Goal: Task Accomplishment & Management: Manage account settings

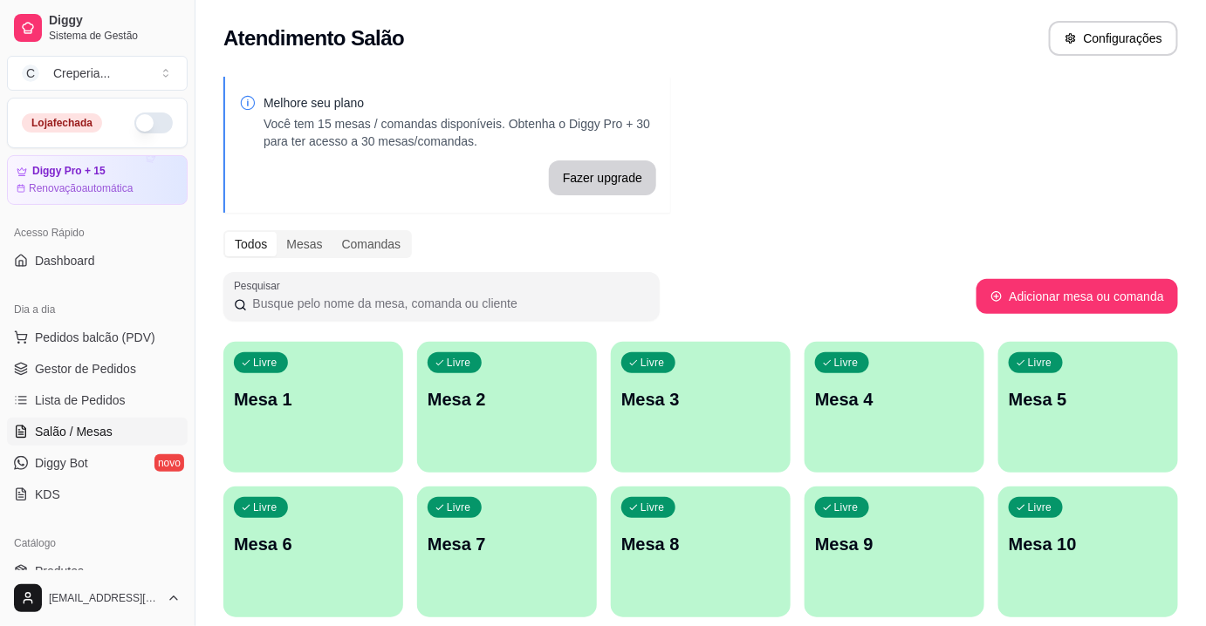
click at [316, 549] on p "Mesa 6" at bounding box center [313, 544] width 159 height 24
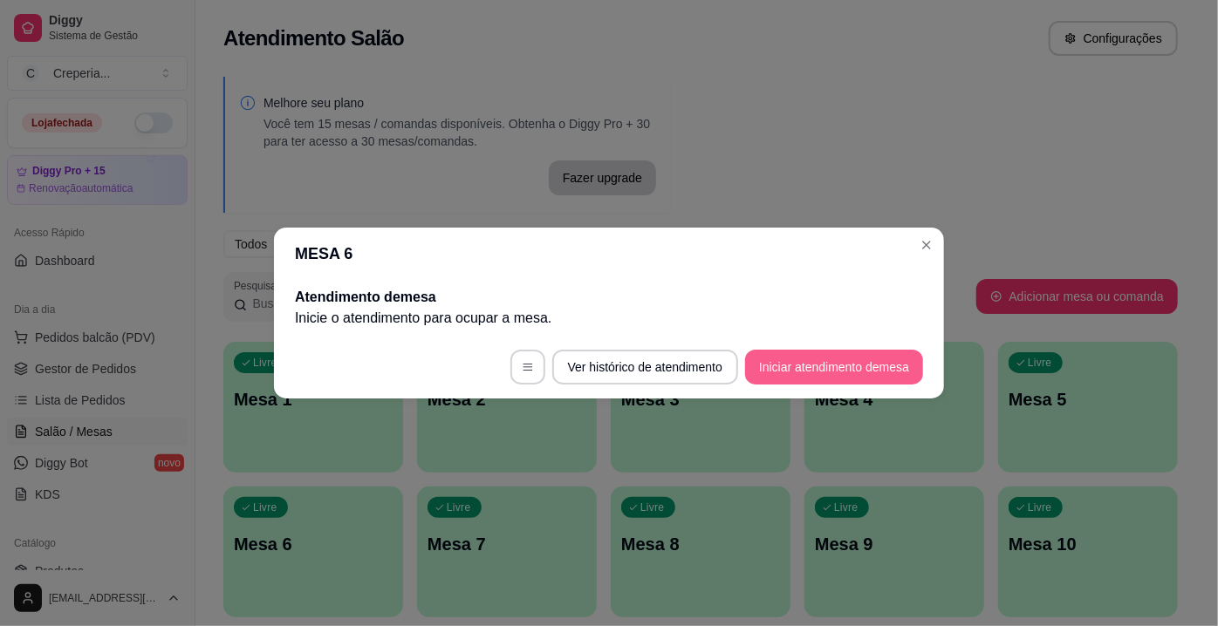
click at [865, 373] on button "Iniciar atendimento de mesa" at bounding box center [834, 367] width 178 height 35
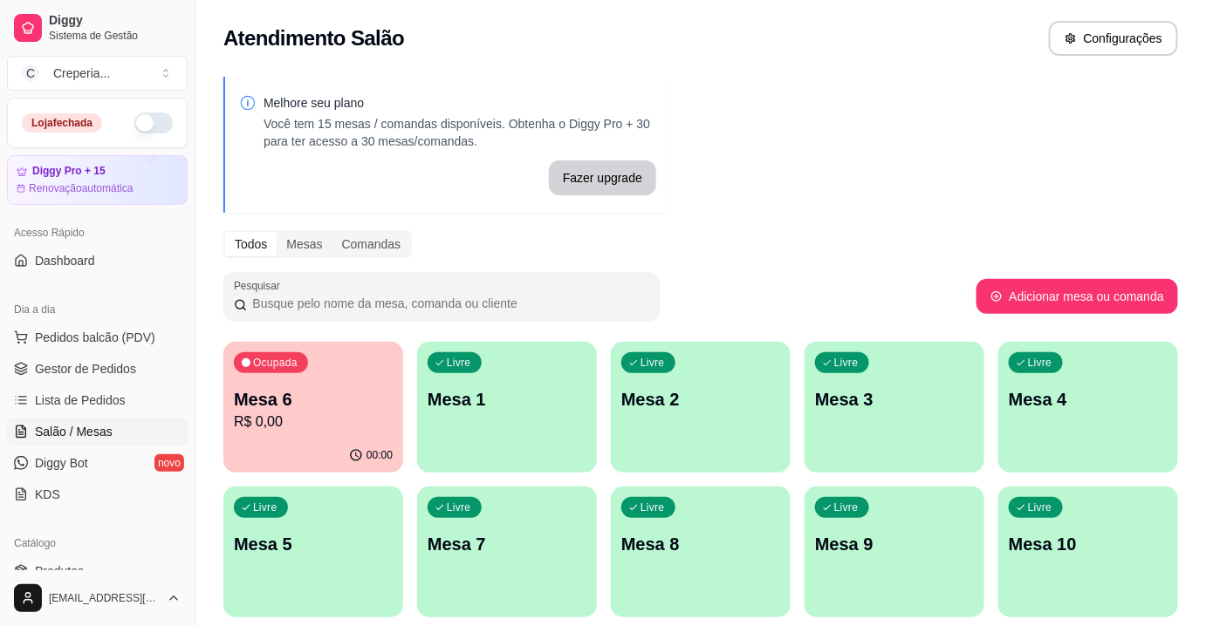
click at [297, 417] on p "R$ 0,00" at bounding box center [313, 422] width 159 height 21
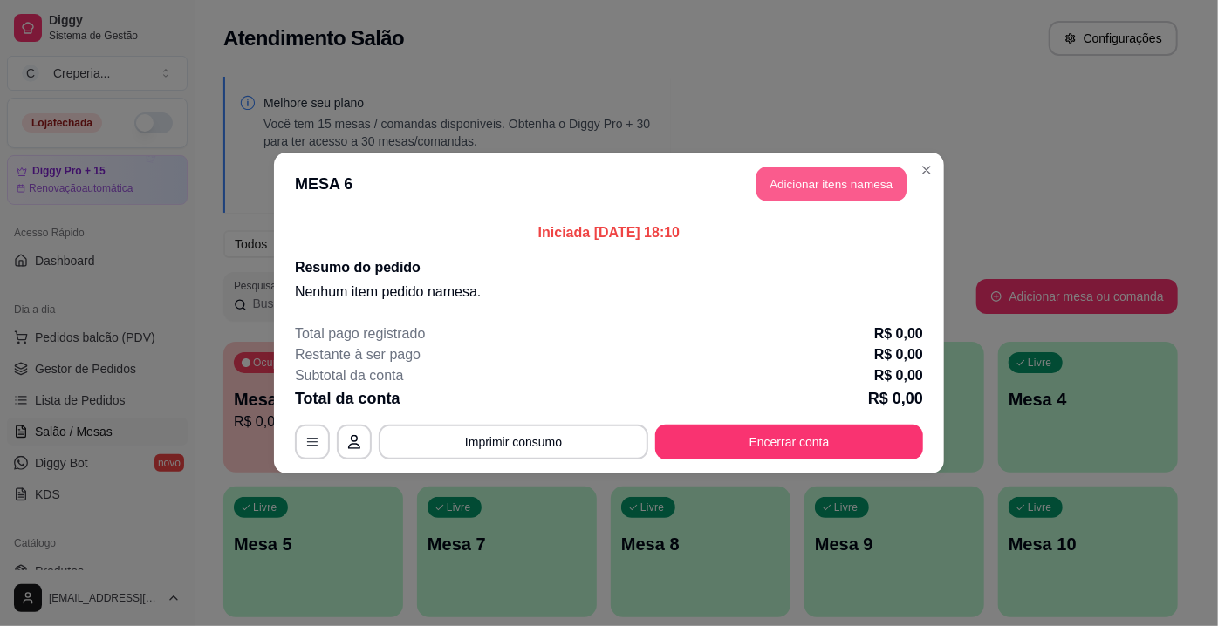
click at [871, 183] on button "Adicionar itens na mesa" at bounding box center [831, 184] width 150 height 34
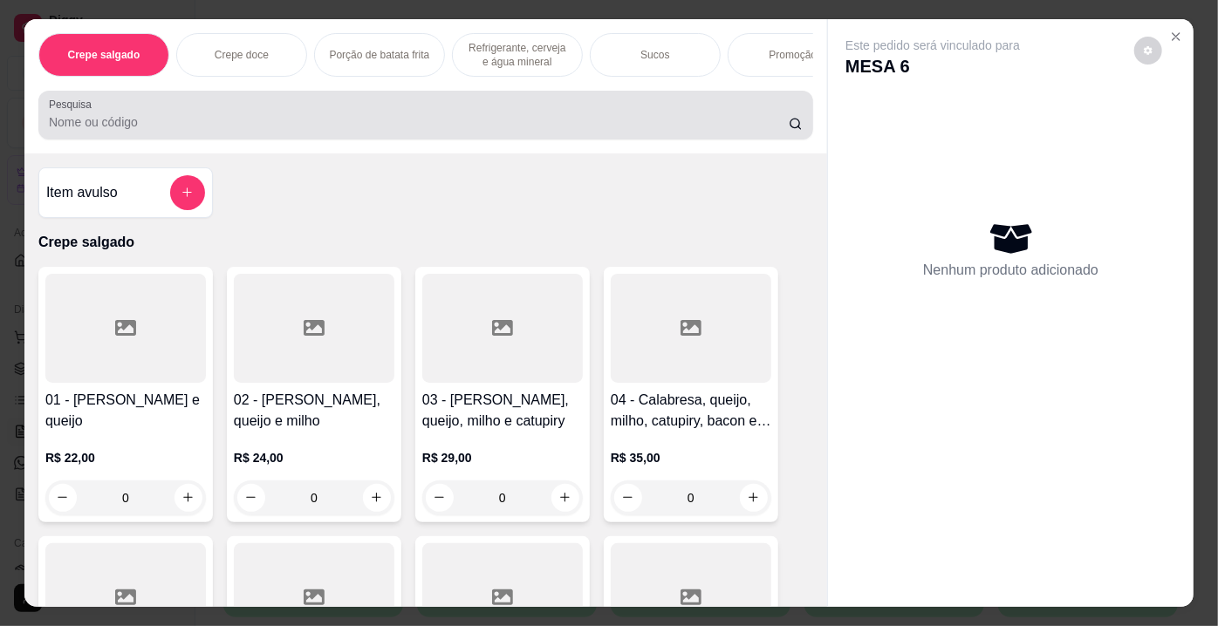
click at [141, 117] on div at bounding box center [426, 115] width 754 height 35
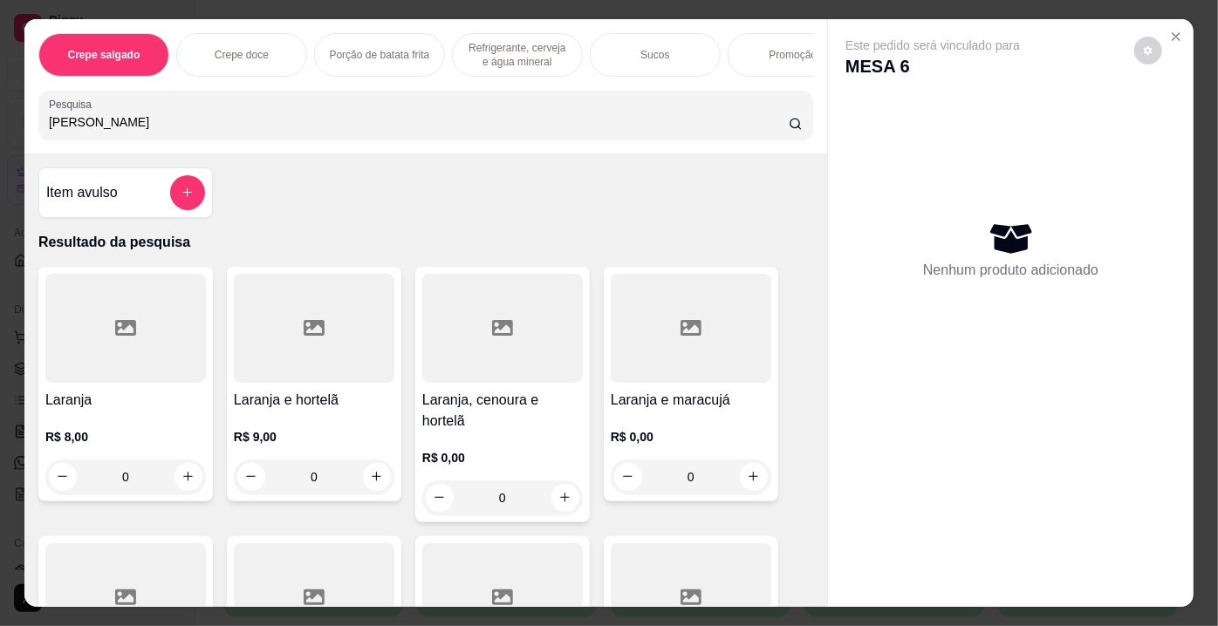
type input "[PERSON_NAME]"
click at [67, 339] on div at bounding box center [125, 328] width 161 height 109
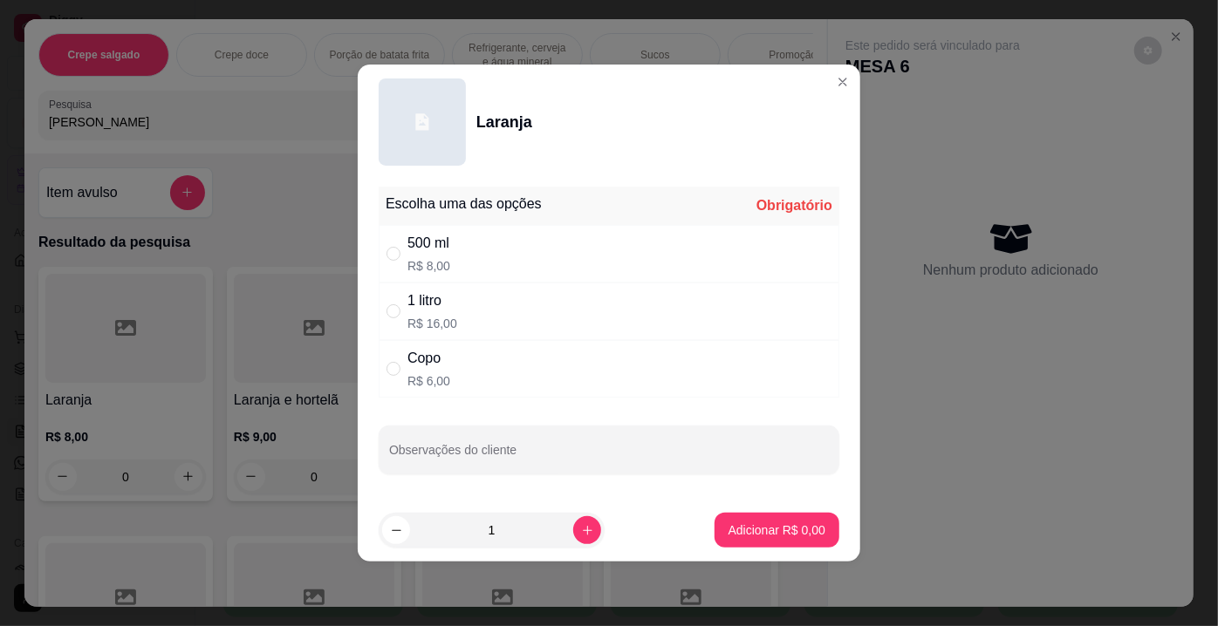
click at [400, 309] on div "" at bounding box center [396, 311] width 21 height 19
radio input "true"
click at [803, 532] on p "Adicionar R$ 16,00" at bounding box center [773, 530] width 101 height 17
type input "1"
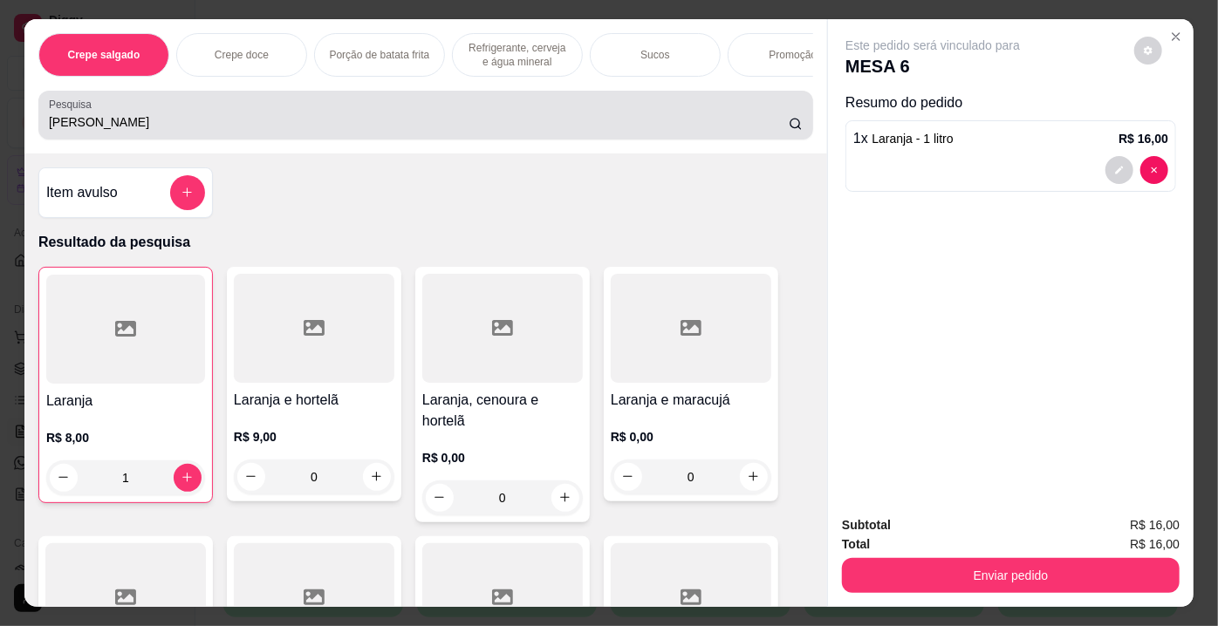
click at [160, 122] on input "[PERSON_NAME]" at bounding box center [419, 121] width 740 height 17
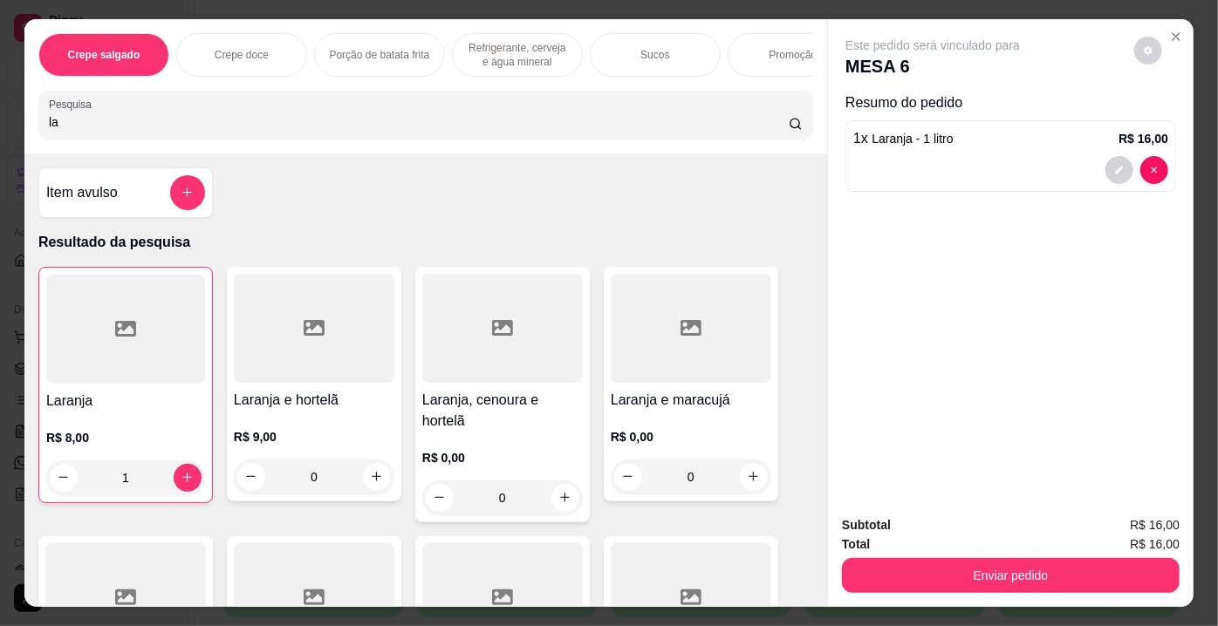
type input "l"
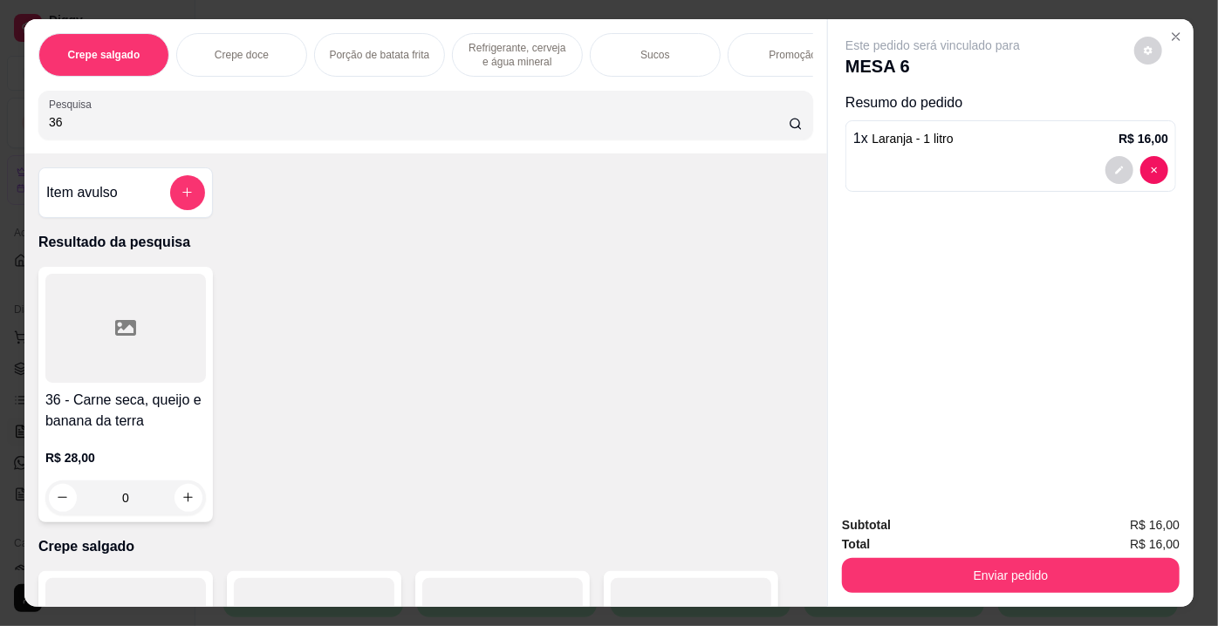
type input "36"
click at [125, 409] on h4 "36 - Carne seca, queijo e banana da terra" at bounding box center [125, 411] width 161 height 42
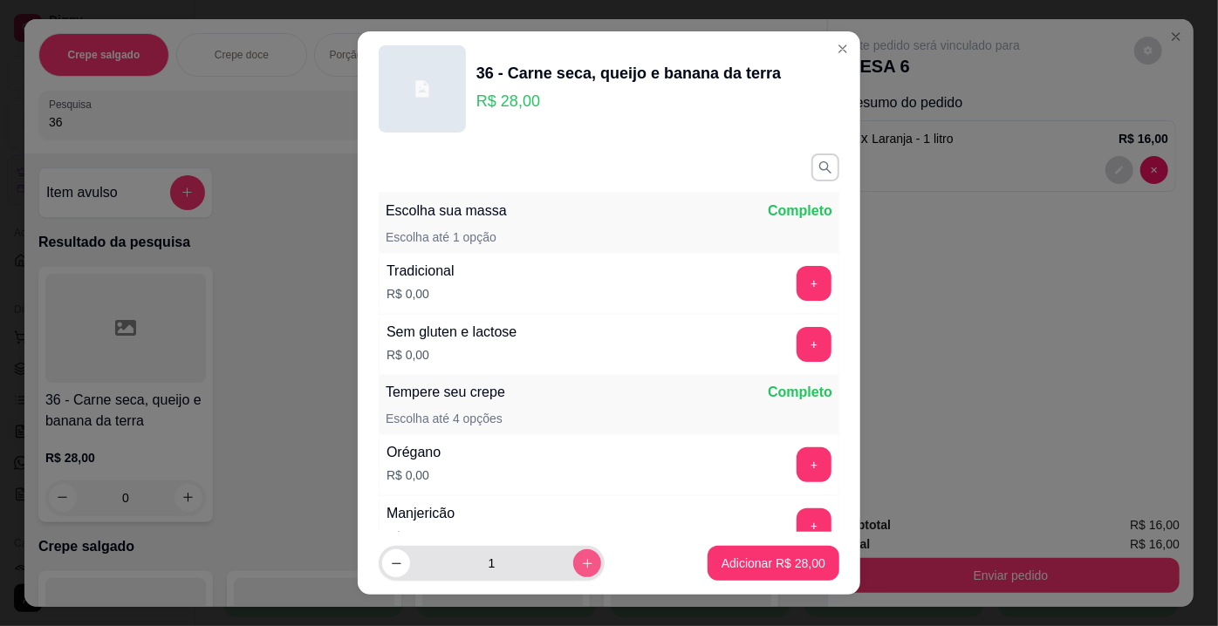
click at [581, 564] on icon "increase-product-quantity" at bounding box center [587, 563] width 13 height 13
type input "2"
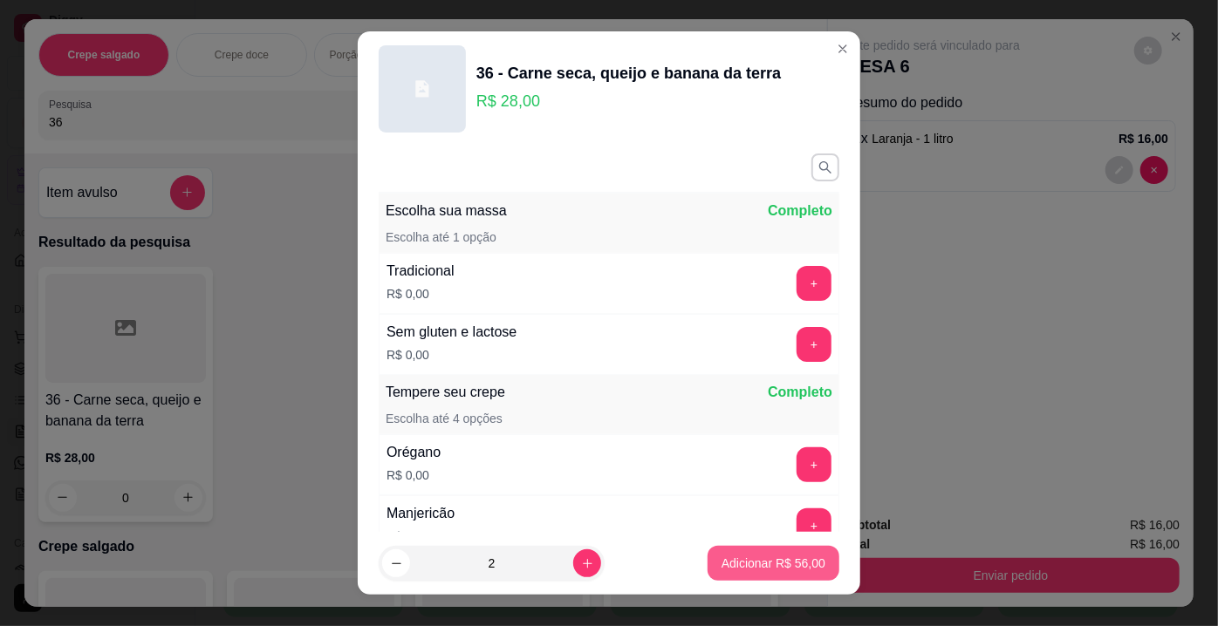
click at [803, 556] on p "Adicionar R$ 56,00" at bounding box center [773, 563] width 104 height 17
type input "2"
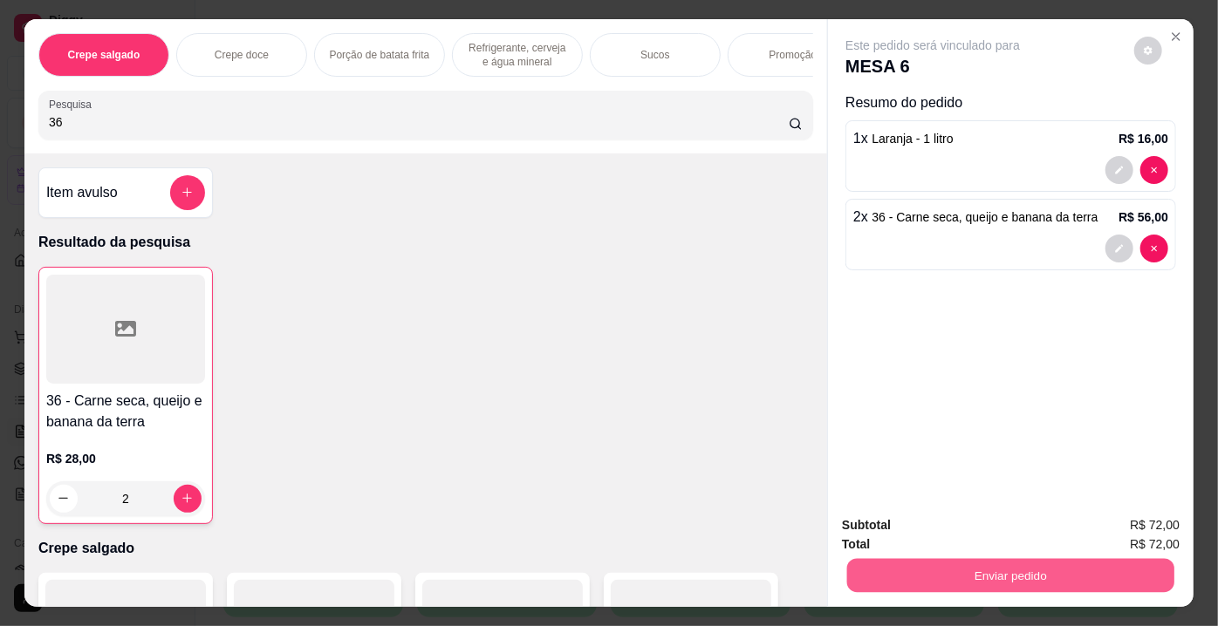
click at [893, 559] on button "Enviar pedido" at bounding box center [1010, 576] width 327 height 34
click at [1141, 514] on button "Enviar pedido" at bounding box center [1135, 527] width 96 height 32
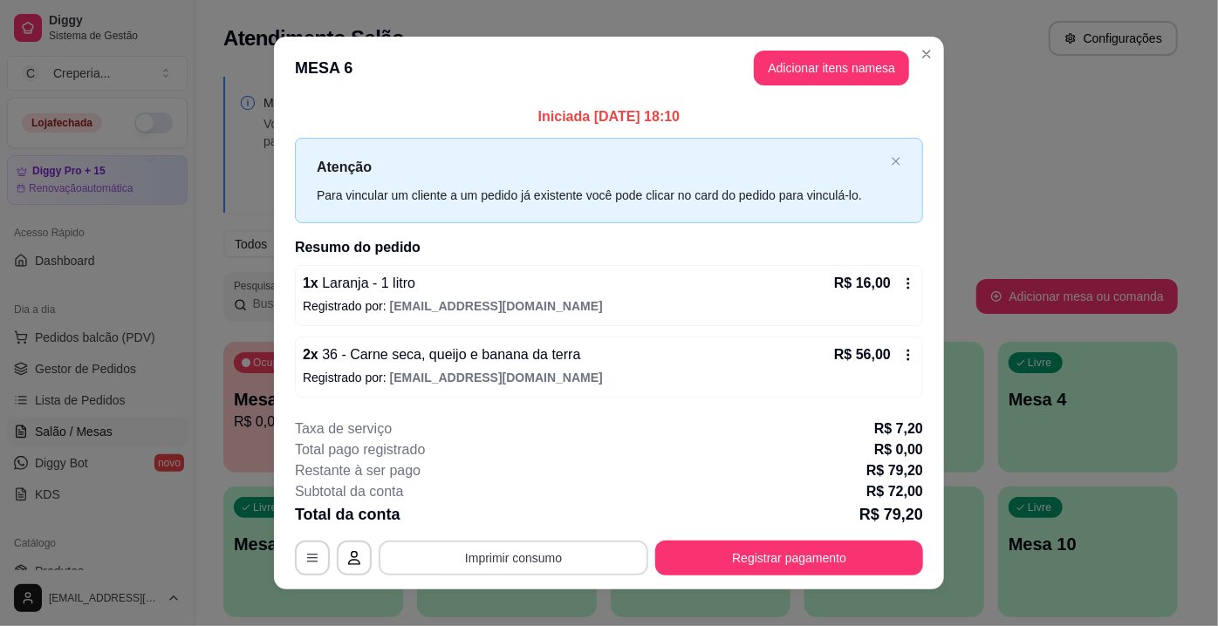
click at [495, 574] on button "Imprimir consumo" at bounding box center [514, 558] width 270 height 35
click at [478, 518] on button "IMPRESSORA" at bounding box center [513, 517] width 126 height 28
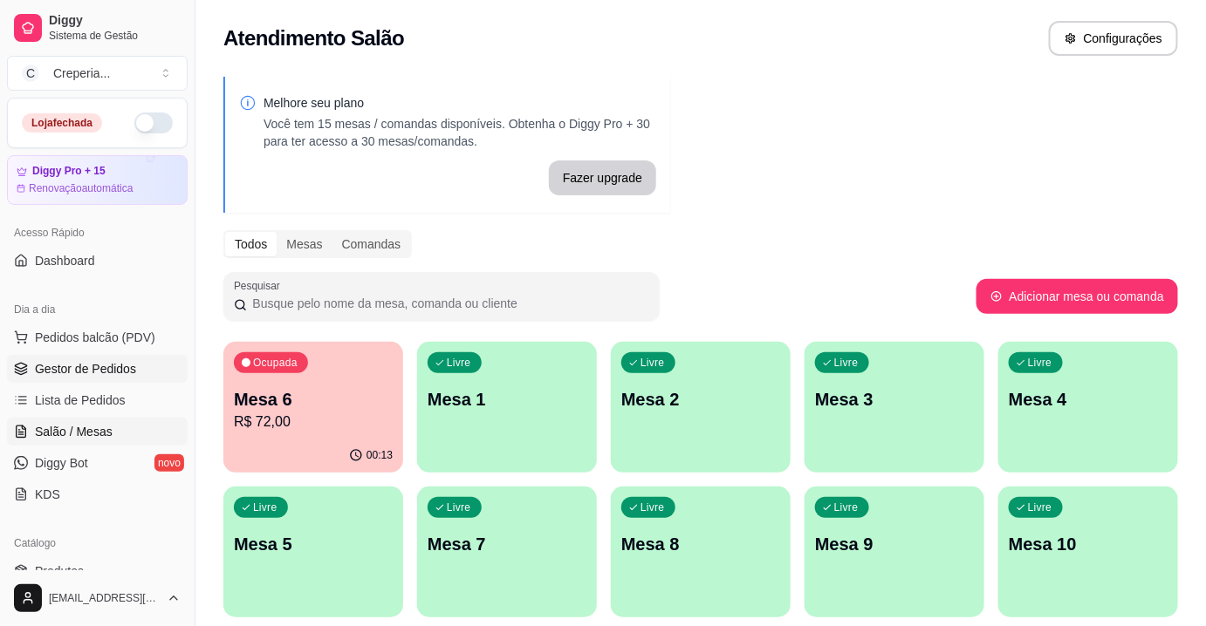
click at [76, 371] on span "Gestor de Pedidos" at bounding box center [85, 368] width 101 height 17
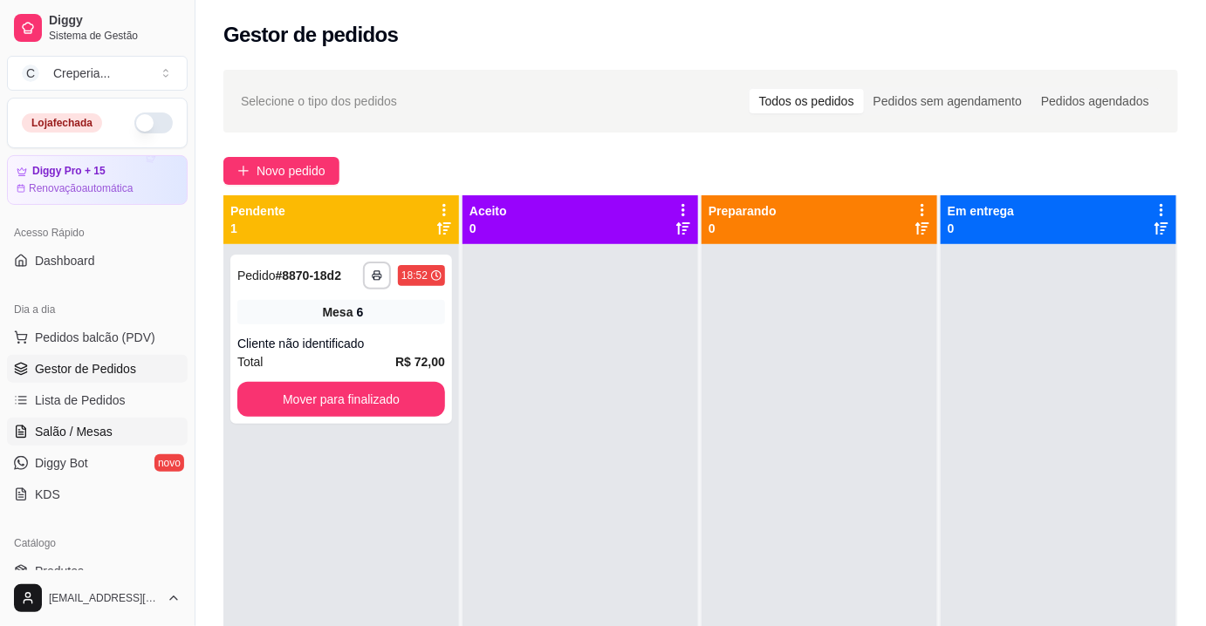
click at [119, 427] on link "Salão / Mesas" at bounding box center [97, 432] width 181 height 28
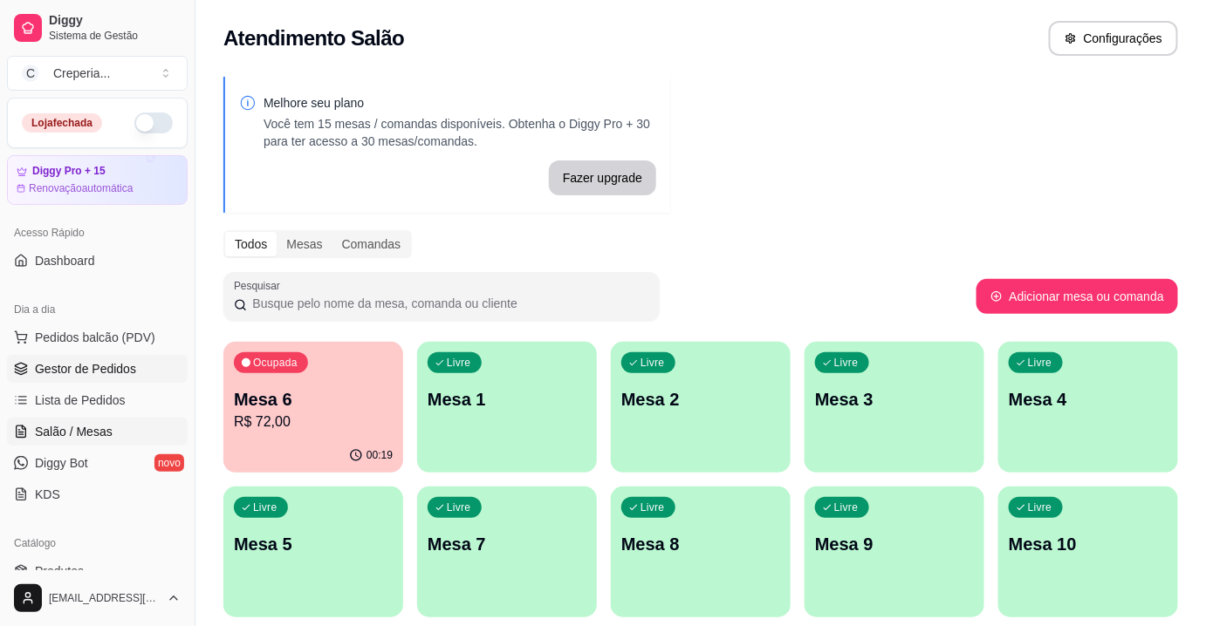
click at [110, 373] on span "Gestor de Pedidos" at bounding box center [85, 368] width 101 height 17
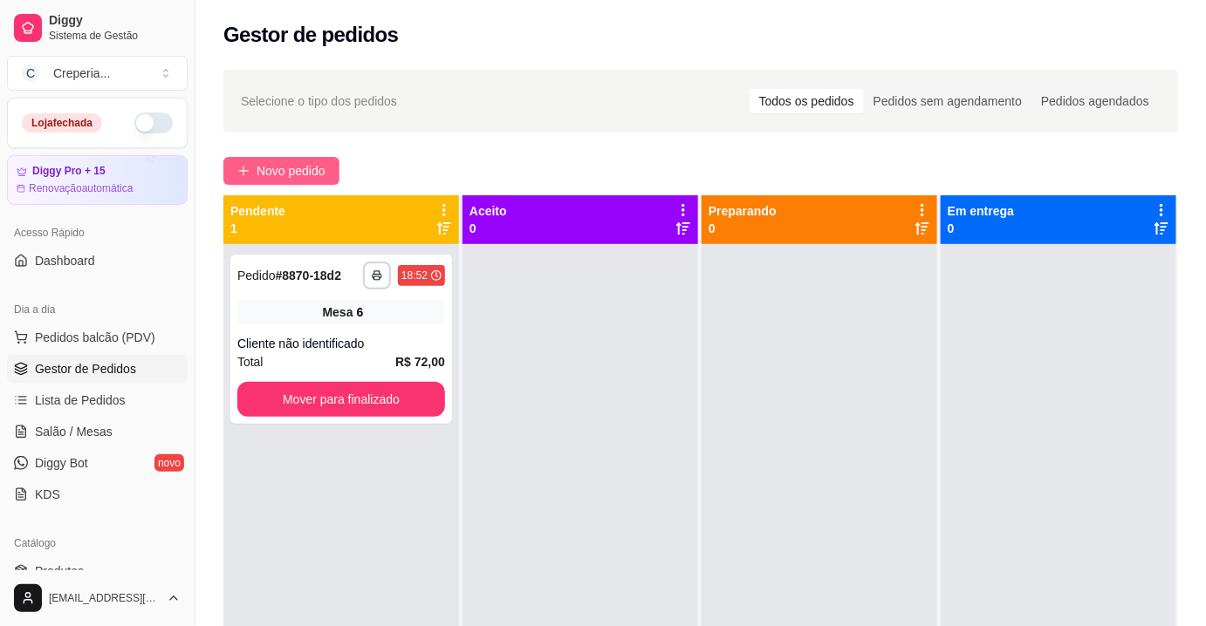
click at [281, 165] on span "Novo pedido" at bounding box center [290, 170] width 69 height 19
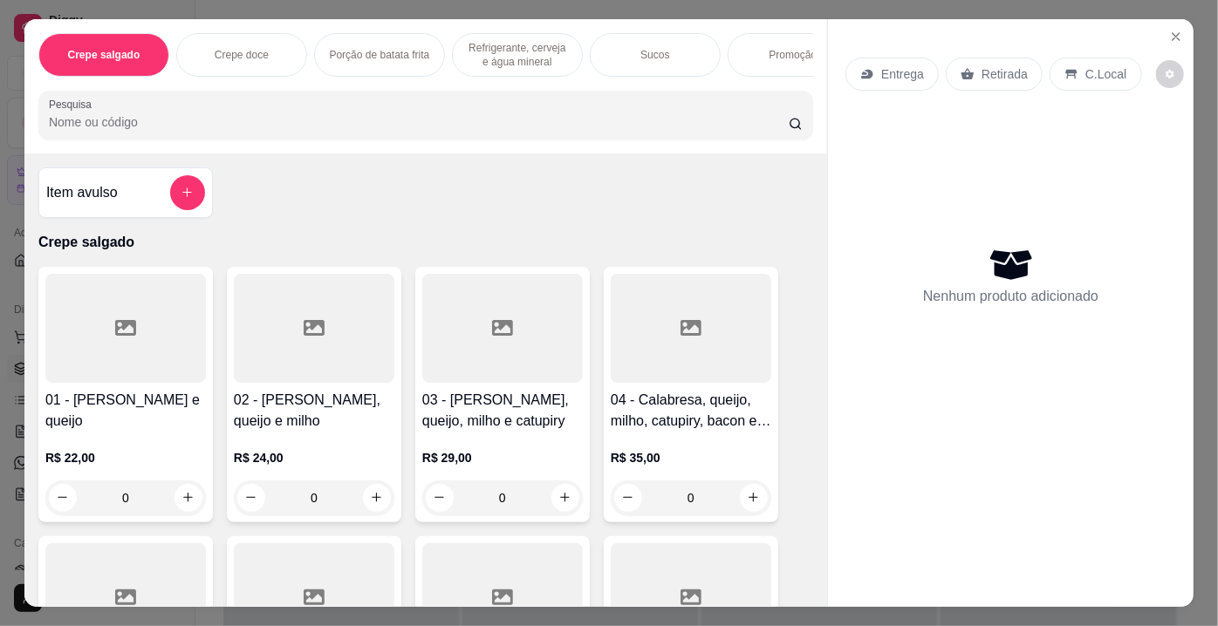
click at [302, 131] on input "Pesquisa" at bounding box center [419, 121] width 740 height 17
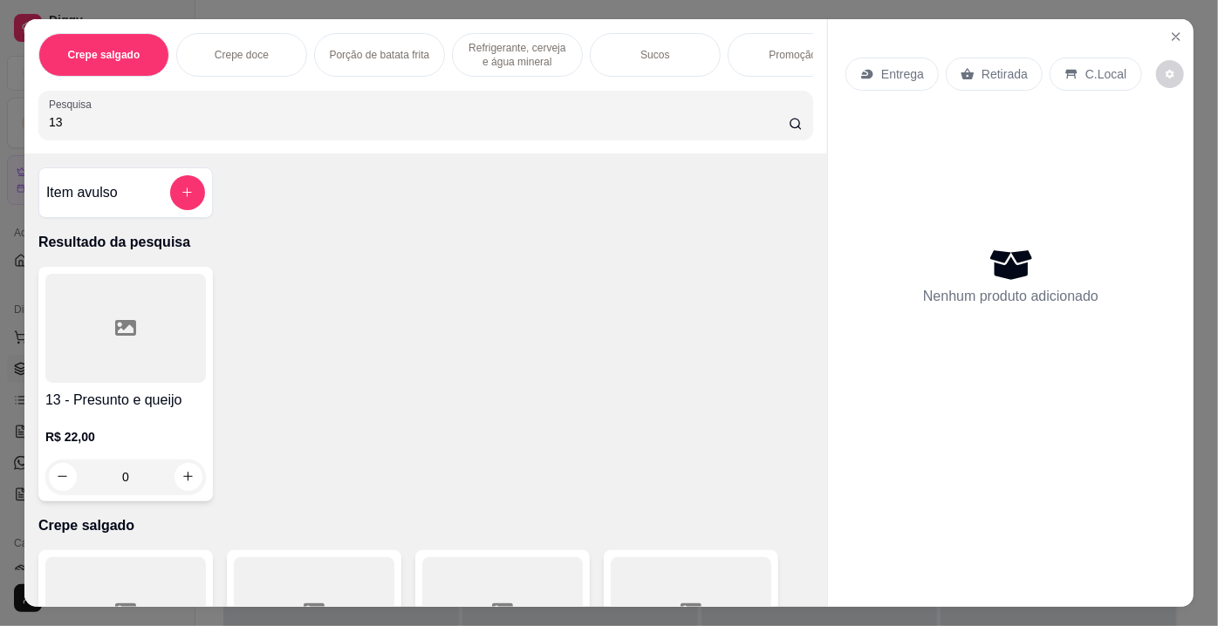
type input "13"
drag, startPoint x: 89, startPoint y: 383, endPoint x: 101, endPoint y: 375, distance: 14.5
click at [101, 375] on div at bounding box center [125, 328] width 161 height 109
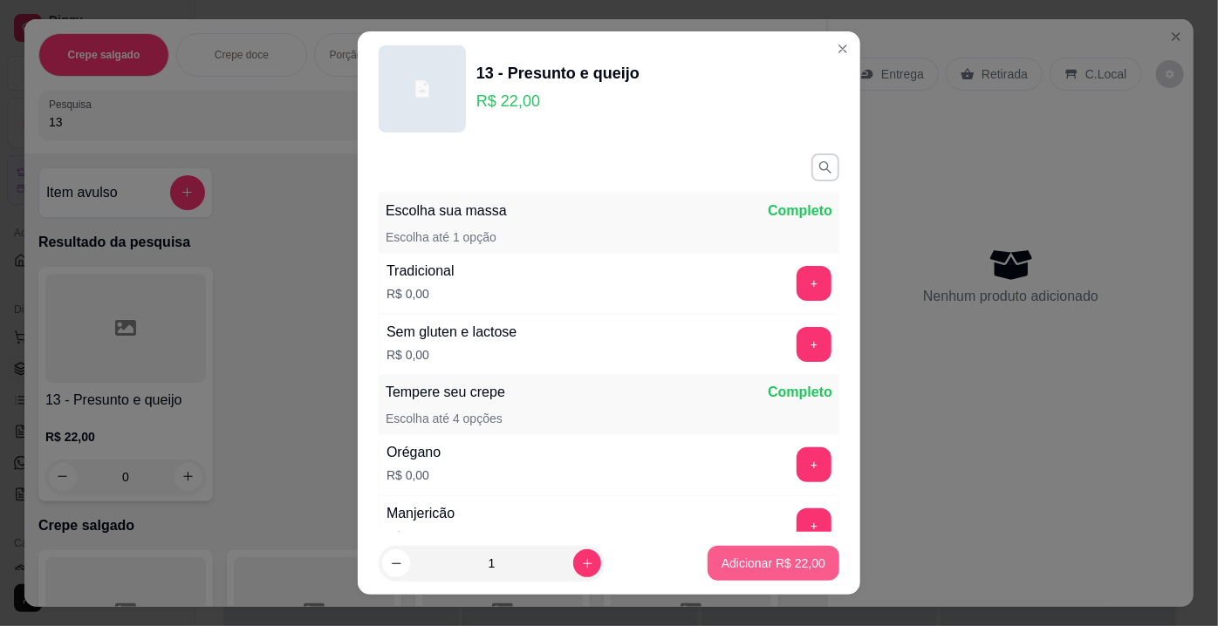
click at [752, 564] on p "Adicionar R$ 22,00" at bounding box center [773, 563] width 104 height 17
type input "1"
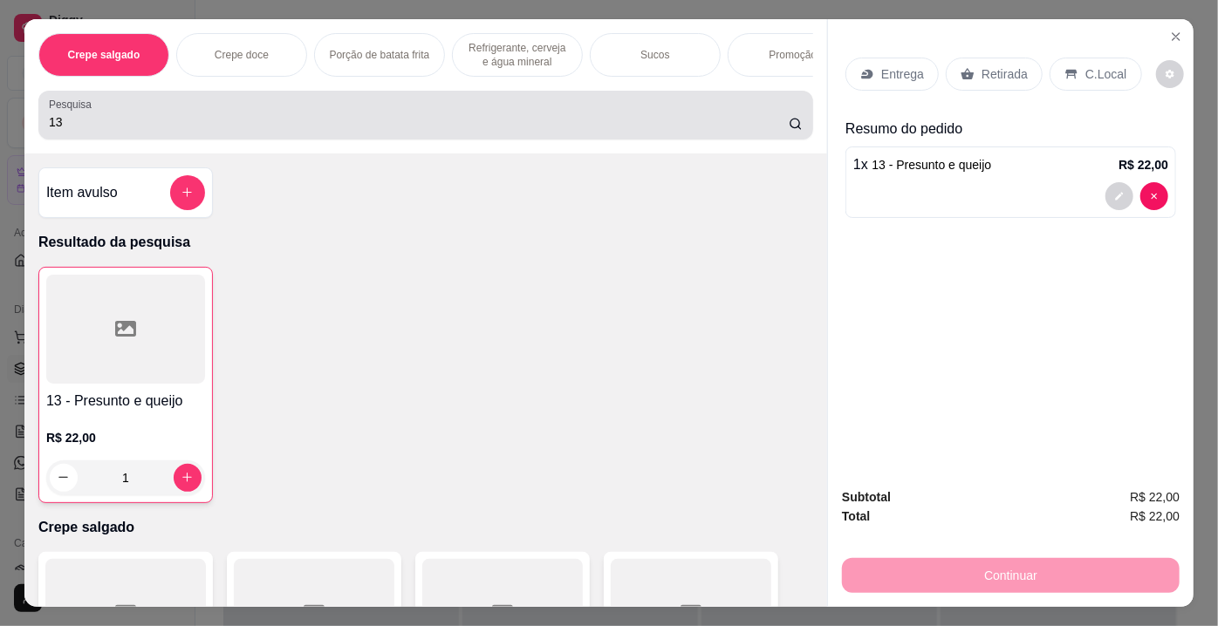
drag, startPoint x: 82, startPoint y: 144, endPoint x: 65, endPoint y: 140, distance: 17.1
click at [65, 140] on div "Pesquisa 13" at bounding box center [425, 115] width 775 height 49
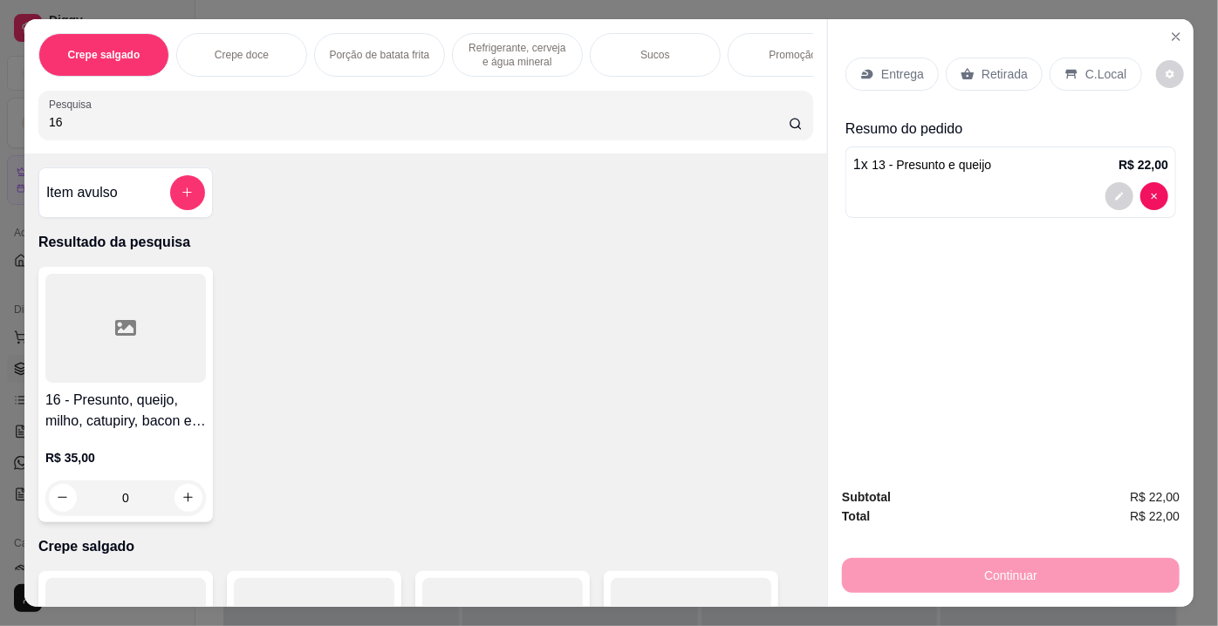
type input "16"
click at [142, 338] on div at bounding box center [125, 328] width 161 height 109
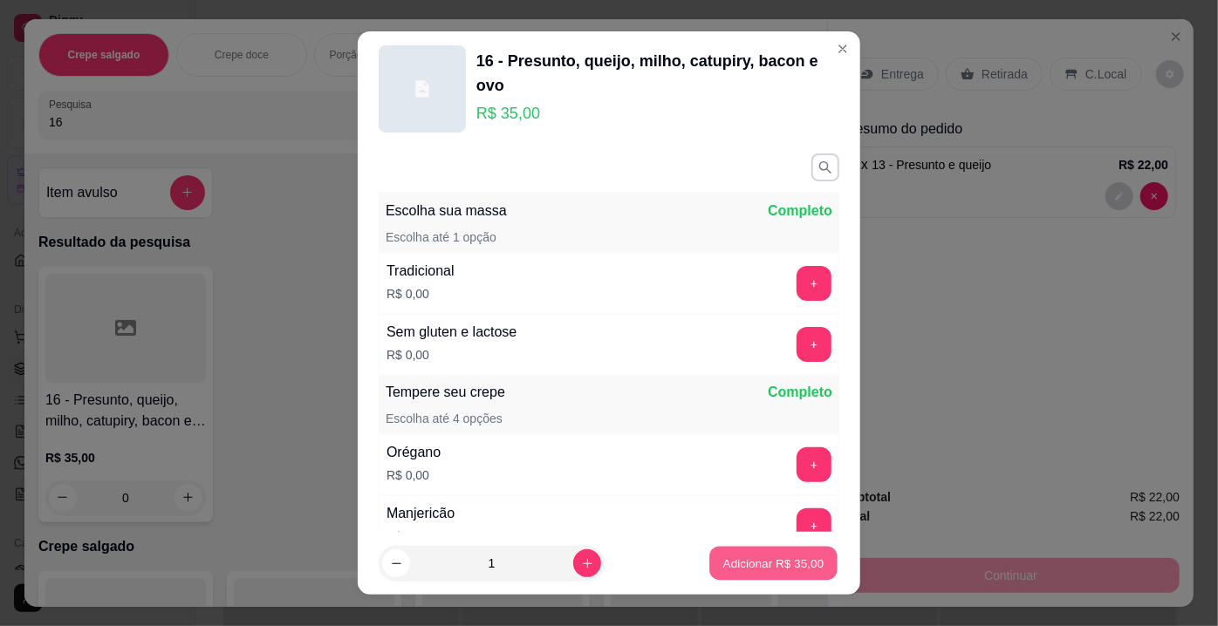
click at [743, 556] on p "Adicionar R$ 35,00" at bounding box center [773, 563] width 101 height 17
type input "1"
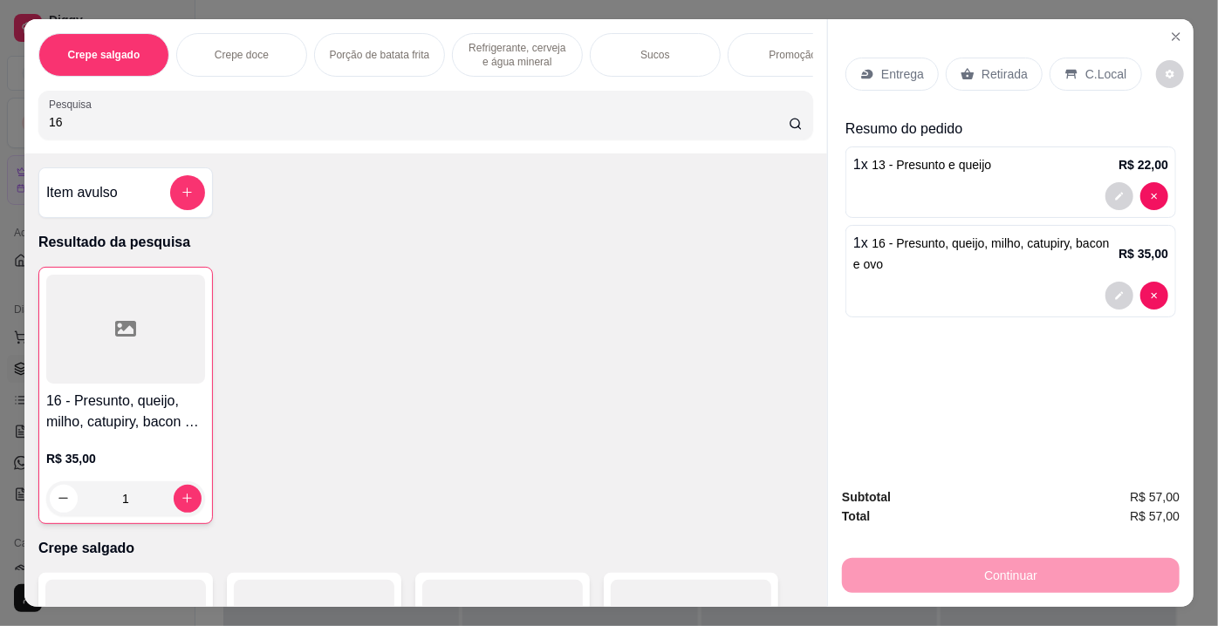
drag, startPoint x: 72, startPoint y: 129, endPoint x: 0, endPoint y: 131, distance: 71.6
click at [0, 131] on div "Crepe salgado Crepe doce Porção de batata frita Refrigerante, cerveja e água mi…" at bounding box center [609, 313] width 1218 height 626
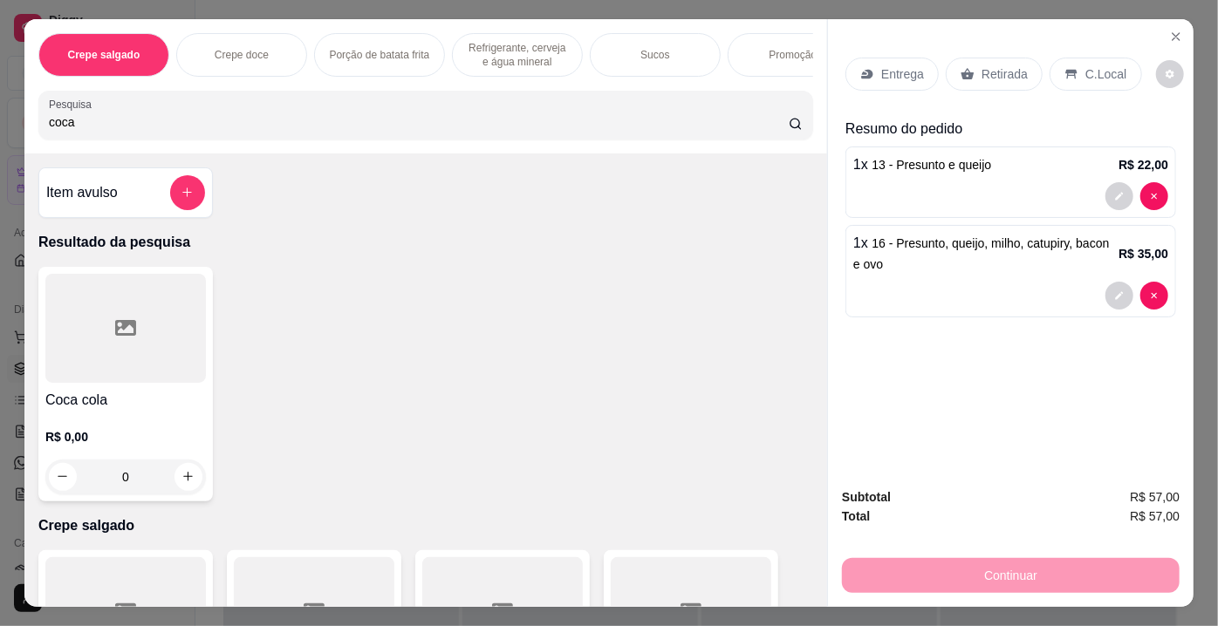
type input "coca"
click at [101, 319] on div at bounding box center [125, 328] width 161 height 109
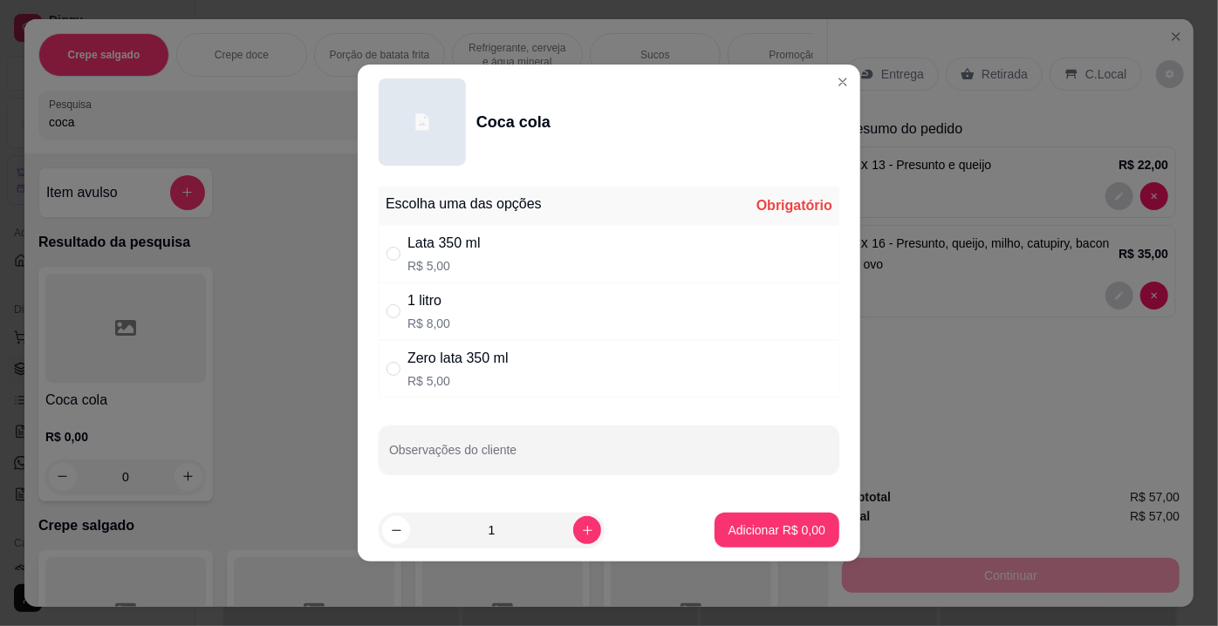
click at [472, 256] on div "Lata 350 ml R$ 5,00" at bounding box center [443, 254] width 73 height 42
radio input "true"
click at [761, 532] on p "Adicionar R$ 5,00" at bounding box center [776, 530] width 97 height 17
type input "1"
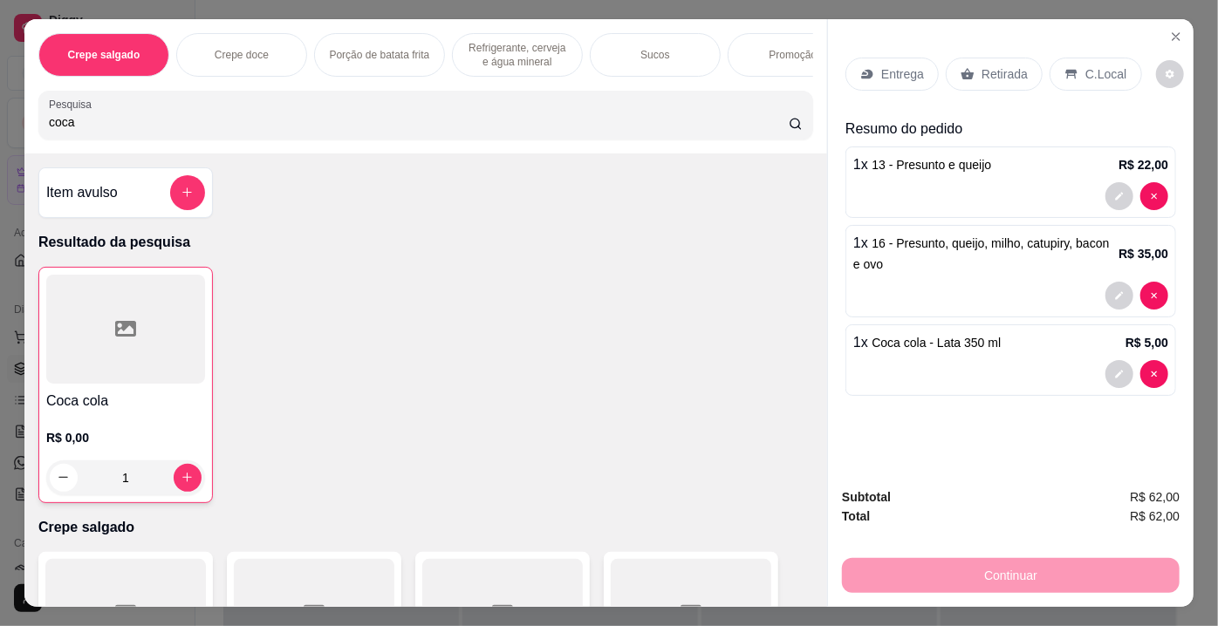
click at [983, 73] on p "Retirada" at bounding box center [1004, 73] width 46 height 17
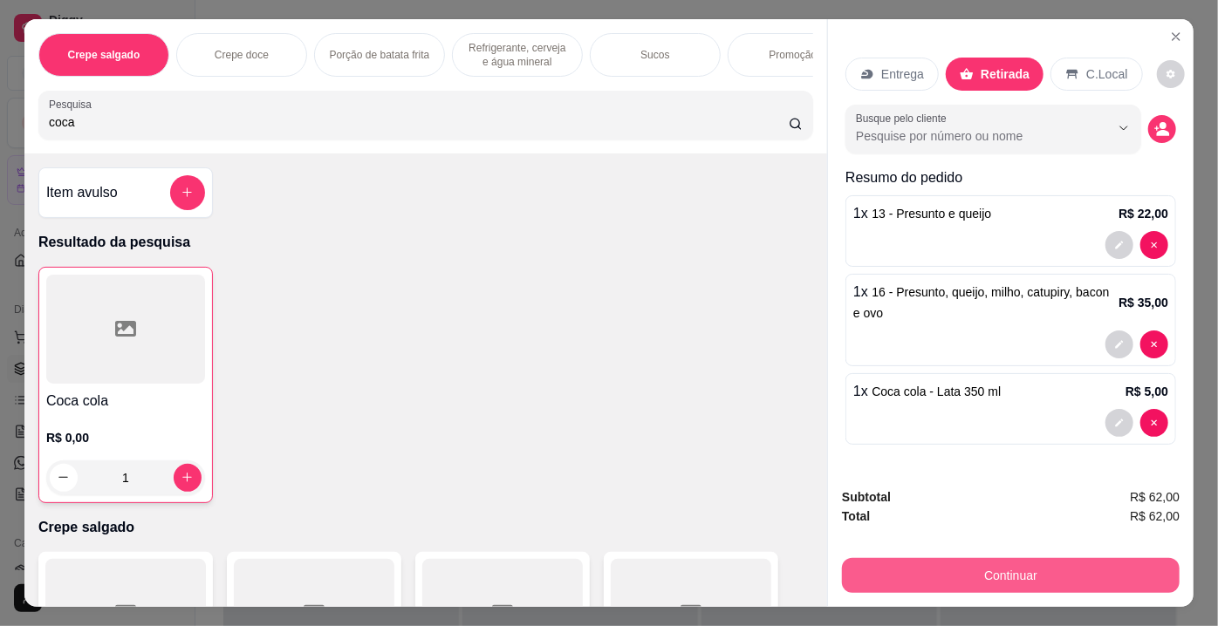
click at [981, 564] on button "Continuar" at bounding box center [1011, 575] width 338 height 35
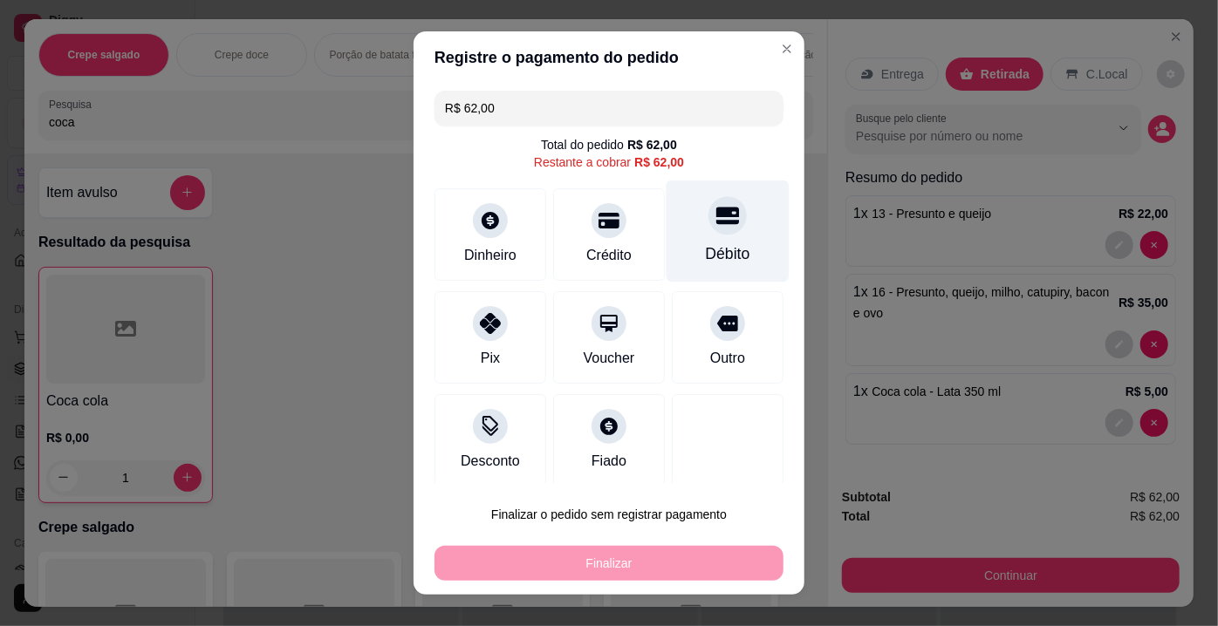
click at [716, 248] on div "Débito" at bounding box center [728, 254] width 44 height 23
type input "R$ 0,00"
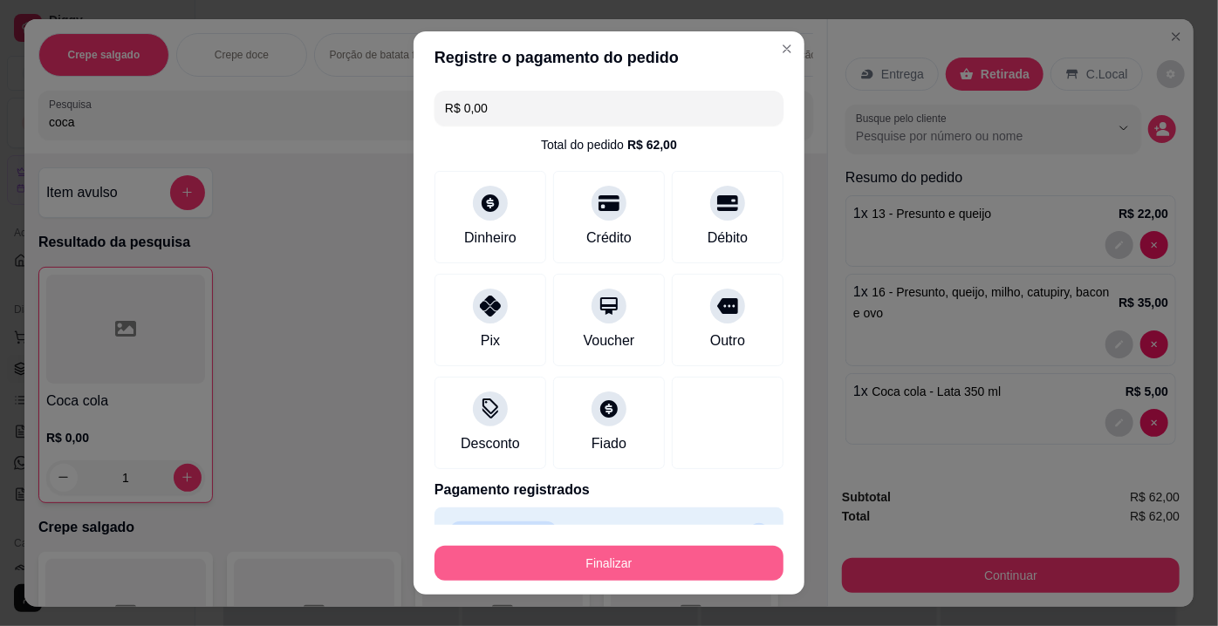
click at [607, 556] on button "Finalizar" at bounding box center [608, 563] width 349 height 35
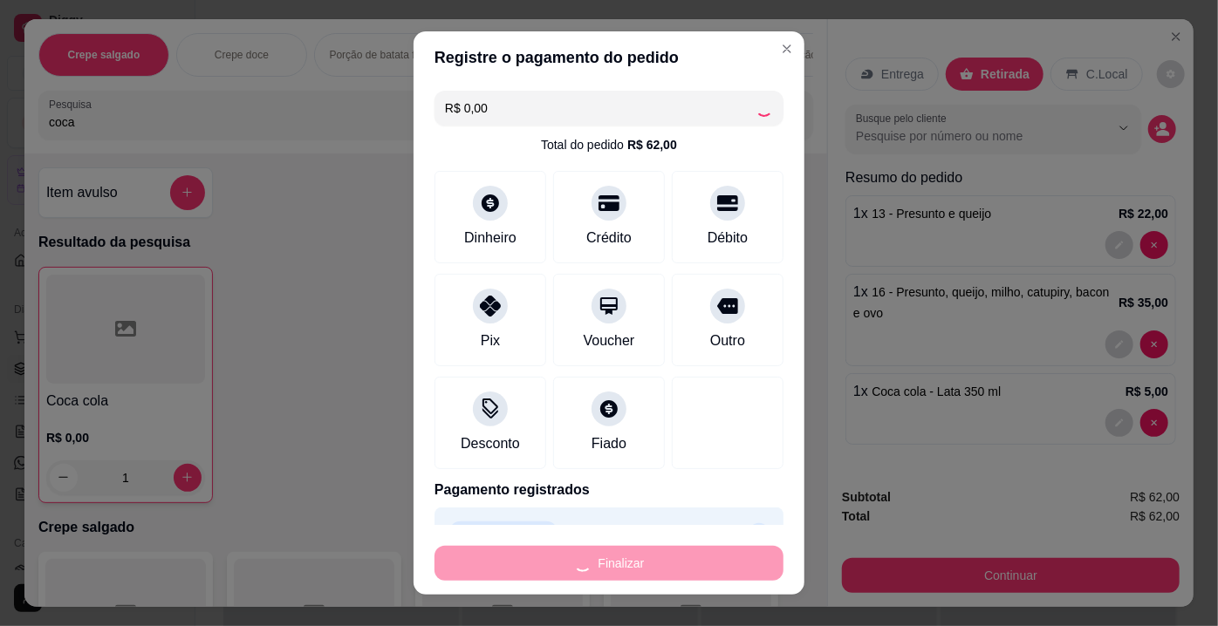
type input "0"
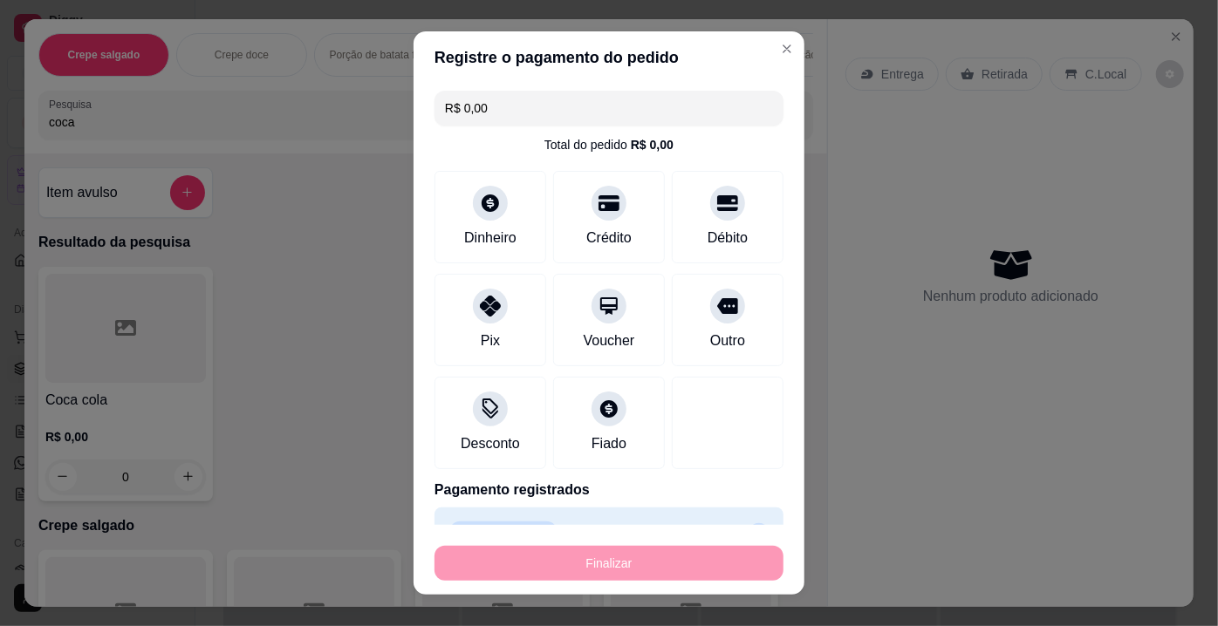
type input "-R$ 62,00"
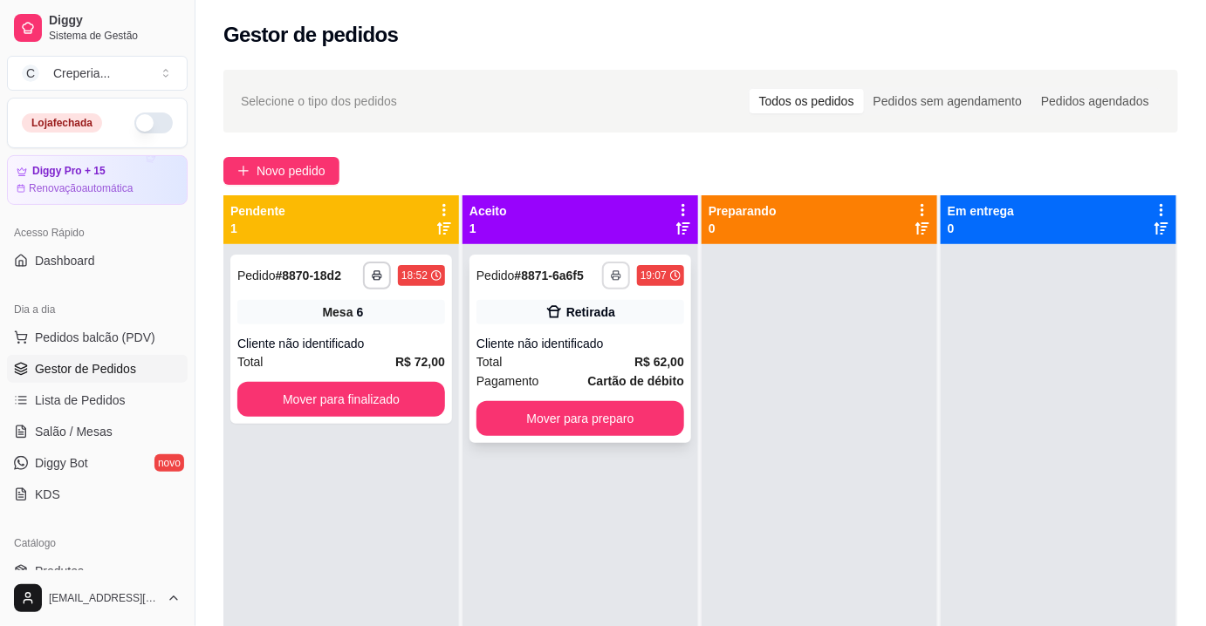
click at [611, 275] on icon "button" at bounding box center [616, 275] width 10 height 10
click at [577, 343] on button "IMPRESSORA" at bounding box center [565, 337] width 126 height 28
click at [582, 421] on button "Mover para preparo" at bounding box center [581, 419] width 202 height 34
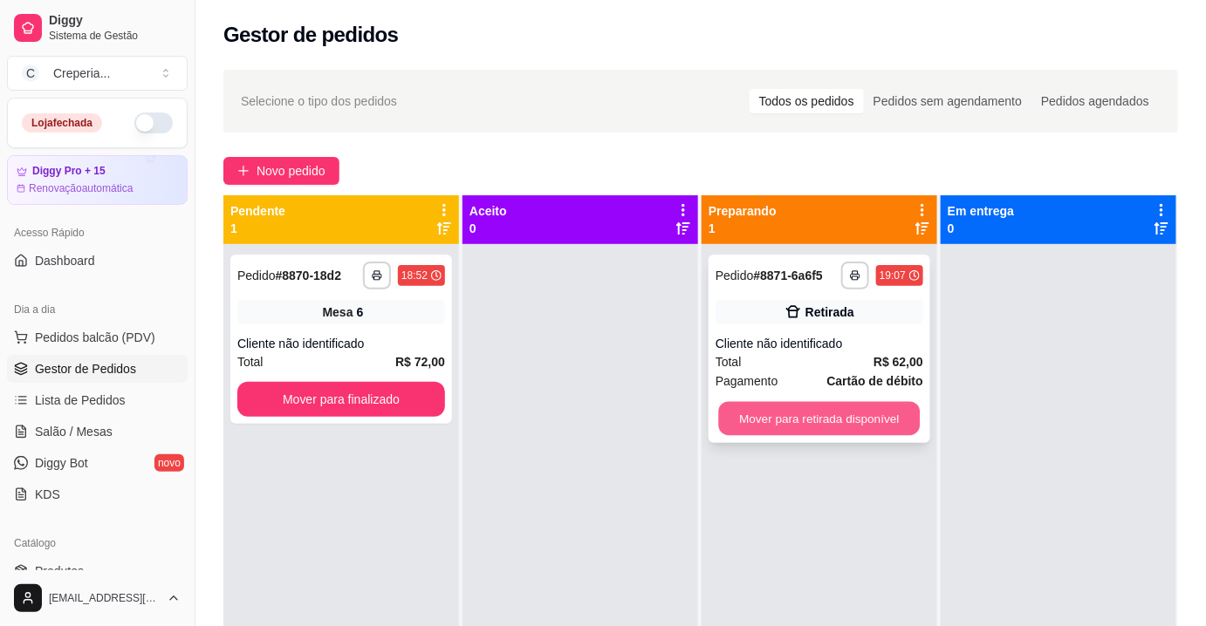
click at [784, 424] on button "Mover para retirada disponível" at bounding box center [820, 419] width 202 height 34
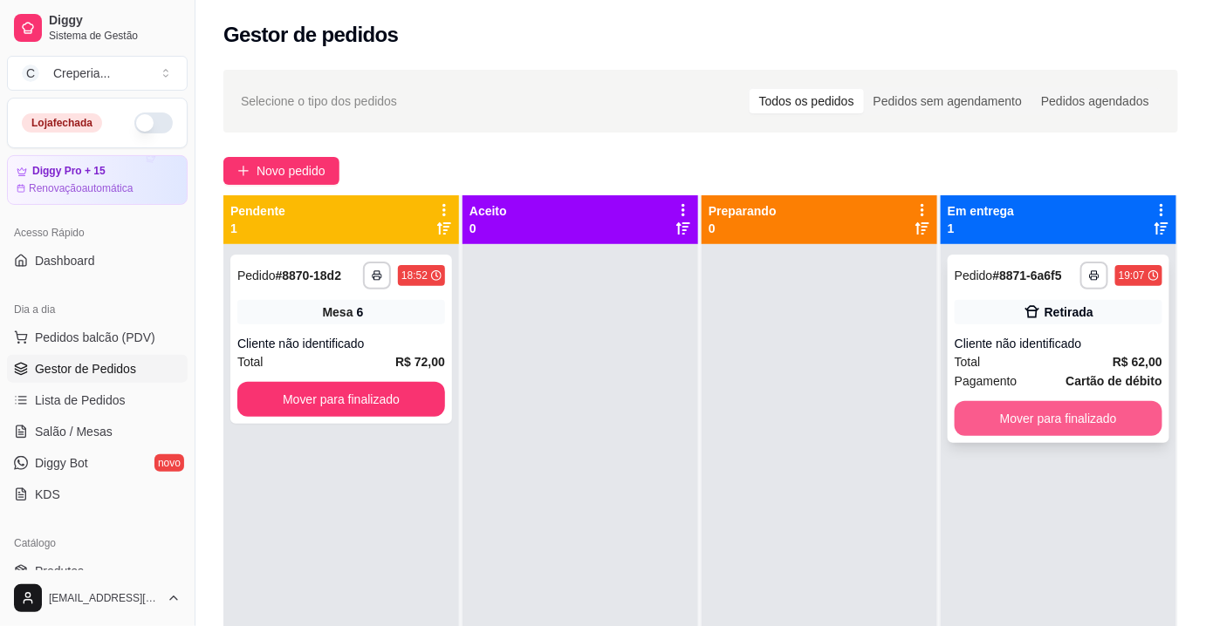
click at [1040, 424] on button "Mover para finalizado" at bounding box center [1058, 418] width 208 height 35
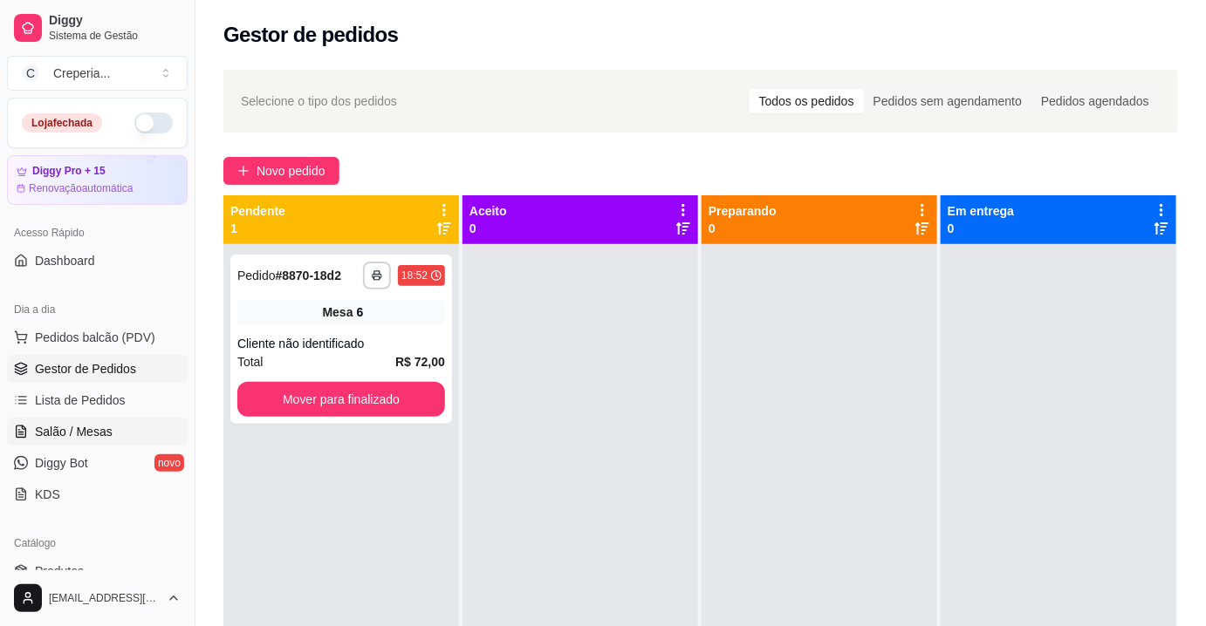
click at [104, 436] on span "Salão / Mesas" at bounding box center [74, 431] width 78 height 17
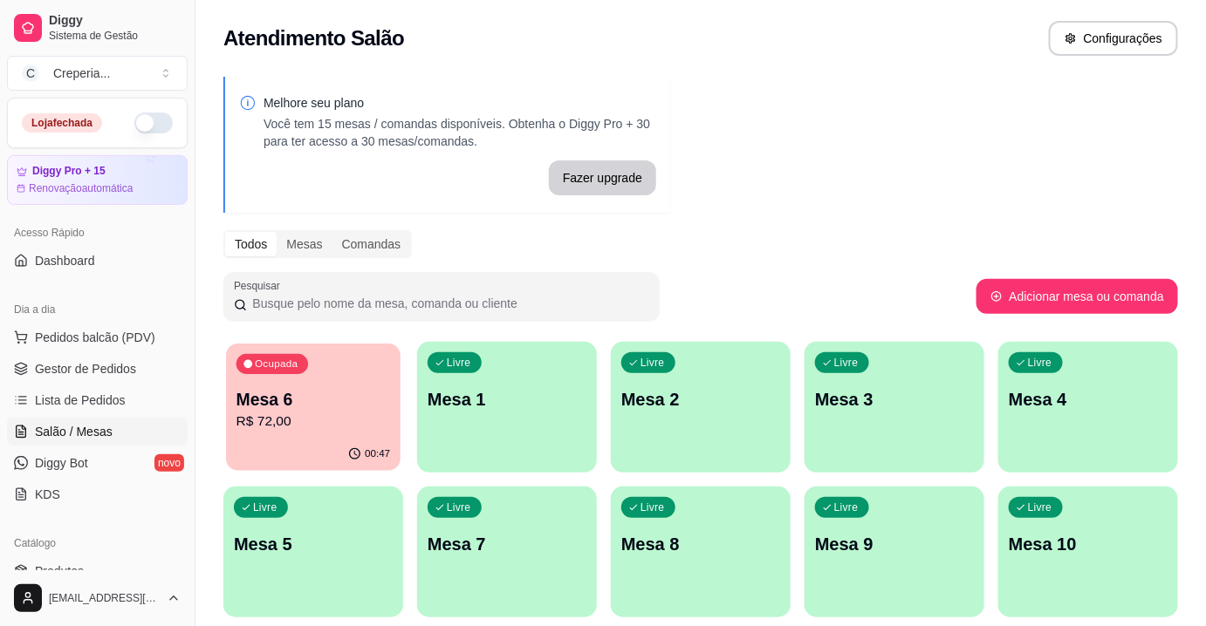
click at [335, 403] on p "Mesa 6" at bounding box center [313, 400] width 154 height 24
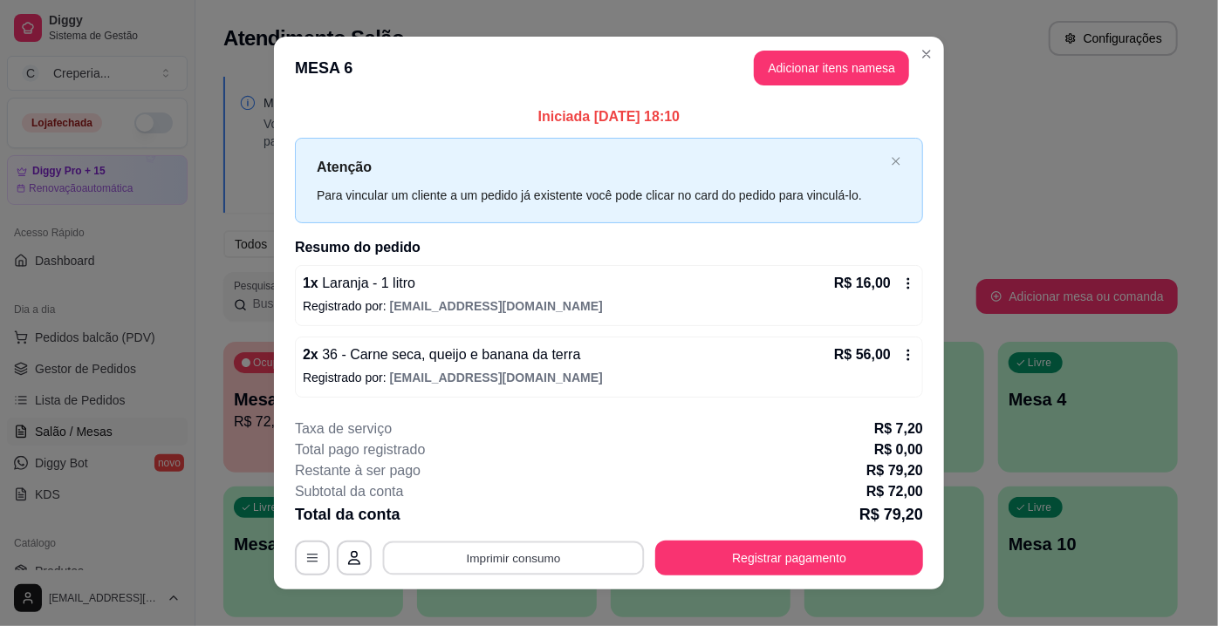
click at [475, 564] on button "Imprimir consumo" at bounding box center [514, 558] width 262 height 34
click at [518, 515] on button "IMPRESSORA" at bounding box center [513, 517] width 126 height 28
click at [839, 557] on button "Registrar pagamento" at bounding box center [789, 558] width 268 height 35
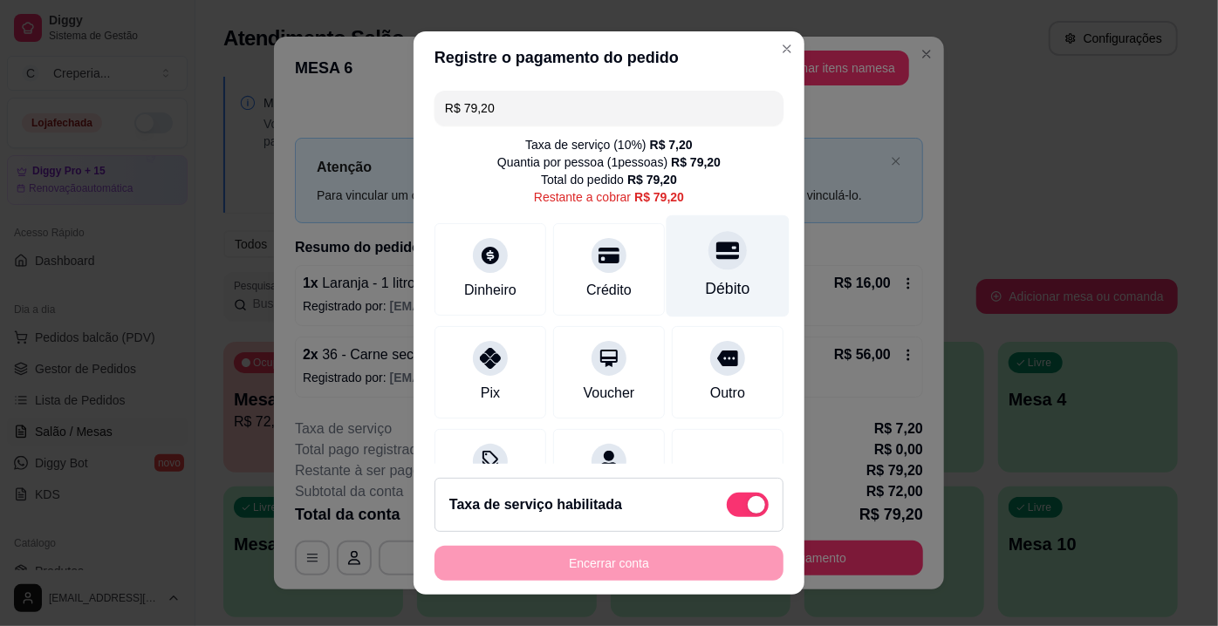
click at [716, 261] on icon at bounding box center [727, 250] width 23 height 23
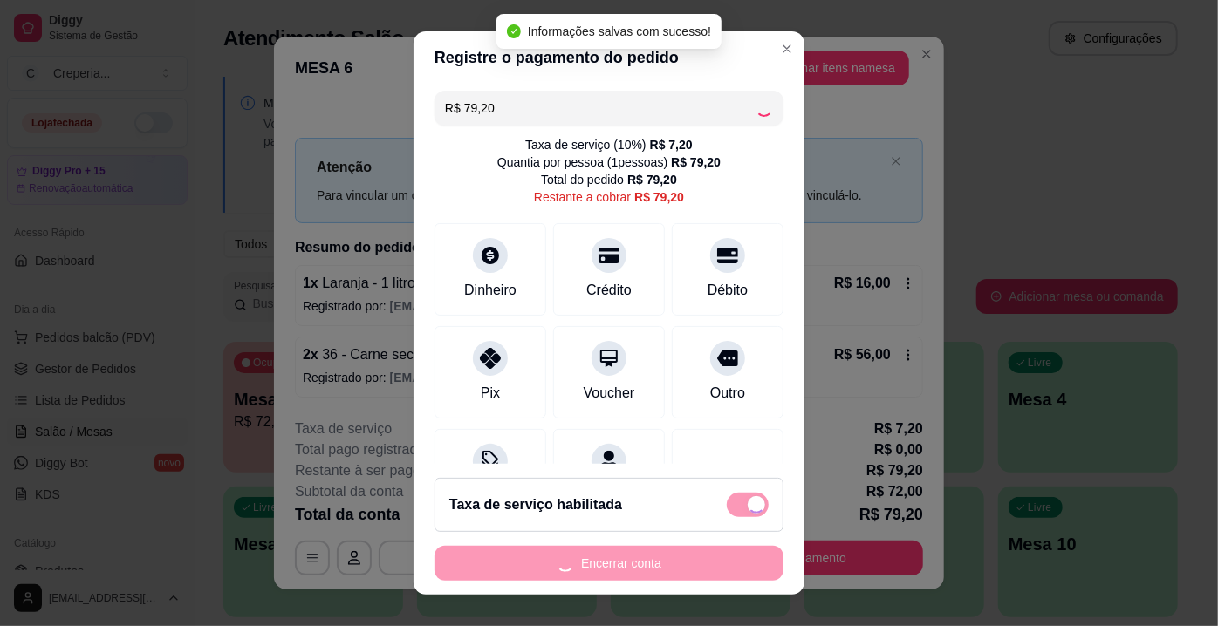
type input "R$ 0,00"
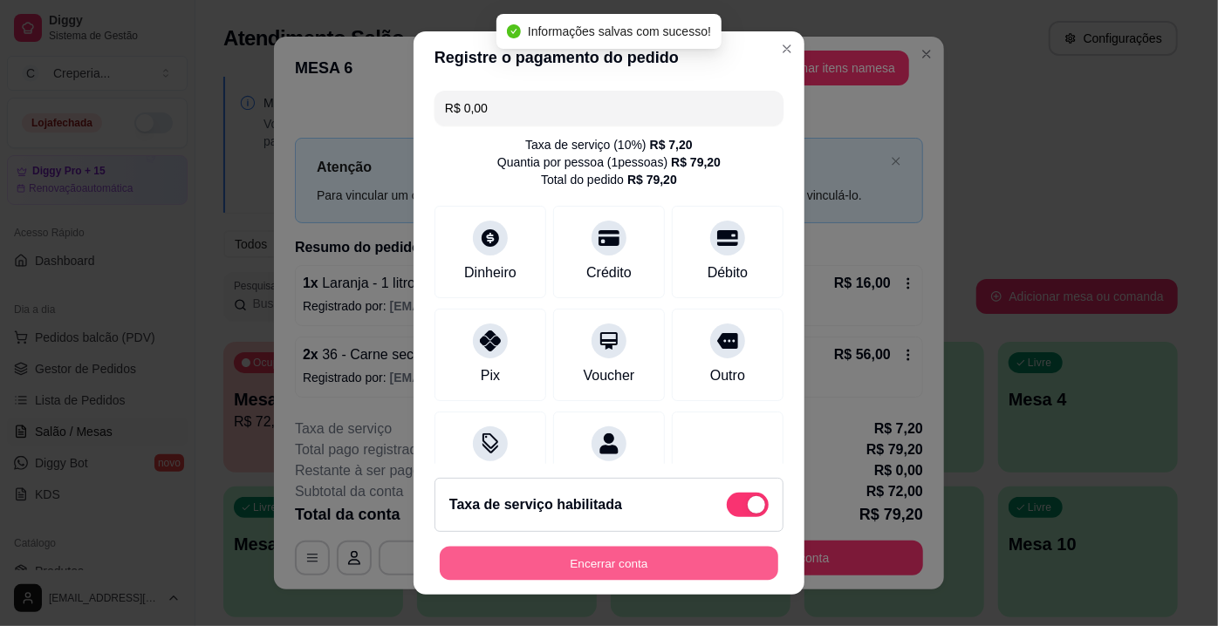
click at [619, 573] on button "Encerrar conta" at bounding box center [609, 564] width 338 height 34
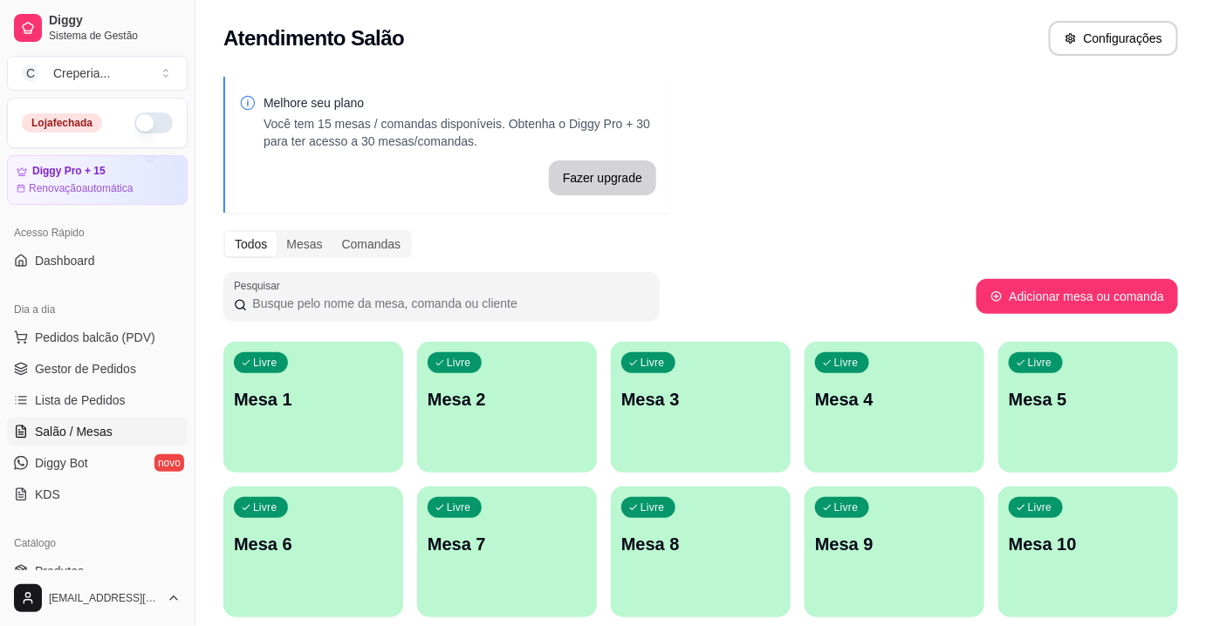
click at [532, 520] on div "Livre Mesa 7" at bounding box center [507, 542] width 180 height 110
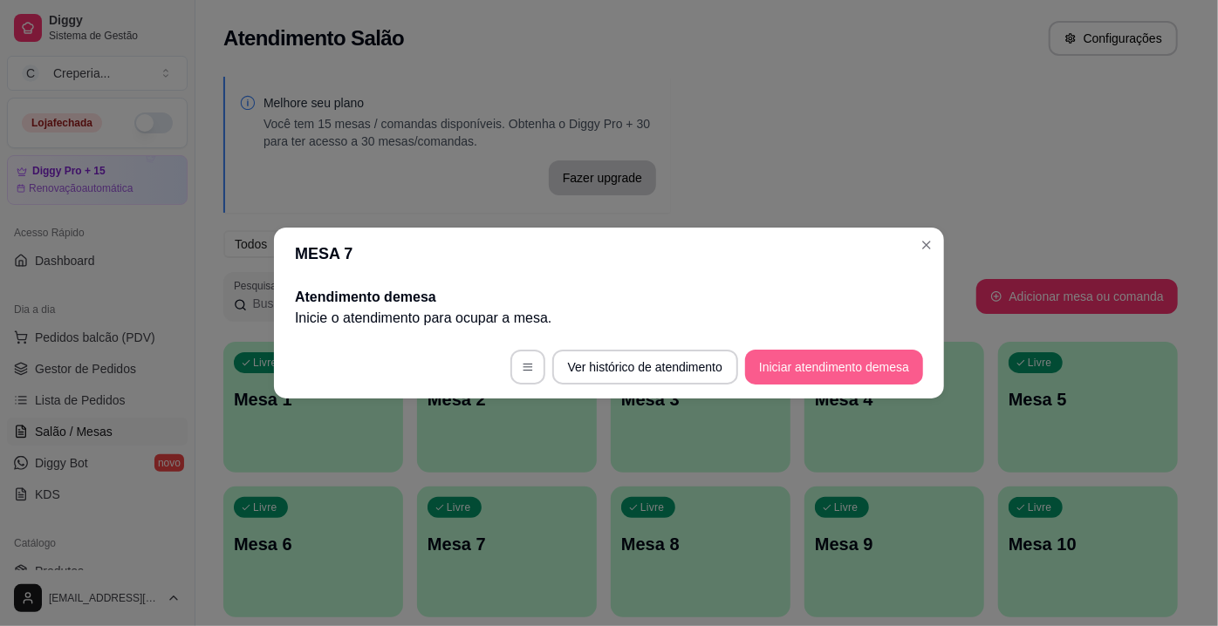
click at [851, 366] on button "Iniciar atendimento de mesa" at bounding box center [834, 367] width 178 height 35
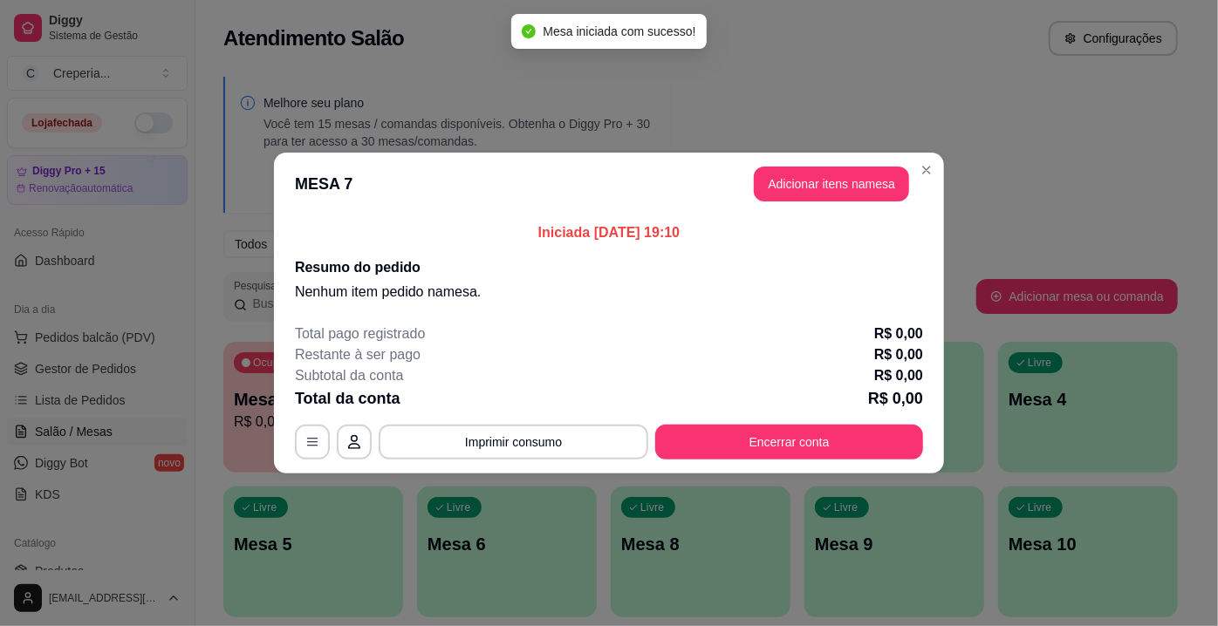
drag, startPoint x: 797, startPoint y: 173, endPoint x: 804, endPoint y: 184, distance: 13.3
click at [802, 178] on header "MESA 7 Adicionar itens na mesa" at bounding box center [609, 184] width 670 height 63
click at [806, 195] on button "Adicionar itens na mesa" at bounding box center [831, 184] width 150 height 34
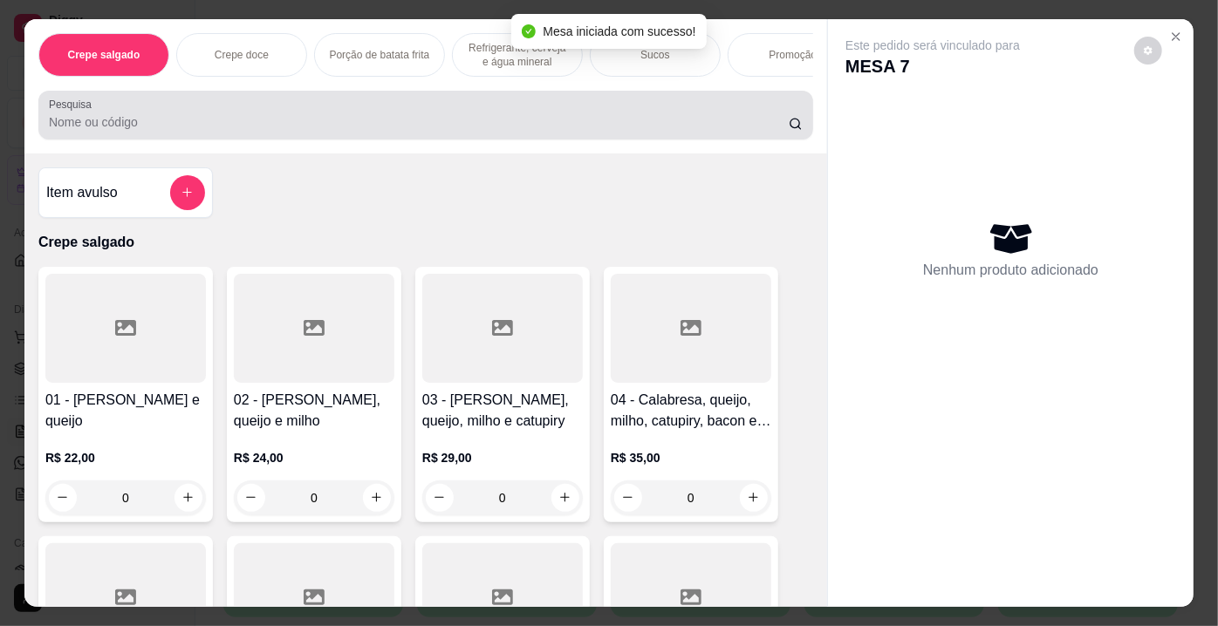
click at [197, 119] on input "Pesquisa" at bounding box center [419, 121] width 740 height 17
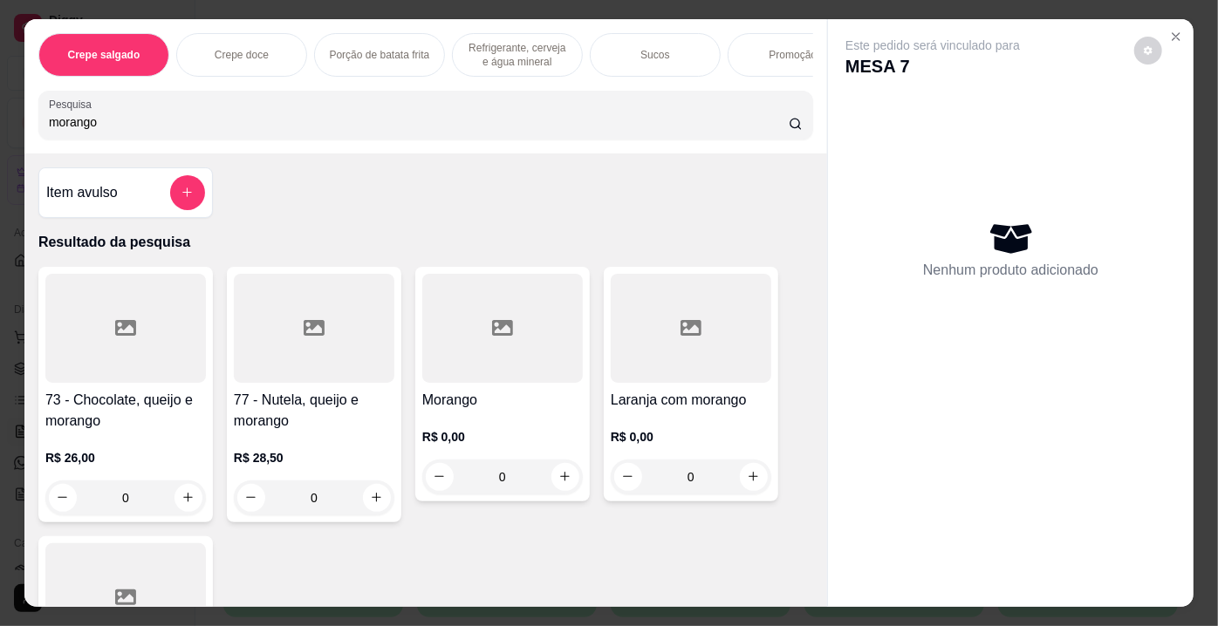
type input "morango"
click at [507, 338] on div at bounding box center [502, 328] width 161 height 109
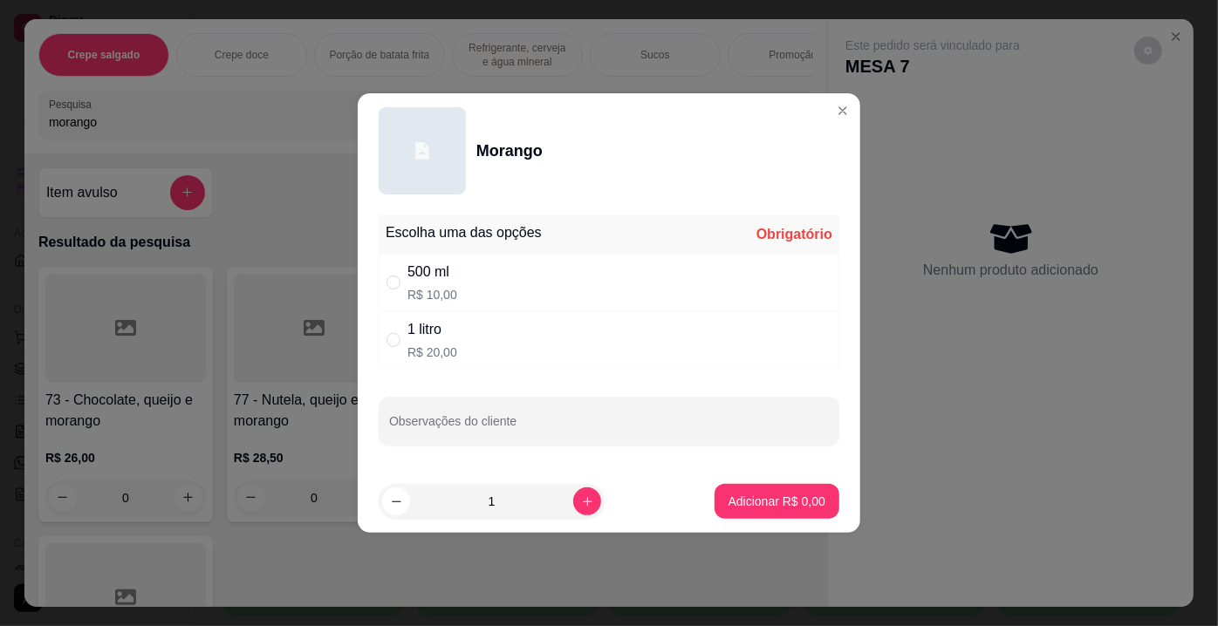
drag, startPoint x: 442, startPoint y: 269, endPoint x: 591, endPoint y: 383, distance: 187.2
click at [442, 269] on div "500 ml" at bounding box center [432, 272] width 50 height 21
radio input "true"
click at [726, 500] on p "Adicionar R$ 10,00" at bounding box center [773, 501] width 104 height 17
type input "1"
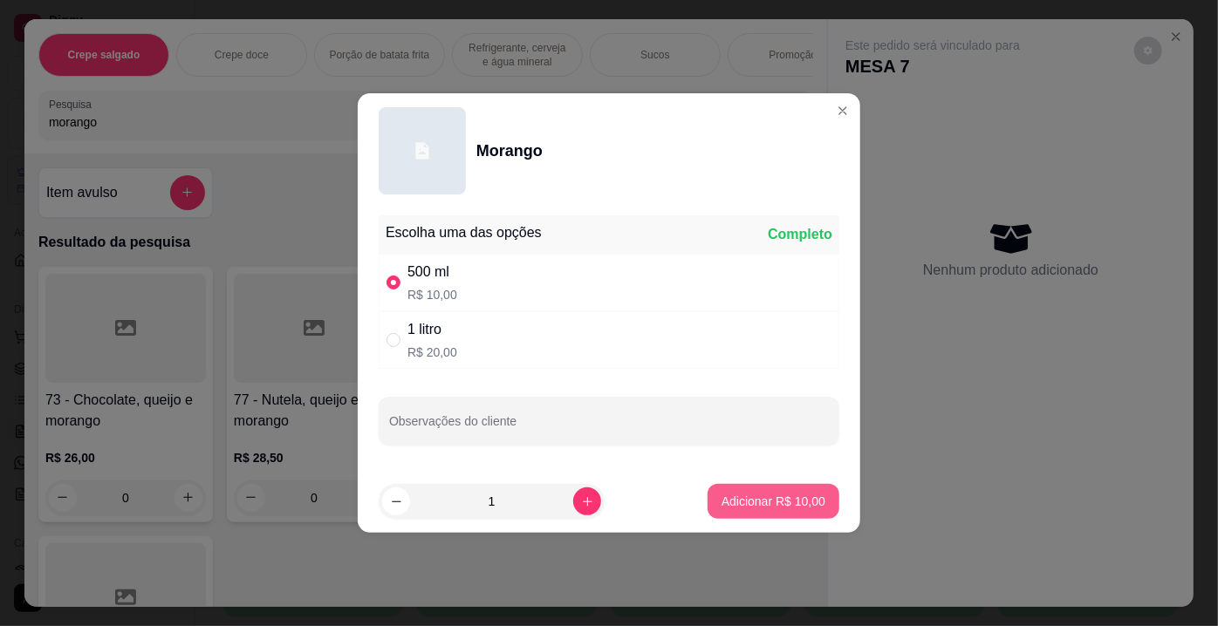
type input "1"
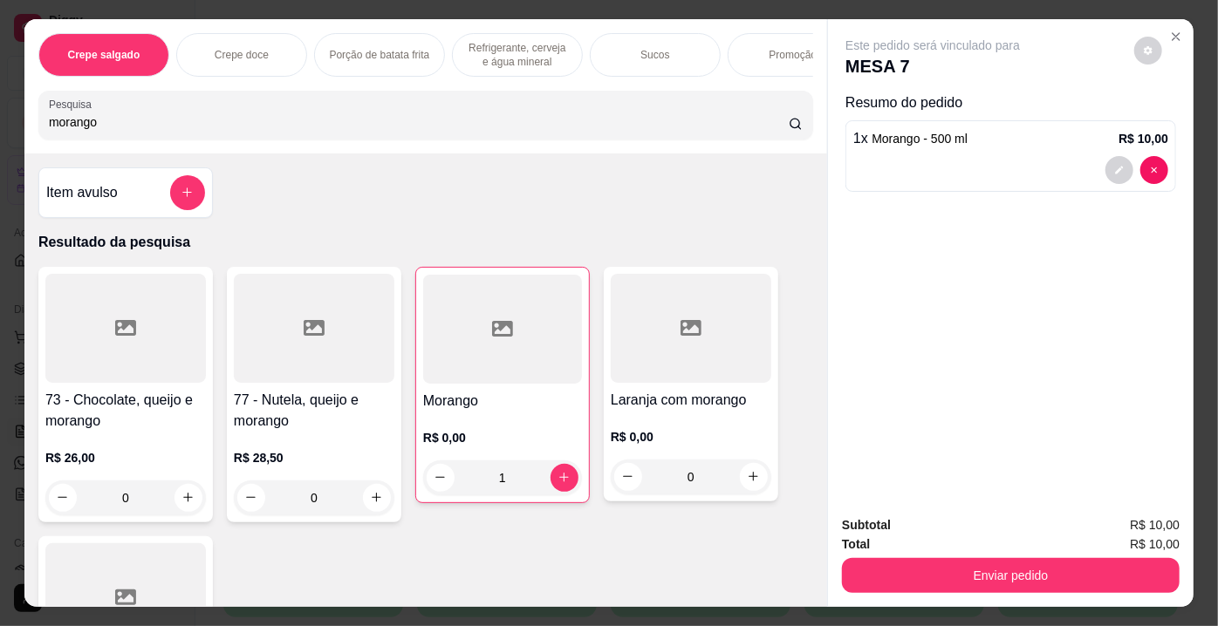
drag, startPoint x: 169, startPoint y: 125, endPoint x: 54, endPoint y: 126, distance: 115.2
click at [54, 126] on input "morango" at bounding box center [419, 121] width 740 height 17
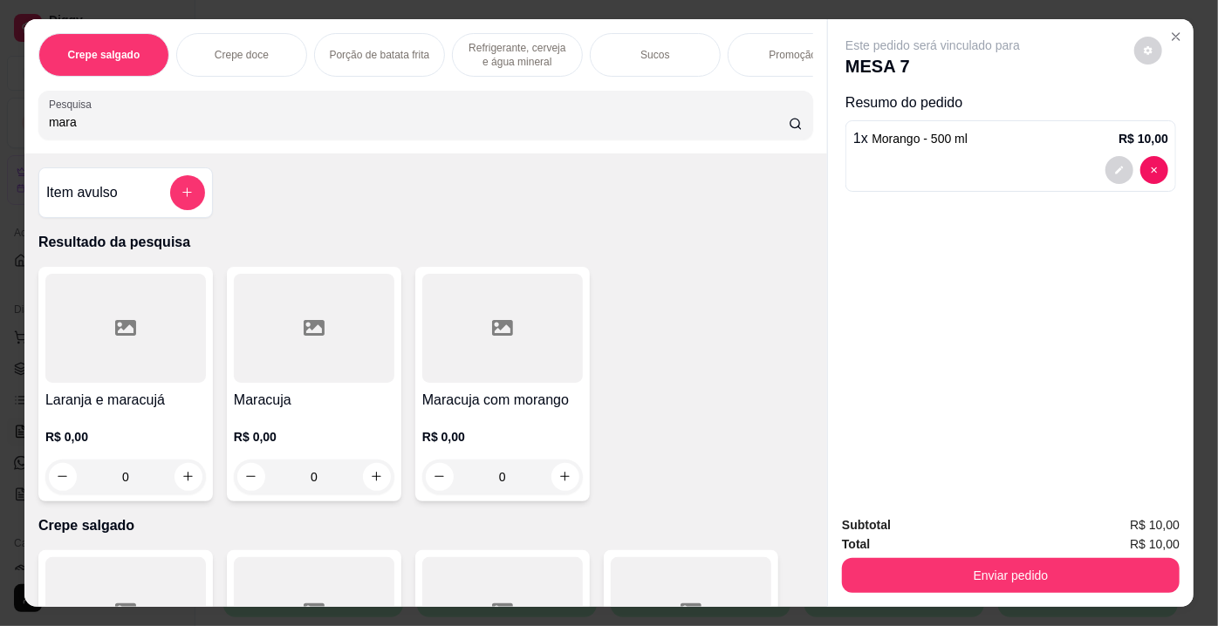
type input "mara"
click at [274, 354] on div at bounding box center [314, 328] width 161 height 109
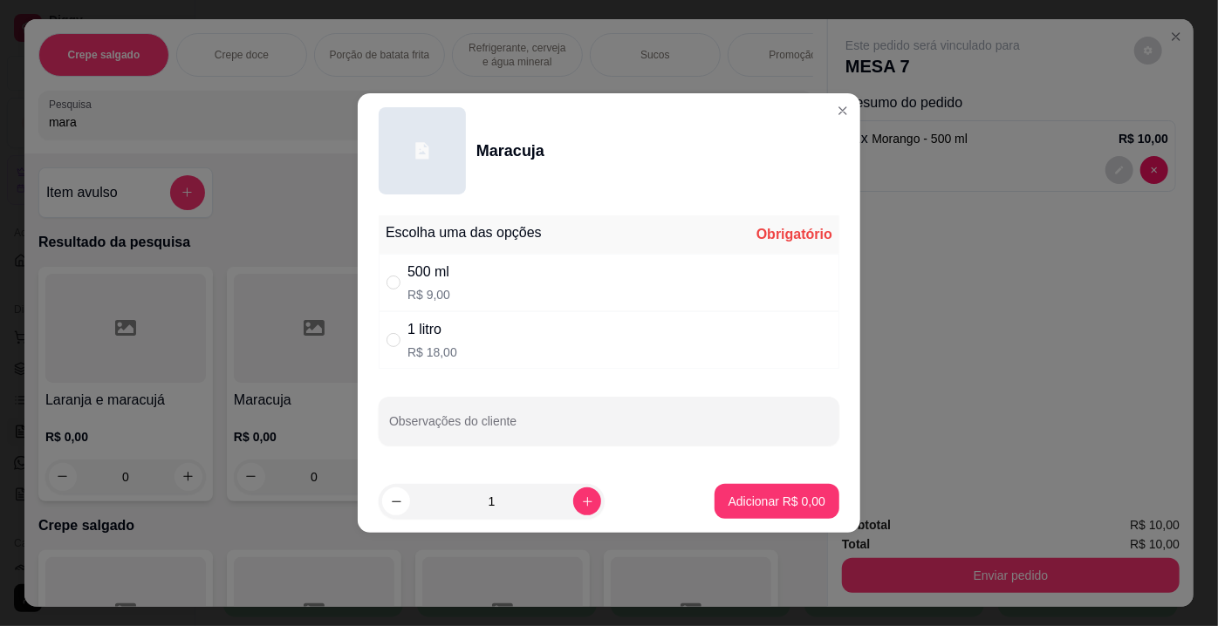
click at [444, 263] on div "500 ml" at bounding box center [428, 272] width 43 height 21
radio input "true"
click at [742, 496] on p "Adicionar R$ 9,00" at bounding box center [776, 501] width 97 height 17
type input "1"
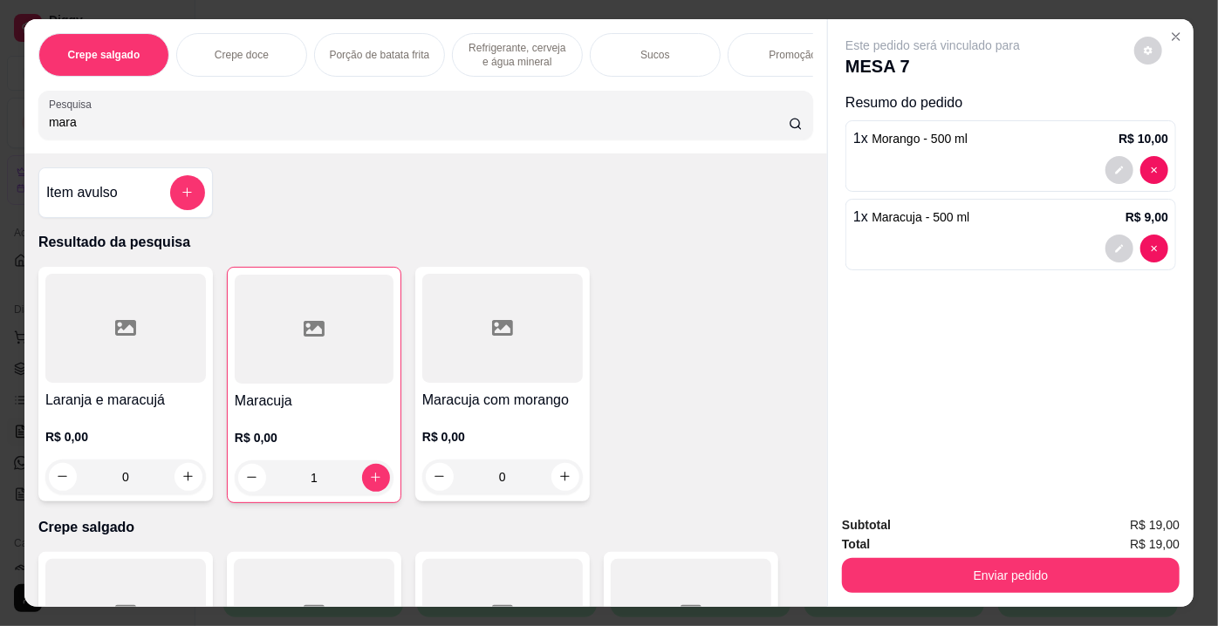
drag, startPoint x: 105, startPoint y: 122, endPoint x: 0, endPoint y: 122, distance: 104.7
click at [0, 122] on div "Crepe salgado Crepe doce Porção de batata frita Refrigerante, cerveja e água mi…" at bounding box center [609, 313] width 1218 height 626
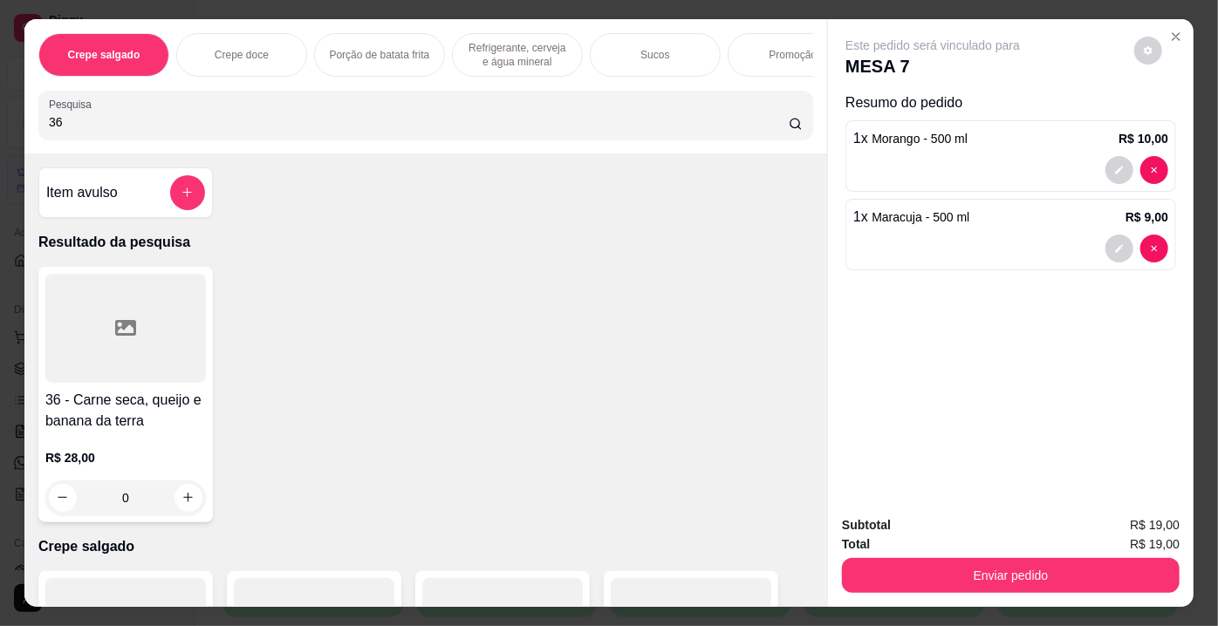
type input "36"
click at [161, 310] on div at bounding box center [125, 328] width 161 height 109
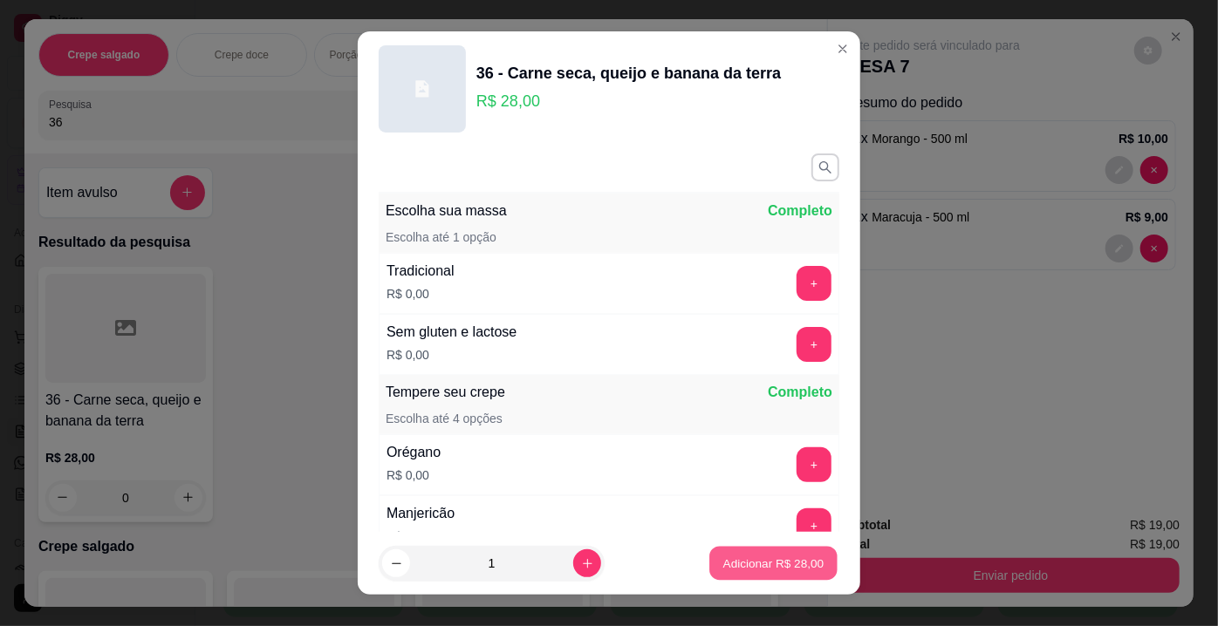
click at [723, 562] on p "Adicionar R$ 28,00" at bounding box center [773, 563] width 101 height 17
type input "1"
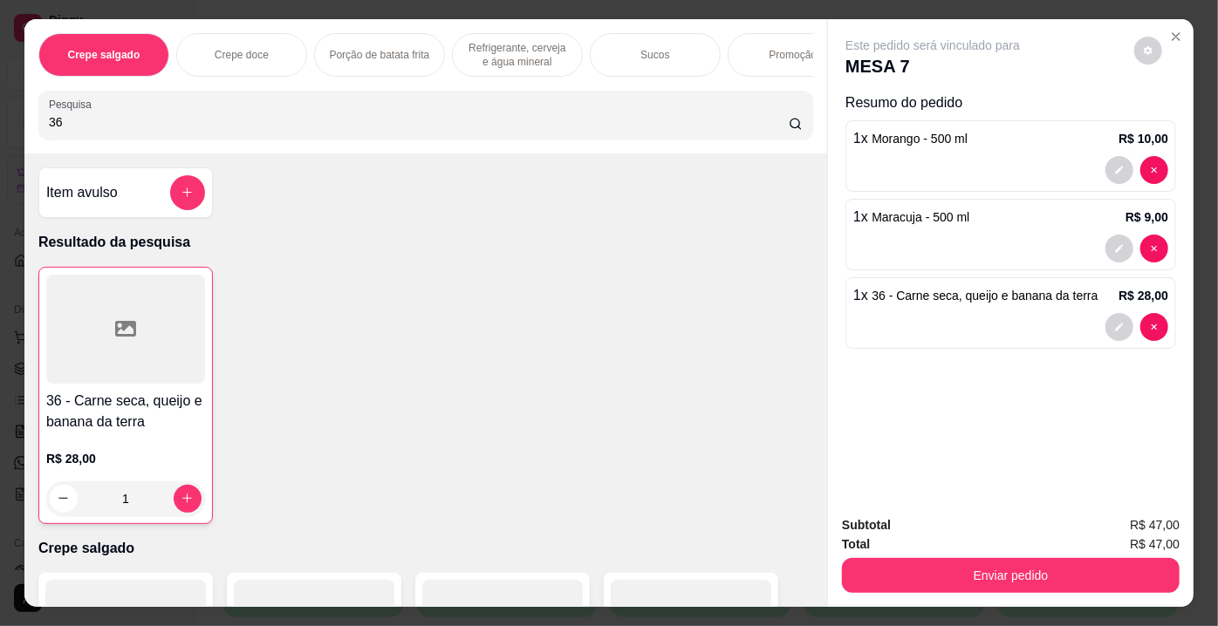
drag, startPoint x: 72, startPoint y: 129, endPoint x: 0, endPoint y: 129, distance: 71.5
click at [0, 129] on div "Crepe salgado Crepe doce Porção de batata frita Refrigerante, cerveja e água mi…" at bounding box center [609, 313] width 1218 height 626
type input "26"
click at [158, 383] on div at bounding box center [125, 328] width 161 height 109
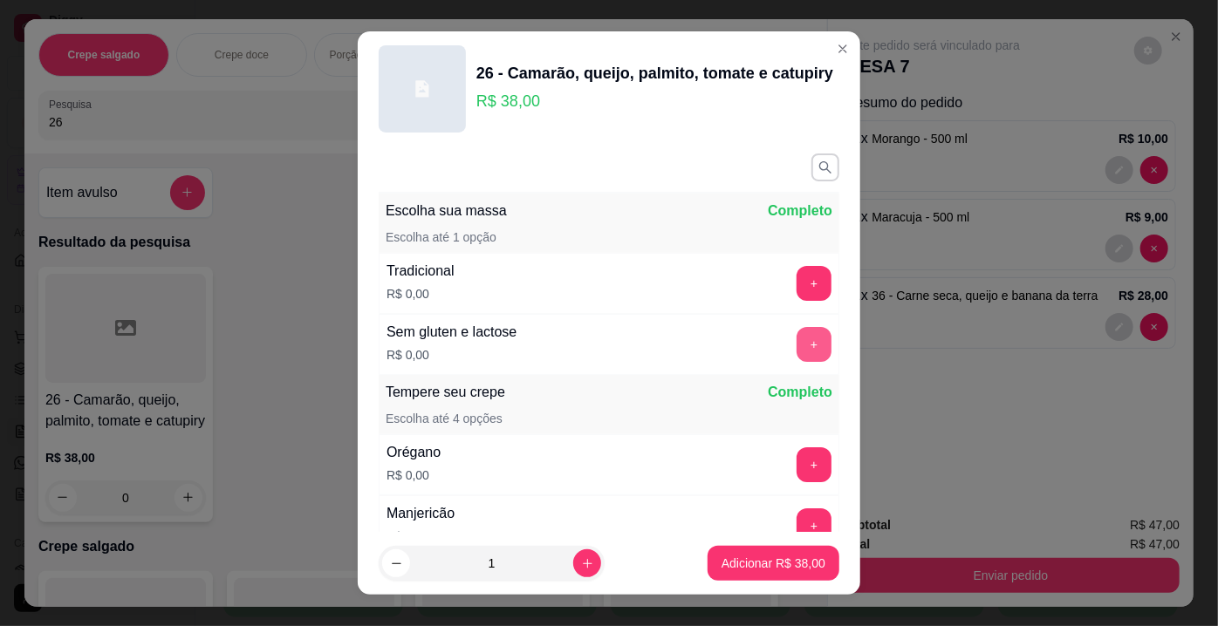
click at [796, 348] on button "+" at bounding box center [813, 344] width 35 height 35
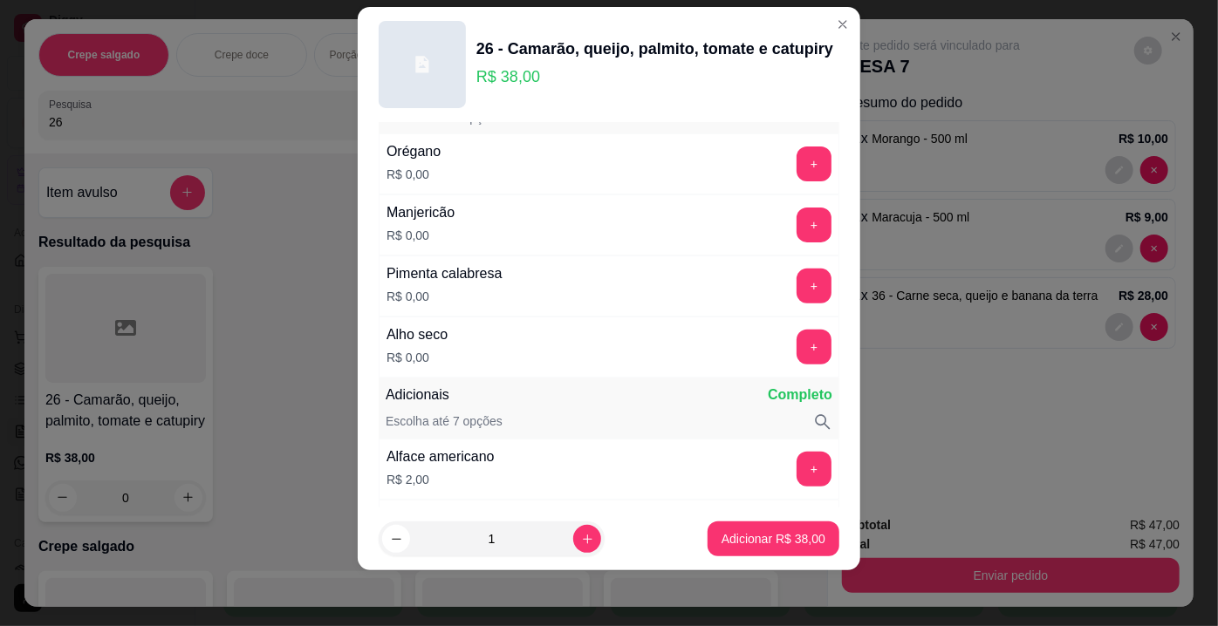
scroll to position [304, 0]
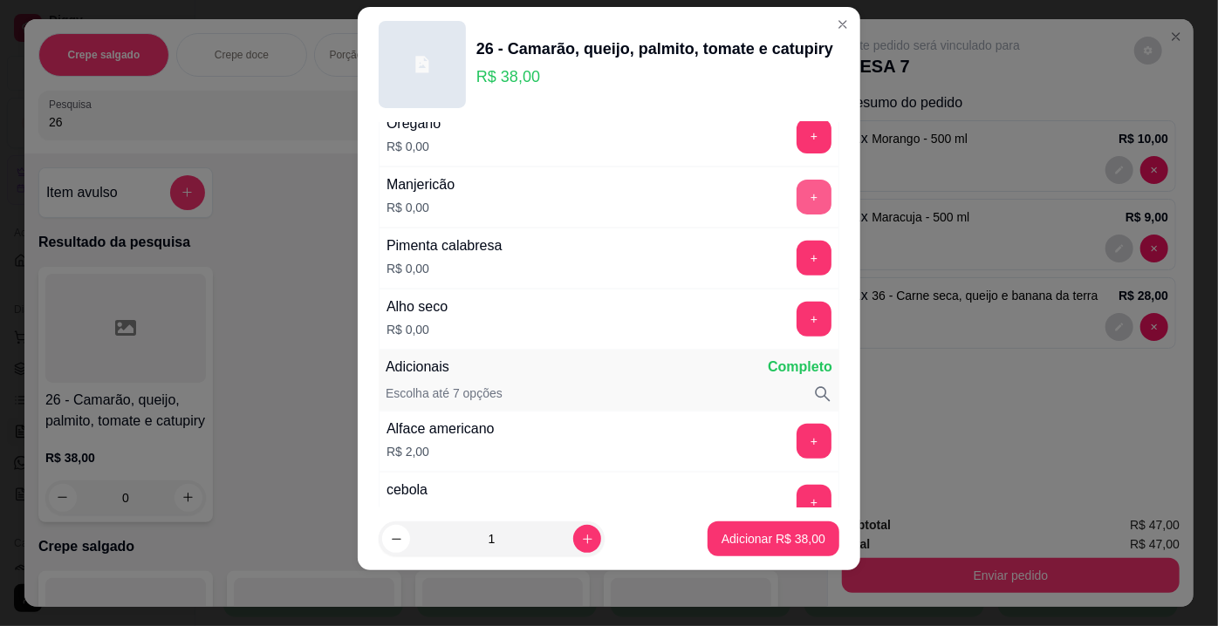
click at [796, 199] on button "+" at bounding box center [813, 197] width 35 height 35
click at [796, 311] on button "+" at bounding box center [813, 319] width 35 height 35
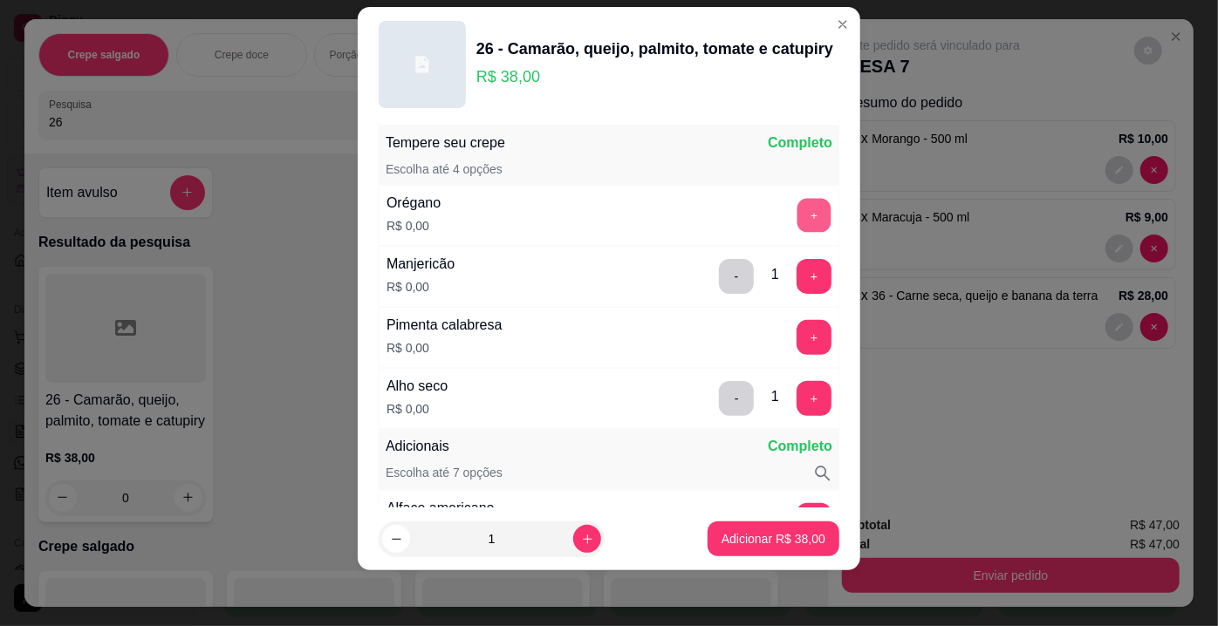
click at [797, 218] on button "+" at bounding box center [814, 216] width 34 height 34
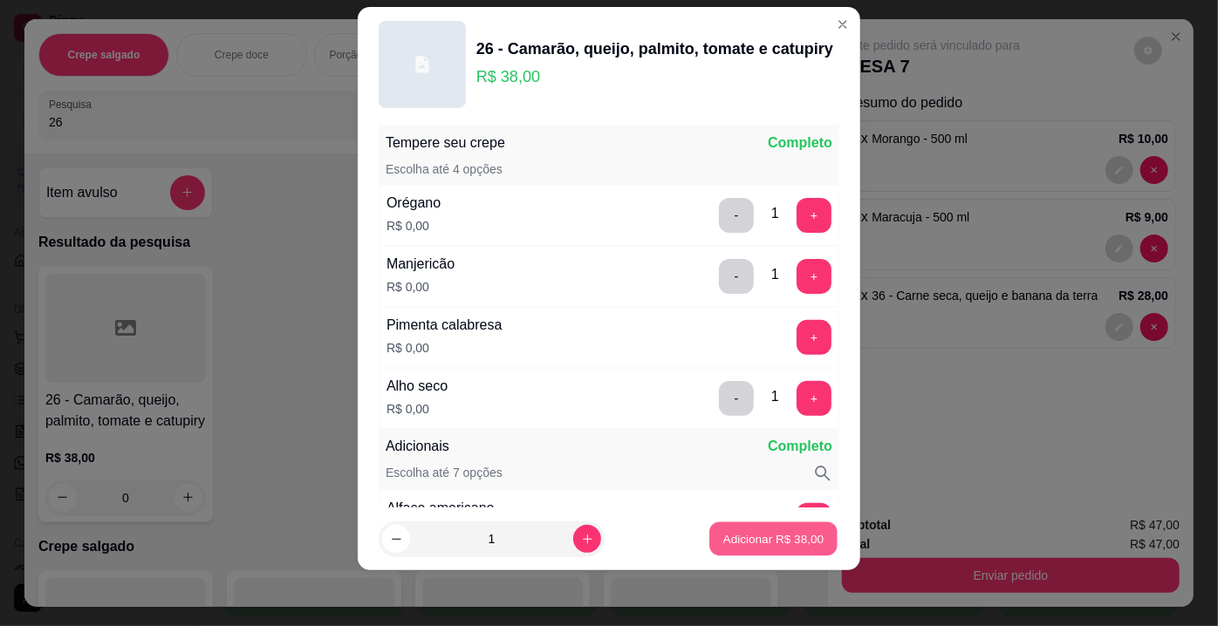
click at [771, 531] on p "Adicionar R$ 38,00" at bounding box center [773, 538] width 101 height 17
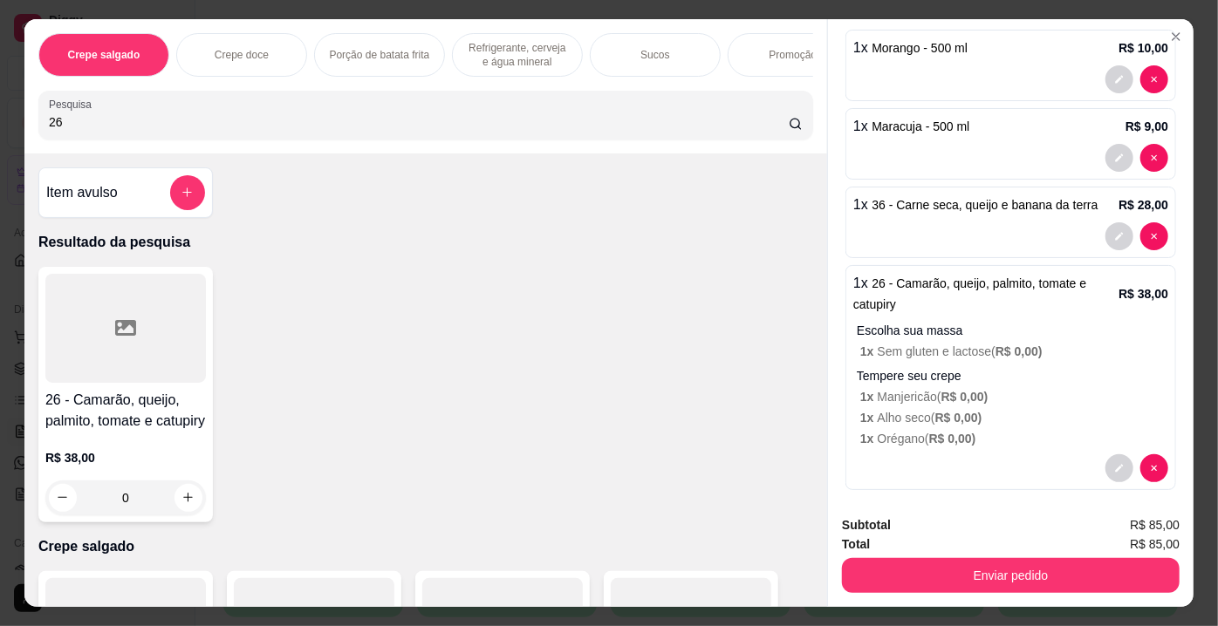
scroll to position [100, 0]
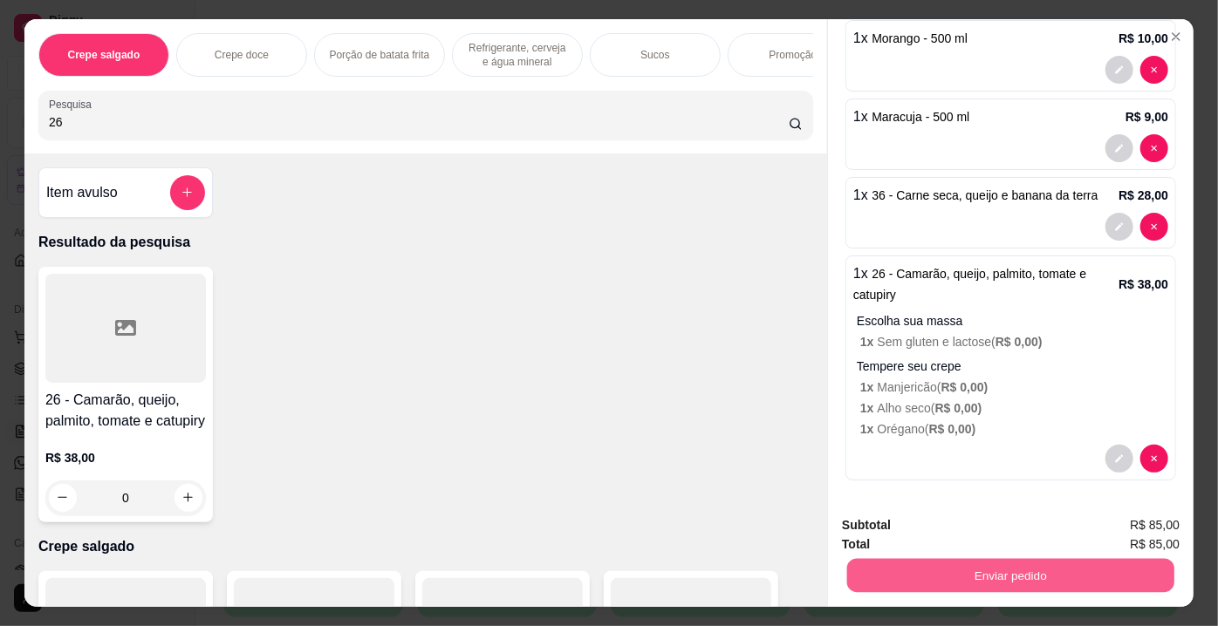
click at [1014, 566] on button "Enviar pedido" at bounding box center [1010, 576] width 327 height 34
click at [1146, 530] on button "Enviar pedido" at bounding box center [1135, 527] width 96 height 32
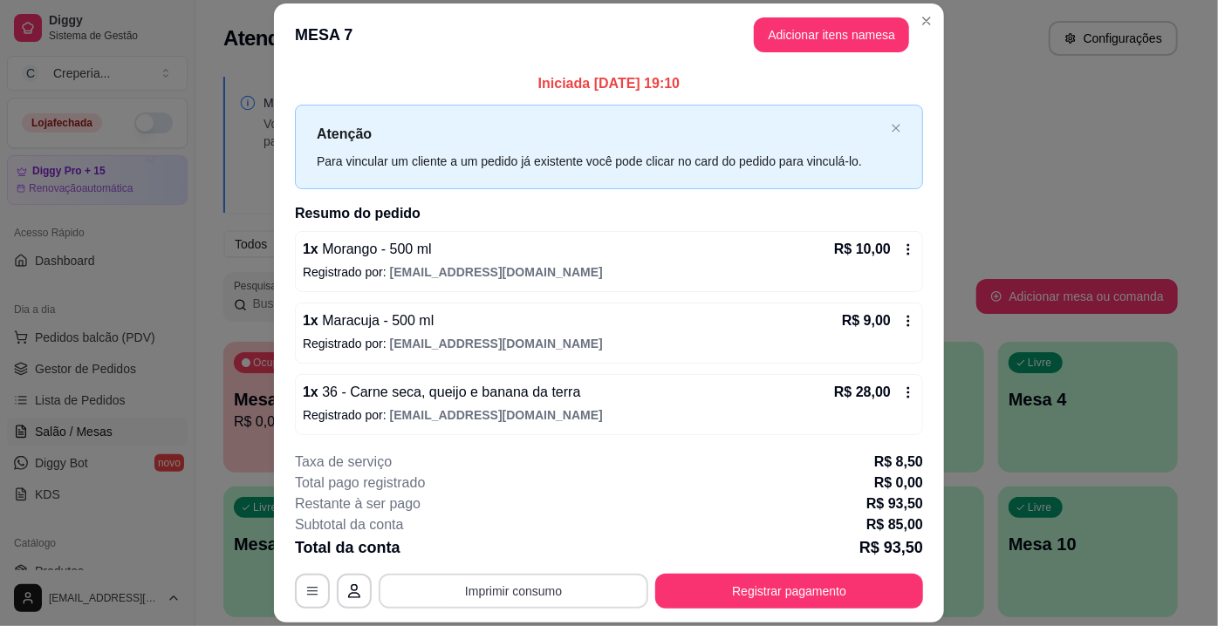
click at [530, 587] on button "Imprimir consumo" at bounding box center [514, 591] width 270 height 35
click at [510, 552] on button "IMPRESSORA" at bounding box center [513, 551] width 122 height 27
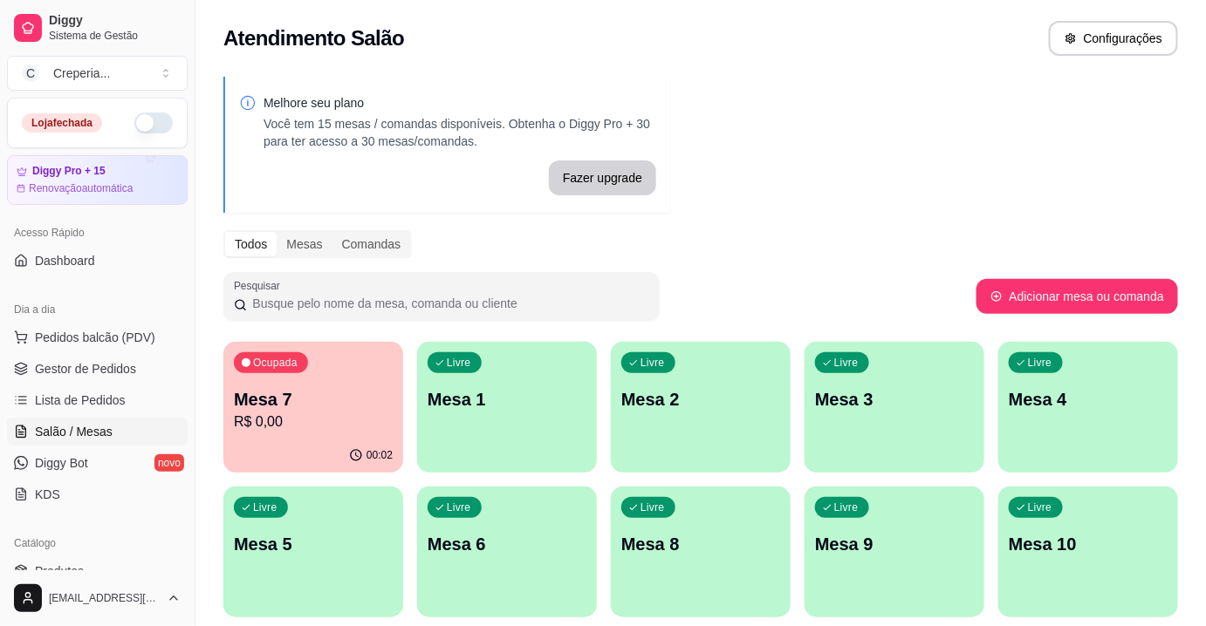
click at [1093, 401] on p "Mesa 4" at bounding box center [1087, 399] width 159 height 24
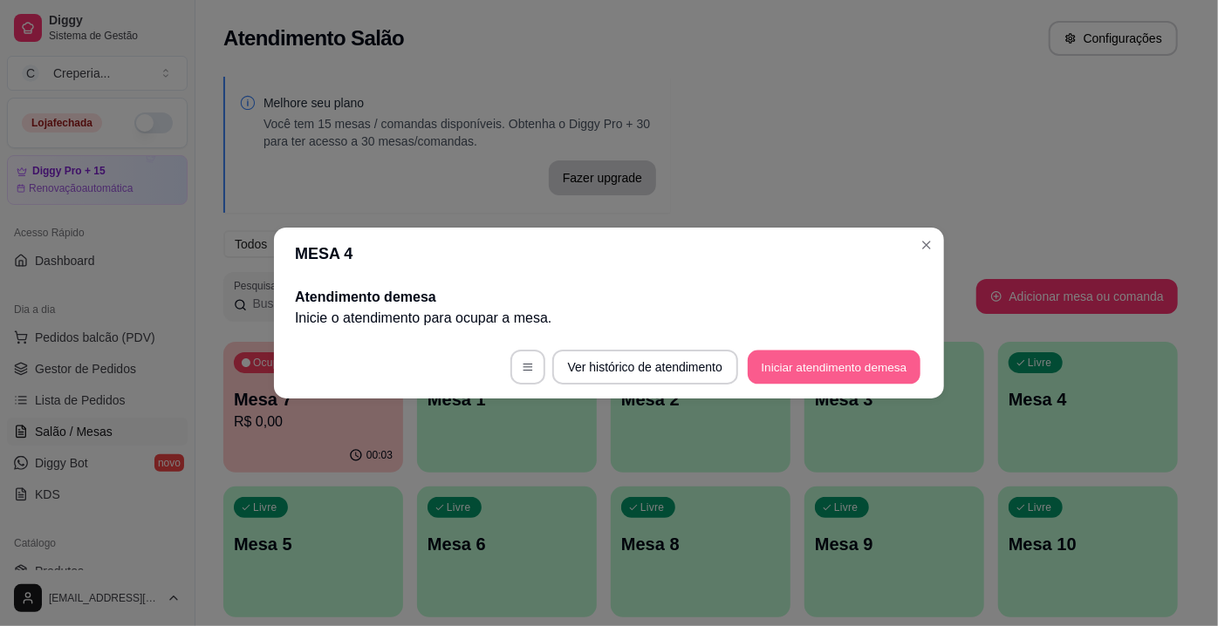
click at [804, 351] on button "Iniciar atendimento de mesa" at bounding box center [834, 368] width 173 height 34
click at [776, 357] on button "Iniciar atendimento de mesa" at bounding box center [834, 367] width 178 height 35
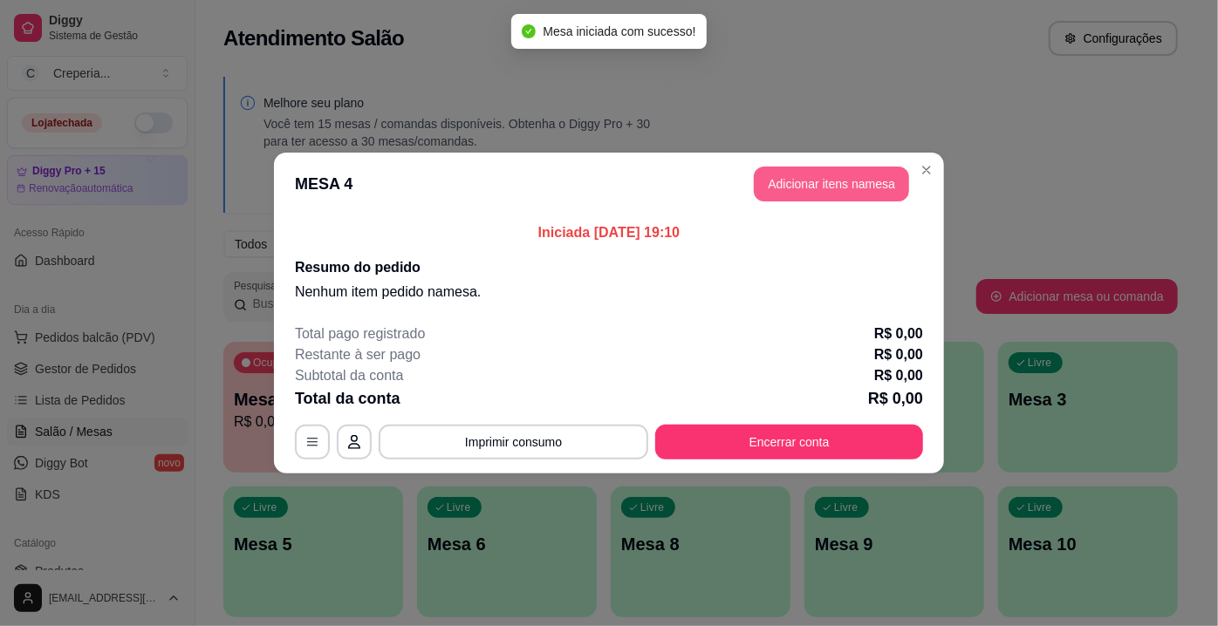
click at [844, 175] on button "Adicionar itens na mesa" at bounding box center [831, 184] width 155 height 35
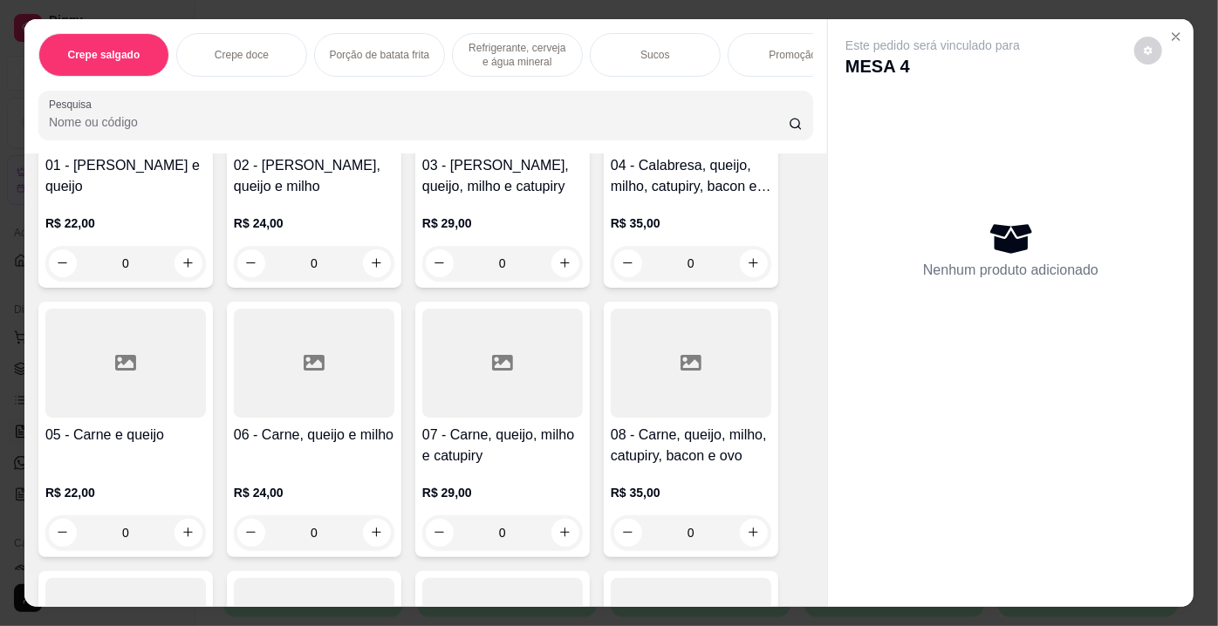
scroll to position [396, 0]
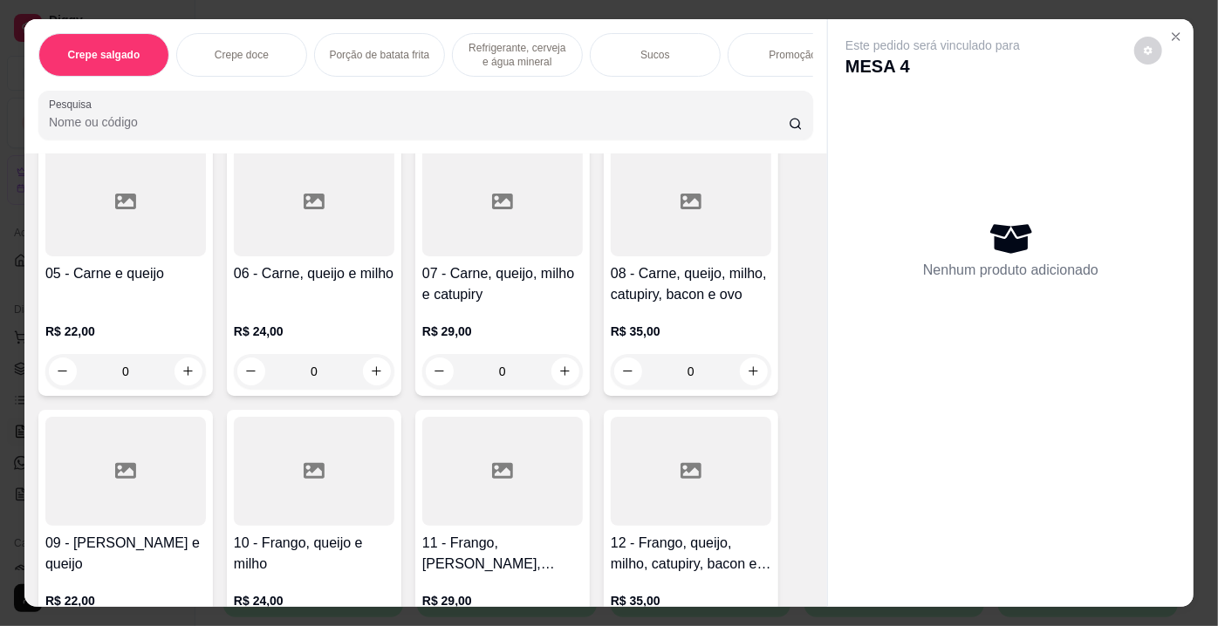
click at [707, 331] on p "R$ 35,00" at bounding box center [691, 331] width 161 height 17
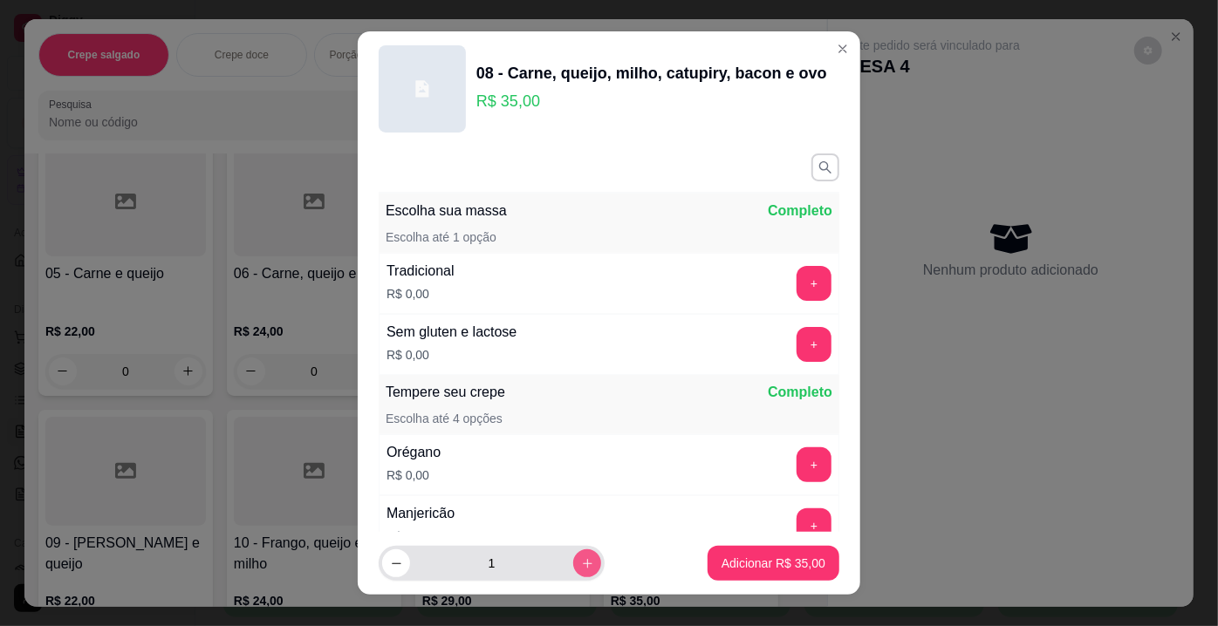
click at [573, 558] on button "increase-product-quantity" at bounding box center [587, 564] width 28 height 28
type input "2"
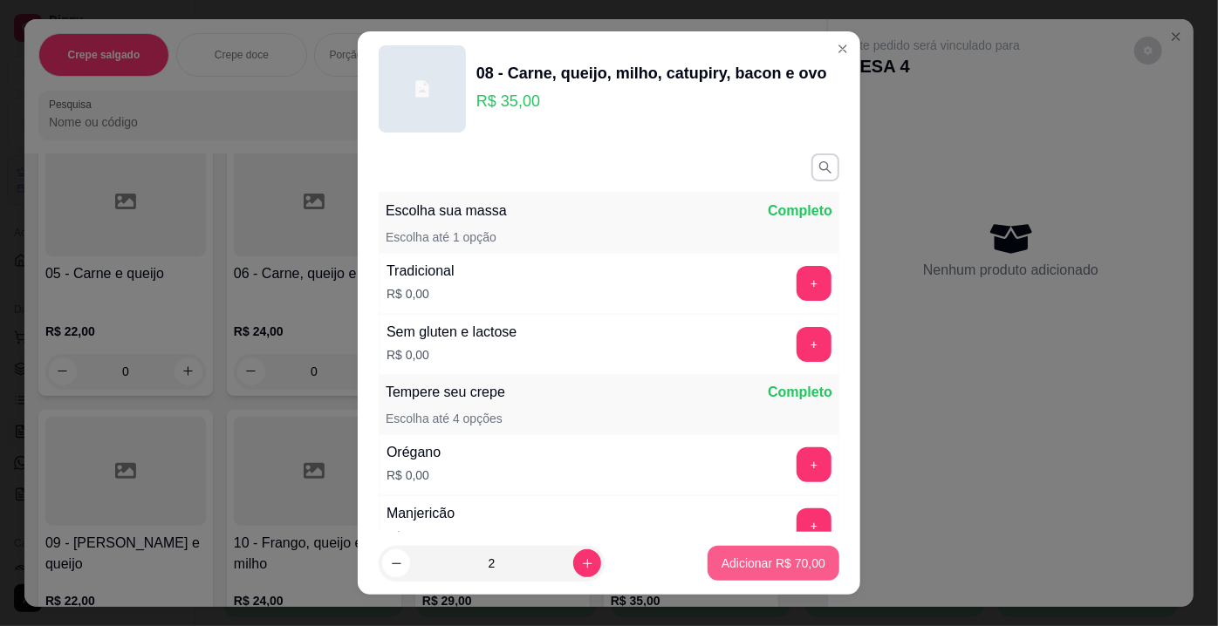
click at [721, 559] on p "Adicionar R$ 70,00" at bounding box center [773, 563] width 104 height 17
type input "2"
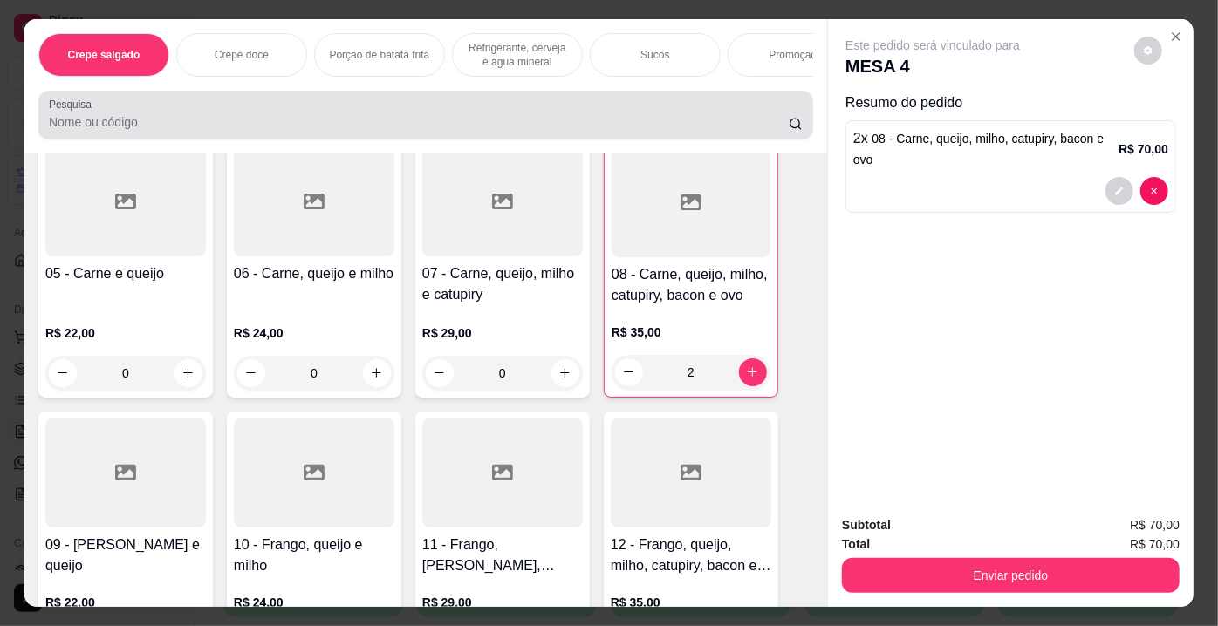
click at [236, 133] on div at bounding box center [426, 115] width 754 height 35
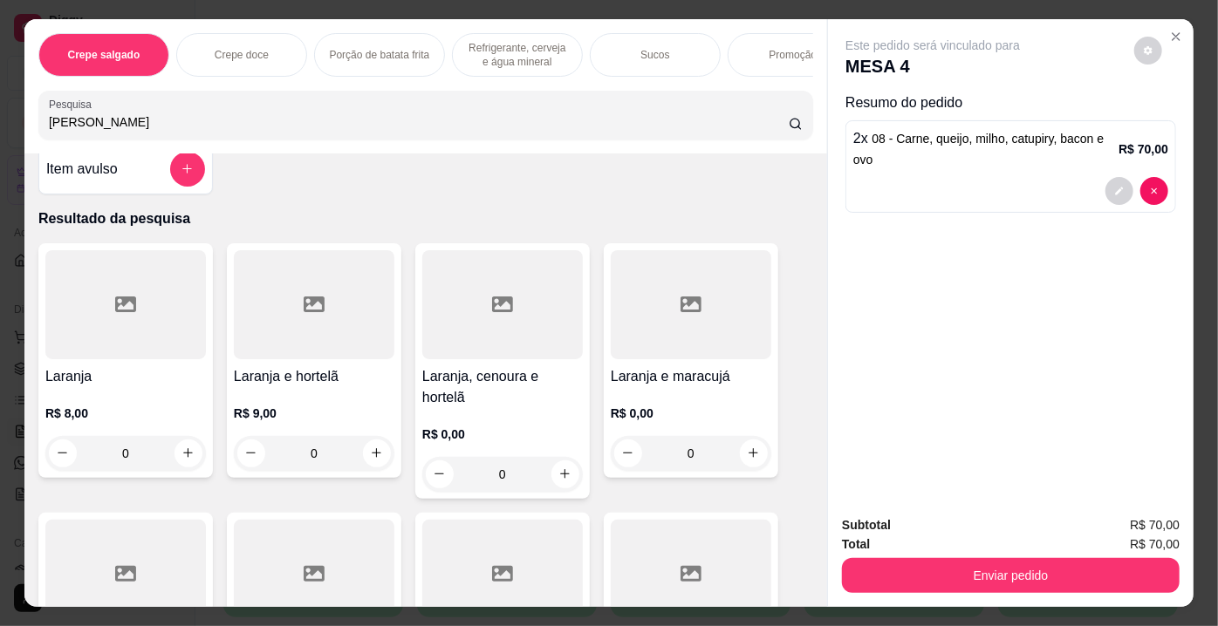
scroll to position [0, 0]
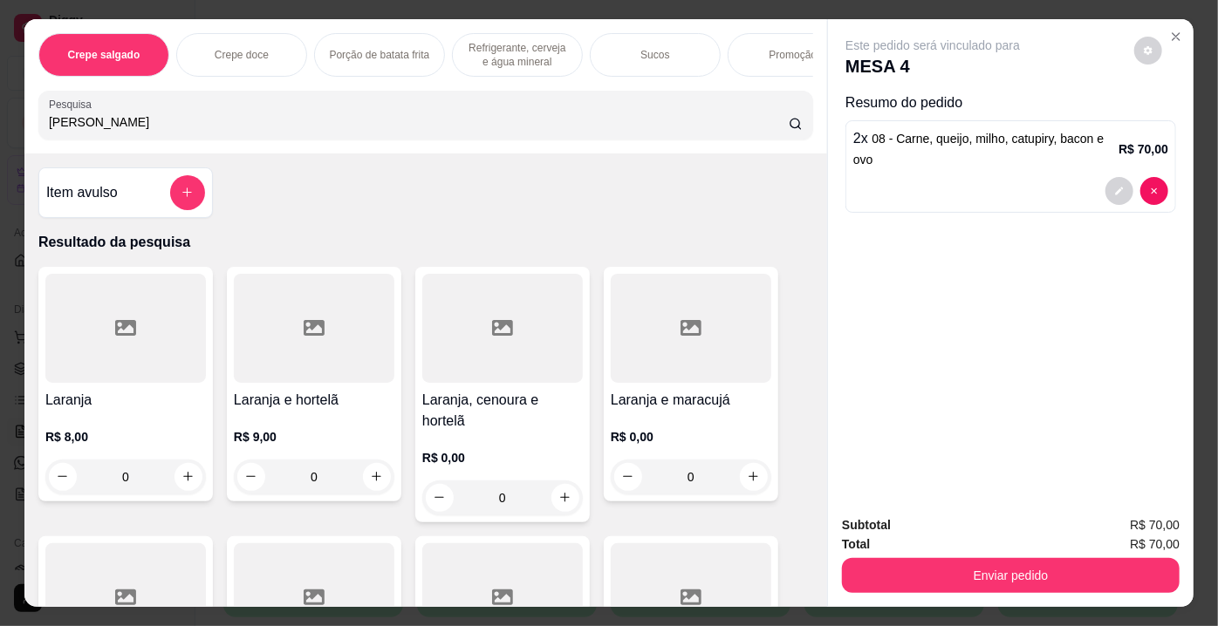
type input "[PERSON_NAME]"
click at [107, 338] on div at bounding box center [125, 328] width 161 height 109
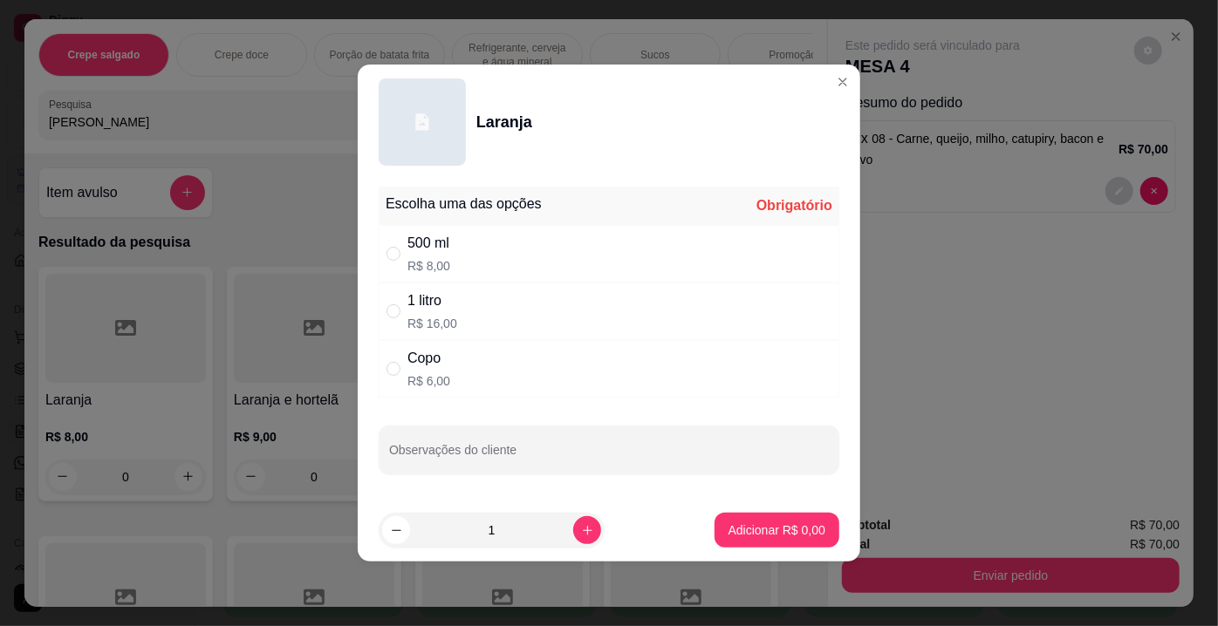
click at [383, 311] on div "1 litro R$ 16,00" at bounding box center [609, 312] width 461 height 58
radio input "true"
drag, startPoint x: 747, startPoint y: 499, endPoint x: 746, endPoint y: 517, distance: 18.3
click at [746, 509] on footer "1 Adicionar R$ 16,00" at bounding box center [609, 530] width 502 height 63
drag, startPoint x: 748, startPoint y: 555, endPoint x: 764, endPoint y: 545, distance: 18.4
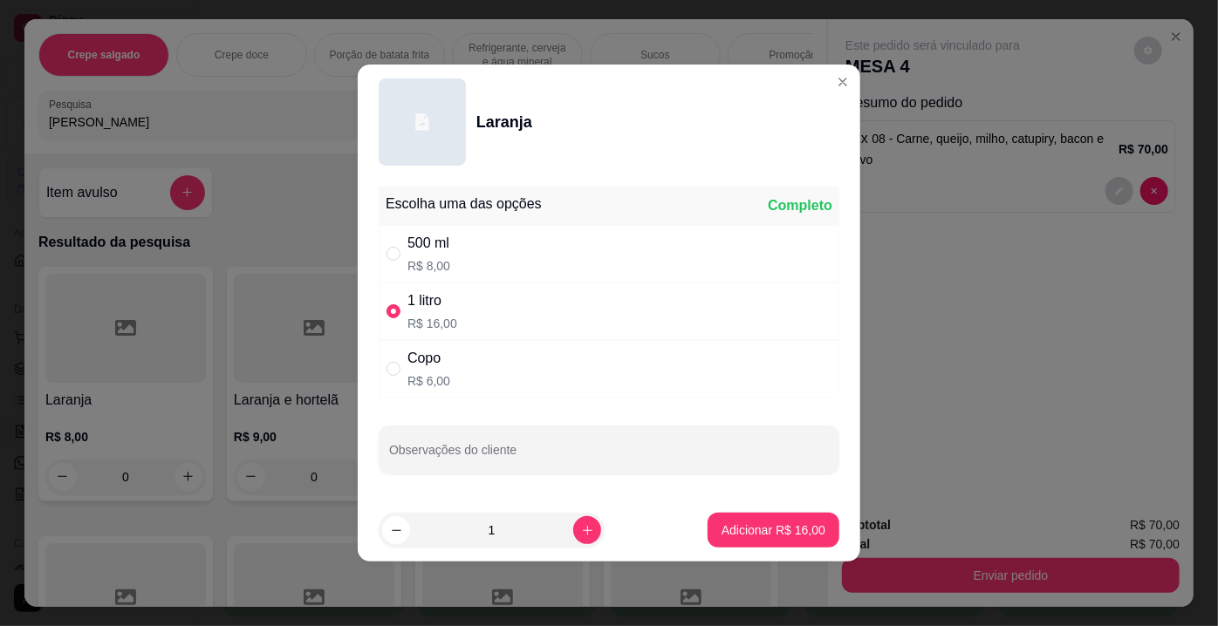
click at [748, 555] on footer "1 Adicionar R$ 16,00" at bounding box center [609, 530] width 502 height 63
click at [789, 545] on button "Adicionar R$ 16,00" at bounding box center [773, 530] width 132 height 35
type input "1"
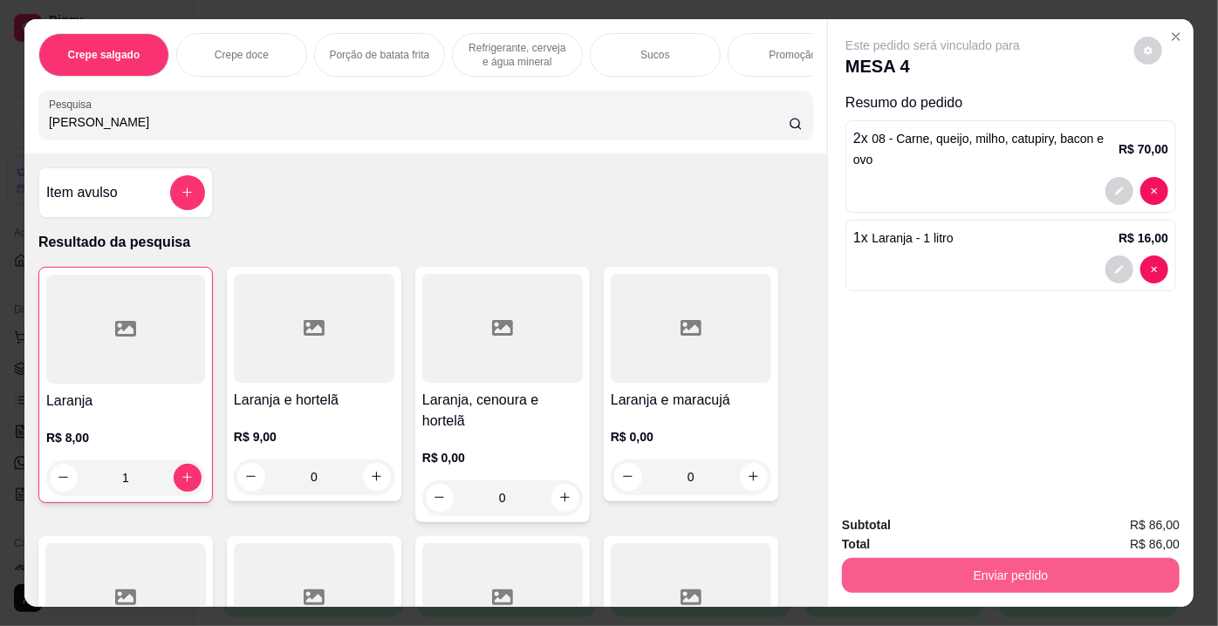
click at [915, 587] on button "Enviar pedido" at bounding box center [1011, 575] width 338 height 35
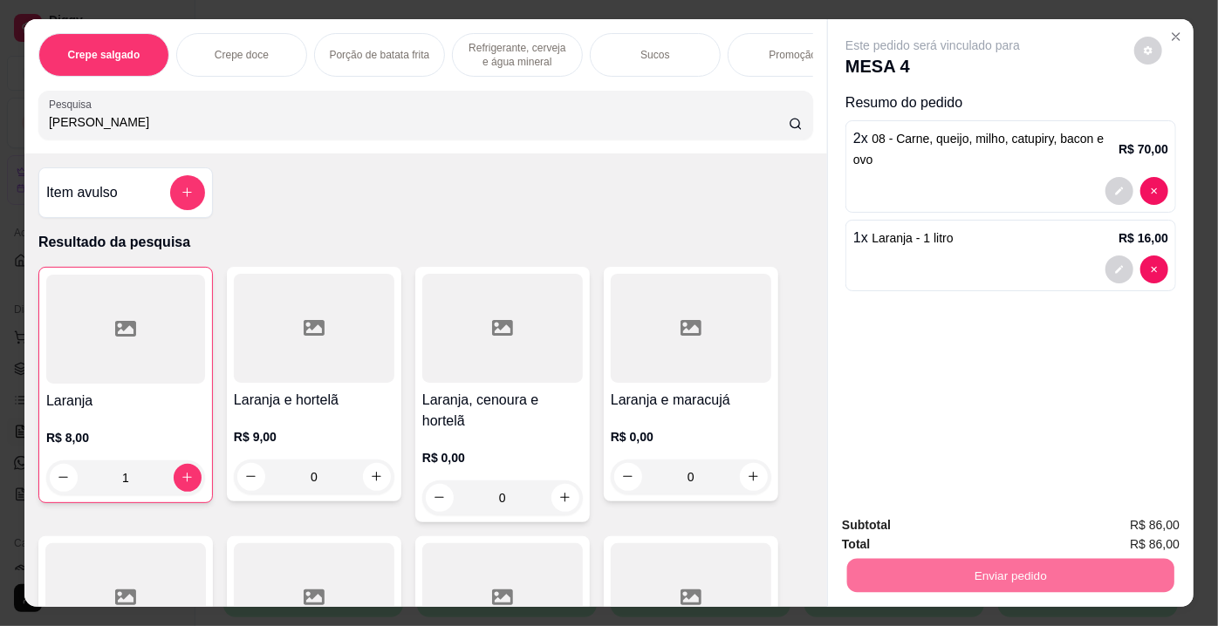
click at [1099, 531] on button "Enviar pedido" at bounding box center [1134, 527] width 99 height 33
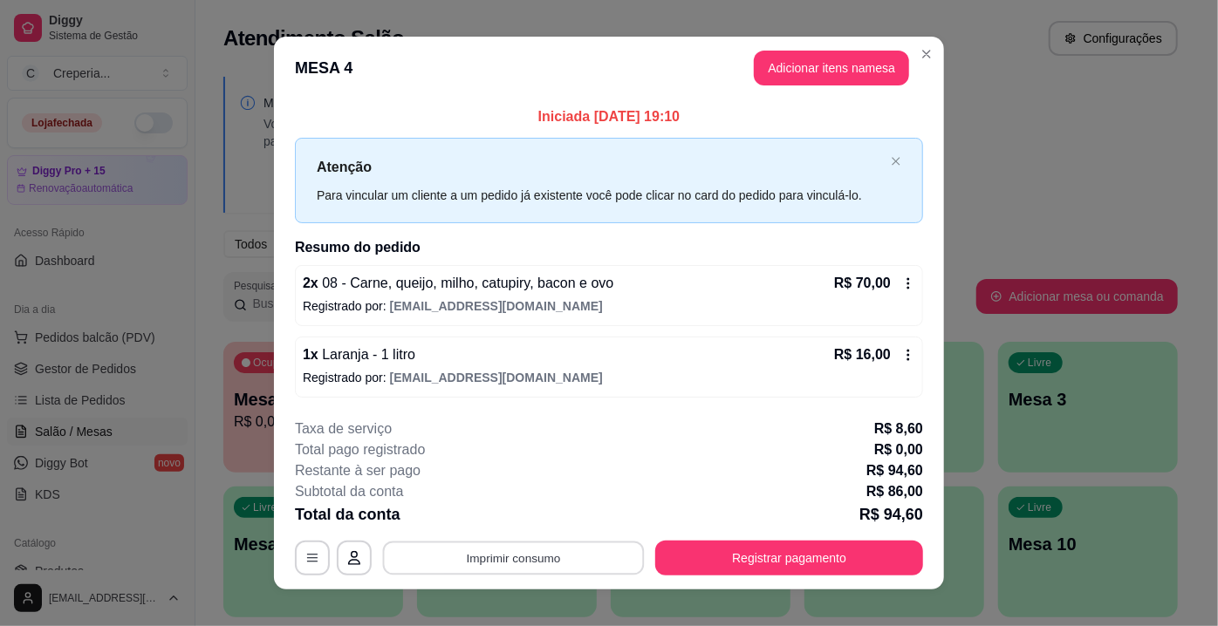
click at [612, 545] on button "Imprimir consumo" at bounding box center [514, 558] width 262 height 34
click at [544, 503] on button "IMPRESSORA" at bounding box center [513, 517] width 126 height 28
click at [537, 524] on button "IMPRESSORA" at bounding box center [513, 516] width 122 height 27
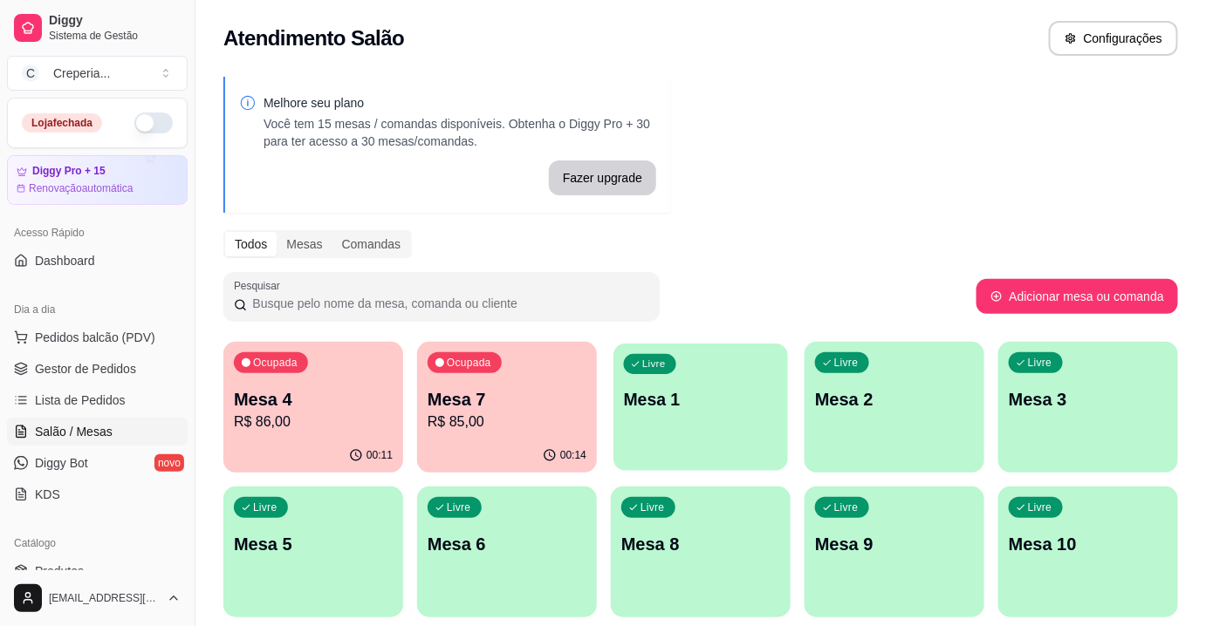
click at [728, 388] on p "Mesa 1" at bounding box center [701, 400] width 154 height 24
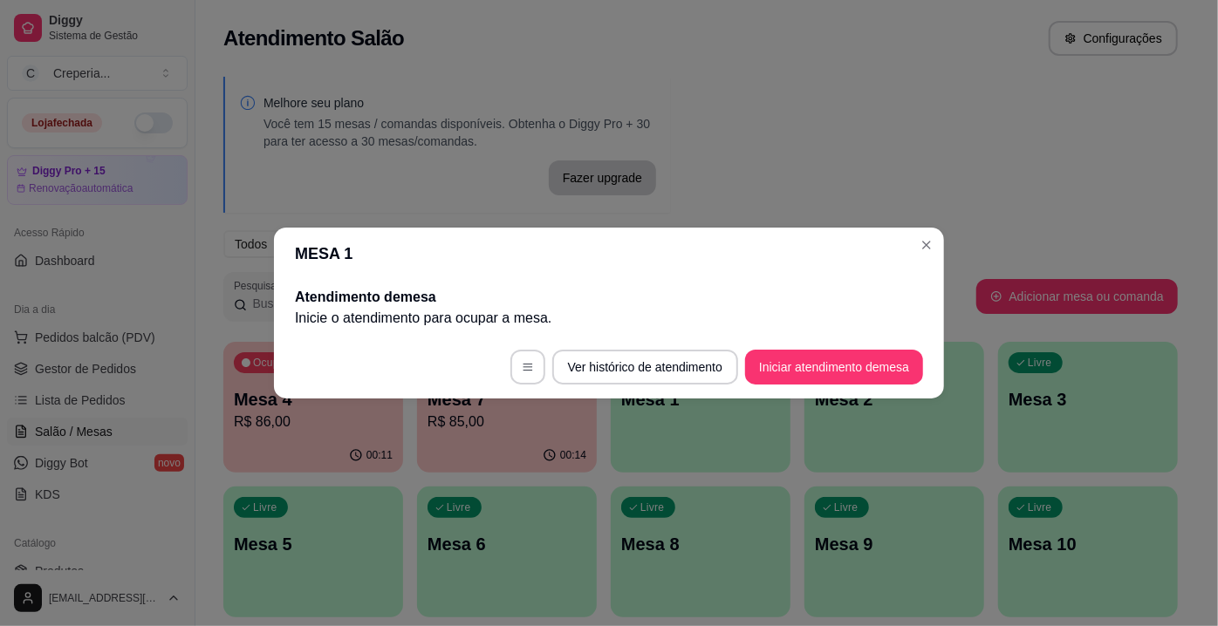
click at [858, 390] on footer "Ver histórico de atendimento Iniciar atendimento de mesa" at bounding box center [609, 367] width 670 height 63
click at [858, 384] on button "Iniciar atendimento de mesa" at bounding box center [834, 367] width 178 height 35
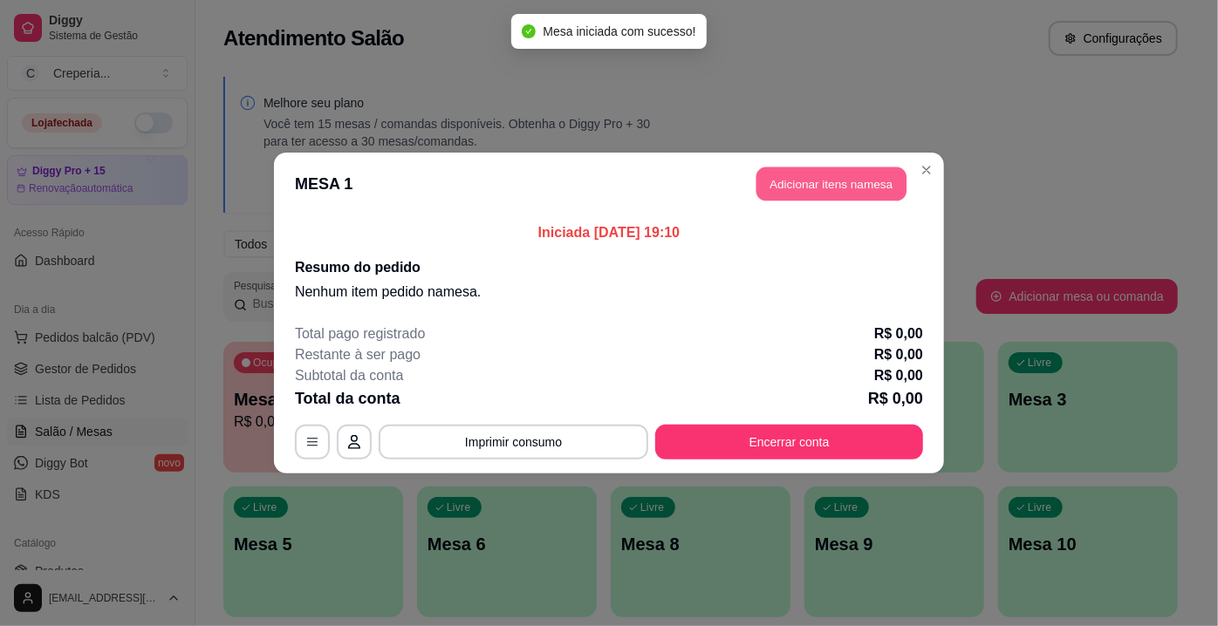
click at [752, 185] on header "MESA 1 Adicionar itens na mesa" at bounding box center [609, 184] width 670 height 63
click at [874, 190] on button "Adicionar itens na mesa" at bounding box center [831, 184] width 155 height 35
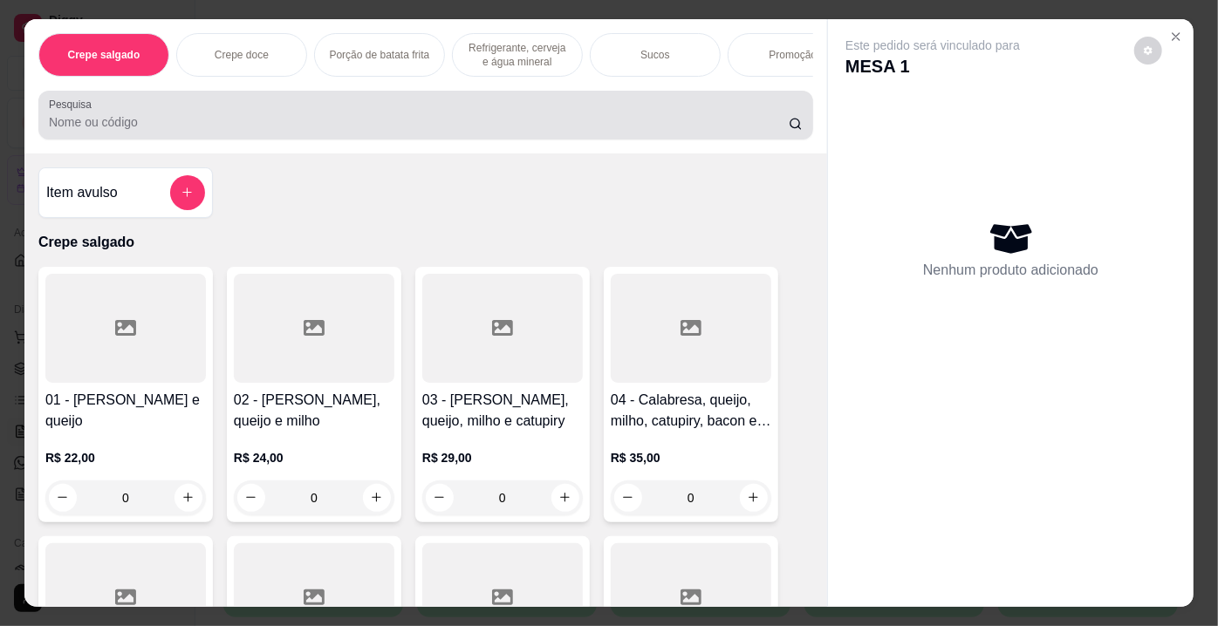
click at [448, 118] on input "Pesquisa" at bounding box center [419, 121] width 740 height 17
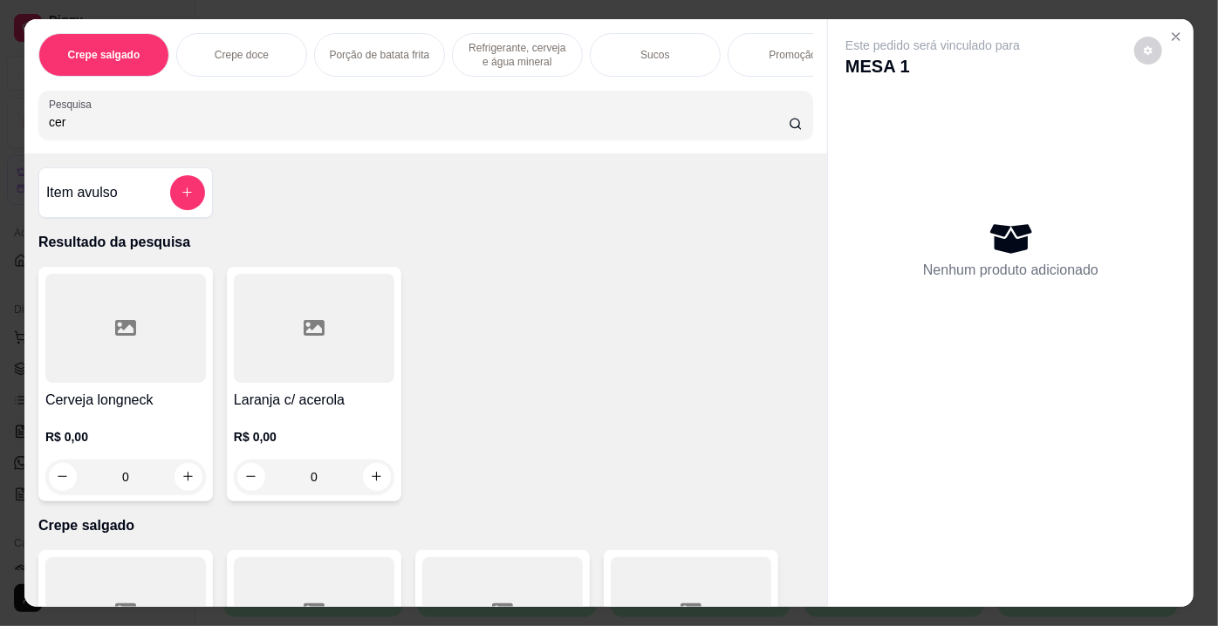
type input "cer"
click at [88, 332] on div at bounding box center [125, 328] width 161 height 109
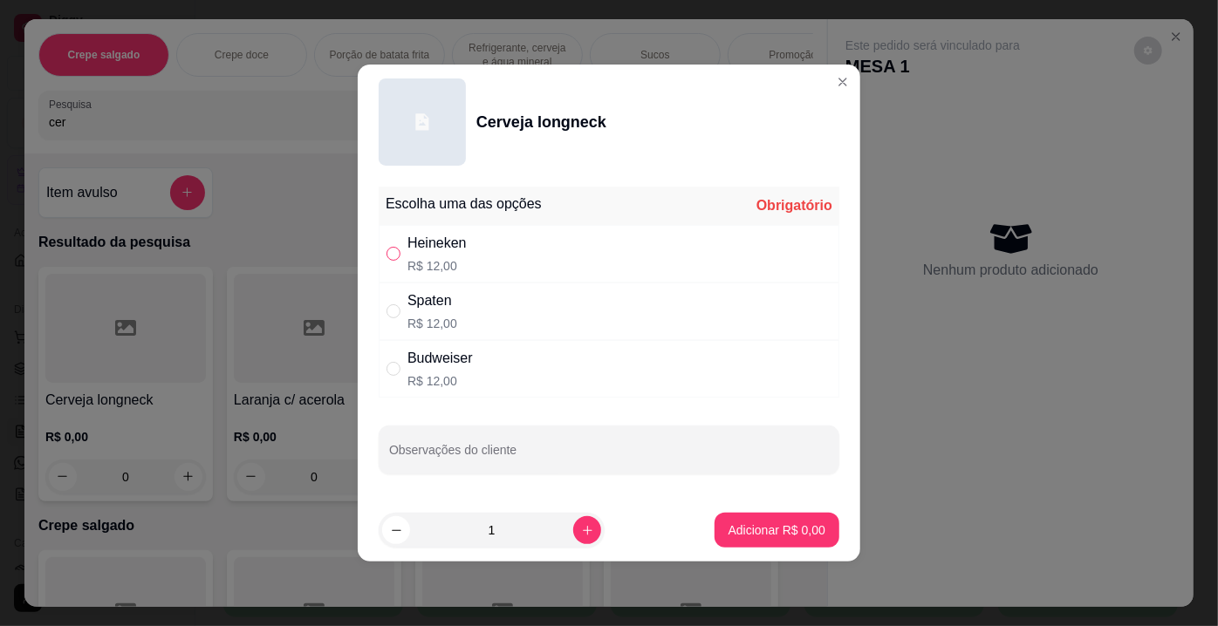
click at [394, 256] on input "" at bounding box center [393, 254] width 14 height 14
radio input "true"
click at [777, 527] on p "Adicionar R$ 12,00" at bounding box center [773, 530] width 101 height 17
type input "1"
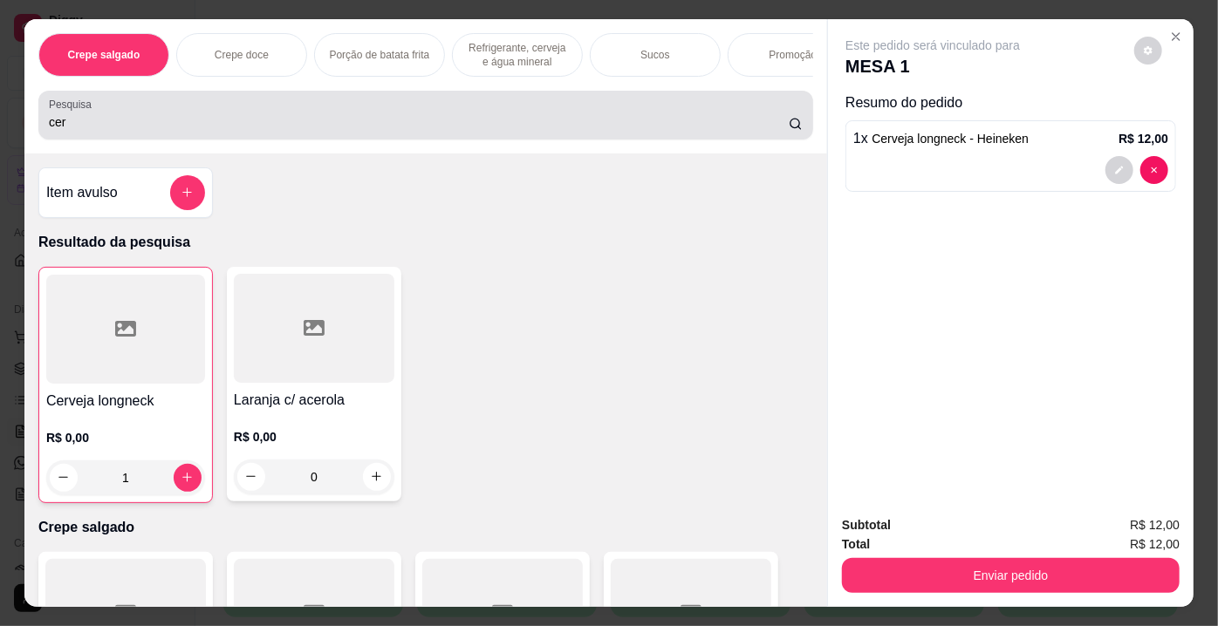
click at [161, 124] on input "cer" at bounding box center [419, 121] width 740 height 17
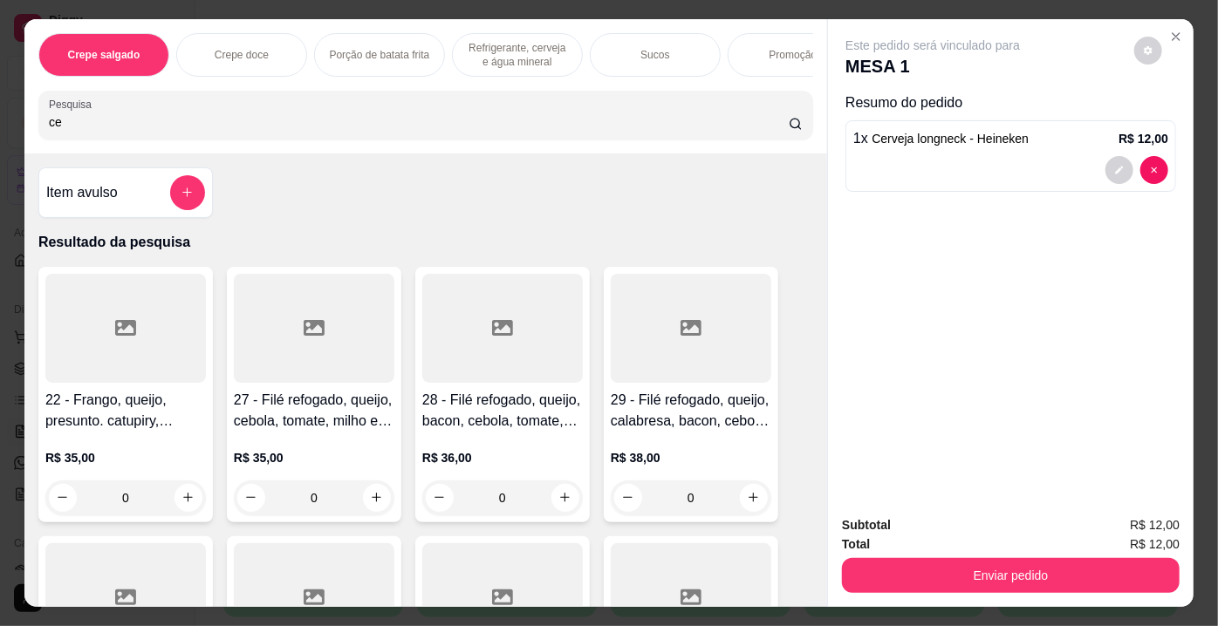
type input "c"
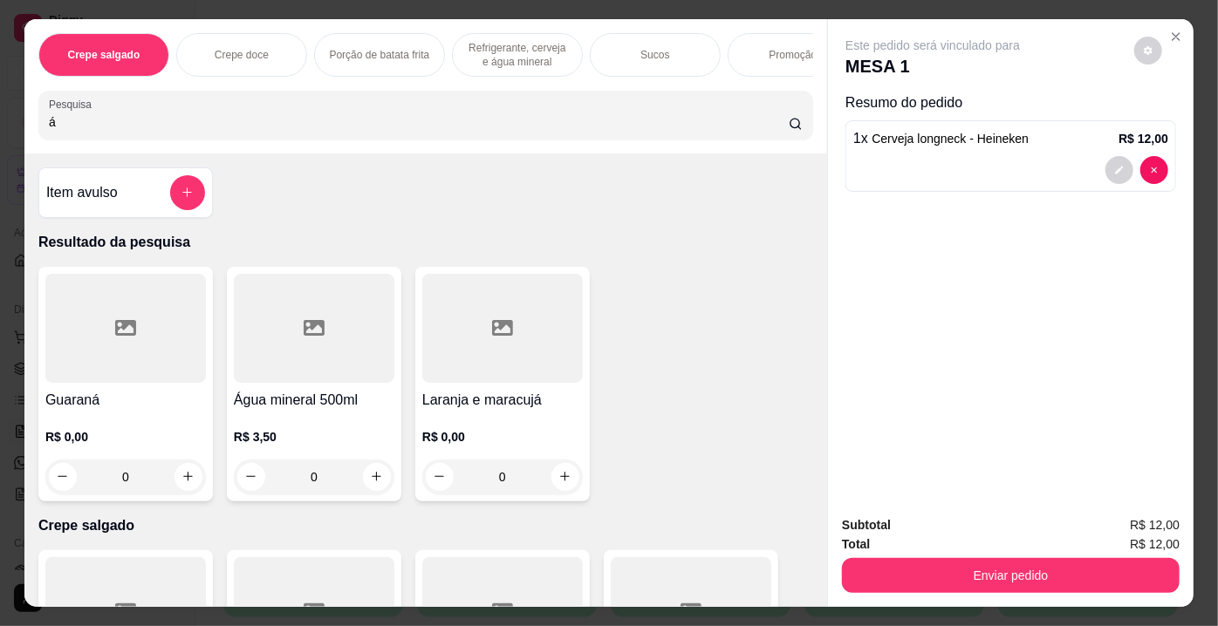
type input "á"
click at [274, 330] on div at bounding box center [314, 328] width 161 height 109
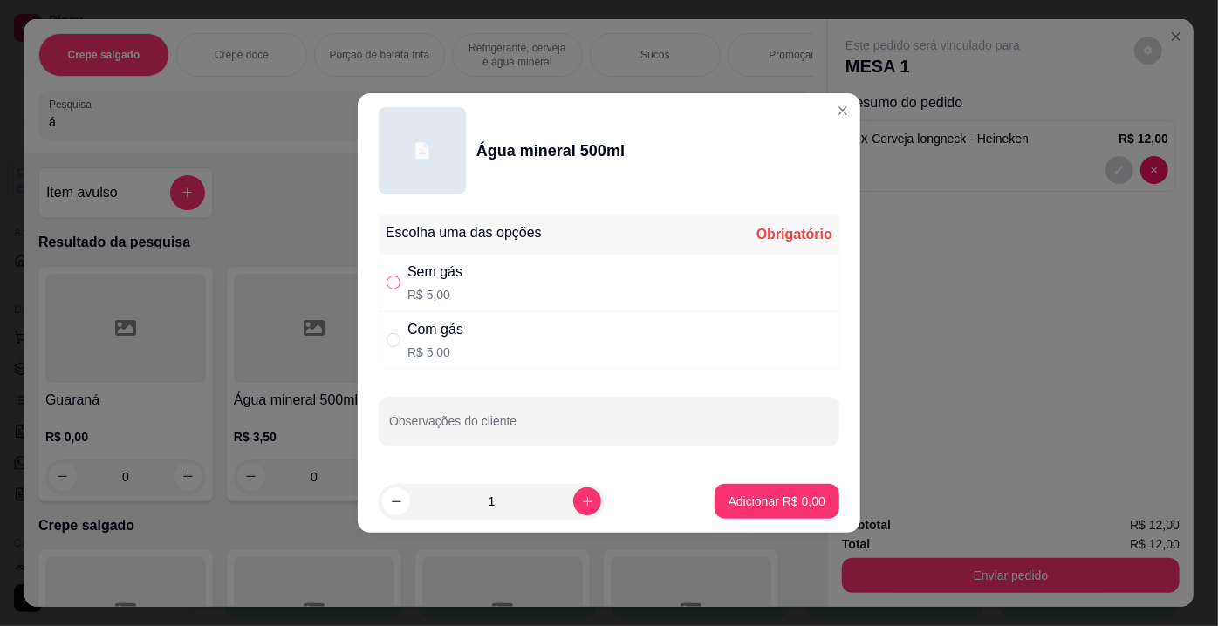
click at [400, 281] on input "" at bounding box center [393, 283] width 14 height 14
radio input "true"
click at [735, 497] on p "Adicionar R$ 5,00" at bounding box center [776, 501] width 97 height 17
type input "1"
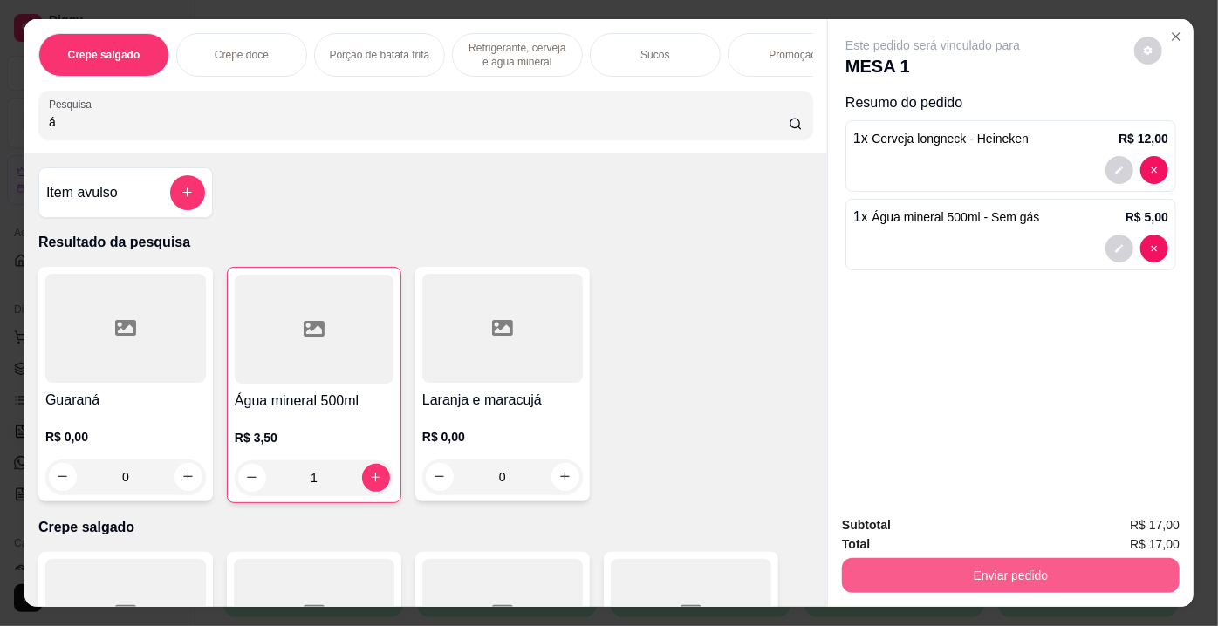
click at [879, 573] on button "Enviar pedido" at bounding box center [1011, 575] width 338 height 35
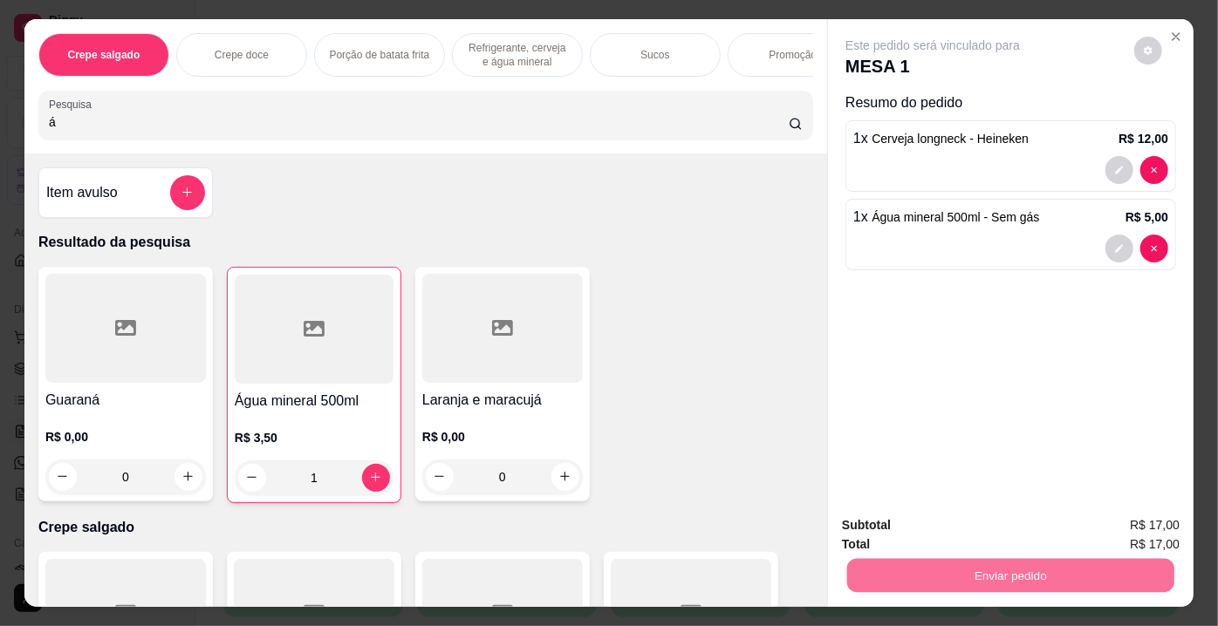
click at [1147, 538] on button "Enviar pedido" at bounding box center [1135, 527] width 96 height 32
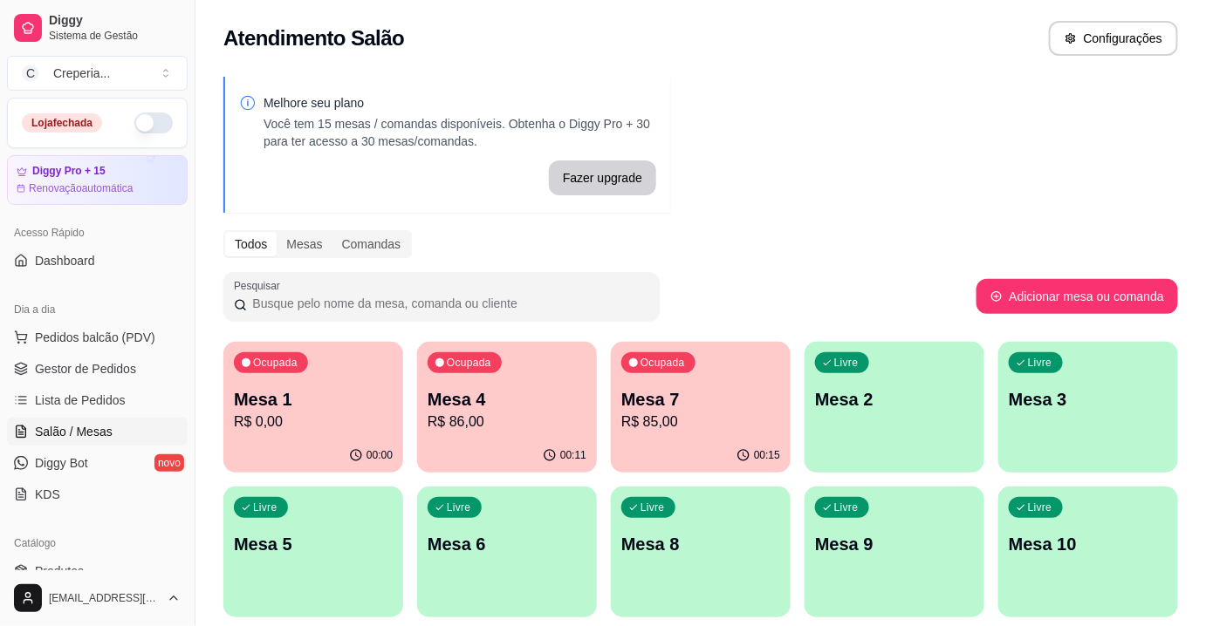
click at [276, 407] on p "Mesa 1" at bounding box center [313, 399] width 159 height 24
click at [274, 443] on div "00:04" at bounding box center [313, 456] width 180 height 34
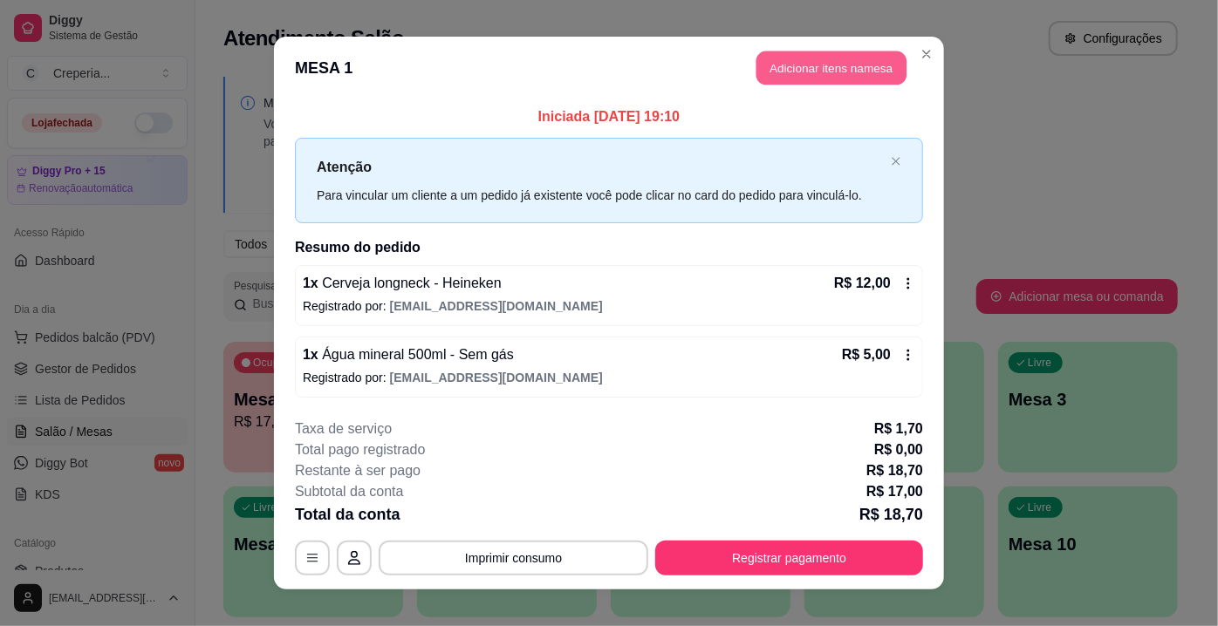
click at [859, 69] on button "Adicionar itens na mesa" at bounding box center [831, 68] width 150 height 34
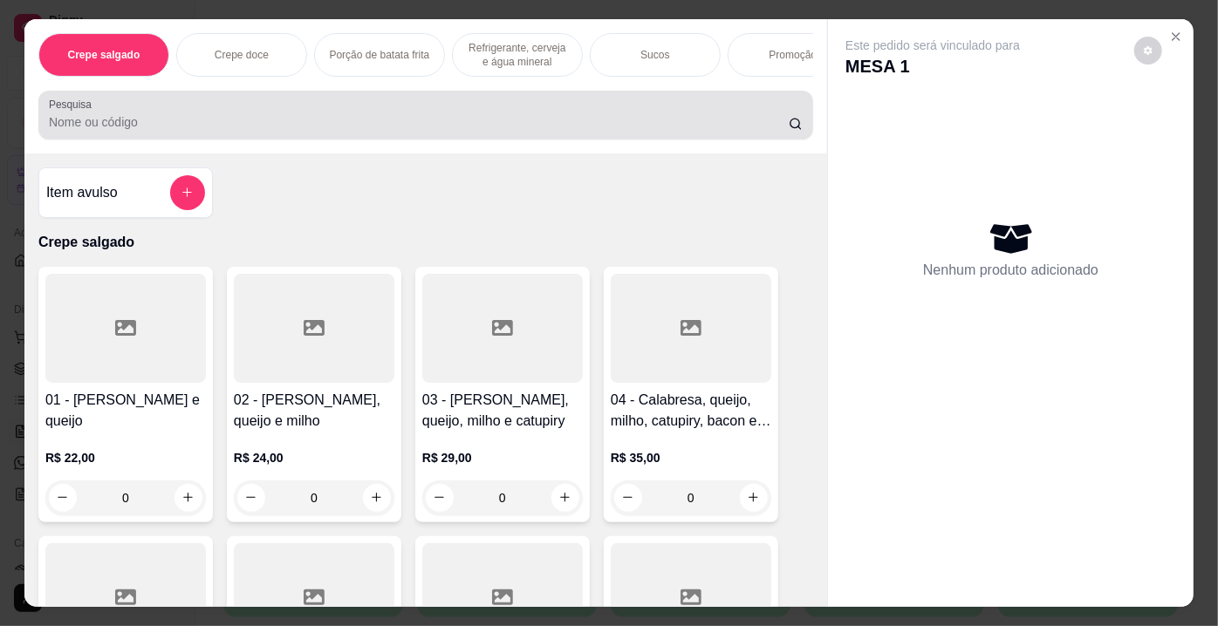
click at [407, 131] on input "Pesquisa" at bounding box center [419, 121] width 740 height 17
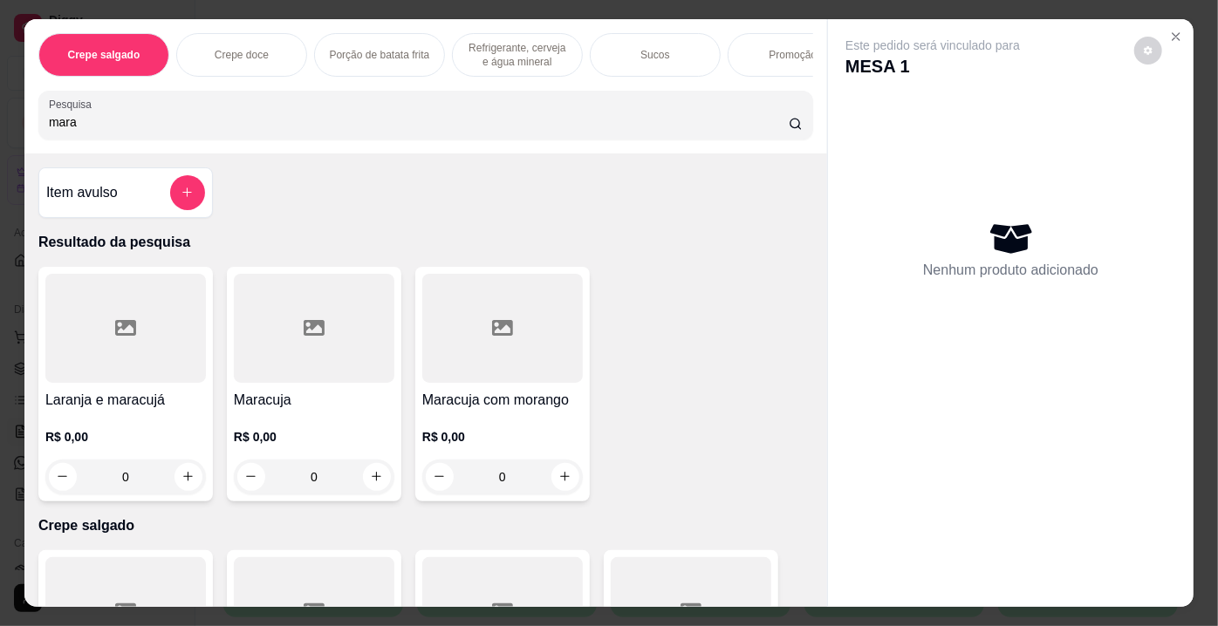
type input "mara"
click at [336, 340] on div at bounding box center [314, 328] width 161 height 109
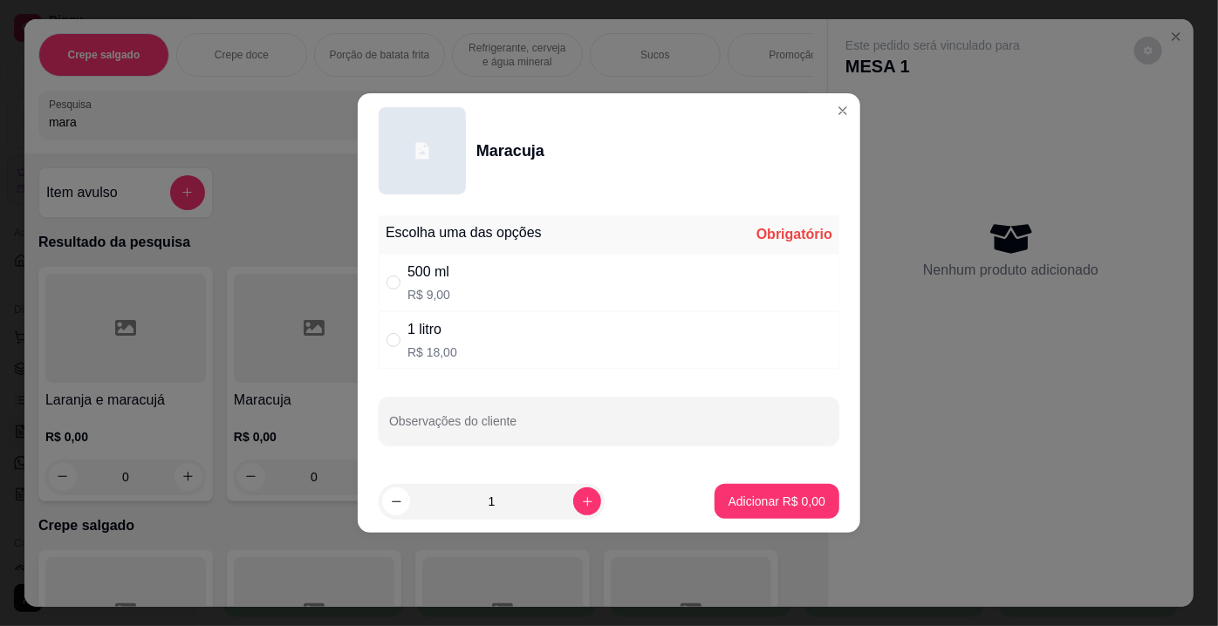
drag, startPoint x: 380, startPoint y: 270, endPoint x: 380, endPoint y: 283, distance: 13.1
click at [380, 270] on div "500 ml R$ 9,00" at bounding box center [609, 283] width 461 height 58
radio input "true"
click at [768, 502] on p "Adicionar R$ 9,00" at bounding box center [776, 501] width 97 height 17
type input "1"
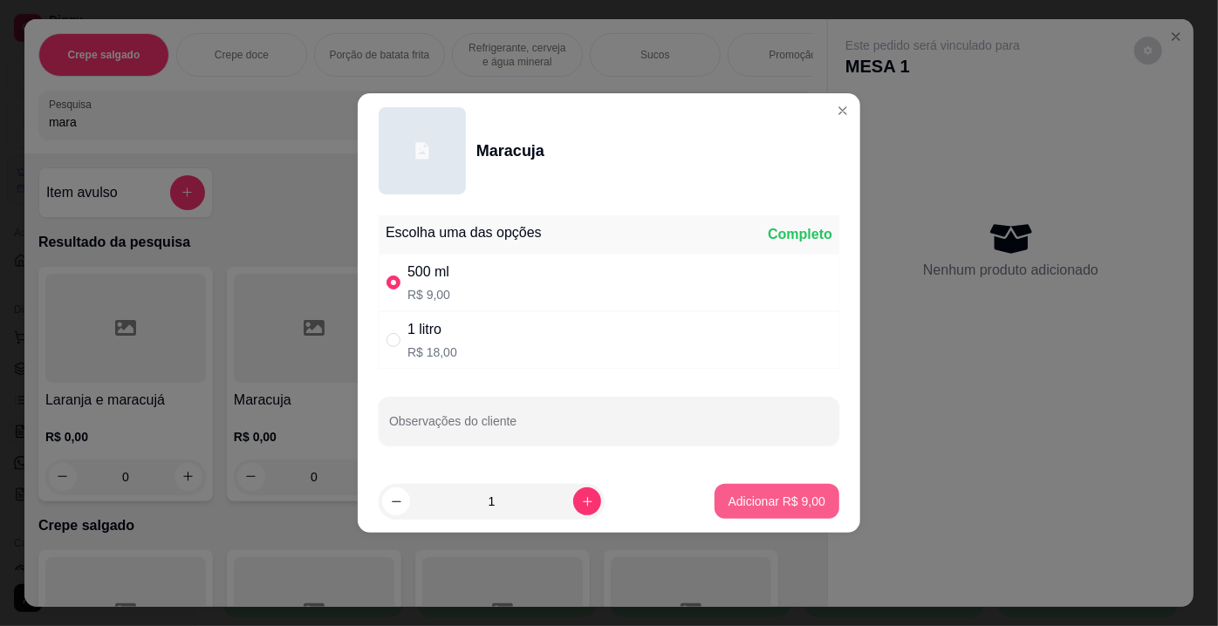
type input "1"
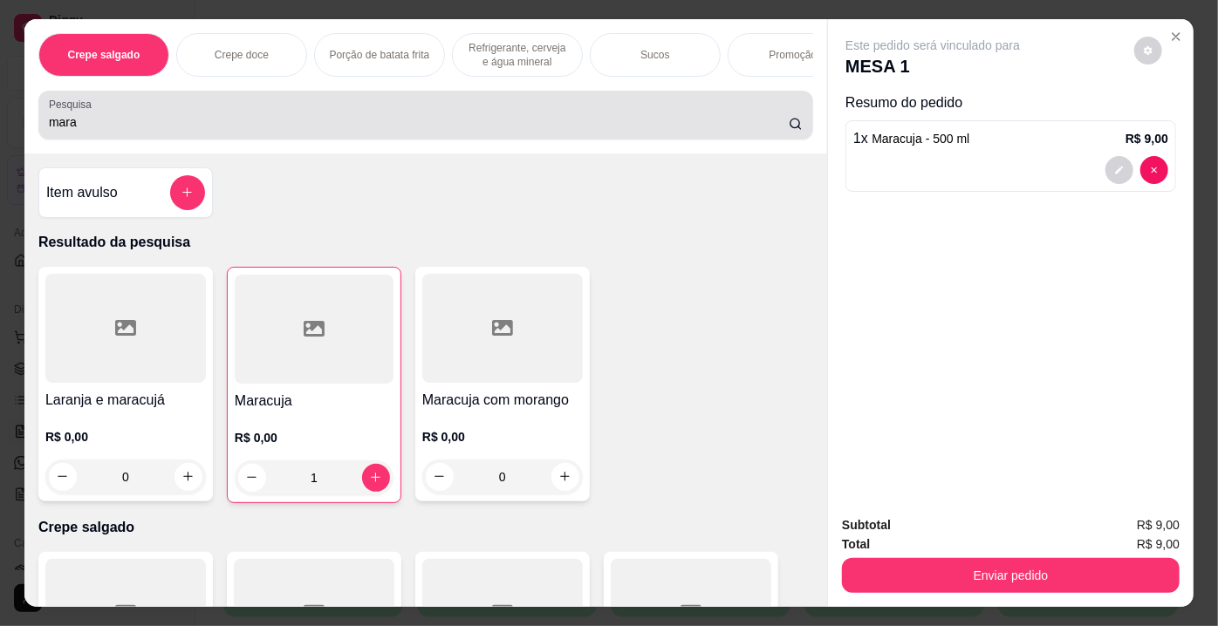
click at [224, 131] on input "mara" at bounding box center [419, 121] width 740 height 17
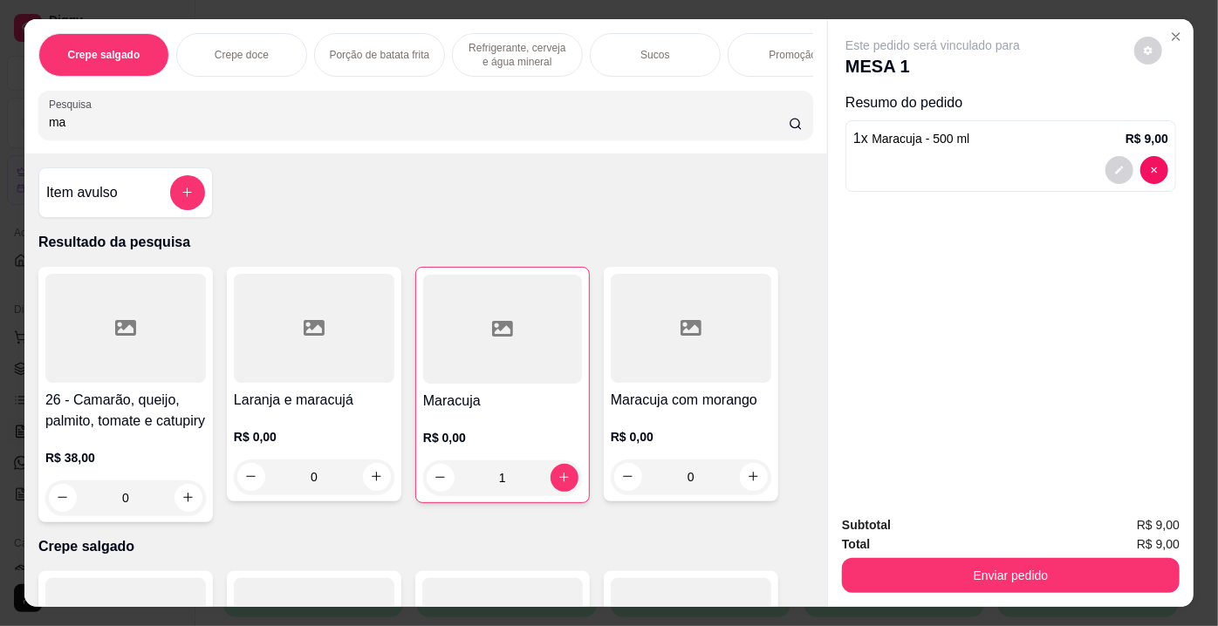
type input "m"
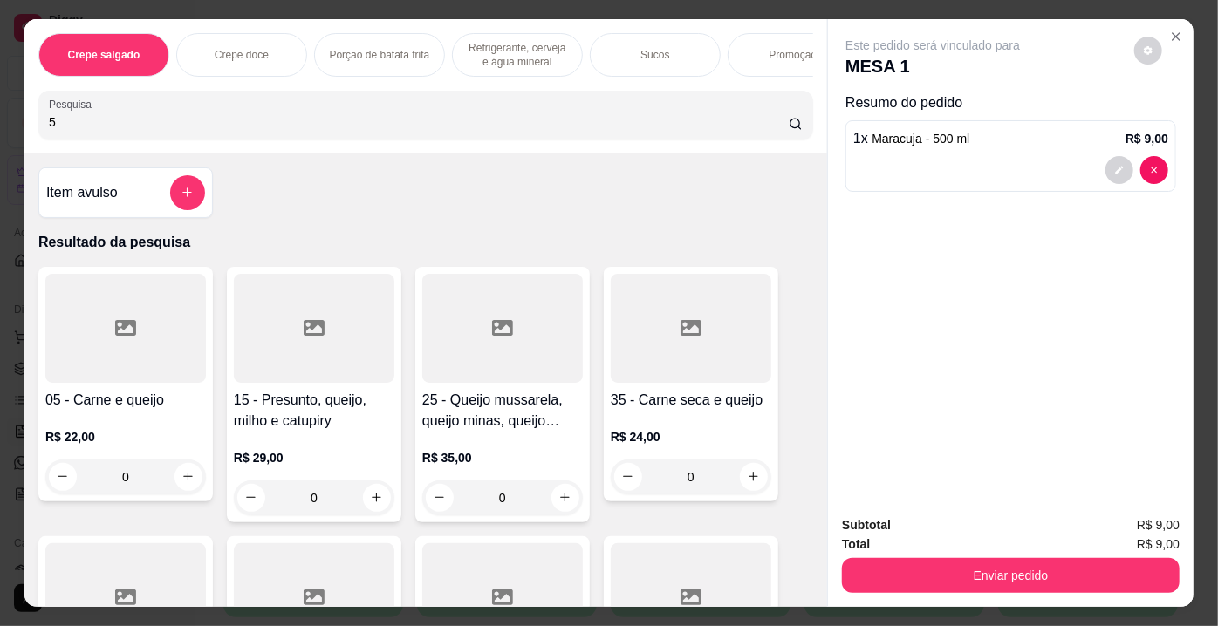
type input "5"
click at [94, 310] on div at bounding box center [125, 328] width 161 height 109
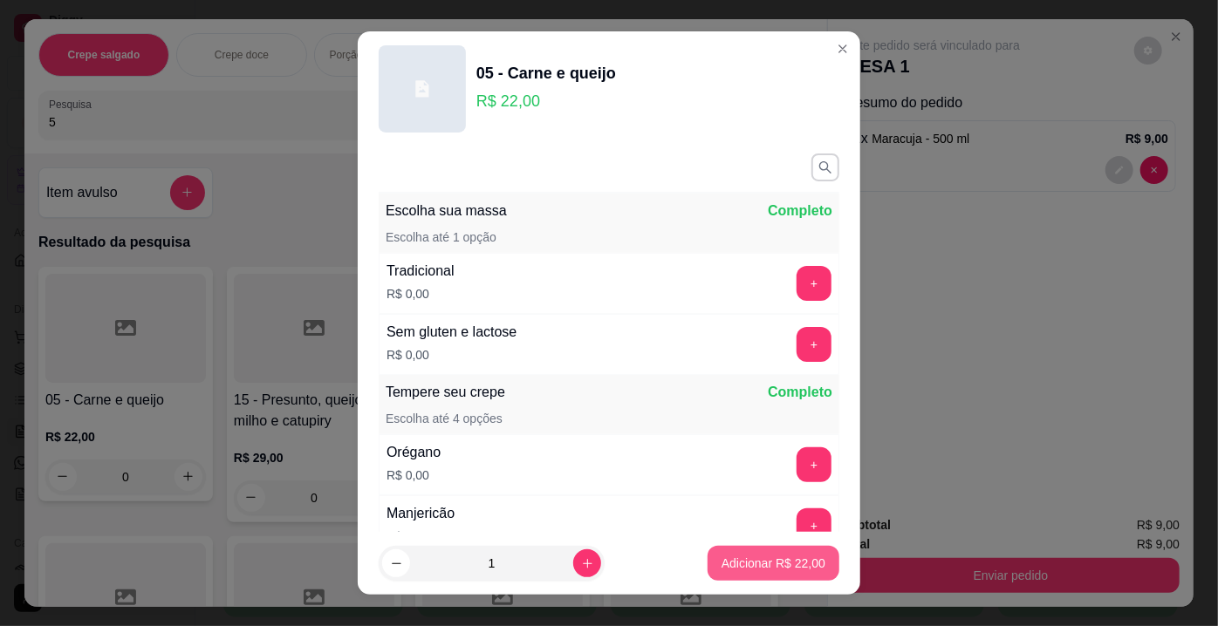
click at [745, 550] on button "Adicionar R$ 22,00" at bounding box center [773, 563] width 132 height 35
type input "1"
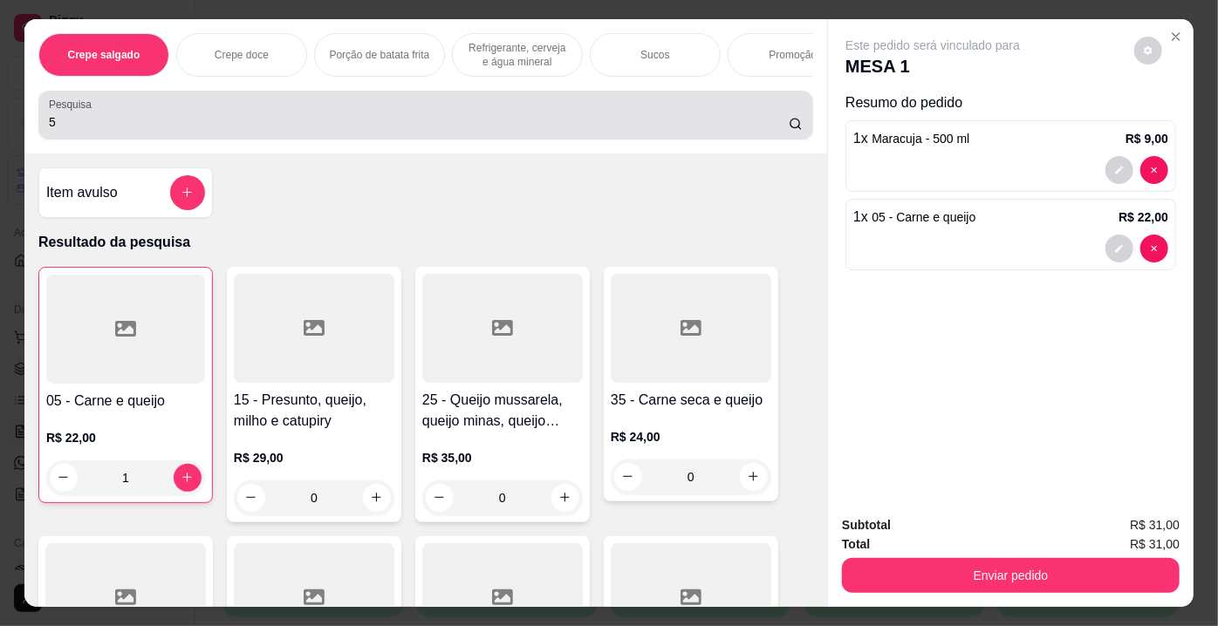
click at [381, 122] on input "5" at bounding box center [419, 121] width 740 height 17
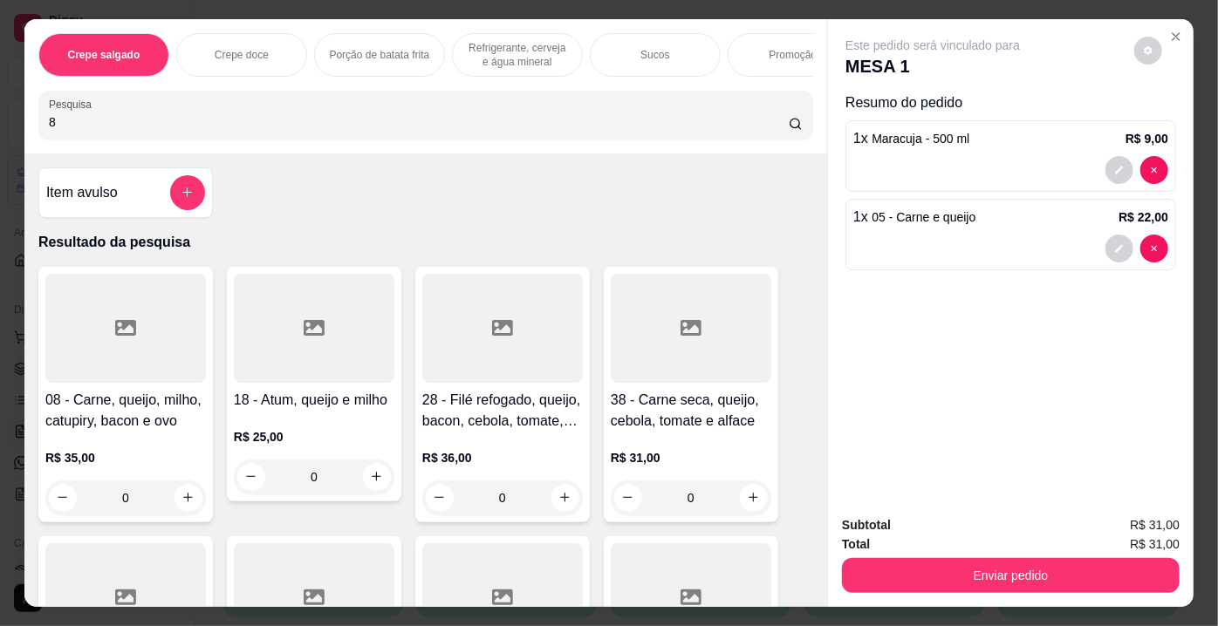
type input "8"
click at [77, 347] on div at bounding box center [125, 328] width 161 height 109
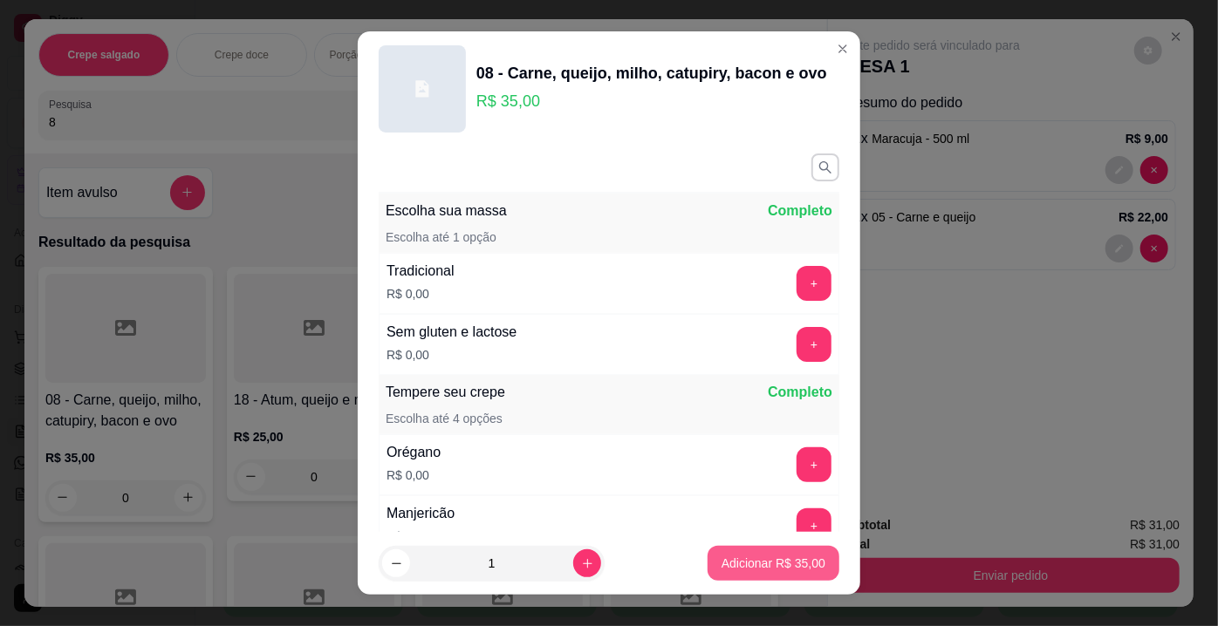
click at [757, 564] on p "Adicionar R$ 35,00" at bounding box center [773, 563] width 104 height 17
type input "1"
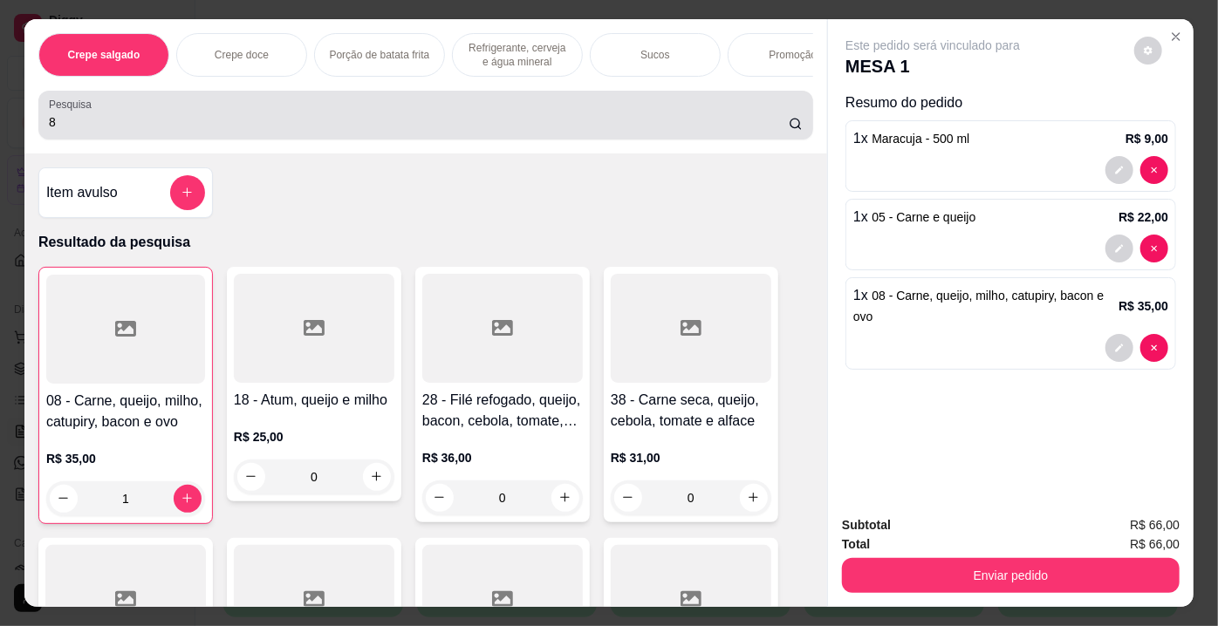
click at [331, 103] on div "8" at bounding box center [426, 115] width 754 height 35
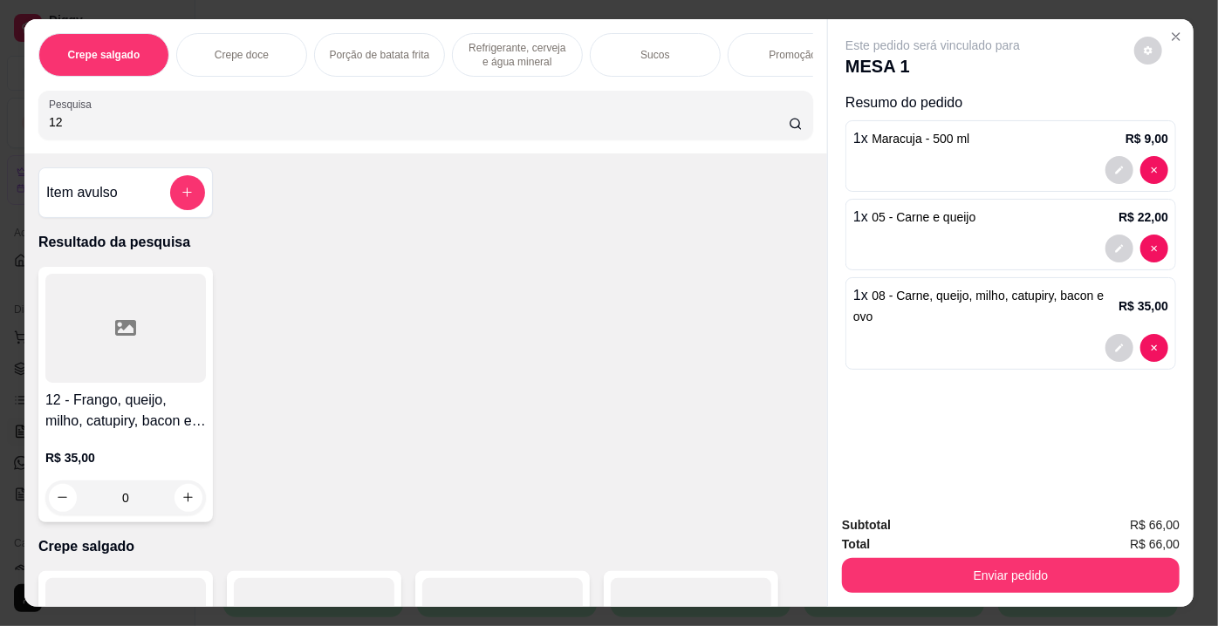
type input "12"
click at [28, 379] on div "Item avulso Resultado da pesquisa 12 - Frango, queijo, milho, catupiry, bacon e…" at bounding box center [425, 381] width 803 height 454
drag, startPoint x: 108, startPoint y: 371, endPoint x: 118, endPoint y: 363, distance: 12.4
click at [118, 363] on div at bounding box center [125, 328] width 161 height 109
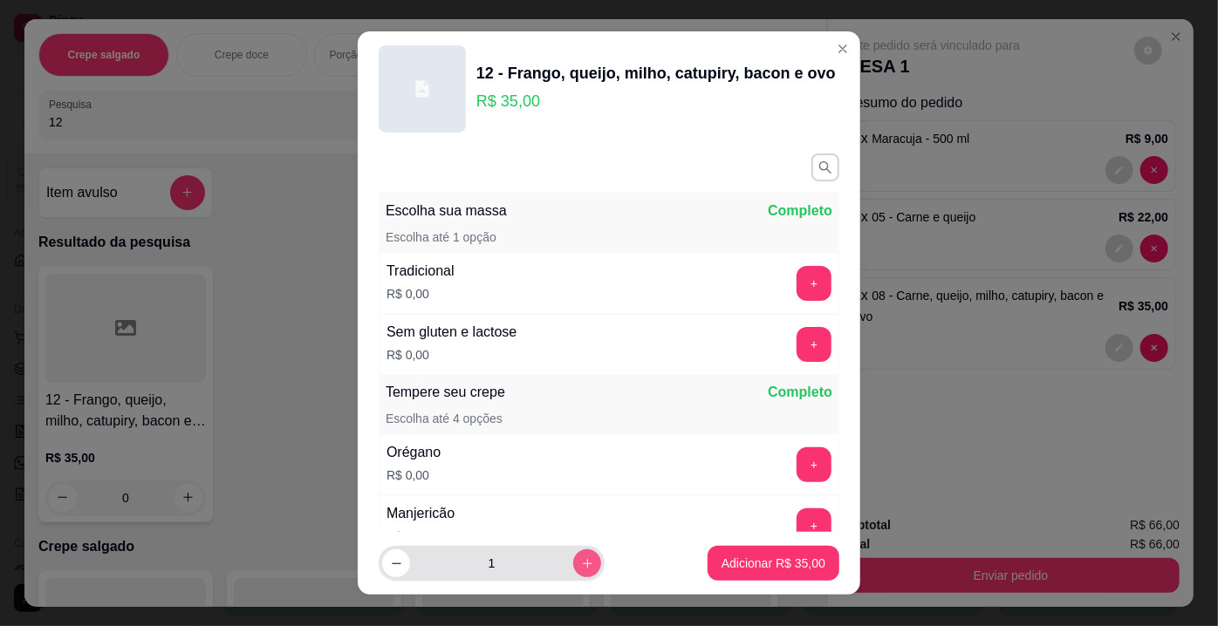
click at [556, 571] on div "1" at bounding box center [491, 563] width 219 height 35
click at [577, 563] on button "increase-product-quantity" at bounding box center [587, 564] width 28 height 28
type input "2"
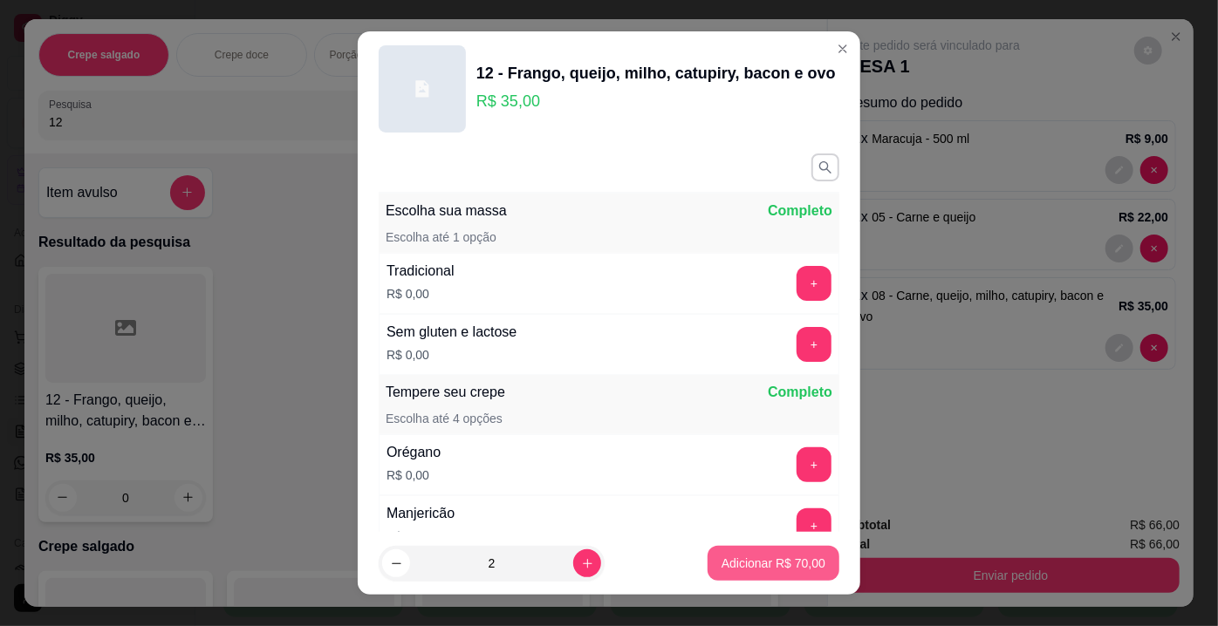
click at [707, 572] on div "Adicionar R$ 70,00" at bounding box center [773, 563] width 132 height 35
click at [817, 566] on button "Adicionar R$ 70,00" at bounding box center [773, 563] width 132 height 35
type input "2"
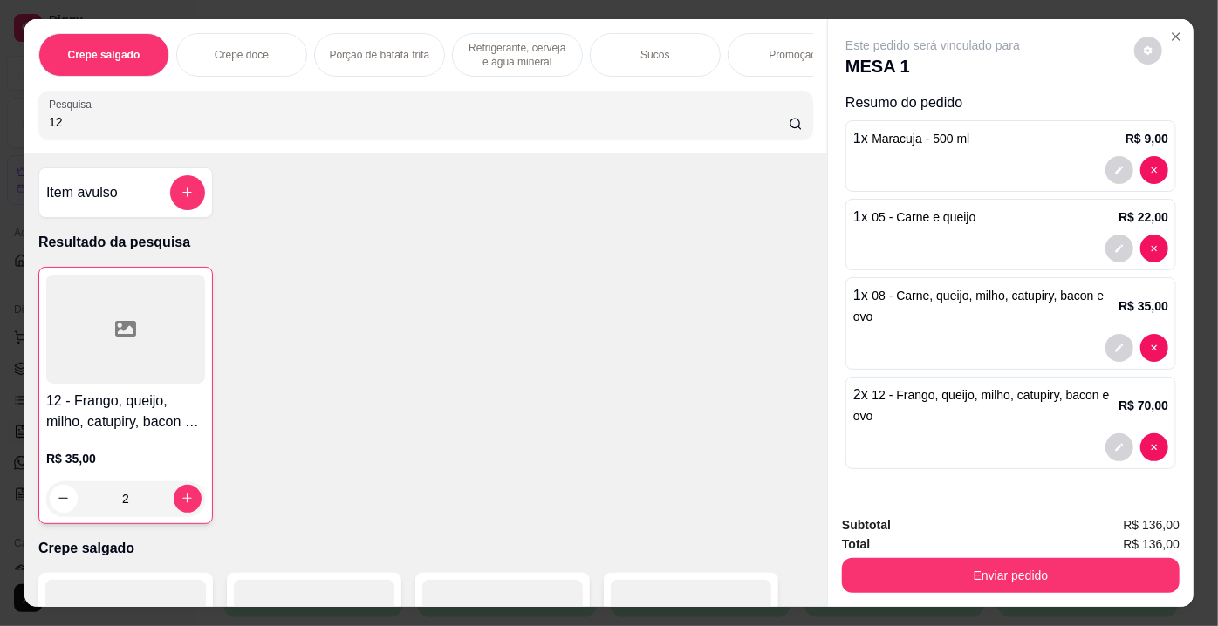
click at [919, 554] on div "Enviar pedido" at bounding box center [1011, 573] width 338 height 39
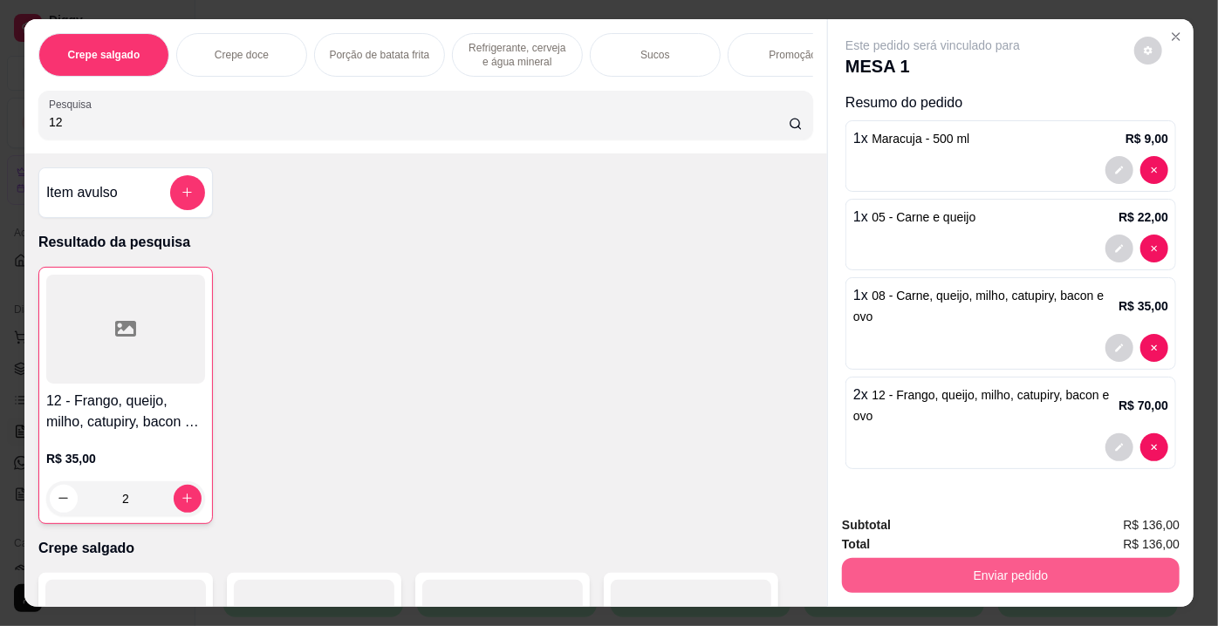
click at [916, 580] on button "Enviar pedido" at bounding box center [1011, 575] width 338 height 35
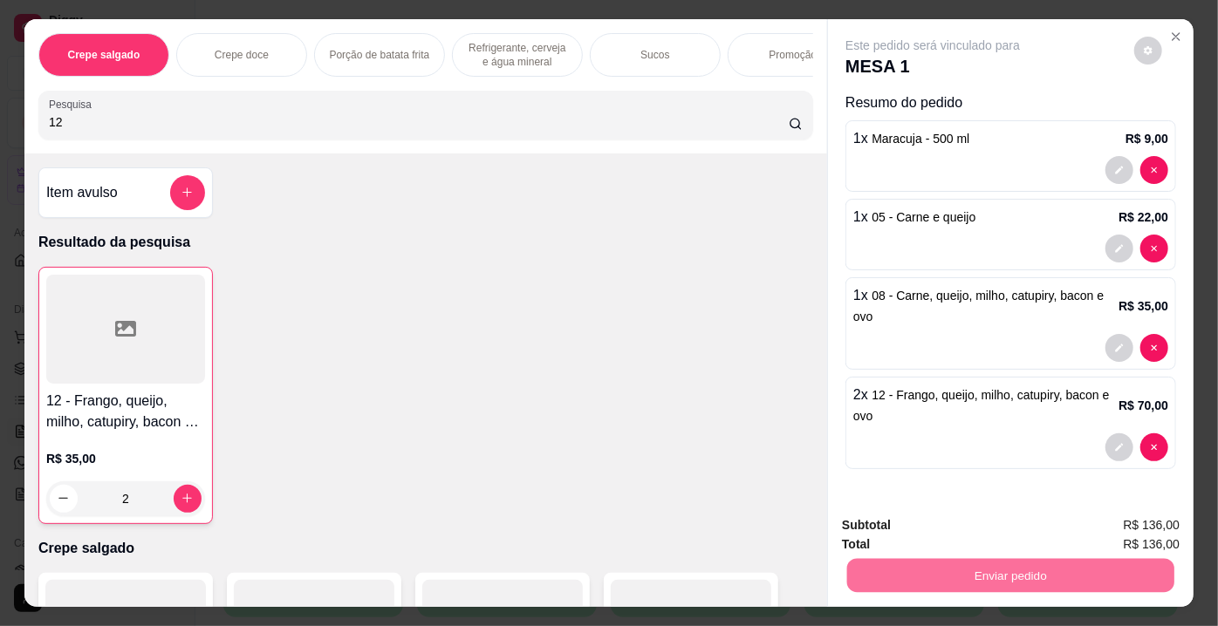
click at [1124, 530] on button "Enviar pedido" at bounding box center [1134, 527] width 99 height 33
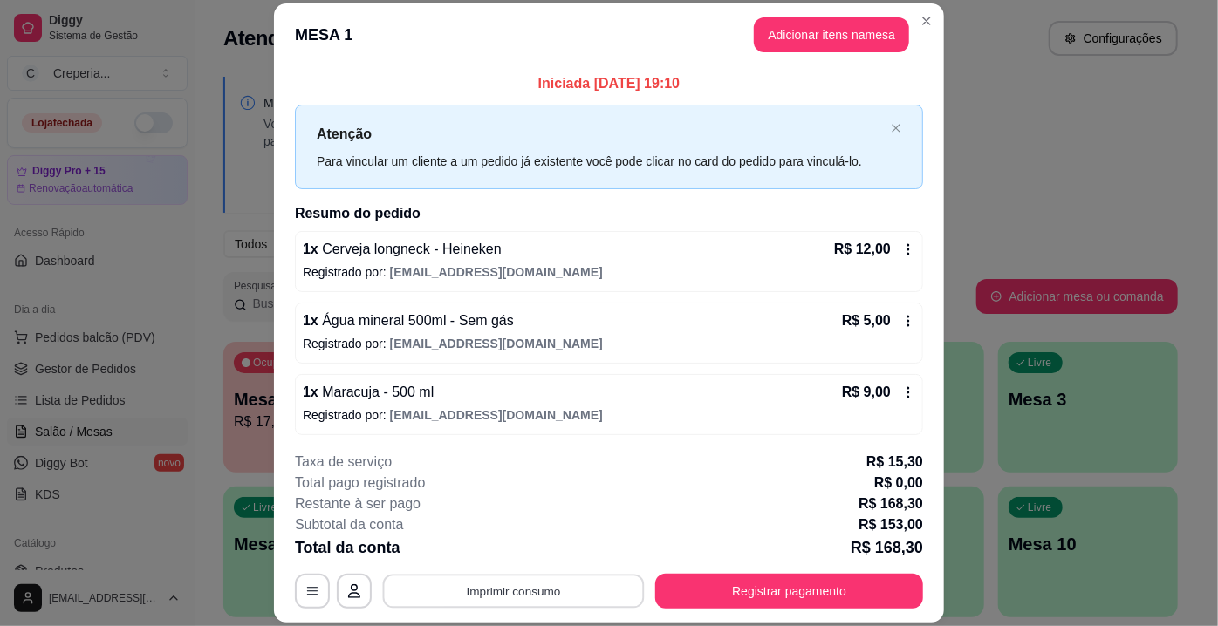
click at [574, 591] on button "Imprimir consumo" at bounding box center [514, 592] width 262 height 34
click at [536, 556] on button "IMPRESSORA" at bounding box center [513, 551] width 122 height 27
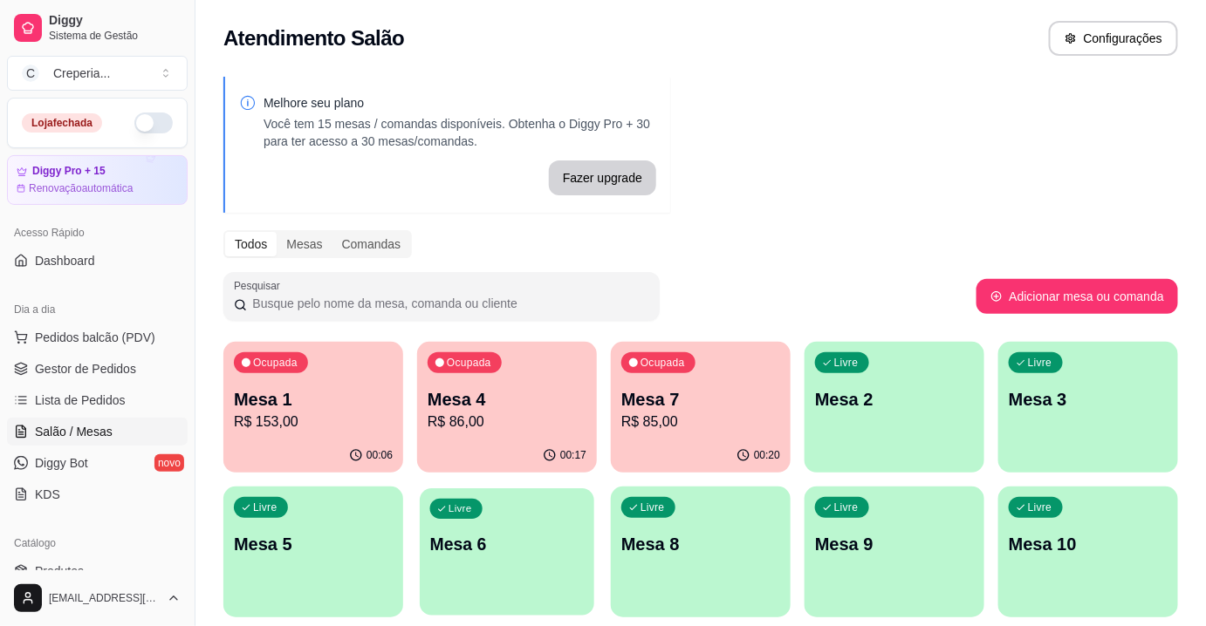
click at [466, 550] on p "Mesa 6" at bounding box center [507, 545] width 154 height 24
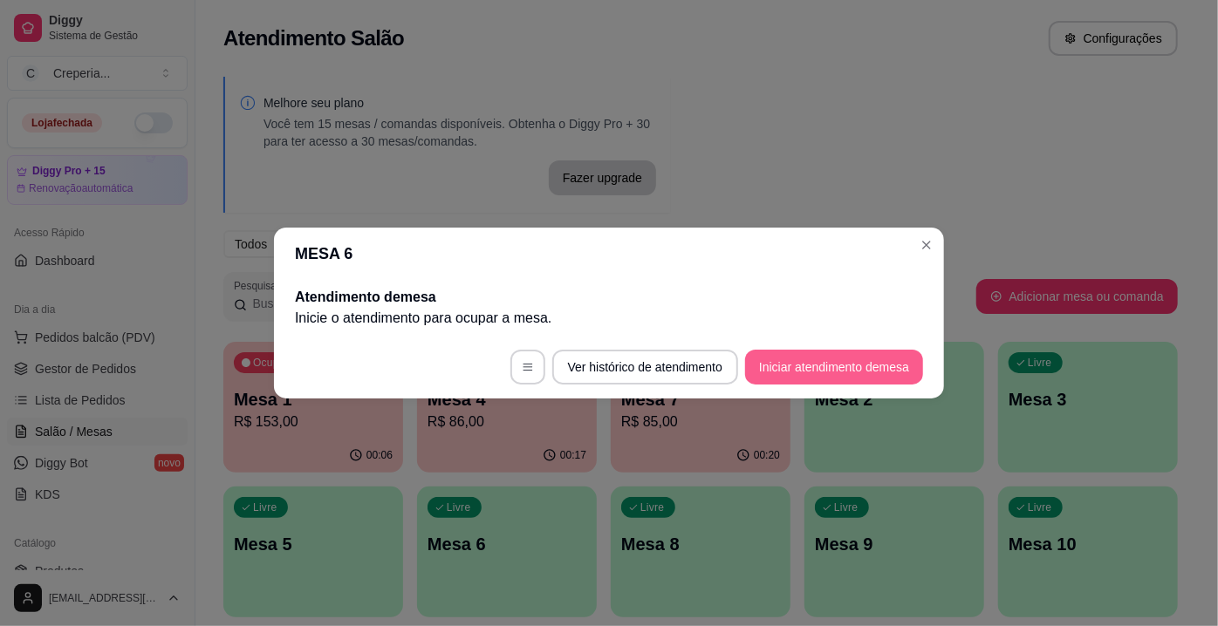
click at [879, 378] on button "Iniciar atendimento de mesa" at bounding box center [834, 367] width 178 height 35
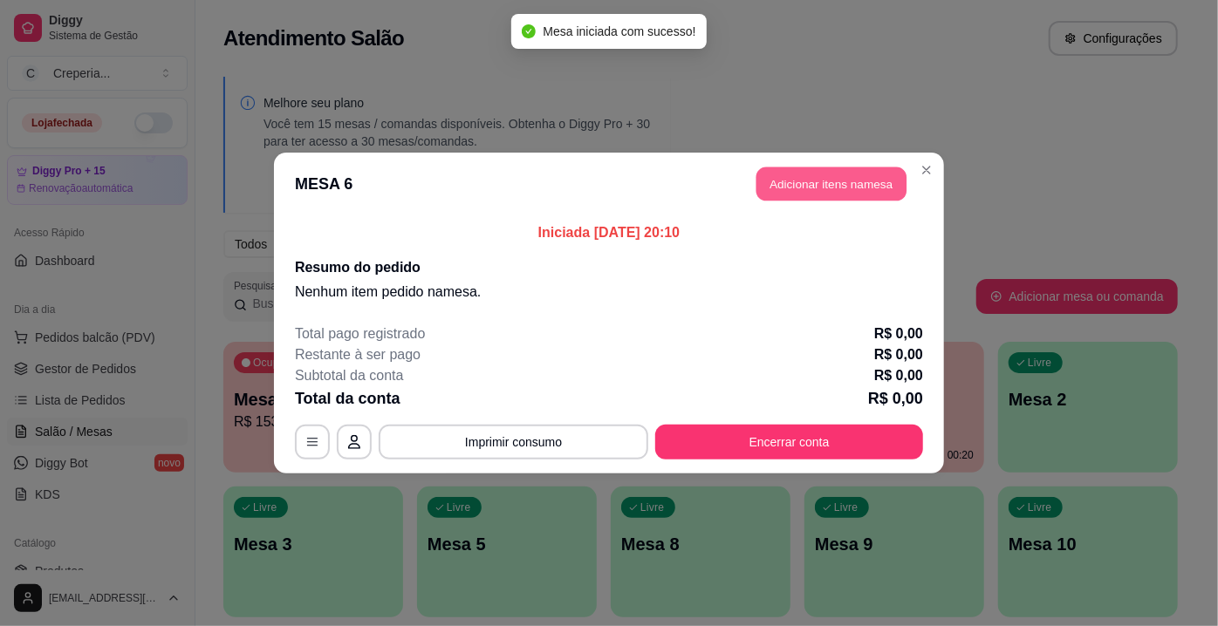
click at [797, 180] on button "Adicionar itens na mesa" at bounding box center [831, 184] width 150 height 34
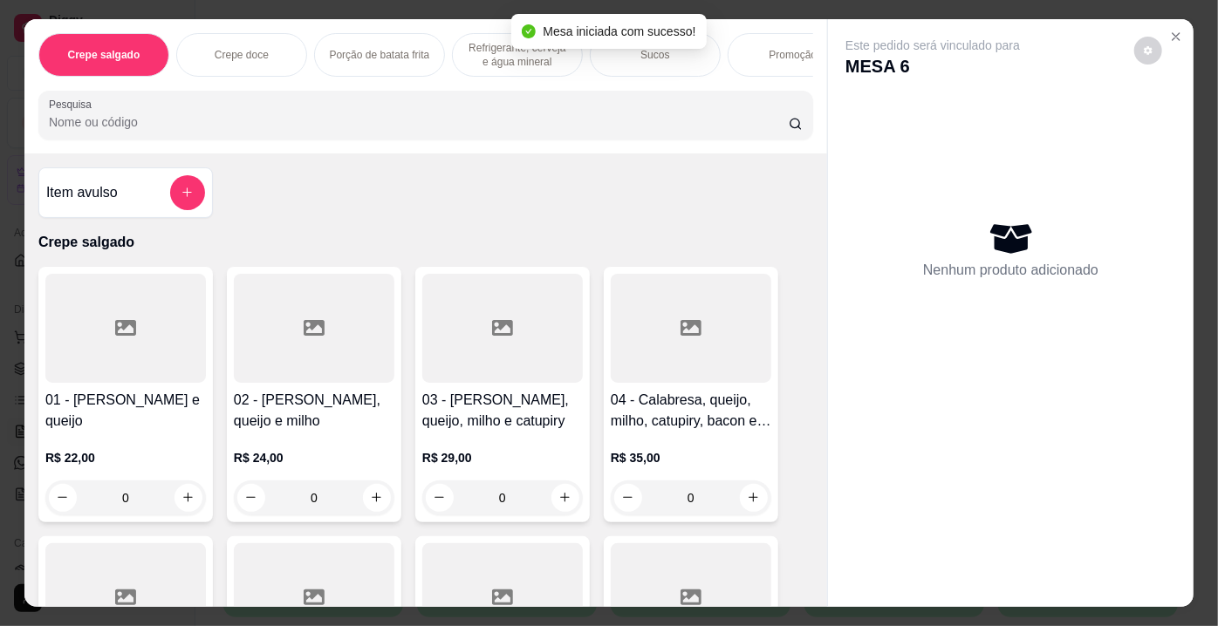
click at [221, 119] on input "Pesquisa" at bounding box center [419, 121] width 740 height 17
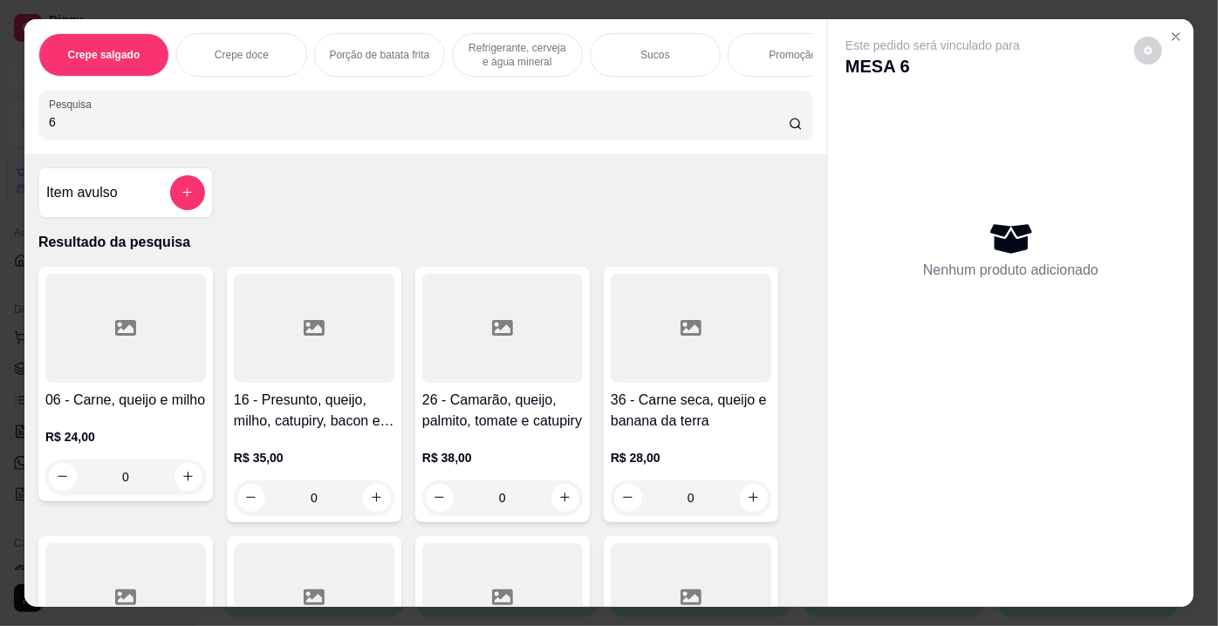
type input "6"
click at [202, 394] on div "06 - Carne, queijo e milho R$ 24,00 0" at bounding box center [125, 384] width 174 height 235
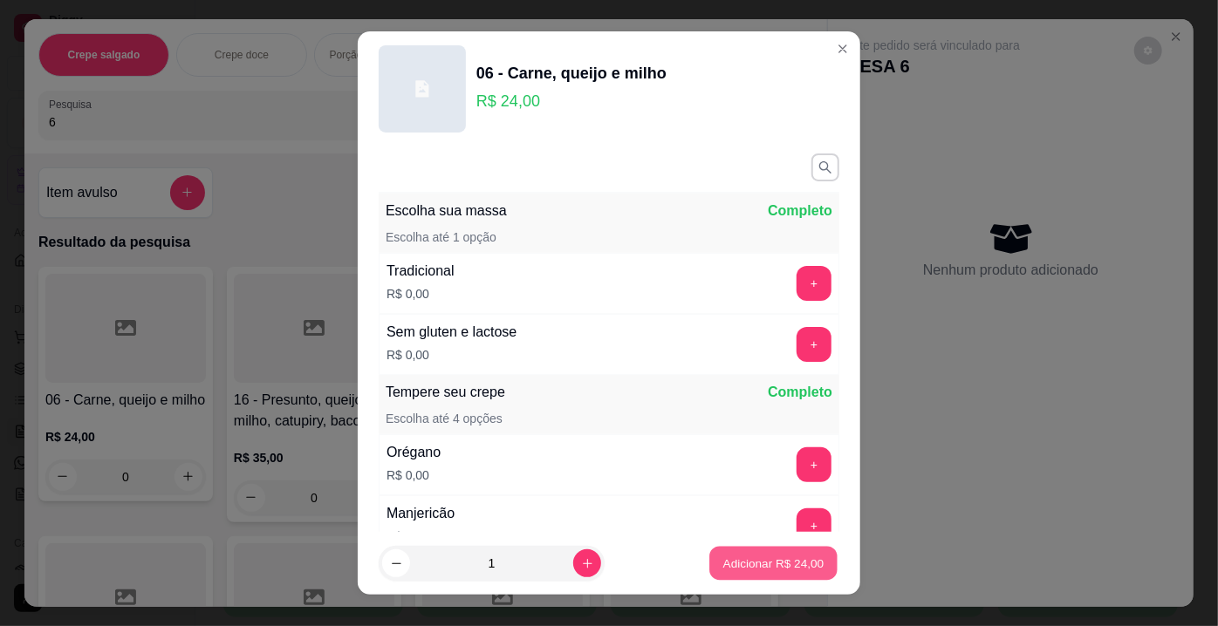
click at [737, 563] on p "Adicionar R$ 24,00" at bounding box center [773, 563] width 101 height 17
type input "1"
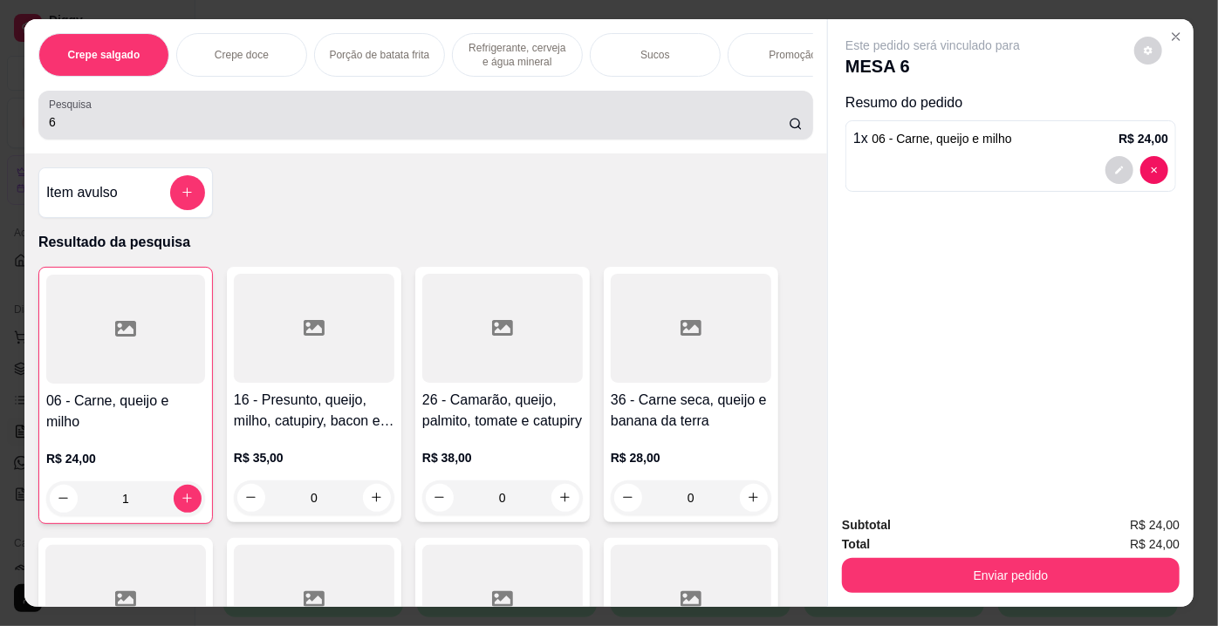
click at [234, 127] on input "6" at bounding box center [419, 121] width 740 height 17
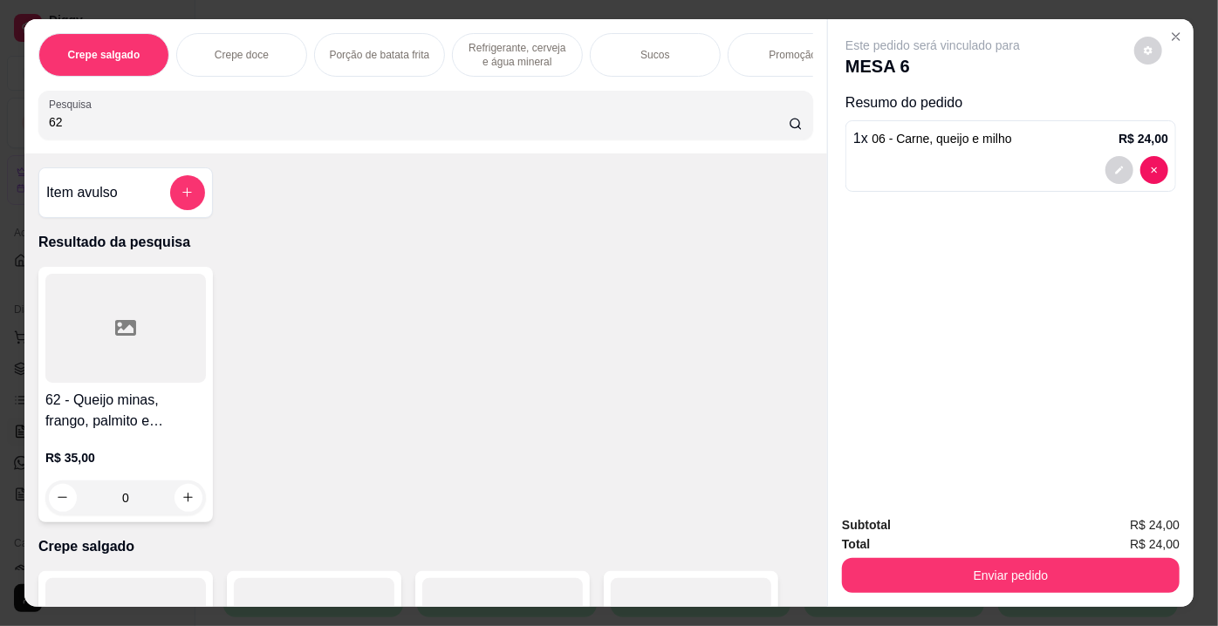
type input "62"
drag, startPoint x: 60, startPoint y: 286, endPoint x: 87, endPoint y: 273, distance: 30.0
click at [87, 273] on div "62 - Queijo minas, frango, palmito e azeitona R$ 35,00 0" at bounding box center [125, 395] width 174 height 256
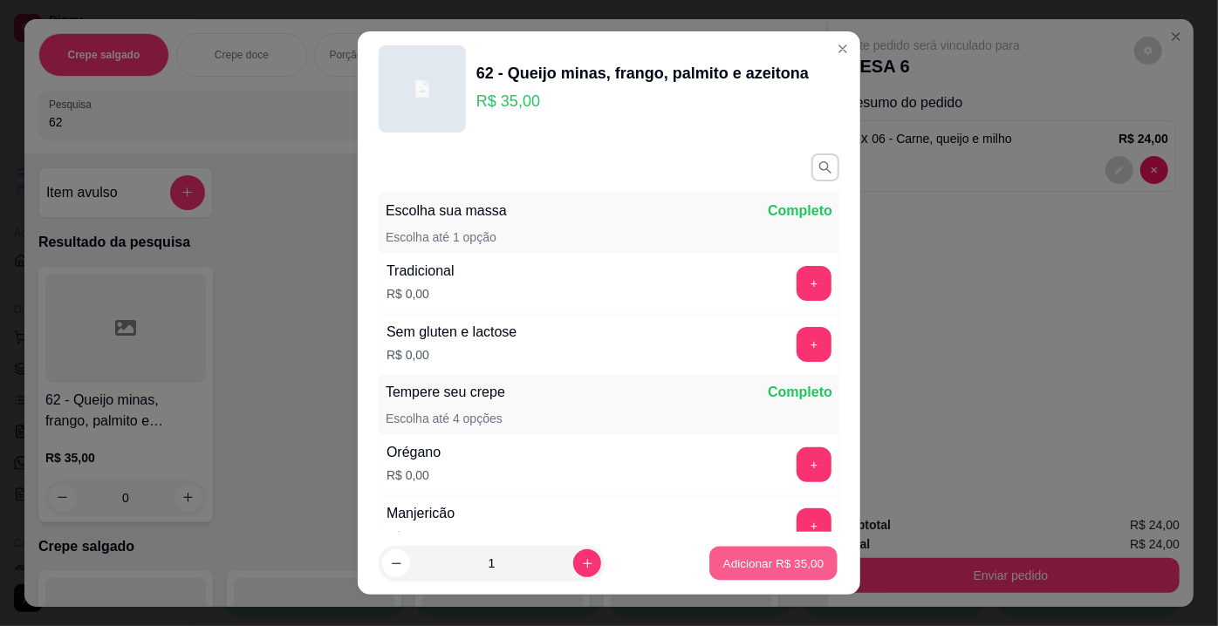
click at [799, 572] on button "Adicionar R$ 35,00" at bounding box center [773, 564] width 128 height 34
type input "1"
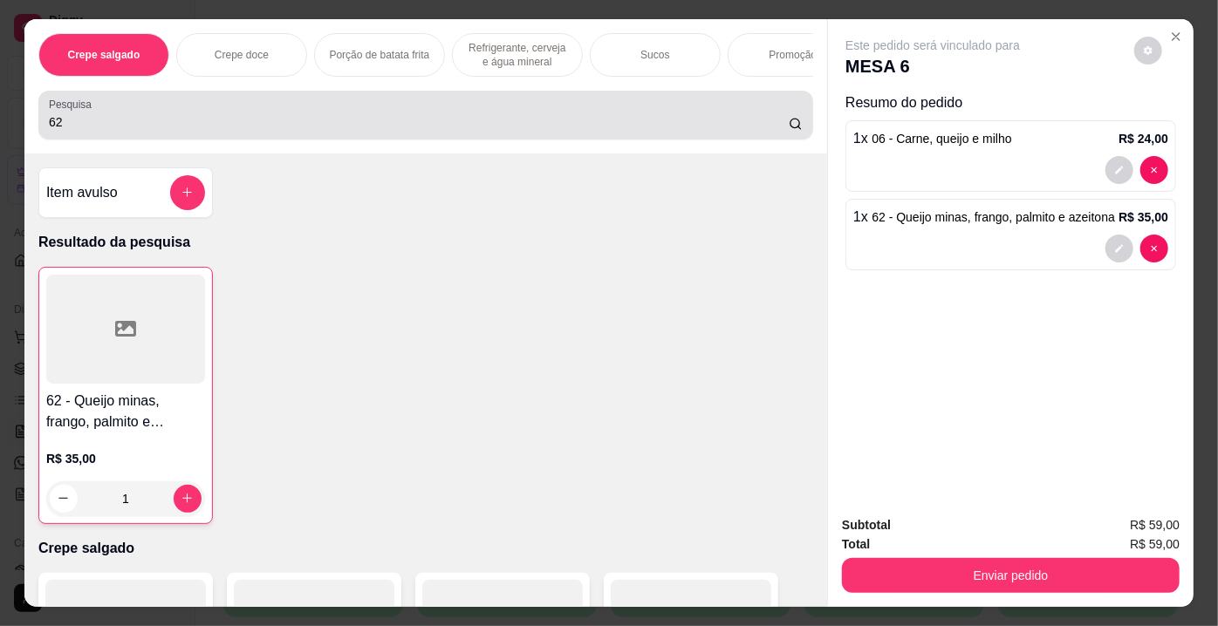
click at [290, 110] on div "62" at bounding box center [426, 115] width 754 height 35
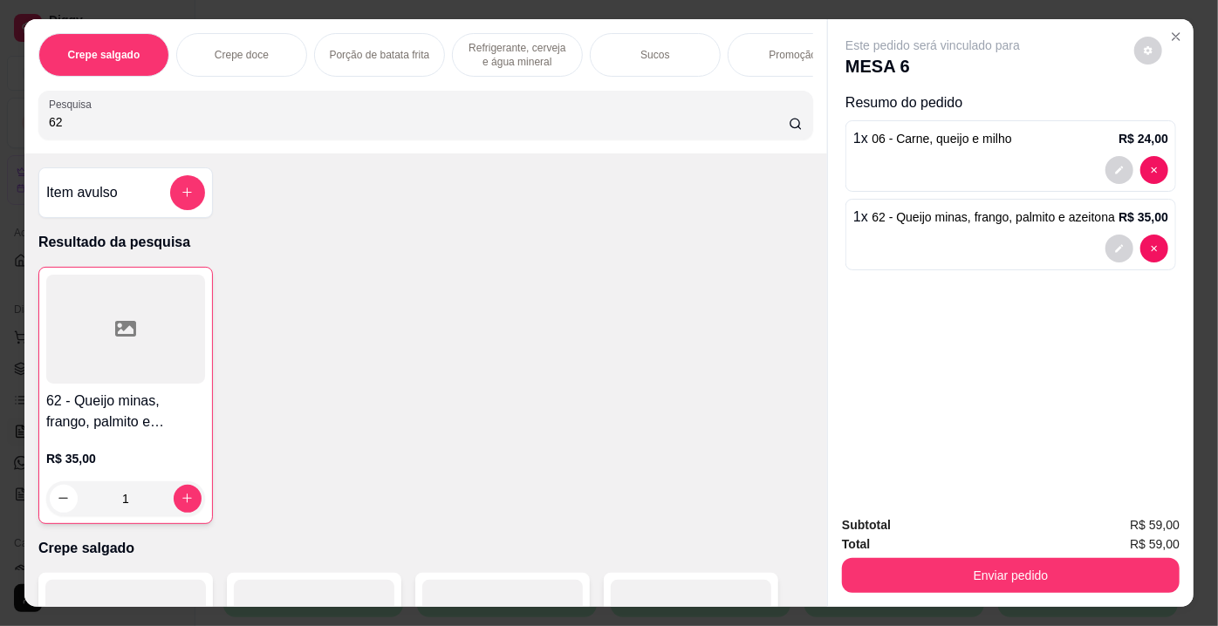
type input "6"
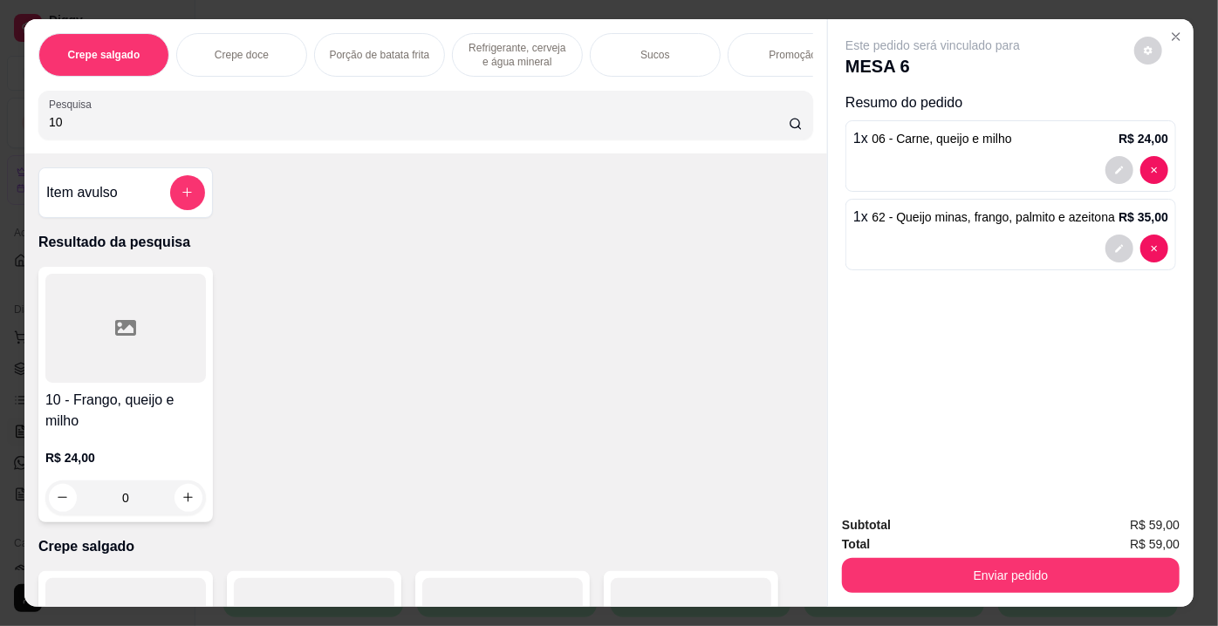
type input "10"
click at [141, 368] on div at bounding box center [125, 328] width 161 height 109
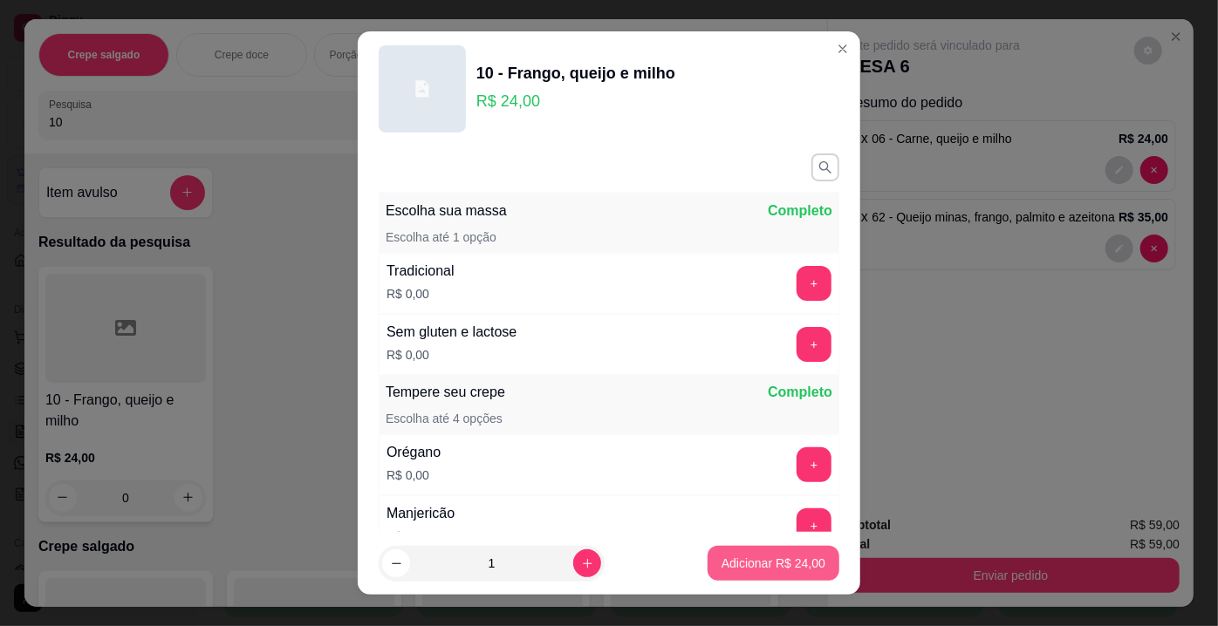
click at [730, 550] on button "Adicionar R$ 24,00" at bounding box center [773, 563] width 132 height 35
type input "1"
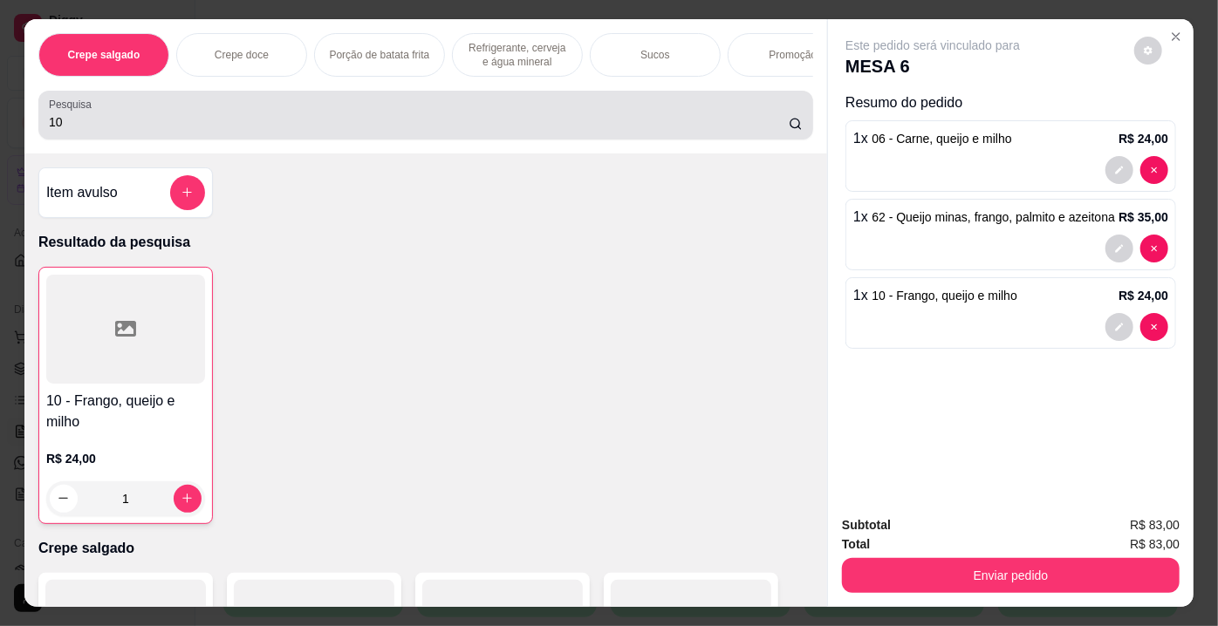
click at [237, 107] on div "10" at bounding box center [426, 115] width 754 height 35
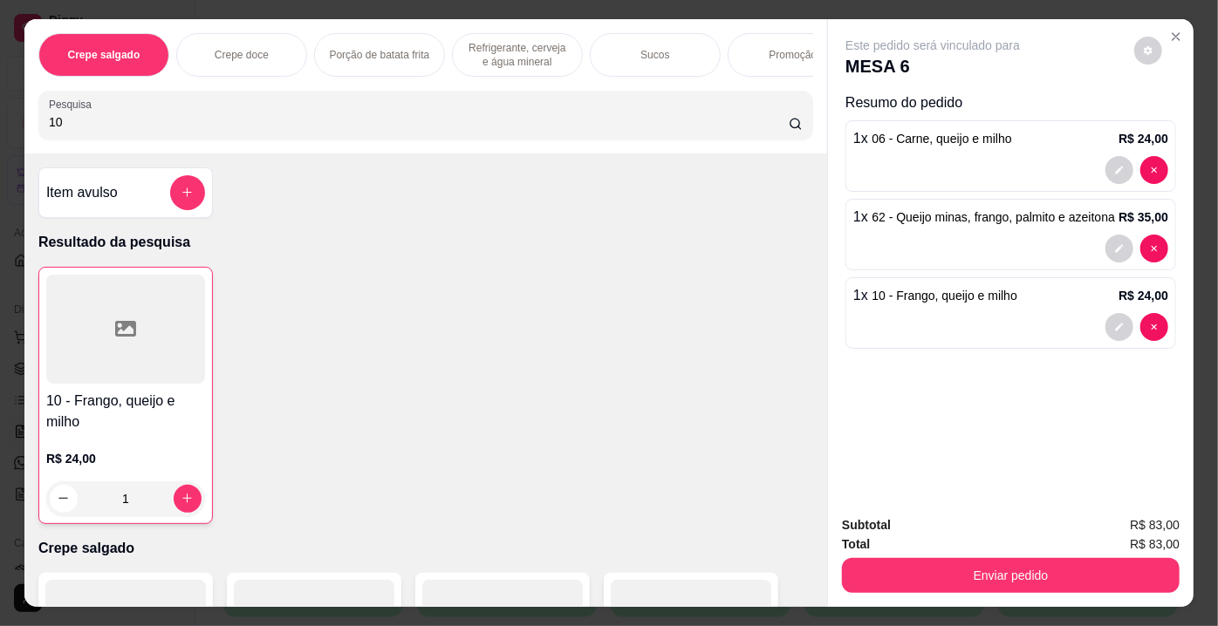
type input "1"
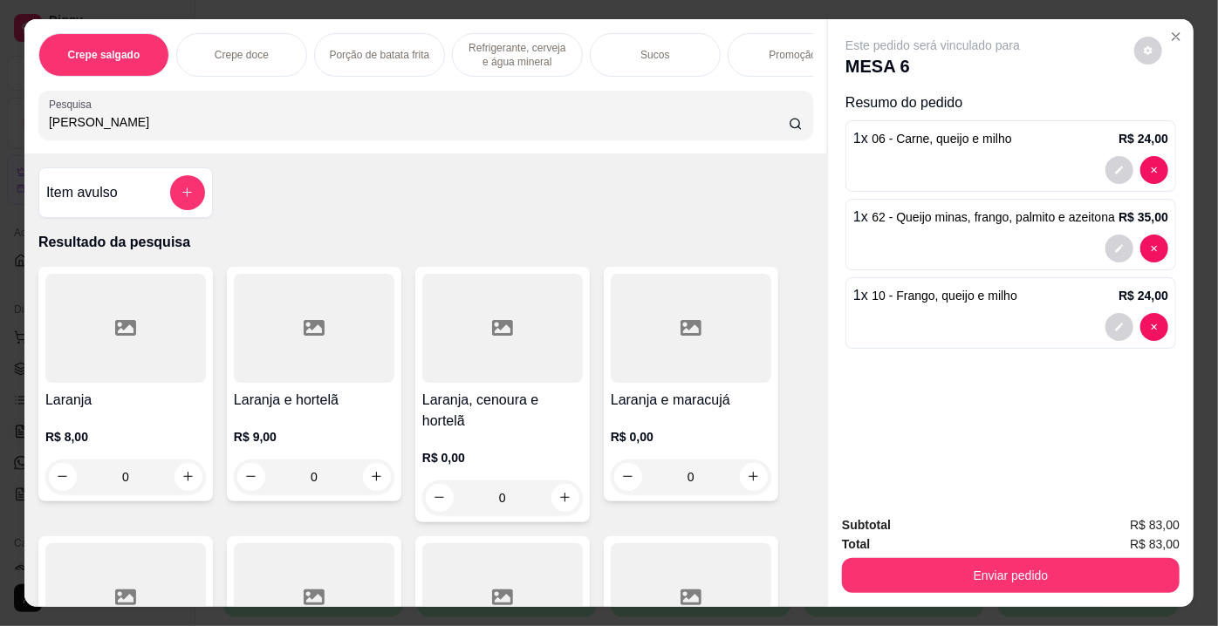
type input "[PERSON_NAME]"
click at [161, 329] on div at bounding box center [125, 328] width 161 height 109
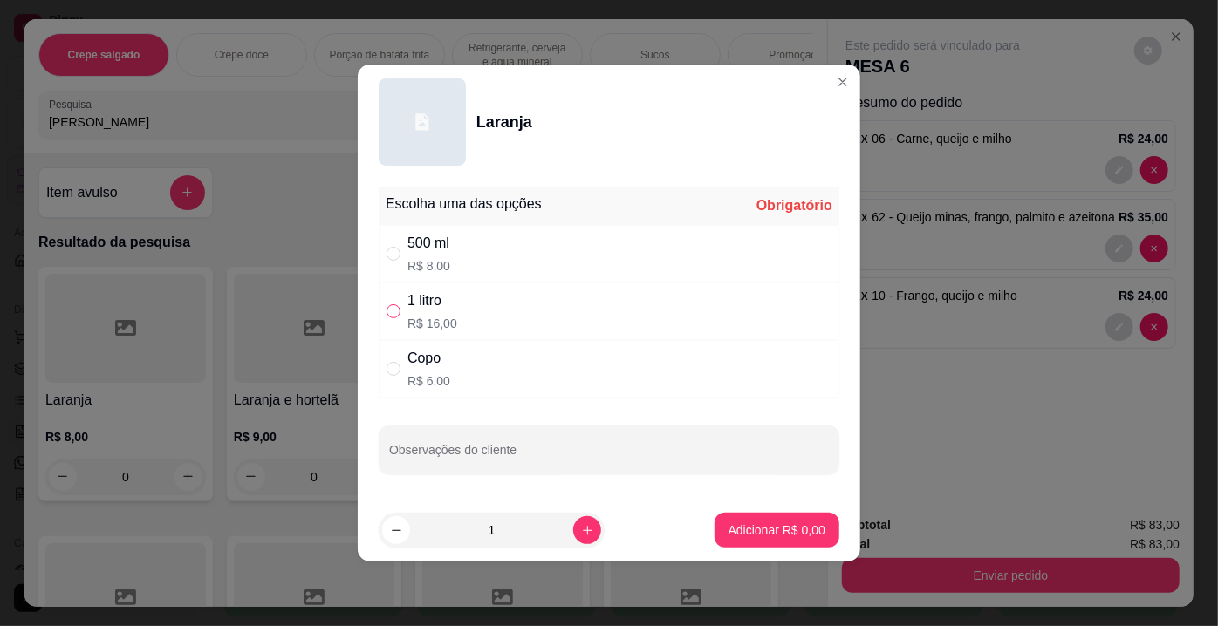
click at [395, 312] on input "" at bounding box center [393, 311] width 14 height 14
radio input "true"
click at [764, 518] on button "Adicionar R$ 16,00" at bounding box center [773, 531] width 128 height 34
type input "1"
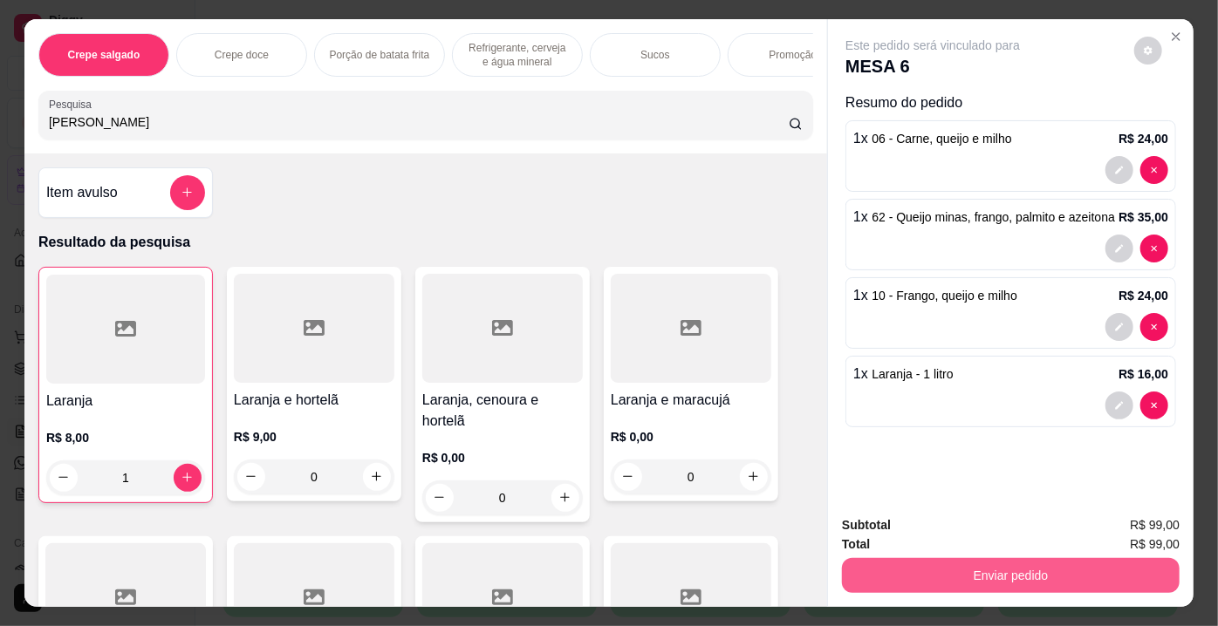
click at [865, 576] on button "Enviar pedido" at bounding box center [1011, 575] width 338 height 35
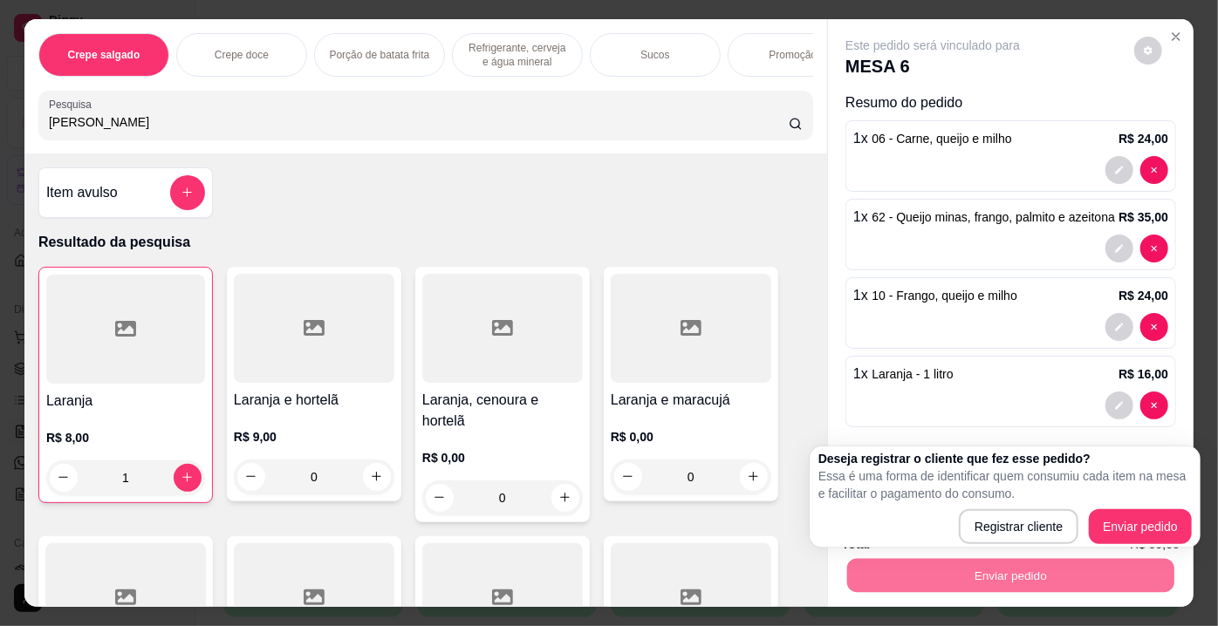
click at [1104, 506] on div "Deseja registrar o cliente que fez esse pedido? Essa é uma forma de identificar…" at bounding box center [1004, 497] width 373 height 94
click at [1115, 509] on div "Registrar cliente Enviar pedido" at bounding box center [1004, 526] width 373 height 35
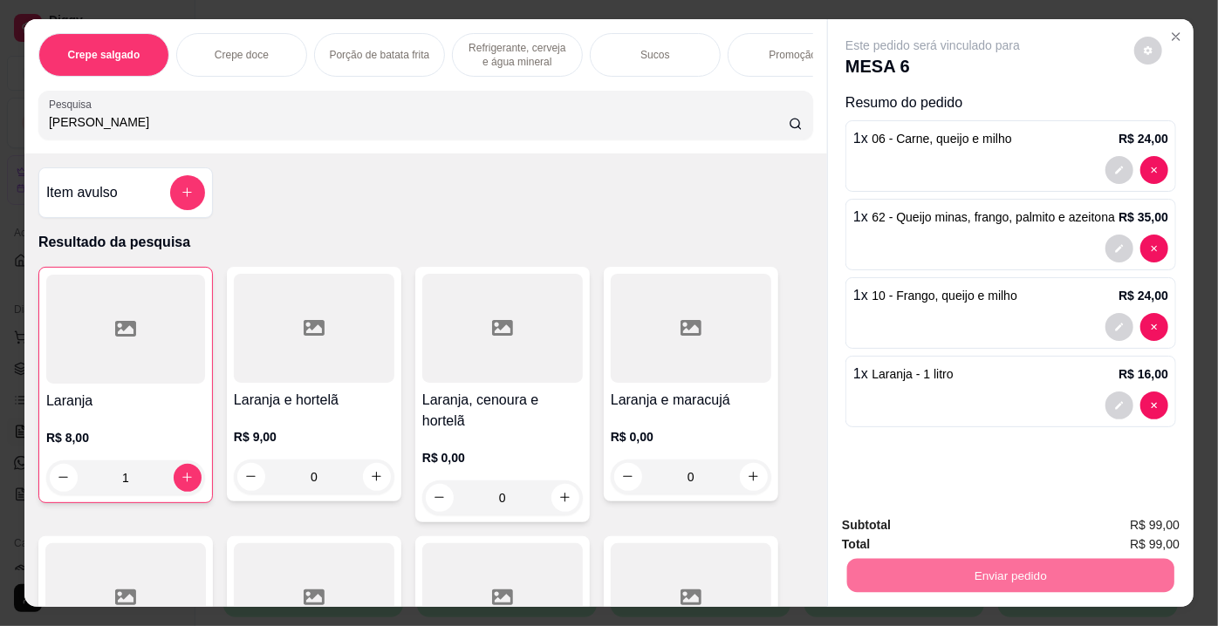
click at [1121, 516] on button "Enviar pedido" at bounding box center [1135, 527] width 96 height 32
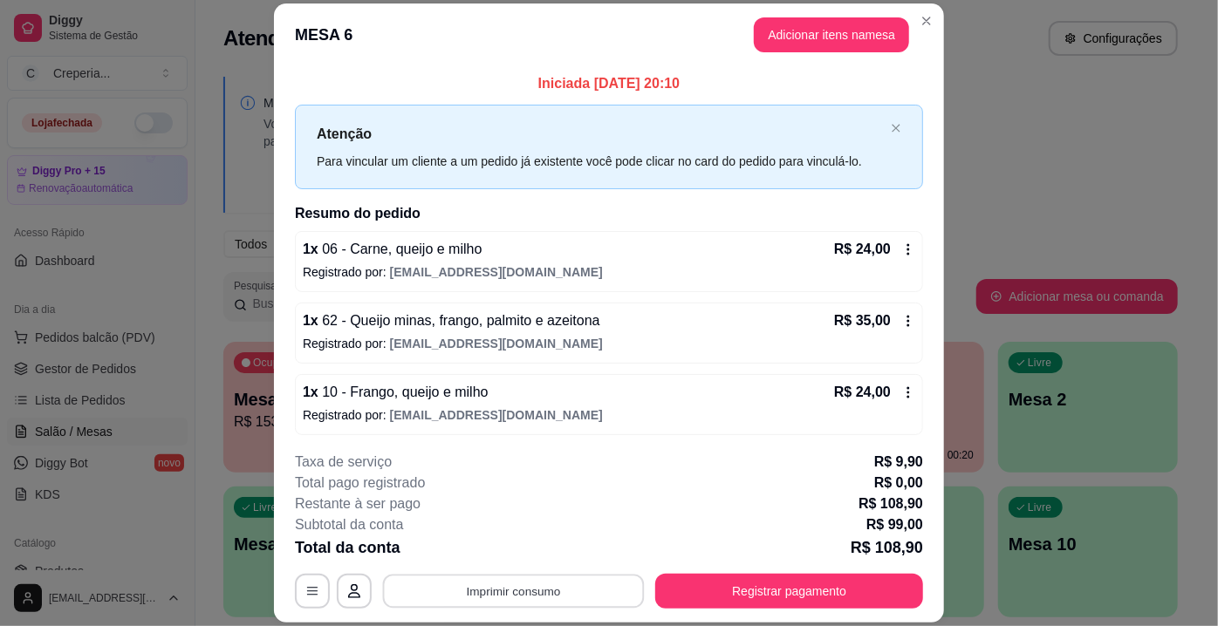
click at [590, 592] on button "Imprimir consumo" at bounding box center [514, 592] width 262 height 34
click at [560, 559] on button "IMPRESSORA" at bounding box center [513, 551] width 122 height 27
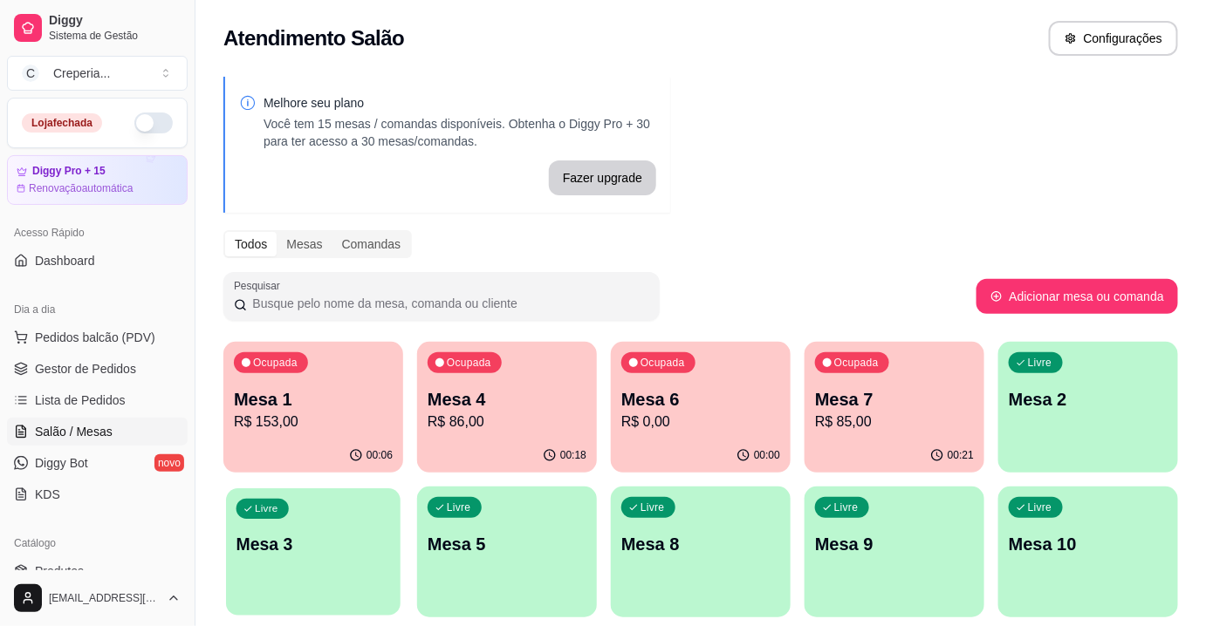
click at [340, 565] on div "Livre Mesa 3" at bounding box center [313, 542] width 174 height 106
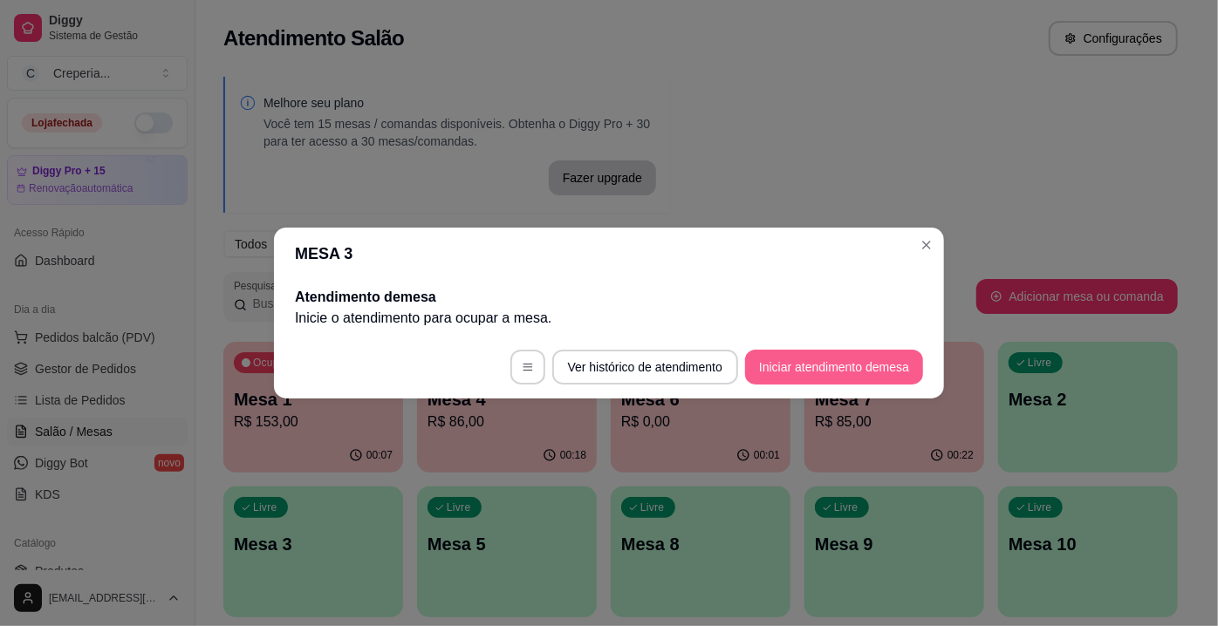
click at [865, 364] on button "Iniciar atendimento de mesa" at bounding box center [834, 367] width 178 height 35
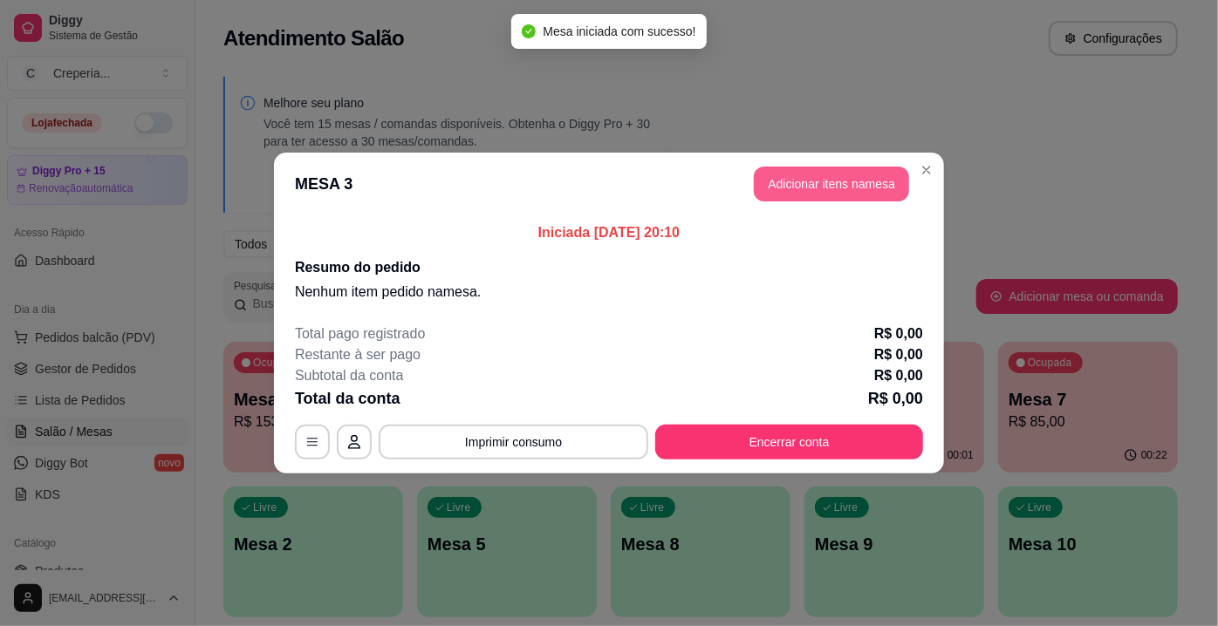
click at [868, 194] on button "Adicionar itens na mesa" at bounding box center [831, 184] width 155 height 35
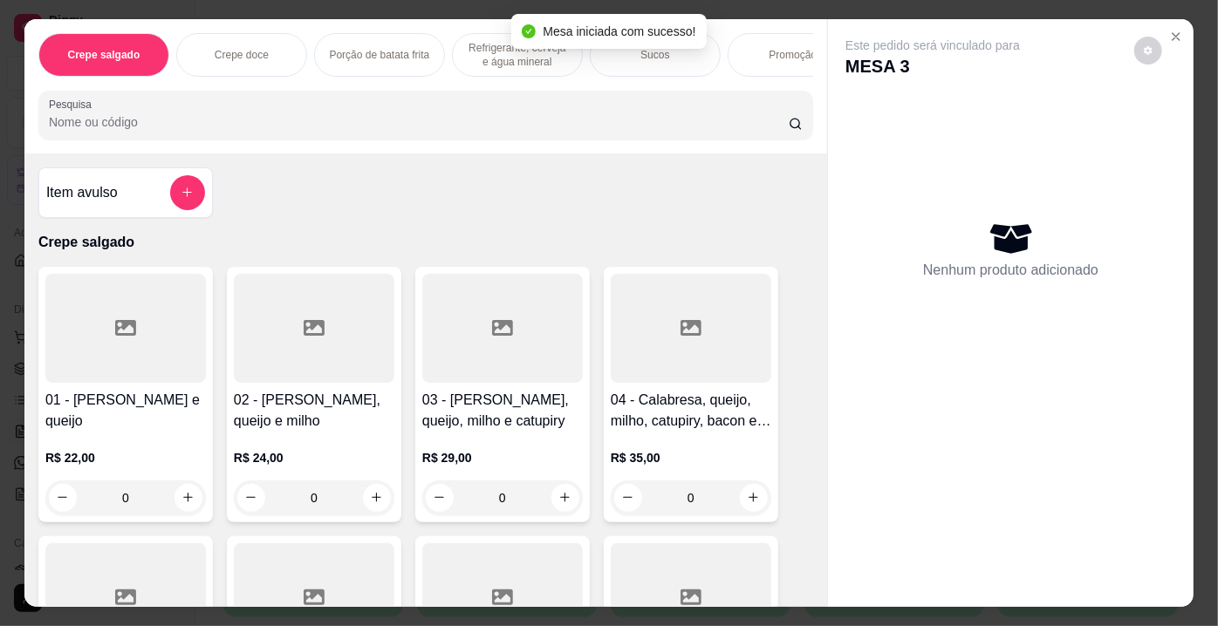
click at [277, 127] on input "Pesquisa" at bounding box center [419, 121] width 740 height 17
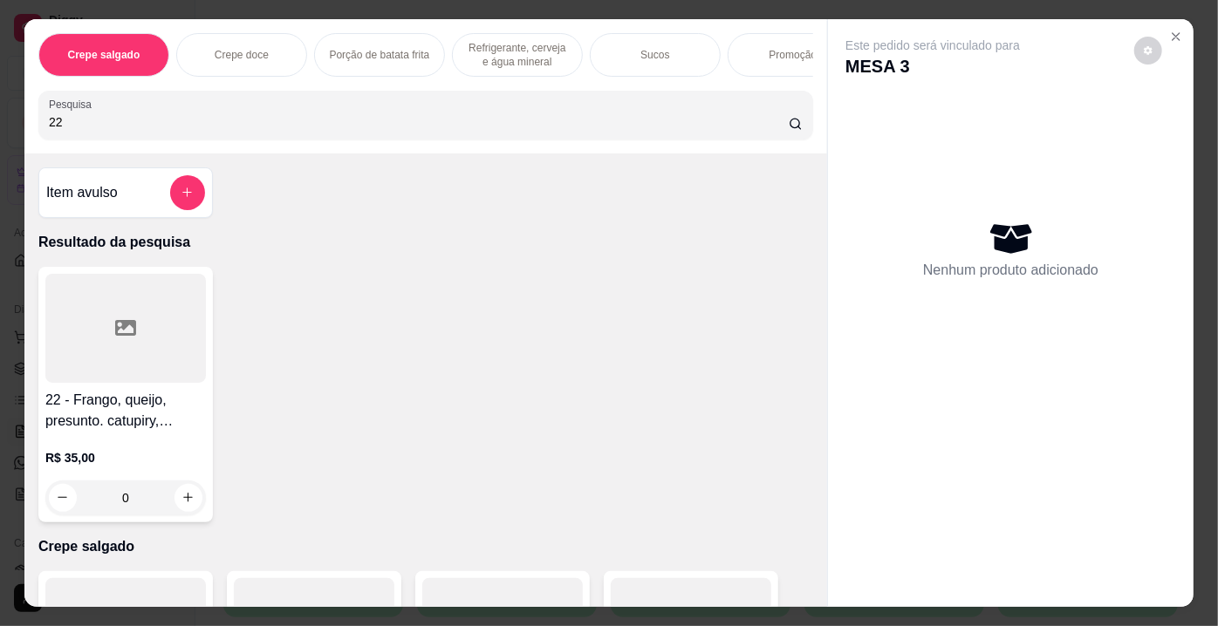
type input "22"
click at [146, 318] on div at bounding box center [125, 328] width 161 height 109
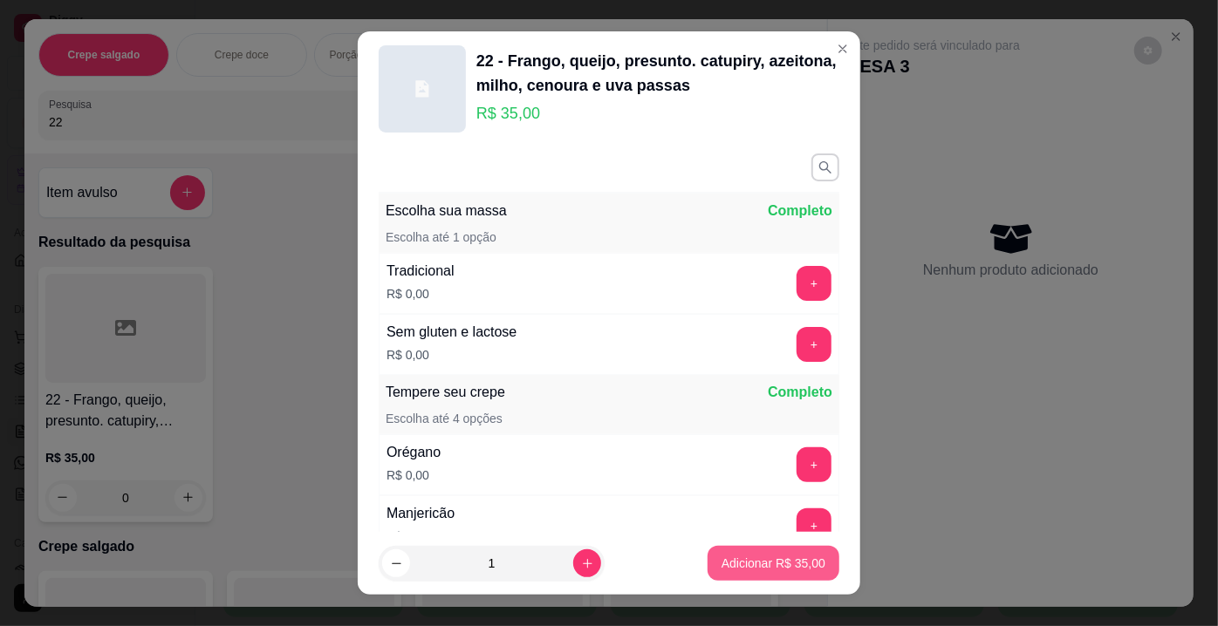
click at [721, 566] on p "Adicionar R$ 35,00" at bounding box center [773, 563] width 104 height 17
type input "1"
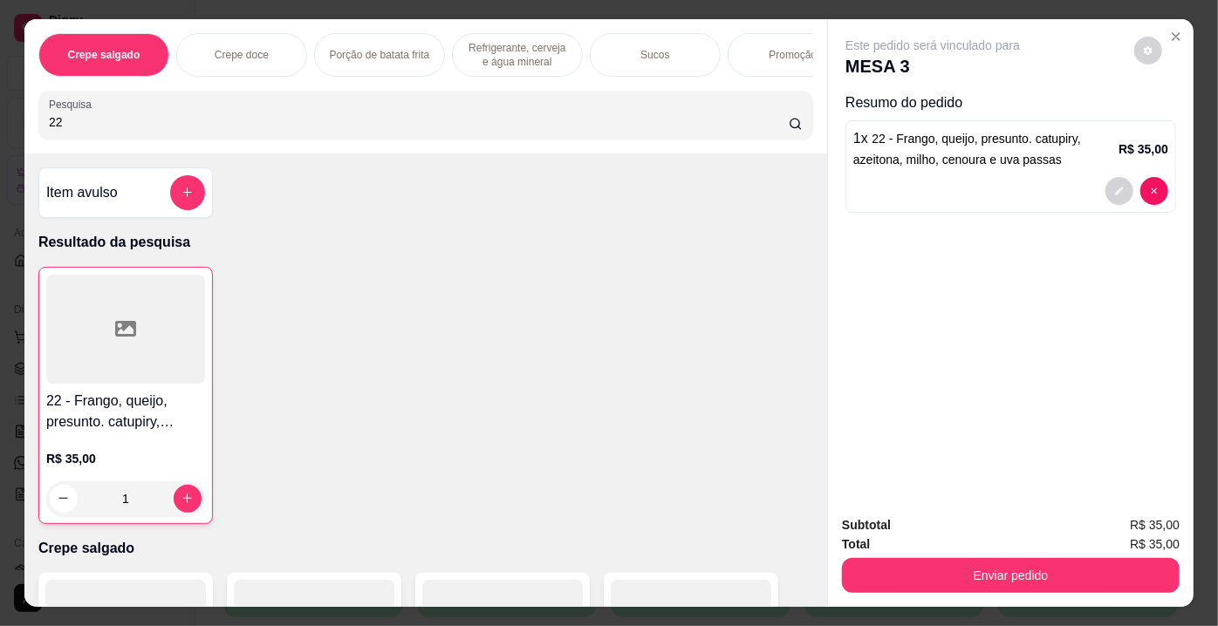
drag, startPoint x: 174, startPoint y: 131, endPoint x: 0, endPoint y: 113, distance: 175.4
click at [0, 113] on div "Crepe salgado Crepe doce Porção de batata frita Refrigerante, cerveja e água mi…" at bounding box center [609, 313] width 1218 height 626
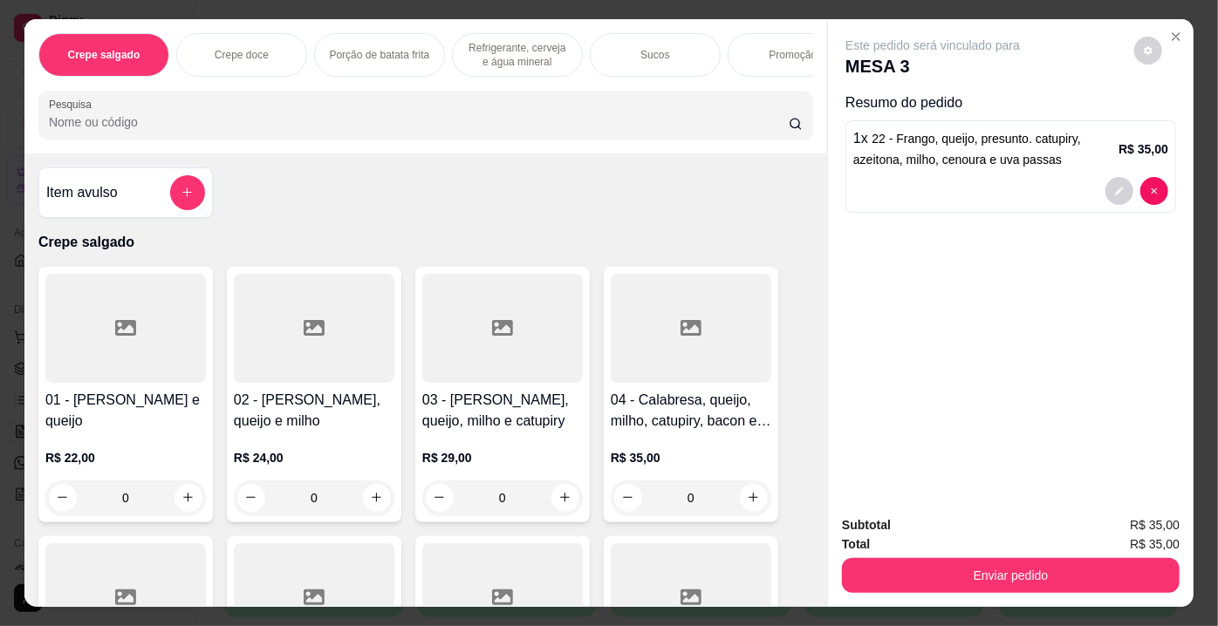
click at [99, 344] on div at bounding box center [125, 328] width 161 height 109
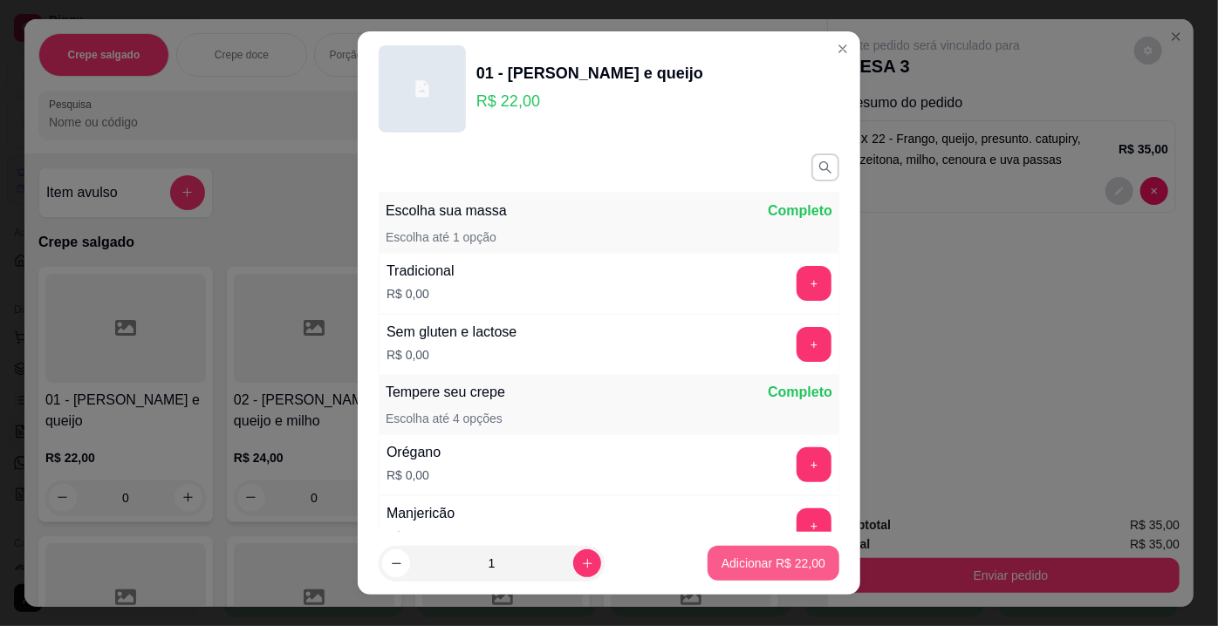
click at [747, 559] on p "Adicionar R$ 22,00" at bounding box center [773, 563] width 104 height 17
type input "1"
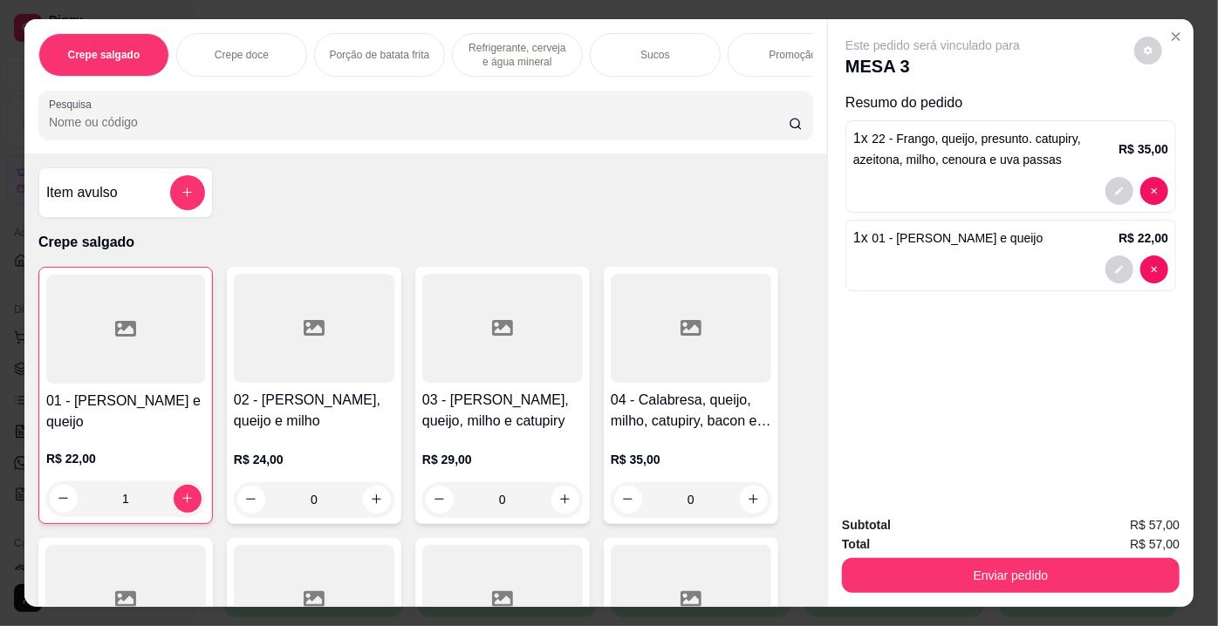
click at [85, 125] on input "Pesquisa" at bounding box center [419, 121] width 740 height 17
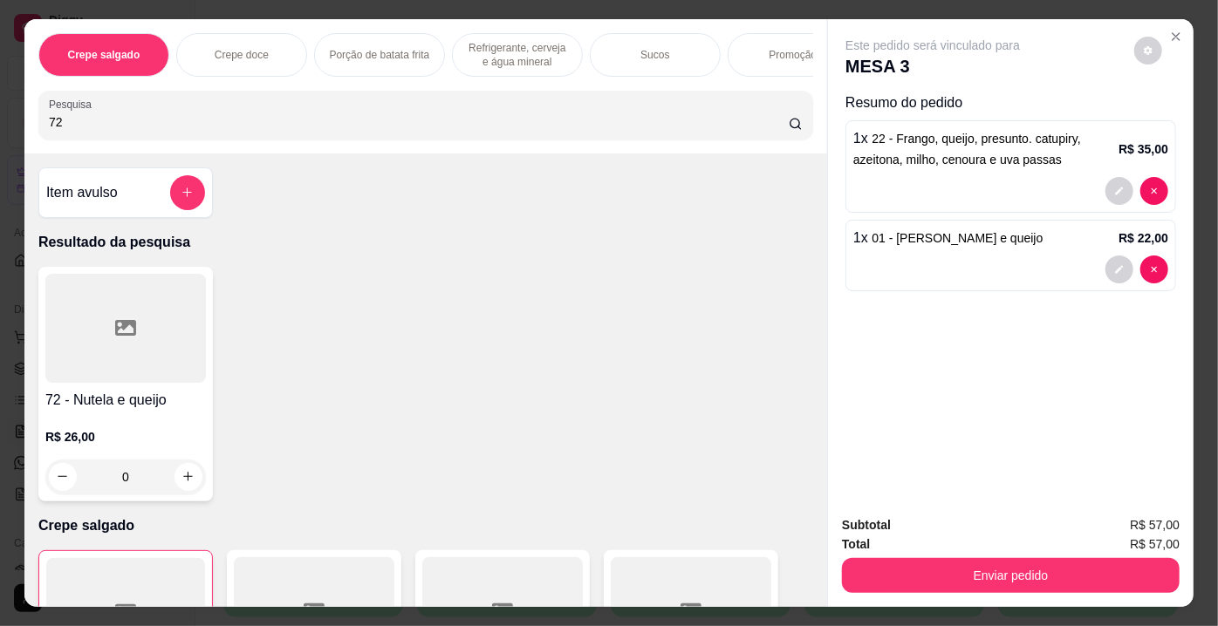
type input "72"
click at [131, 340] on div at bounding box center [125, 328] width 161 height 109
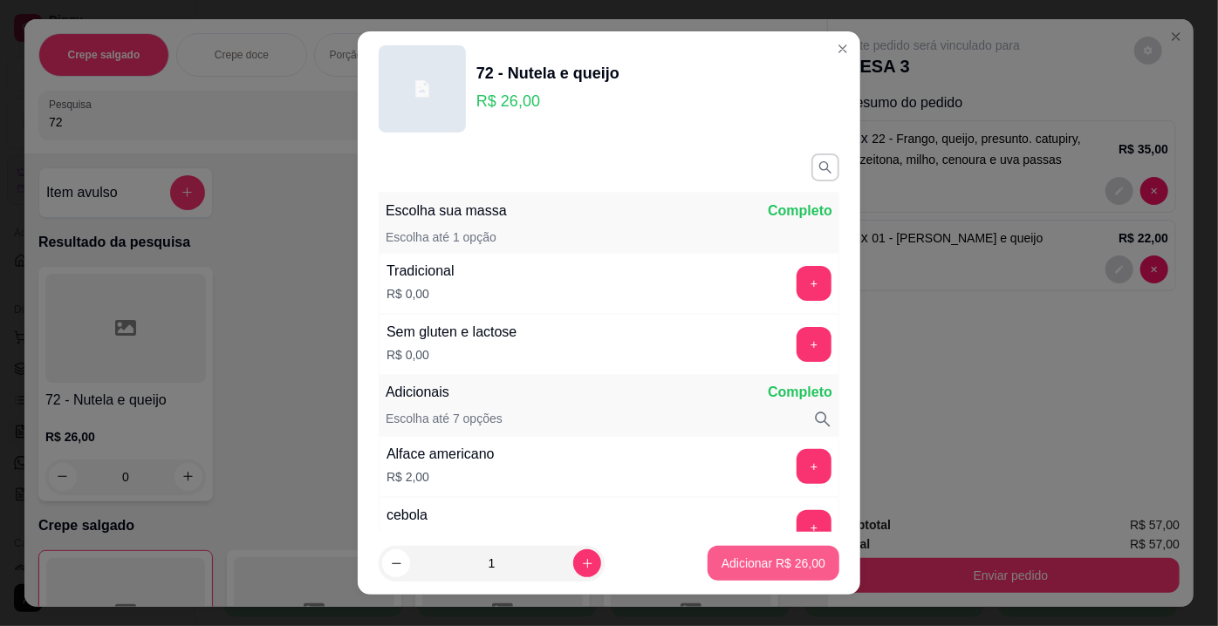
click at [727, 573] on button "Adicionar R$ 26,00" at bounding box center [773, 563] width 132 height 35
type input "1"
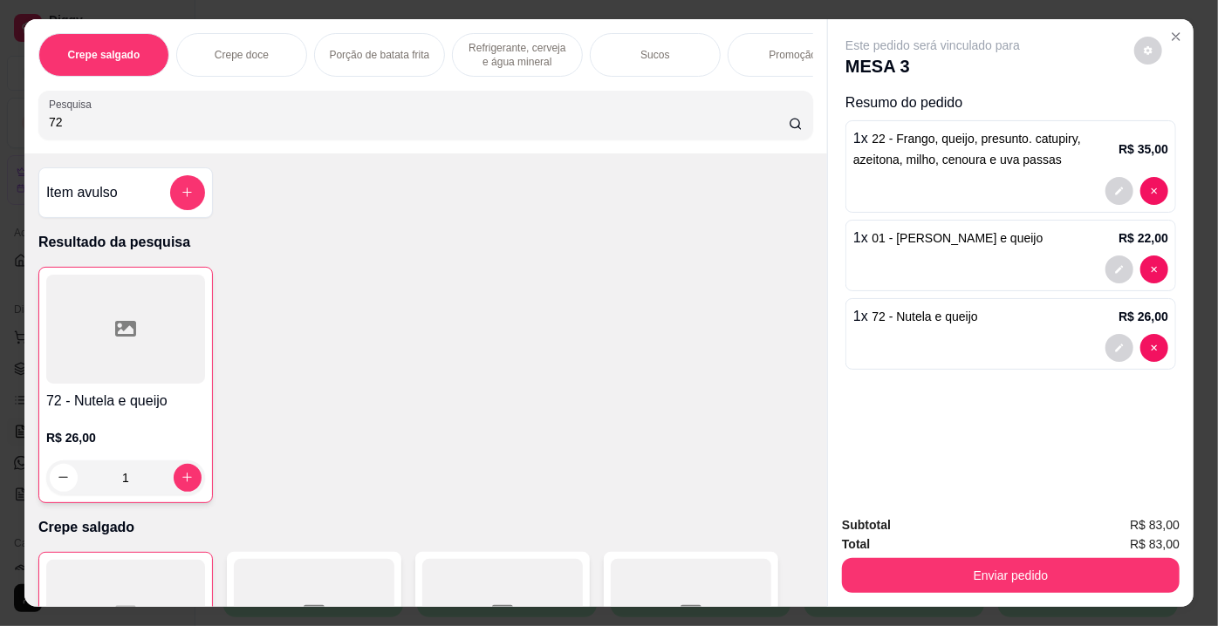
drag, startPoint x: 120, startPoint y: 128, endPoint x: 0, endPoint y: 126, distance: 120.4
click at [0, 126] on div "Crepe salgado Crepe doce Porção de batata frita Refrigerante, cerveja e água mi…" at bounding box center [609, 313] width 1218 height 626
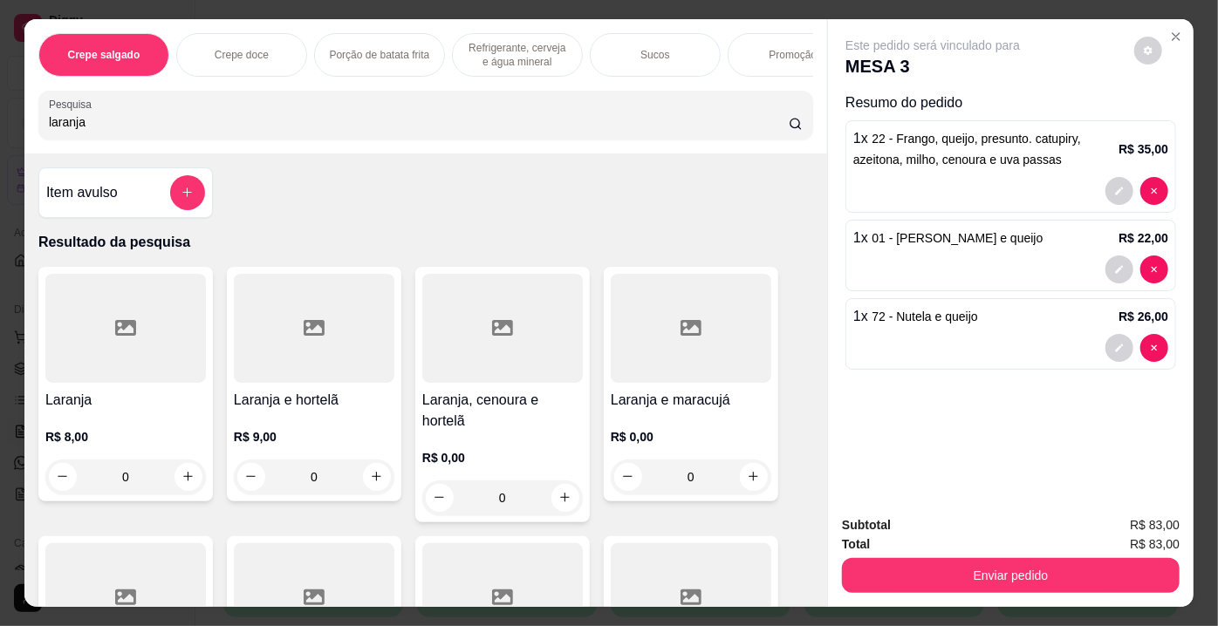
type input "laranja"
click at [172, 361] on div at bounding box center [125, 328] width 161 height 109
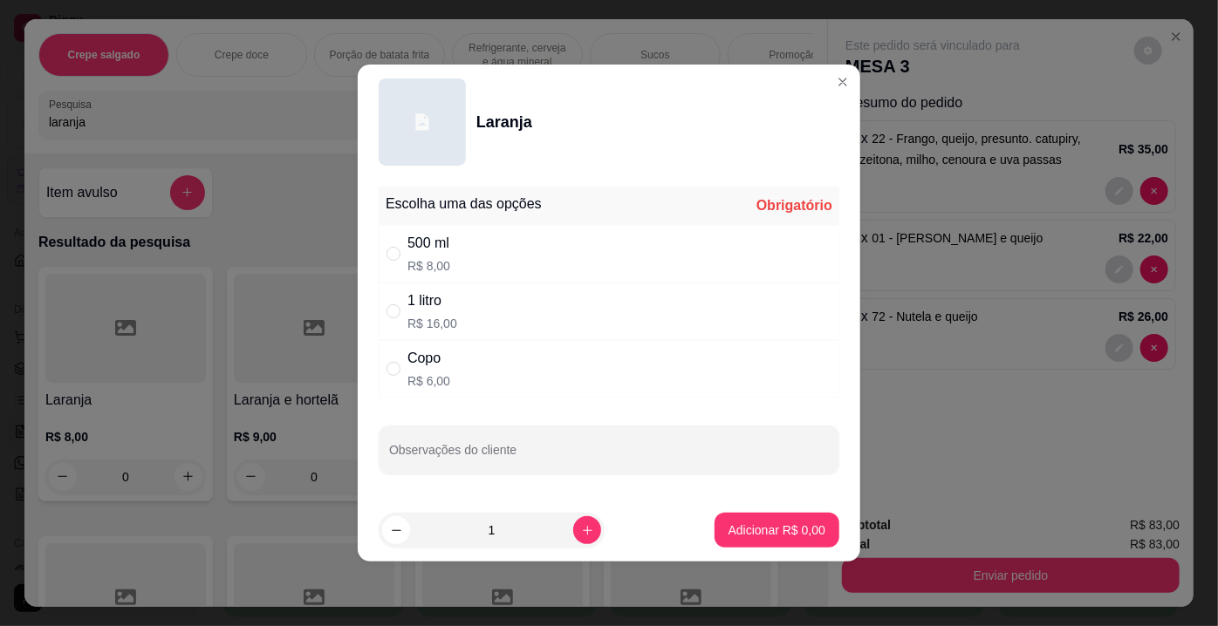
click at [457, 312] on div "1 litro R$ 16,00" at bounding box center [609, 312] width 461 height 58
radio input "true"
click at [750, 522] on p "Adicionar R$ 16,00" at bounding box center [773, 530] width 104 height 17
type input "1"
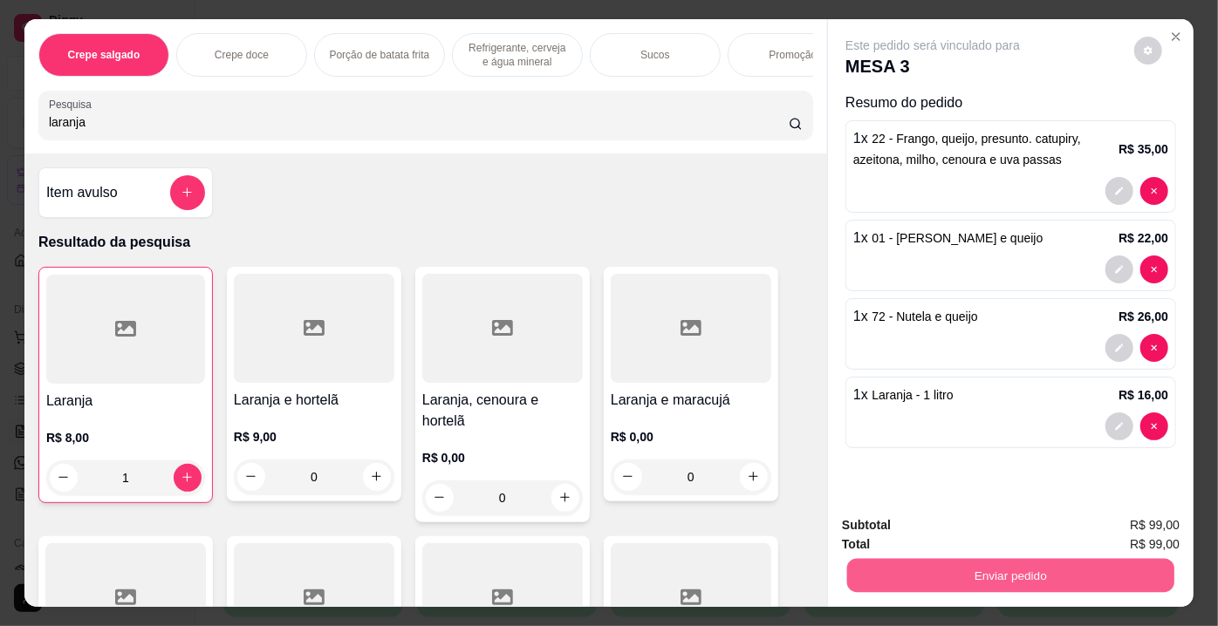
click at [941, 577] on button "Enviar pedido" at bounding box center [1010, 576] width 327 height 34
click at [1157, 523] on button "Enviar pedido" at bounding box center [1135, 527] width 96 height 32
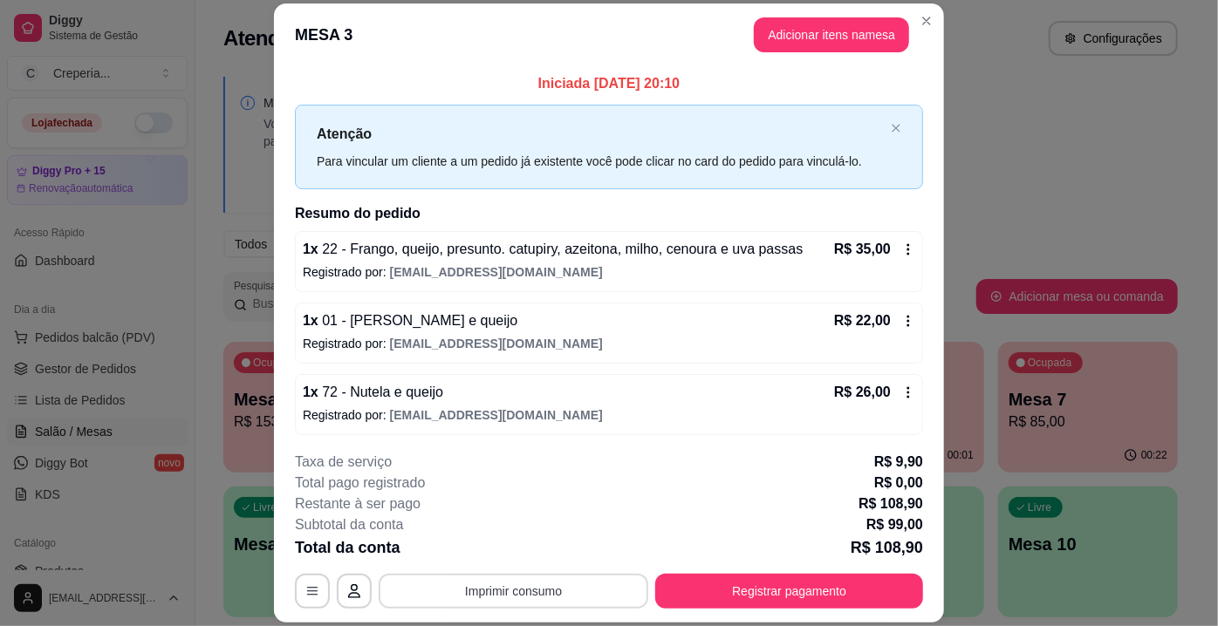
click at [536, 593] on button "Imprimir consumo" at bounding box center [514, 591] width 270 height 35
click at [514, 554] on button "IMPRESSORA" at bounding box center [513, 552] width 126 height 28
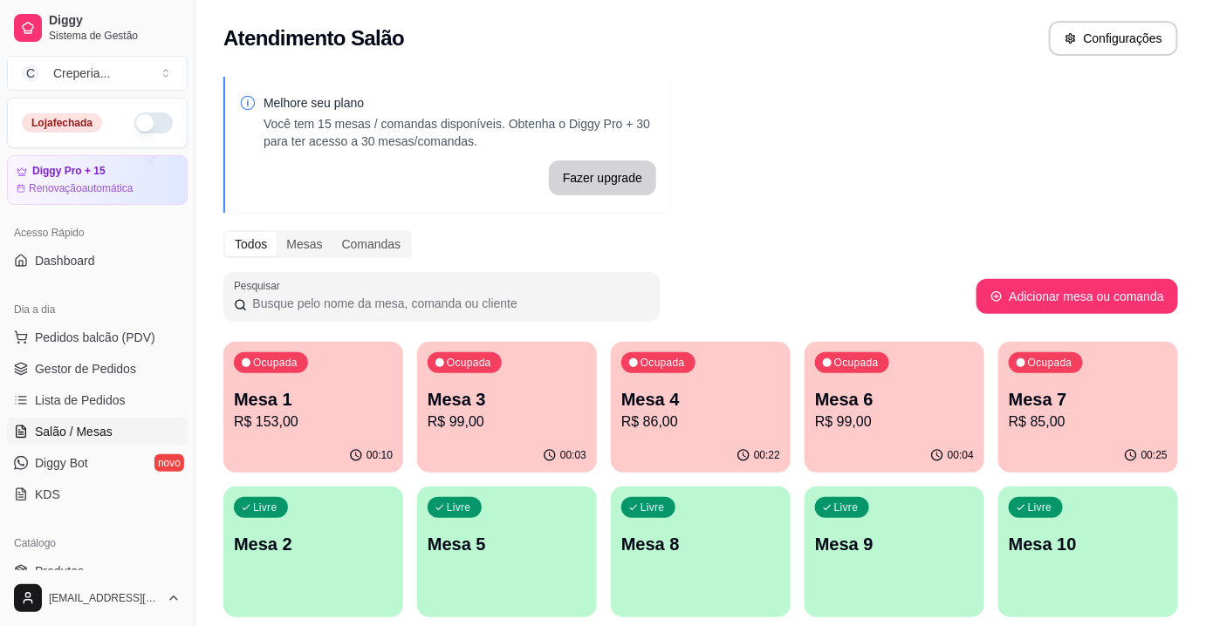
click at [441, 550] on p "Mesa 5" at bounding box center [506, 544] width 159 height 24
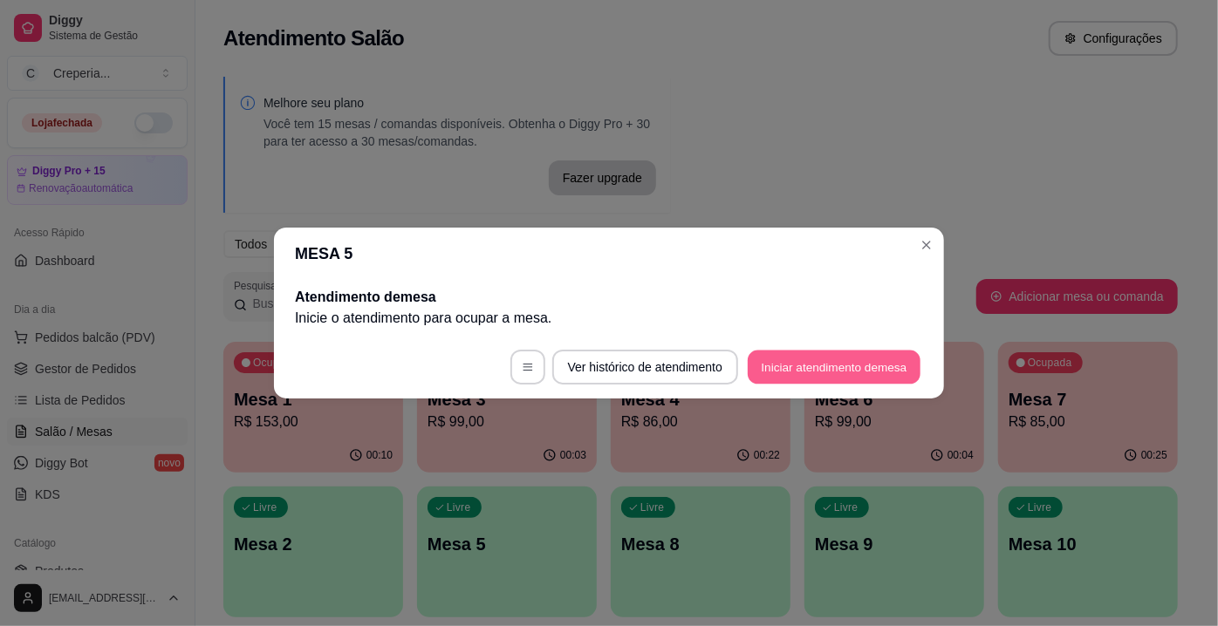
click at [844, 366] on button "Iniciar atendimento de mesa" at bounding box center [834, 368] width 173 height 34
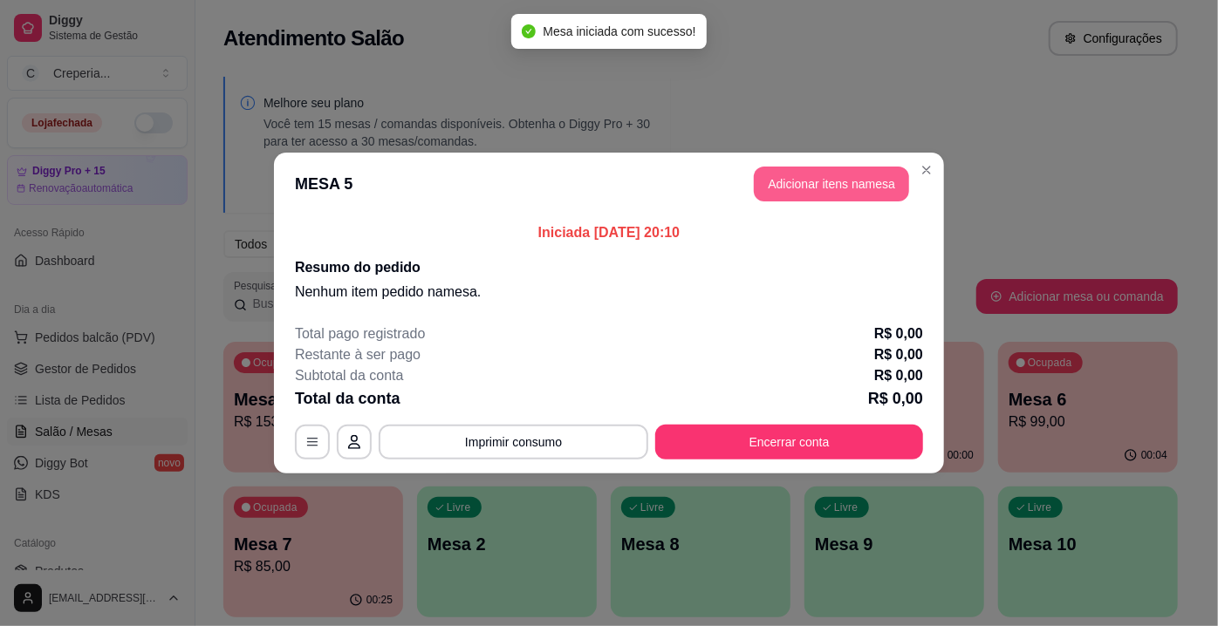
click at [778, 179] on button "Adicionar itens na mesa" at bounding box center [831, 184] width 155 height 35
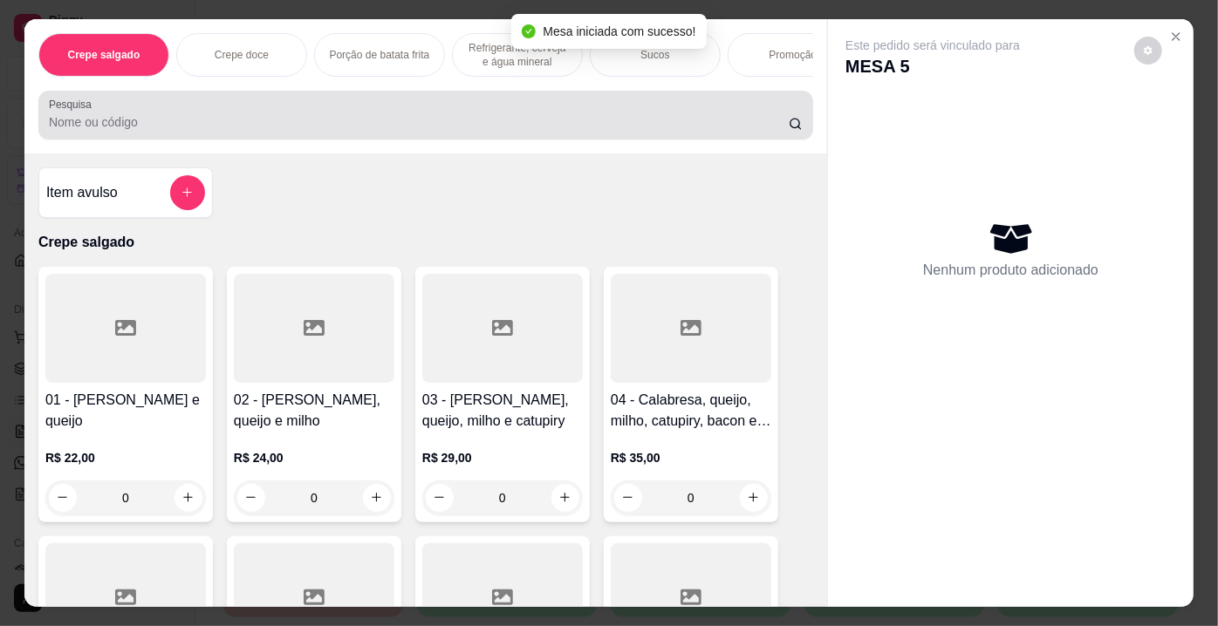
click at [400, 133] on div at bounding box center [426, 115] width 754 height 35
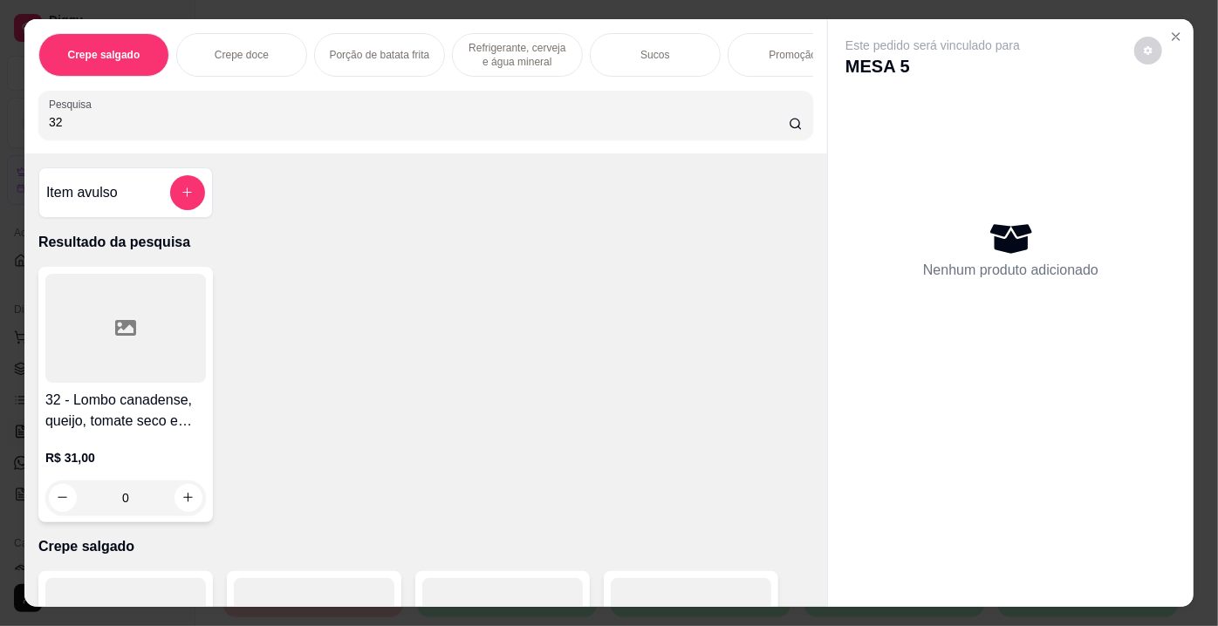
type input "32"
click at [78, 373] on div at bounding box center [125, 328] width 161 height 109
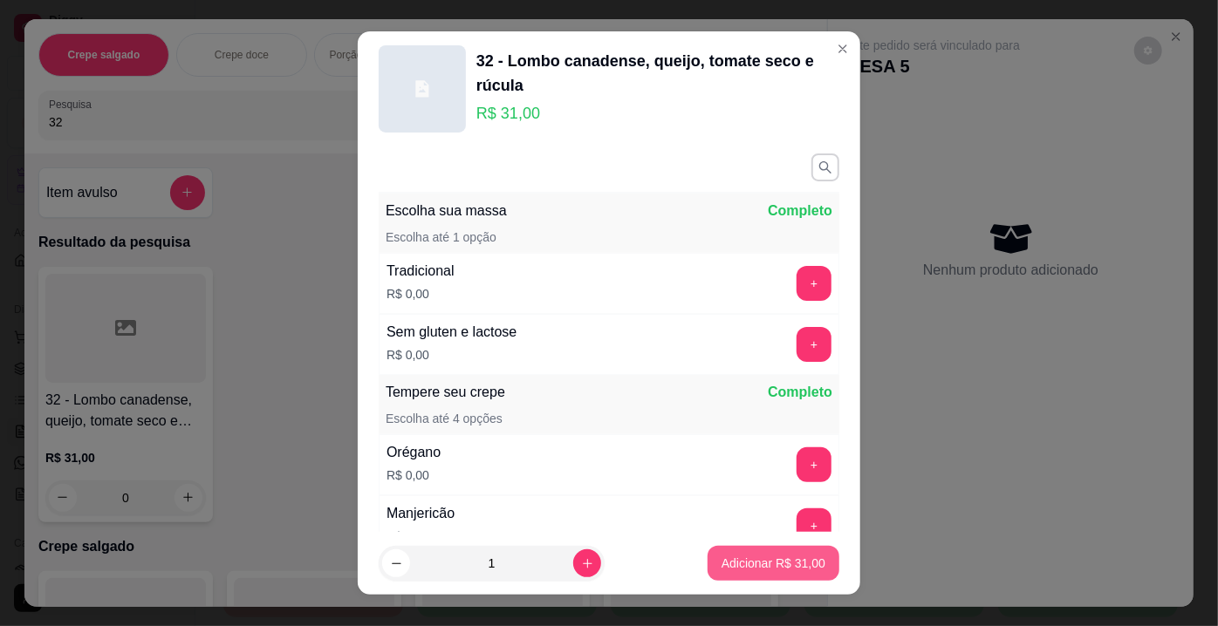
click at [748, 578] on button "Adicionar R$ 31,00" at bounding box center [773, 563] width 132 height 35
type input "1"
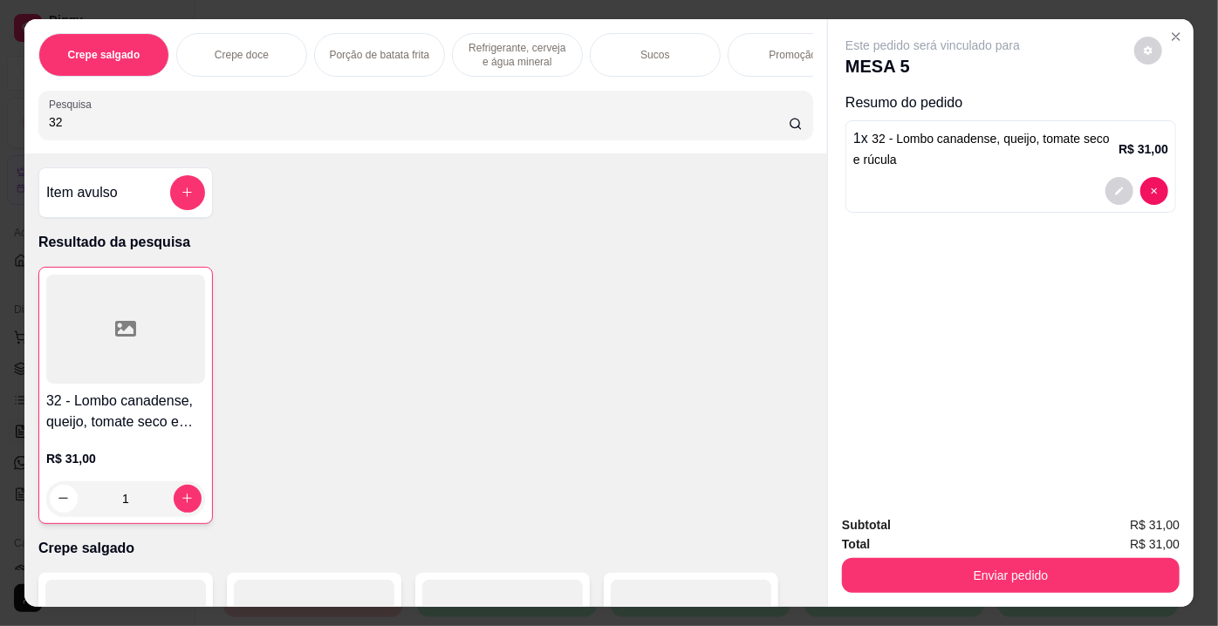
click at [288, 130] on input "32" at bounding box center [419, 121] width 740 height 17
type input "3"
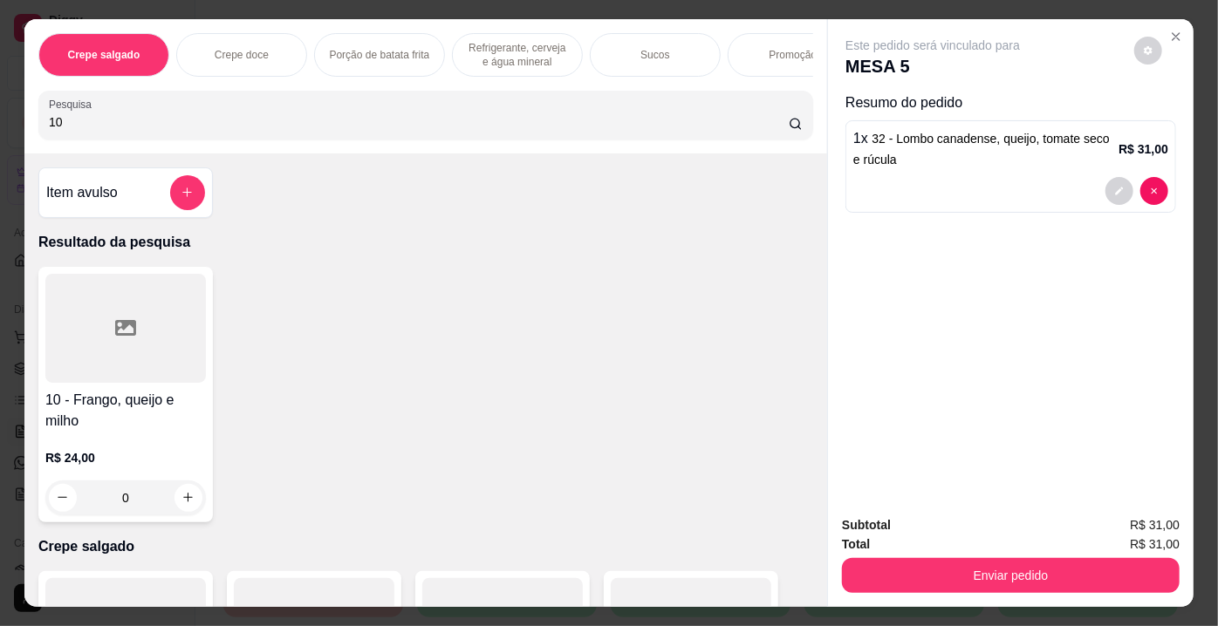
type input "10"
click at [115, 326] on icon at bounding box center [125, 328] width 21 height 16
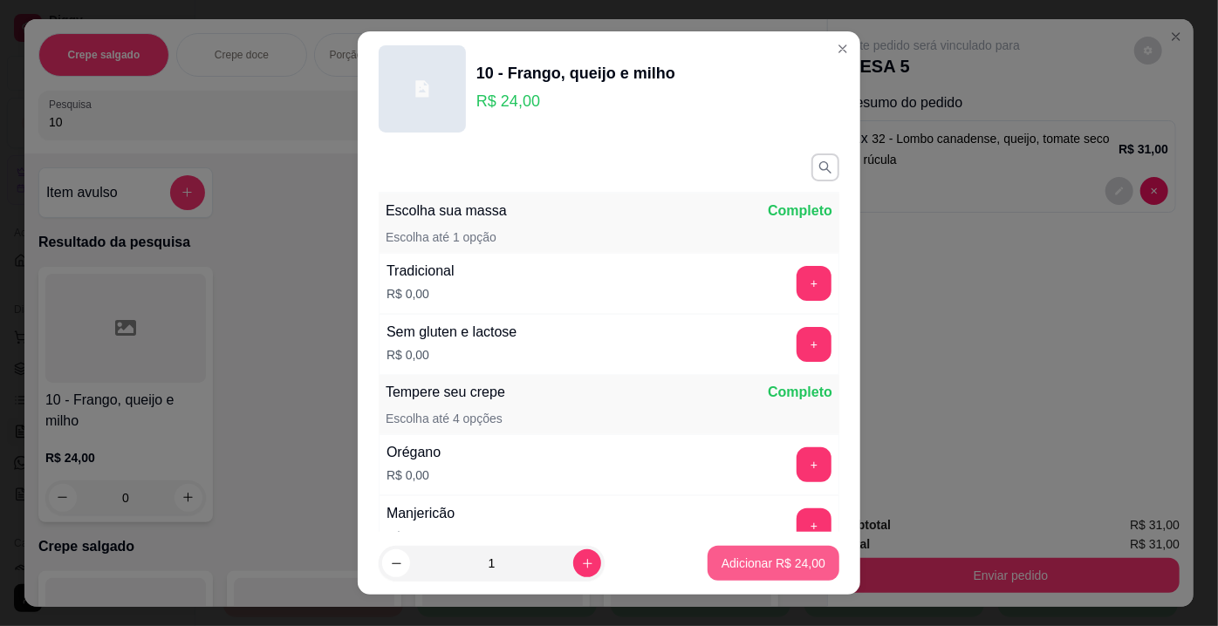
click at [786, 558] on p "Adicionar R$ 24,00" at bounding box center [773, 563] width 104 height 17
type input "1"
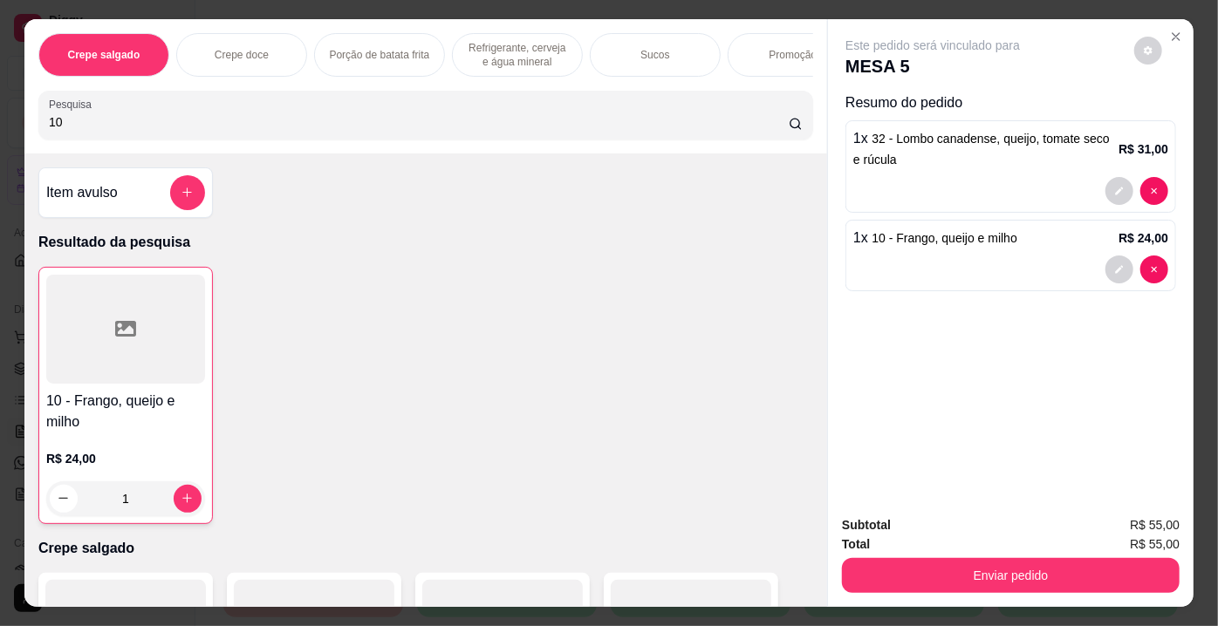
click at [385, 126] on input "10" at bounding box center [419, 121] width 740 height 17
type input "1"
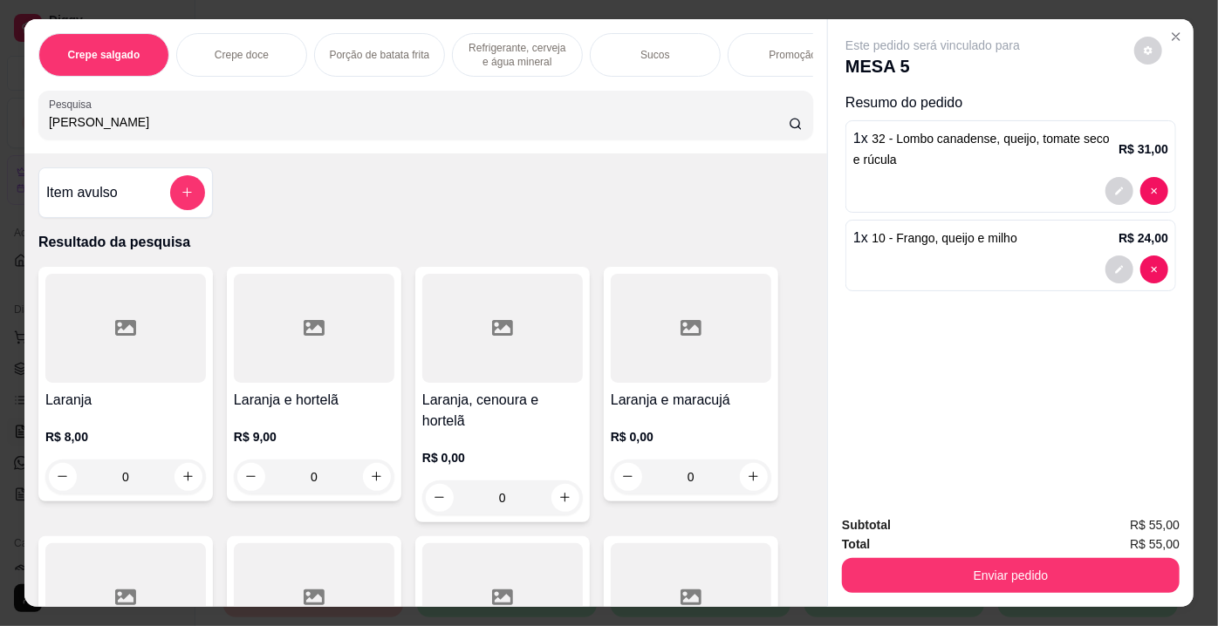
scroll to position [158, 0]
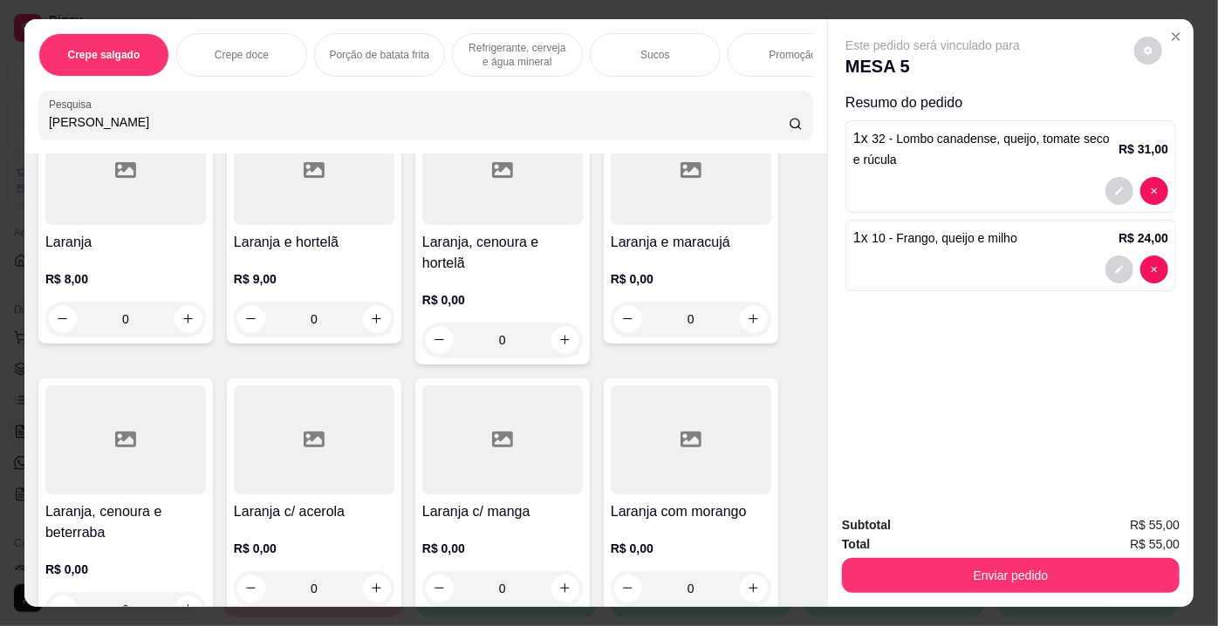
type input "[PERSON_NAME]"
click at [161, 445] on div at bounding box center [125, 440] width 161 height 109
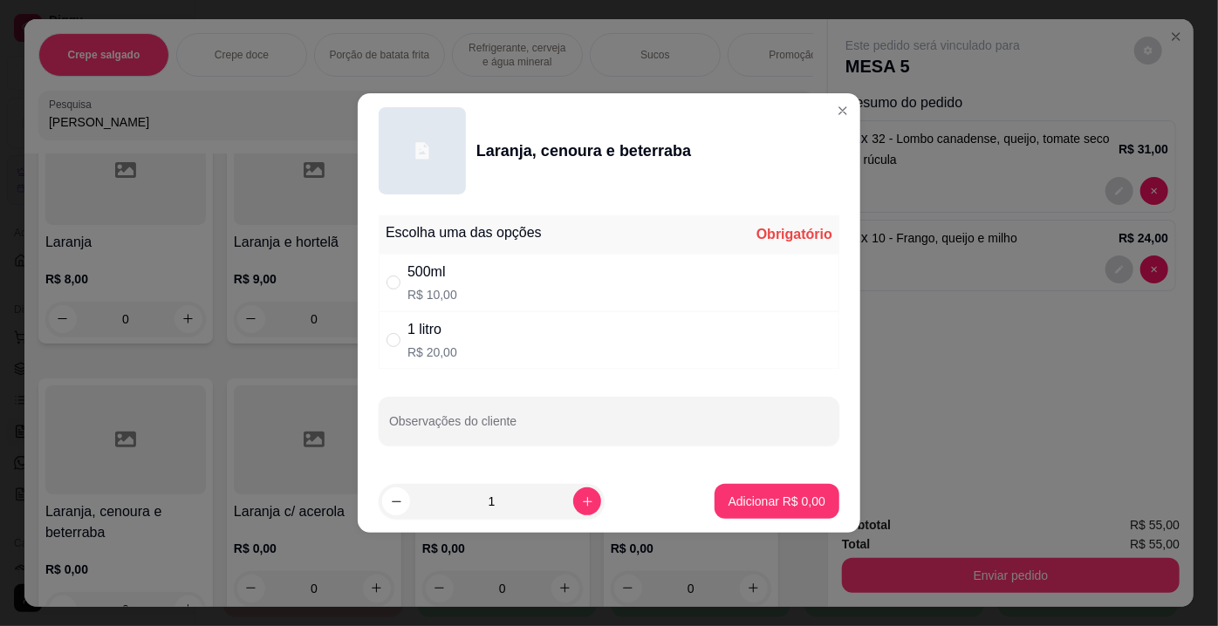
click at [400, 283] on div "" at bounding box center [396, 282] width 21 height 19
radio input "true"
drag, startPoint x: 465, startPoint y: 427, endPoint x: 462, endPoint y: 417, distance: 10.8
click at [465, 424] on input "Observações do cliente" at bounding box center [609, 428] width 440 height 17
type input "SEM AÇUCAR"
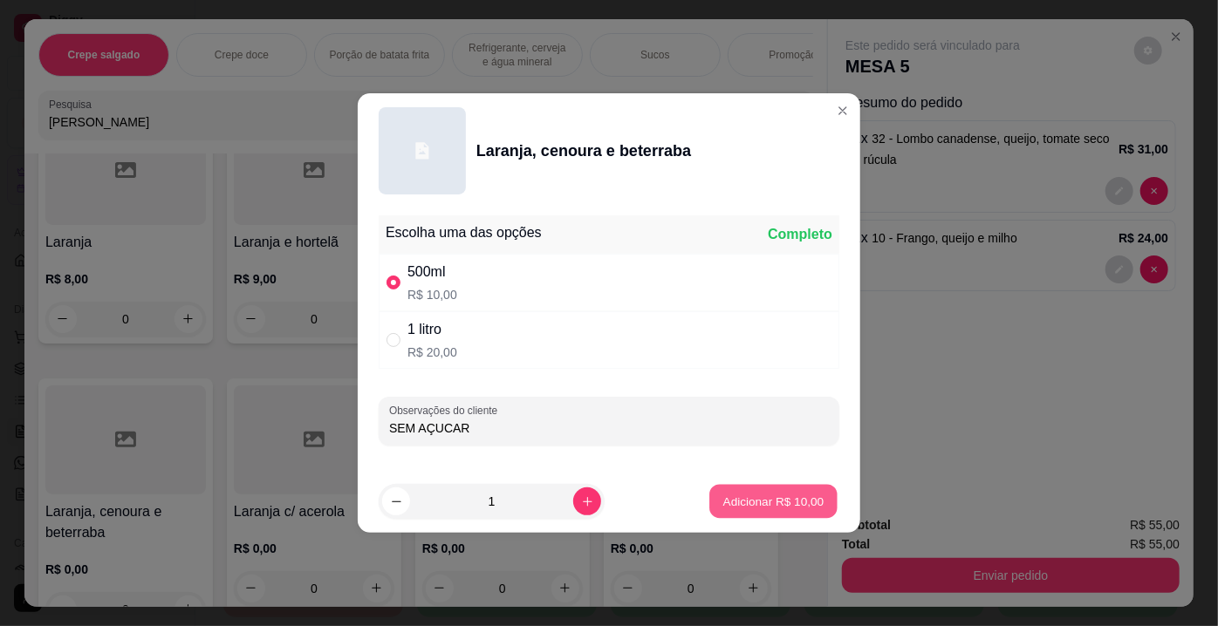
click at [767, 482] on footer "1 Adicionar R$ 10,00" at bounding box center [609, 501] width 502 height 63
click at [776, 512] on button "Adicionar R$ 10,00" at bounding box center [773, 501] width 132 height 35
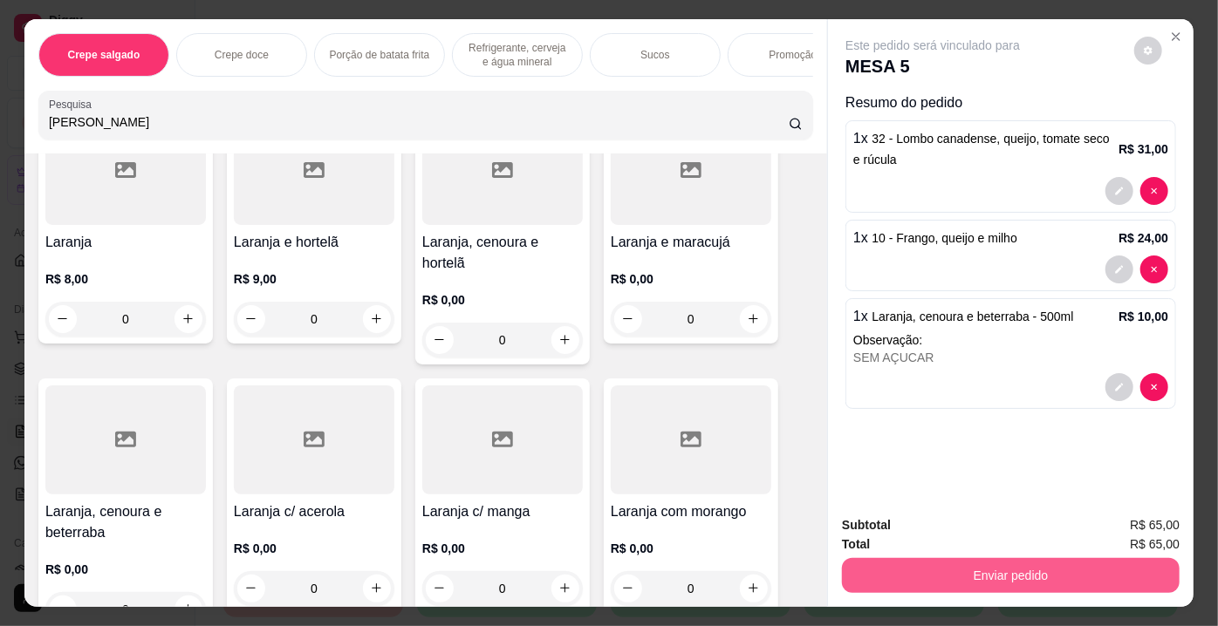
click at [1042, 580] on button "Enviar pedido" at bounding box center [1011, 575] width 338 height 35
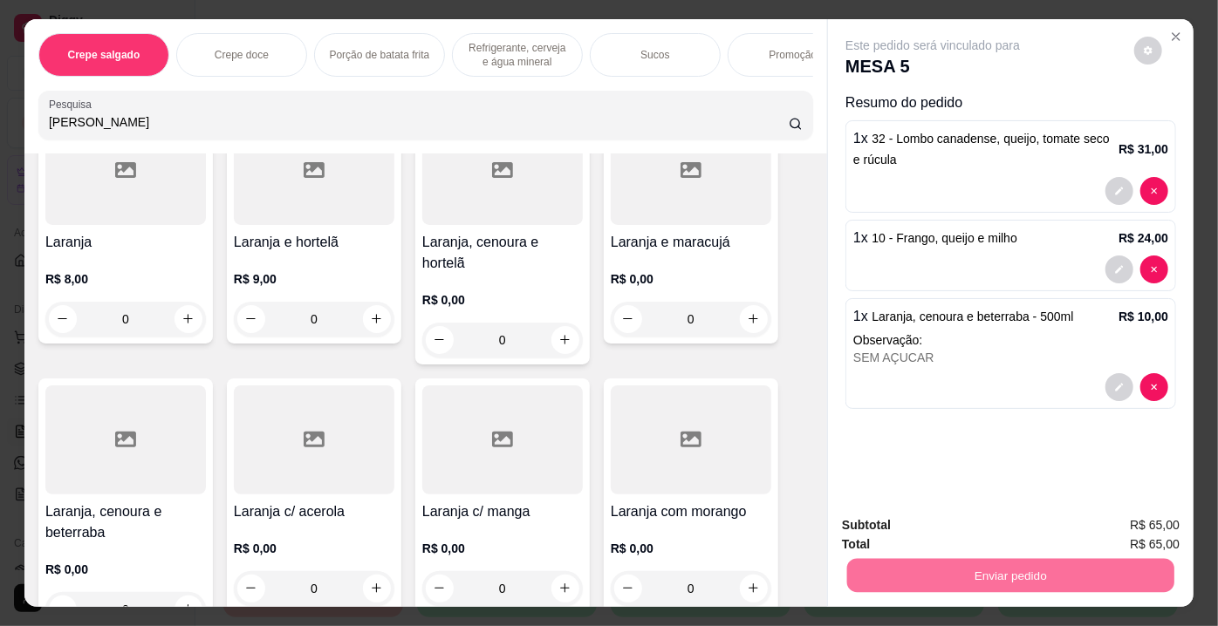
click at [1175, 530] on button "Enviar pedido" at bounding box center [1135, 527] width 96 height 32
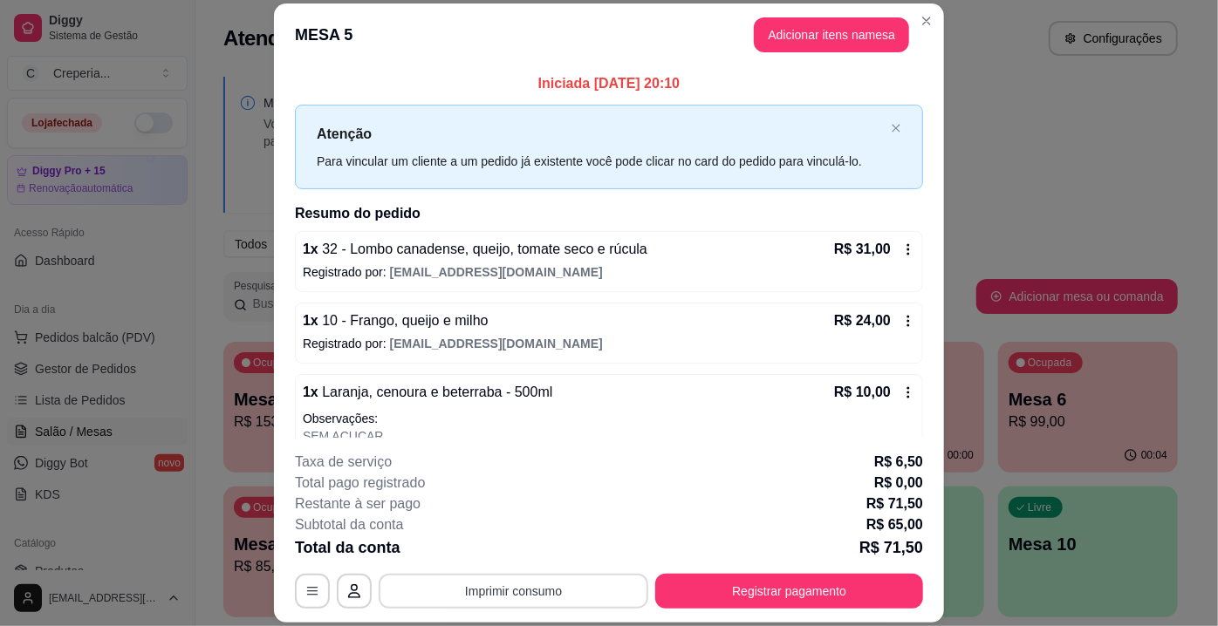
click at [608, 599] on button "Imprimir consumo" at bounding box center [514, 591] width 270 height 35
click at [555, 559] on button "IMPRESSORA" at bounding box center [513, 552] width 126 height 28
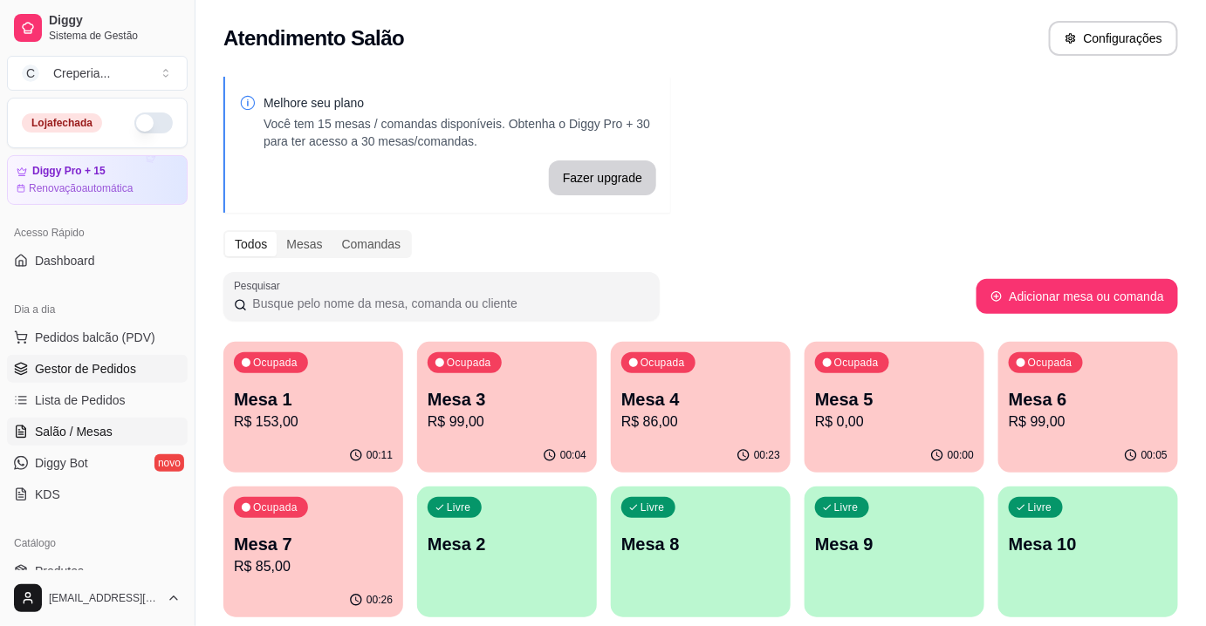
click at [93, 366] on span "Gestor de Pedidos" at bounding box center [85, 368] width 101 height 17
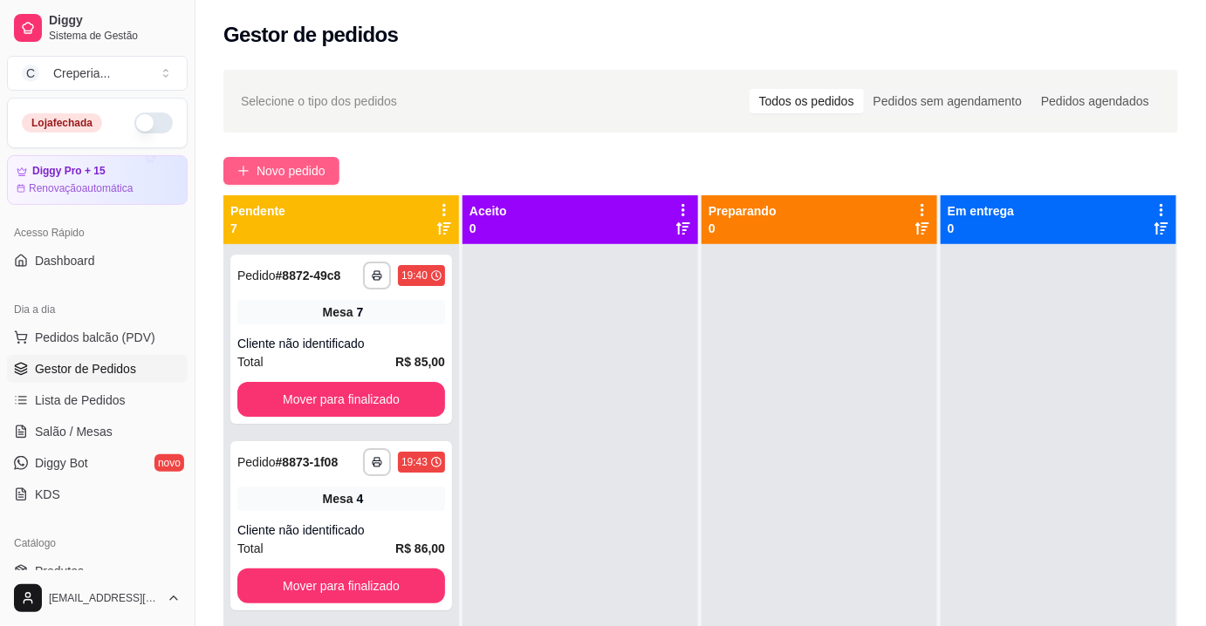
click at [302, 182] on button "Novo pedido" at bounding box center [281, 171] width 116 height 28
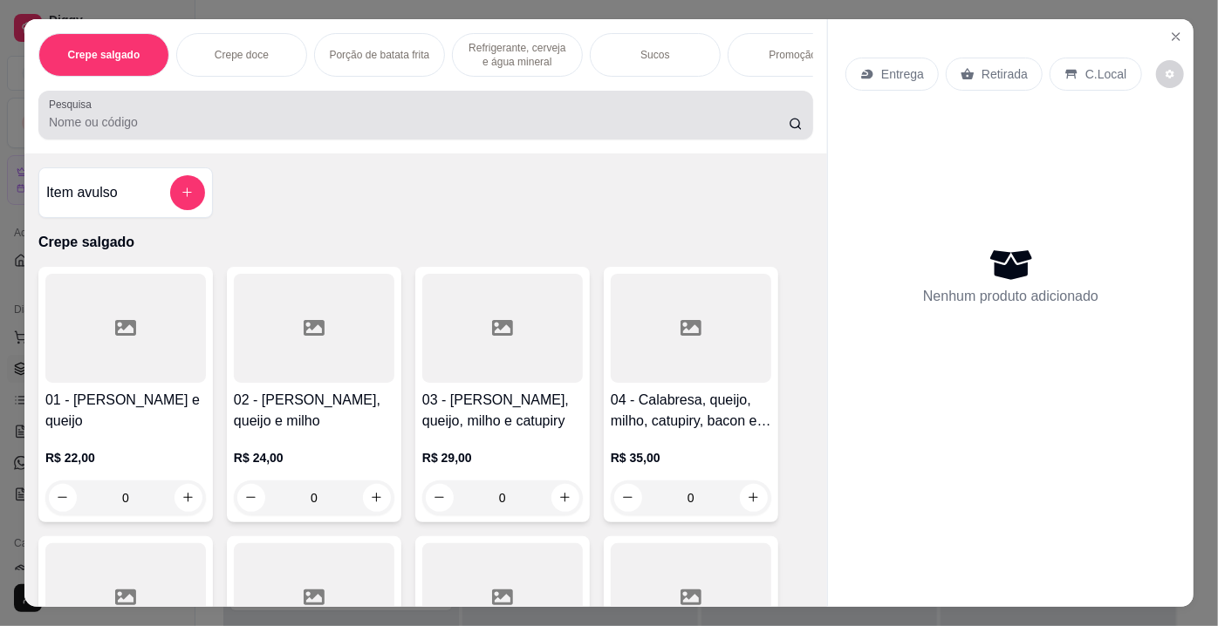
click at [224, 131] on input "Pesquisa" at bounding box center [419, 121] width 740 height 17
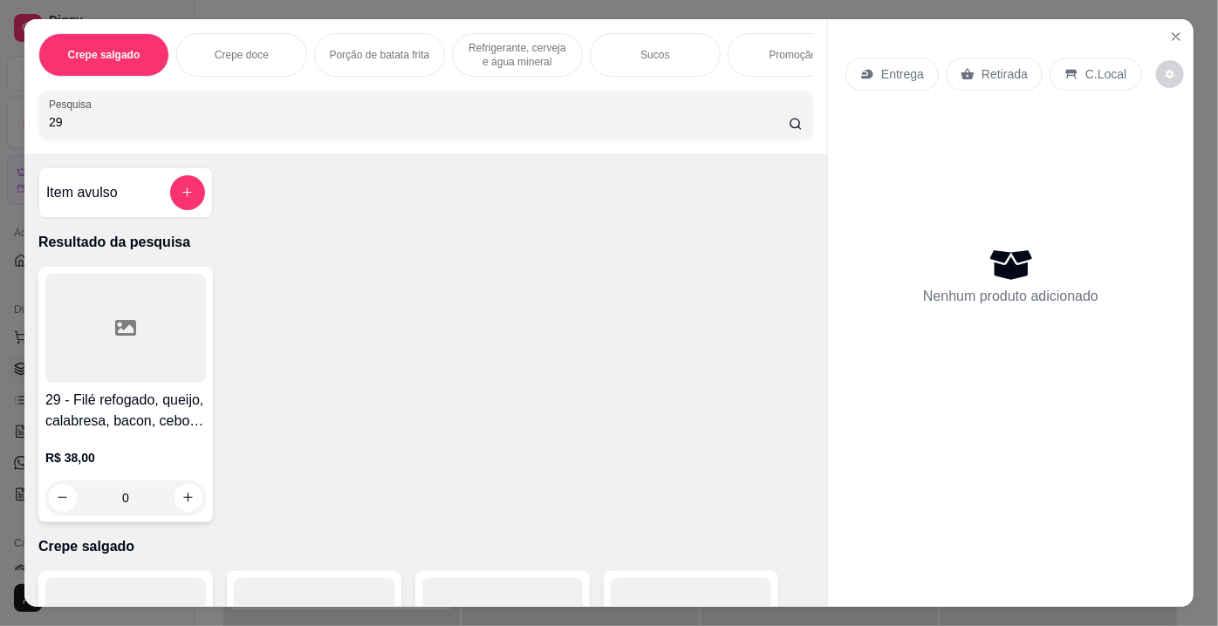
type input "29"
click at [72, 401] on h4 "29 - Filé refogado, queijo, calabresa, bacon, cebola, milho, tomate, ervilha e …" at bounding box center [125, 411] width 161 height 42
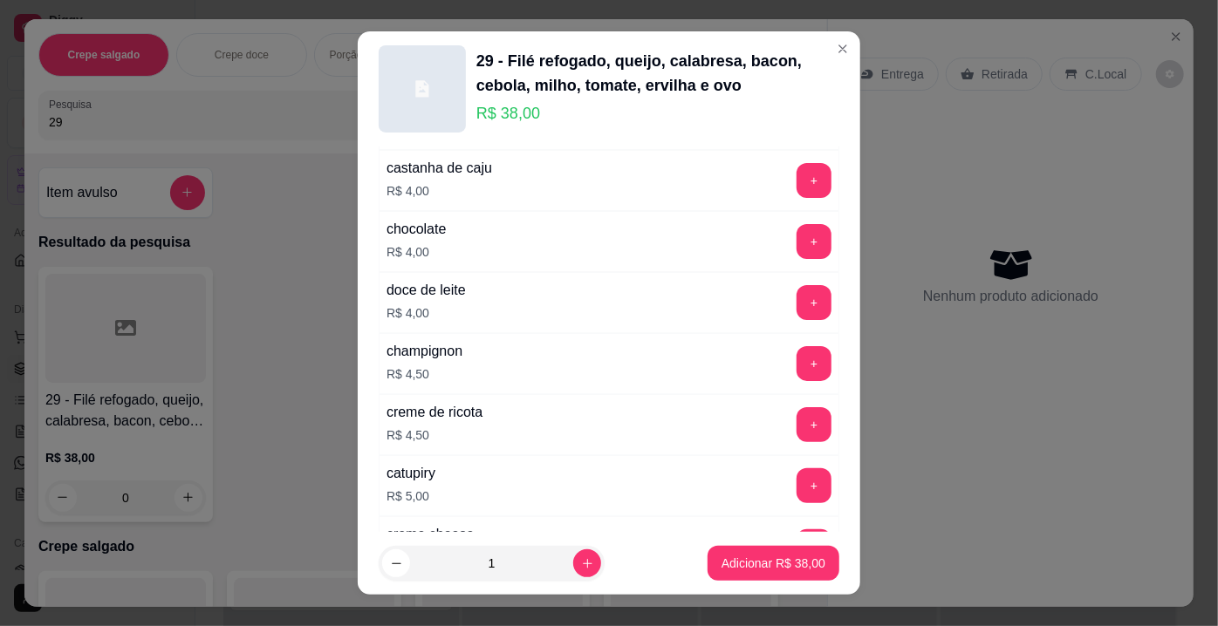
scroll to position [3163, 0]
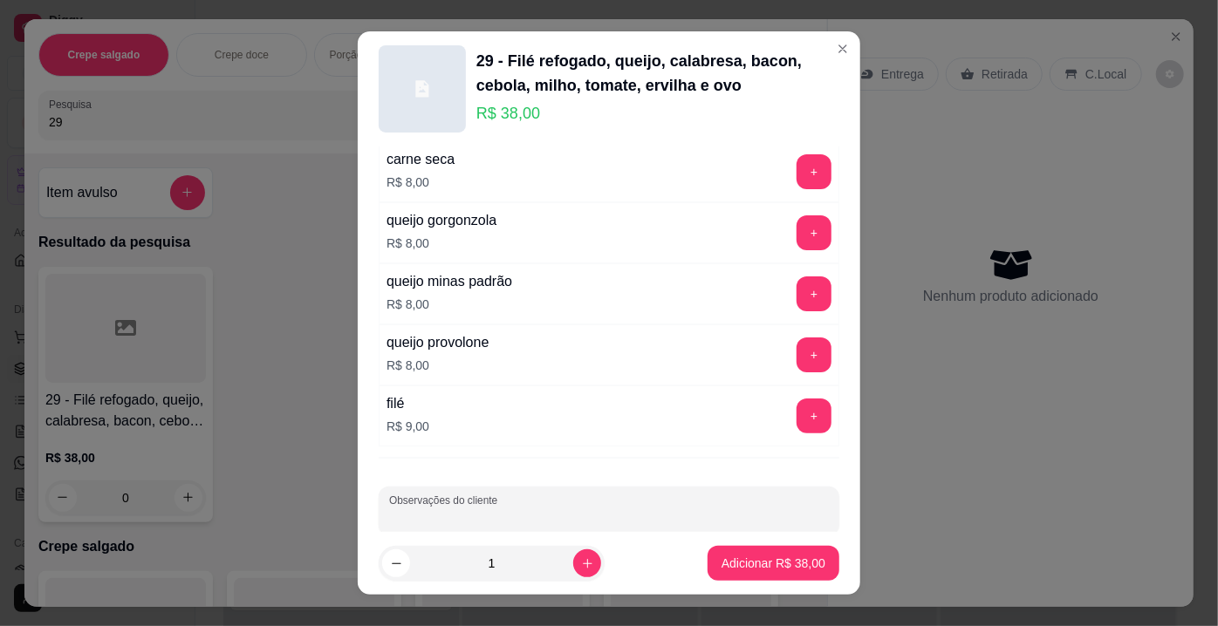
click at [695, 509] on input "Observações do cliente" at bounding box center [609, 517] width 440 height 17
type input "s"
type input "SEM OVO"
click at [768, 557] on p "Adicionar R$ 38,00" at bounding box center [773, 563] width 101 height 17
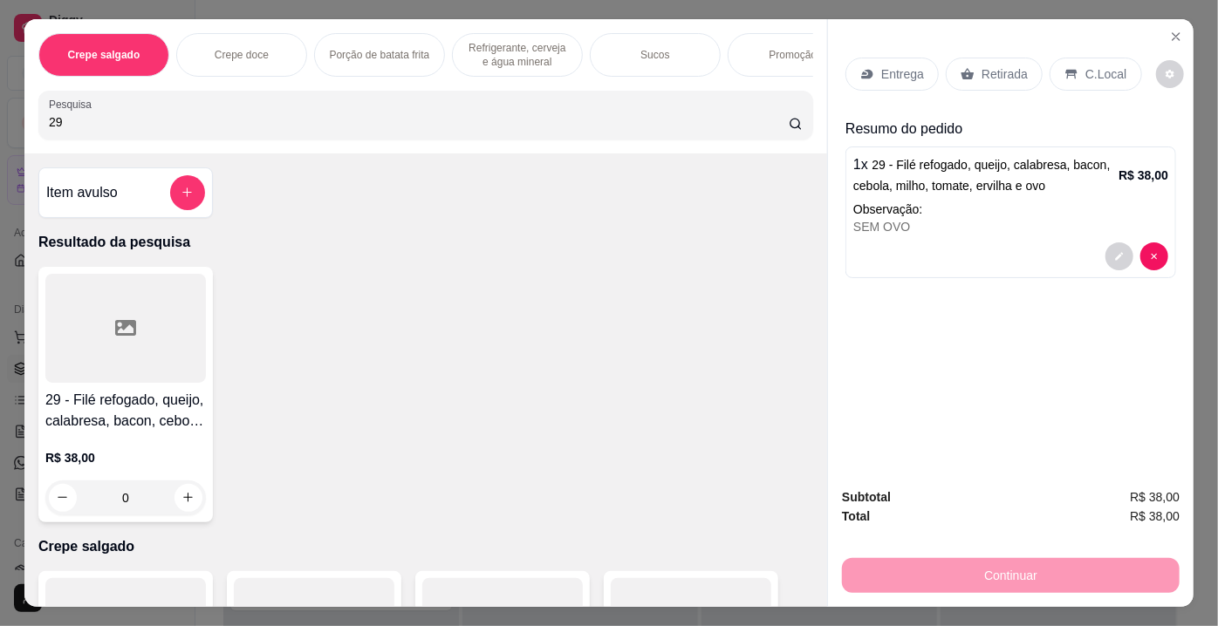
drag, startPoint x: 157, startPoint y: 113, endPoint x: 17, endPoint y: 147, distance: 144.5
click at [11, 147] on div "Crepe salgado Crepe doce Porção de batata frita Refrigerante, cerveja e água mi…" at bounding box center [609, 313] width 1218 height 626
drag, startPoint x: 63, startPoint y: 130, endPoint x: 8, endPoint y: 117, distance: 56.5
click at [3, 120] on div "Crepe salgado Crepe doce Porção de batata frita Refrigerante, cerveja e água mi…" at bounding box center [609, 313] width 1218 height 626
type input "22"
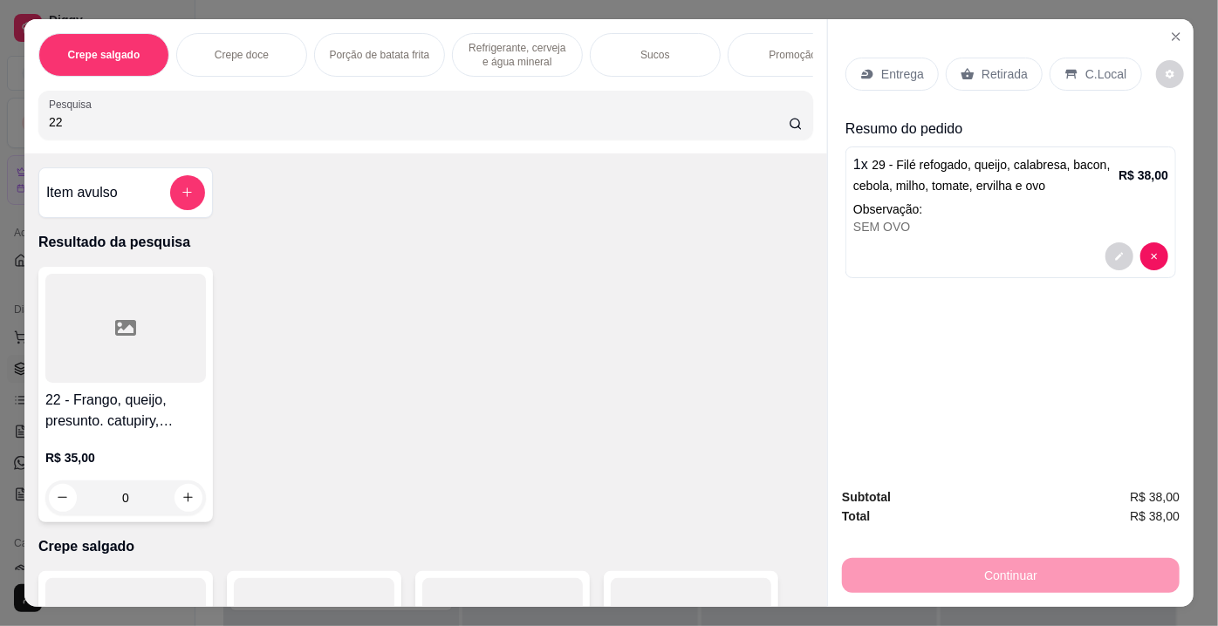
click at [98, 318] on div at bounding box center [125, 328] width 161 height 109
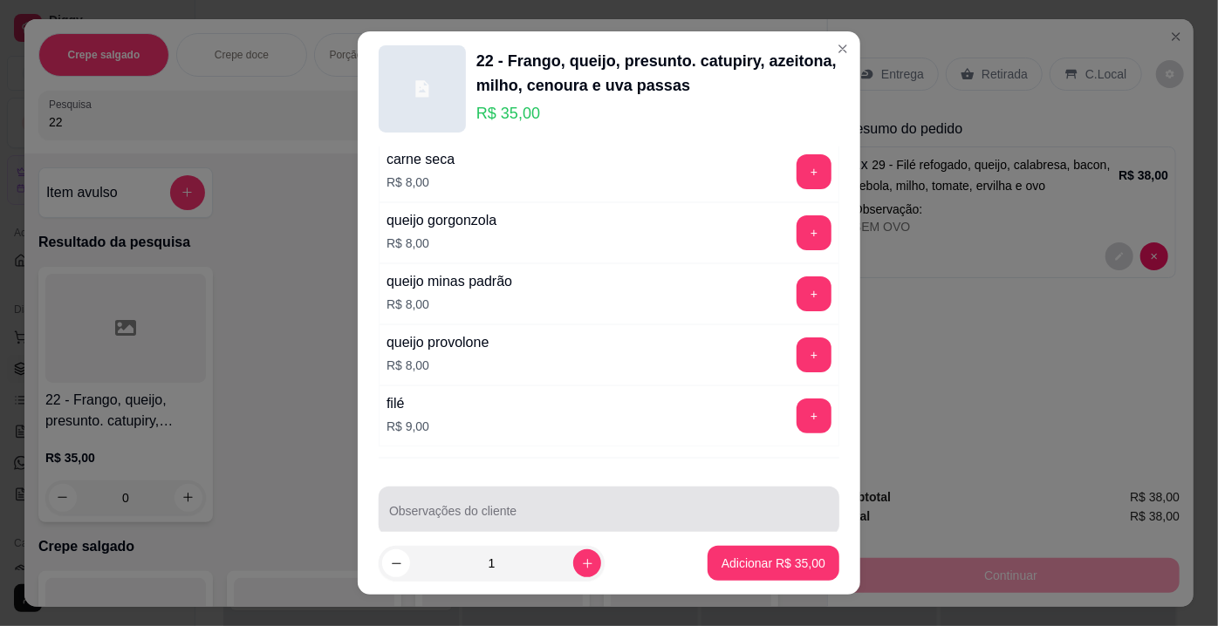
click at [642, 494] on div at bounding box center [609, 511] width 440 height 35
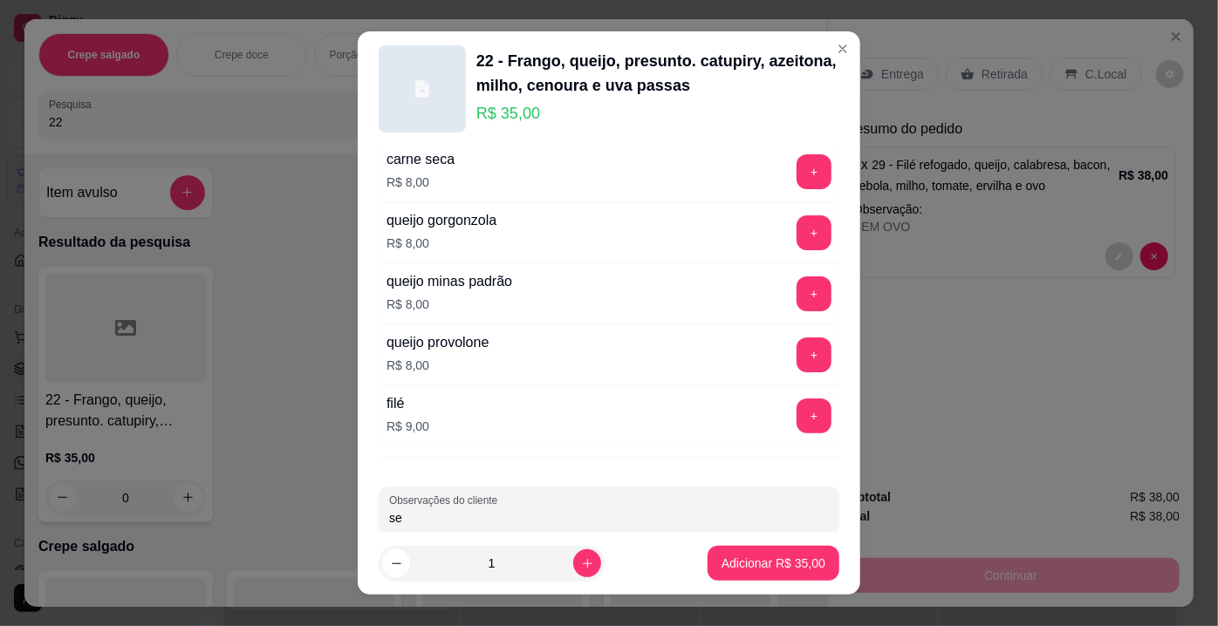
type input "s"
type input "SEM PASSAS"
click at [736, 558] on p "Adicionar R$ 35,00" at bounding box center [773, 563] width 101 height 17
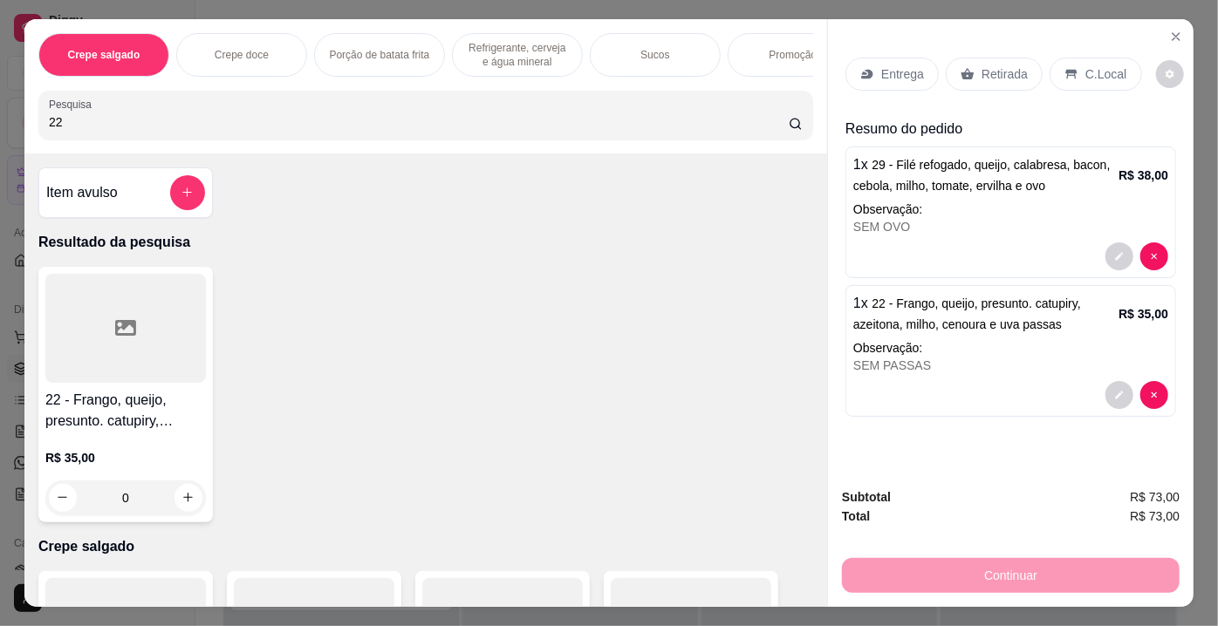
drag, startPoint x: 92, startPoint y: 126, endPoint x: 0, endPoint y: 127, distance: 92.5
click at [0, 129] on div "Crepe salgado Crepe doce Porção de batata frita Refrigerante, cerveja e água mi…" at bounding box center [609, 313] width 1218 height 626
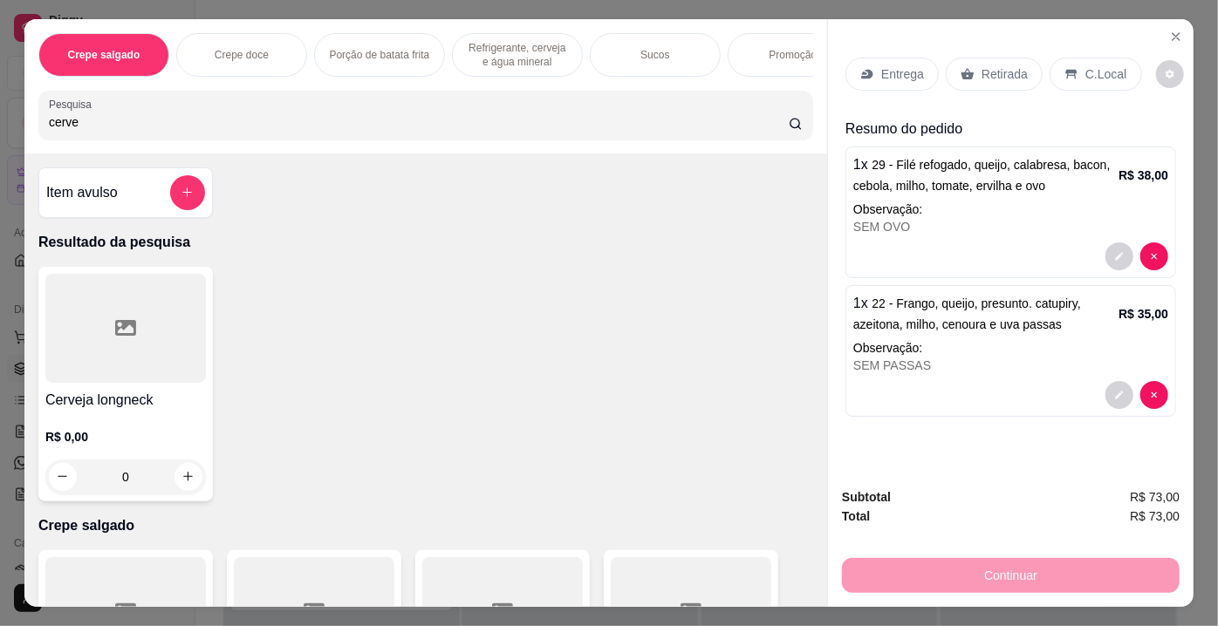
type input "cerve"
click at [140, 337] on div at bounding box center [125, 328] width 161 height 109
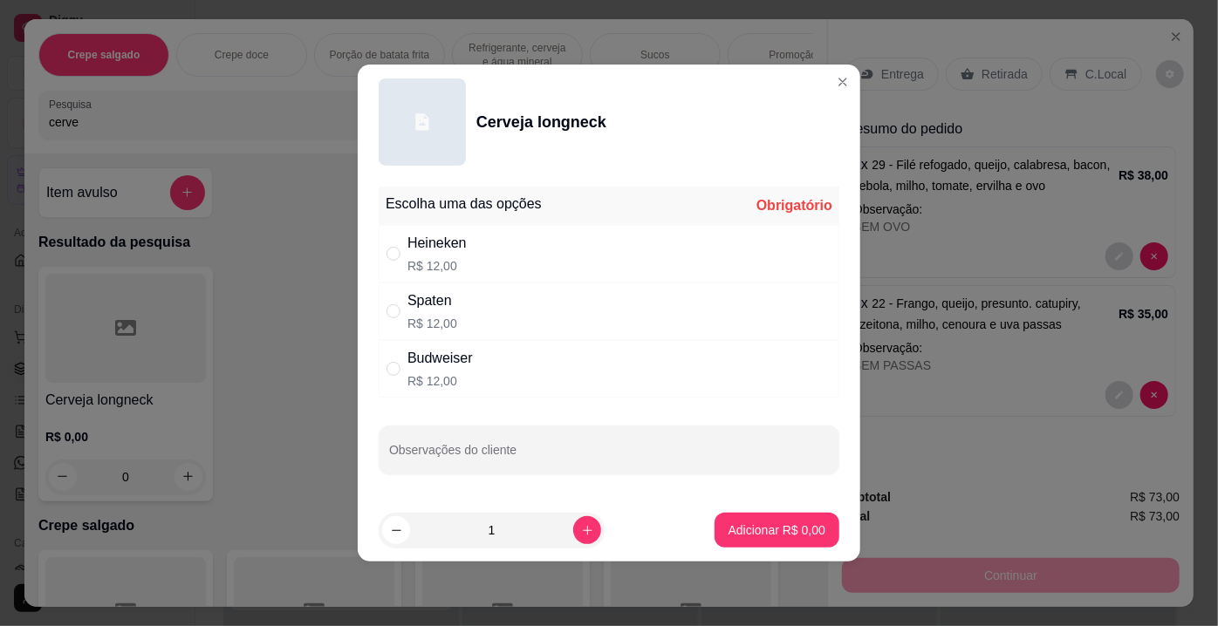
click at [440, 262] on p "R$ 12,00" at bounding box center [436, 265] width 59 height 17
radio input "true"
click at [803, 524] on p "Adicionar R$ 12,00" at bounding box center [773, 530] width 104 height 17
type input "1"
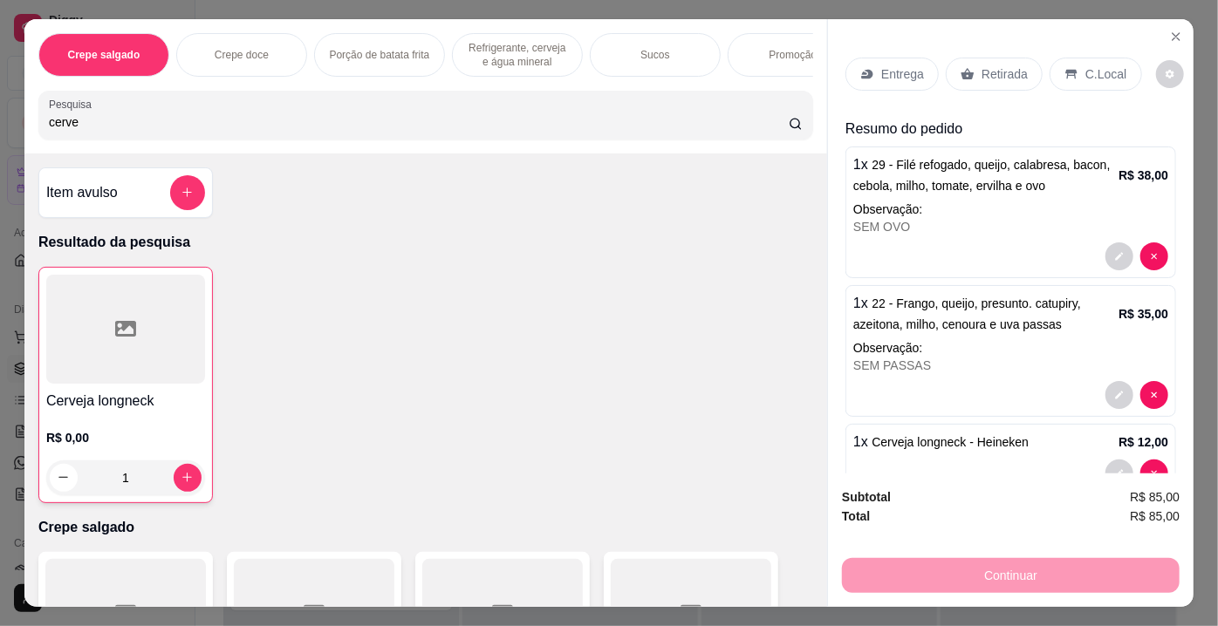
click at [978, 76] on div "Retirada" at bounding box center [994, 74] width 97 height 33
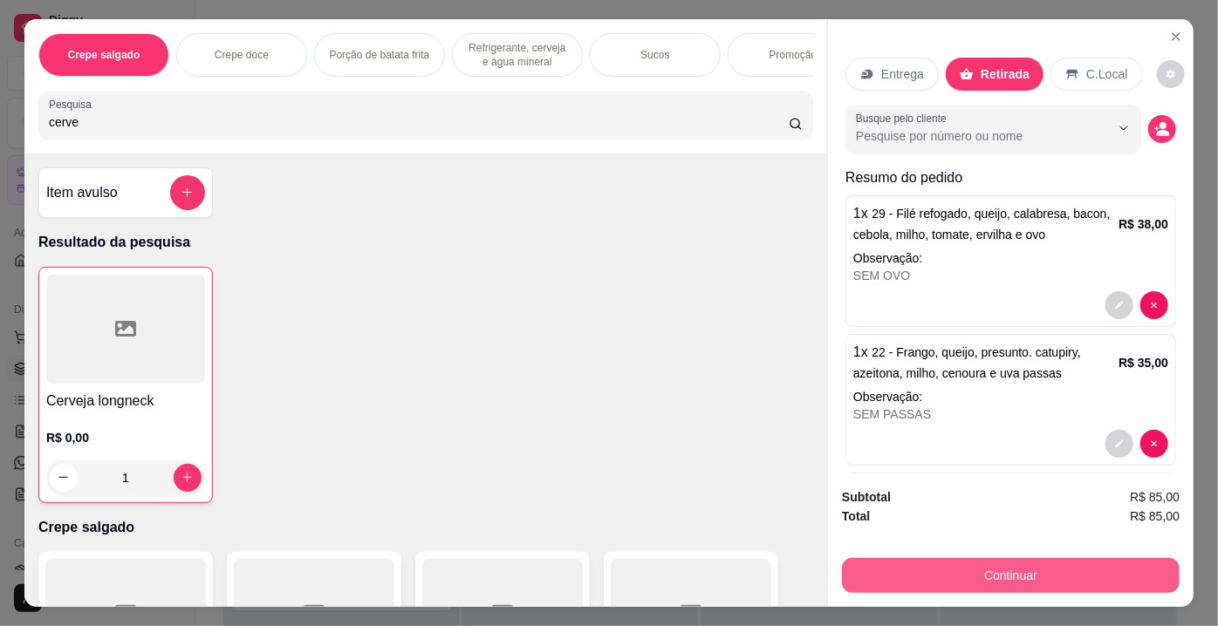
click at [1068, 577] on button "Continuar" at bounding box center [1011, 575] width 338 height 35
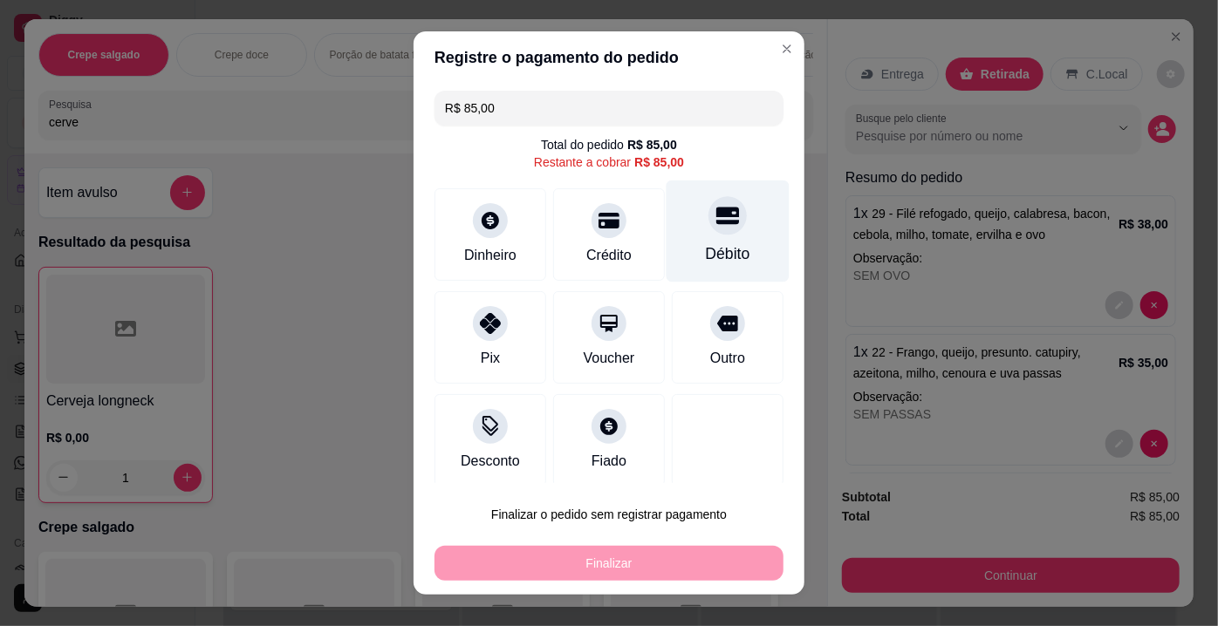
click at [716, 212] on icon at bounding box center [727, 215] width 23 height 17
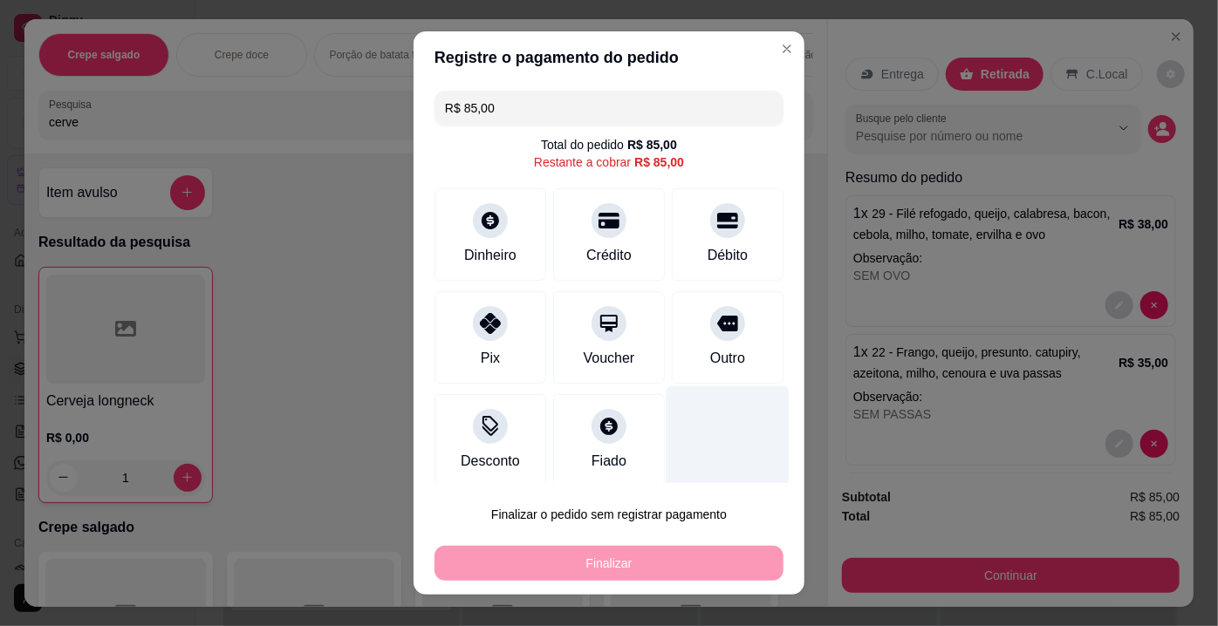
type input "R$ 0,00"
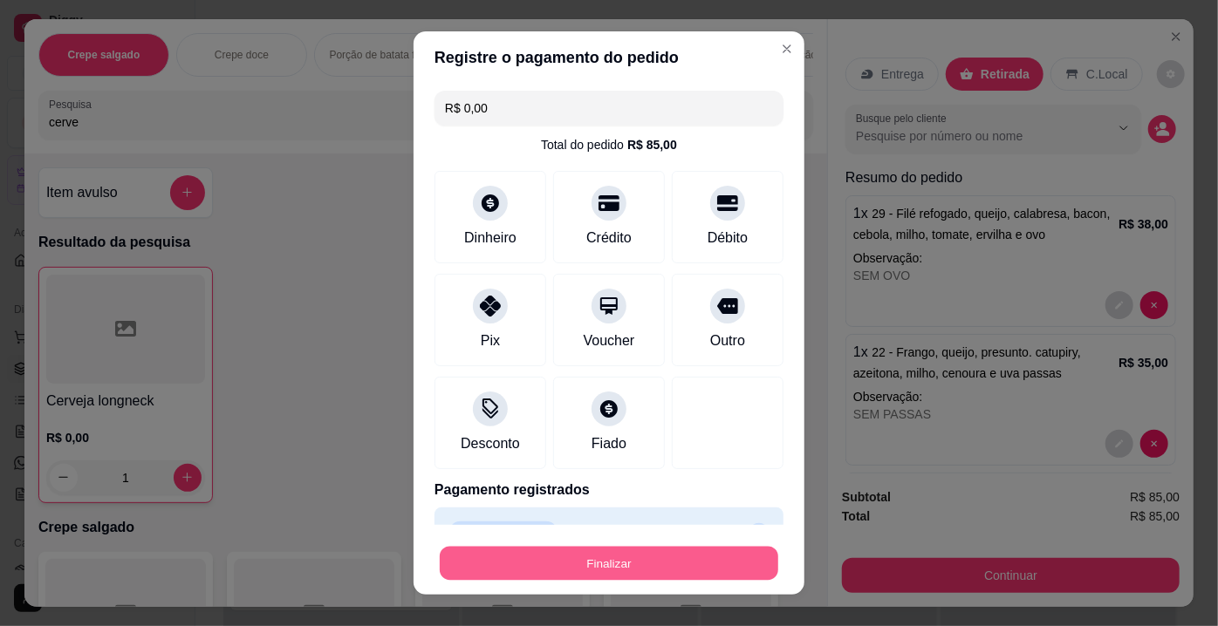
click at [646, 572] on button "Finalizar" at bounding box center [609, 564] width 338 height 34
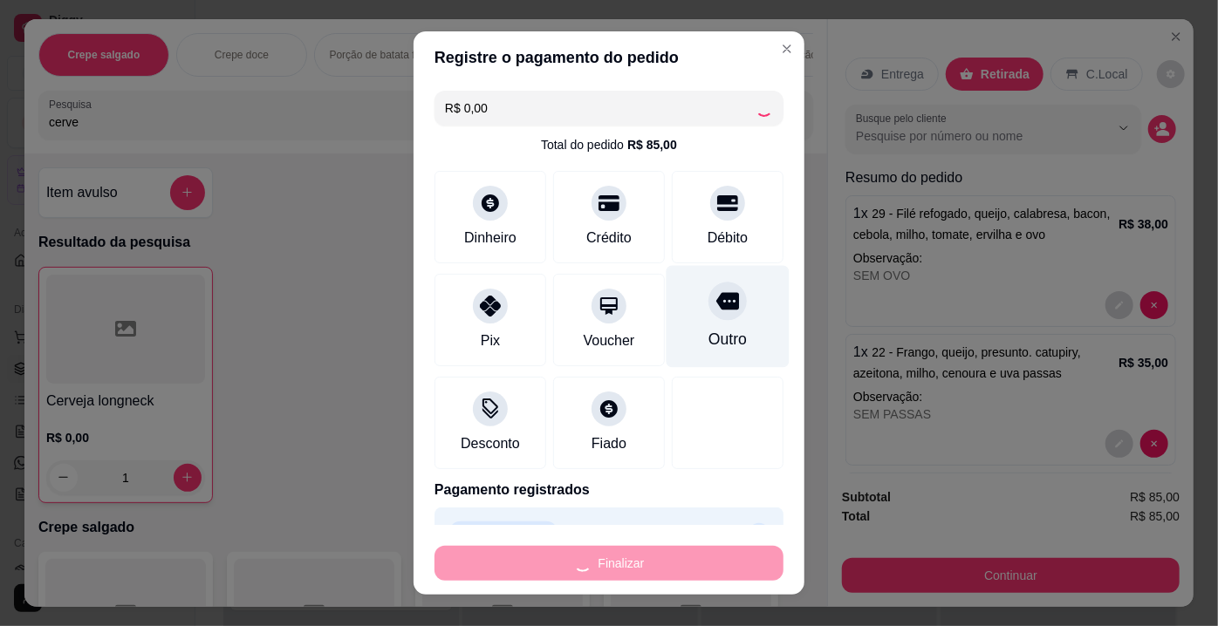
type input "0"
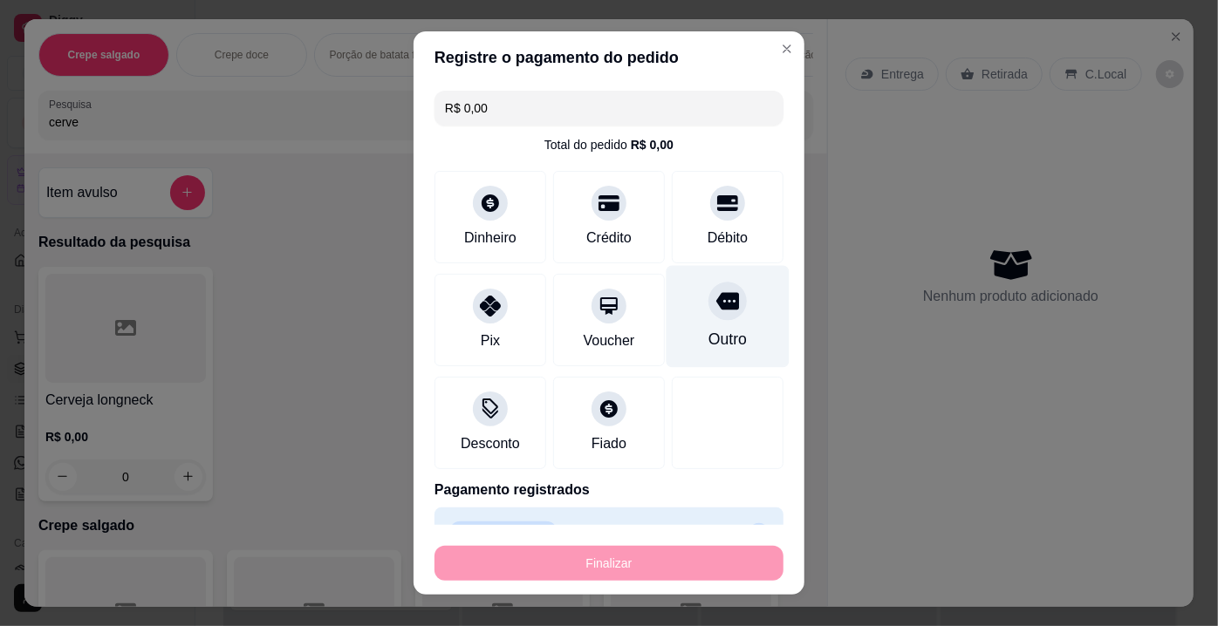
type input "-R$ 85,00"
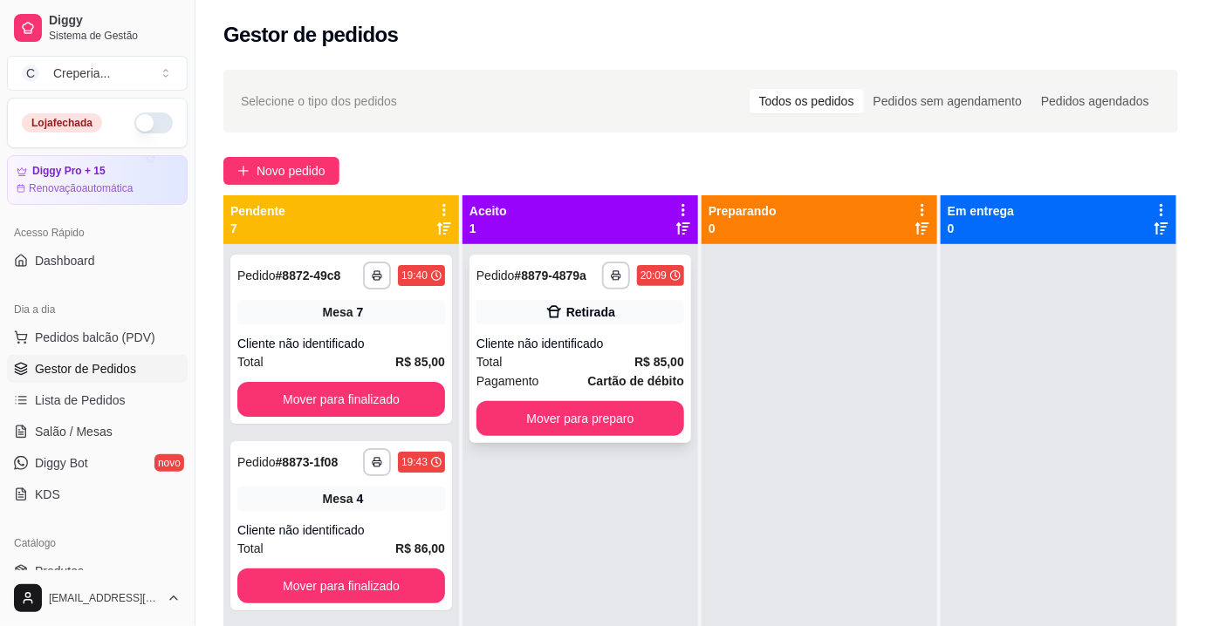
click at [583, 333] on div "**********" at bounding box center [580, 349] width 222 height 188
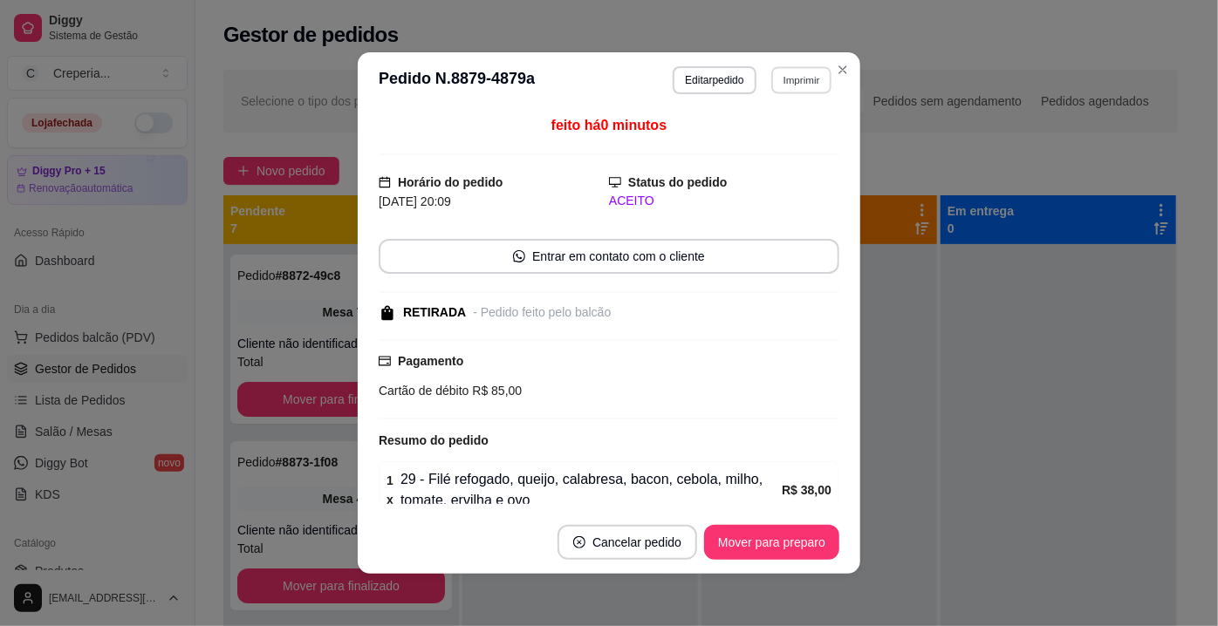
click at [790, 78] on button "Imprimir" at bounding box center [801, 79] width 60 height 27
click at [789, 149] on button "IMPRESSORA" at bounding box center [765, 141] width 126 height 28
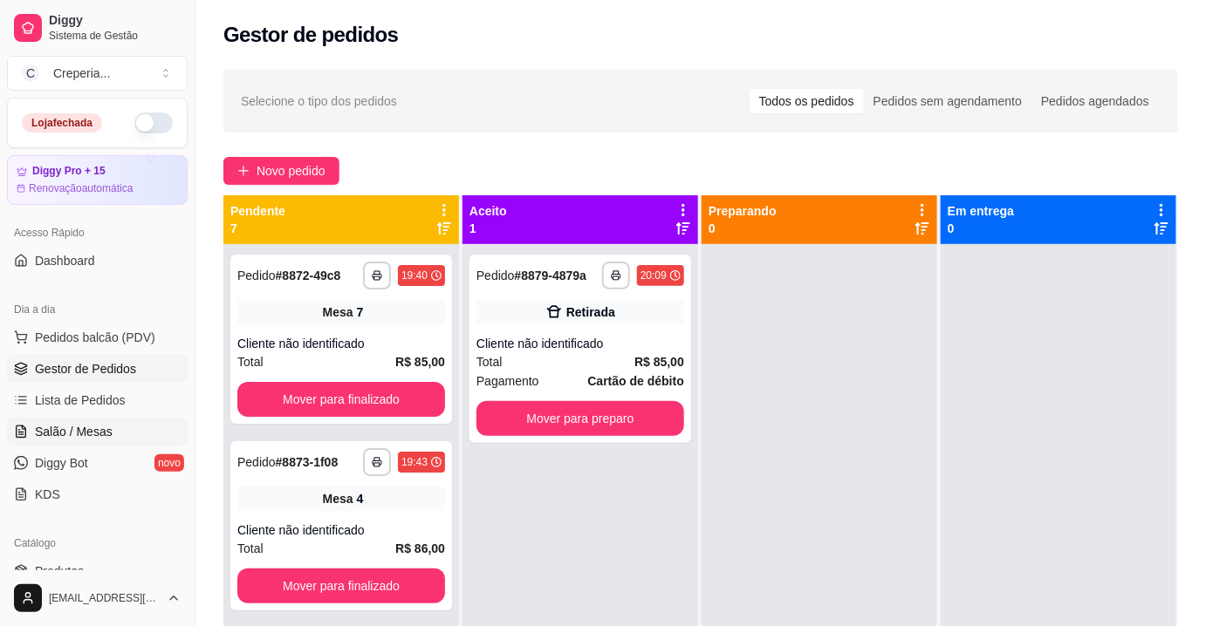
click at [75, 427] on span "Salão / Mesas" at bounding box center [74, 431] width 78 height 17
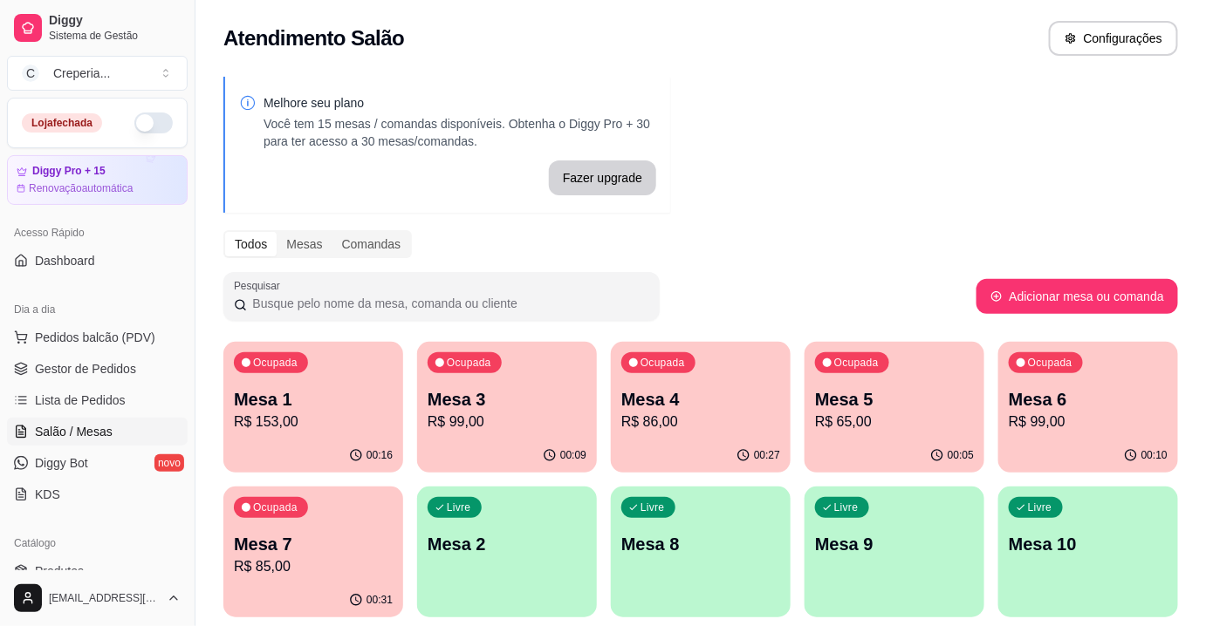
click at [337, 516] on div "Ocupada Mesa 7 R$ 85,00" at bounding box center [313, 535] width 180 height 97
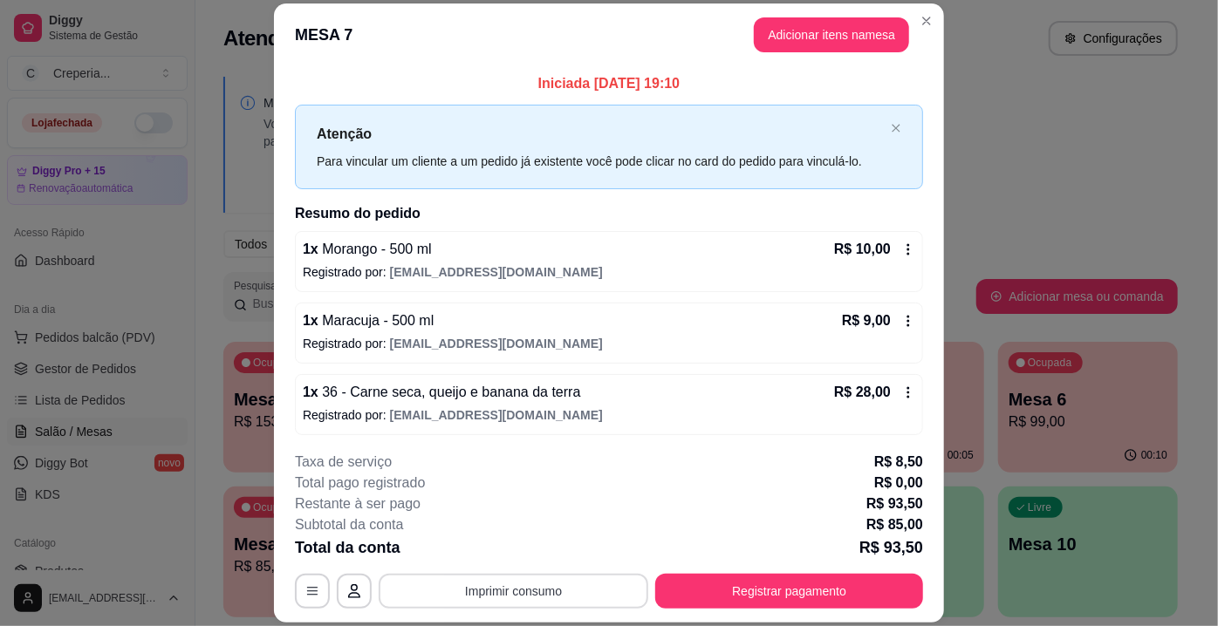
click at [477, 597] on button "Imprimir consumo" at bounding box center [514, 591] width 270 height 35
click at [489, 550] on button "IMPRESSORA" at bounding box center [513, 551] width 122 height 27
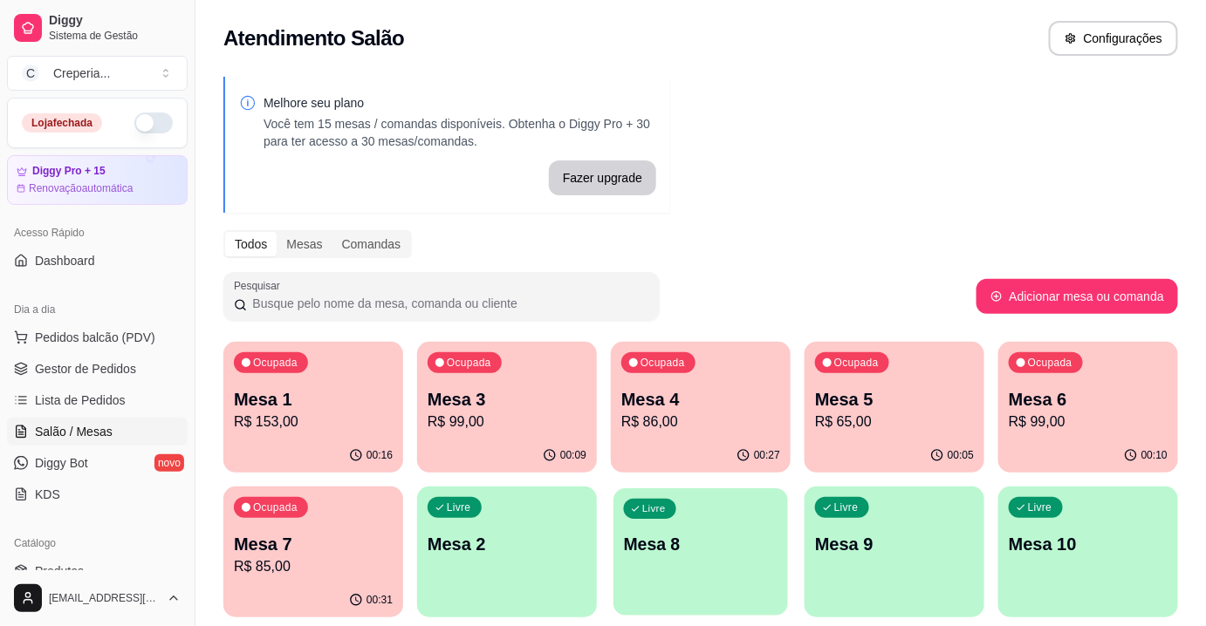
click at [658, 534] on p "Mesa 8" at bounding box center [701, 545] width 154 height 24
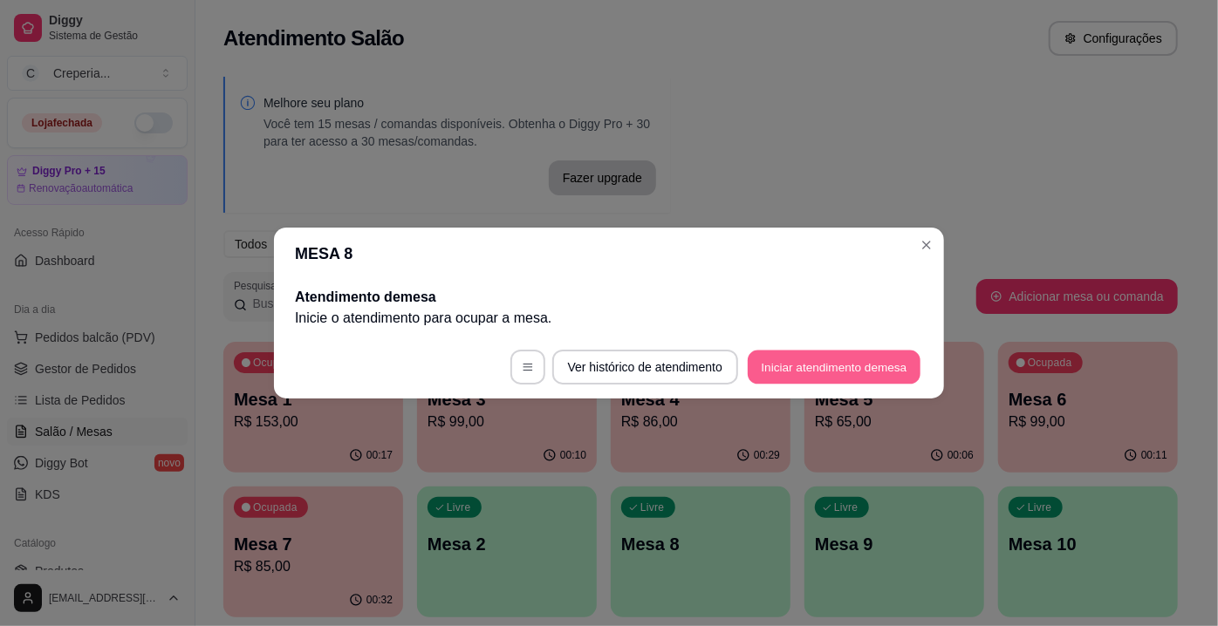
click at [805, 361] on button "Iniciar atendimento de mesa" at bounding box center [834, 368] width 173 height 34
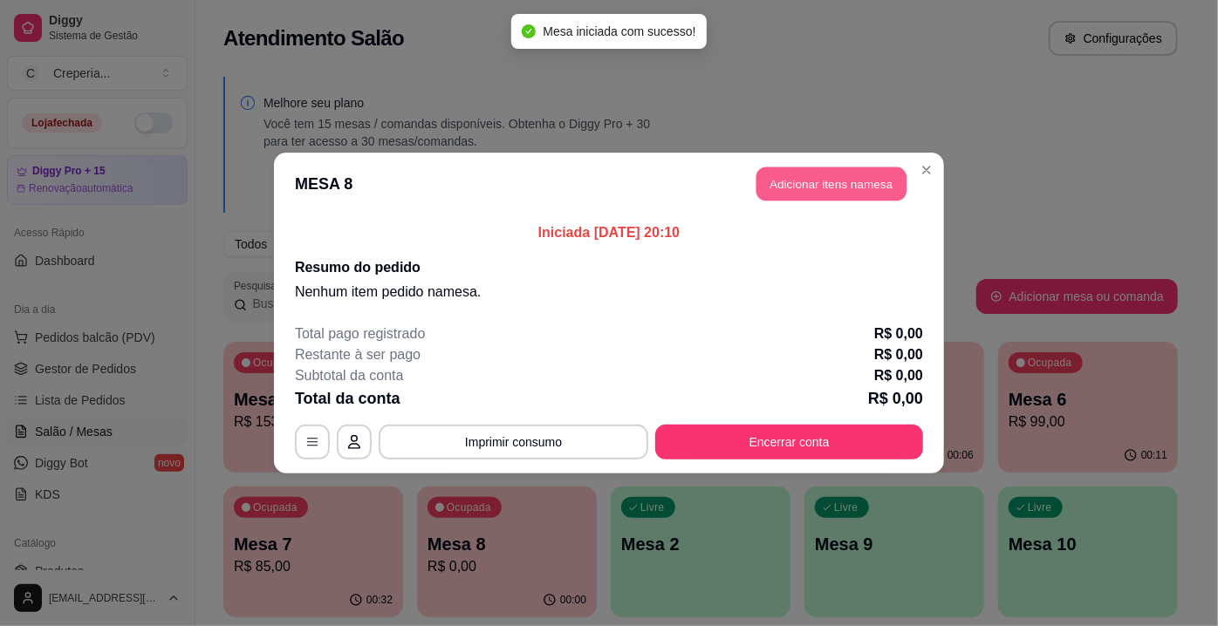
click at [796, 191] on button "Adicionar itens na mesa" at bounding box center [831, 184] width 150 height 34
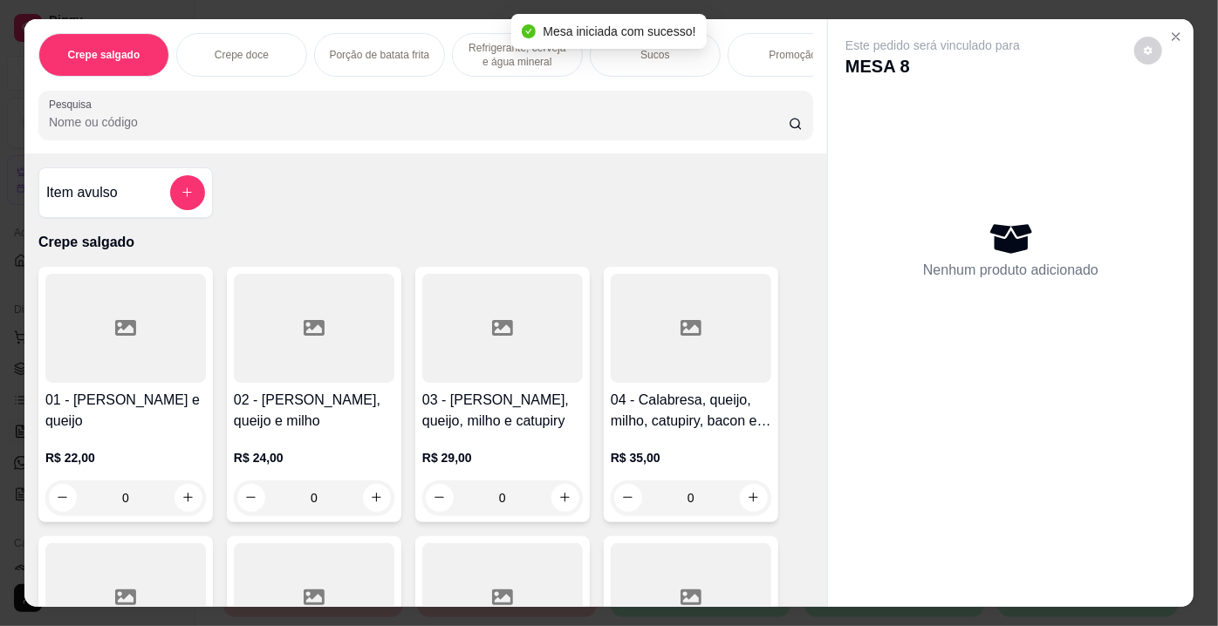
click at [215, 122] on input "Pesquisa" at bounding box center [419, 121] width 740 height 17
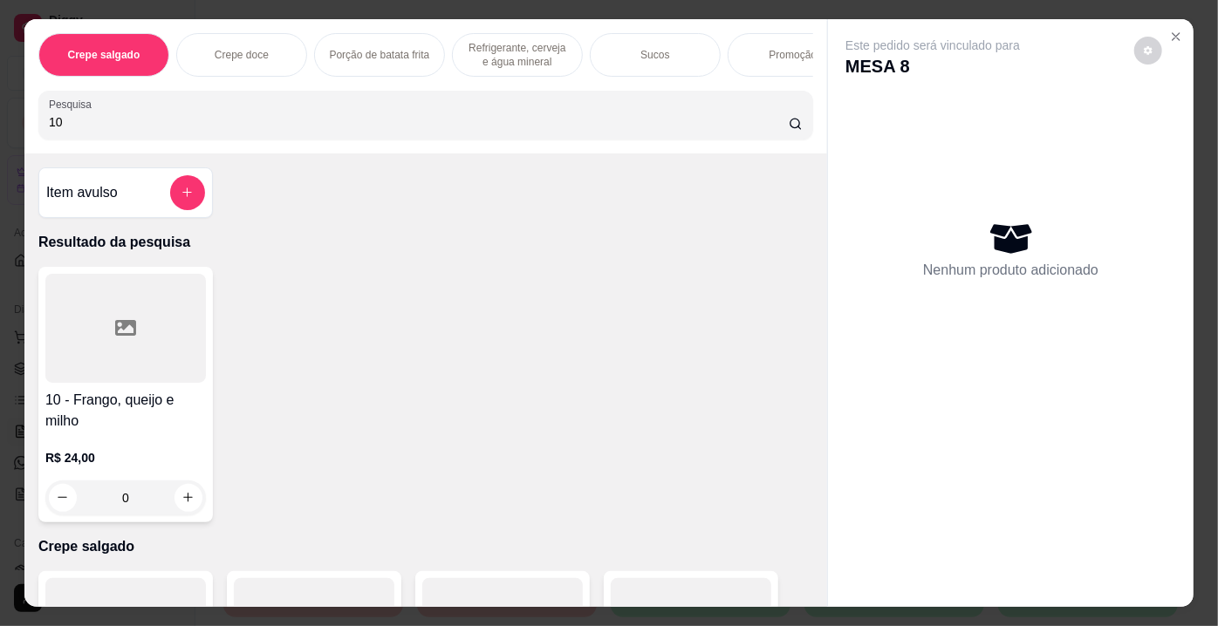
type input "10"
click at [137, 343] on div at bounding box center [125, 328] width 161 height 109
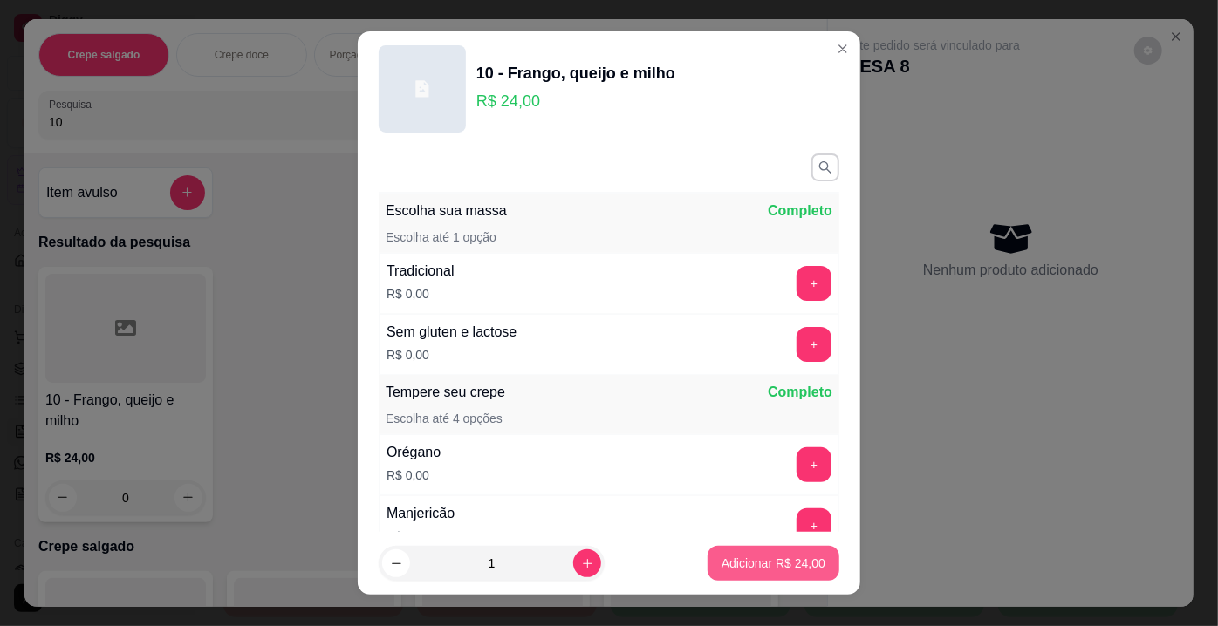
click at [732, 557] on p "Adicionar R$ 24,00" at bounding box center [773, 563] width 104 height 17
type input "1"
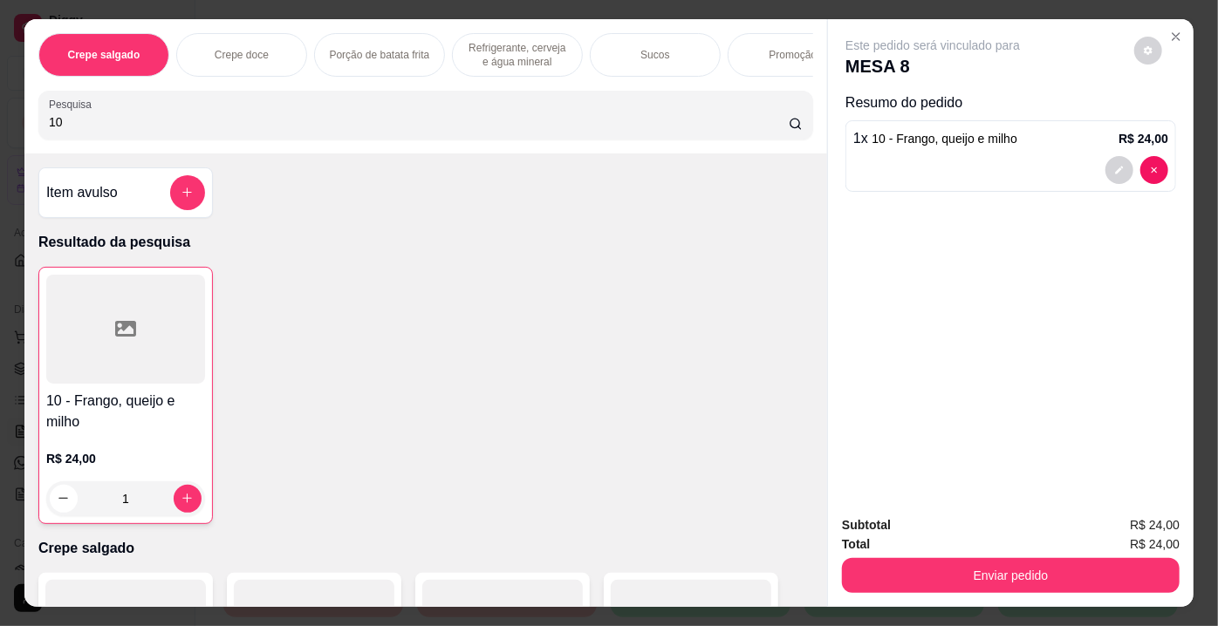
drag, startPoint x: 95, startPoint y: 131, endPoint x: 0, endPoint y: 137, distance: 95.3
click at [0, 137] on div "Crepe salgado Crepe doce Porção de batata frita Refrigerante, cerveja e água mi…" at bounding box center [609, 313] width 1218 height 626
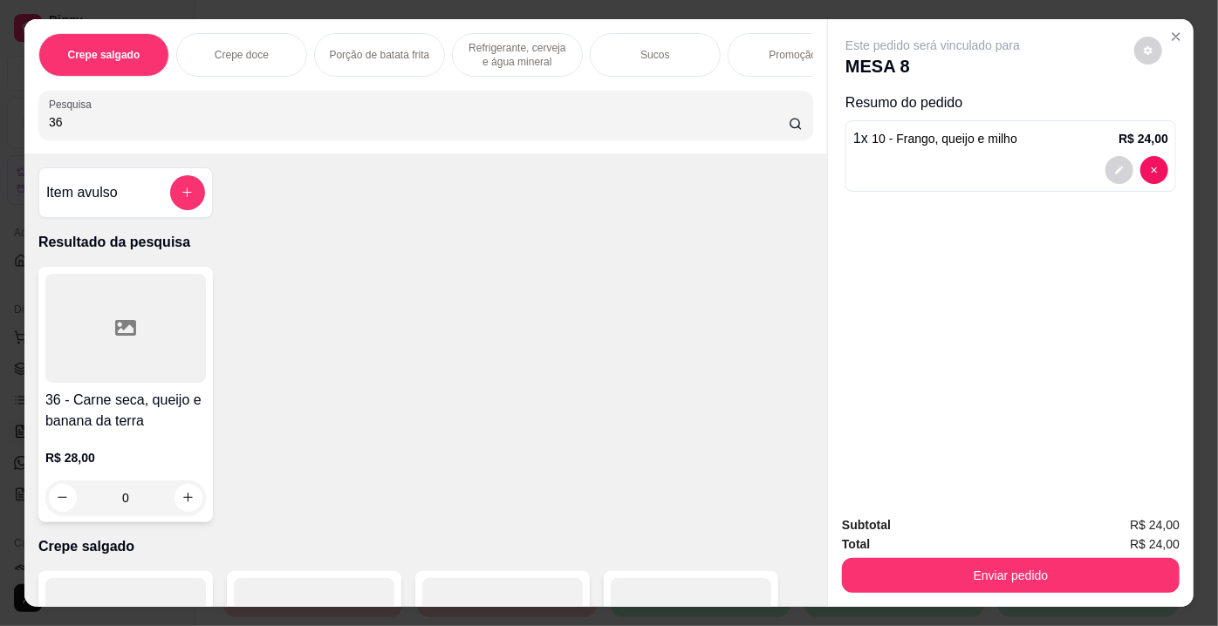
type input "36"
click at [83, 329] on div at bounding box center [125, 328] width 161 height 109
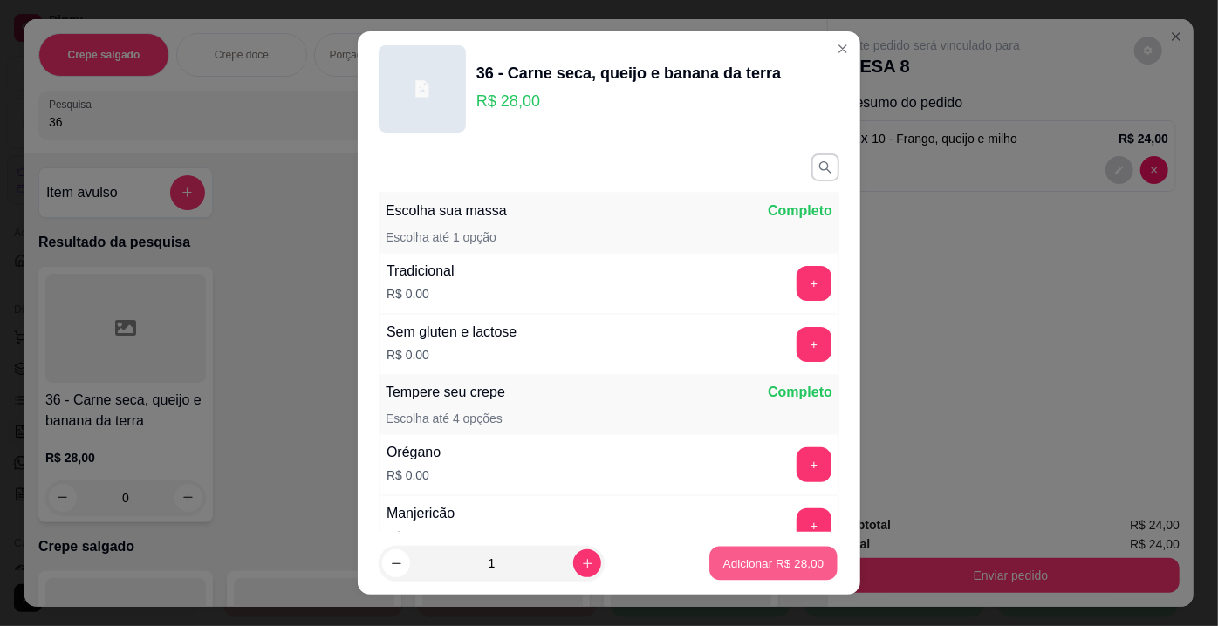
click at [716, 550] on button "Adicionar R$ 28,00" at bounding box center [773, 564] width 128 height 34
type input "1"
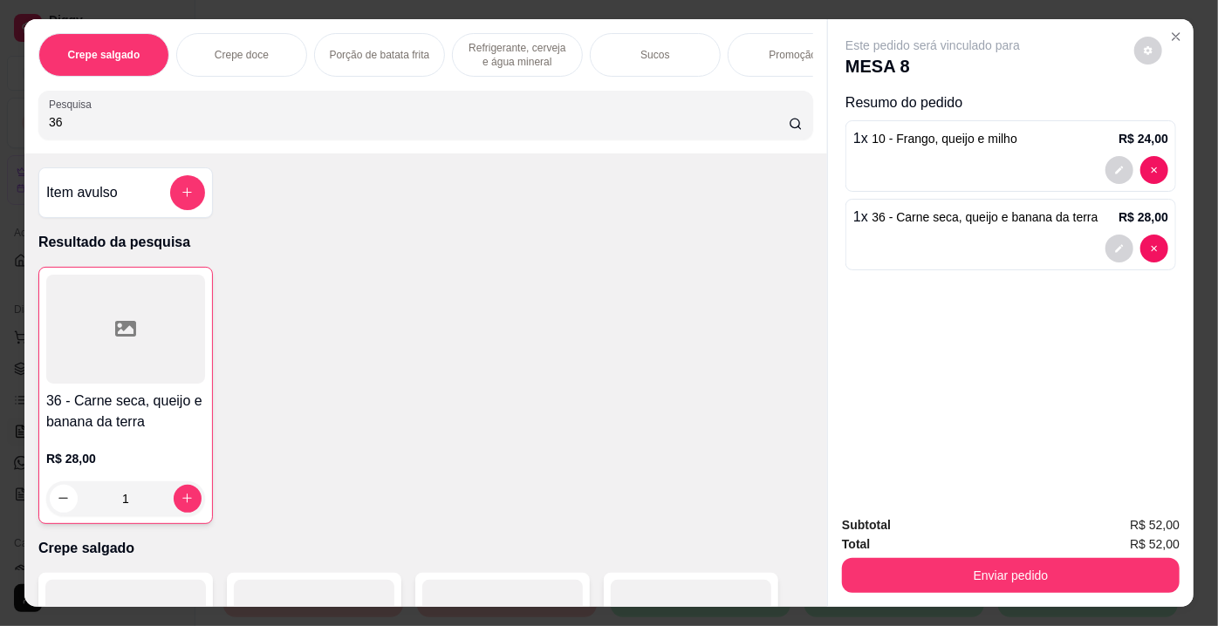
drag, startPoint x: 91, startPoint y: 126, endPoint x: 0, endPoint y: 136, distance: 91.2
click at [0, 136] on div "Crepe salgado Crepe doce Porção de batata frita Refrigerante, cerveja e água mi…" at bounding box center [609, 313] width 1218 height 626
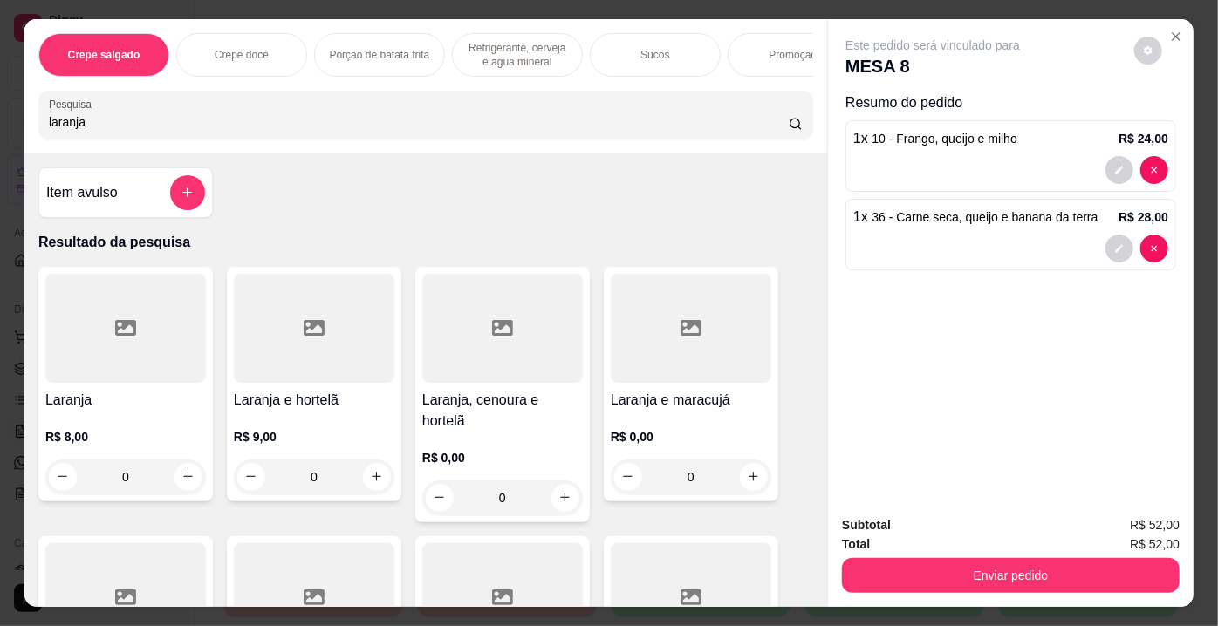
type input "laranja"
click at [126, 333] on icon at bounding box center [125, 328] width 21 height 21
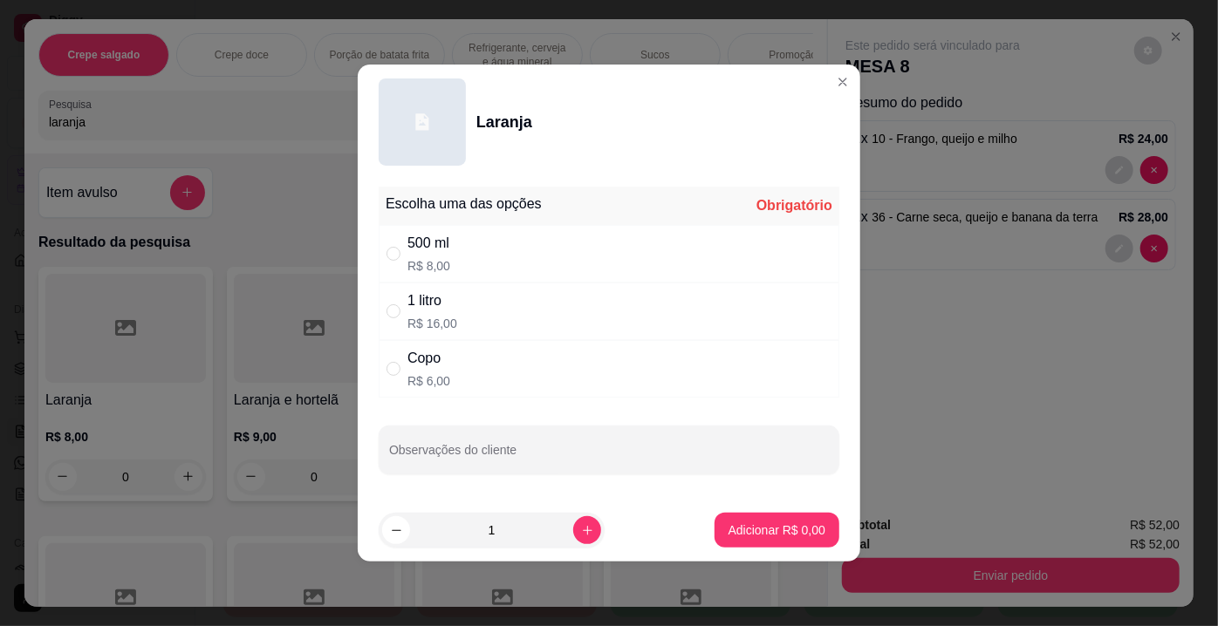
click at [435, 252] on div "500 ml" at bounding box center [428, 243] width 43 height 21
radio input "true"
click at [764, 524] on p "Adicionar R$ 8,00" at bounding box center [776, 530] width 97 height 17
type input "1"
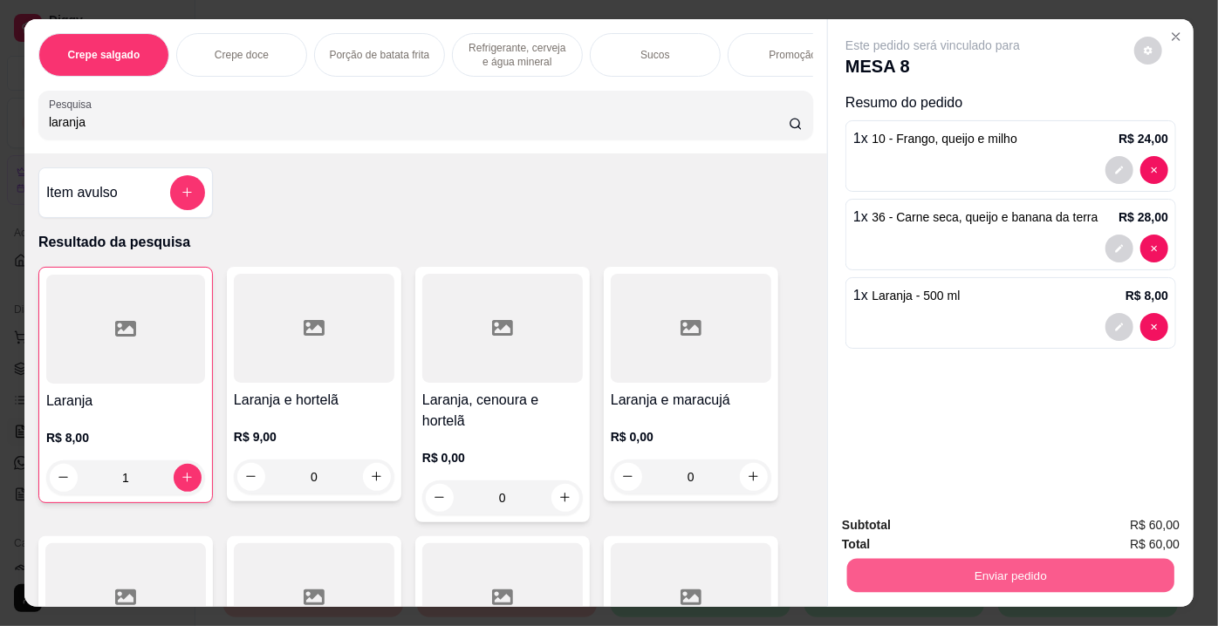
click at [951, 571] on button "Enviar pedido" at bounding box center [1010, 576] width 327 height 34
click at [1116, 521] on button "Enviar pedido" at bounding box center [1134, 527] width 99 height 33
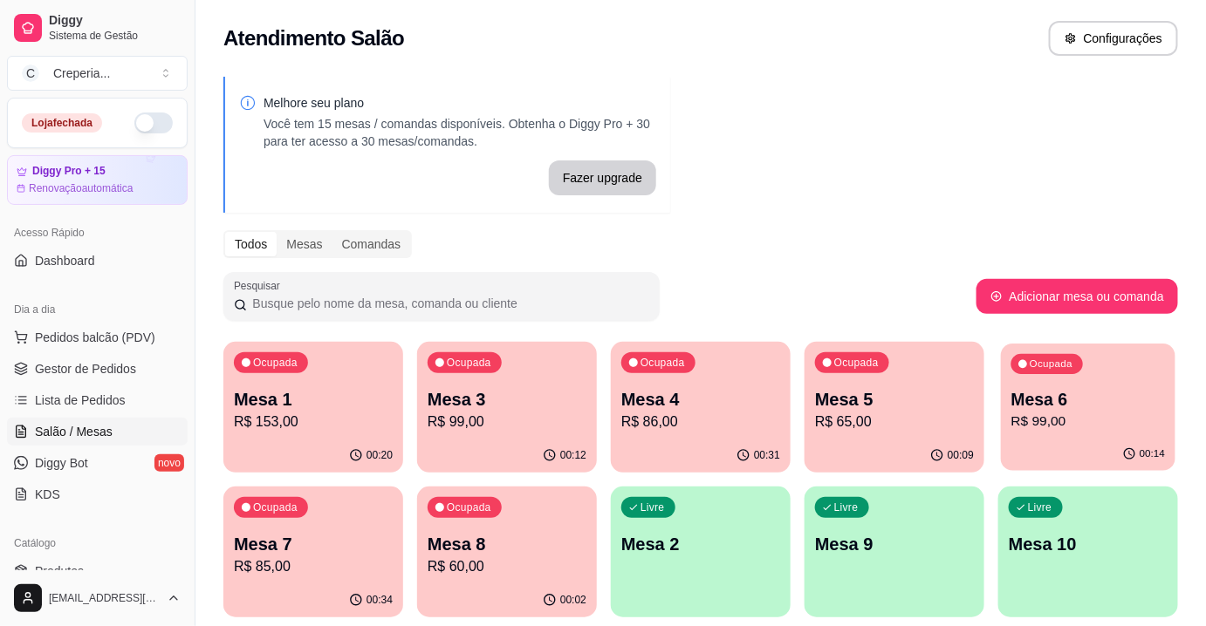
click at [1105, 410] on p "Mesa 6" at bounding box center [1088, 400] width 154 height 24
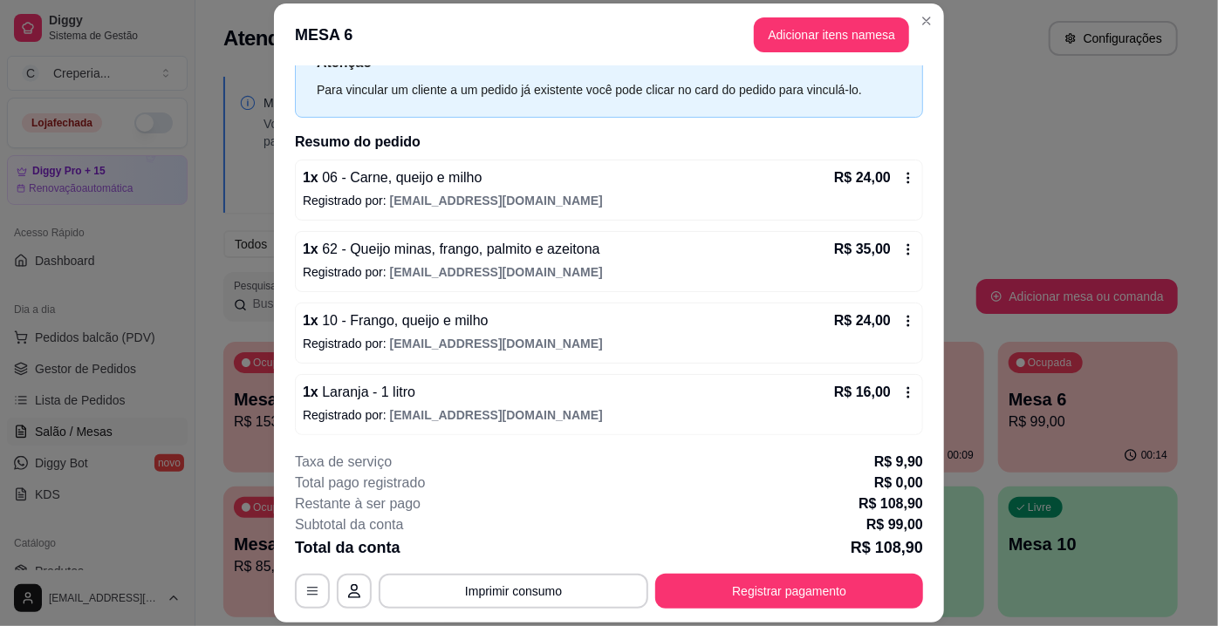
scroll to position [52, 0]
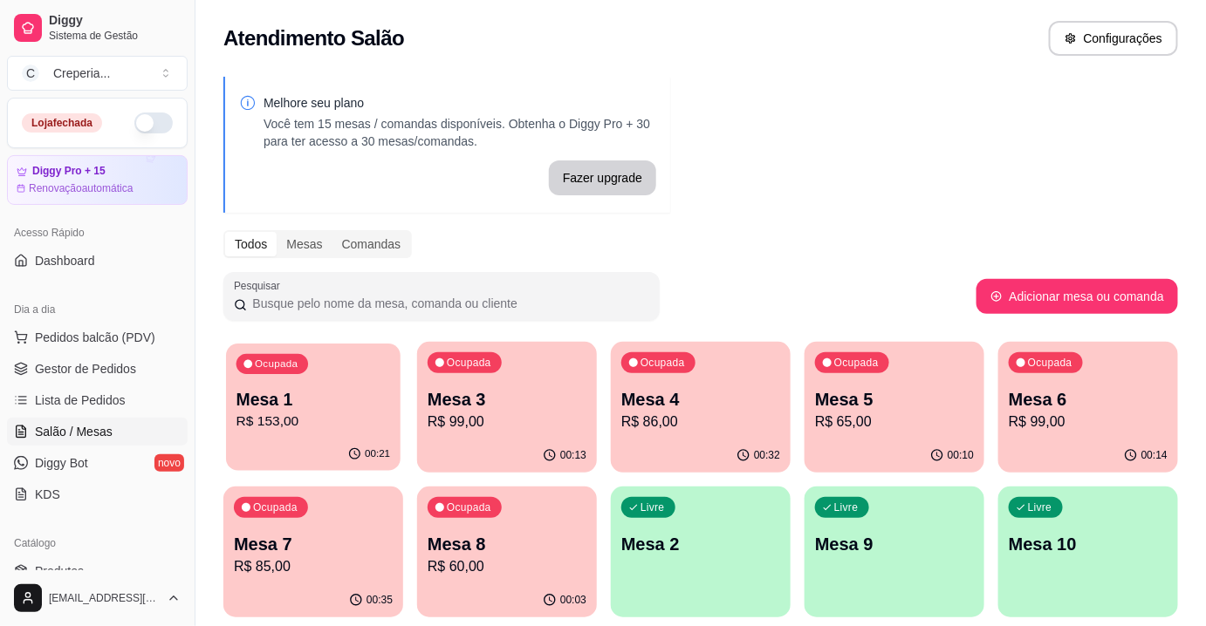
click at [336, 427] on p "R$ 153,00" at bounding box center [313, 422] width 154 height 20
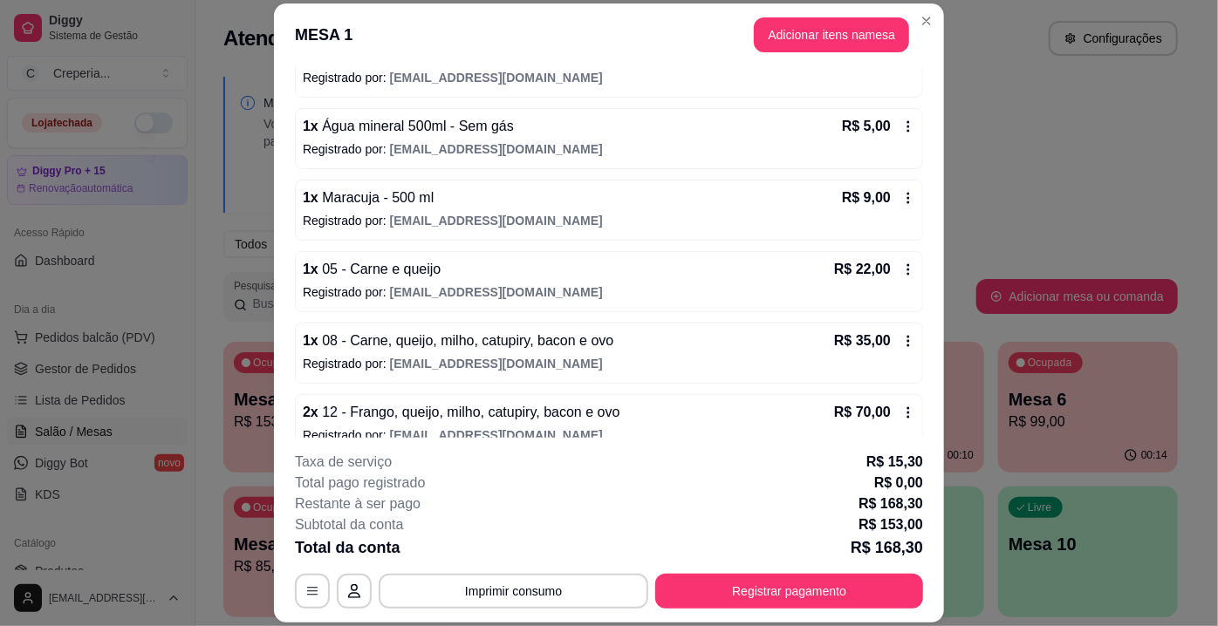
scroll to position [214, 0]
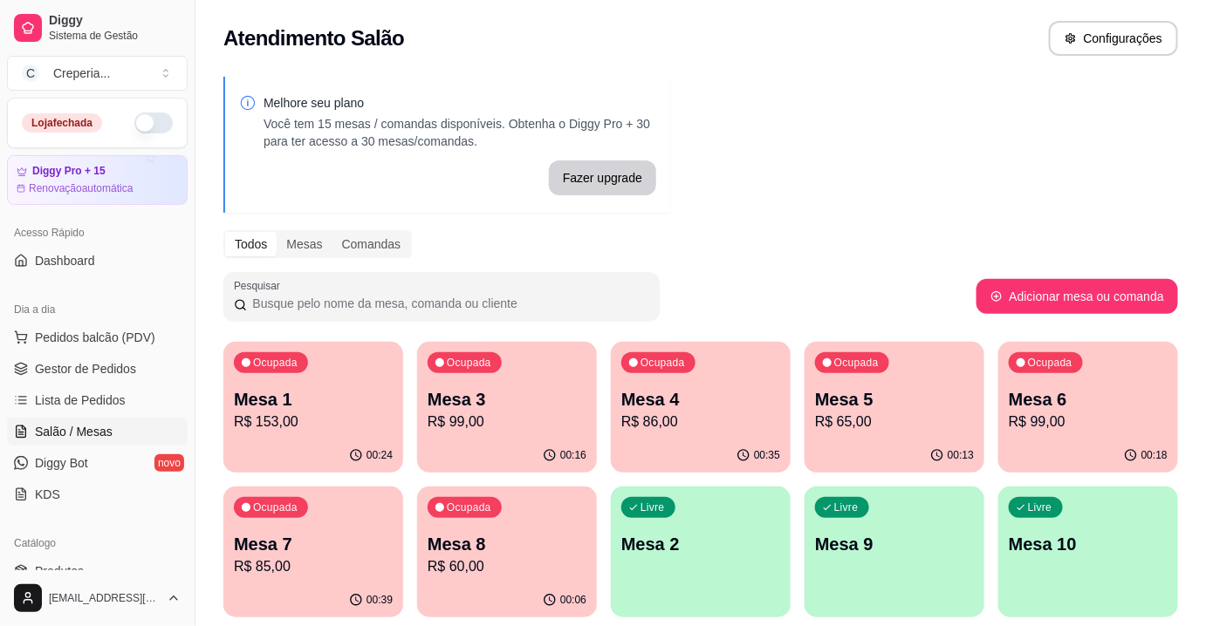
click at [557, 536] on p "Mesa 8" at bounding box center [506, 544] width 159 height 24
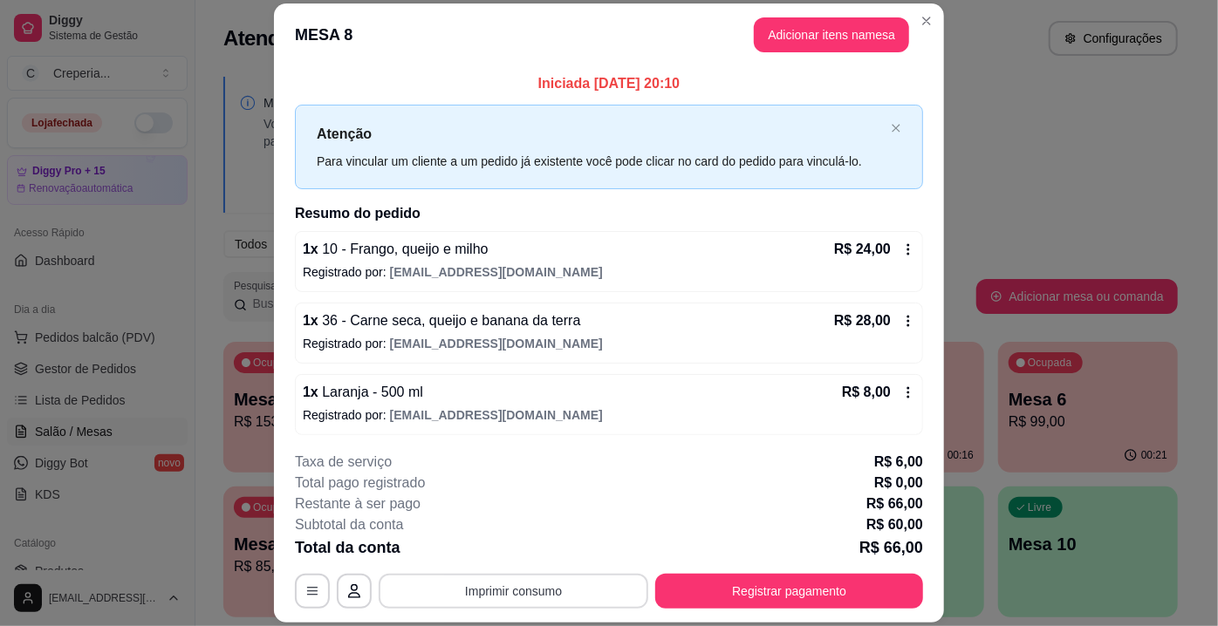
click at [484, 597] on button "Imprimir consumo" at bounding box center [514, 591] width 270 height 35
click at [504, 564] on button "IMPRESSORA" at bounding box center [513, 552] width 126 height 28
click at [504, 564] on div "Escolha a impressora IMPRESSORA" at bounding box center [513, 539] width 144 height 59
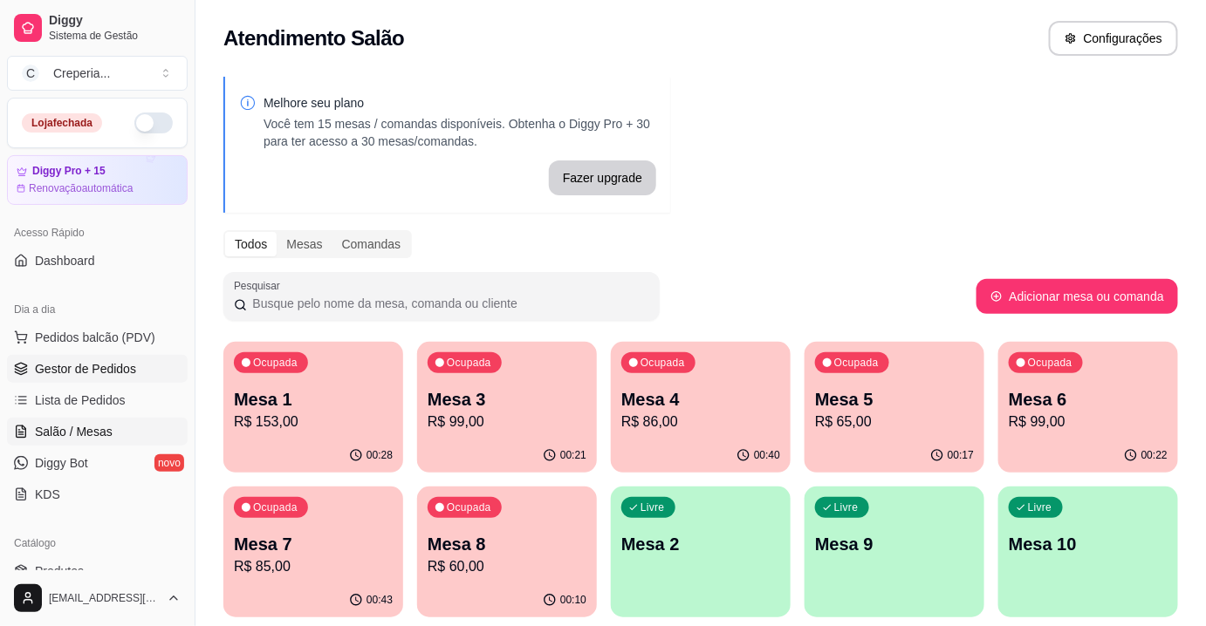
click at [113, 362] on span "Gestor de Pedidos" at bounding box center [85, 368] width 101 height 17
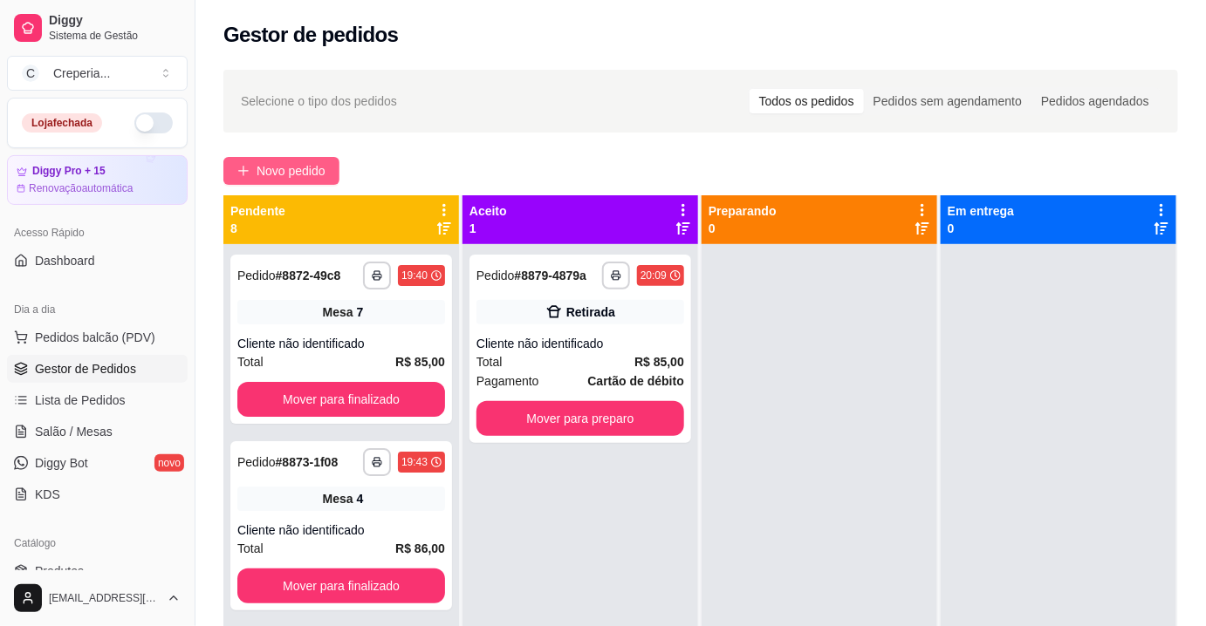
click at [281, 168] on span "Novo pedido" at bounding box center [290, 170] width 69 height 19
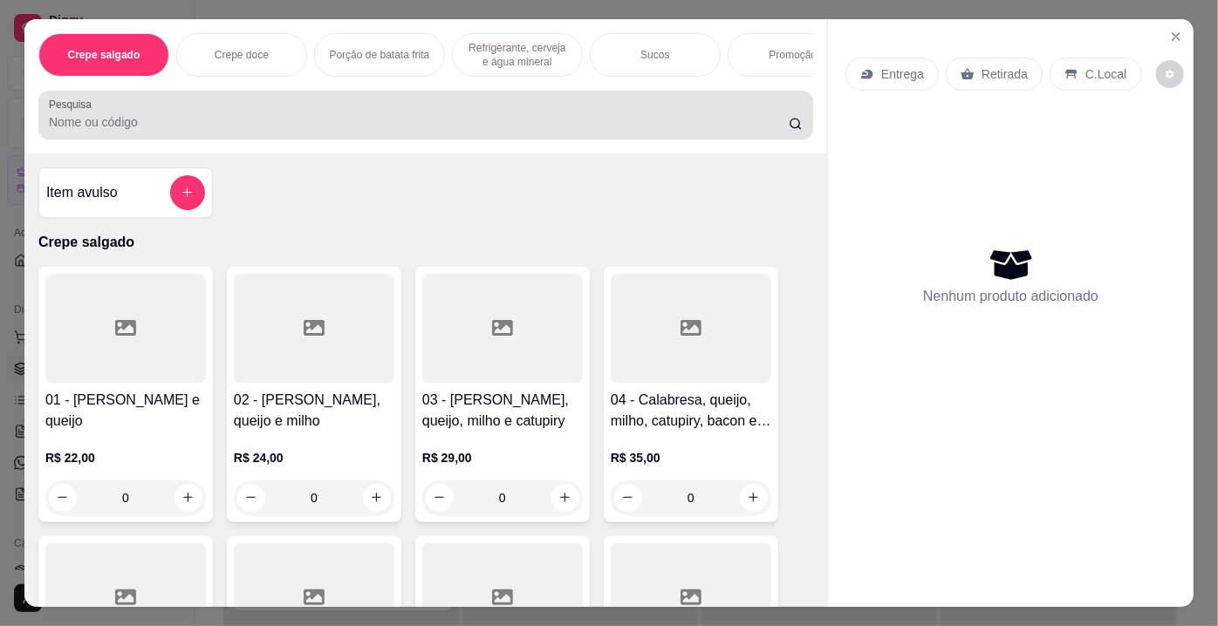
click at [318, 133] on div at bounding box center [426, 115] width 754 height 35
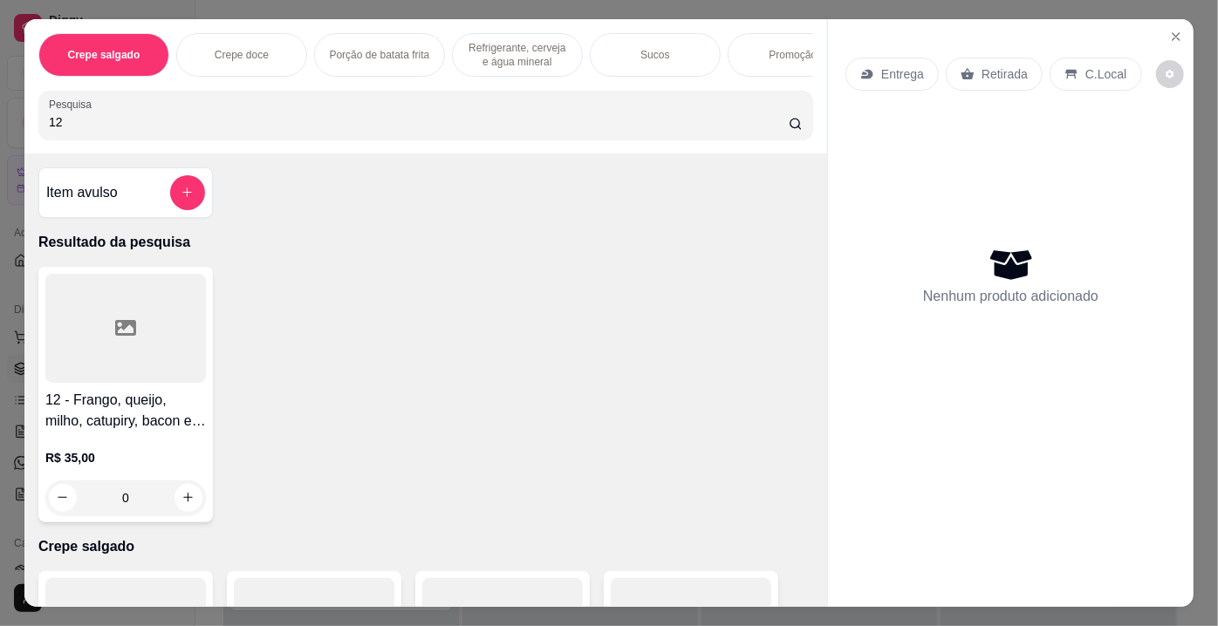
type input "12"
click at [161, 379] on div at bounding box center [125, 328] width 161 height 109
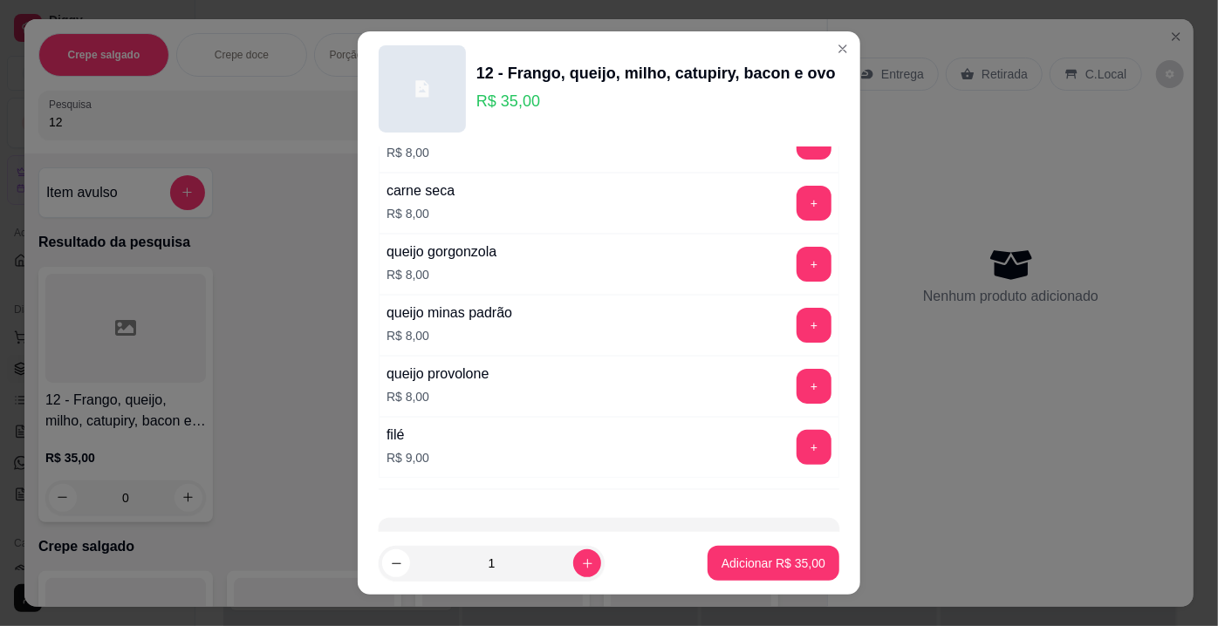
scroll to position [3163, 0]
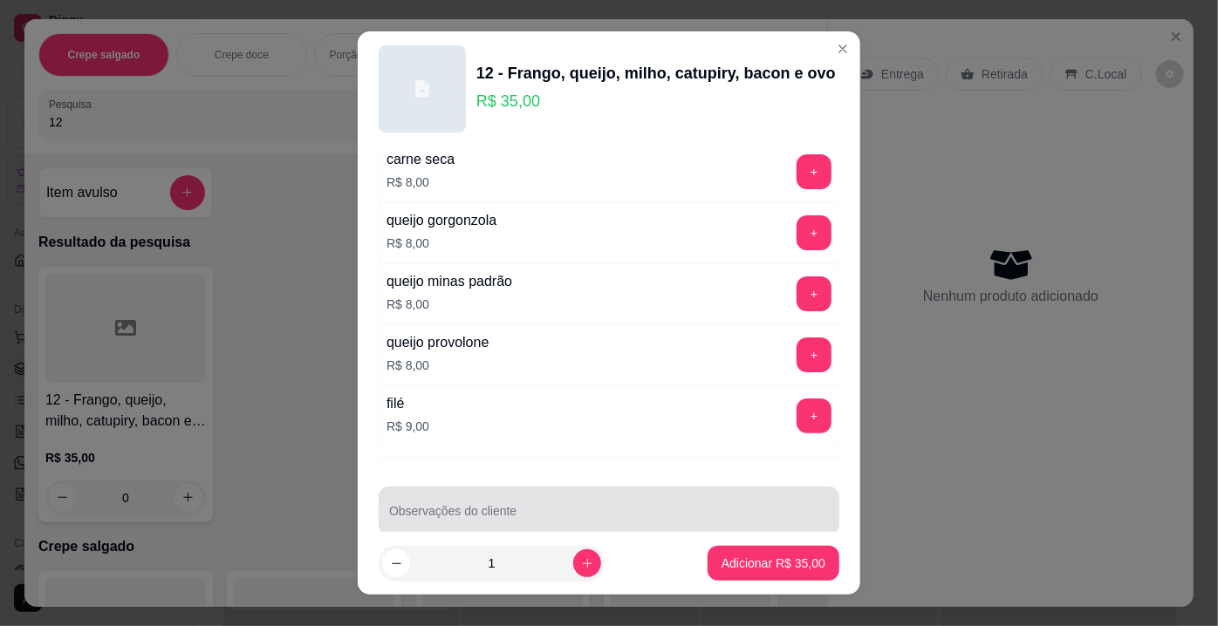
click at [727, 509] on input "Observações do cliente" at bounding box center [609, 517] width 440 height 17
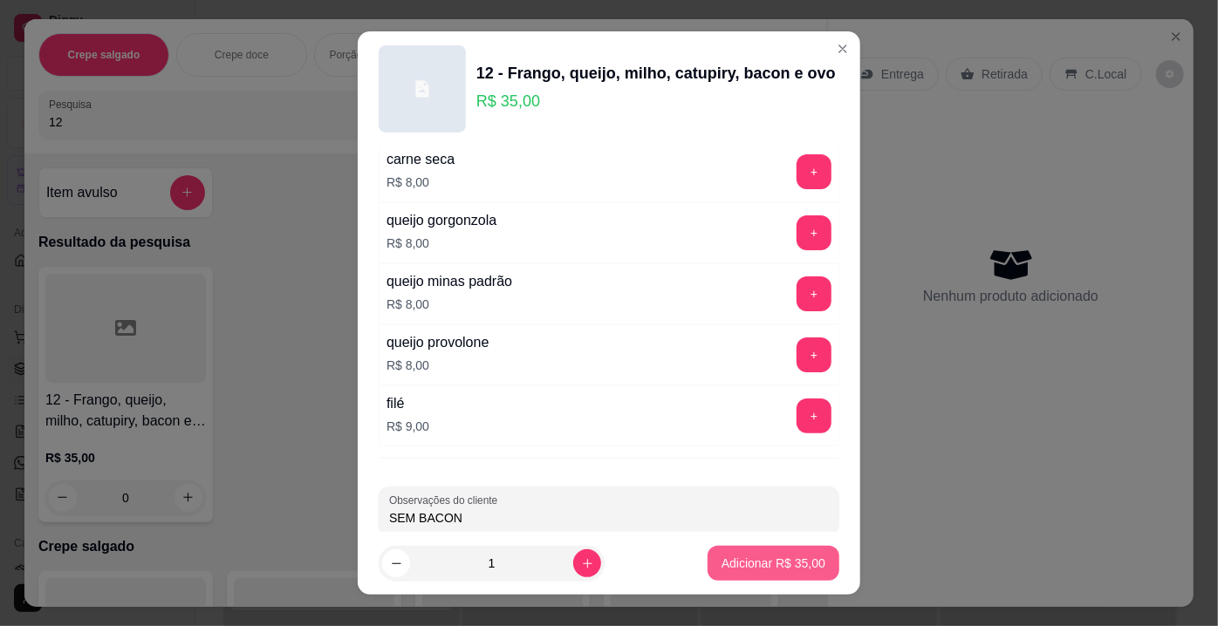
type input "SEM BACON"
click at [760, 559] on p "Adicionar R$ 35,00" at bounding box center [773, 563] width 101 height 17
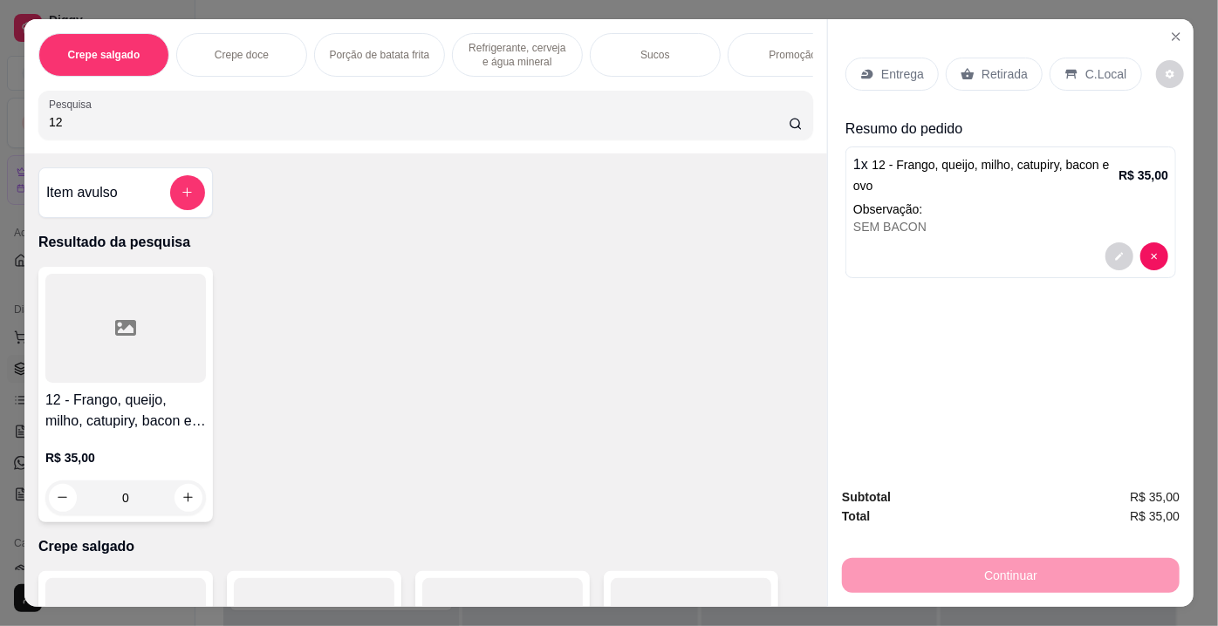
drag, startPoint x: 65, startPoint y: 119, endPoint x: 33, endPoint y: 138, distance: 37.6
click at [38, 138] on div "Pesquisa 12" at bounding box center [425, 115] width 775 height 49
type input "30"
click at [81, 305] on div at bounding box center [125, 328] width 161 height 109
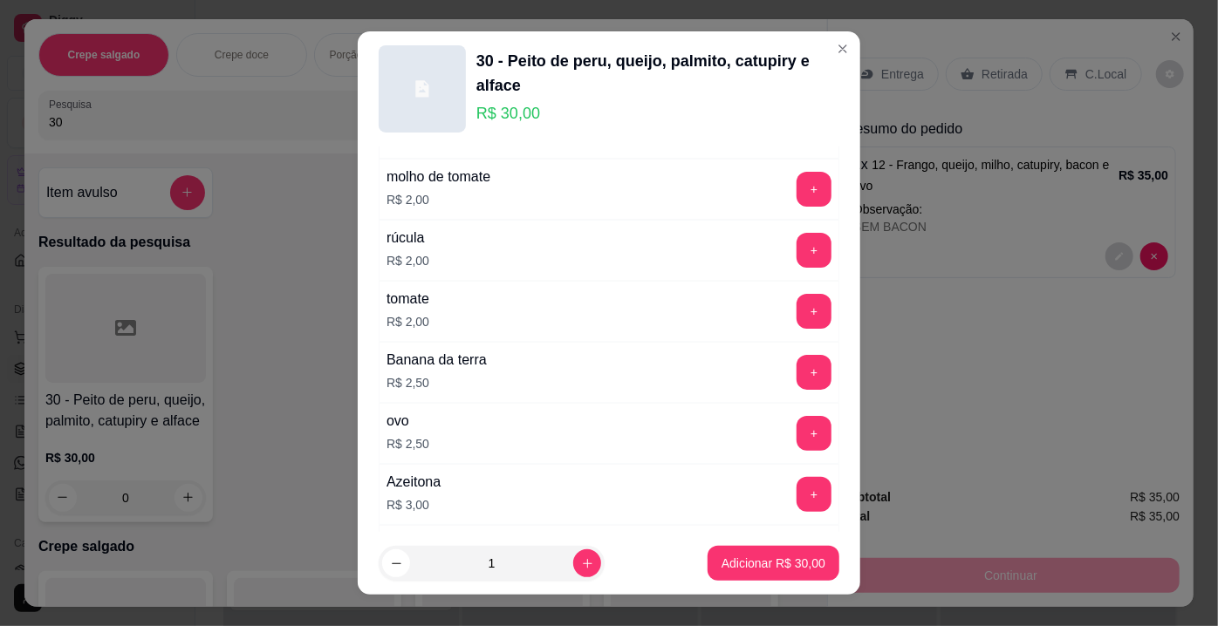
scroll to position [872, 0]
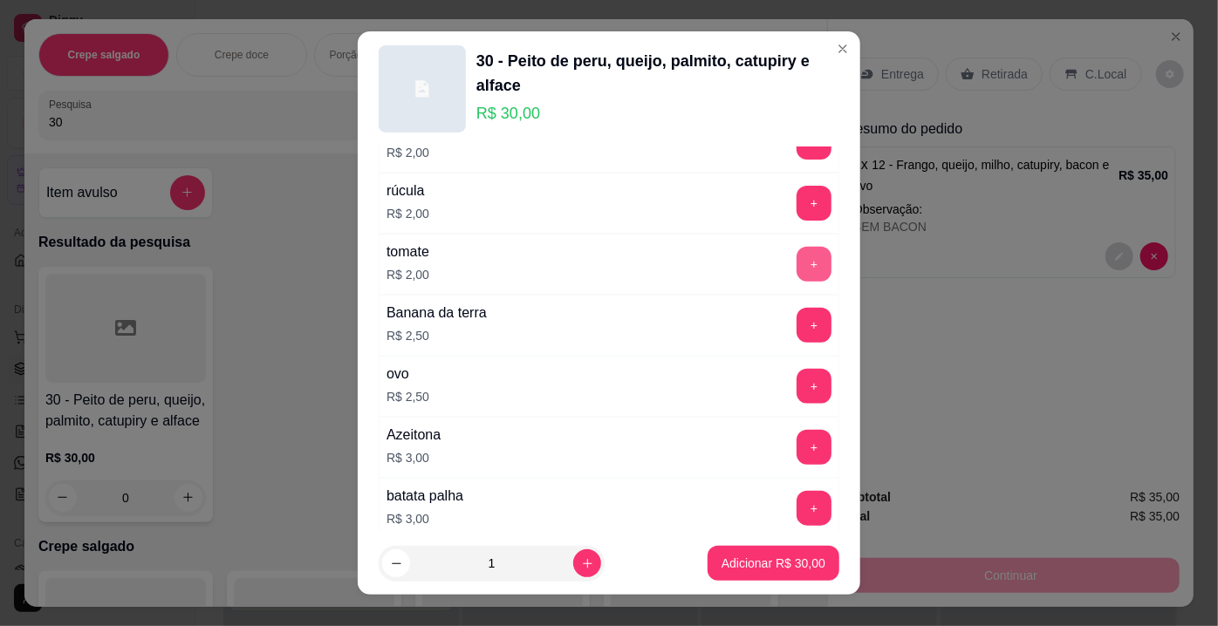
click at [796, 261] on button "+" at bounding box center [813, 264] width 35 height 35
click at [796, 202] on button "+" at bounding box center [813, 203] width 35 height 35
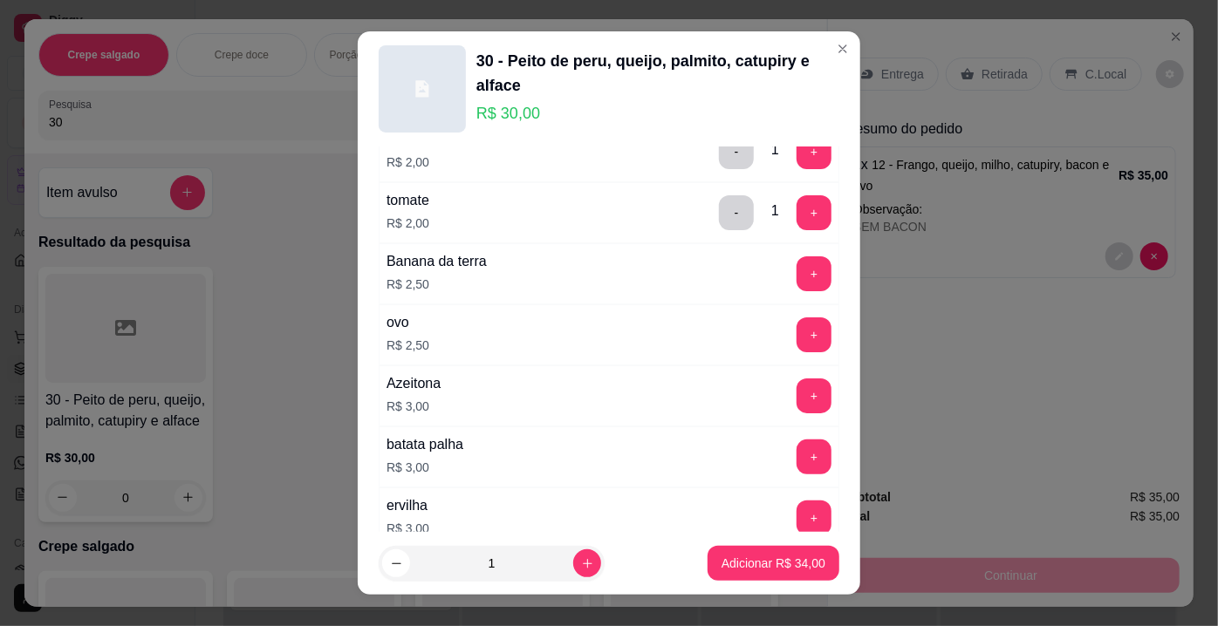
scroll to position [951, 0]
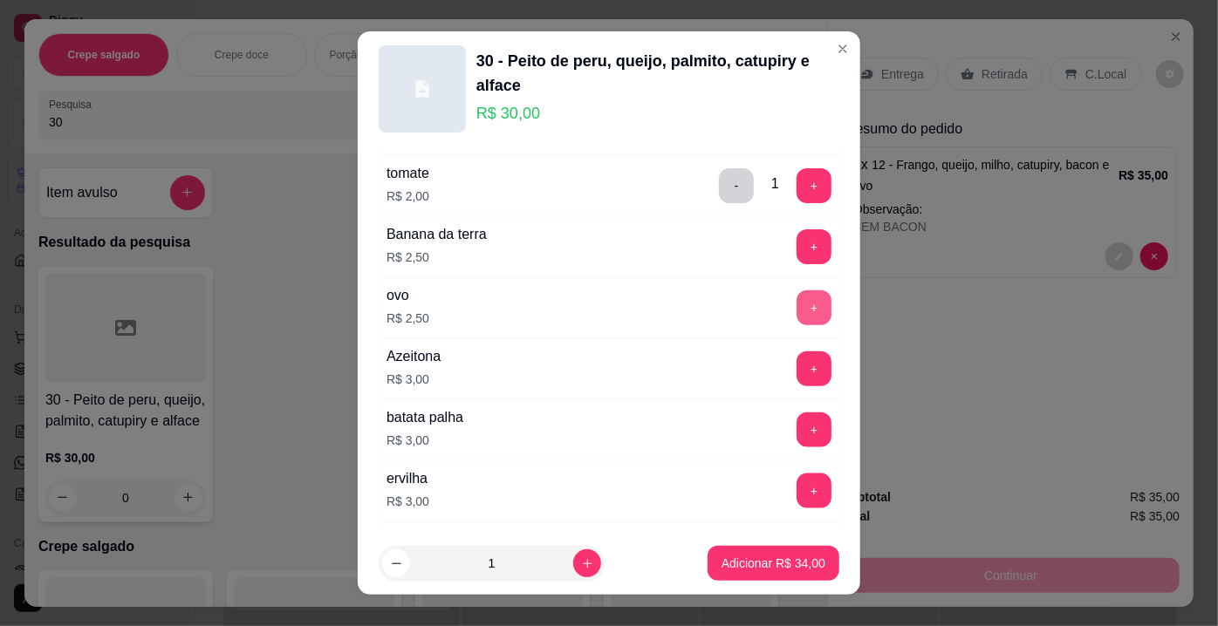
click at [796, 300] on button "+" at bounding box center [813, 307] width 35 height 35
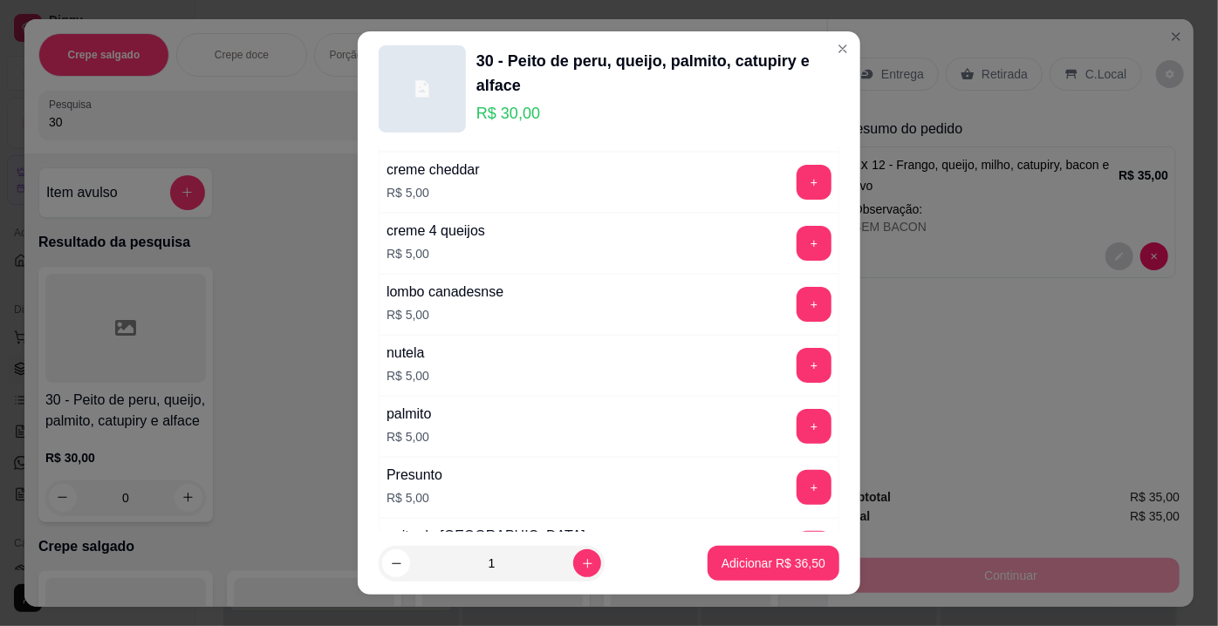
scroll to position [2141, 0]
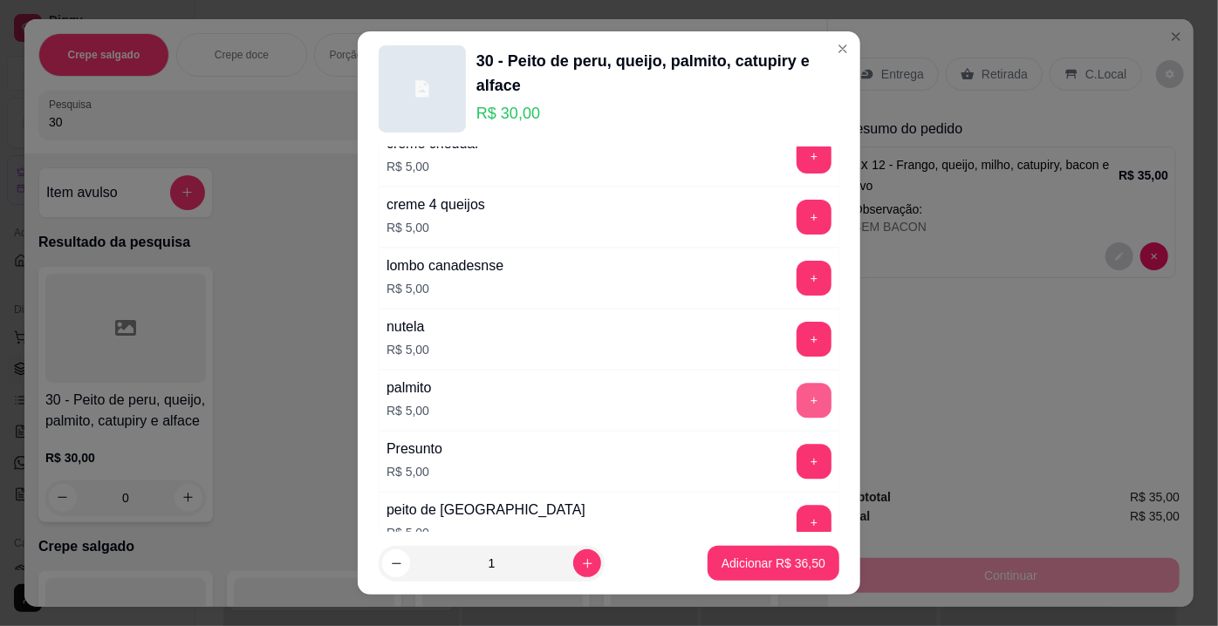
click at [796, 386] on button "+" at bounding box center [813, 400] width 35 height 35
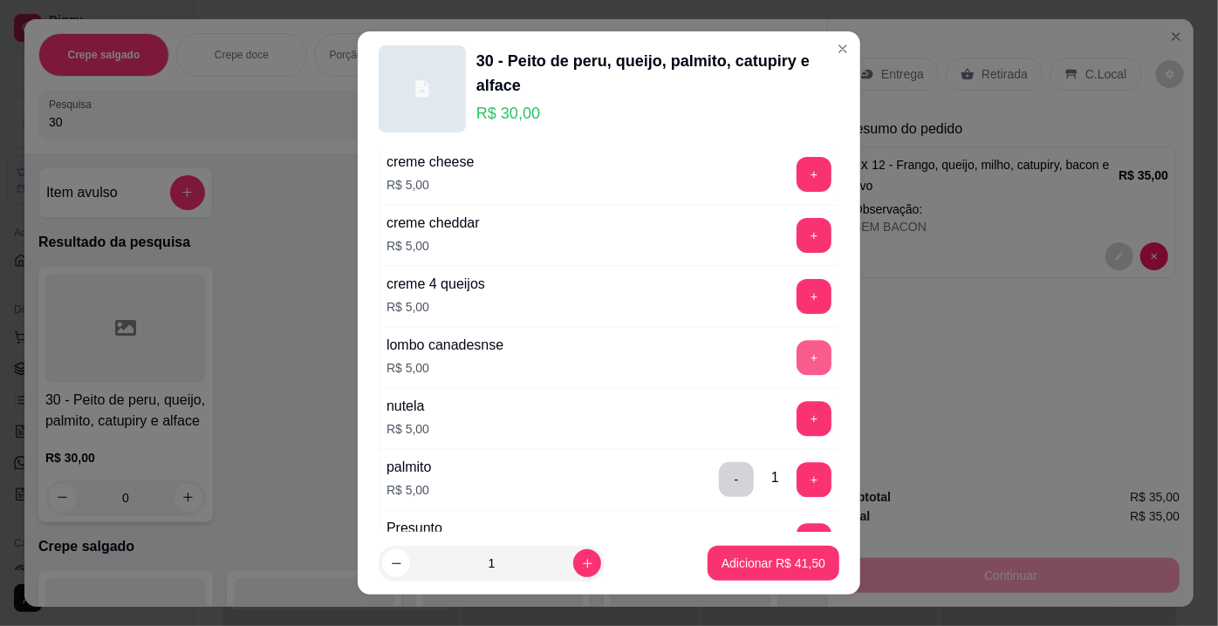
click at [796, 341] on button "+" at bounding box center [813, 357] width 35 height 35
click at [742, 562] on p "Adicionar R$ 46,50" at bounding box center [773, 563] width 104 height 17
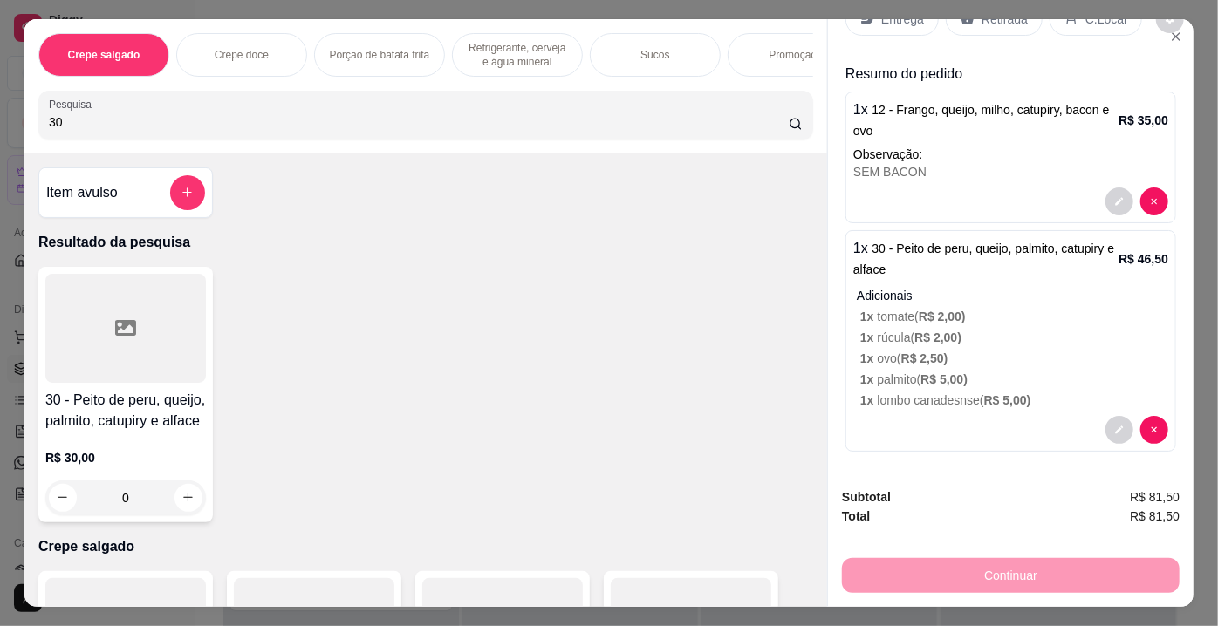
scroll to position [0, 0]
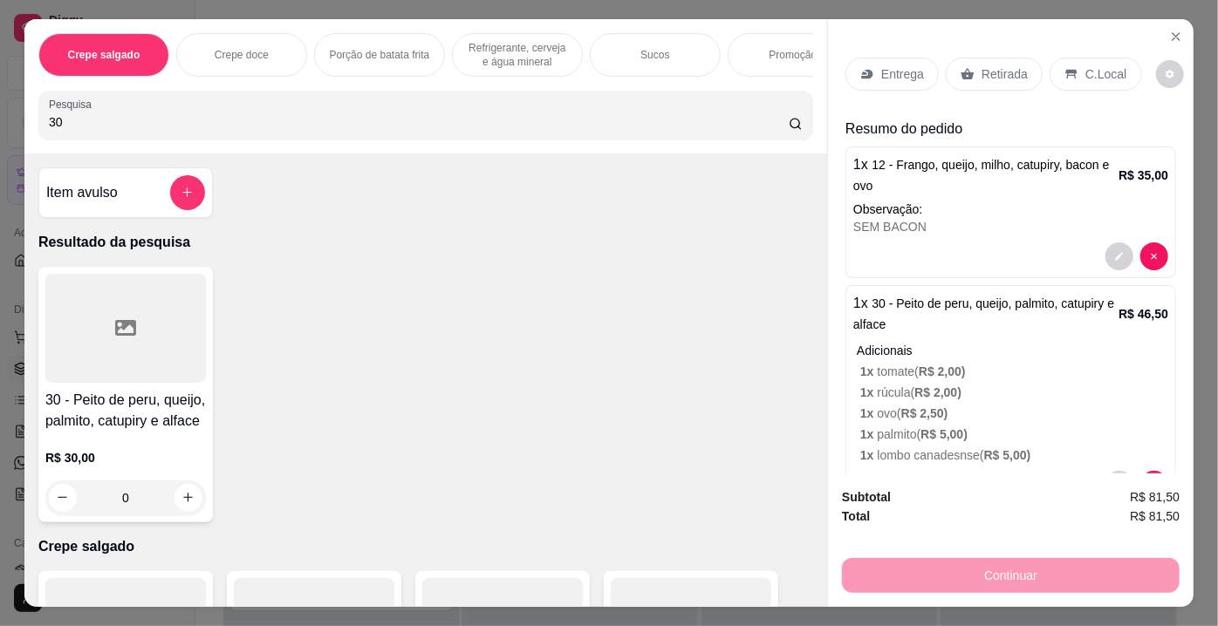
click at [998, 58] on div "Retirada" at bounding box center [994, 74] width 97 height 33
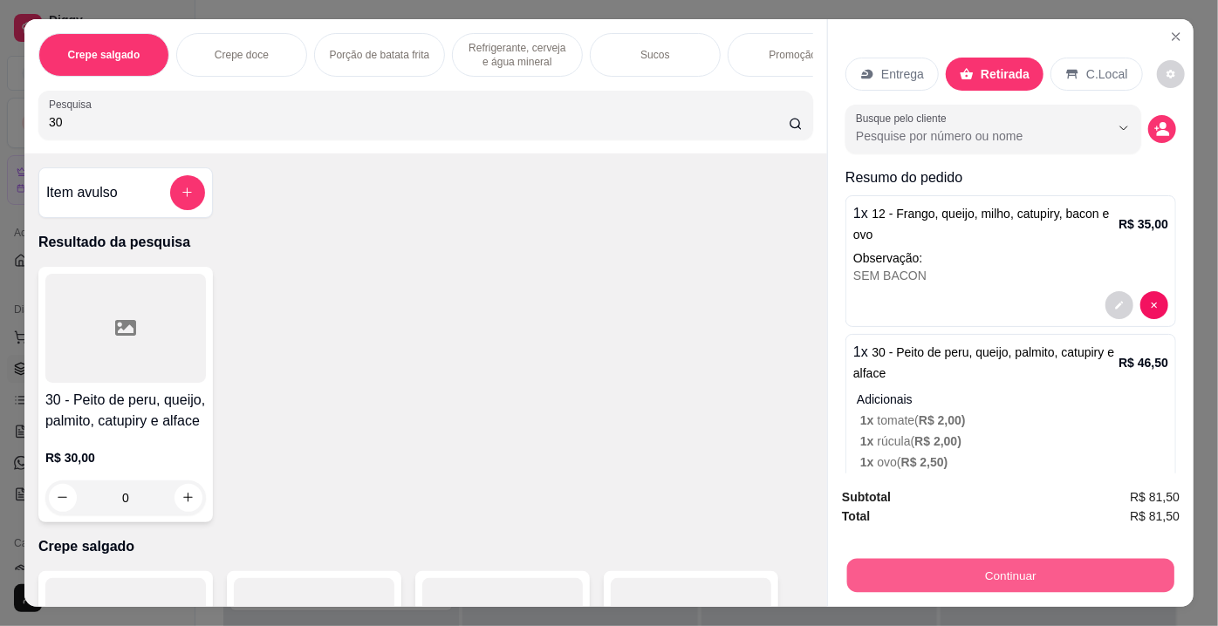
click at [1021, 580] on button "Continuar" at bounding box center [1010, 576] width 327 height 34
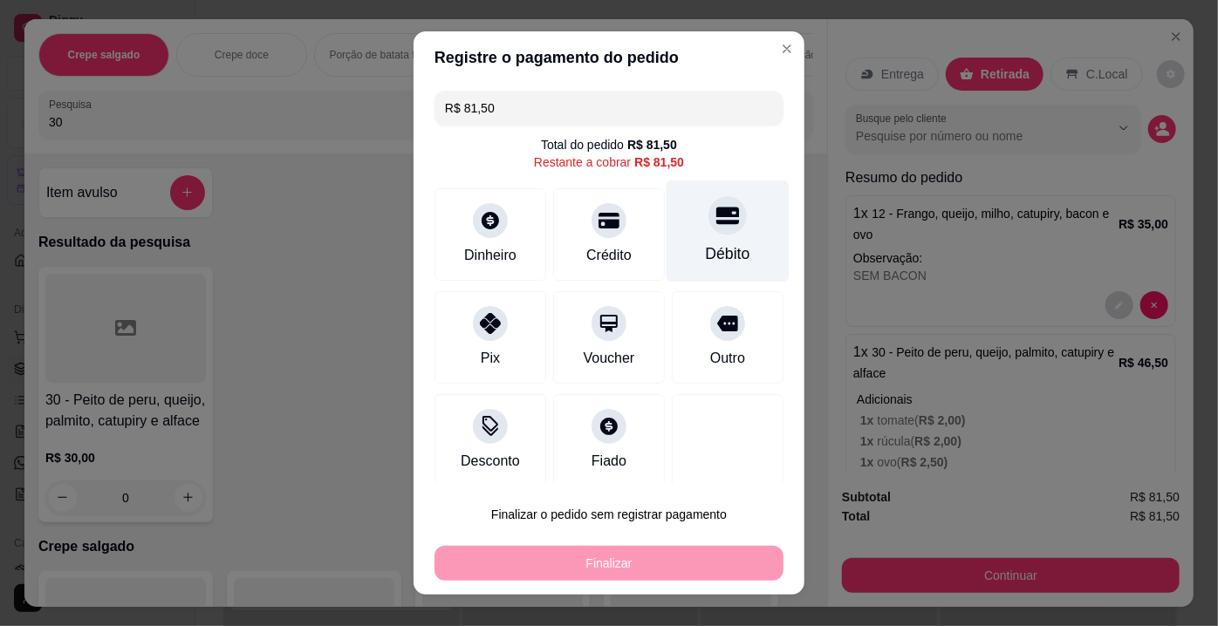
click at [706, 248] on div "Débito" at bounding box center [728, 254] width 44 height 23
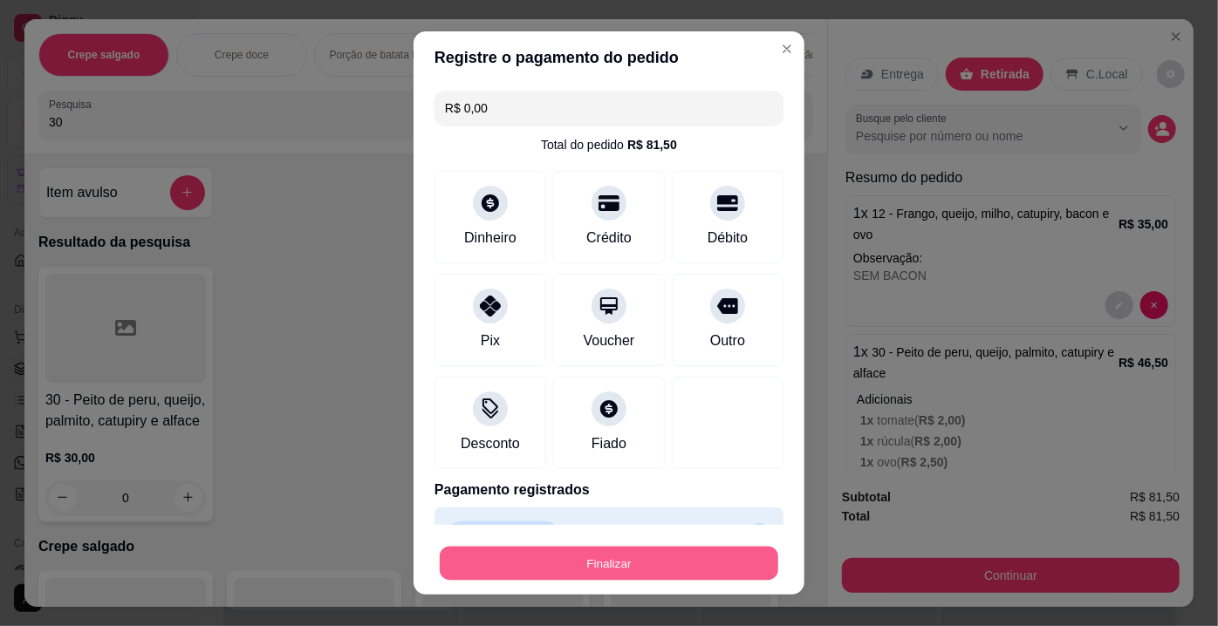
click at [591, 555] on button "Finalizar" at bounding box center [609, 564] width 338 height 34
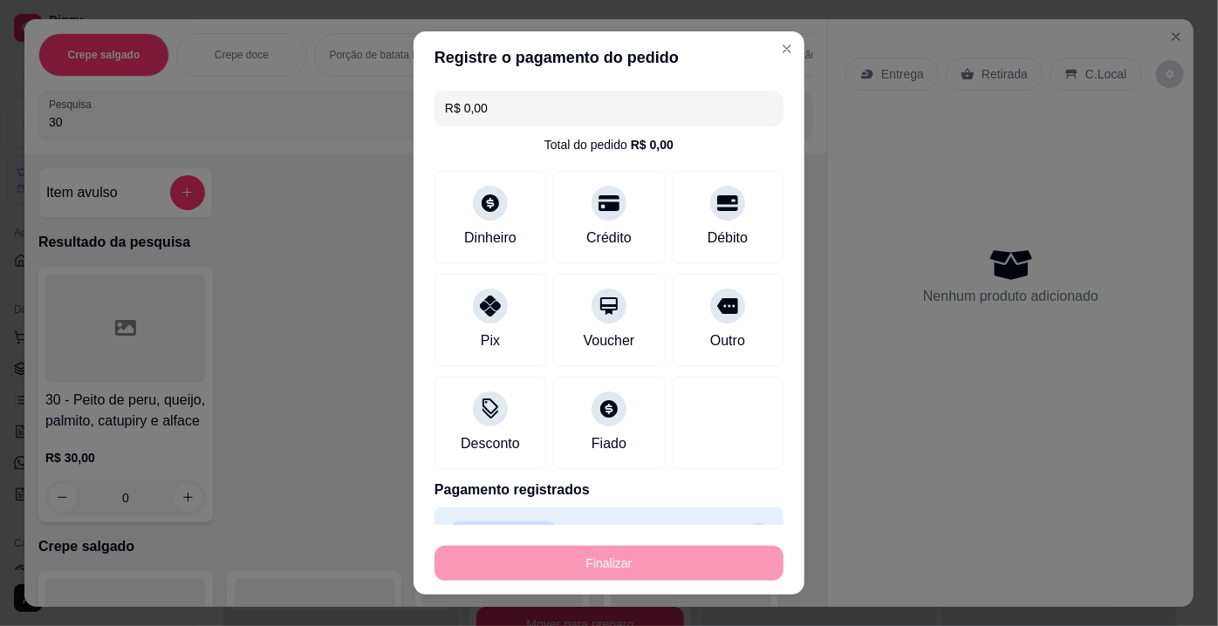
type input "-R$ 81,50"
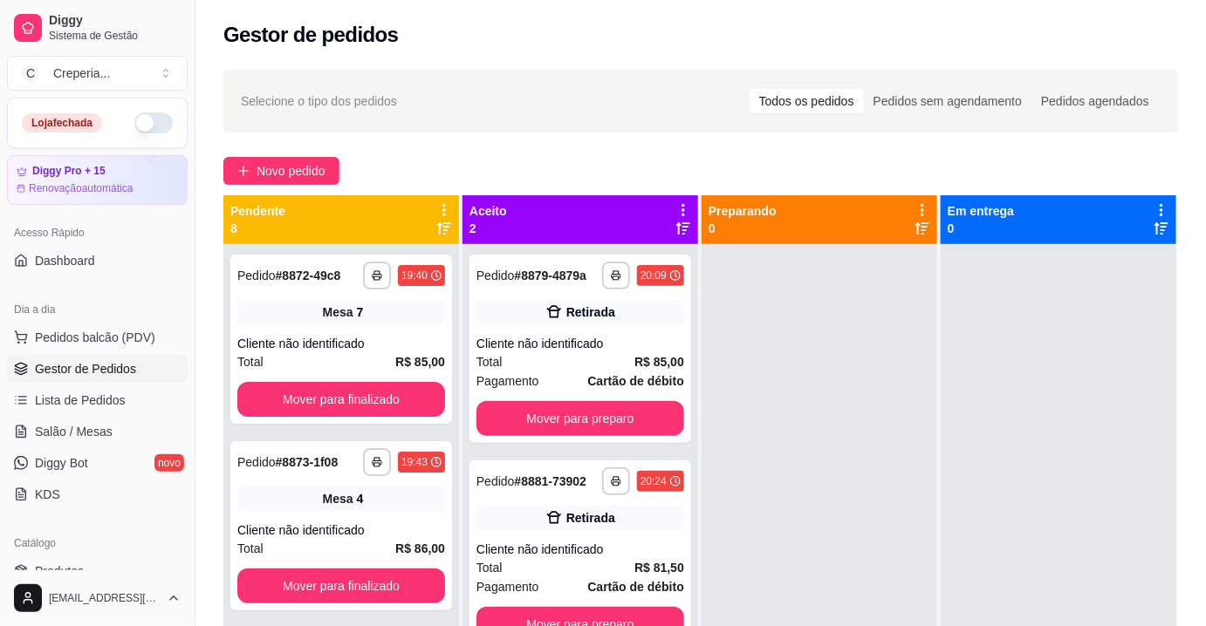
click at [778, 434] on div at bounding box center [819, 557] width 236 height 626
click at [605, 529] on div "Retirada" at bounding box center [580, 518] width 208 height 24
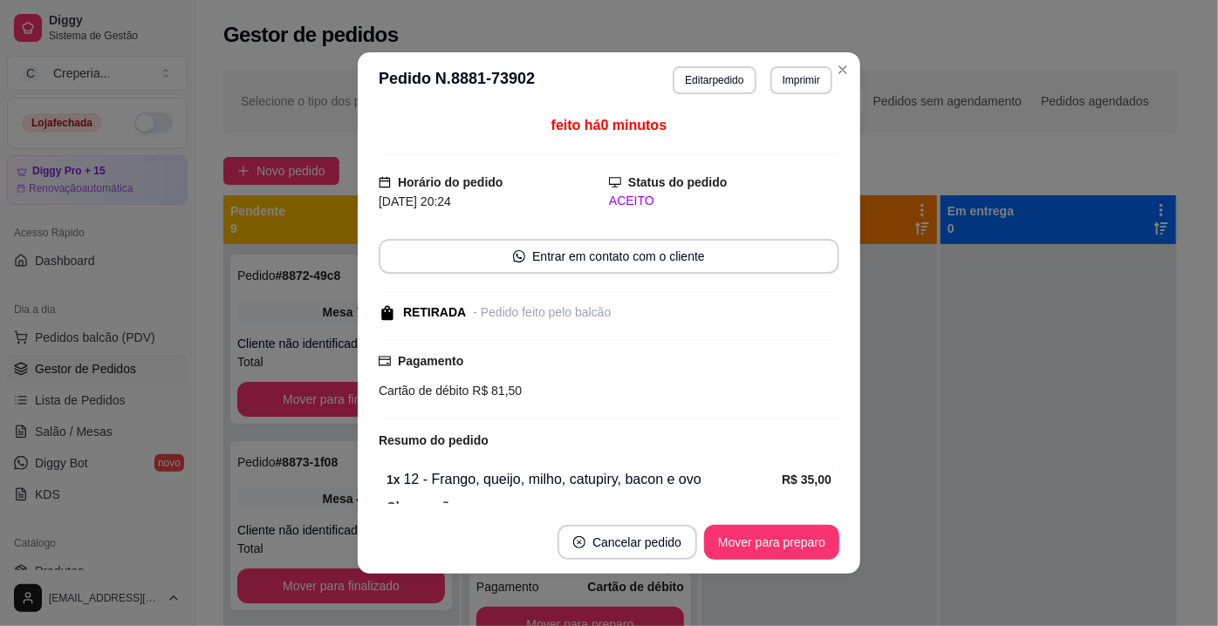
scroll to position [79, 0]
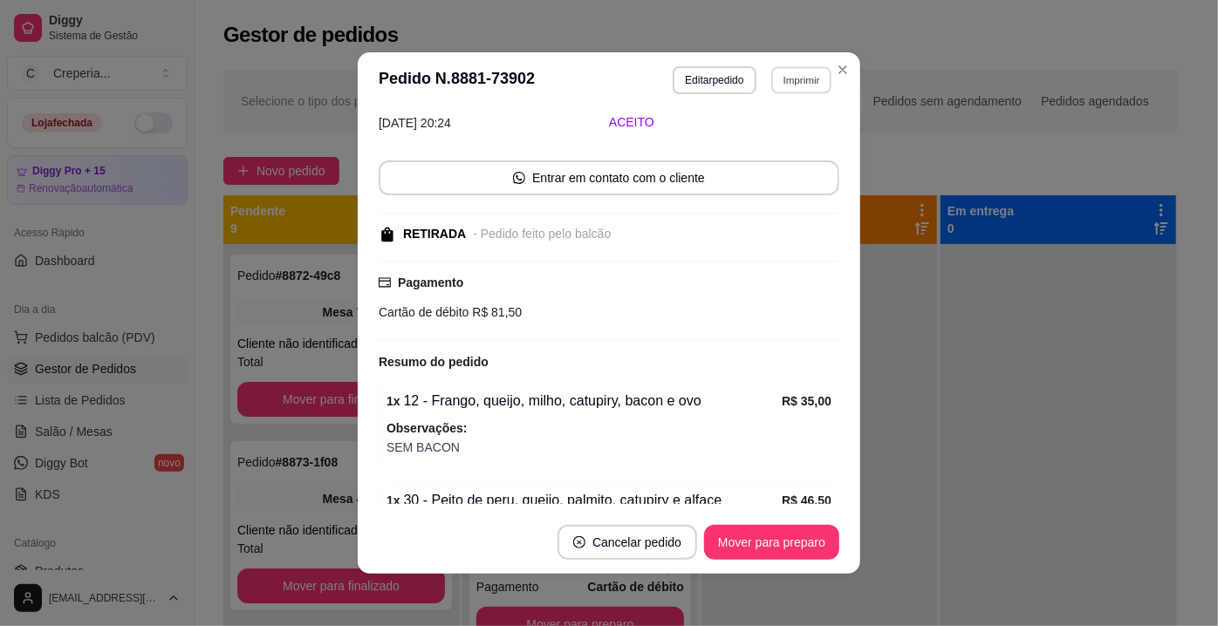
click at [793, 89] on button "Imprimir" at bounding box center [801, 79] width 60 height 27
click at [778, 147] on button "IMPRESSORA" at bounding box center [764, 141] width 126 height 28
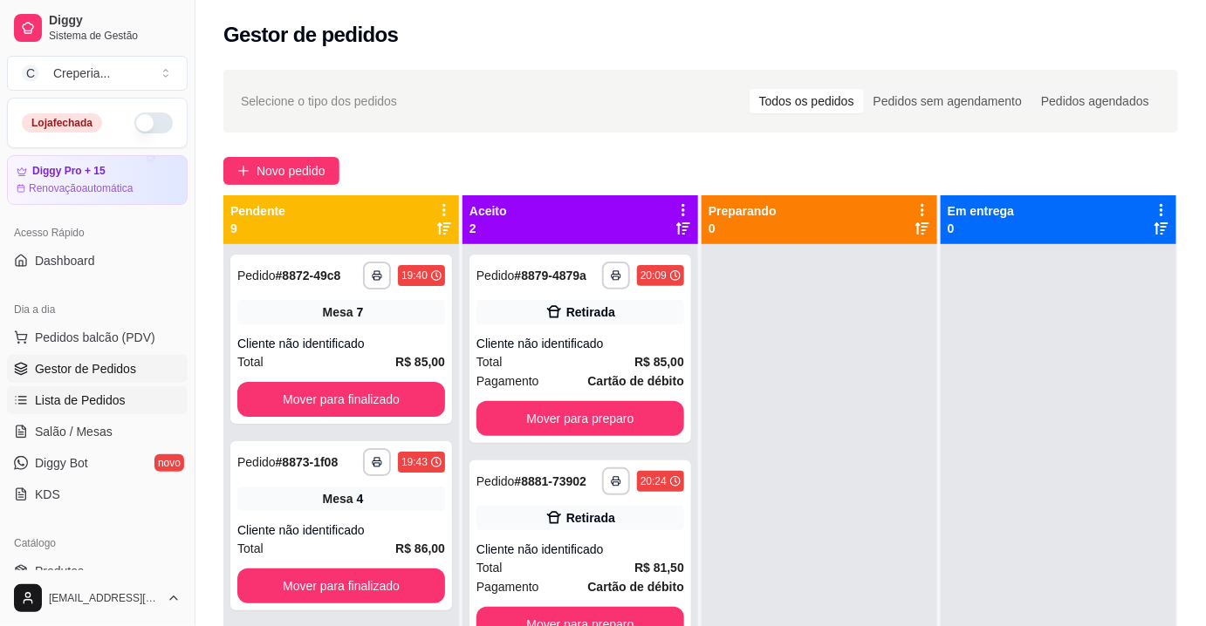
click at [98, 389] on link "Lista de Pedidos" at bounding box center [97, 400] width 181 height 28
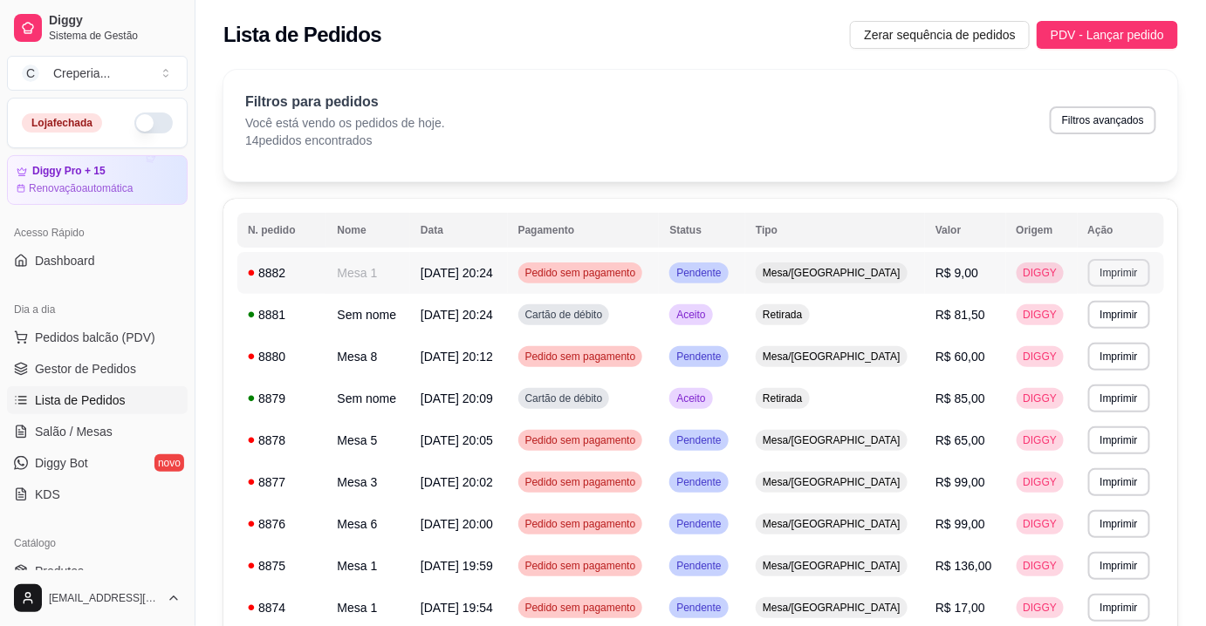
click at [1124, 273] on button "Imprimir" at bounding box center [1119, 273] width 62 height 28
click at [951, 232] on th "Valor" at bounding box center [965, 230] width 80 height 35
click at [111, 431] on link "Salão / Mesas" at bounding box center [97, 432] width 181 height 28
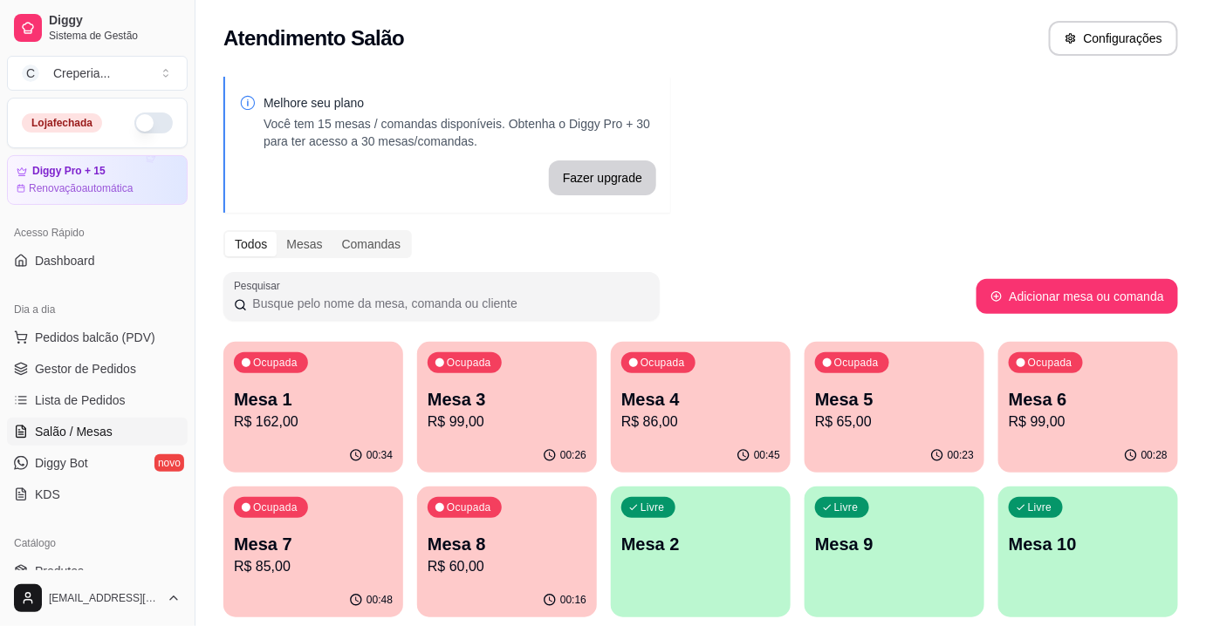
click at [337, 548] on p "Mesa 7" at bounding box center [313, 544] width 159 height 24
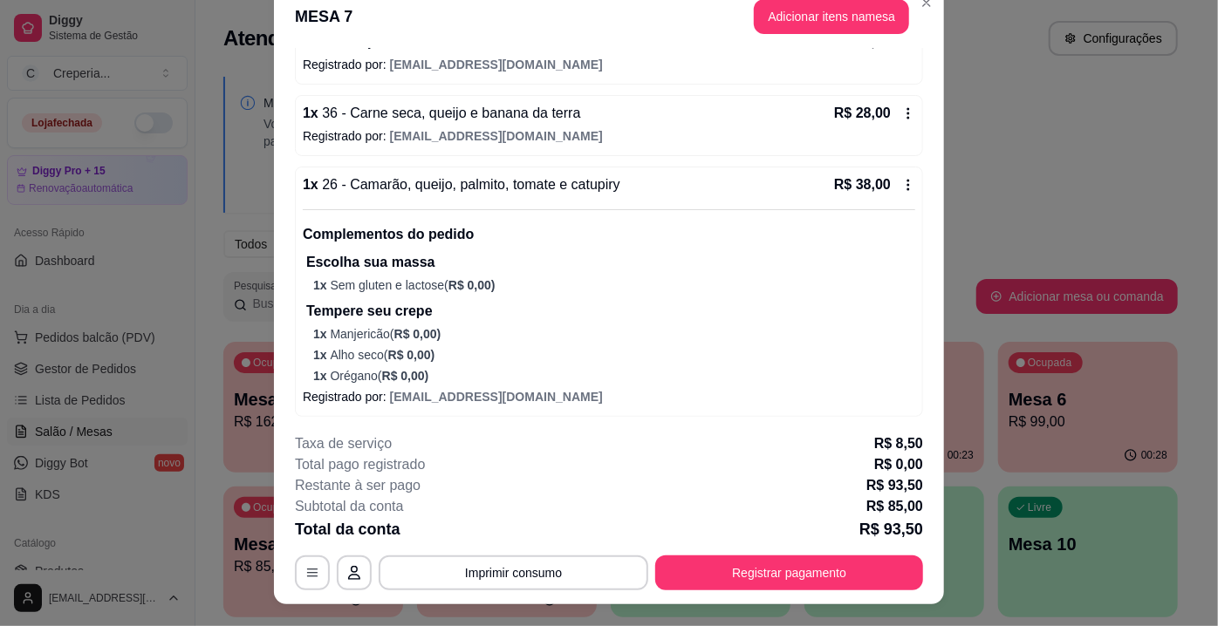
scroll to position [52, 0]
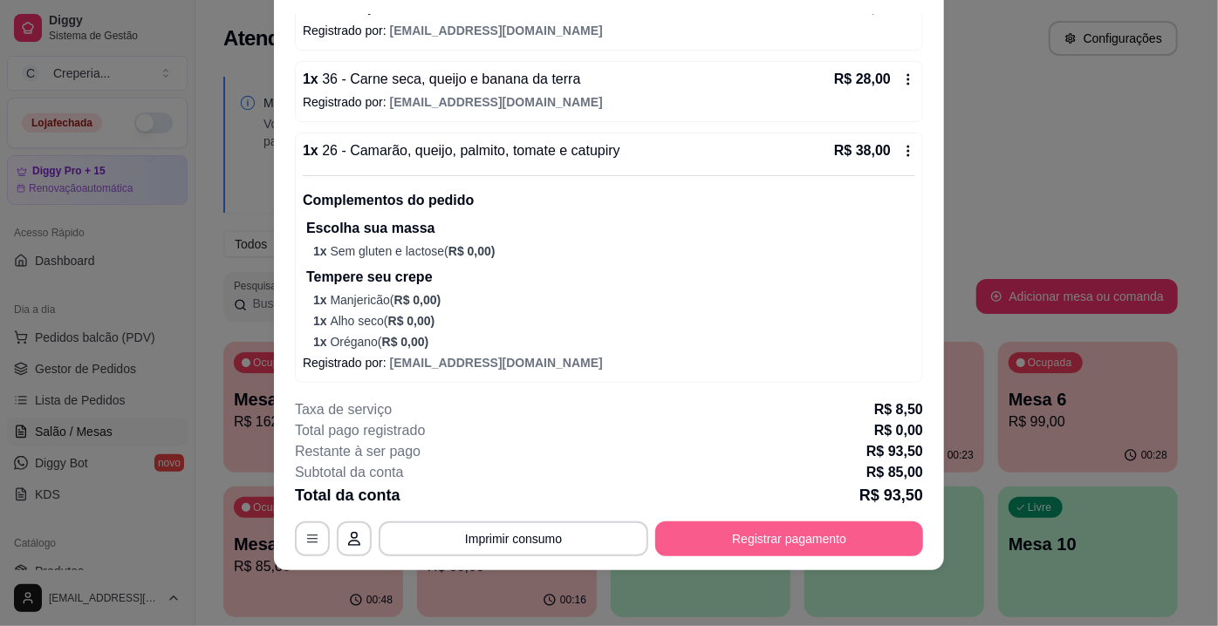
click at [761, 537] on button "Registrar pagamento" at bounding box center [789, 539] width 268 height 35
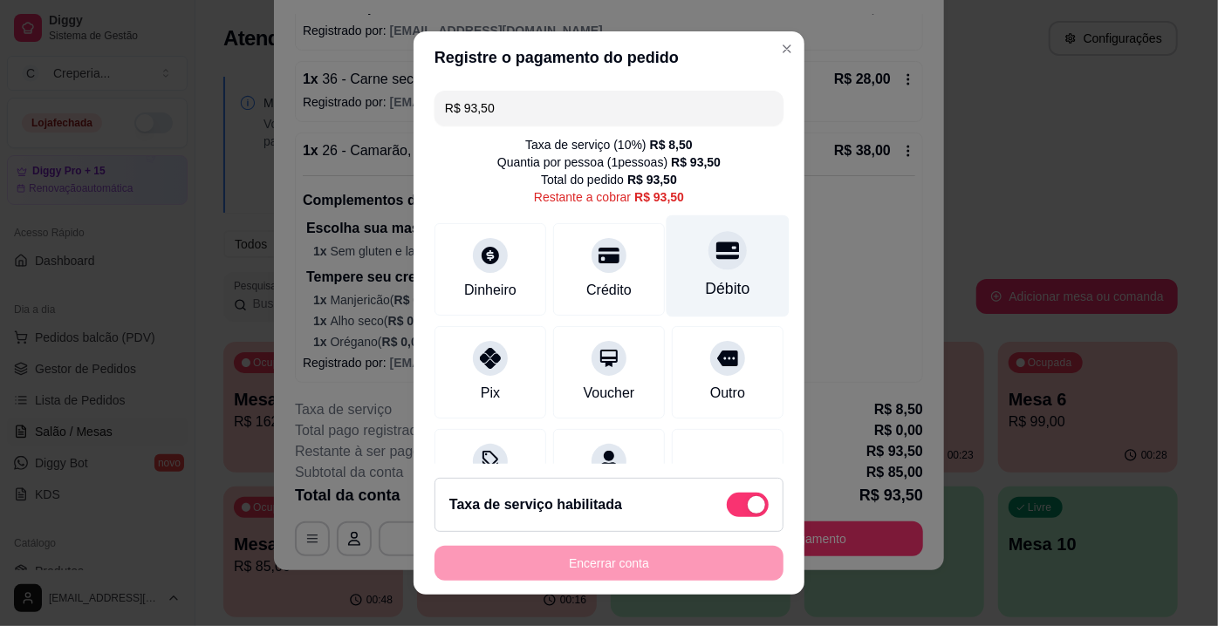
click at [706, 284] on div "Débito" at bounding box center [728, 288] width 44 height 23
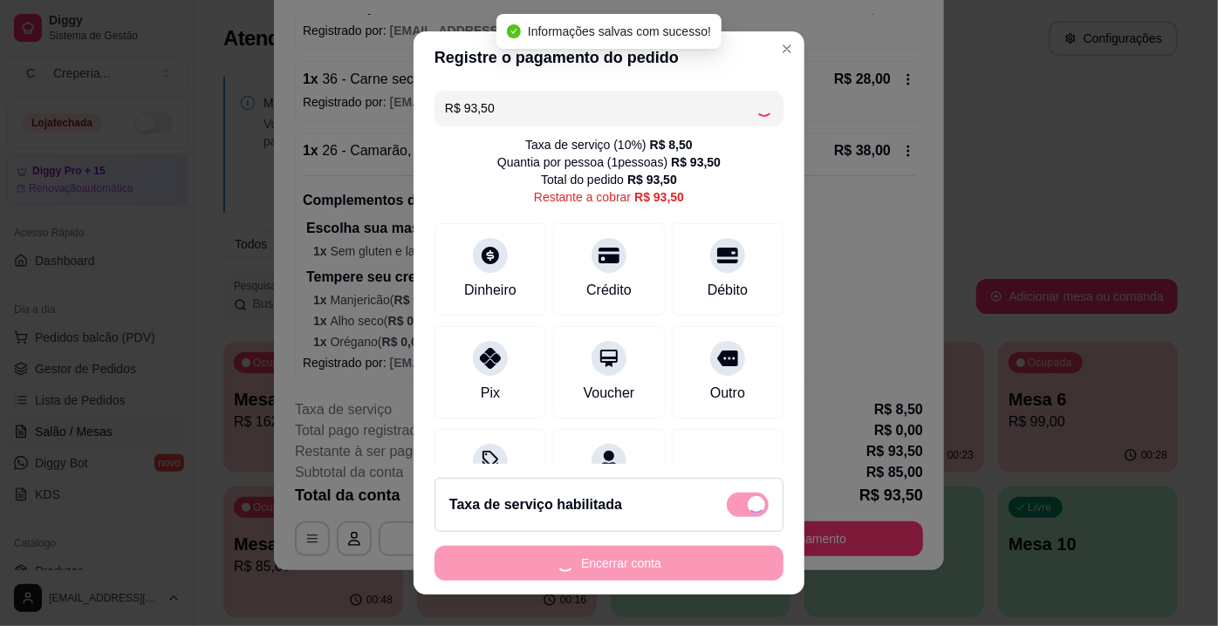
type input "R$ 0,00"
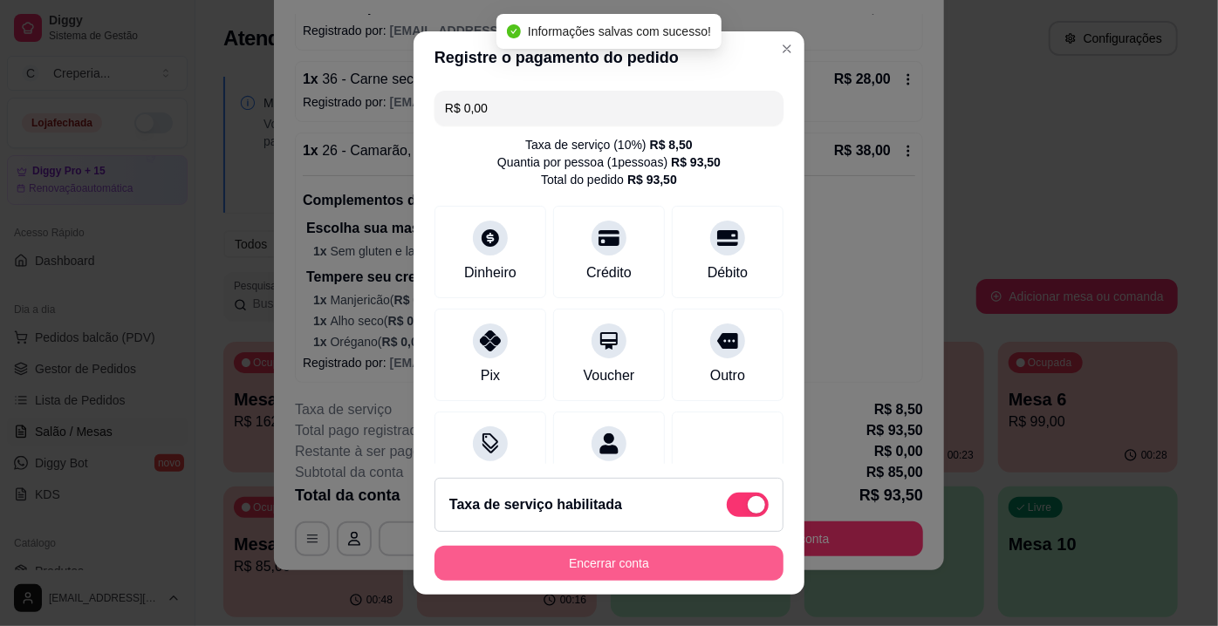
click at [635, 557] on button "Encerrar conta" at bounding box center [608, 563] width 349 height 35
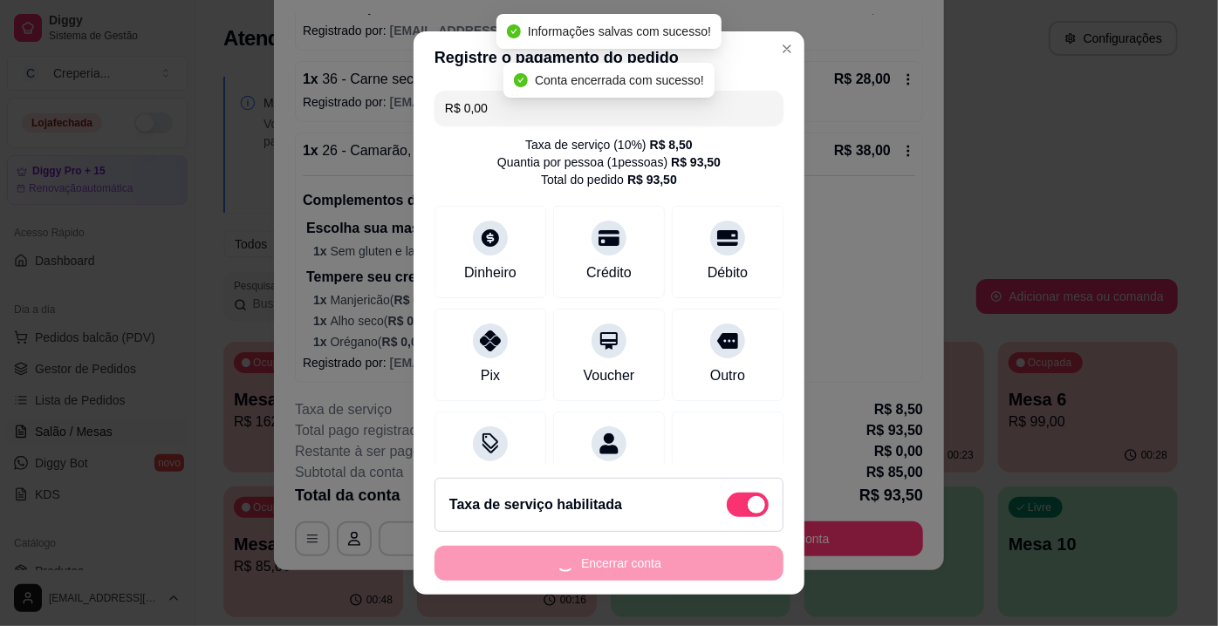
scroll to position [0, 0]
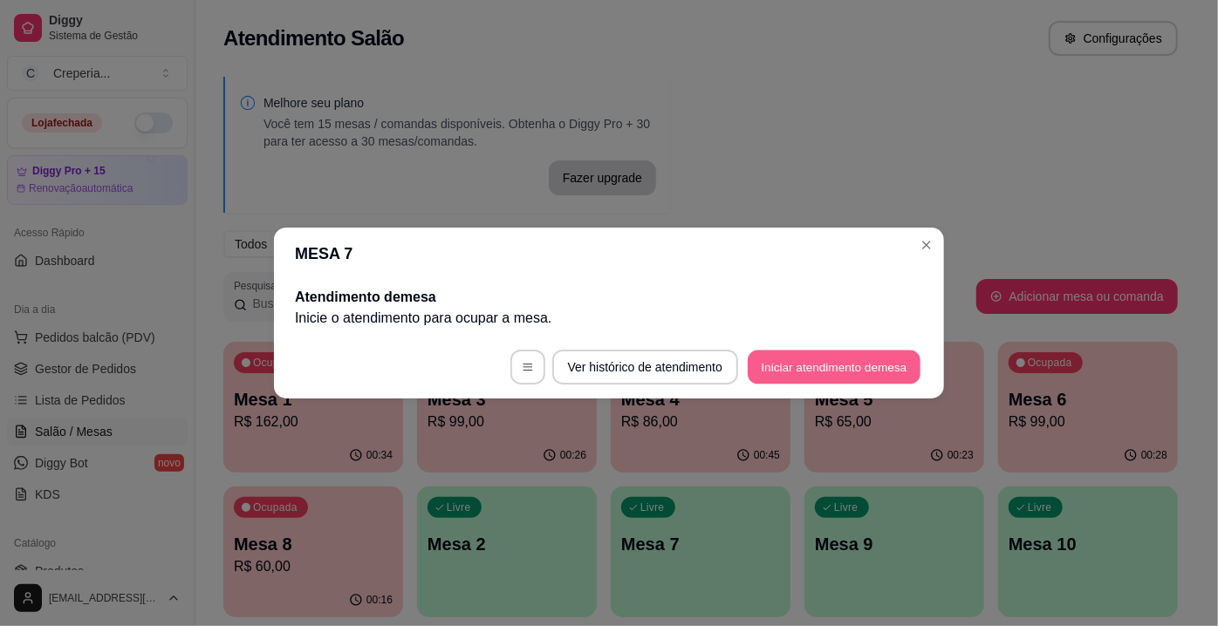
click at [826, 378] on button "Iniciar atendimento de mesa" at bounding box center [834, 368] width 173 height 34
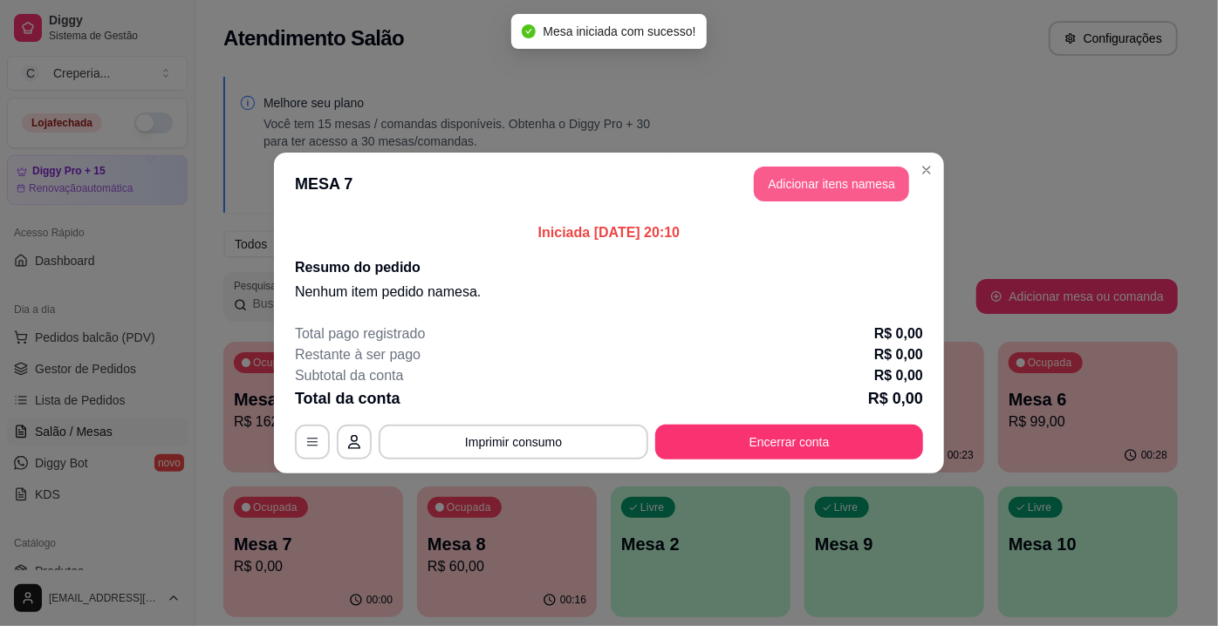
click at [822, 185] on button "Adicionar itens na mesa" at bounding box center [831, 184] width 155 height 35
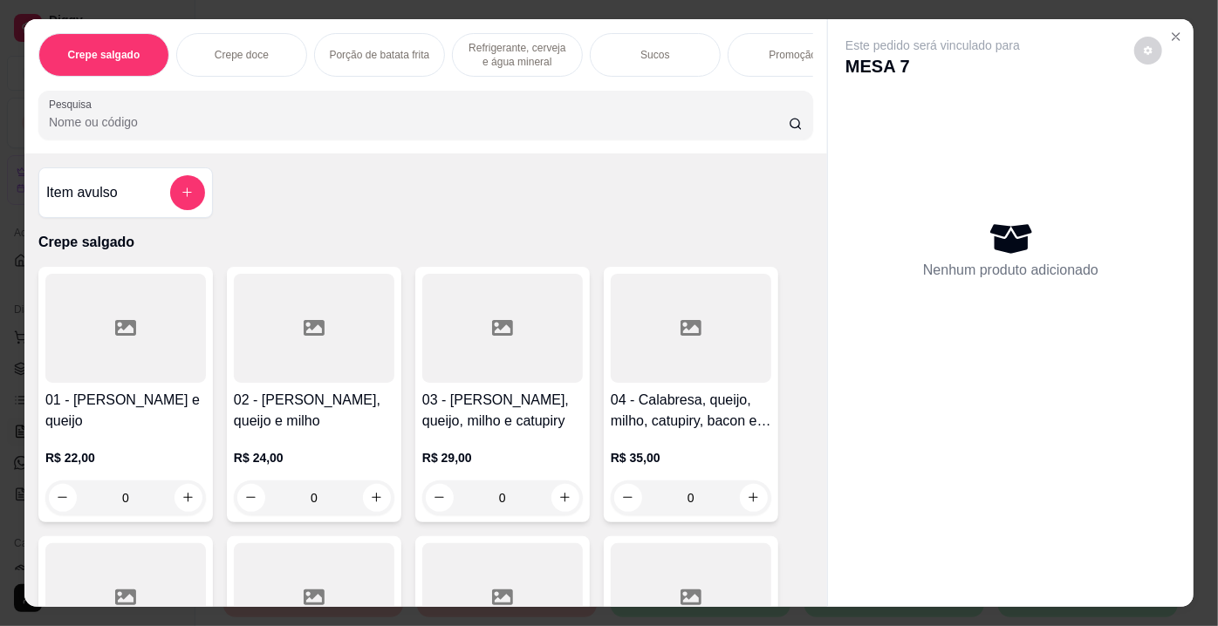
click at [182, 124] on input "Pesquisa" at bounding box center [419, 121] width 740 height 17
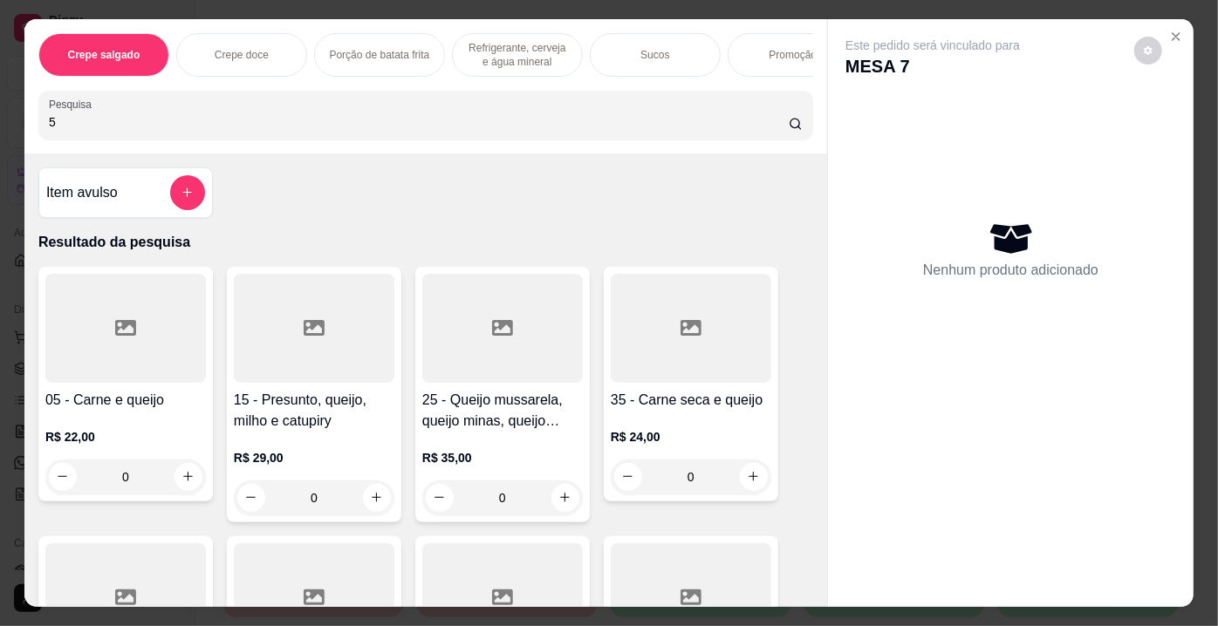
type input "5"
click at [113, 356] on div at bounding box center [125, 328] width 161 height 109
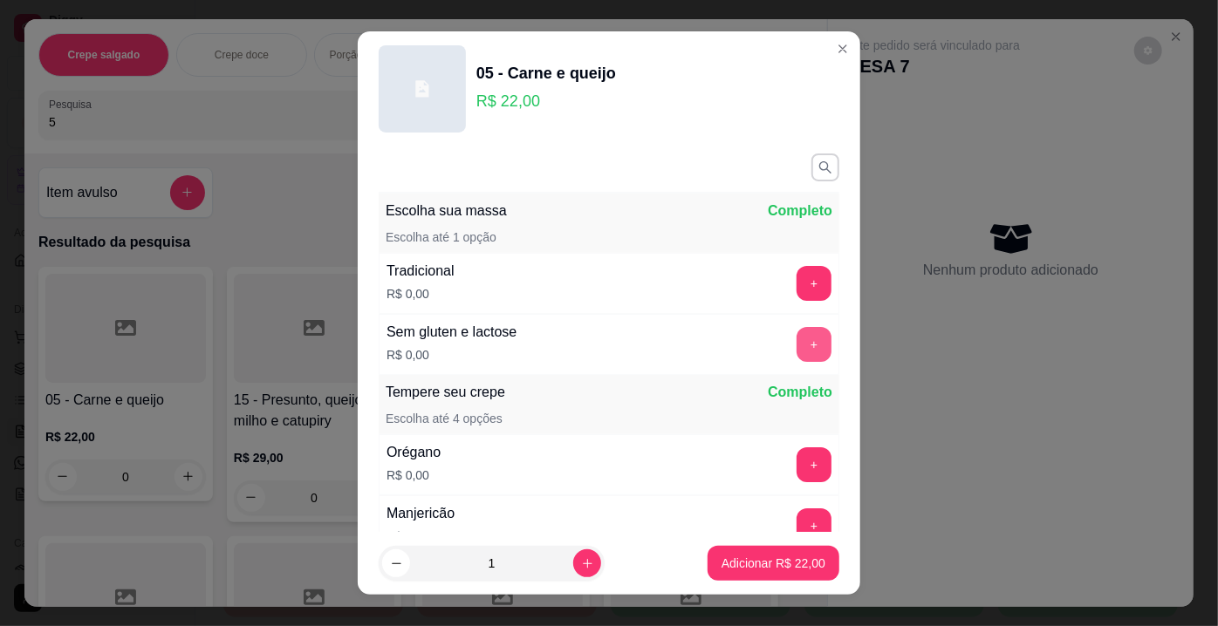
click at [797, 342] on button "+" at bounding box center [813, 344] width 35 height 35
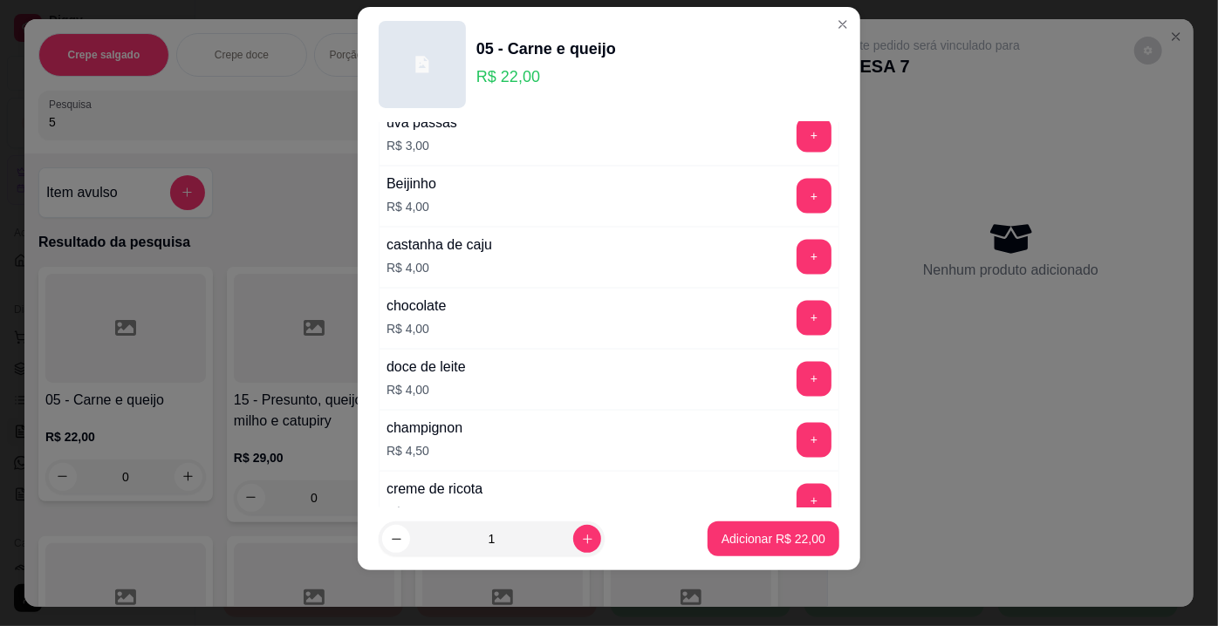
scroll to position [3163, 0]
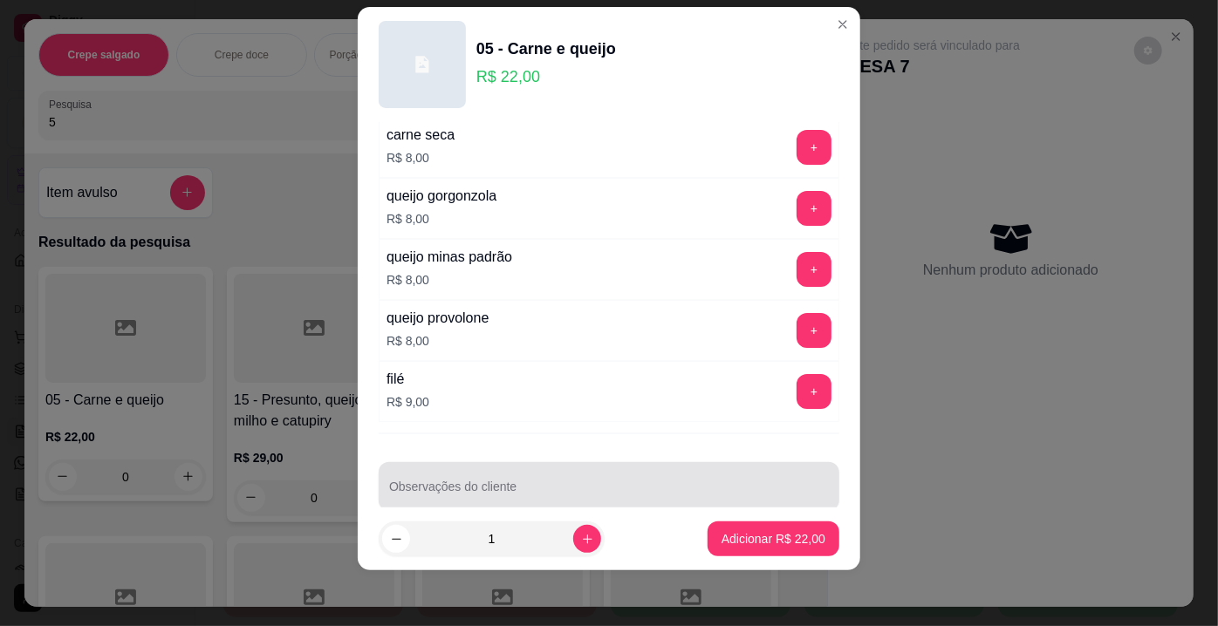
click at [698, 469] on div at bounding box center [609, 486] width 440 height 35
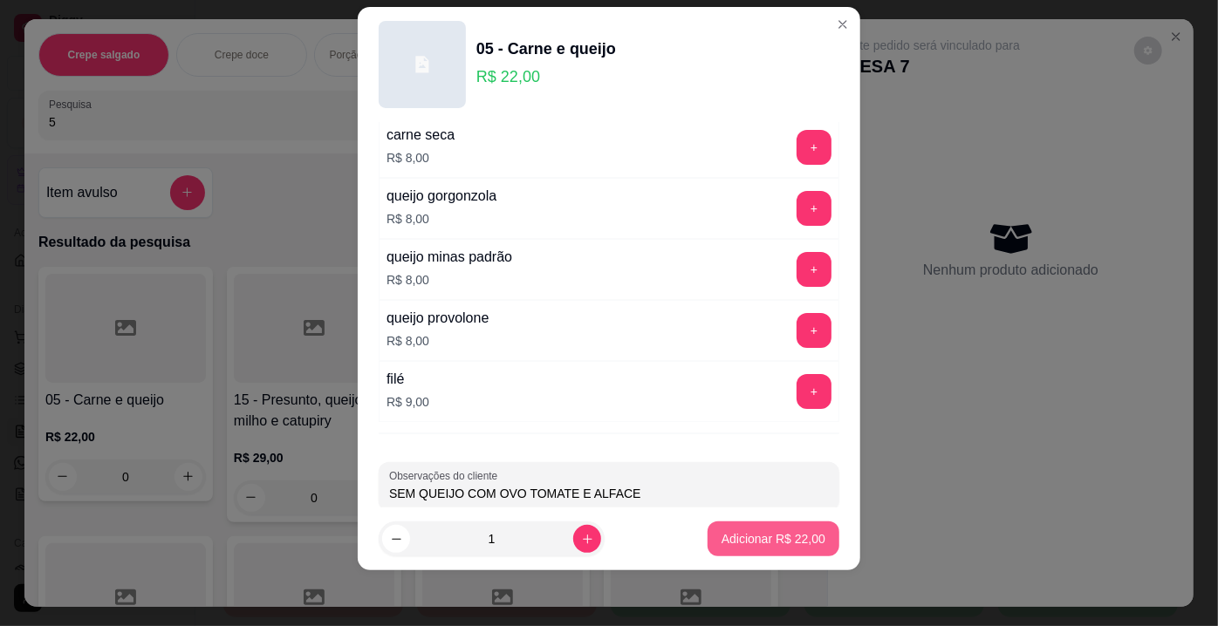
type input "SEM QUEIJO COM OVO TOMATE E ALFACE"
click at [787, 548] on p "Adicionar R$ 22,00" at bounding box center [773, 538] width 104 height 17
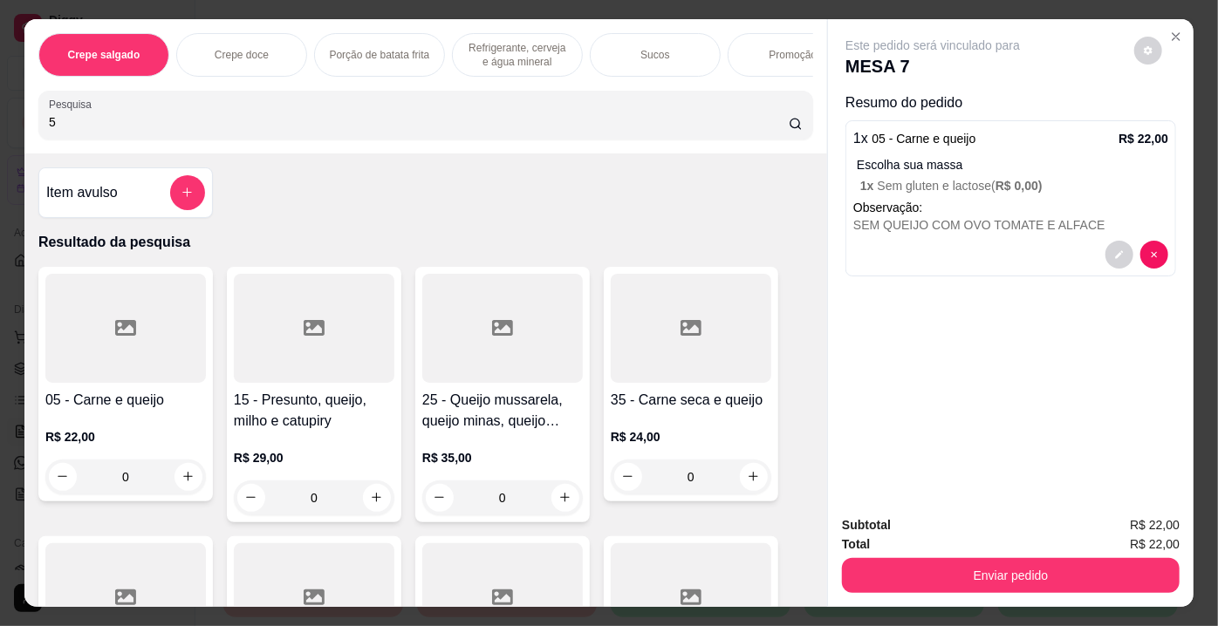
drag, startPoint x: 98, startPoint y: 130, endPoint x: 0, endPoint y: 125, distance: 97.8
click at [0, 125] on div "Crepe salgado Crepe doce Porção de batata frita Refrigerante, cerveja e água mi…" at bounding box center [609, 313] width 1218 height 626
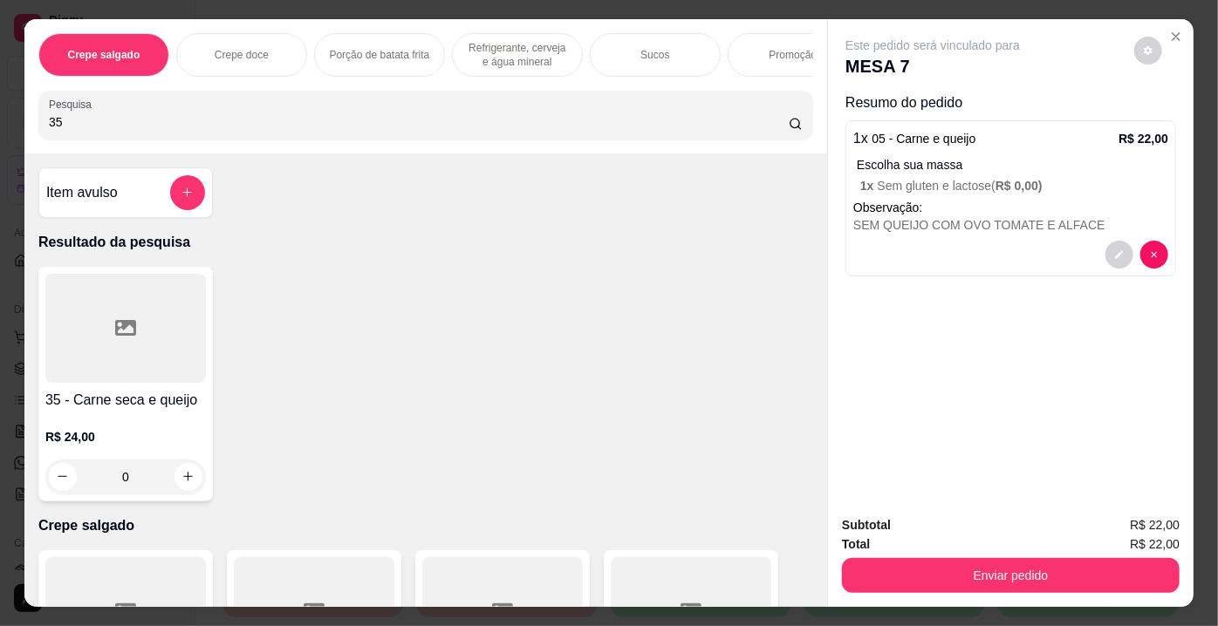
type input "35"
click at [118, 291] on div at bounding box center [125, 328] width 161 height 109
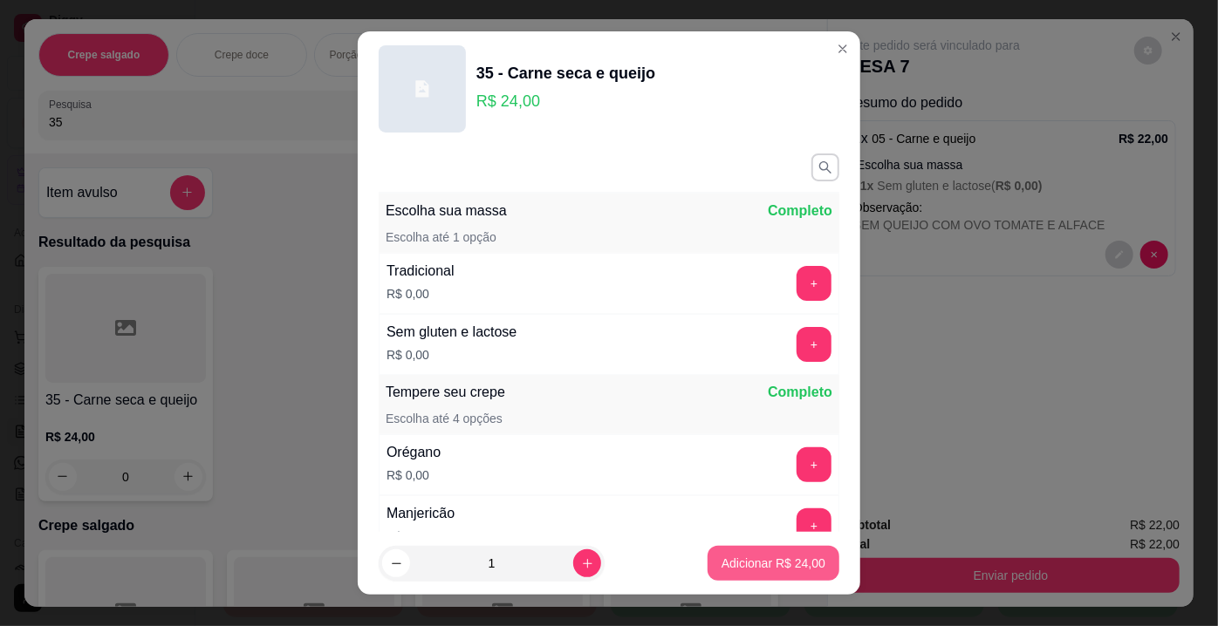
click at [730, 566] on p "Adicionar R$ 24,00" at bounding box center [773, 563] width 104 height 17
type input "1"
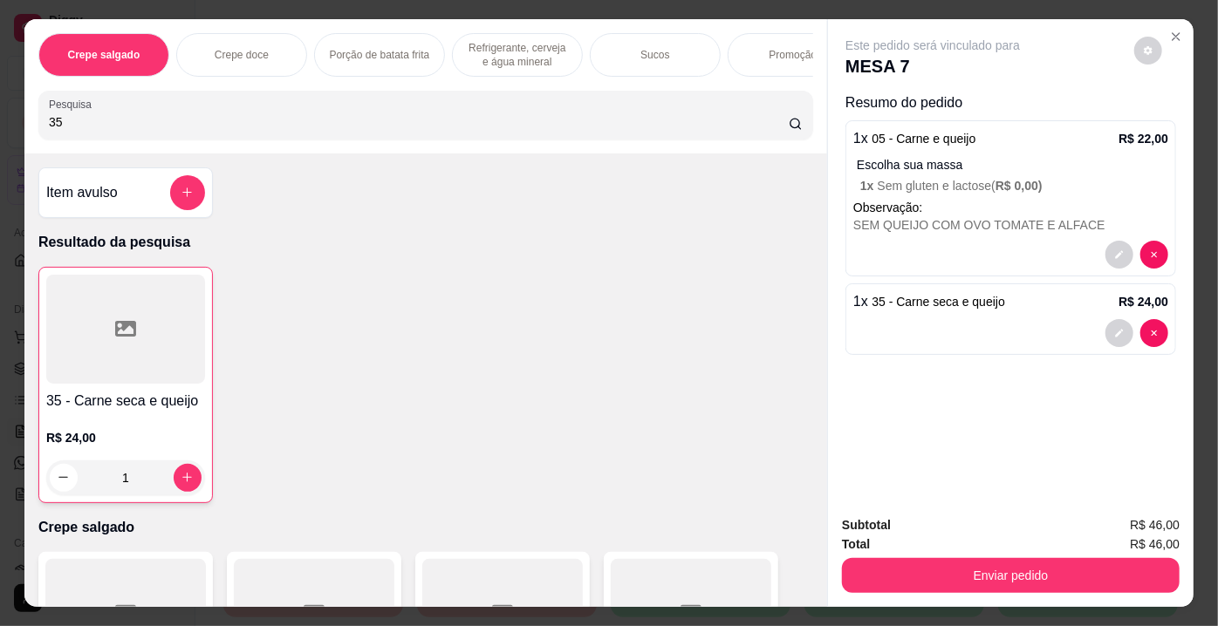
drag, startPoint x: 88, startPoint y: 122, endPoint x: 0, endPoint y: 124, distance: 88.1
click at [0, 124] on div "Crepe salgado Crepe doce Porção de batata frita Refrigerante, cerveja e água mi…" at bounding box center [609, 313] width 1218 height 626
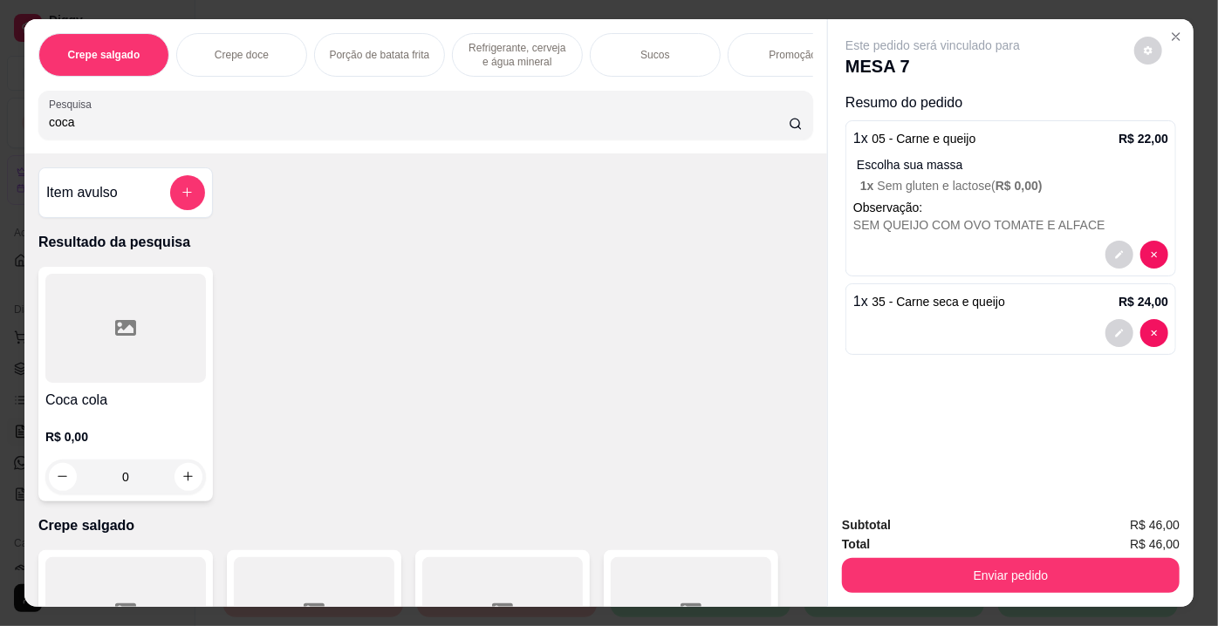
type input "coca"
click at [140, 337] on div at bounding box center [125, 328] width 161 height 109
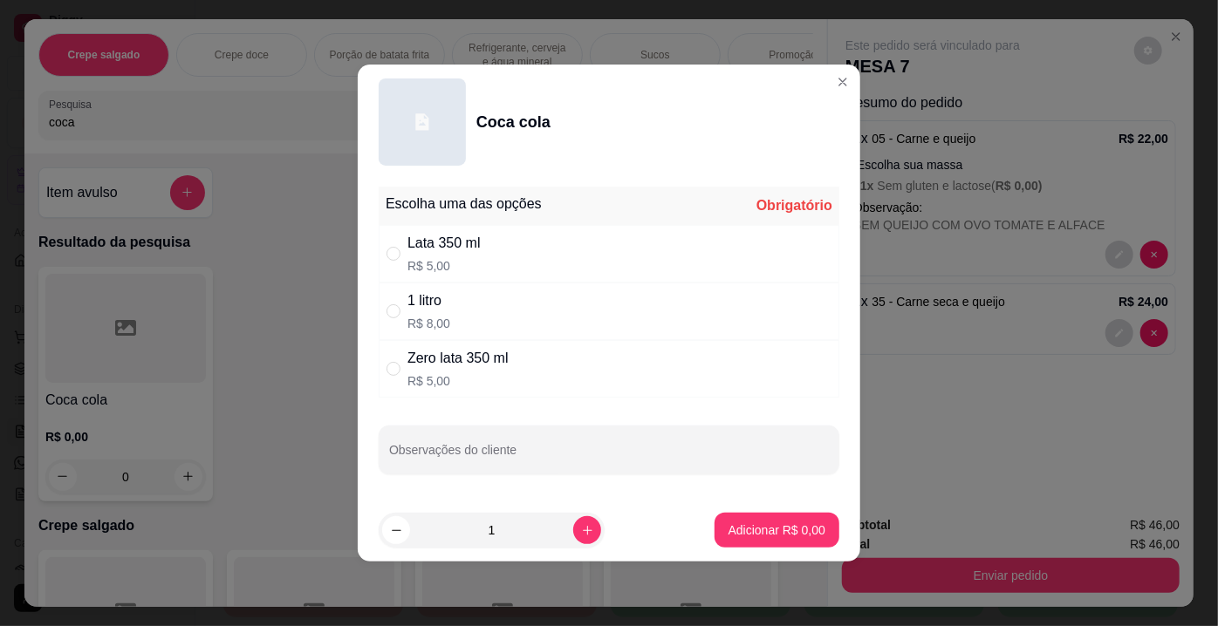
click at [468, 366] on div "Zero lata 350 ml" at bounding box center [457, 358] width 101 height 21
radio input "true"
click at [732, 522] on p "Adicionar R$ 5,00" at bounding box center [776, 530] width 97 height 17
type input "1"
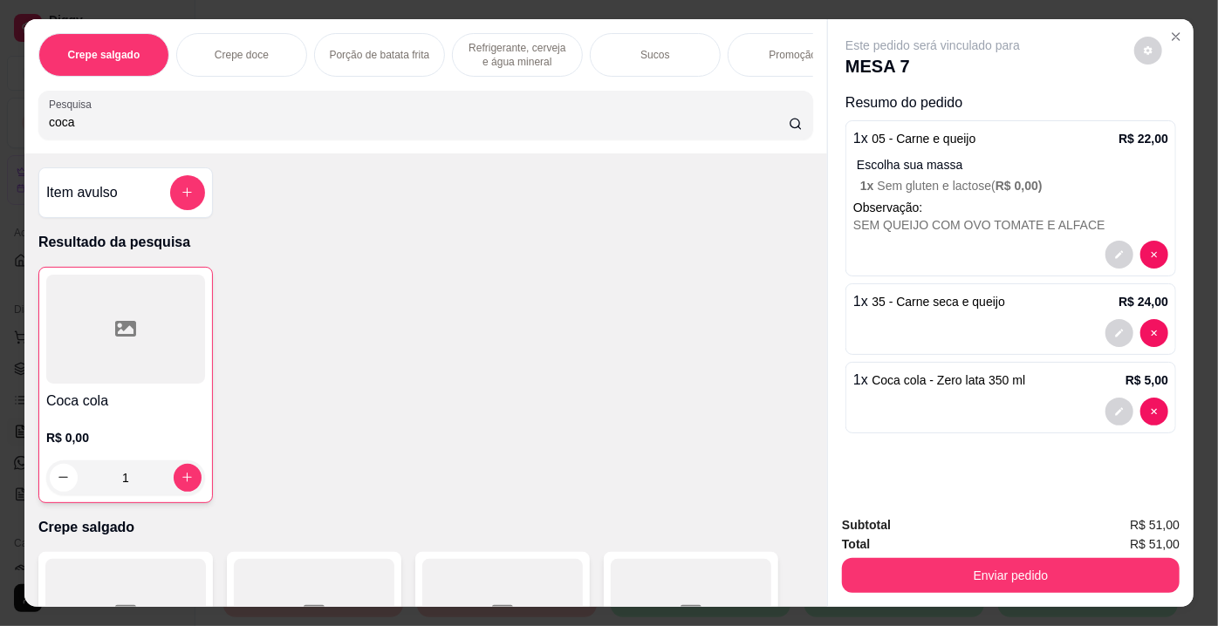
drag, startPoint x: 96, startPoint y: 139, endPoint x: 0, endPoint y: 126, distance: 96.7
click at [0, 126] on div "Crepe salgado Crepe doce Porção de batata frita Refrigerante, cerveja e água mi…" at bounding box center [609, 313] width 1218 height 626
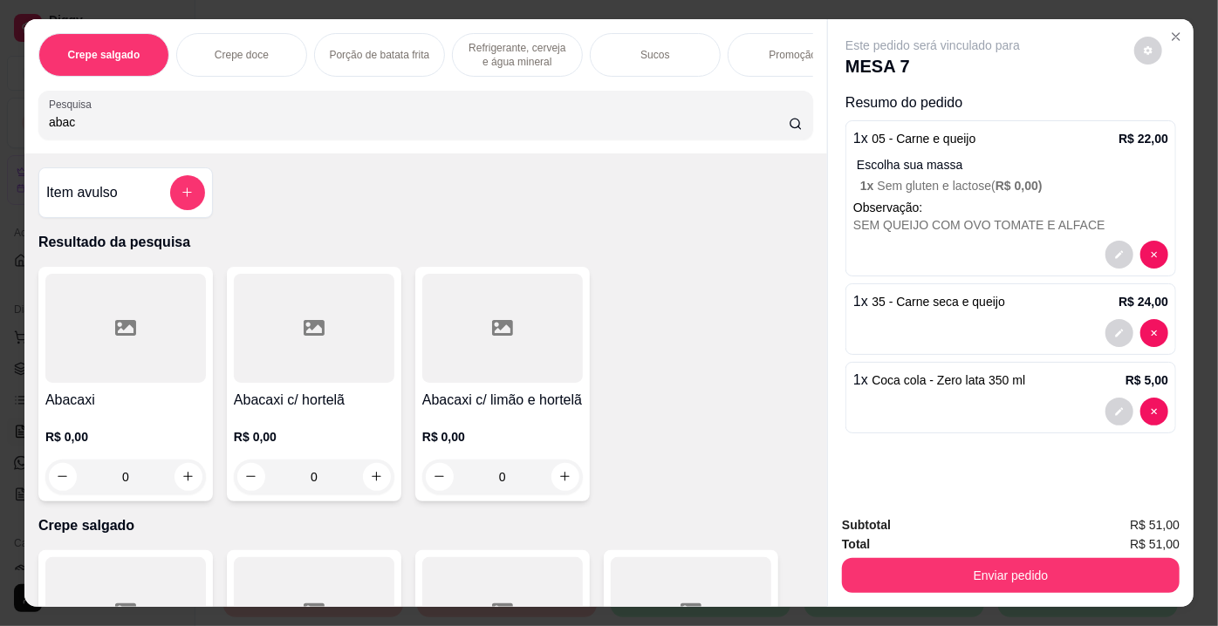
type input "abac"
click at [482, 348] on div at bounding box center [502, 328] width 161 height 109
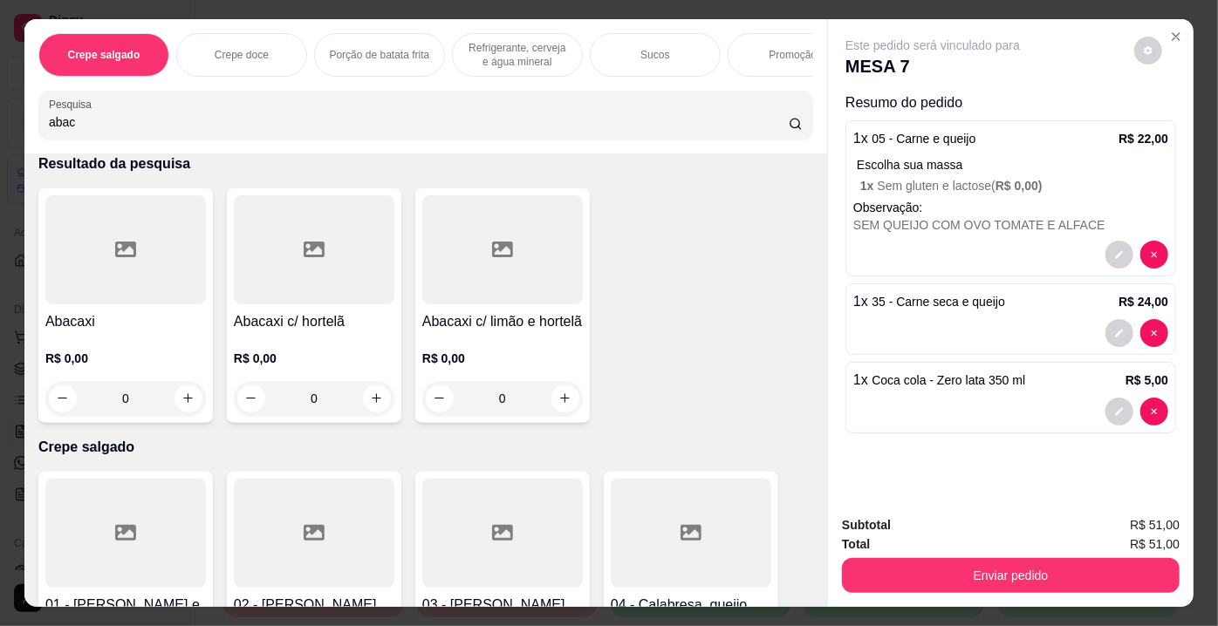
scroll to position [0, 0]
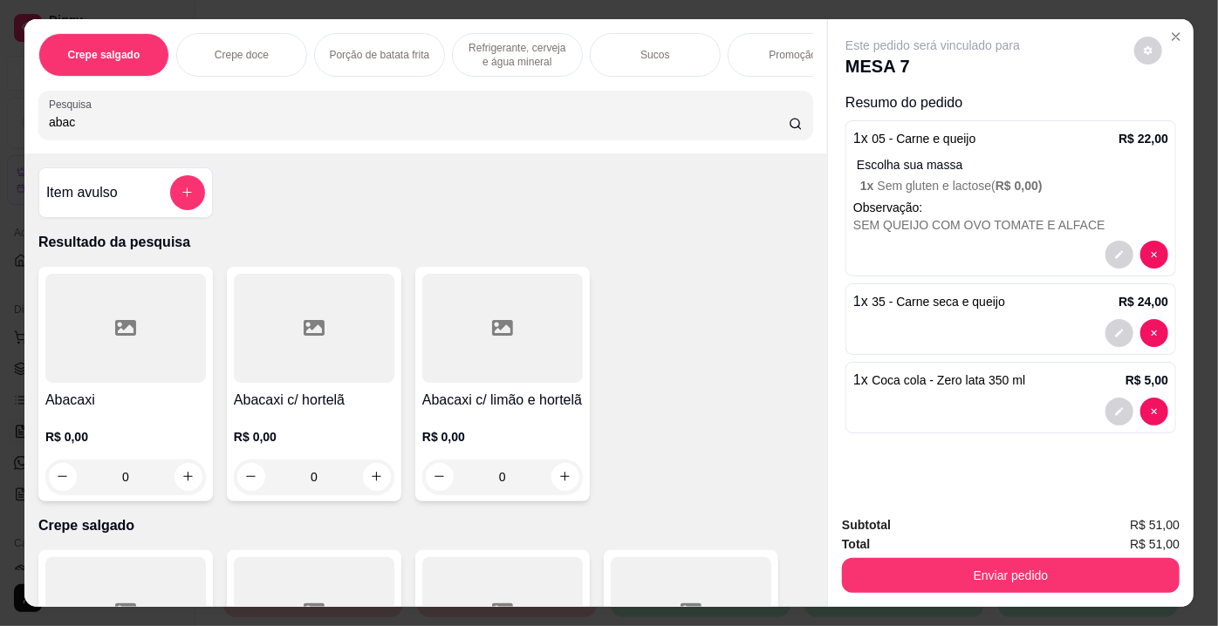
click at [332, 325] on div at bounding box center [314, 328] width 161 height 109
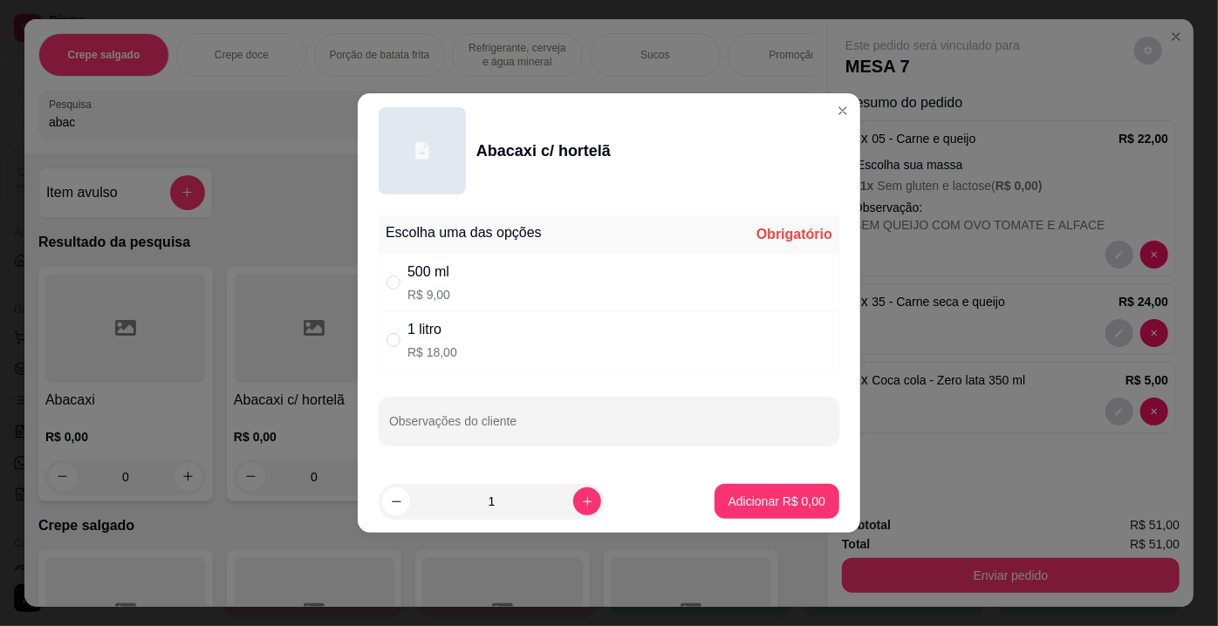
click at [425, 279] on div "500 ml" at bounding box center [428, 272] width 43 height 21
radio input "true"
click at [464, 422] on input "Observações do cliente" at bounding box center [609, 428] width 440 height 17
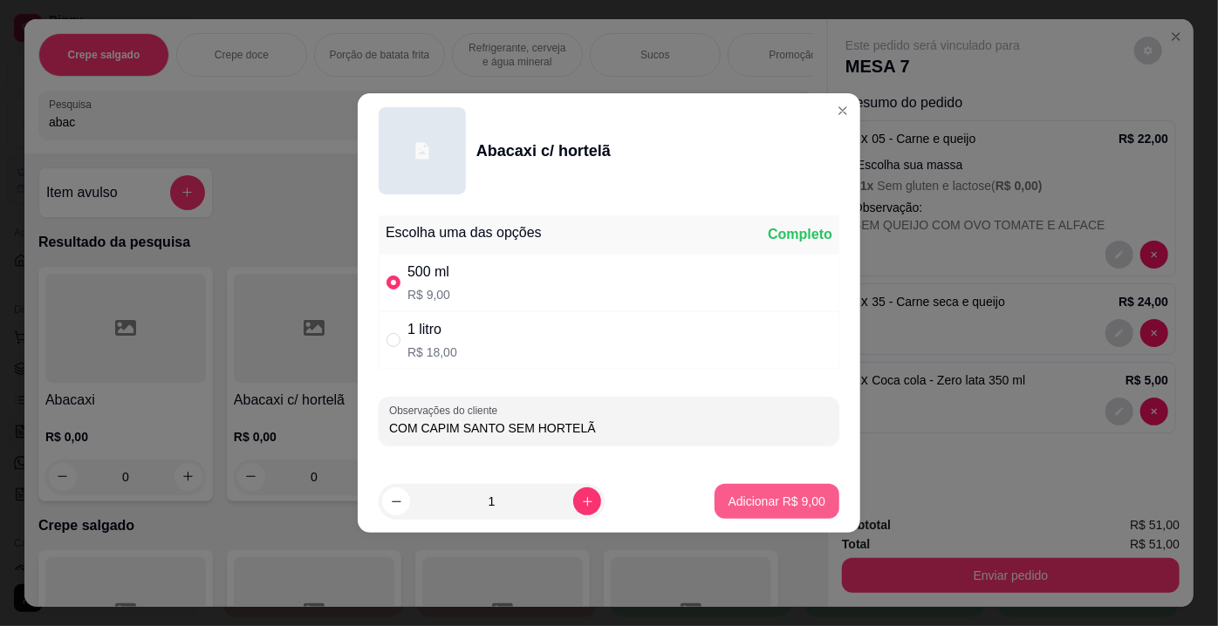
type input "COM CAPIM SANTO SEM HORTELÃ"
click at [799, 506] on p "Adicionar R$ 9,00" at bounding box center [776, 501] width 97 height 17
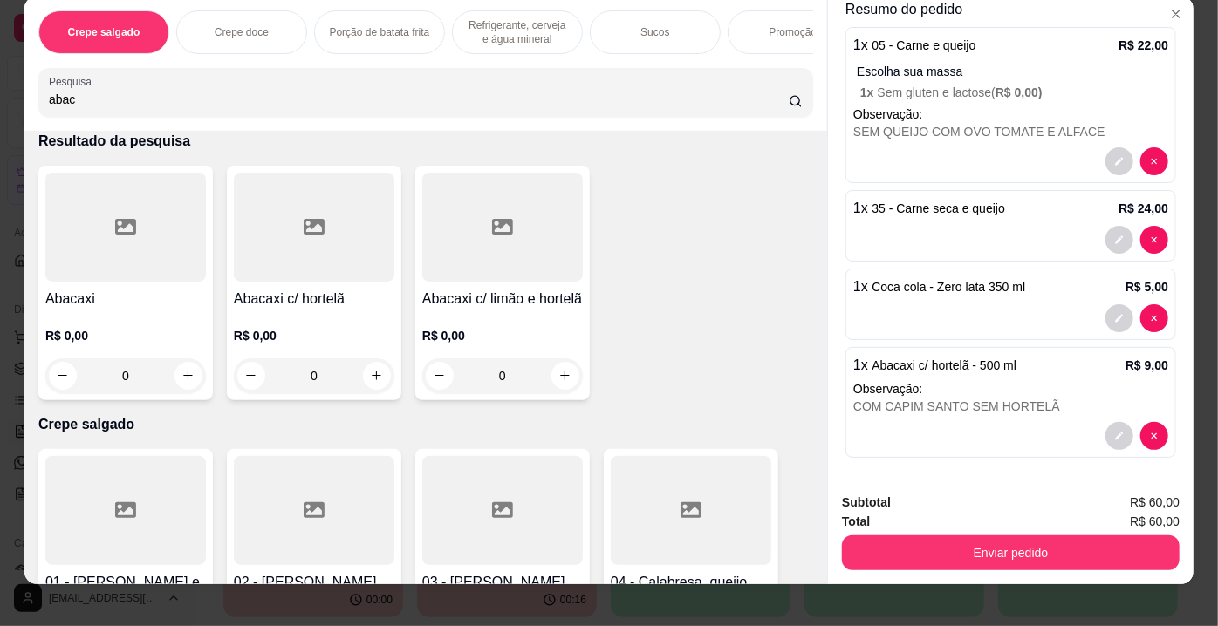
scroll to position [43, 0]
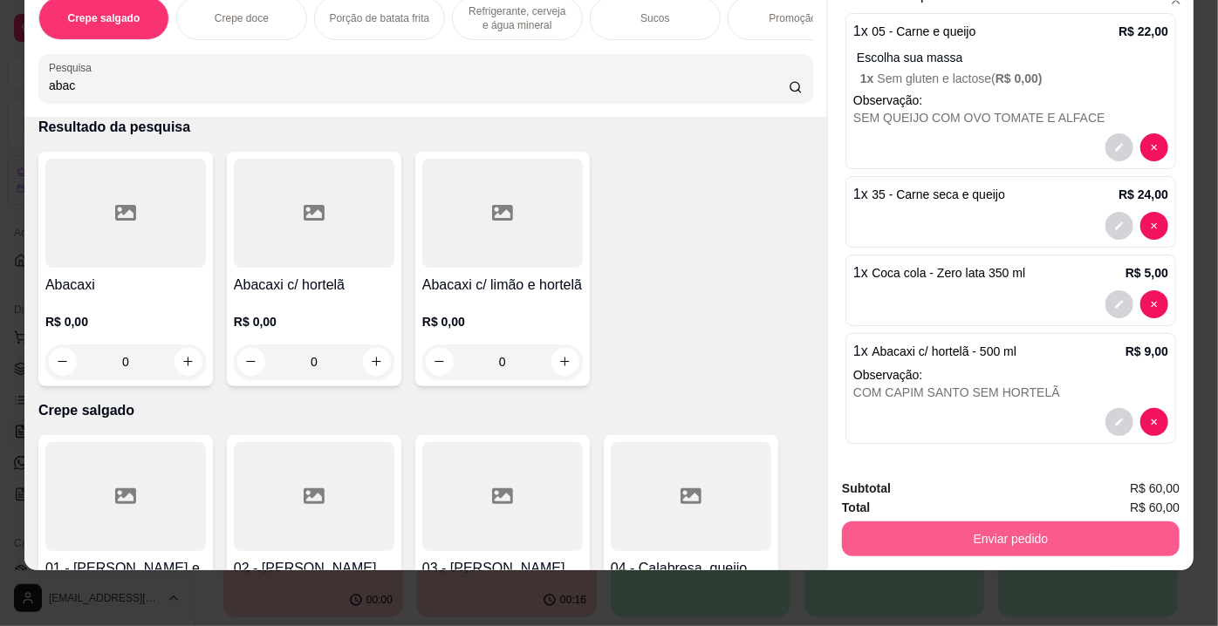
click at [972, 530] on button "Enviar pedido" at bounding box center [1011, 539] width 338 height 35
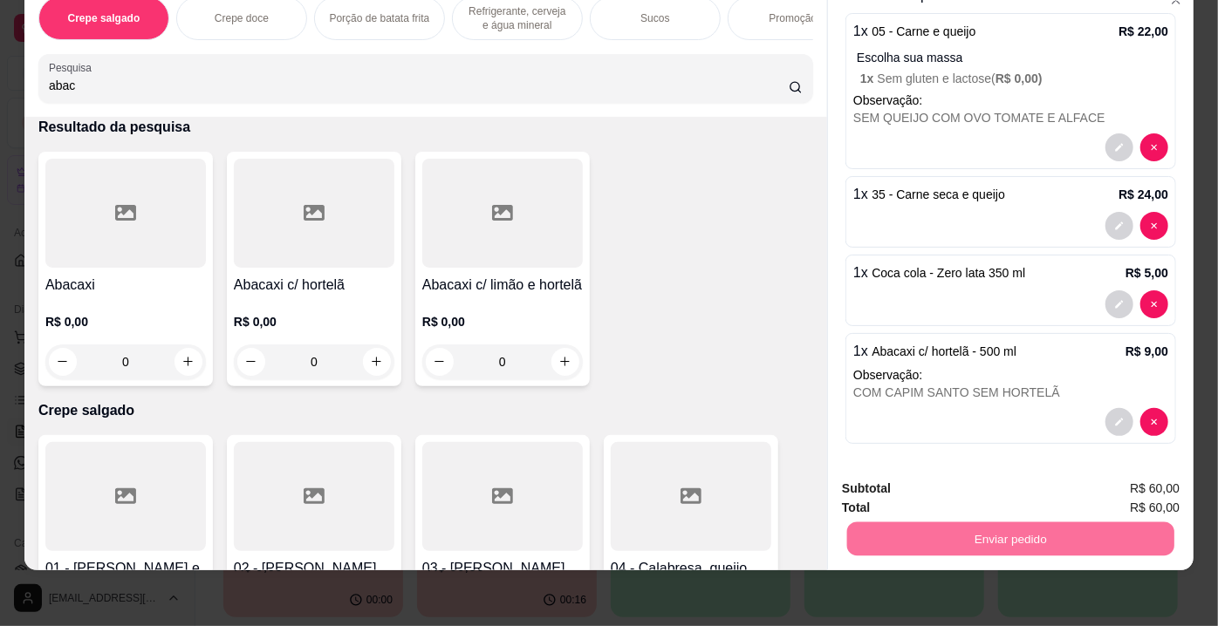
click at [1146, 486] on button "Enviar pedido" at bounding box center [1135, 484] width 96 height 32
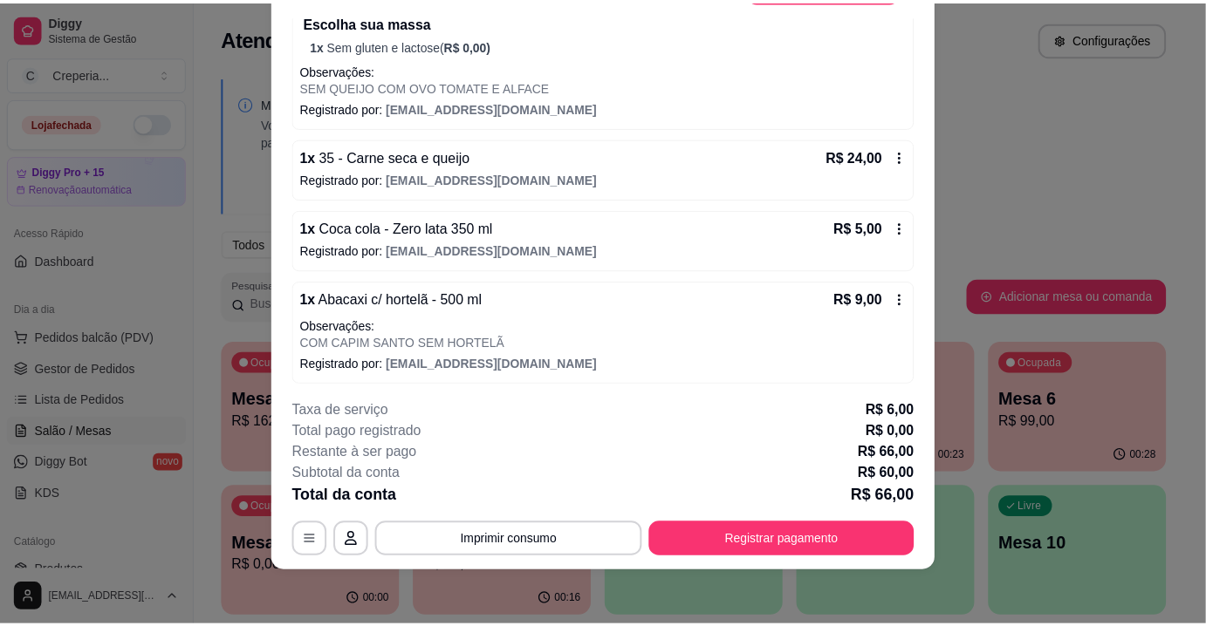
scroll to position [52, 0]
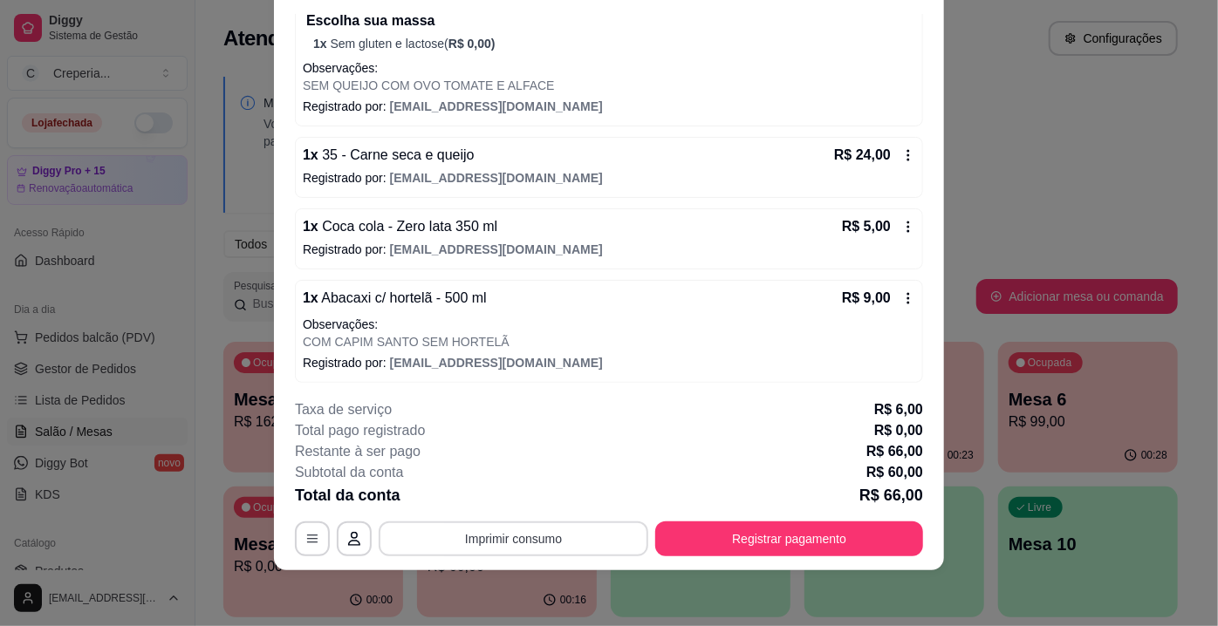
click at [521, 535] on button "Imprimir consumo" at bounding box center [514, 539] width 270 height 35
click at [531, 505] on button "IMPRESSORA" at bounding box center [513, 499] width 122 height 27
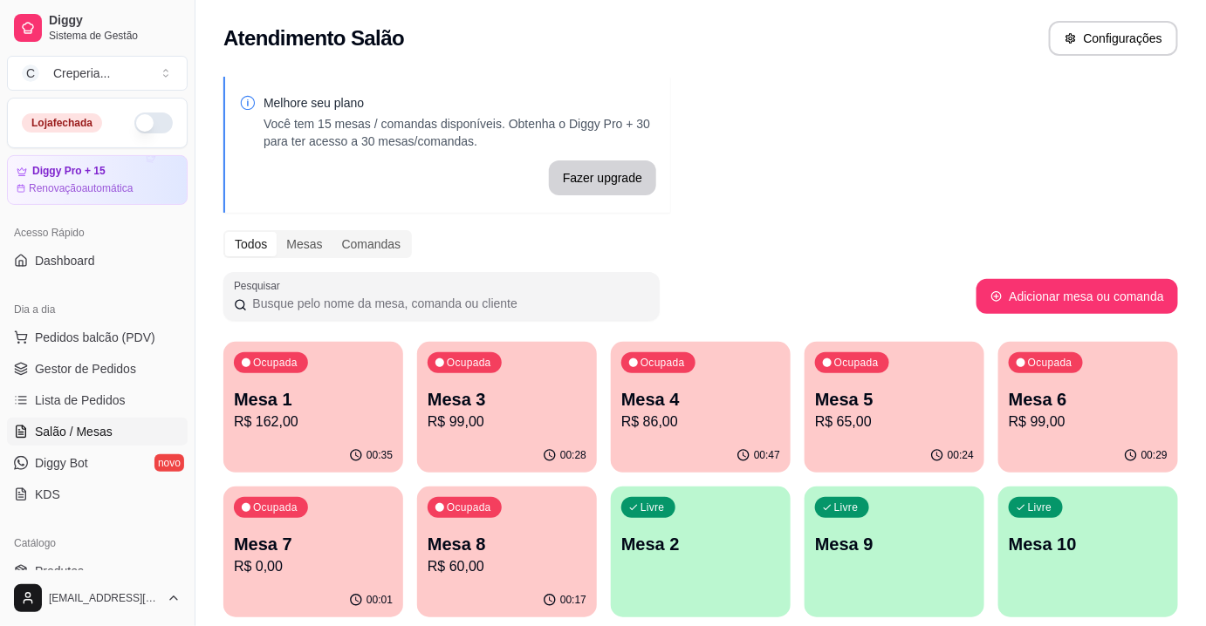
scroll to position [79, 0]
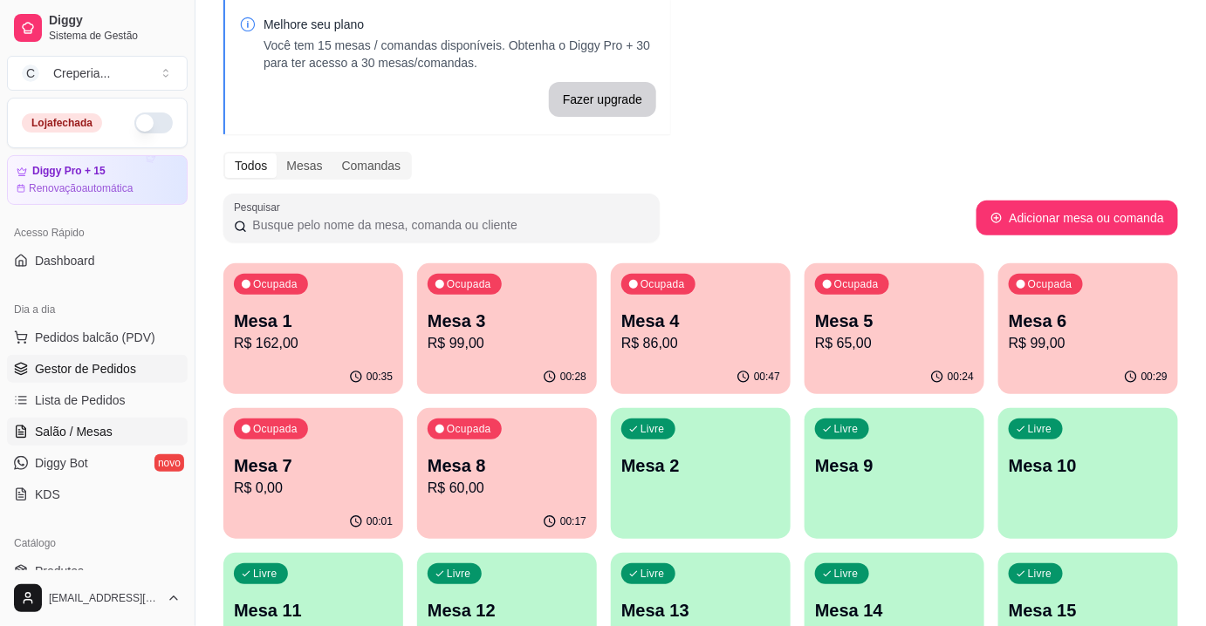
click at [84, 372] on span "Gestor de Pedidos" at bounding box center [85, 368] width 101 height 17
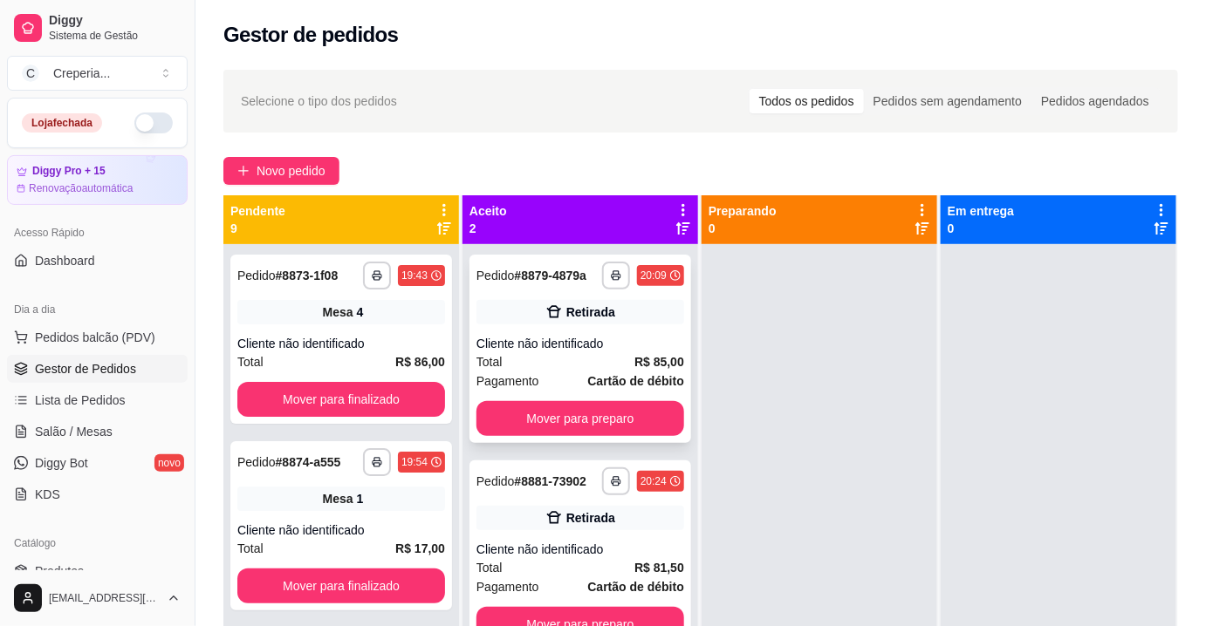
click at [591, 325] on div "**********" at bounding box center [580, 349] width 222 height 188
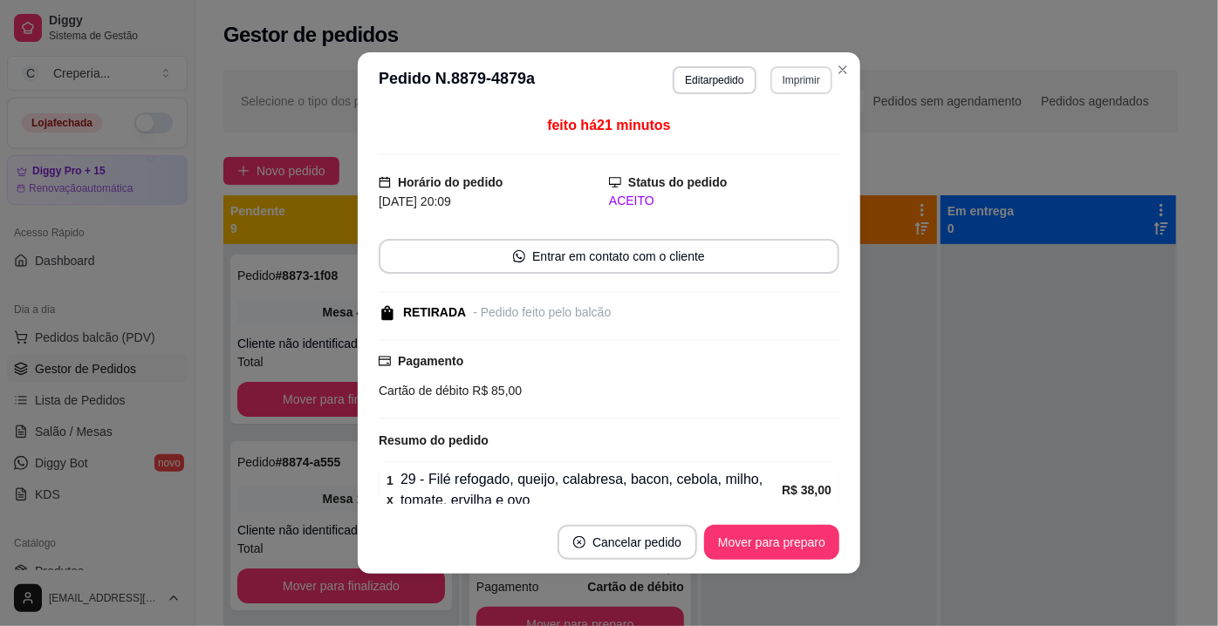
click at [786, 82] on button "Imprimir" at bounding box center [801, 80] width 62 height 28
click at [779, 140] on button "IMPRESSORA" at bounding box center [765, 141] width 126 height 28
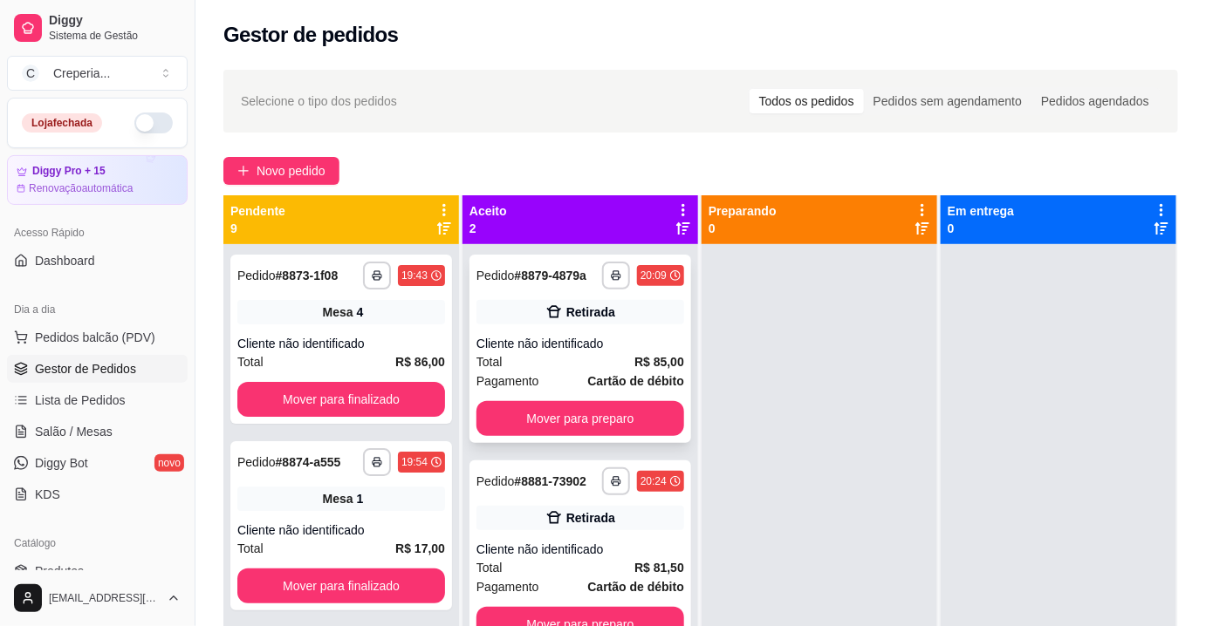
click at [586, 342] on div "Cliente não identificado" at bounding box center [580, 343] width 208 height 17
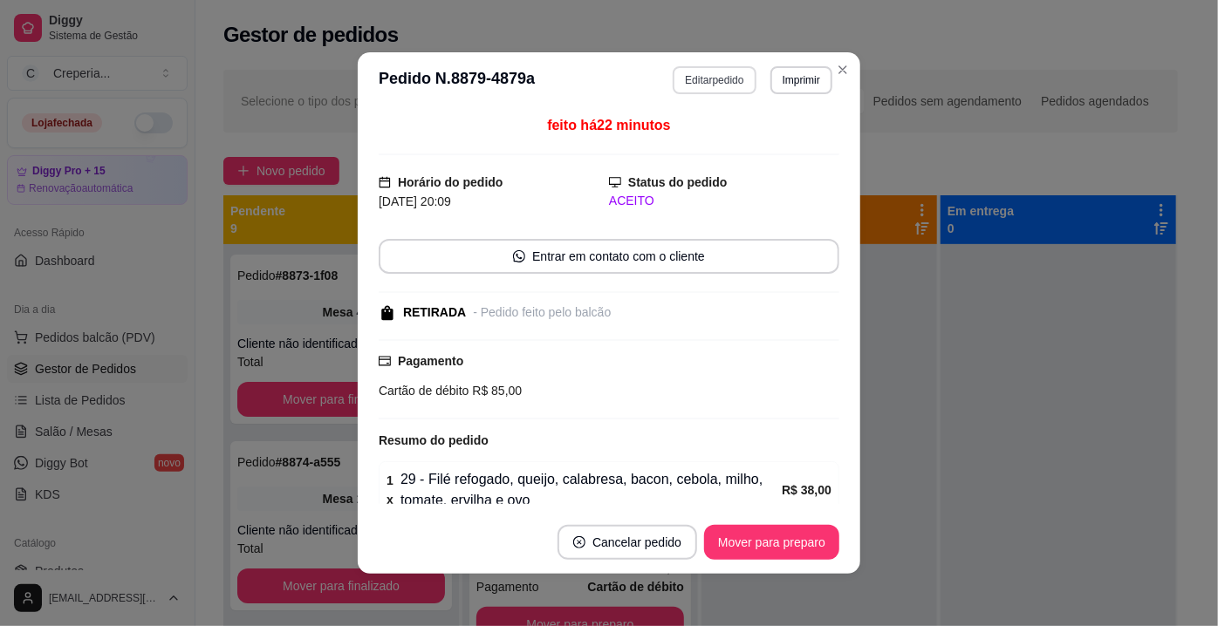
click at [700, 80] on button "Editar pedido" at bounding box center [714, 80] width 83 height 28
click at [225, 125] on input "Pesquisa" at bounding box center [419, 121] width 740 height 17
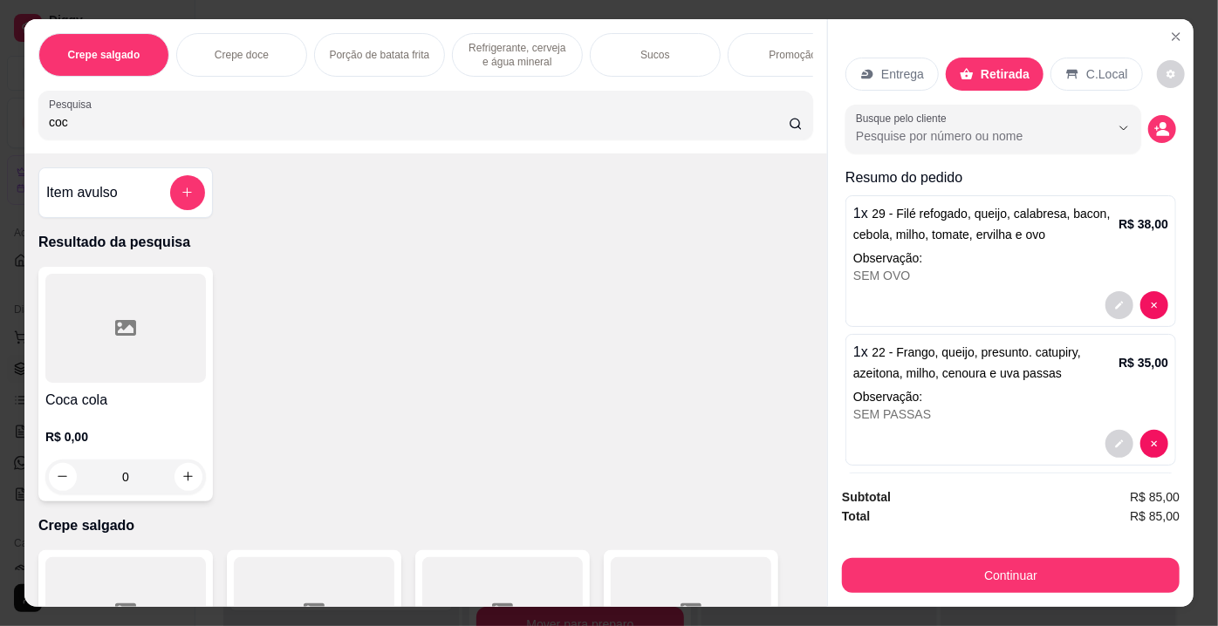
type input "coc"
click at [106, 310] on div at bounding box center [125, 328] width 161 height 109
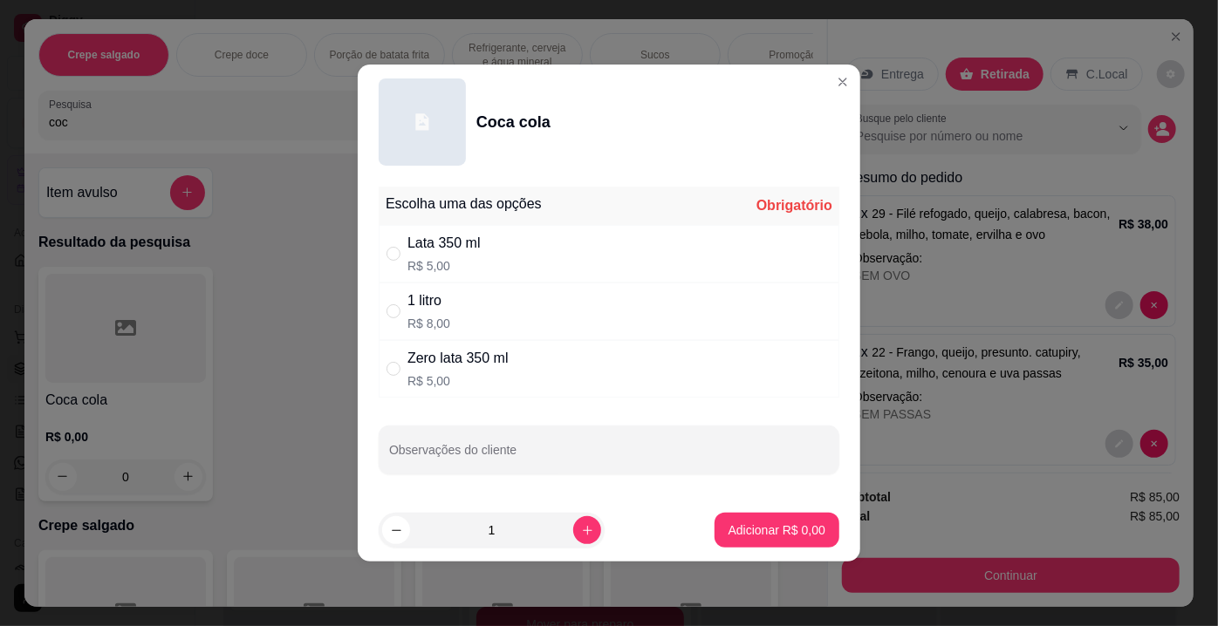
drag, startPoint x: 415, startPoint y: 311, endPoint x: 504, endPoint y: 341, distance: 94.1
click at [420, 311] on div "1 litro R$ 8,00" at bounding box center [428, 311] width 43 height 42
radio input "true"
click at [775, 523] on p "Adicionar R$ 8,00" at bounding box center [776, 530] width 97 height 17
type input "1"
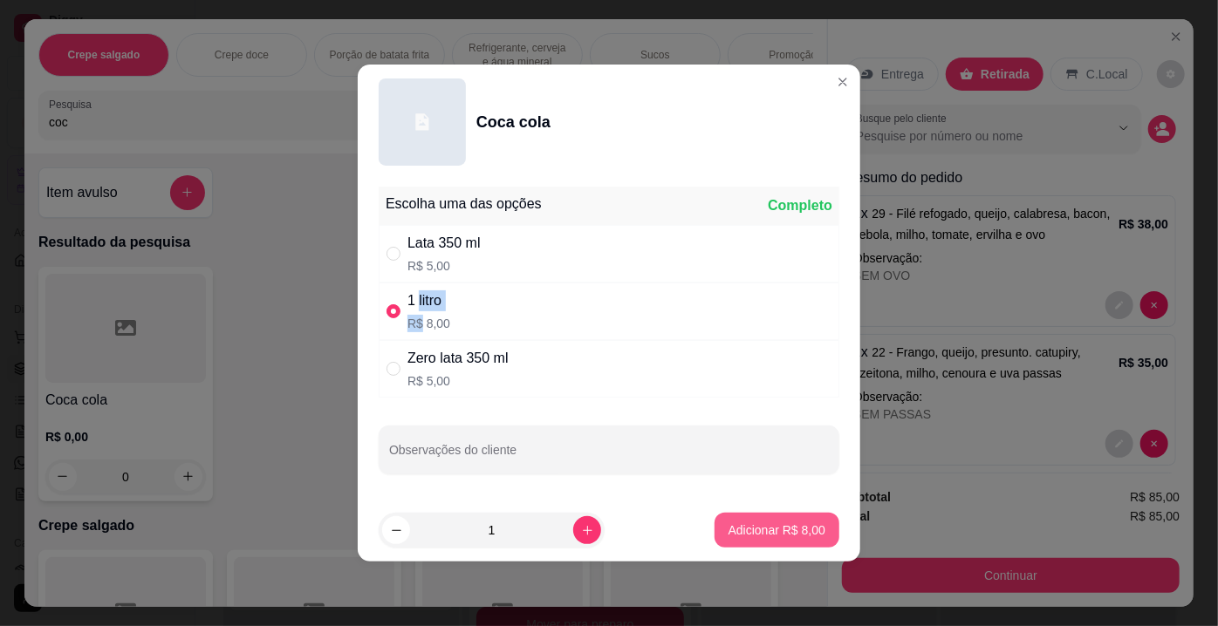
type input "1"
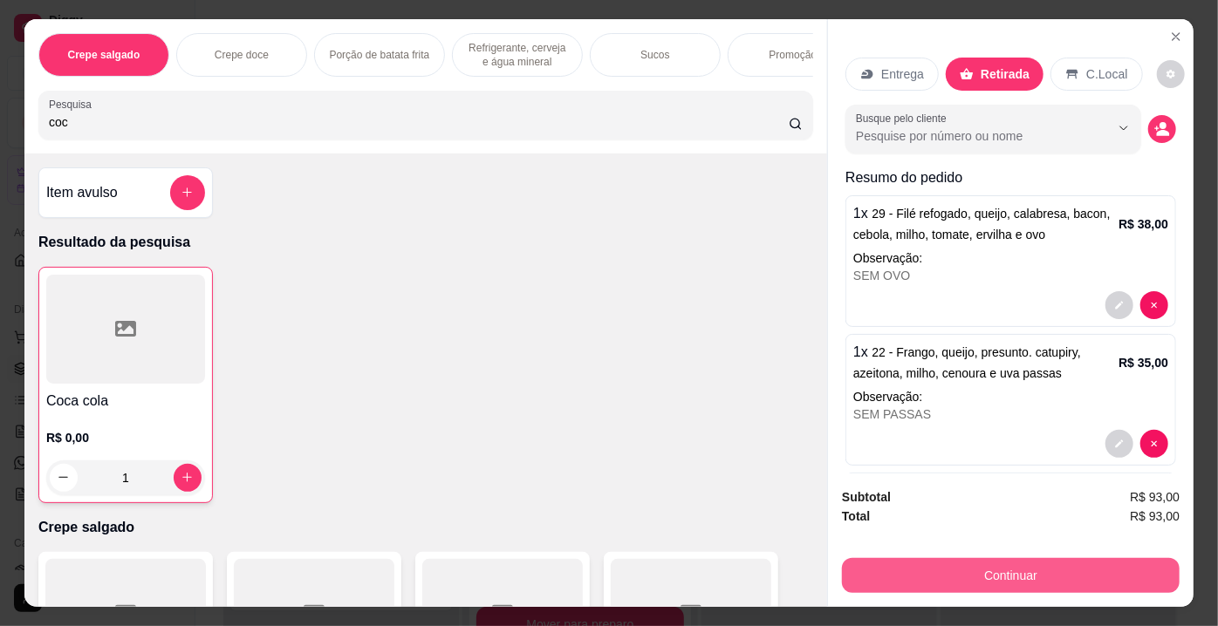
click at [1068, 577] on button "Continuar" at bounding box center [1011, 575] width 338 height 35
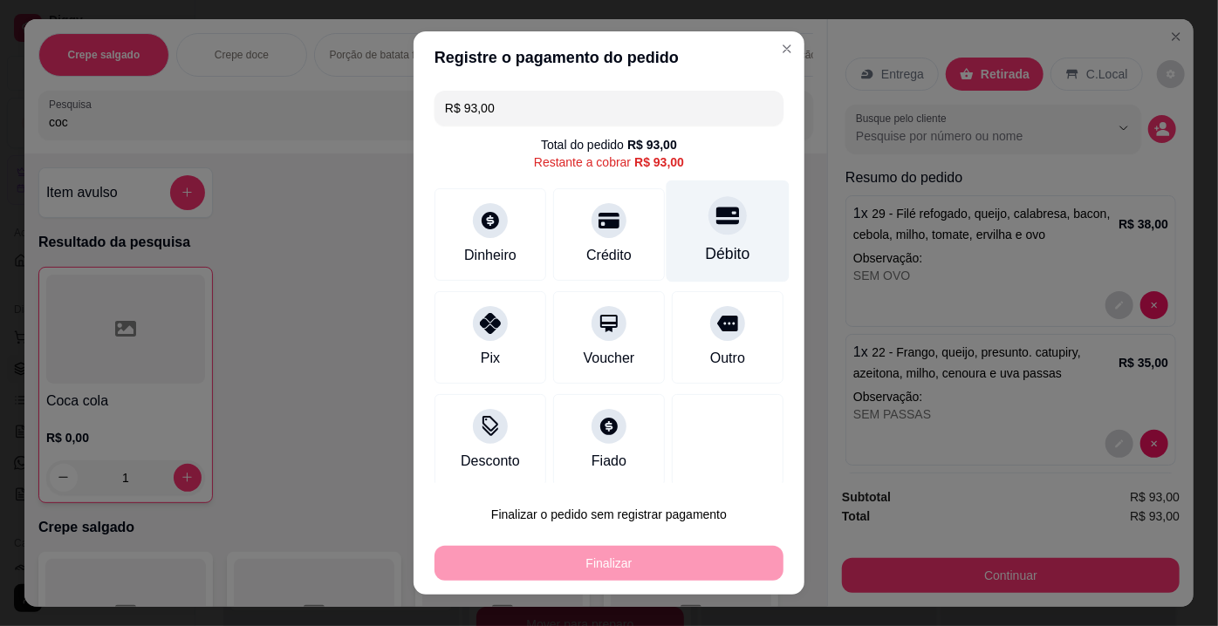
click at [691, 241] on div "Débito" at bounding box center [727, 232] width 123 height 102
type input "R$ 0,00"
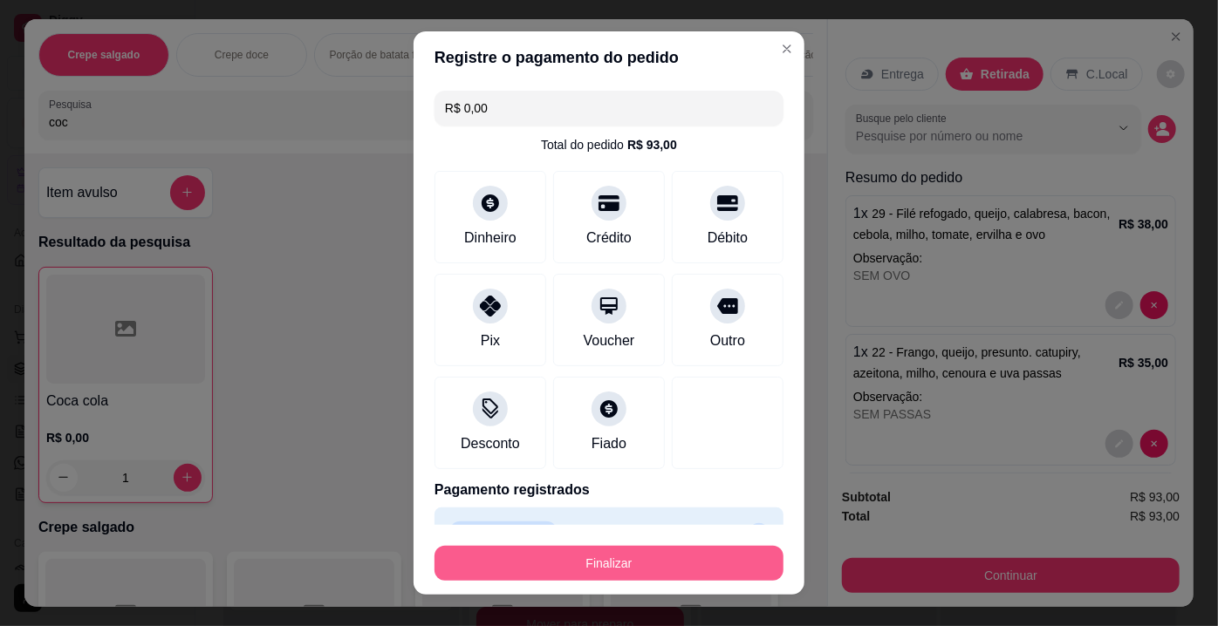
click at [611, 573] on button "Finalizar" at bounding box center [608, 563] width 349 height 35
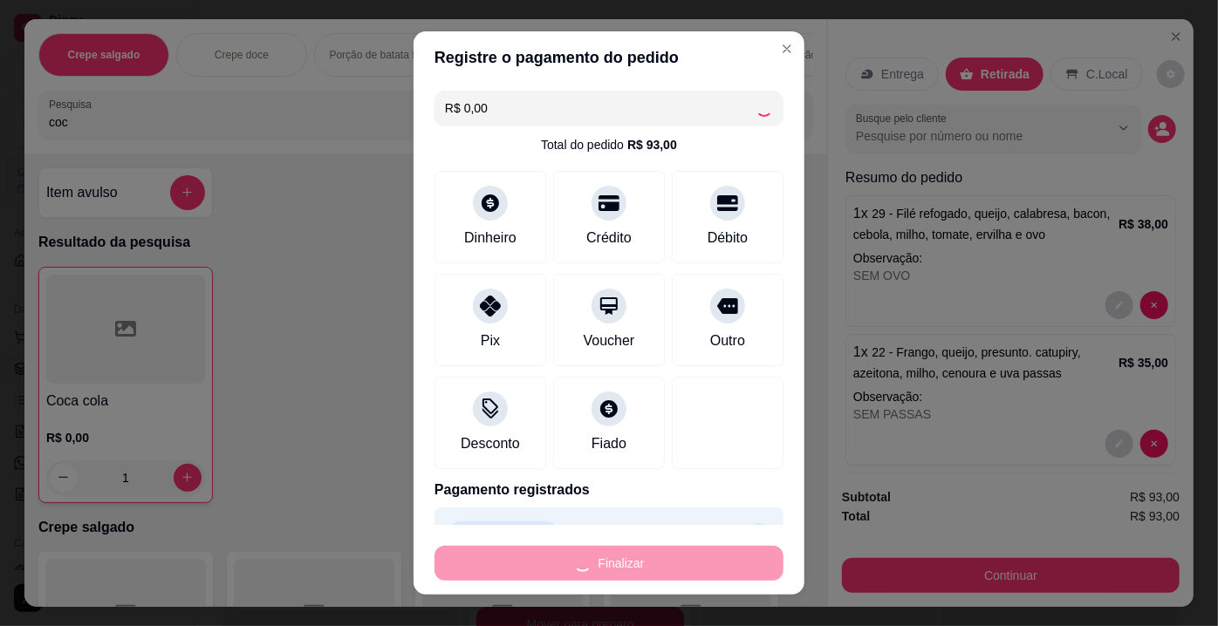
type input "0"
type input "-R$ 93,00"
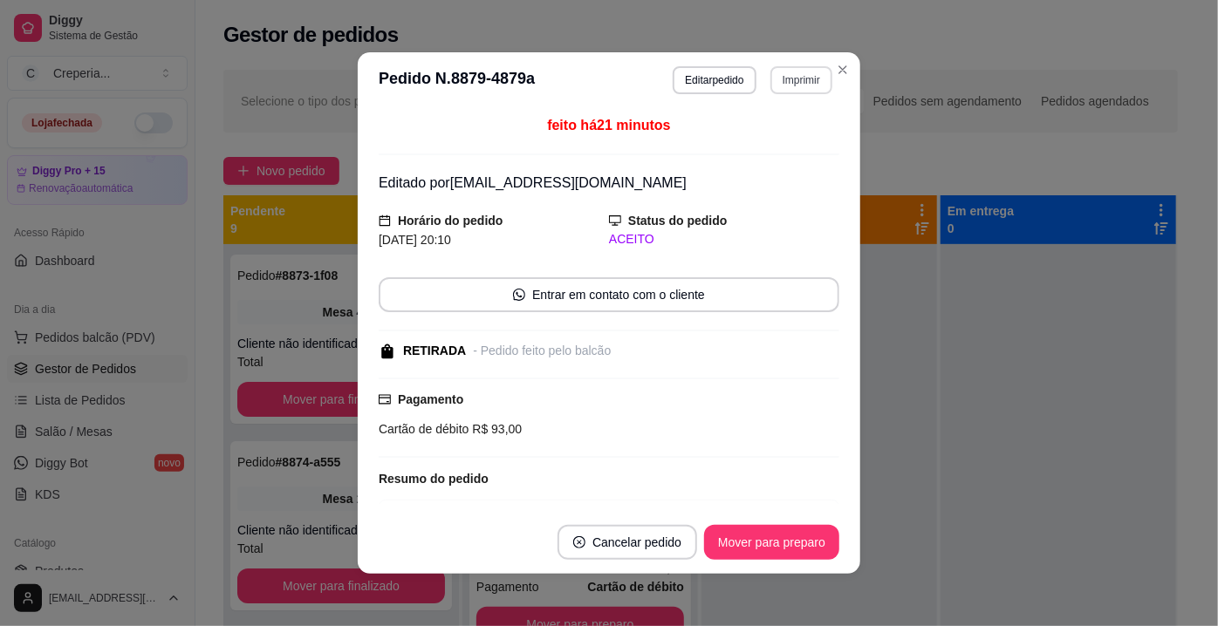
click at [796, 88] on button "Imprimir" at bounding box center [801, 80] width 62 height 28
click at [759, 140] on button "IMPRESSORA" at bounding box center [764, 141] width 126 height 28
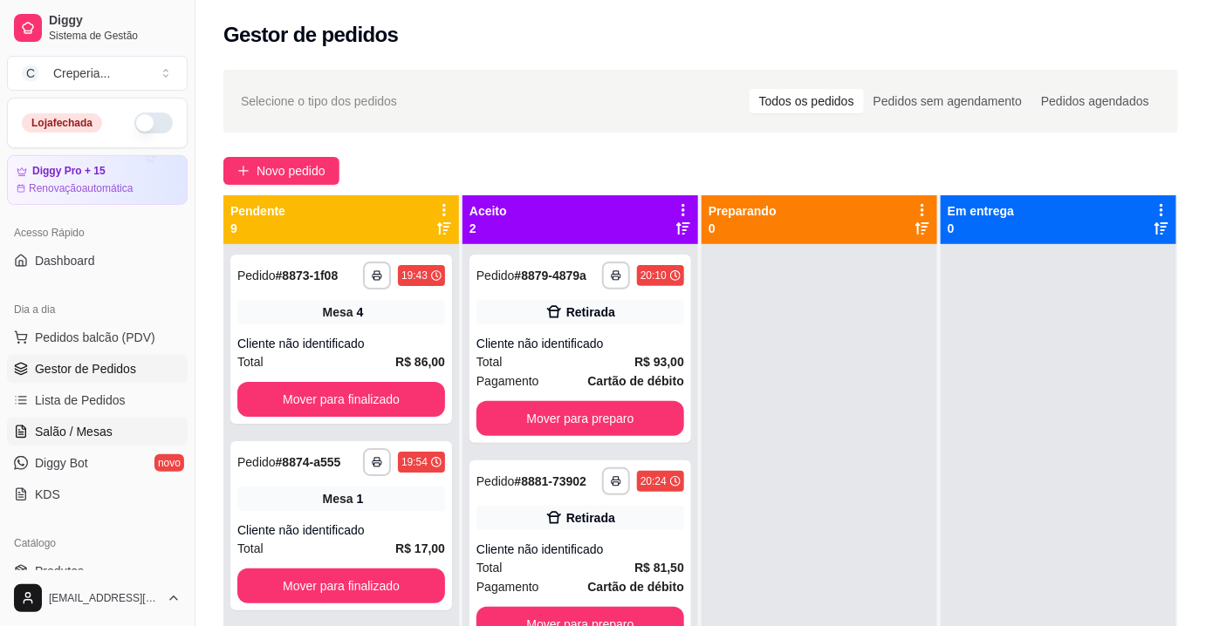
click at [139, 429] on link "Salão / Mesas" at bounding box center [97, 432] width 181 height 28
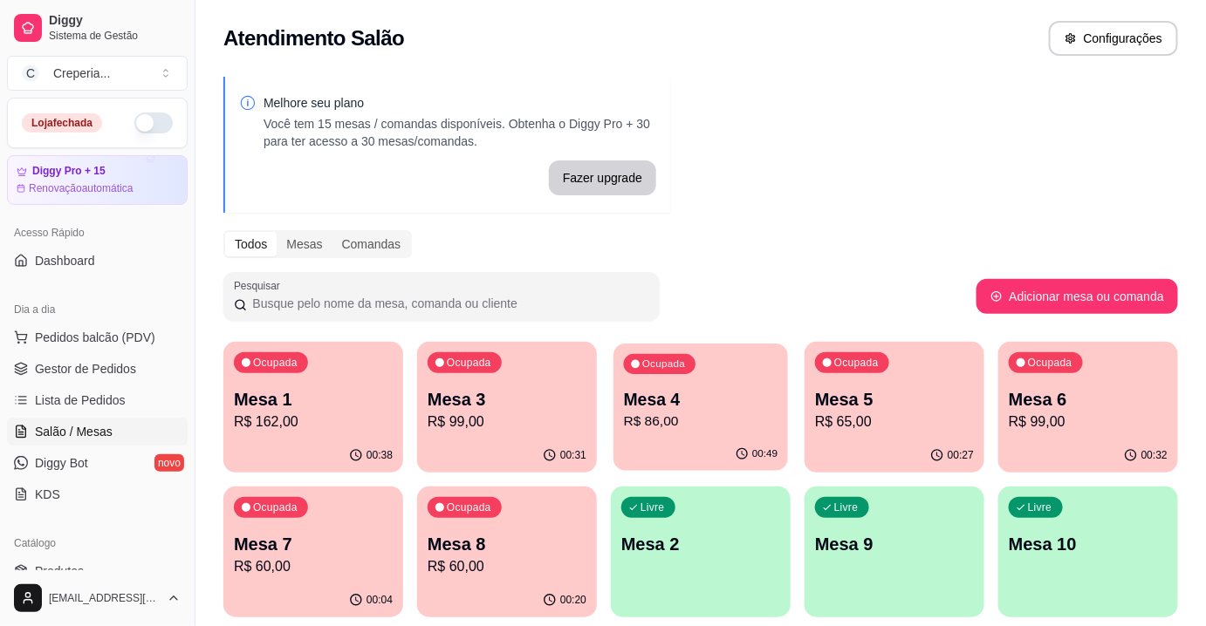
click at [762, 396] on p "Mesa 4" at bounding box center [701, 400] width 154 height 24
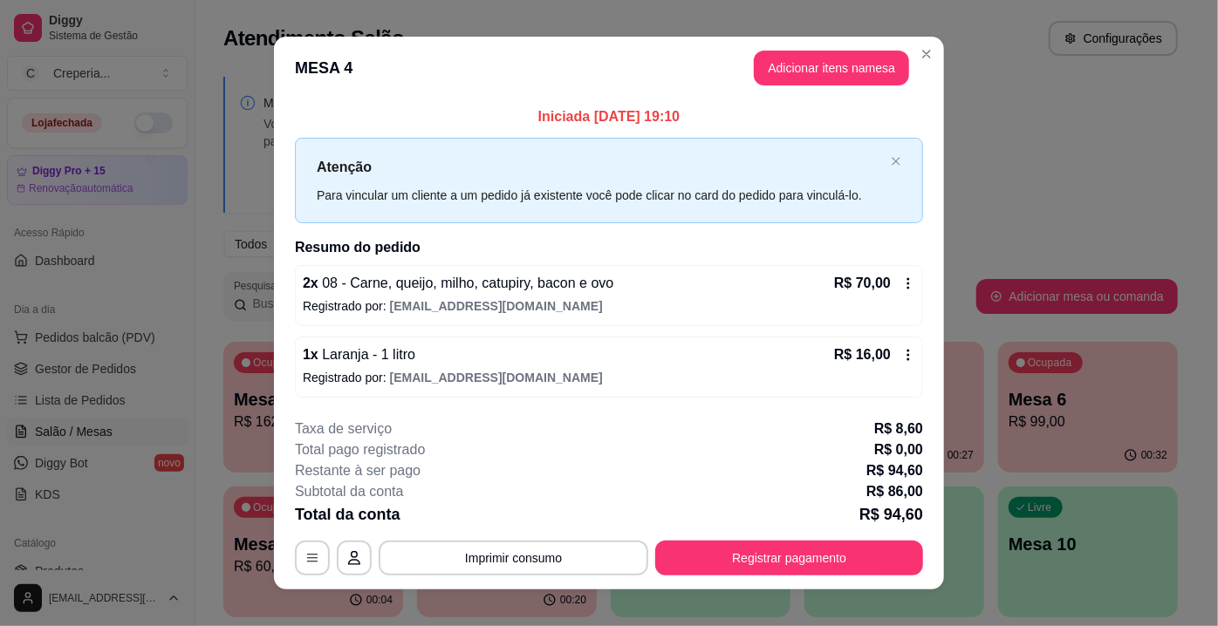
drag, startPoint x: 558, startPoint y: 538, endPoint x: 572, endPoint y: 512, distance: 29.7
click at [571, 517] on div "**********" at bounding box center [609, 497] width 628 height 157
click at [536, 559] on button "Imprimir consumo" at bounding box center [514, 558] width 262 height 34
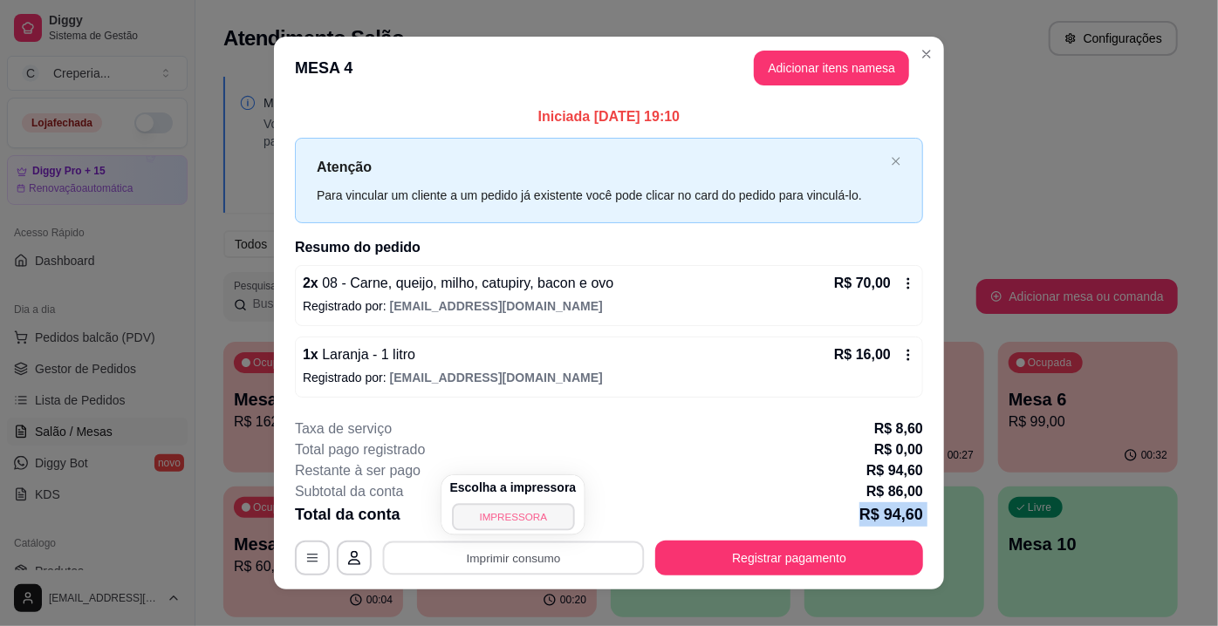
click at [537, 506] on button "IMPRESSORA" at bounding box center [513, 516] width 122 height 27
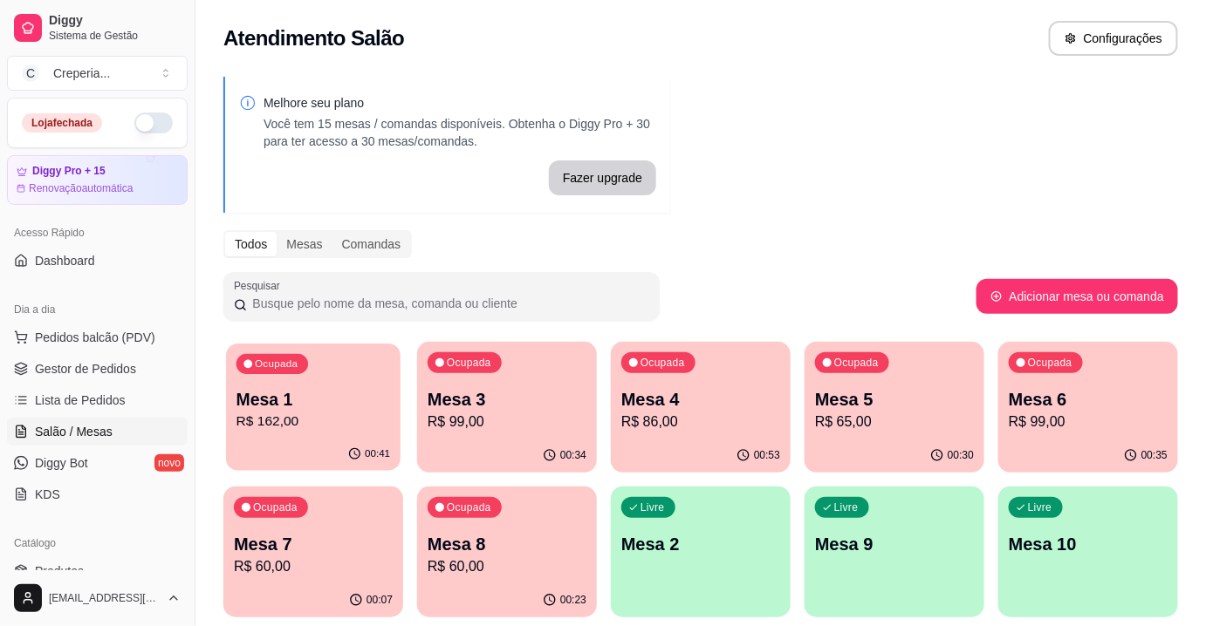
click at [226, 389] on div "Ocupada Mesa 1 R$ 162,00" at bounding box center [313, 391] width 174 height 94
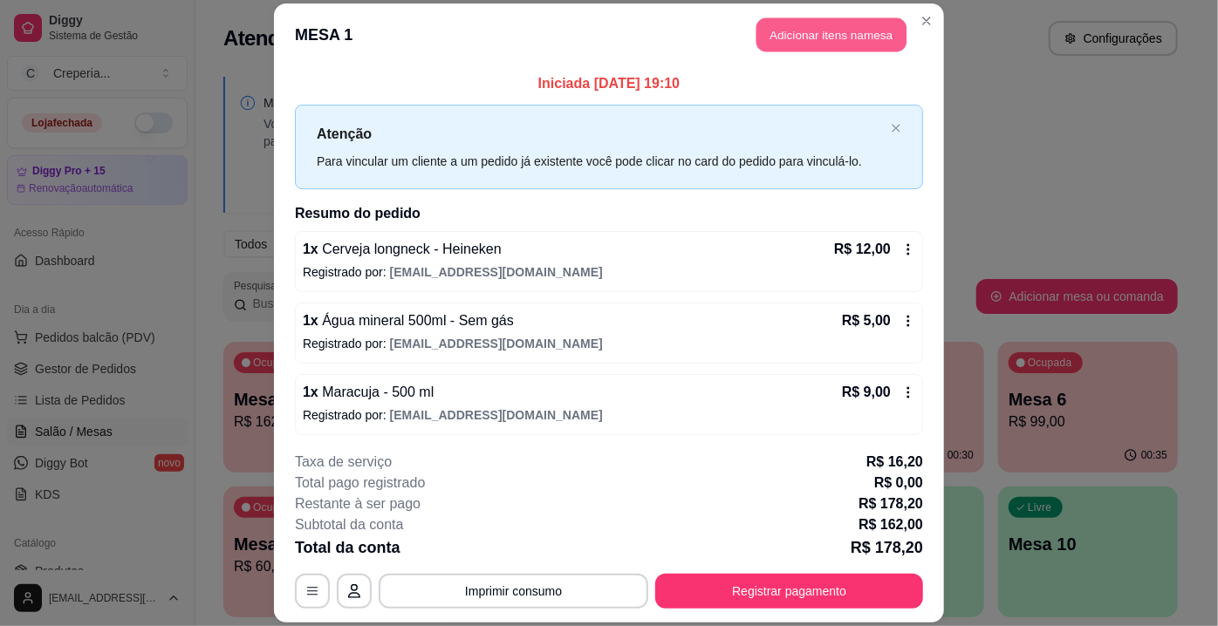
click at [830, 49] on button "Adicionar itens na mesa" at bounding box center [831, 34] width 150 height 34
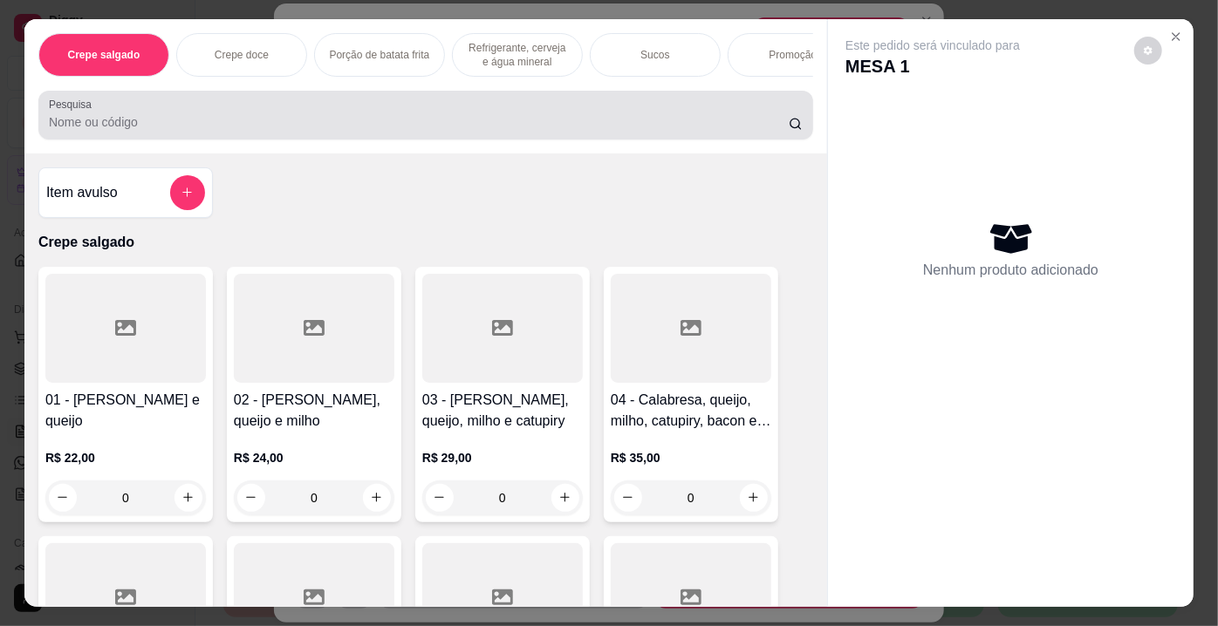
click at [209, 115] on div at bounding box center [426, 115] width 754 height 35
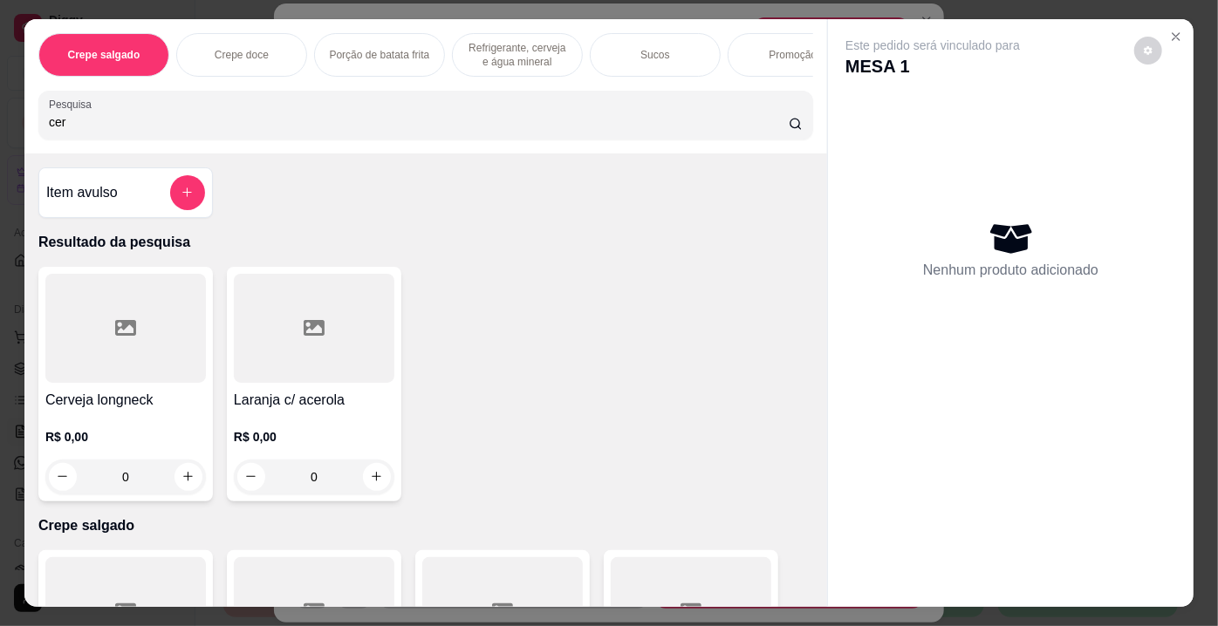
type input "cer"
click at [124, 346] on div at bounding box center [125, 328] width 161 height 109
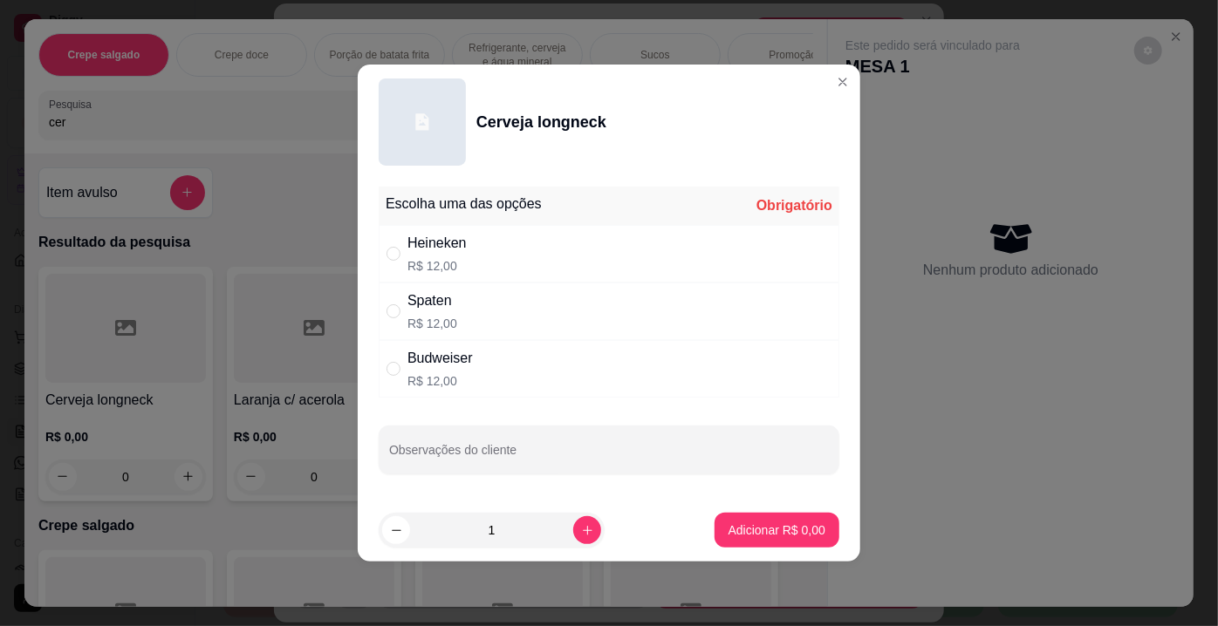
click at [443, 255] on div "Heineken R$ 12,00" at bounding box center [436, 254] width 59 height 42
radio input "true"
click at [776, 522] on p "Adicionar R$ 12,00" at bounding box center [773, 530] width 104 height 17
type input "1"
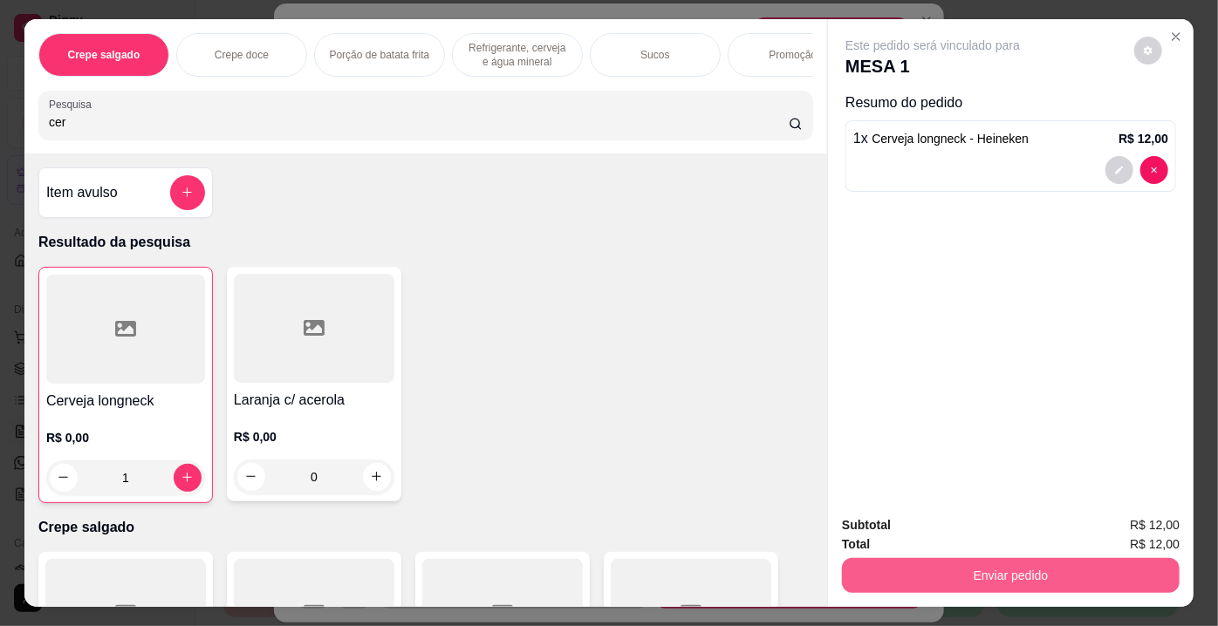
click at [972, 562] on button "Enviar pedido" at bounding box center [1011, 575] width 338 height 35
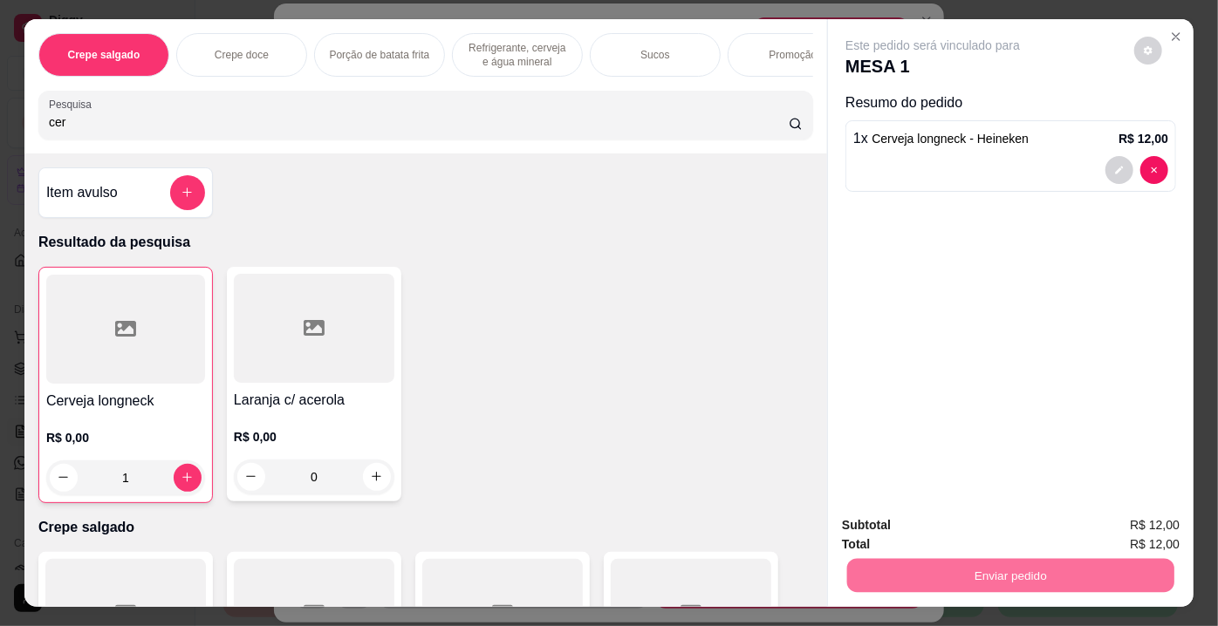
click at [1114, 519] on button "Enviar pedido" at bounding box center [1134, 527] width 99 height 33
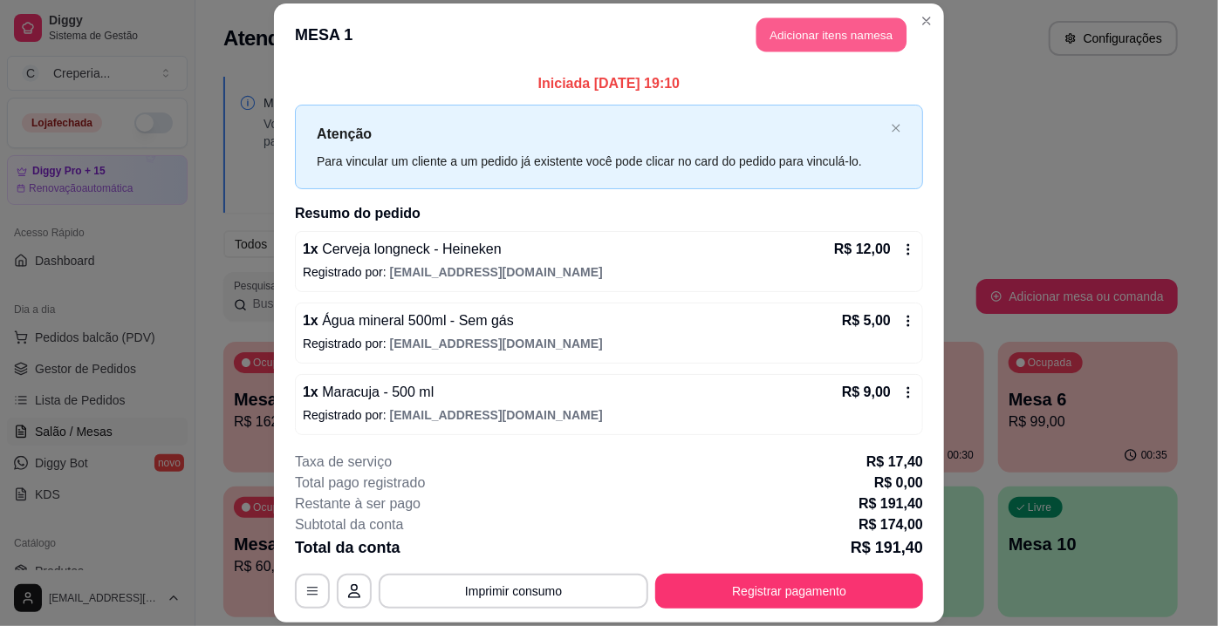
click at [830, 37] on button "Adicionar itens na mesa" at bounding box center [831, 34] width 150 height 34
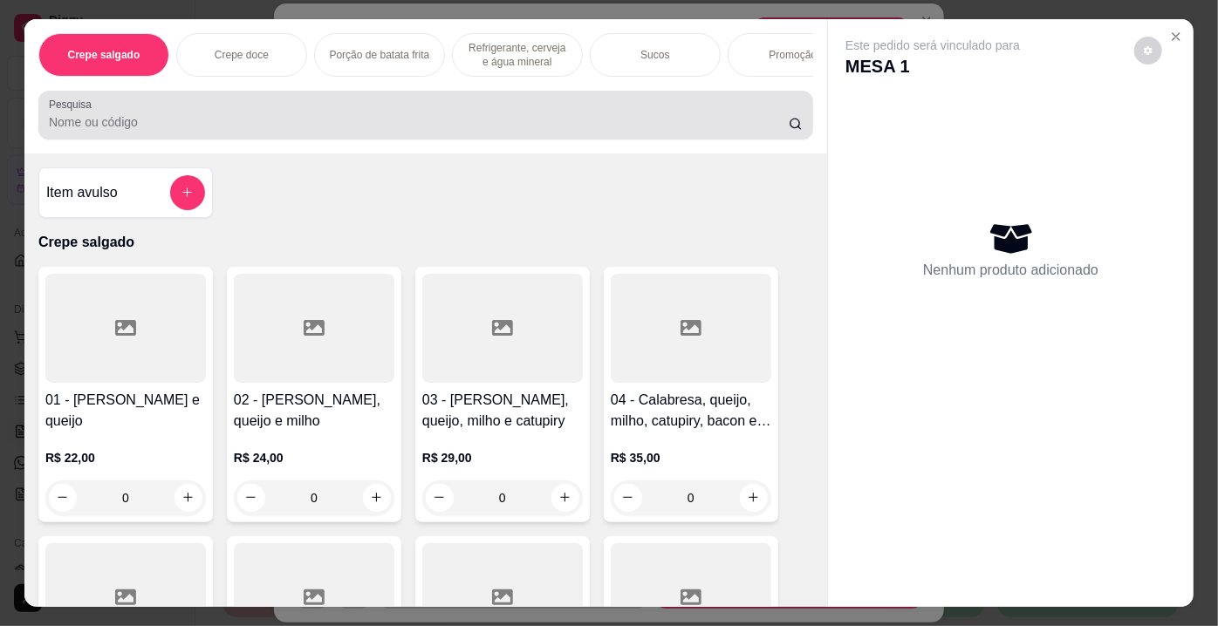
click at [236, 125] on input "Pesquisa" at bounding box center [419, 121] width 740 height 17
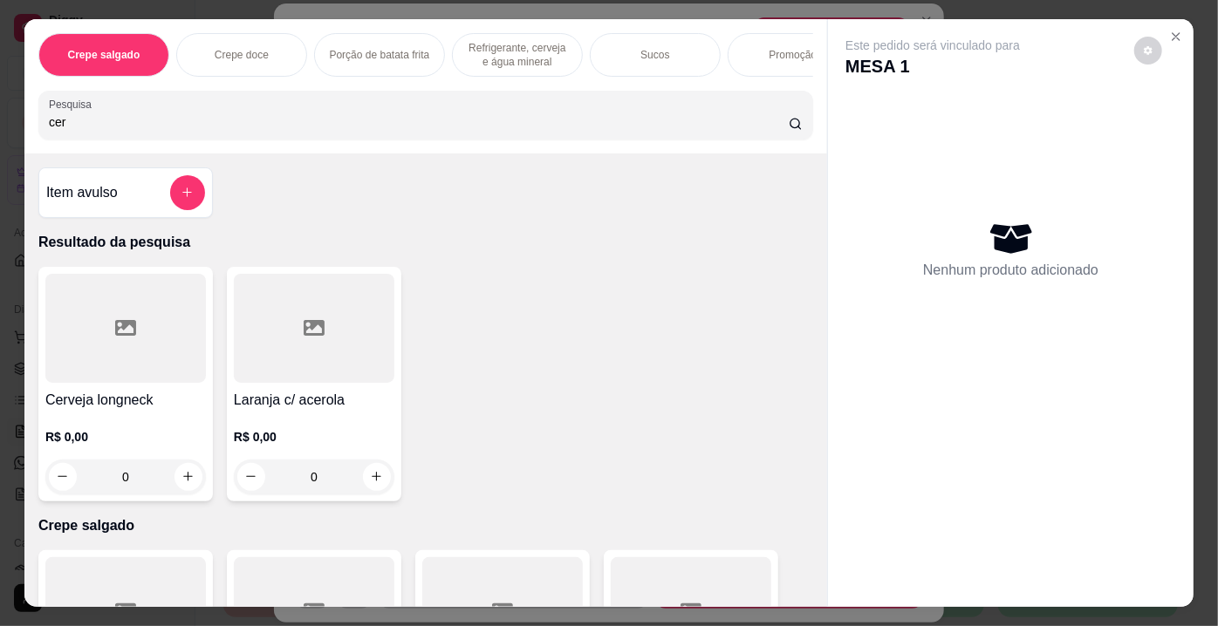
type input "cer"
click at [102, 348] on div at bounding box center [125, 328] width 161 height 109
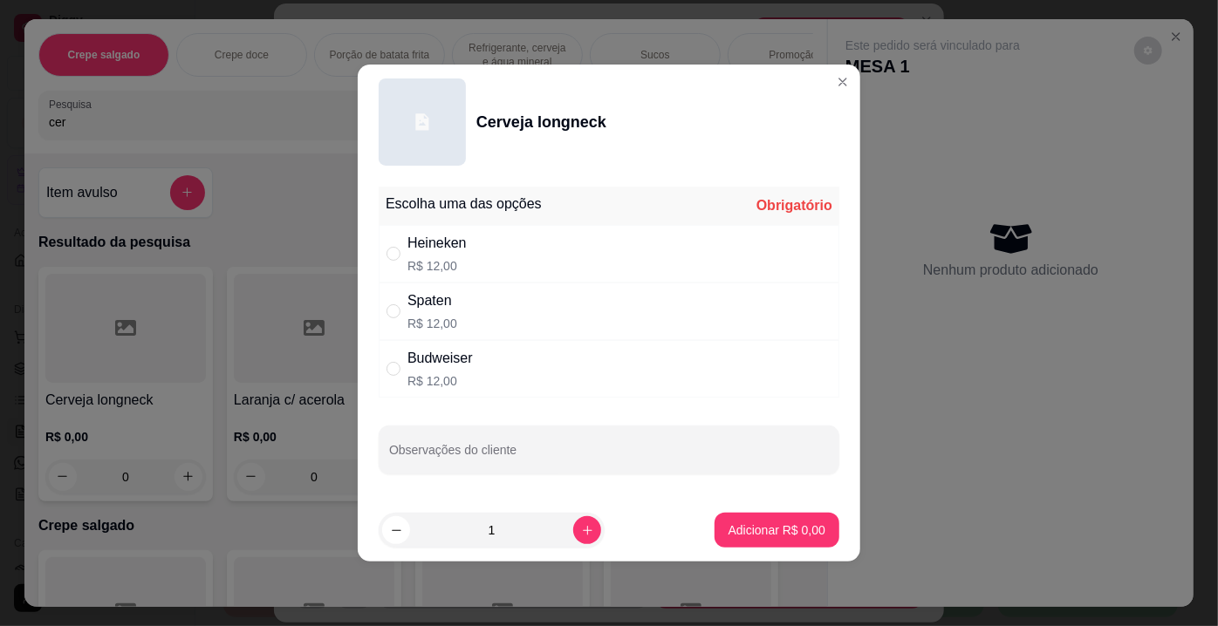
drag, startPoint x: 423, startPoint y: 252, endPoint x: 637, endPoint y: 394, distance: 256.7
click at [424, 252] on div "Heineken" at bounding box center [436, 243] width 59 height 21
radio input "true"
click at [744, 532] on p "Adicionar R$ 12,00" at bounding box center [773, 530] width 101 height 17
type input "1"
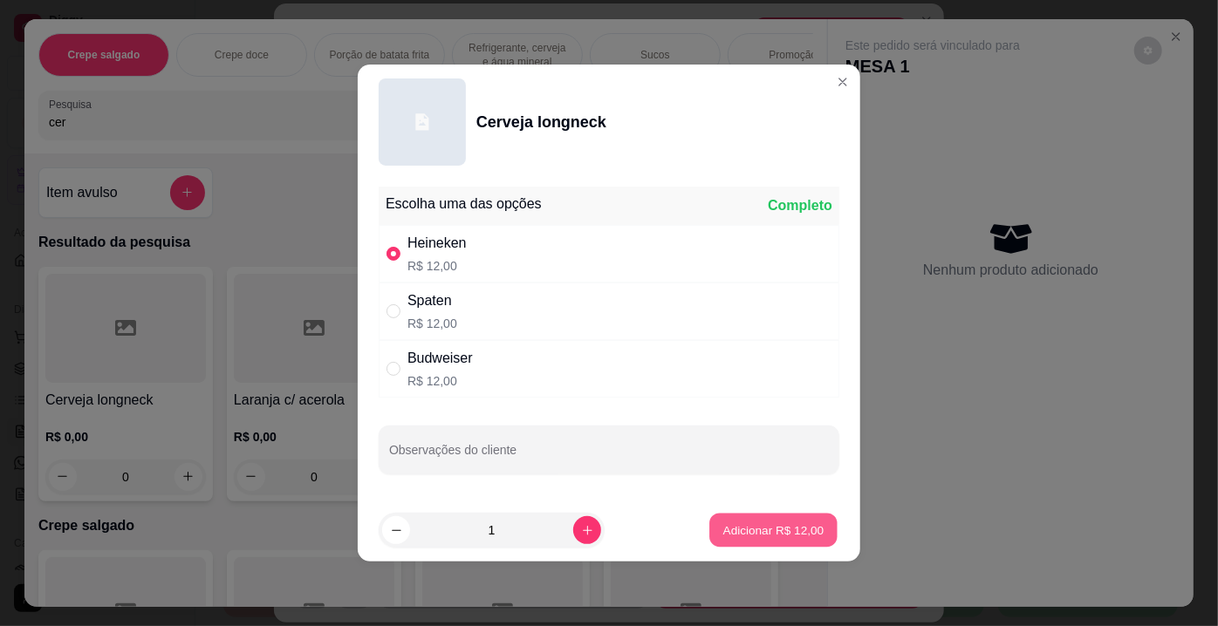
type input "1"
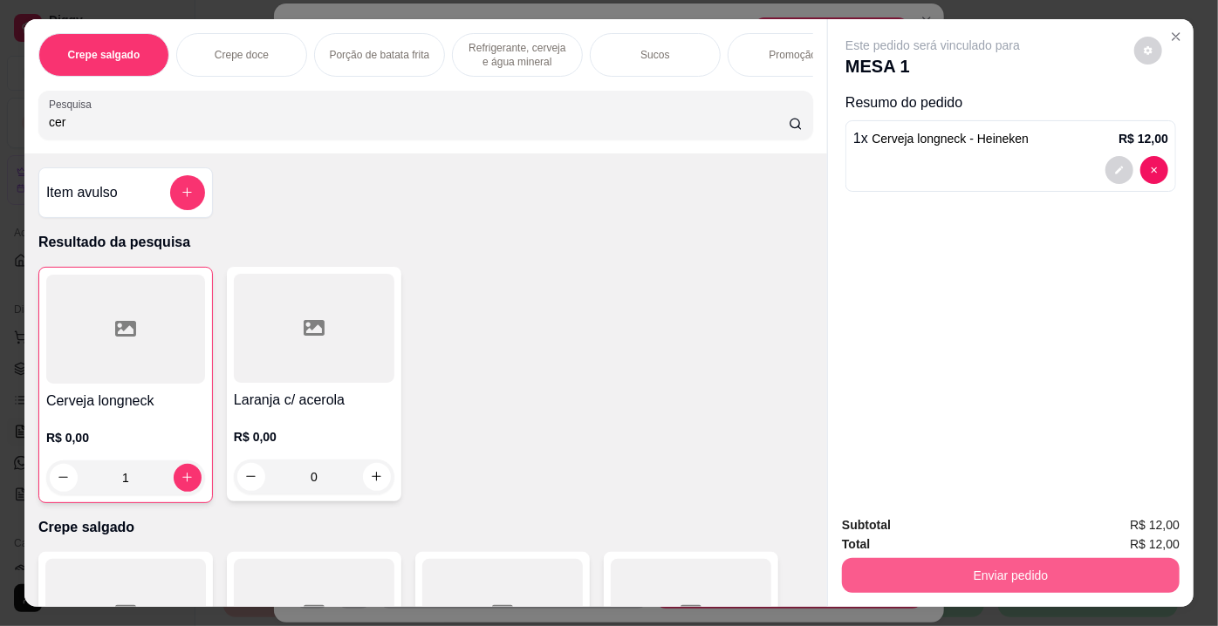
click at [989, 562] on button "Enviar pedido" at bounding box center [1011, 575] width 338 height 35
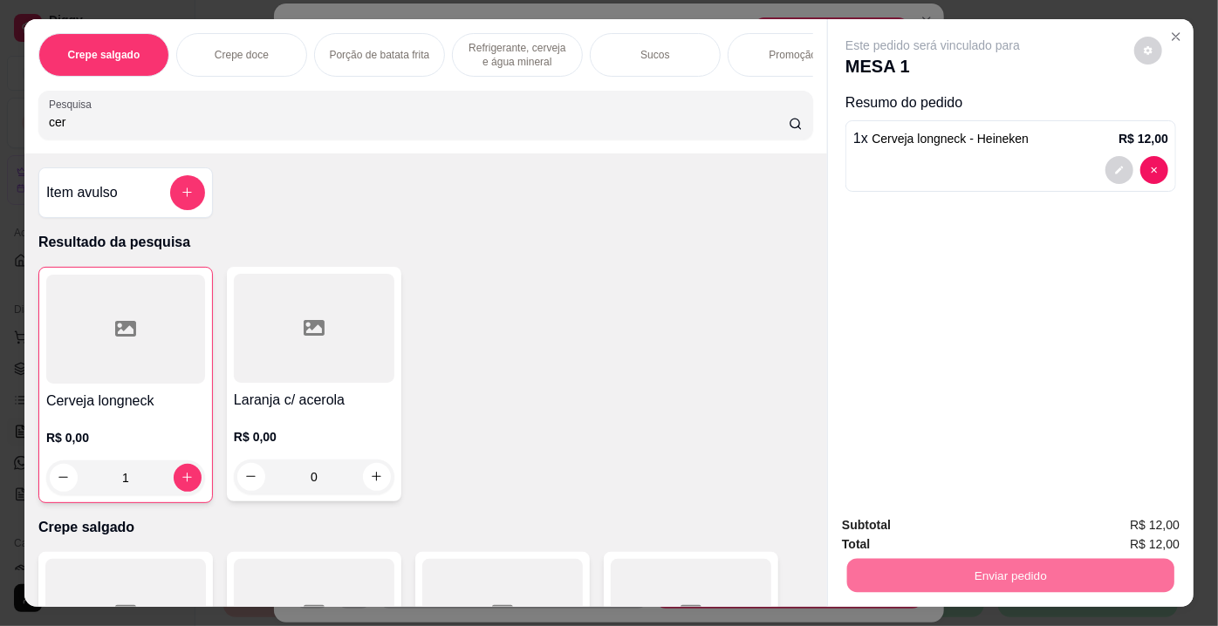
click at [1112, 526] on button "Enviar pedido" at bounding box center [1134, 527] width 99 height 33
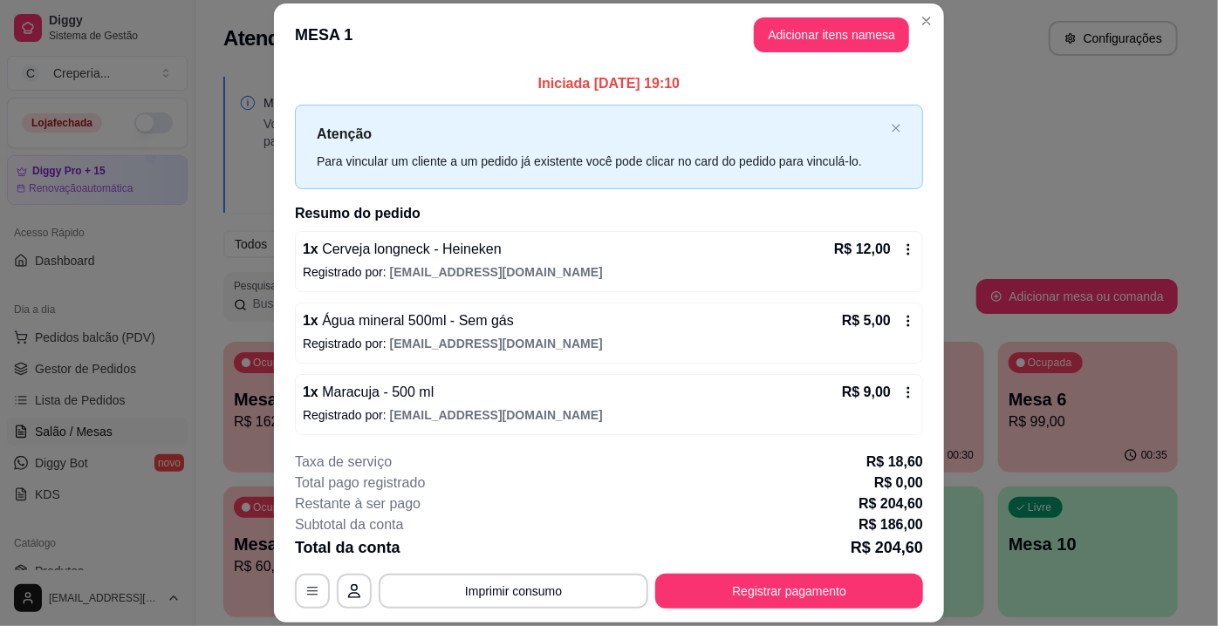
click at [530, 579] on button "Imprimir consumo" at bounding box center [514, 591] width 270 height 35
click at [530, 550] on button "IMPRESSORA" at bounding box center [513, 551] width 122 height 27
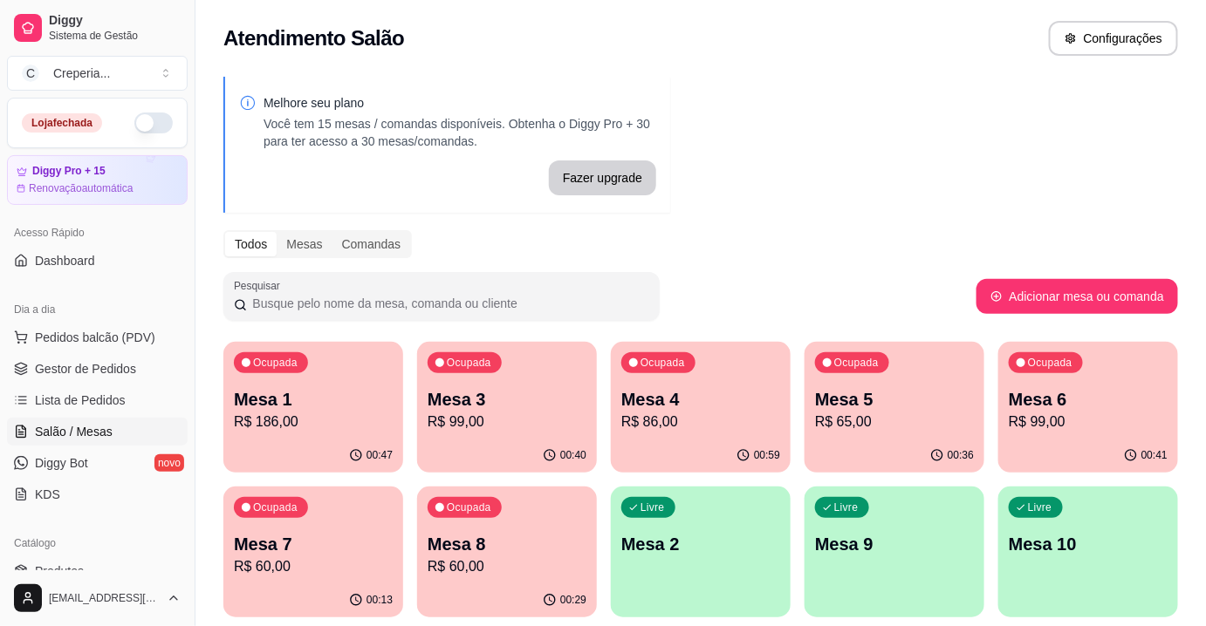
click at [294, 406] on p "Mesa 1" at bounding box center [313, 399] width 159 height 24
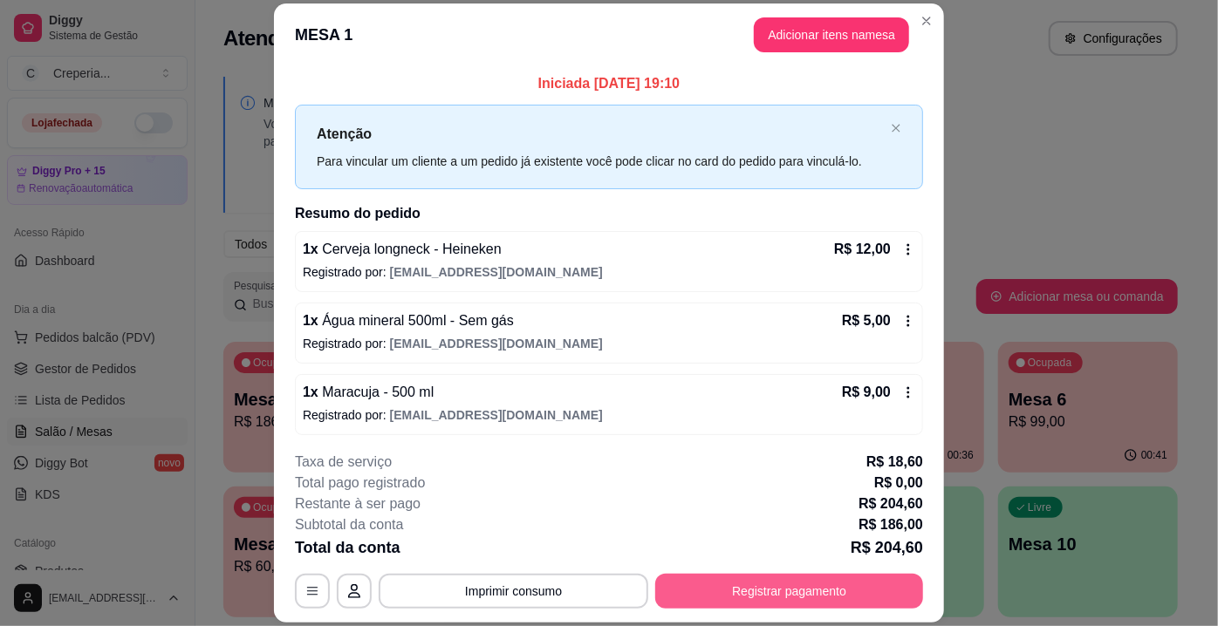
click at [806, 591] on button "Registrar pagamento" at bounding box center [789, 591] width 268 height 35
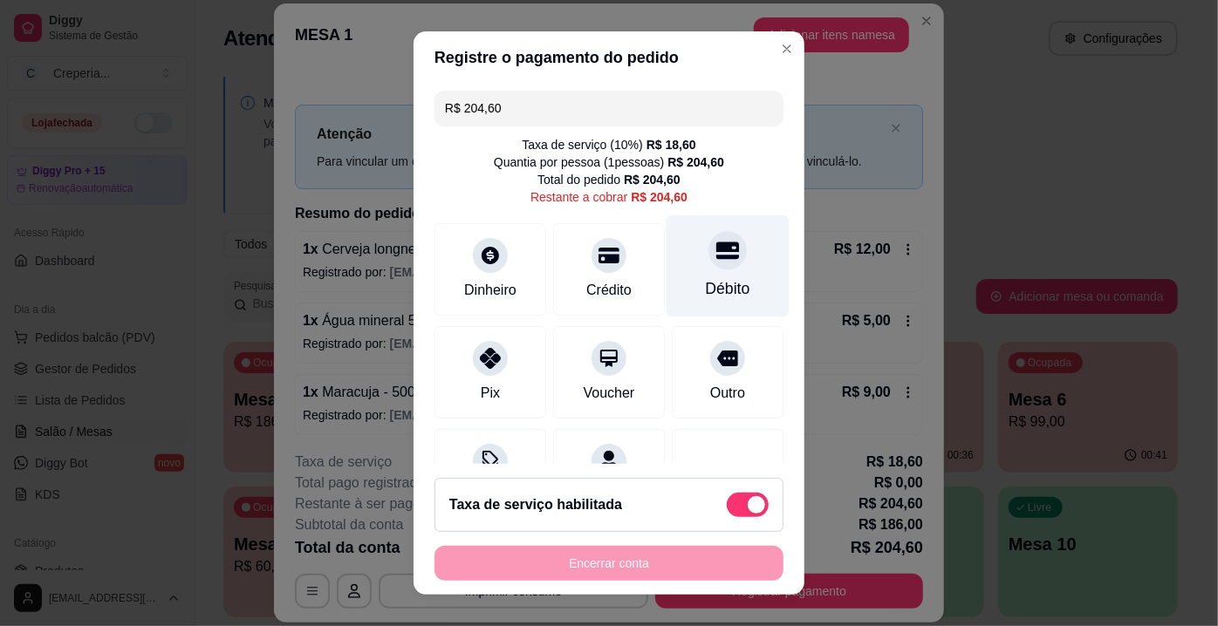
click at [716, 245] on icon at bounding box center [727, 250] width 23 height 17
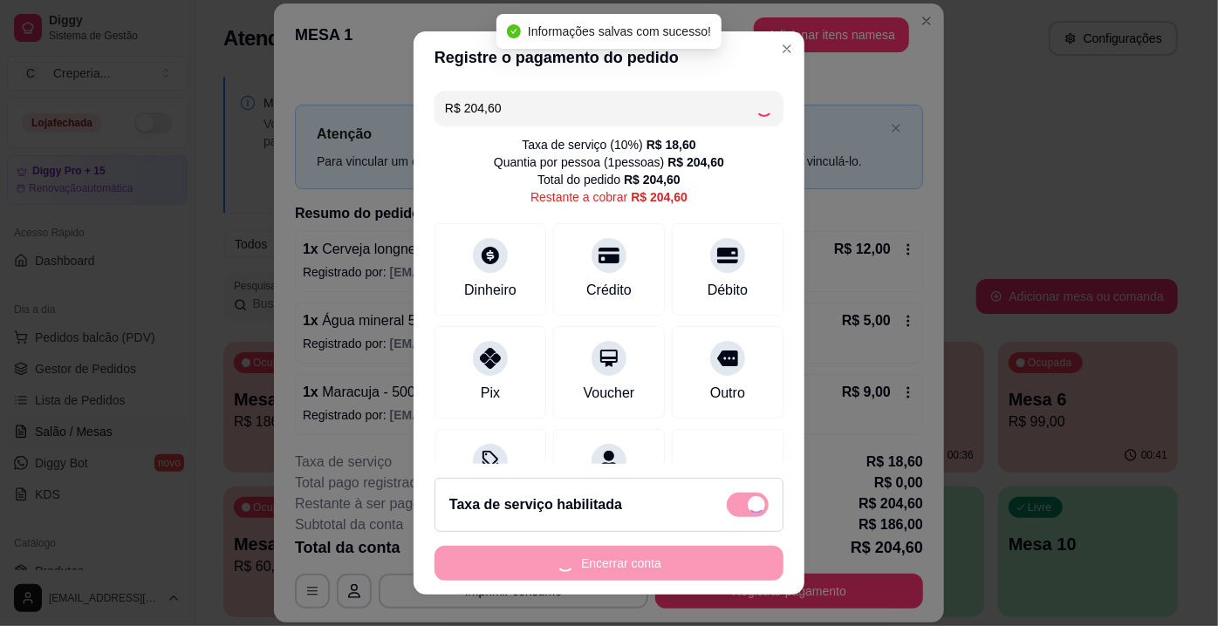
type input "R$ 0,00"
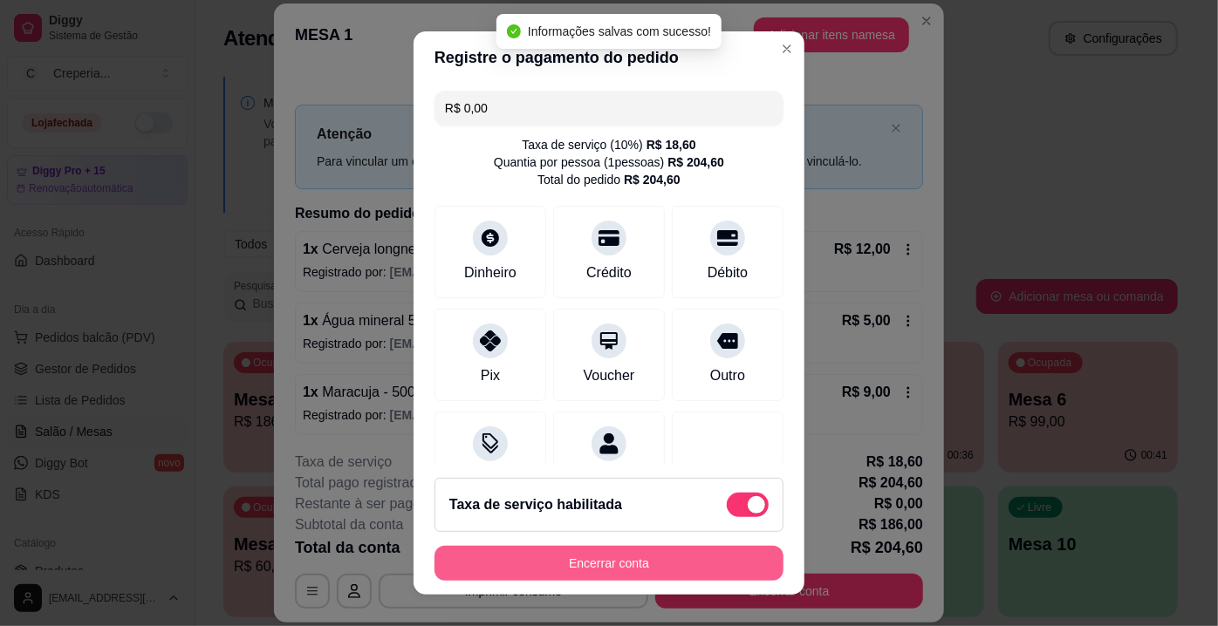
click at [577, 566] on button "Encerrar conta" at bounding box center [608, 563] width 349 height 35
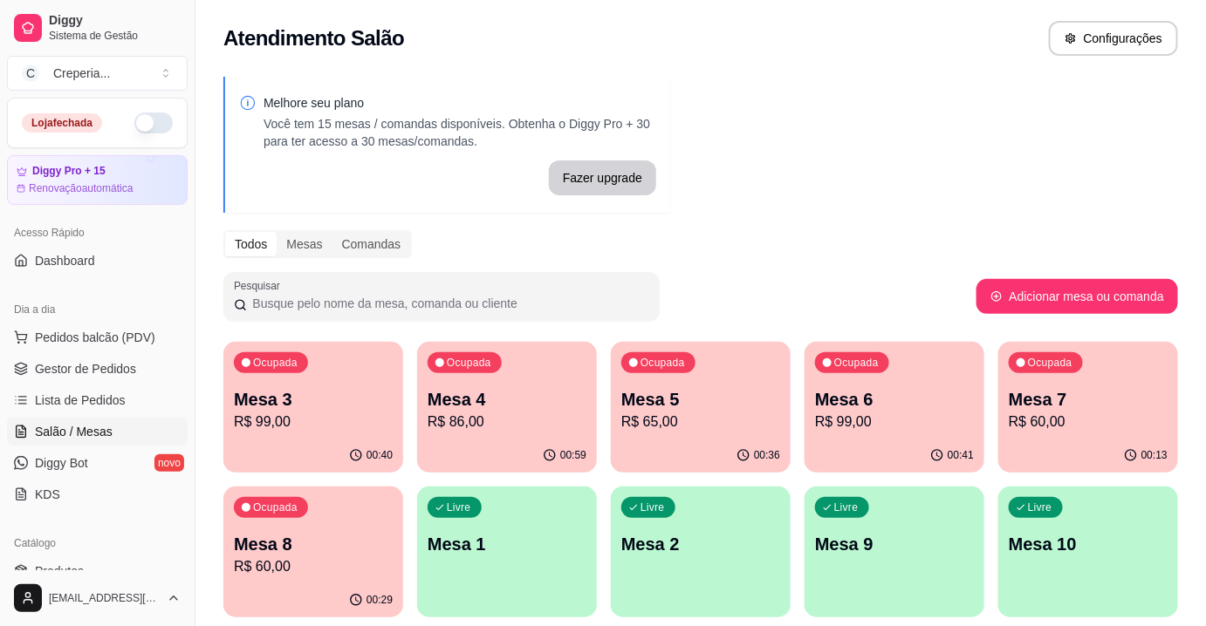
click at [359, 402] on p "Mesa 3" at bounding box center [313, 399] width 159 height 24
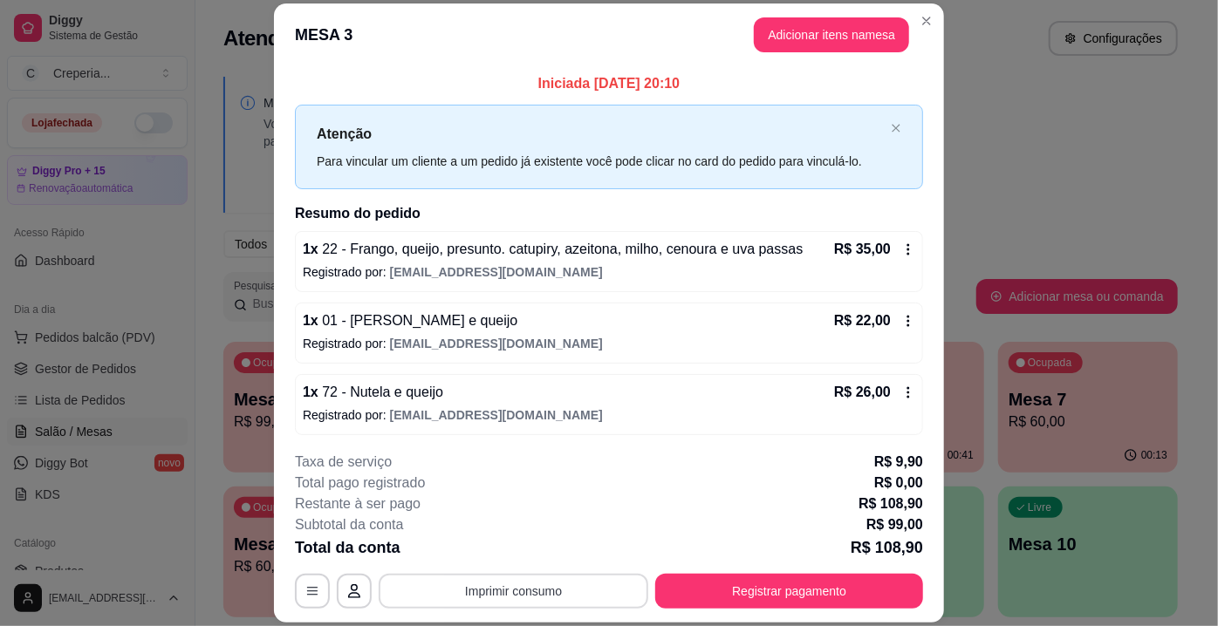
click at [606, 600] on button "Imprimir consumo" at bounding box center [514, 591] width 270 height 35
click at [543, 543] on button "IMPRESSORA" at bounding box center [513, 552] width 126 height 28
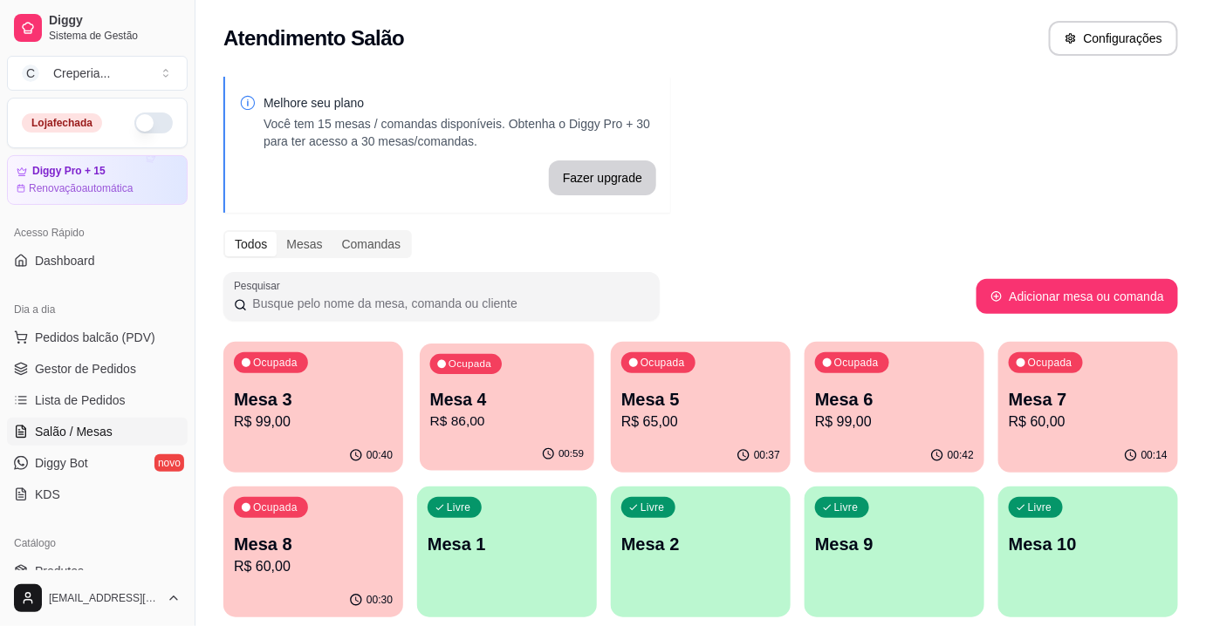
click at [502, 407] on p "Mesa 4" at bounding box center [507, 400] width 154 height 24
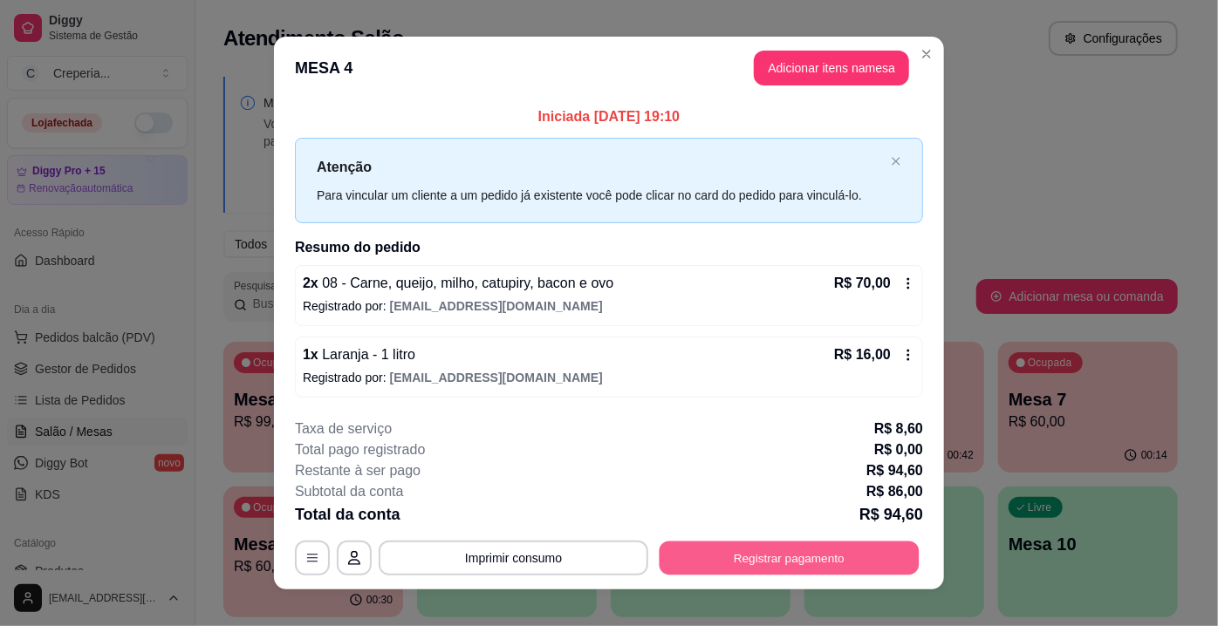
click at [860, 548] on button "Registrar pagamento" at bounding box center [790, 558] width 260 height 34
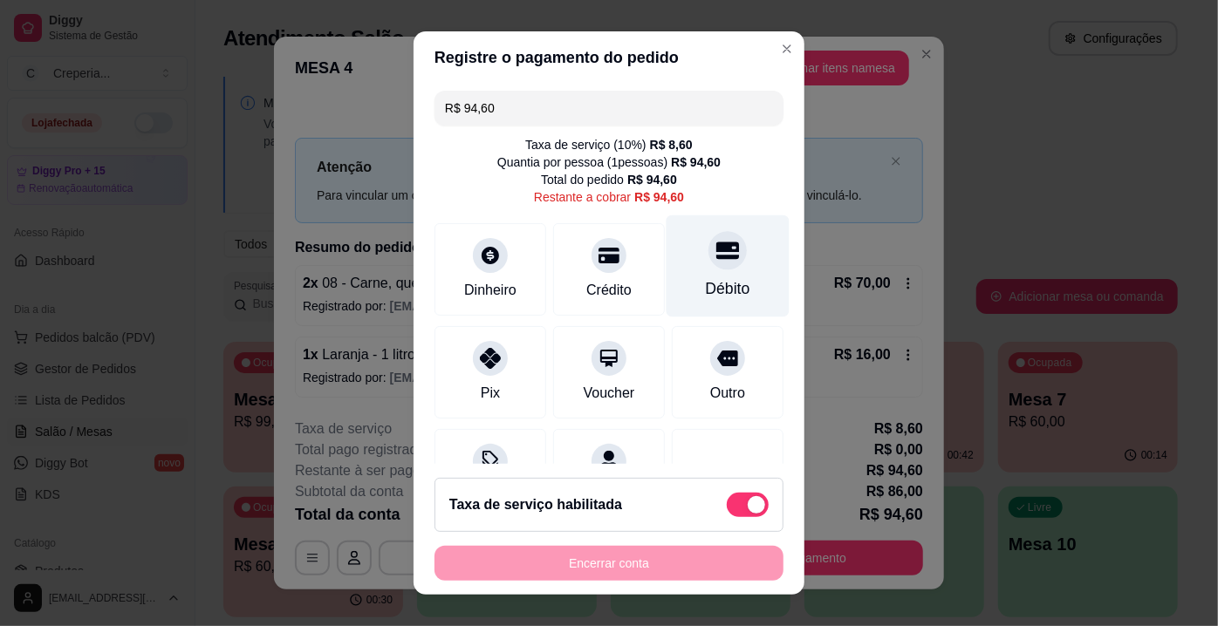
click at [720, 290] on div "Débito" at bounding box center [728, 288] width 44 height 23
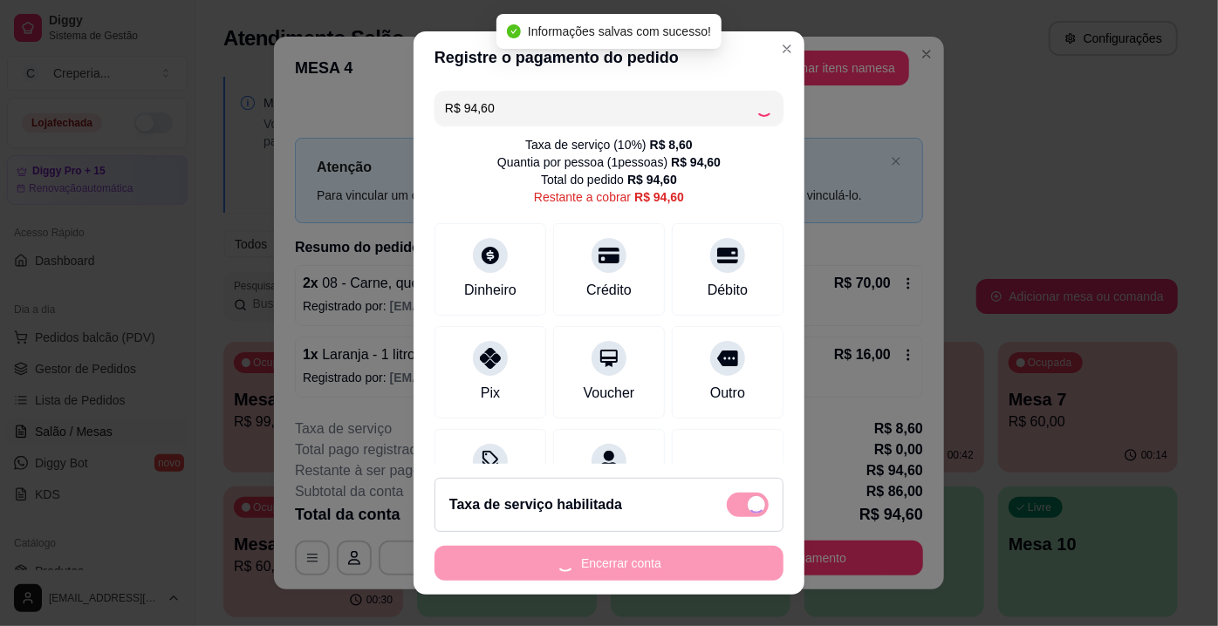
type input "R$ 0,00"
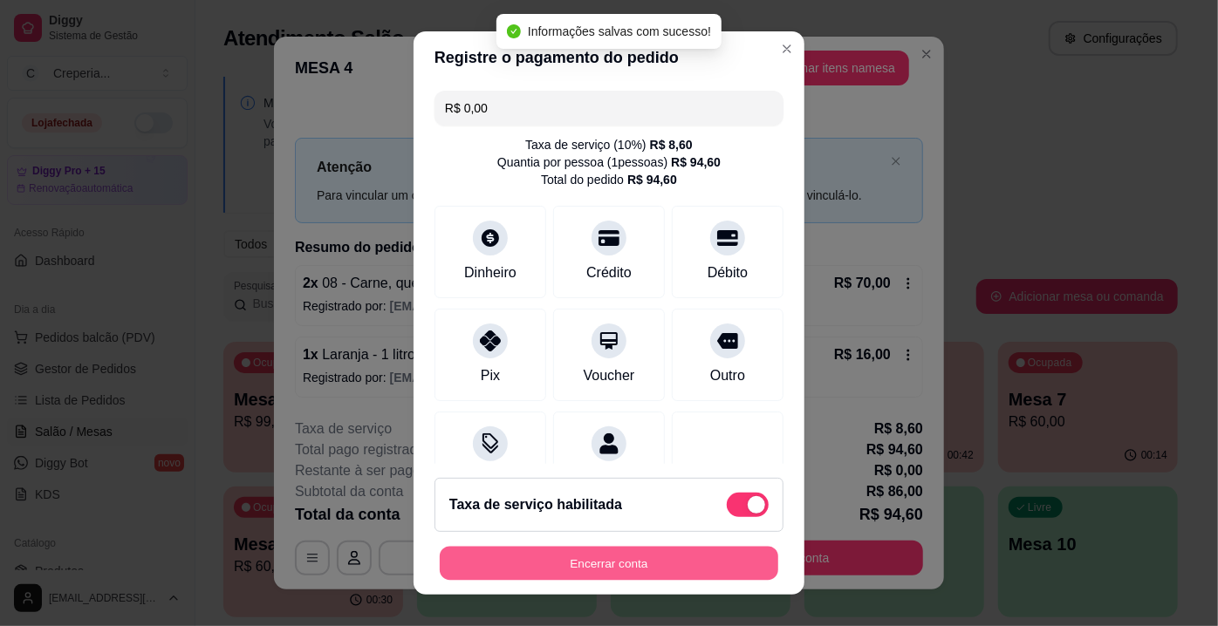
click at [671, 557] on button "Encerrar conta" at bounding box center [609, 564] width 338 height 34
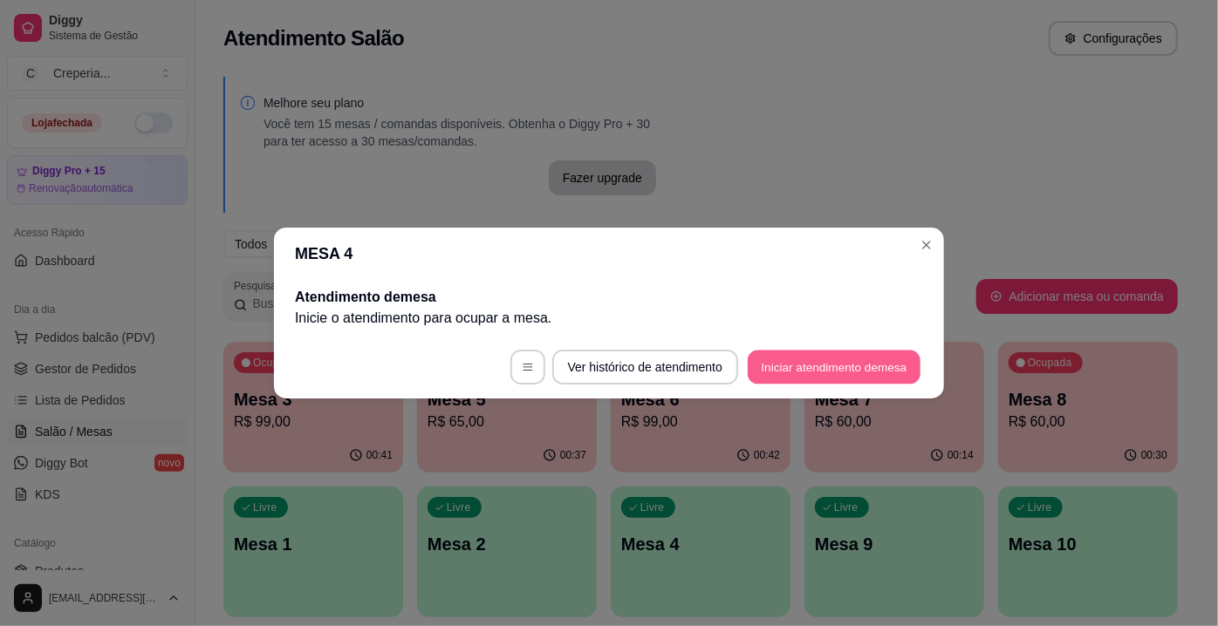
click at [832, 380] on button "Iniciar atendimento de mesa" at bounding box center [834, 368] width 173 height 34
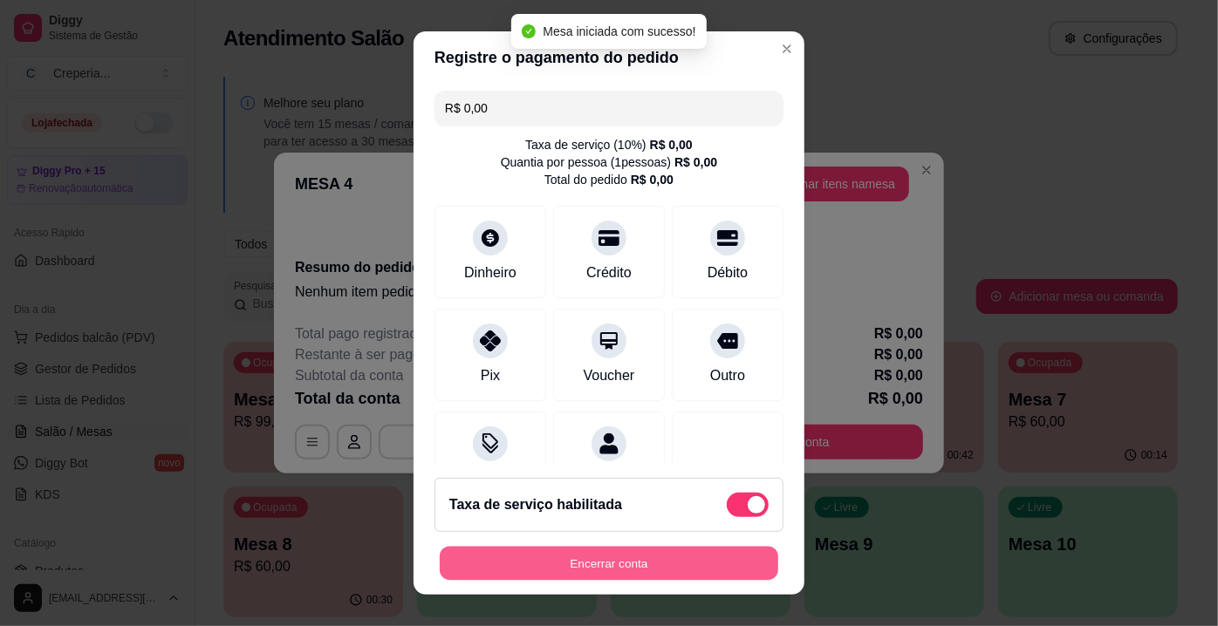
click at [690, 547] on button "Encerrar conta" at bounding box center [609, 564] width 338 height 34
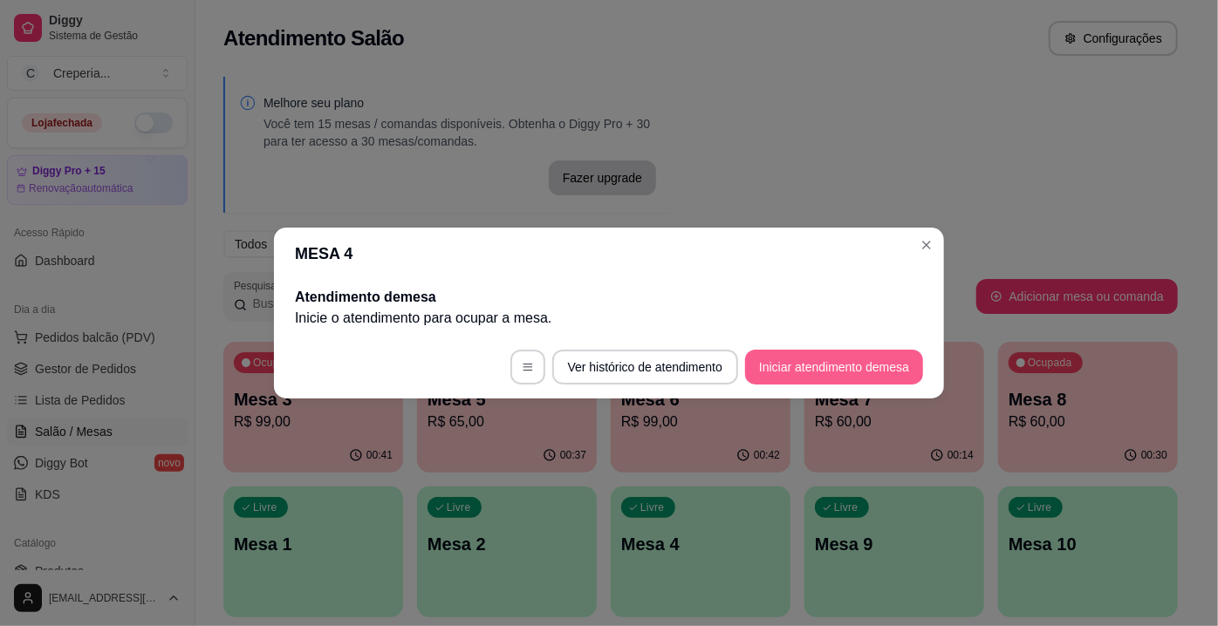
click at [853, 361] on button "Iniciar atendimento de mesa" at bounding box center [834, 367] width 178 height 35
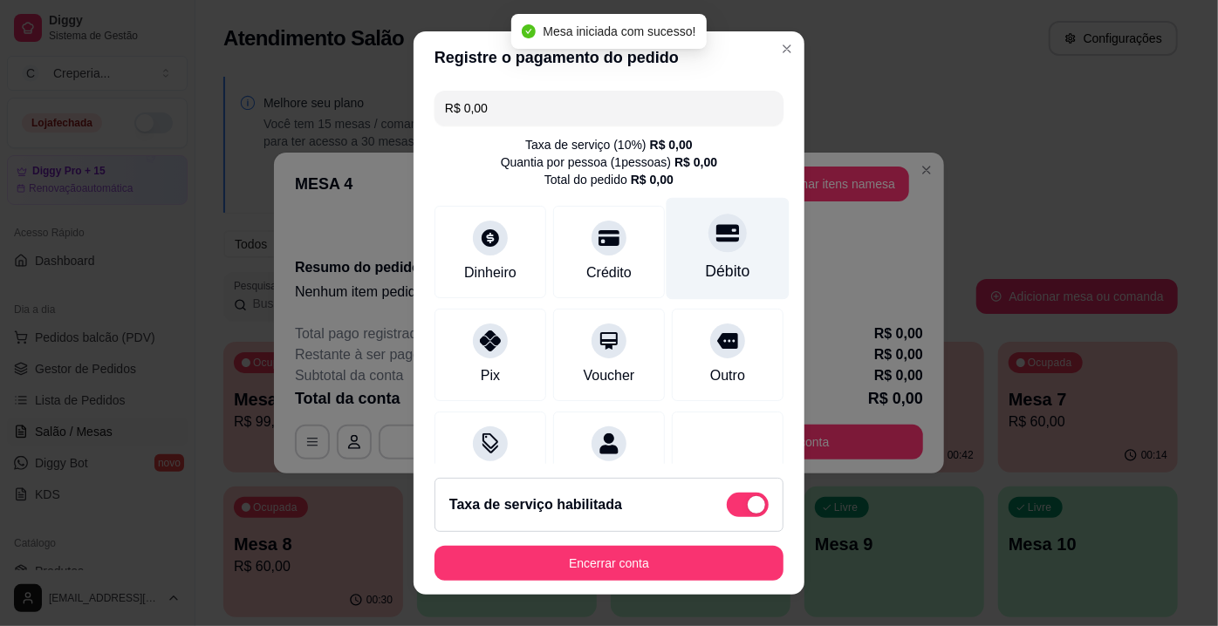
drag, startPoint x: 717, startPoint y: 294, endPoint x: 719, endPoint y: 271, distance: 22.7
click at [718, 284] on div "Débito" at bounding box center [727, 249] width 123 height 102
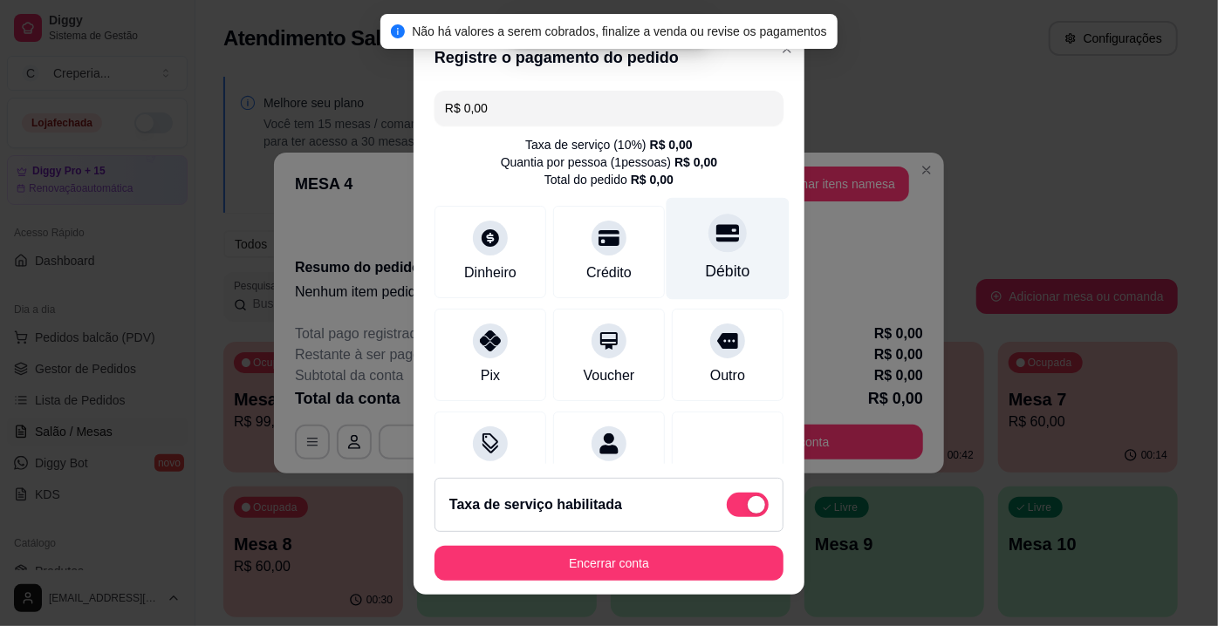
click at [719, 270] on div "Débito" at bounding box center [728, 271] width 44 height 23
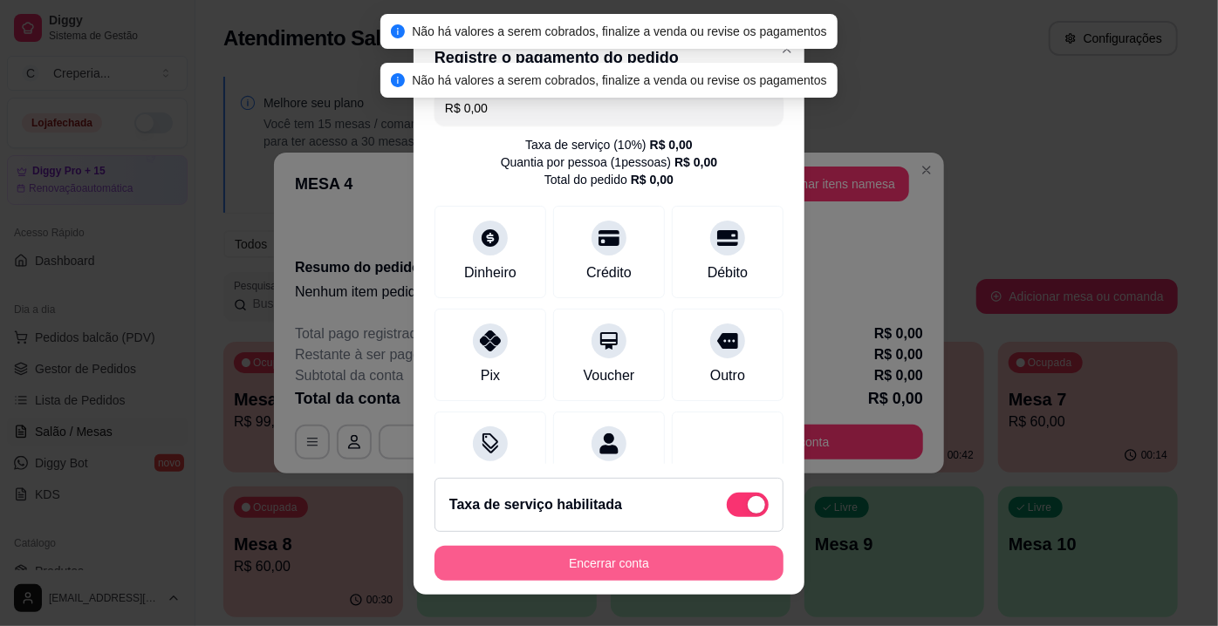
click at [665, 575] on button "Encerrar conta" at bounding box center [608, 563] width 349 height 35
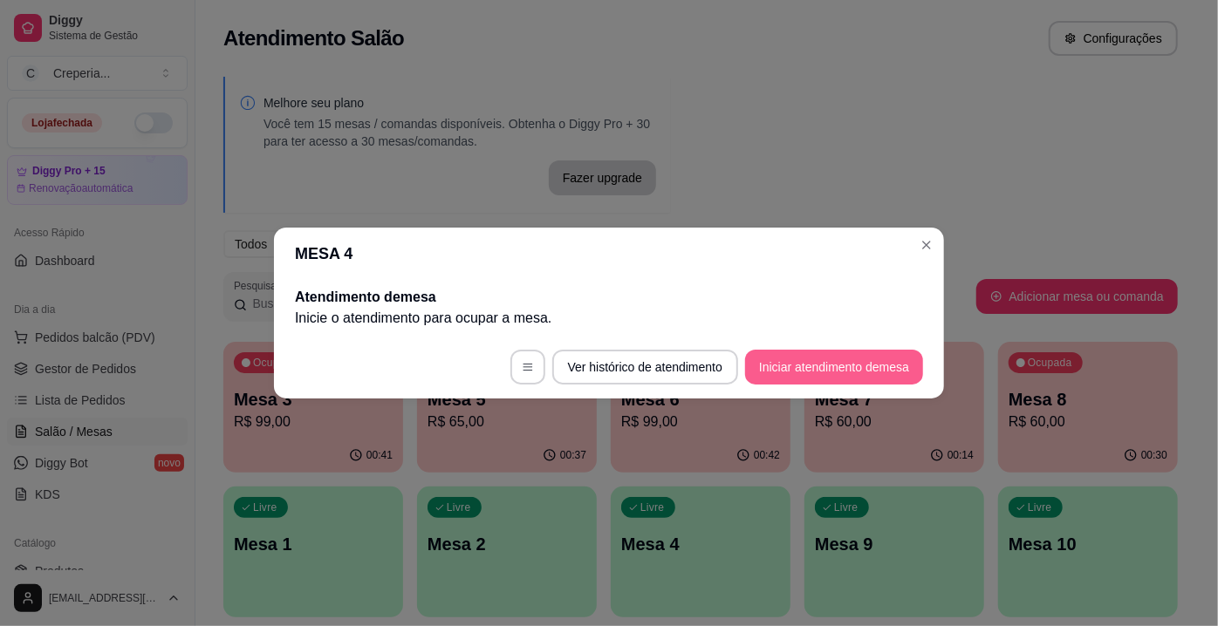
click at [847, 365] on button "Iniciar atendimento de mesa" at bounding box center [834, 367] width 178 height 35
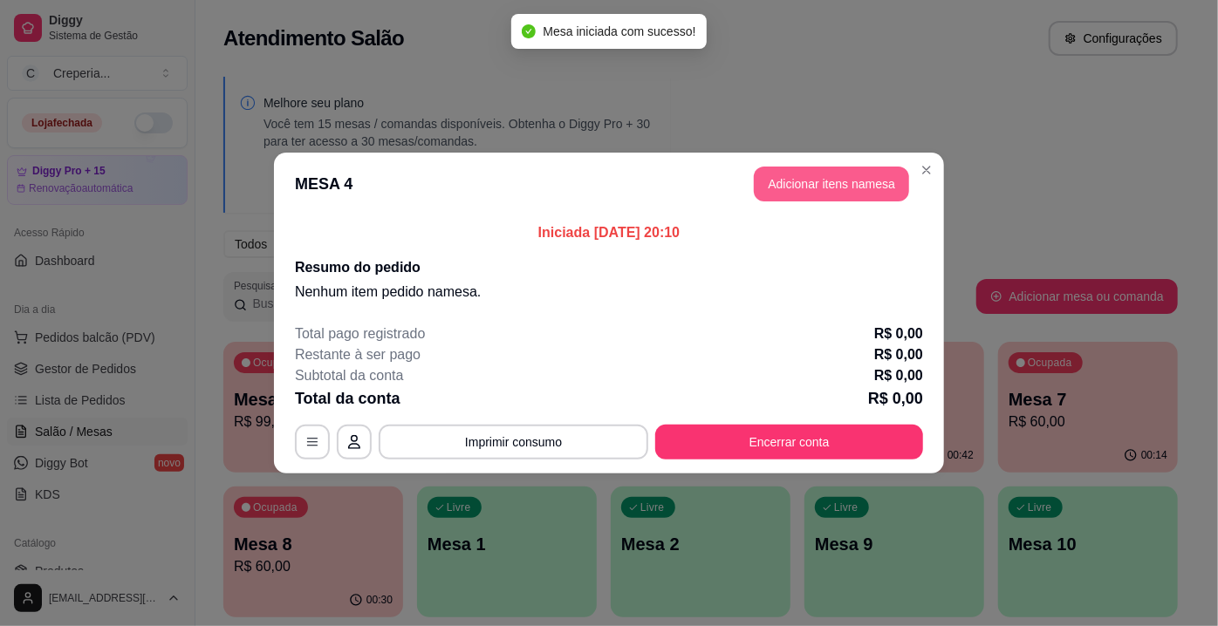
click at [843, 196] on button "Adicionar itens na mesa" at bounding box center [831, 184] width 155 height 35
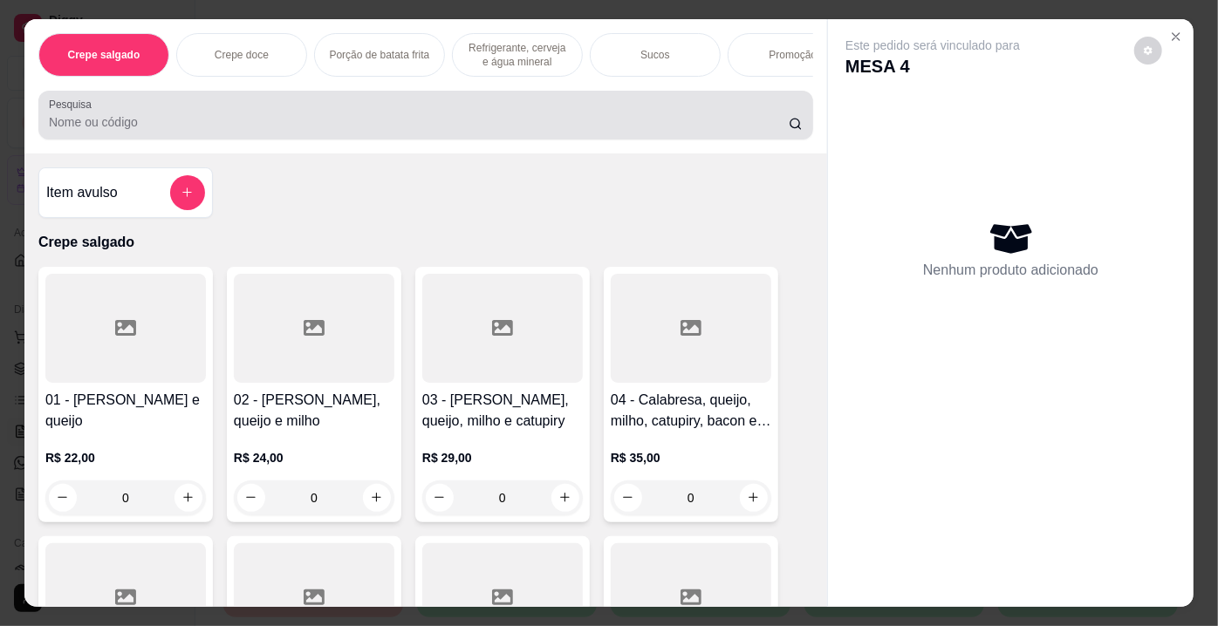
click at [445, 115] on div at bounding box center [426, 115] width 754 height 35
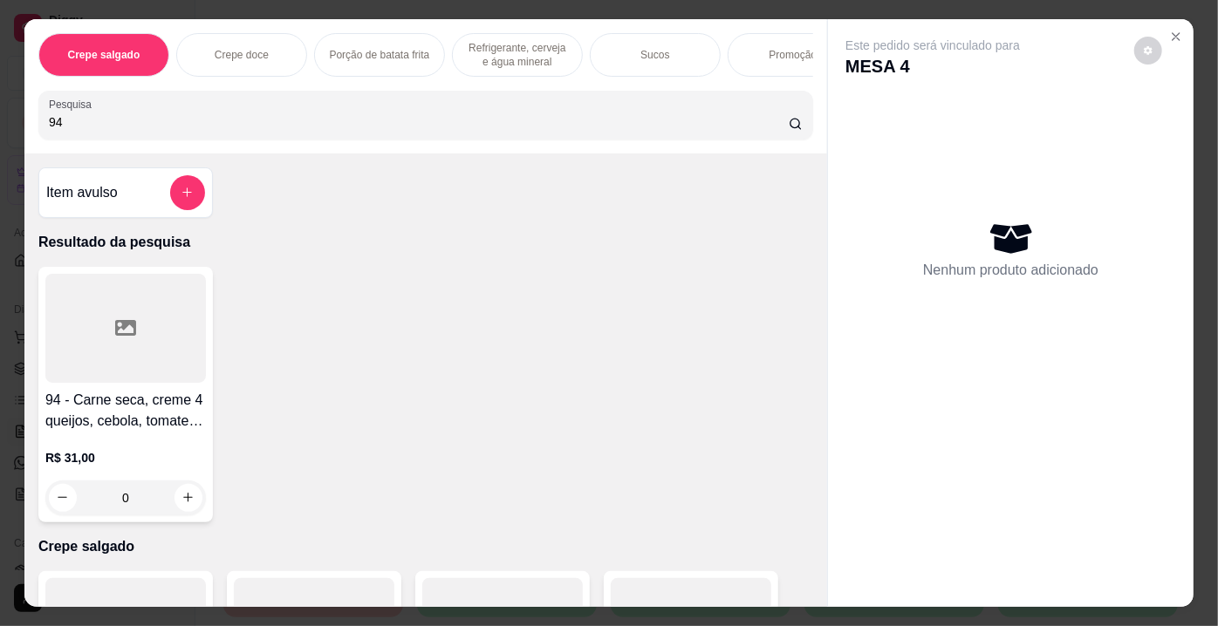
click at [167, 362] on div at bounding box center [125, 328] width 161 height 109
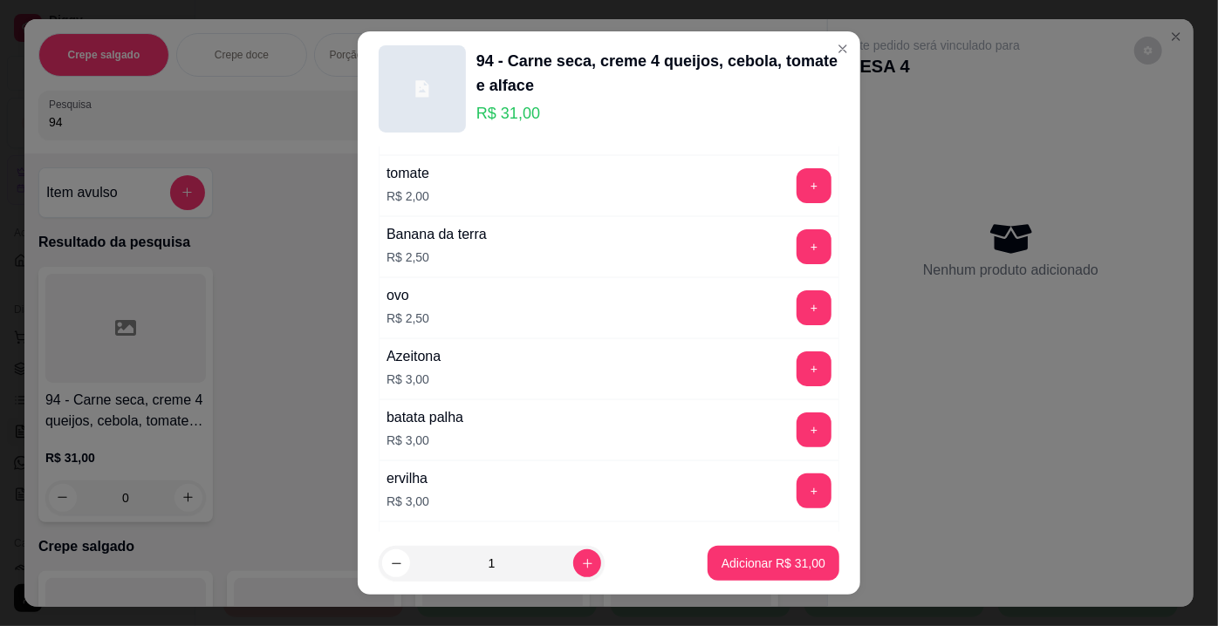
scroll to position [1030, 0]
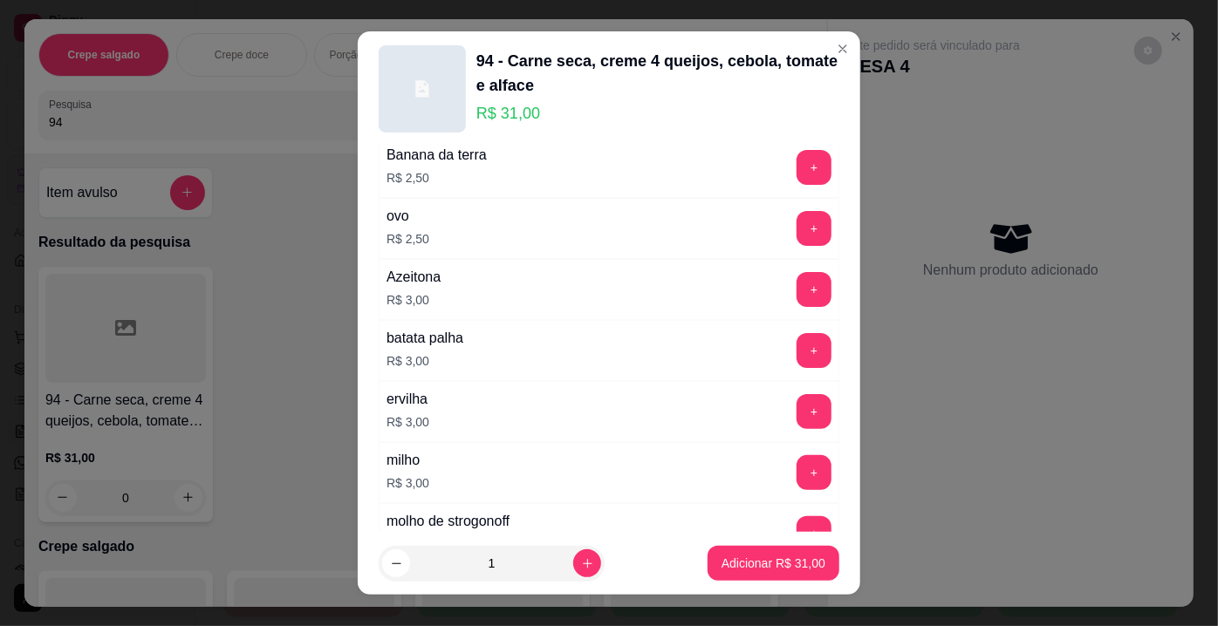
click at [783, 443] on div "milho R$ 3,00 +" at bounding box center [609, 472] width 461 height 61
click at [796, 455] on button "+" at bounding box center [813, 472] width 35 height 35
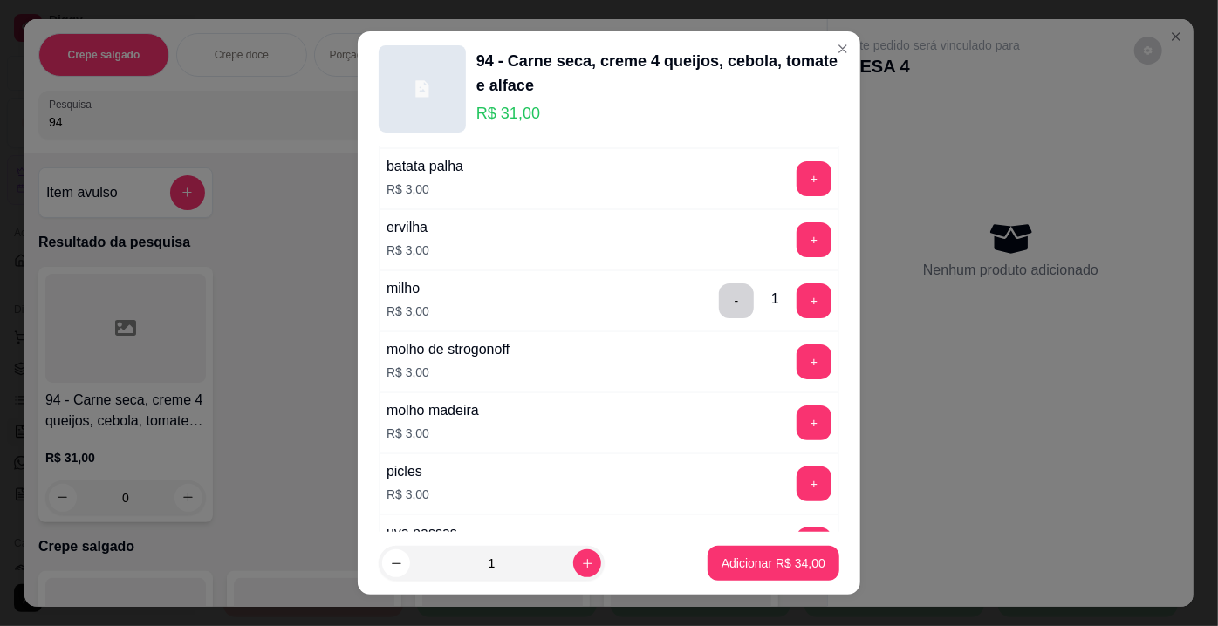
scroll to position [1268, 0]
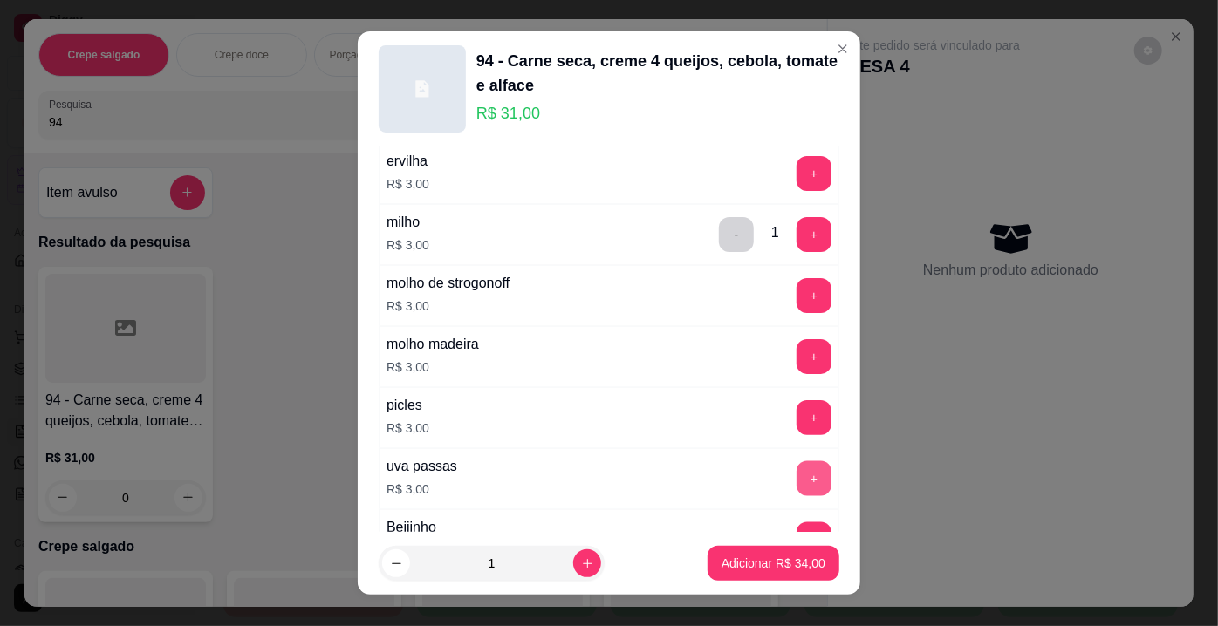
click at [796, 469] on button "+" at bounding box center [813, 478] width 35 height 35
click at [791, 543] on footer "1 Adicionar R$ 37,00" at bounding box center [609, 563] width 502 height 63
click at [777, 571] on p "Adicionar R$ 37,00" at bounding box center [773, 563] width 104 height 17
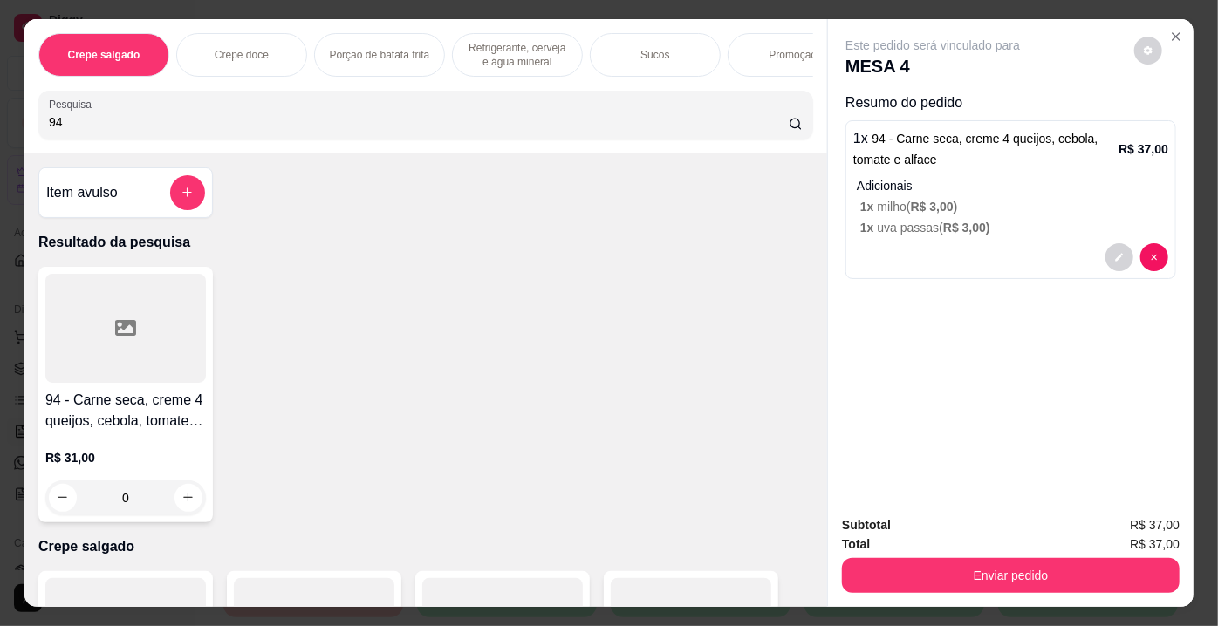
click at [116, 383] on div at bounding box center [125, 328] width 161 height 109
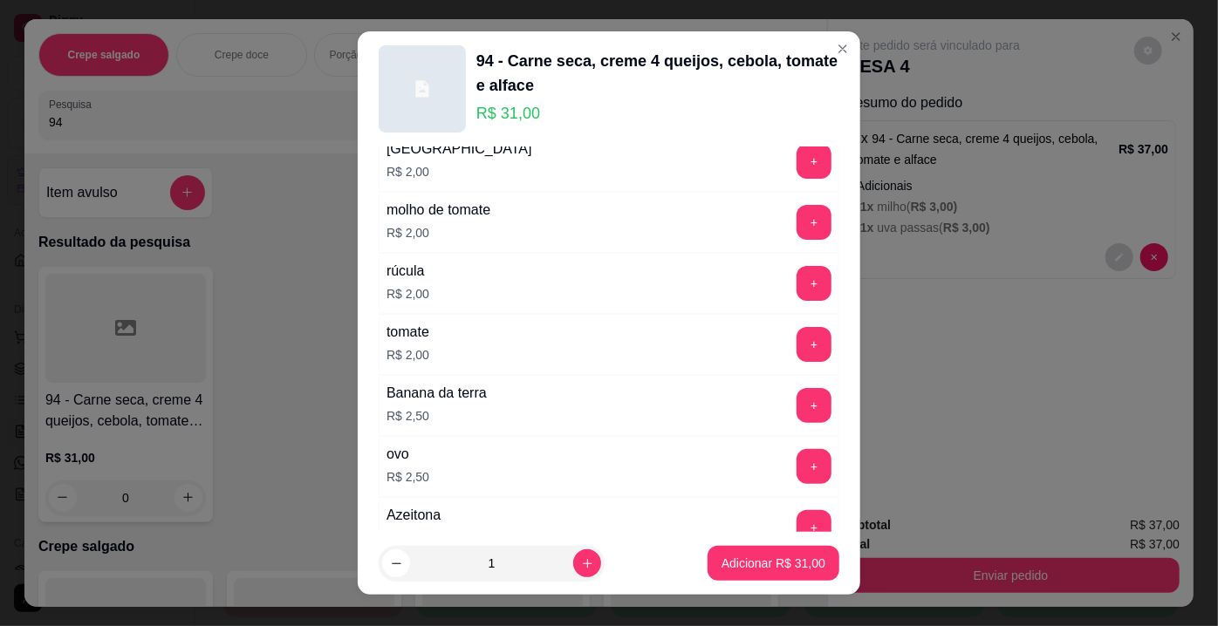
scroll to position [793, 0]
click at [789, 387] on div "+" at bounding box center [813, 404] width 49 height 35
click at [796, 399] on button "+" at bounding box center [813, 404] width 35 height 35
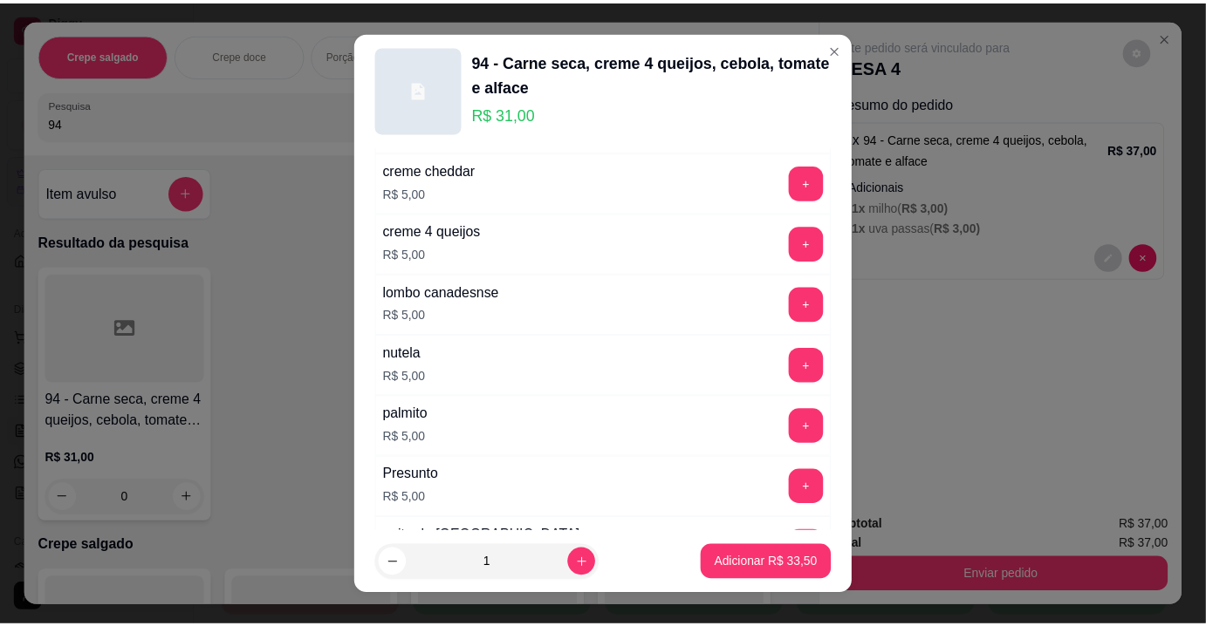
scroll to position [2141, 0]
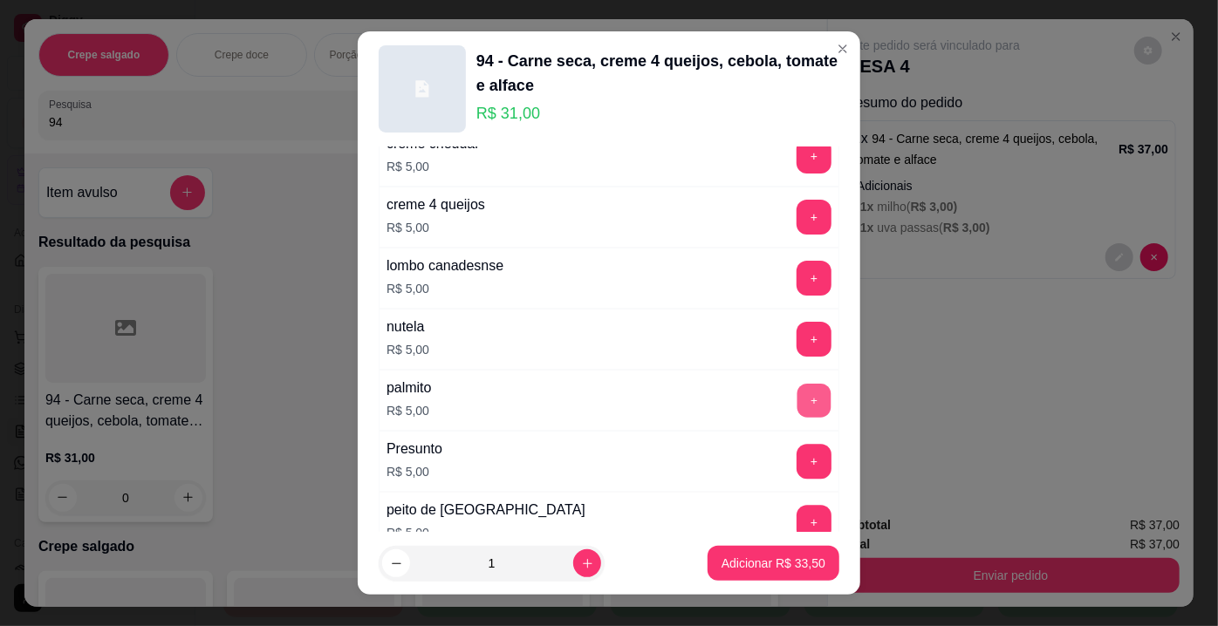
click at [797, 384] on button "+" at bounding box center [814, 401] width 34 height 34
click at [783, 555] on p "Adicionar R$ 38,50" at bounding box center [773, 563] width 101 height 17
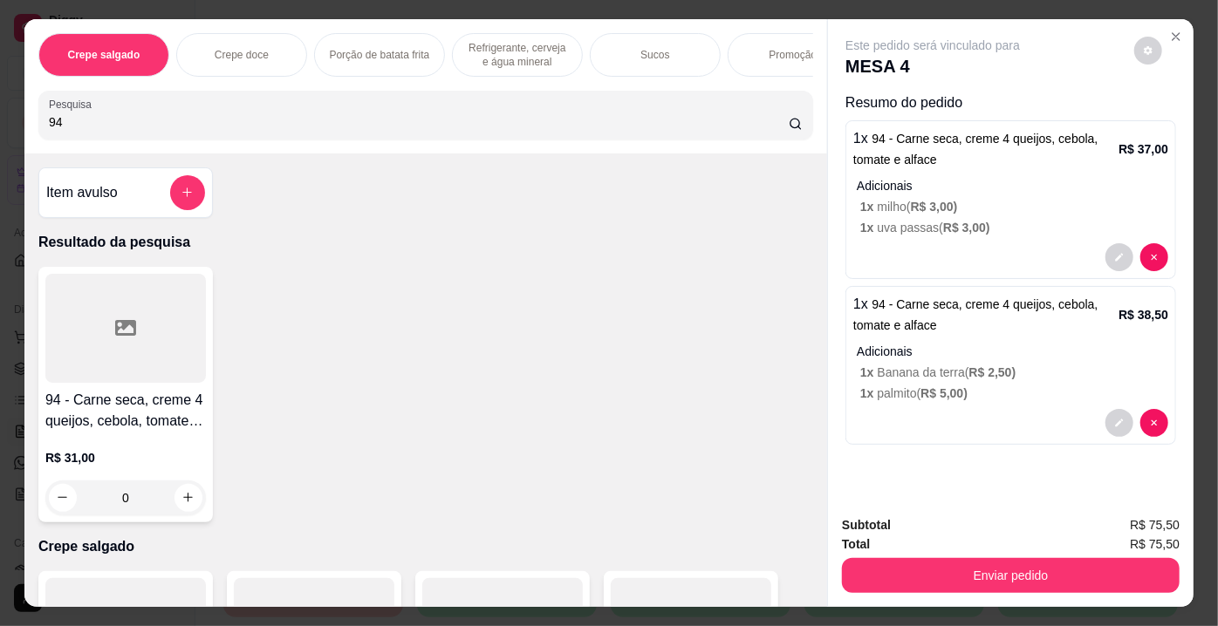
click at [431, 129] on input "94" at bounding box center [419, 121] width 740 height 17
type input "9"
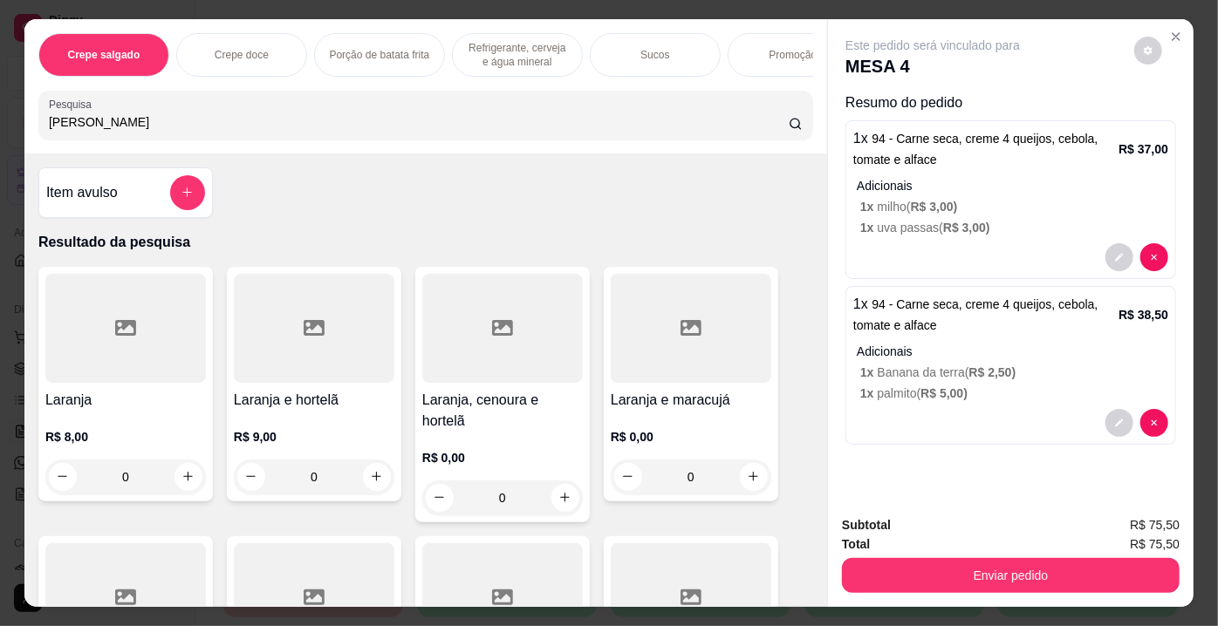
type input "[PERSON_NAME]"
drag, startPoint x: 79, startPoint y: 271, endPoint x: 81, endPoint y: 262, distance: 9.9
click at [79, 262] on div "Item avulso Resultado da pesquisa Laranja R$ 8,00 0 Laranja e hortelã R$ 9,00 0…" at bounding box center [425, 381] width 803 height 454
drag, startPoint x: 229, startPoint y: 352, endPoint x: 35, endPoint y: 347, distance: 194.6
click at [218, 350] on div "Laranja R$ 8,00 0 Laranja e hortelã R$ 9,00 0 Laranja, cenoura e hortelã R$ 0,0…" at bounding box center [425, 529] width 775 height 525
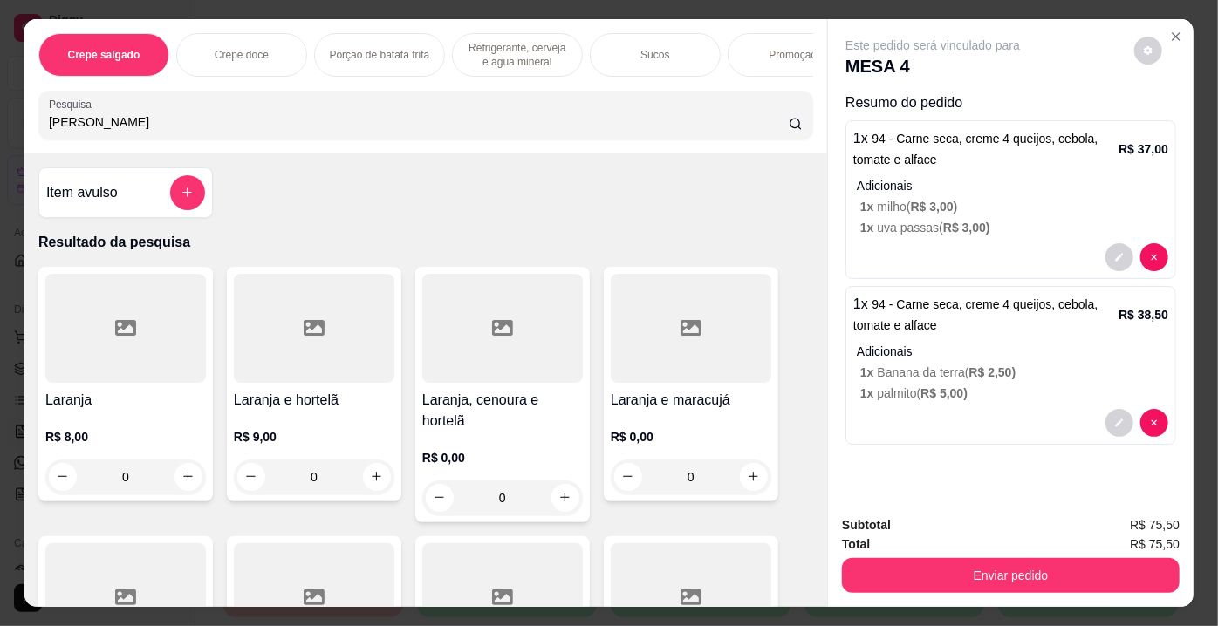
click at [74, 336] on div at bounding box center [125, 328] width 161 height 109
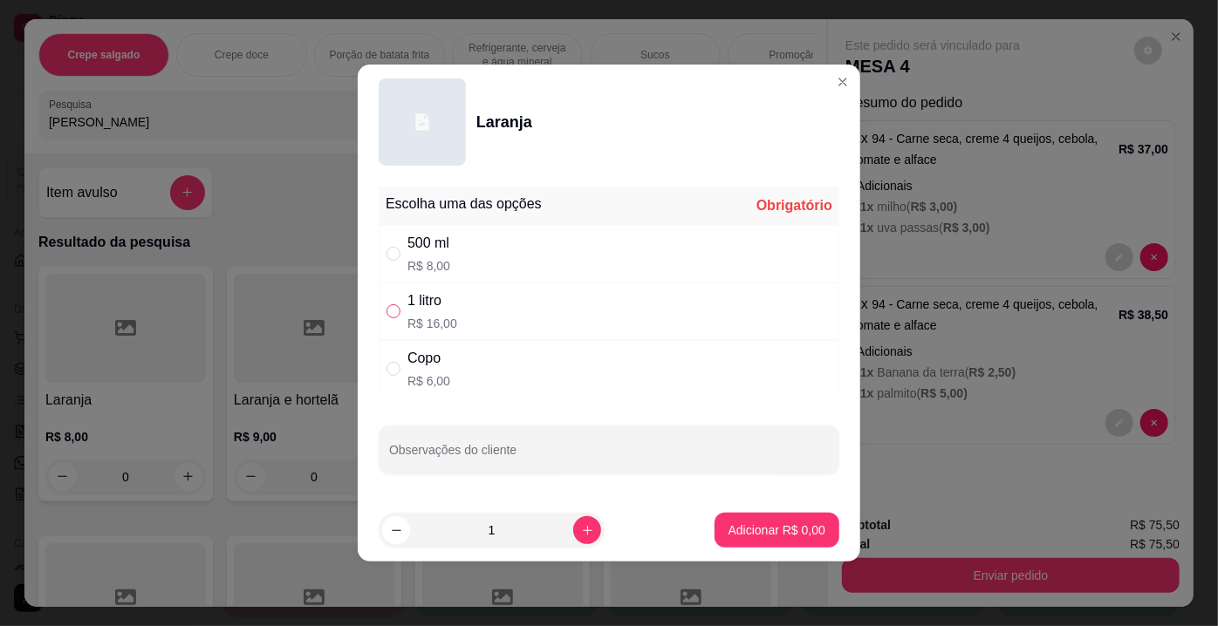
click at [399, 308] on input "" at bounding box center [393, 311] width 14 height 14
radio input "true"
click at [459, 448] on input "Observações do cliente" at bounding box center [609, 456] width 440 height 17
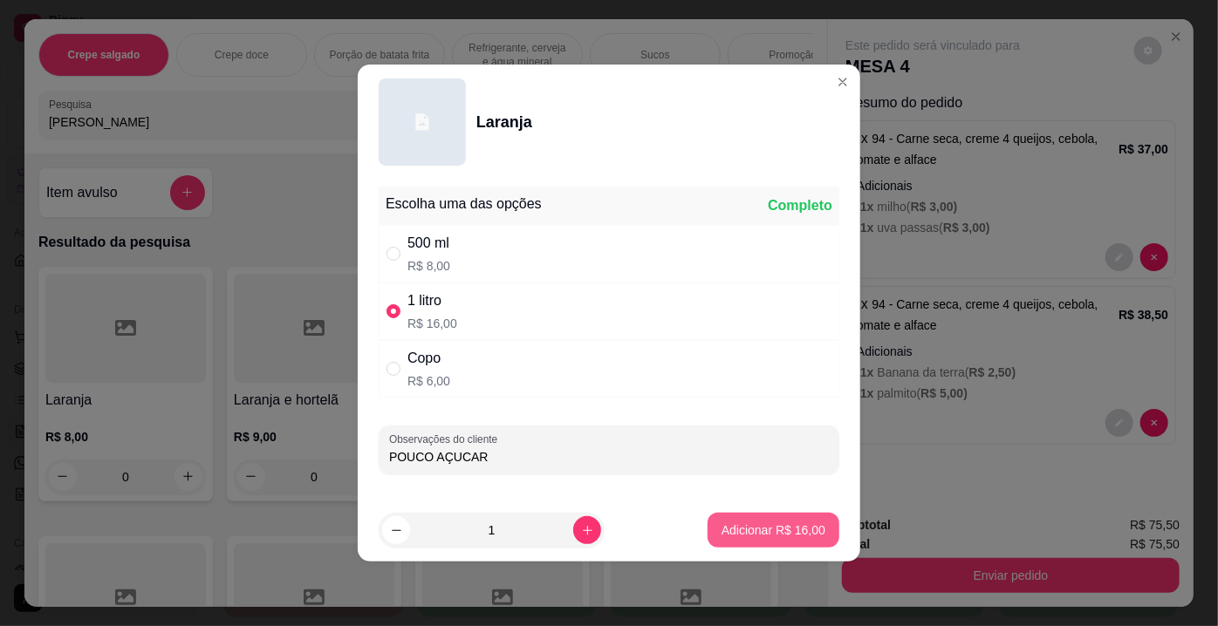
type input "POUCO AÇUCAR"
click at [761, 522] on button "Adicionar R$ 16,00" at bounding box center [773, 531] width 128 height 34
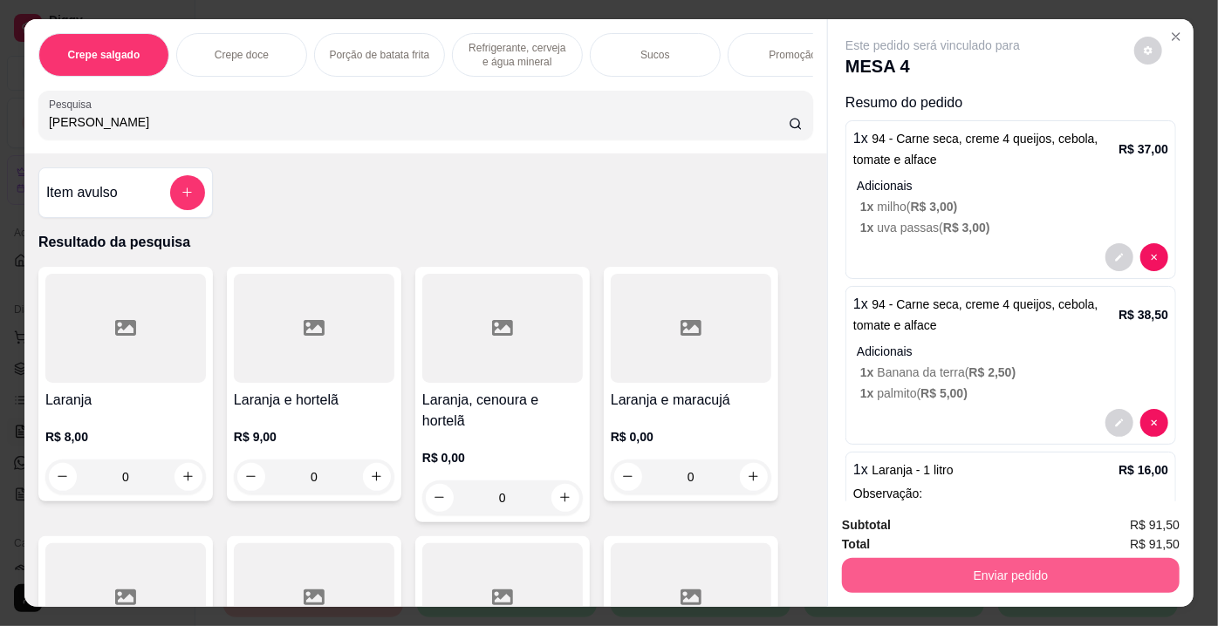
click at [882, 558] on button "Enviar pedido" at bounding box center [1011, 575] width 338 height 35
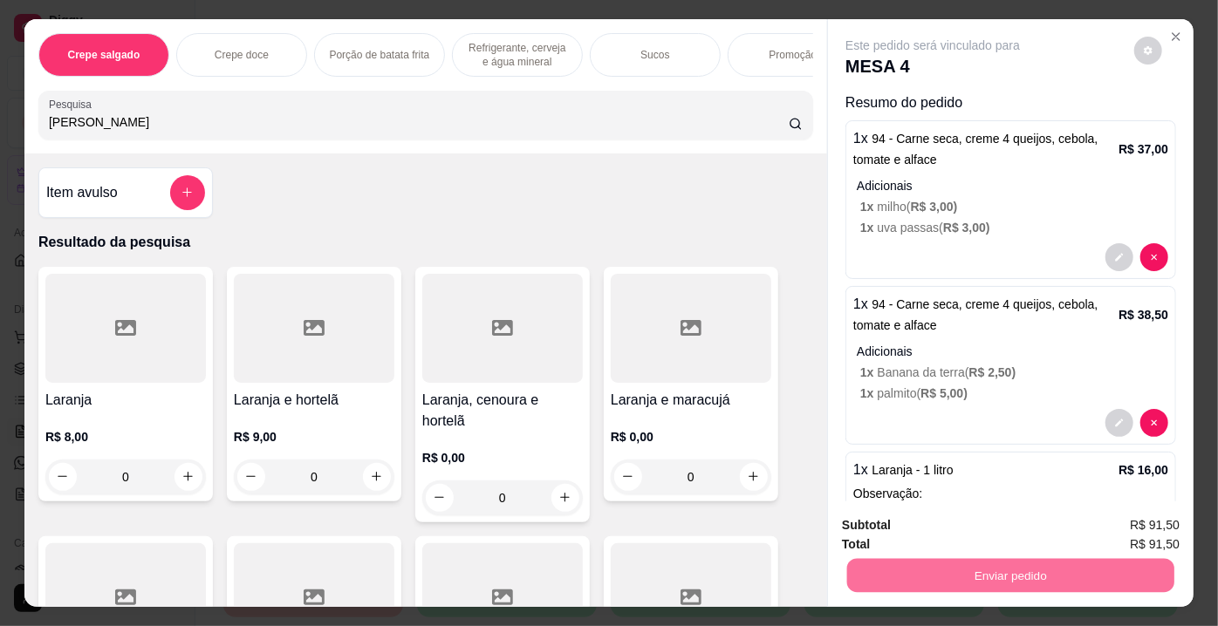
click at [1114, 511] on button "Enviar pedido" at bounding box center [1135, 527] width 96 height 32
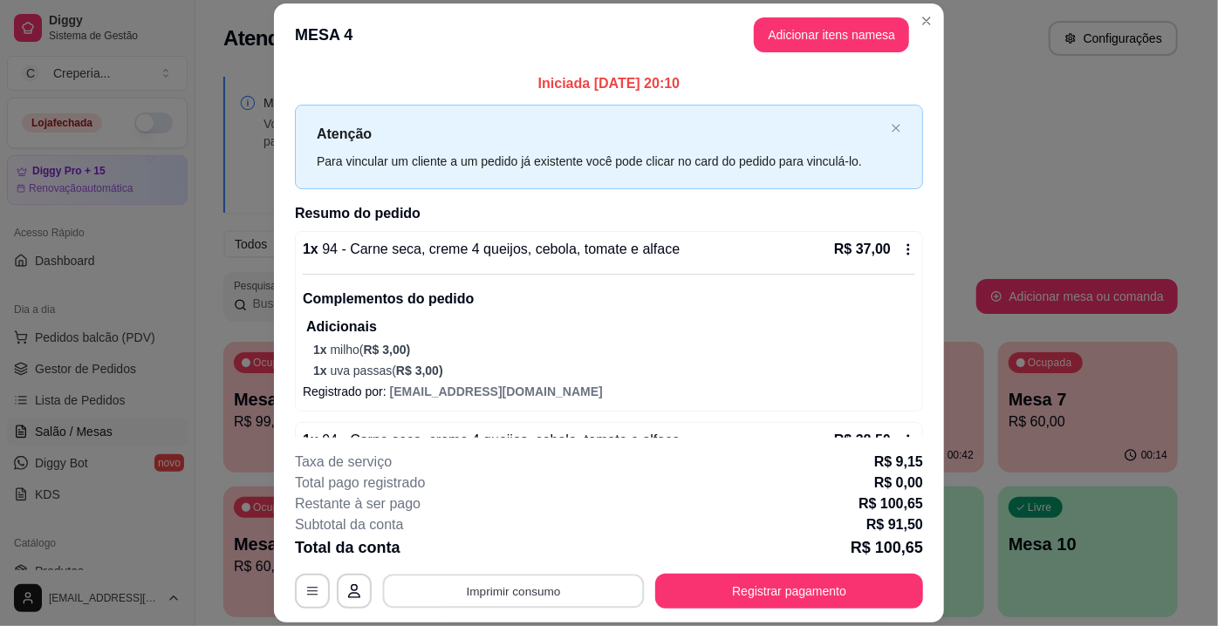
click at [553, 583] on button "Imprimir consumo" at bounding box center [514, 592] width 262 height 34
click at [538, 545] on button "IMPRESSORA" at bounding box center [513, 551] width 122 height 27
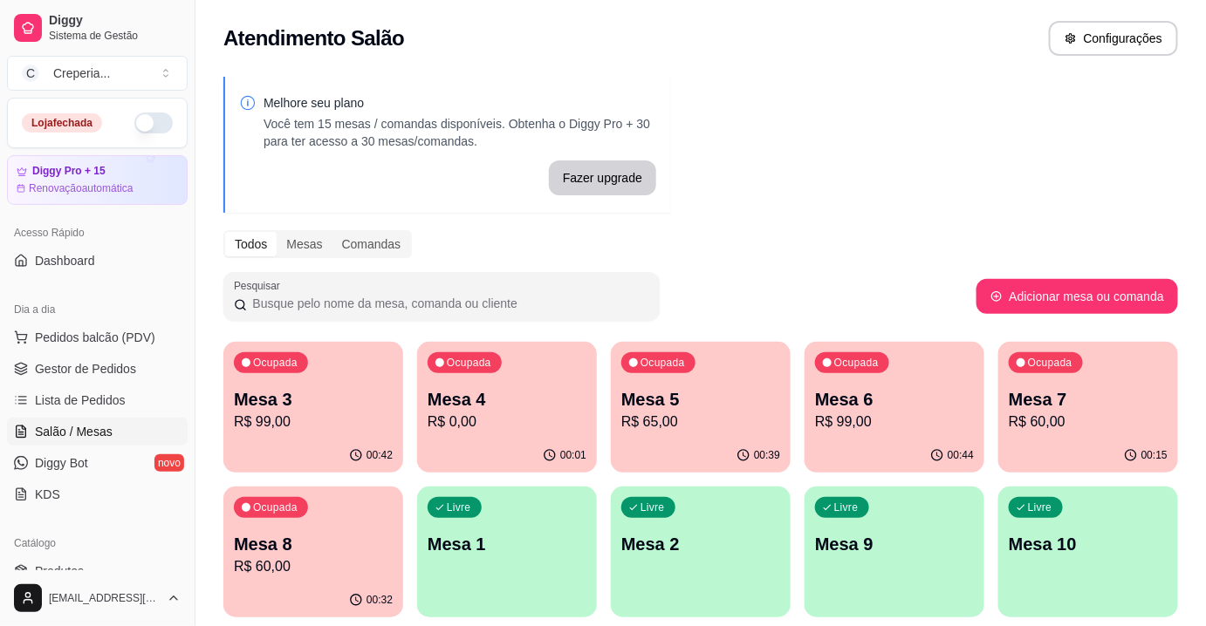
click at [683, 513] on div "Livre Mesa 2" at bounding box center [701, 542] width 180 height 110
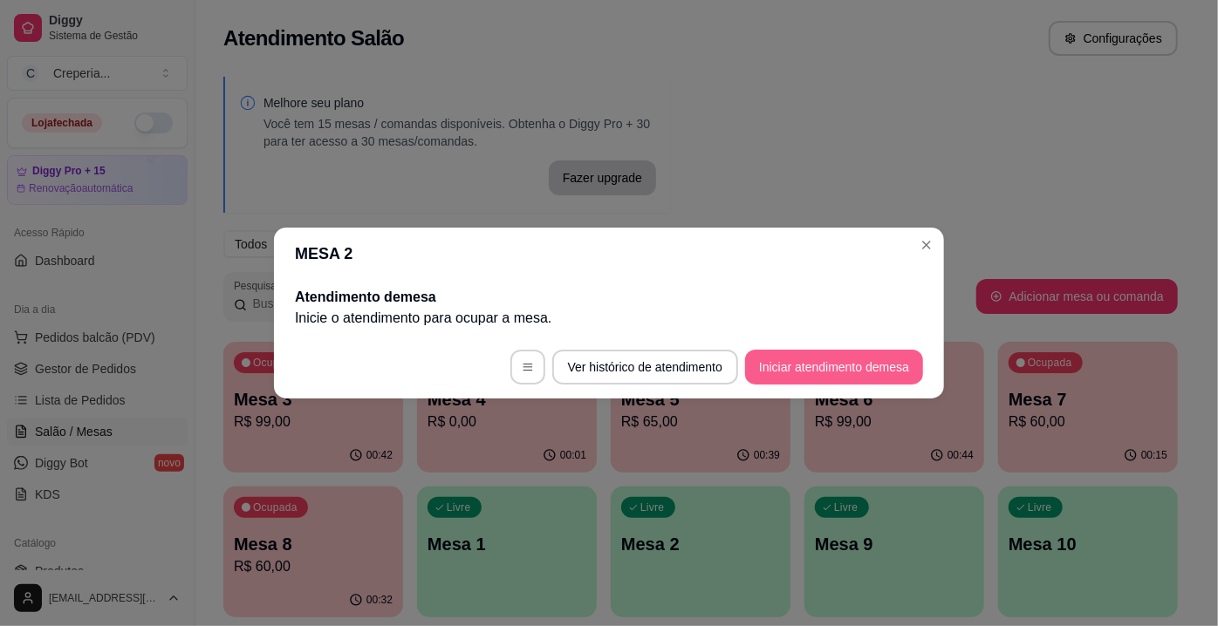
click at [874, 359] on button "Iniciar atendimento de mesa" at bounding box center [834, 367] width 178 height 35
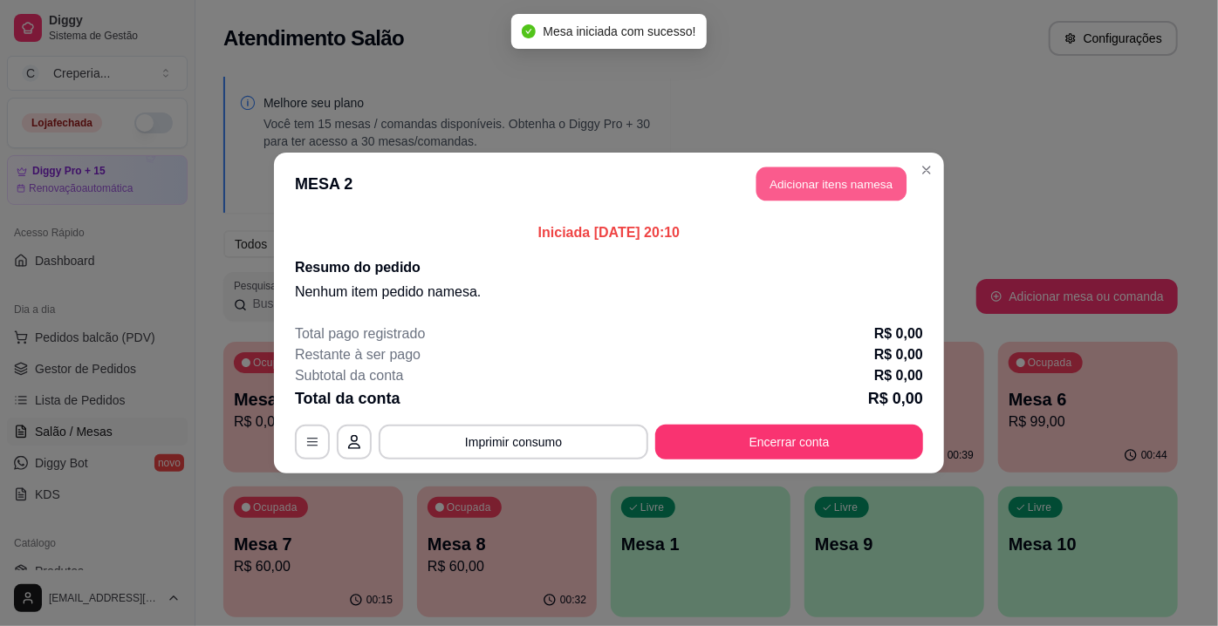
click at [823, 187] on button "Adicionar itens na mesa" at bounding box center [831, 184] width 150 height 34
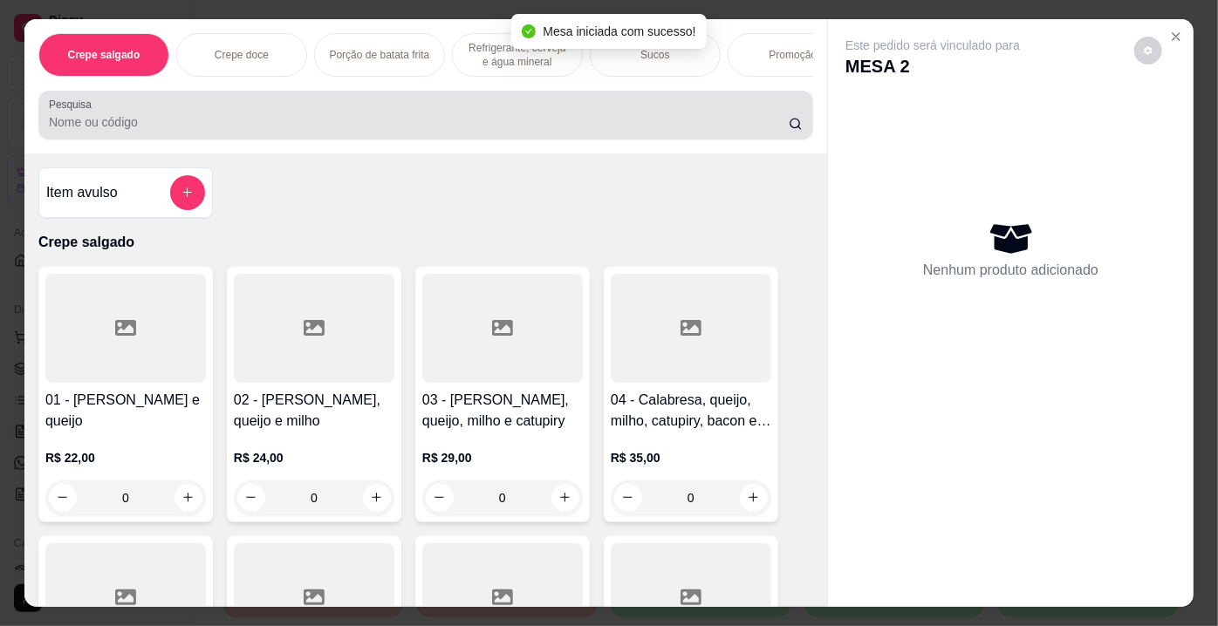
click at [260, 140] on div "Pesquisa" at bounding box center [425, 115] width 775 height 49
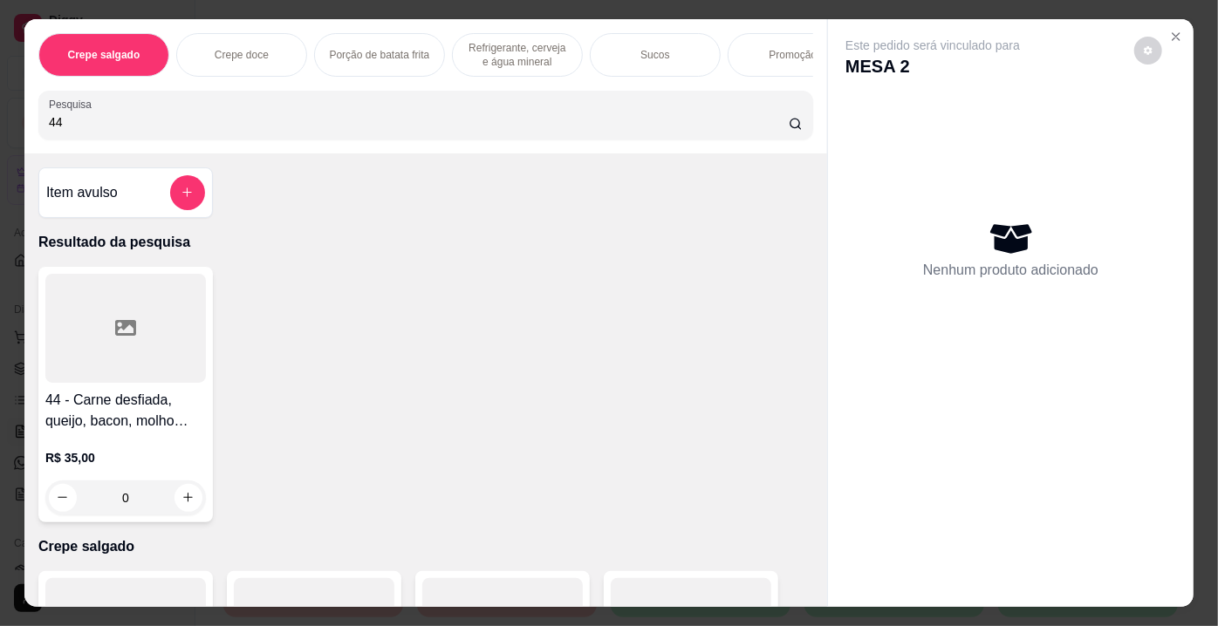
type input "44"
click at [54, 318] on div at bounding box center [125, 328] width 161 height 109
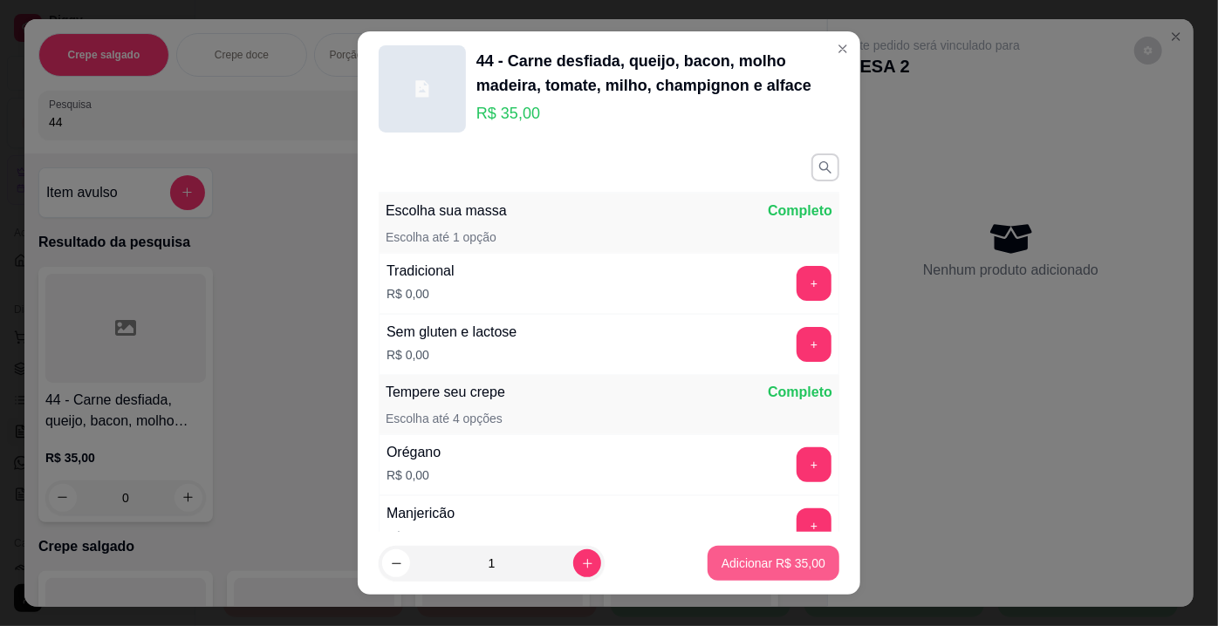
click at [762, 548] on button "Adicionar R$ 35,00" at bounding box center [773, 563] width 132 height 35
type input "1"
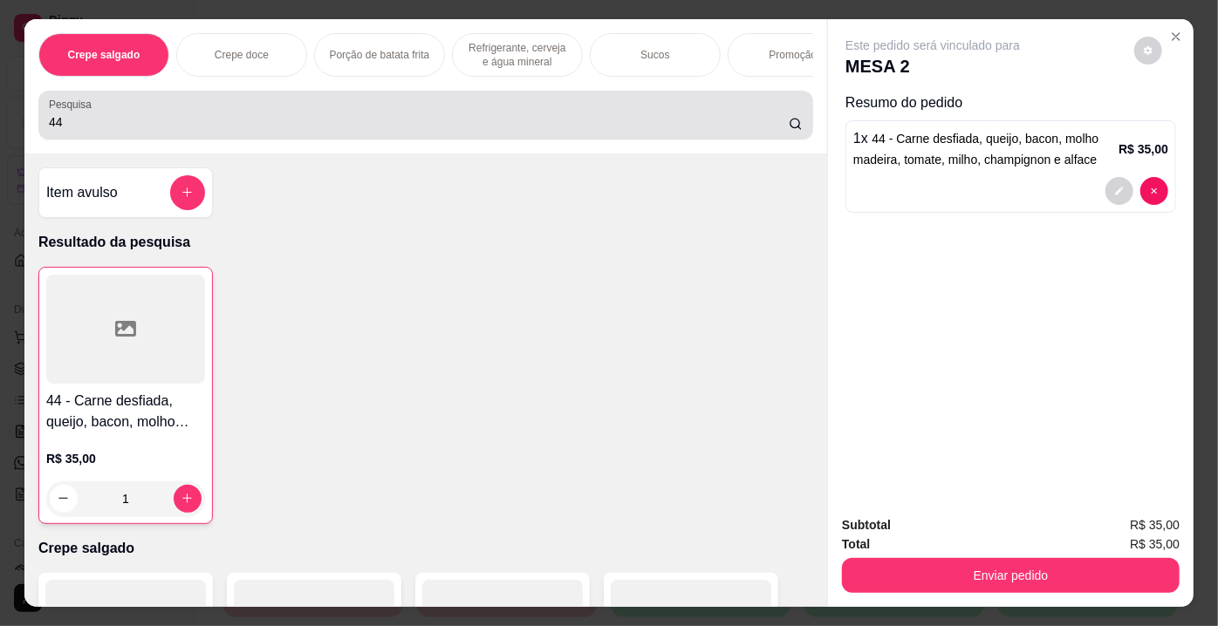
click at [439, 131] on input "44" at bounding box center [419, 121] width 740 height 17
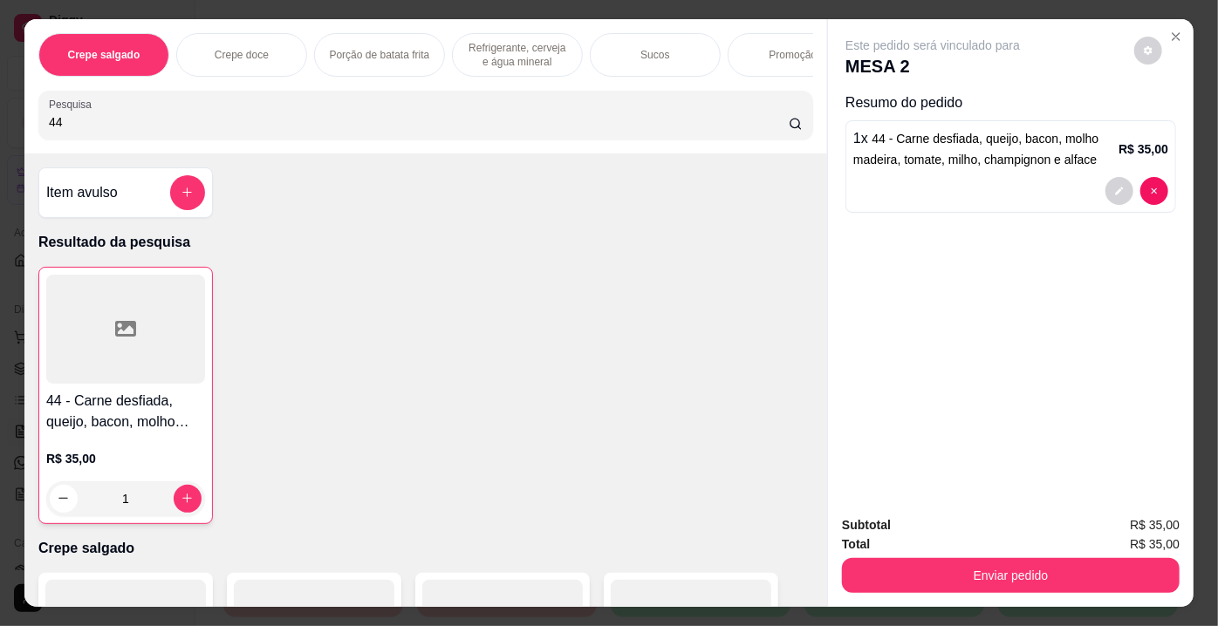
type input "4"
type input "65"
click at [91, 391] on div "65 - Queijo minas, carne desfiada, milho, tomate, cenoura e alface R$ 36,00 0" at bounding box center [125, 395] width 174 height 256
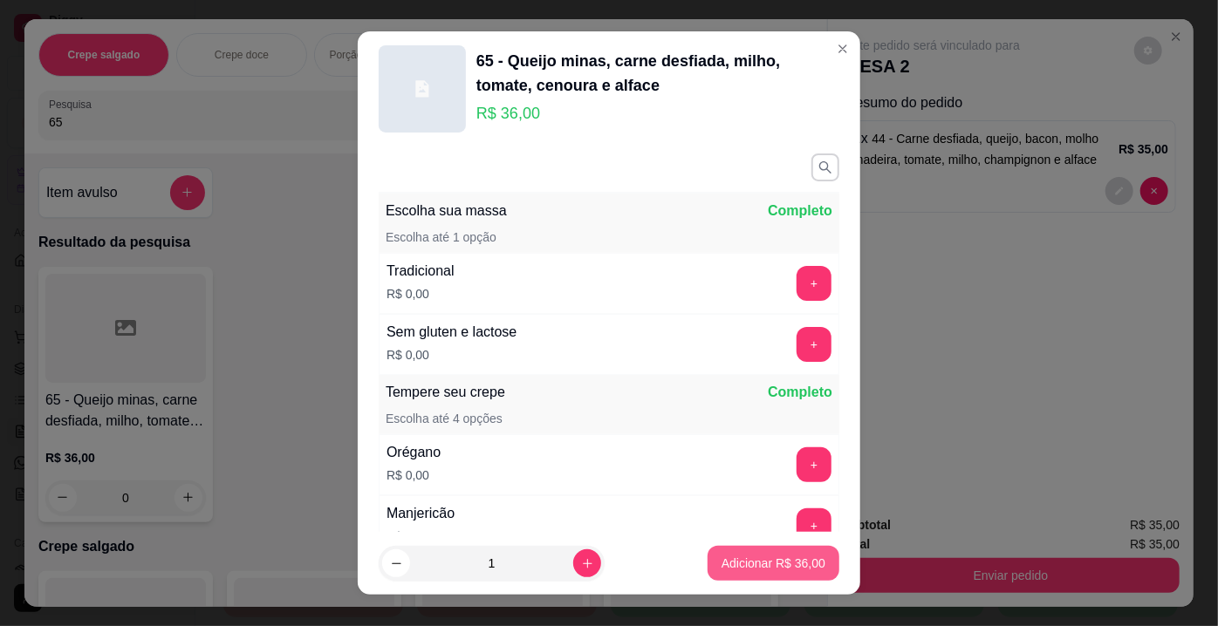
click at [735, 548] on button "Adicionar R$ 36,00" at bounding box center [773, 563] width 132 height 35
type input "1"
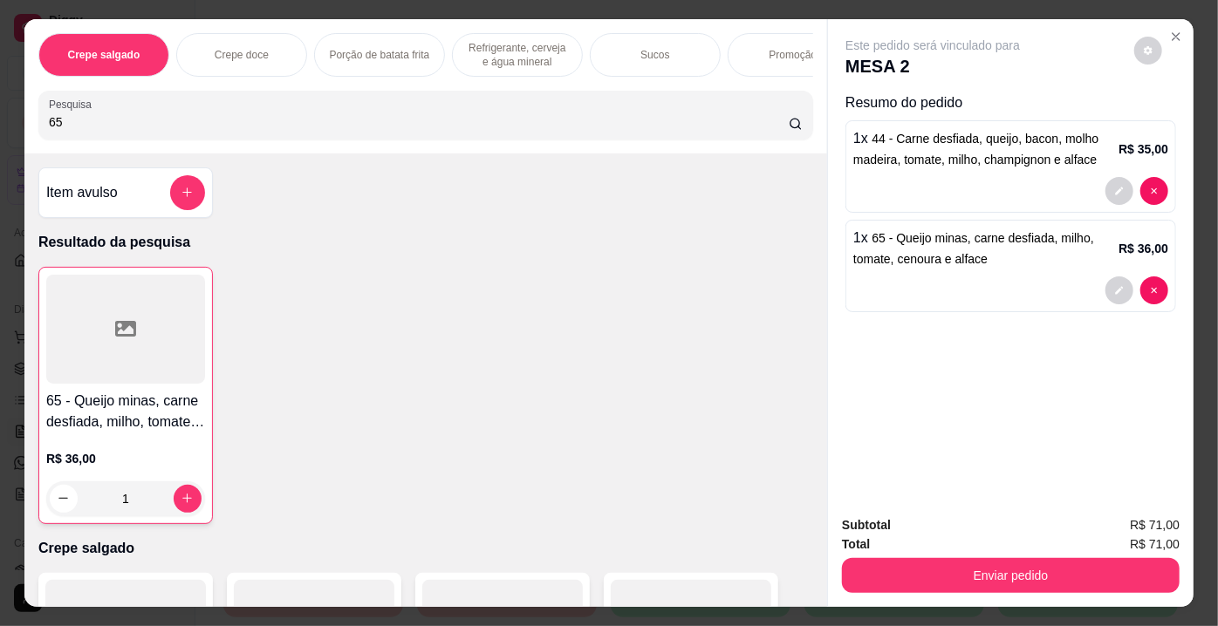
click at [84, 147] on div "Crepe salgado Crepe doce Porção de batata frita Refrigerante, cerveja e água mi…" at bounding box center [425, 86] width 803 height 134
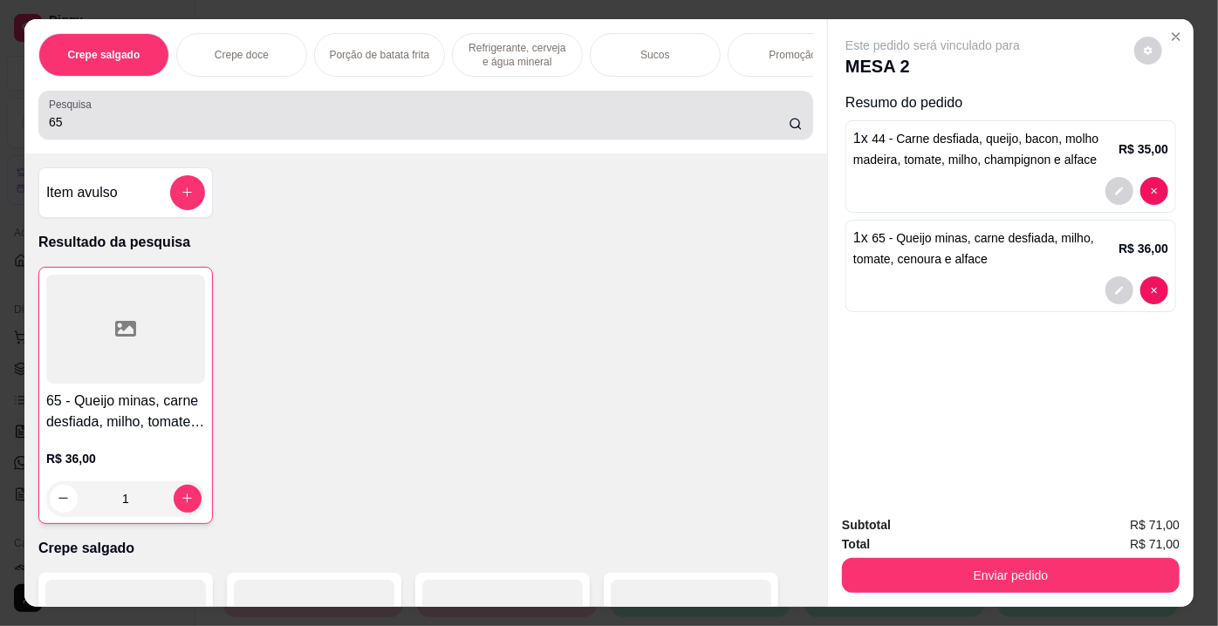
click at [84, 140] on div "Pesquisa 65" at bounding box center [425, 115] width 775 height 49
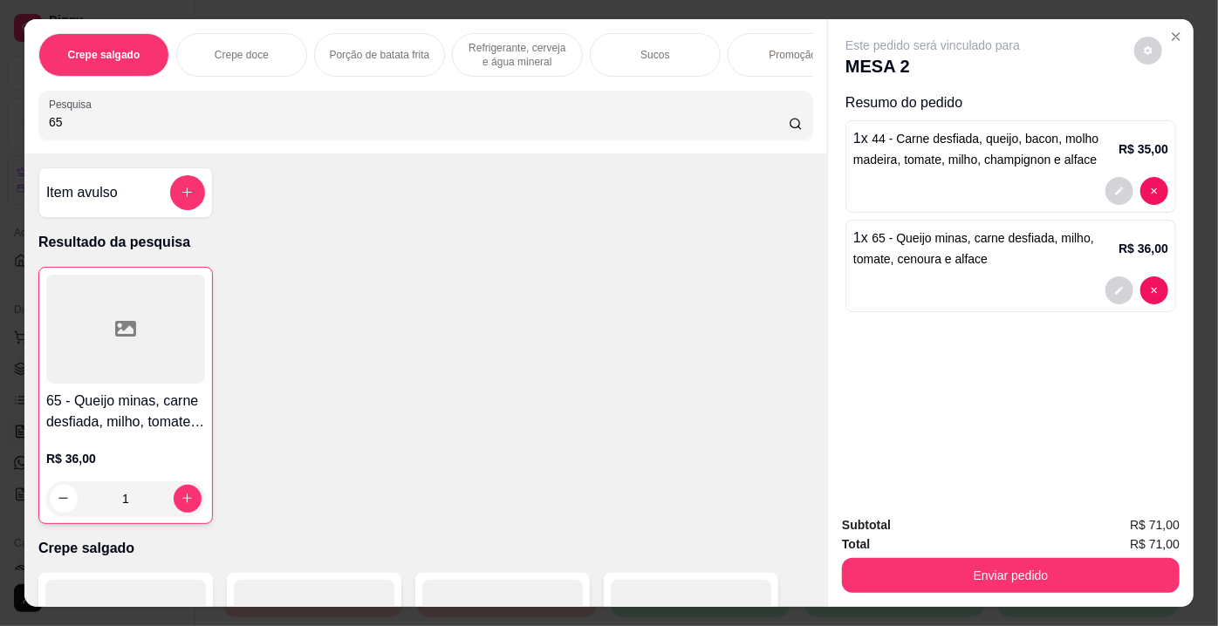
type input "6"
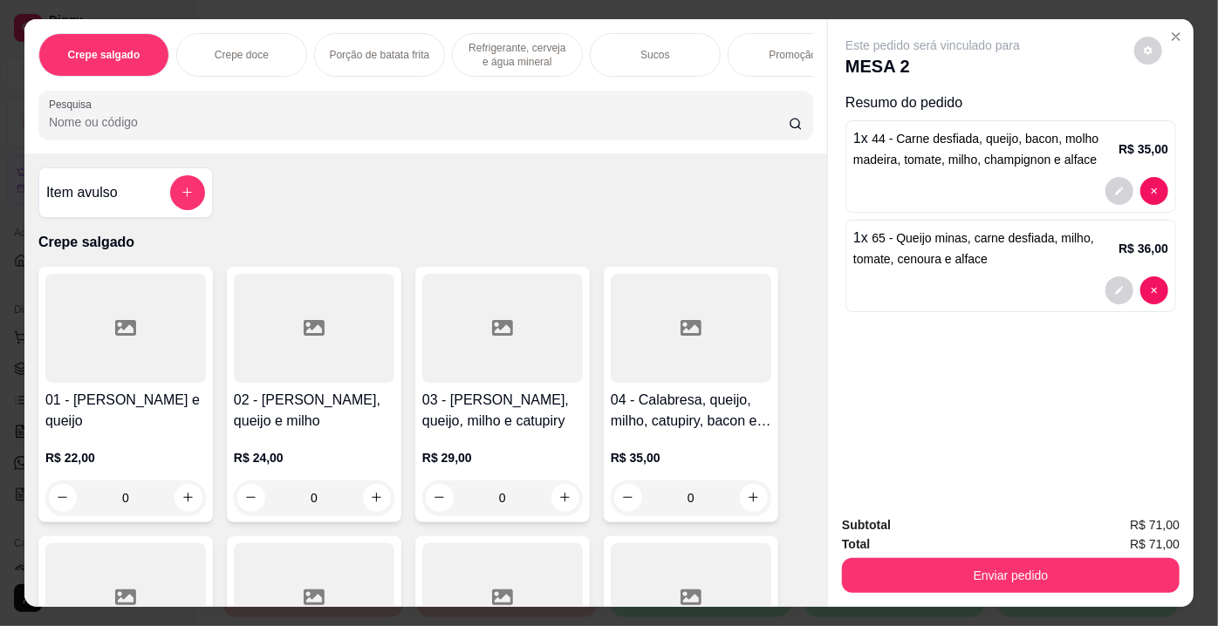
type input "S"
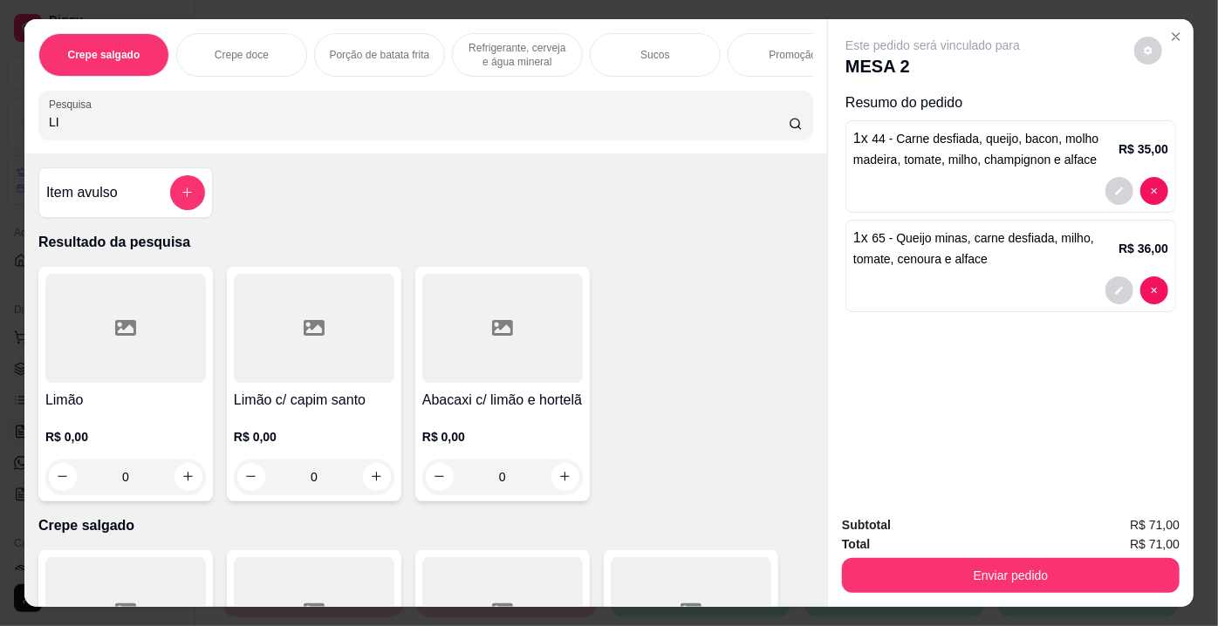
type input "LI"
click at [141, 333] on div at bounding box center [125, 328] width 161 height 109
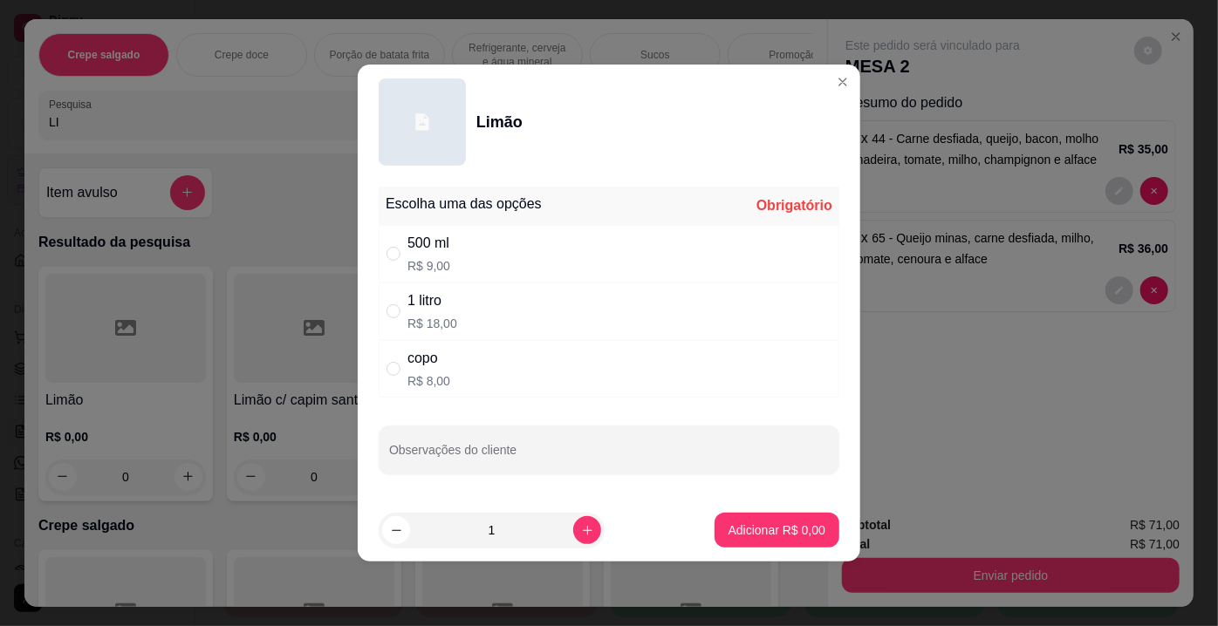
click at [400, 306] on div "" at bounding box center [396, 311] width 21 height 19
radio input "true"
click at [730, 529] on p "Adicionar R$ 18,00" at bounding box center [773, 530] width 104 height 17
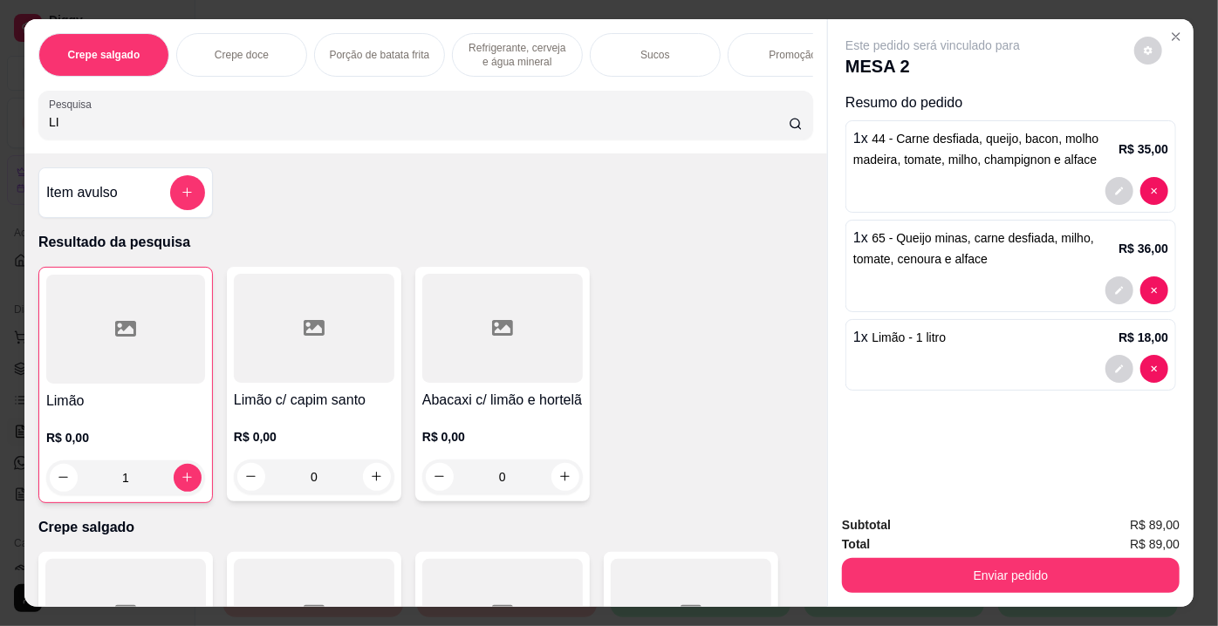
type input "1"
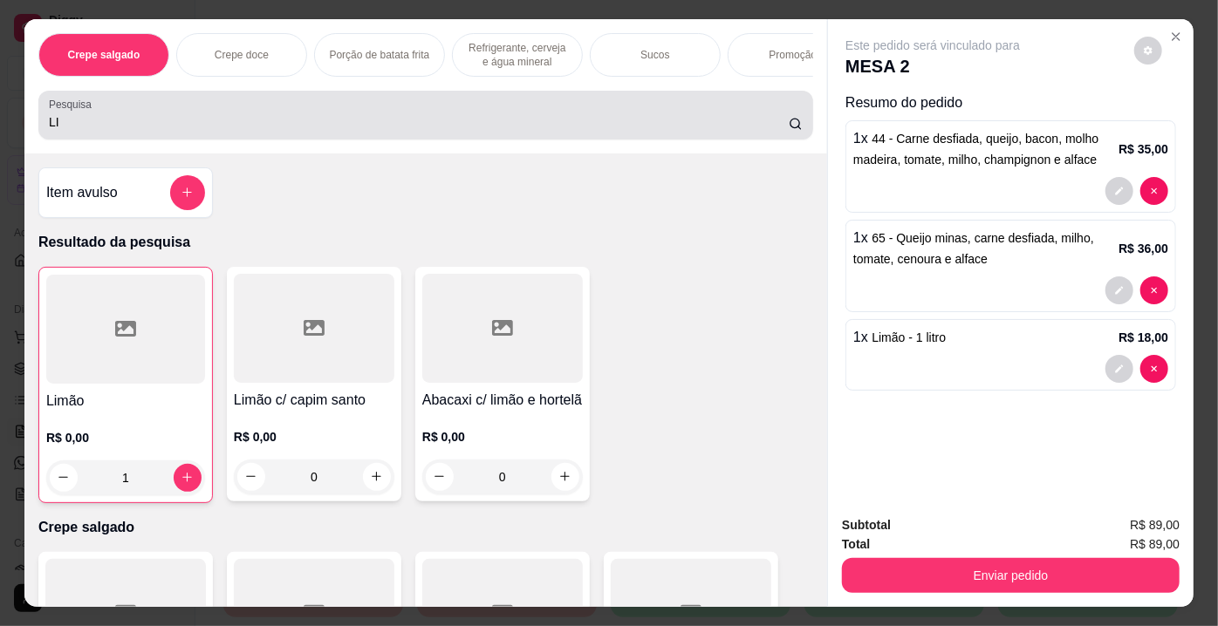
click at [351, 125] on input "LI" at bounding box center [419, 121] width 740 height 17
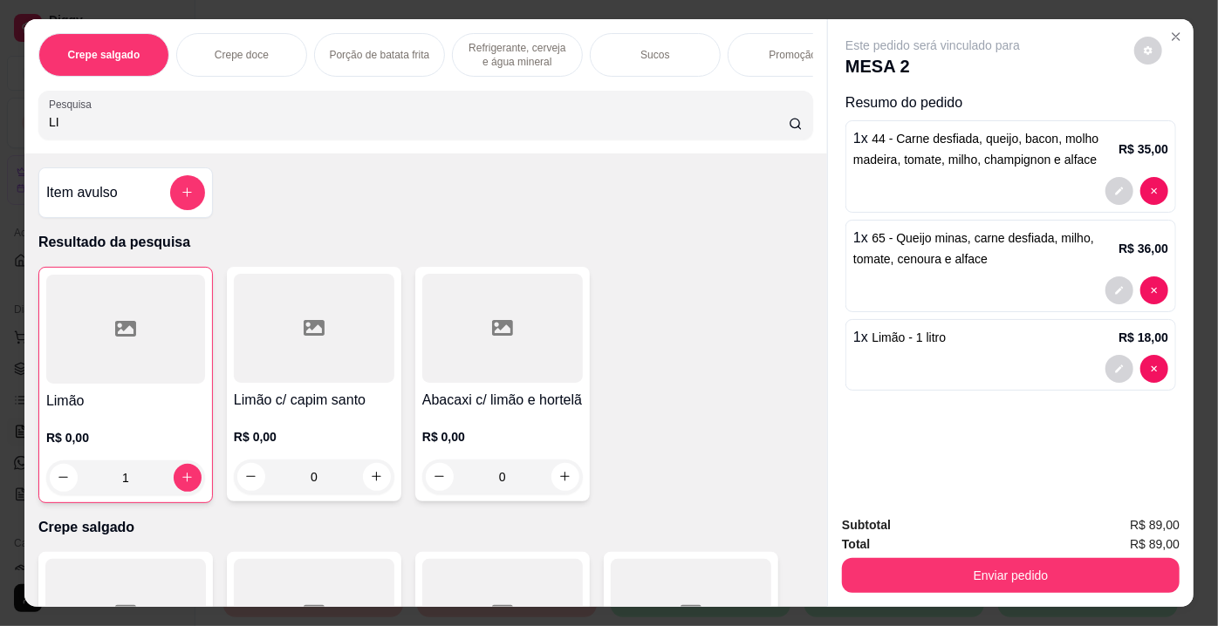
type input "L"
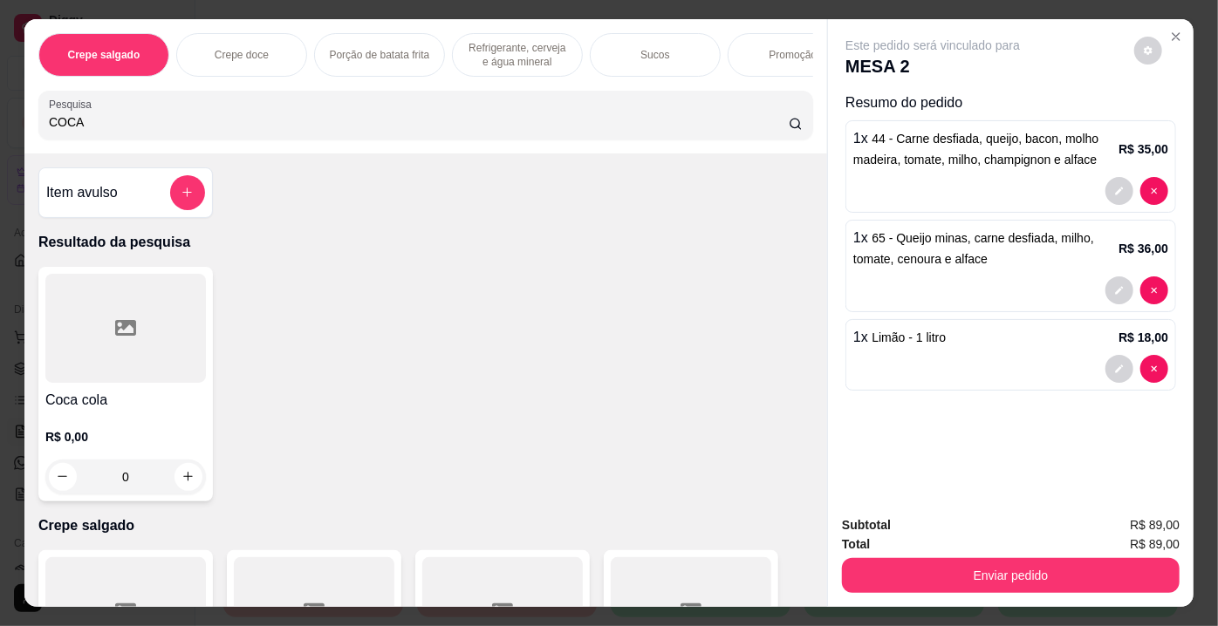
type input "COCA"
click at [121, 368] on div at bounding box center [125, 328] width 161 height 109
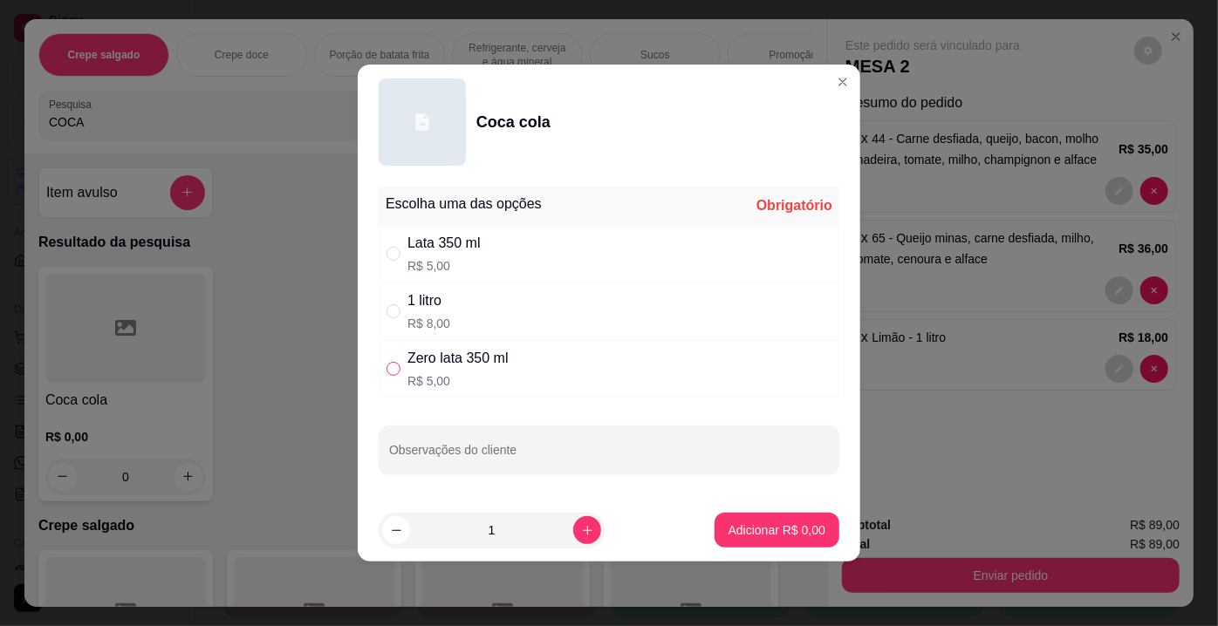
click at [400, 372] on input "" at bounding box center [393, 369] width 14 height 14
radio input "true"
click at [803, 531] on p "Adicionar R$ 5,00" at bounding box center [776, 530] width 97 height 17
type input "1"
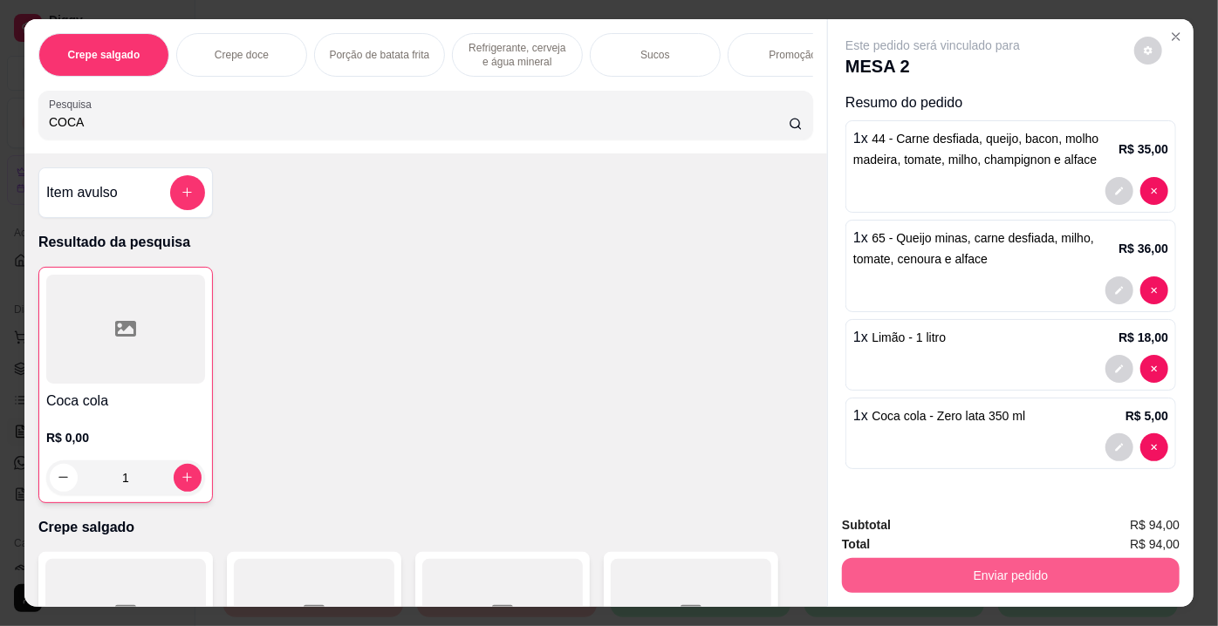
click at [861, 564] on button "Enviar pedido" at bounding box center [1011, 575] width 338 height 35
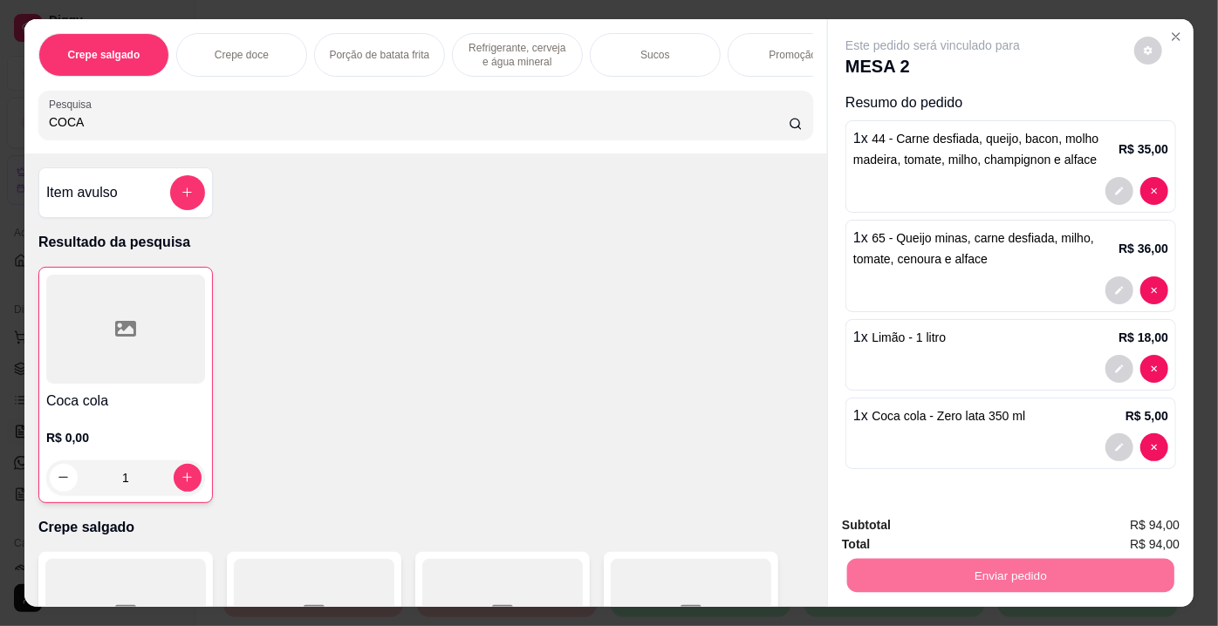
click at [1128, 543] on button "Enviar pedido" at bounding box center [1134, 527] width 99 height 33
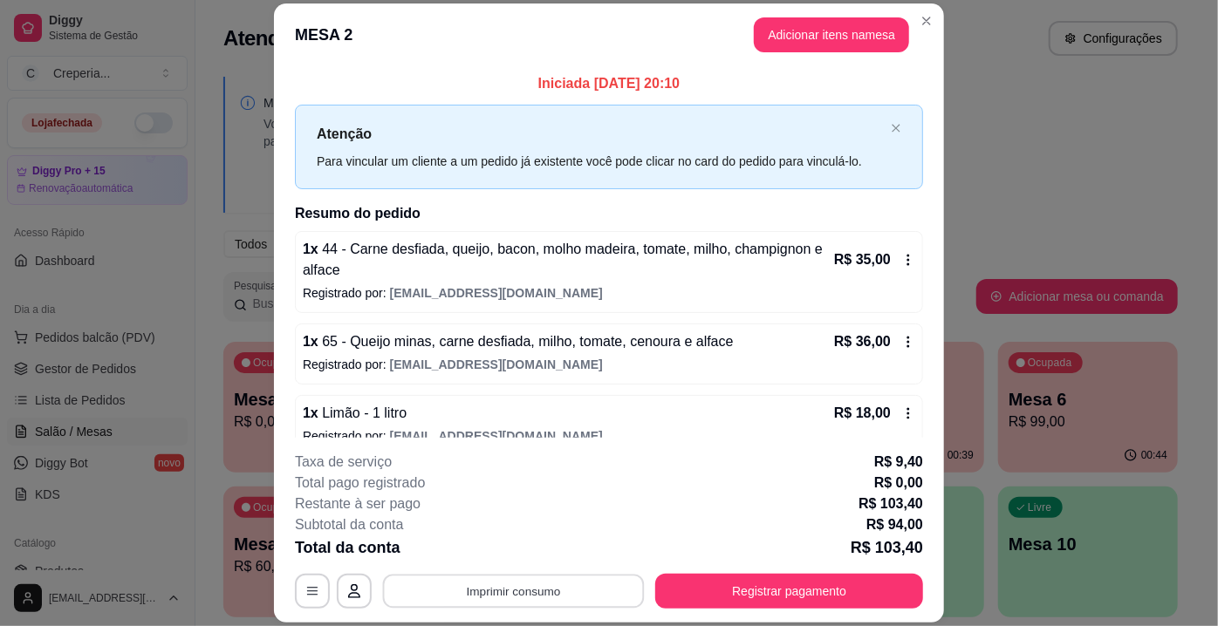
click at [462, 593] on button "Imprimir consumo" at bounding box center [514, 592] width 262 height 34
click at [454, 548] on button "IMPRESSORA" at bounding box center [513, 552] width 126 height 28
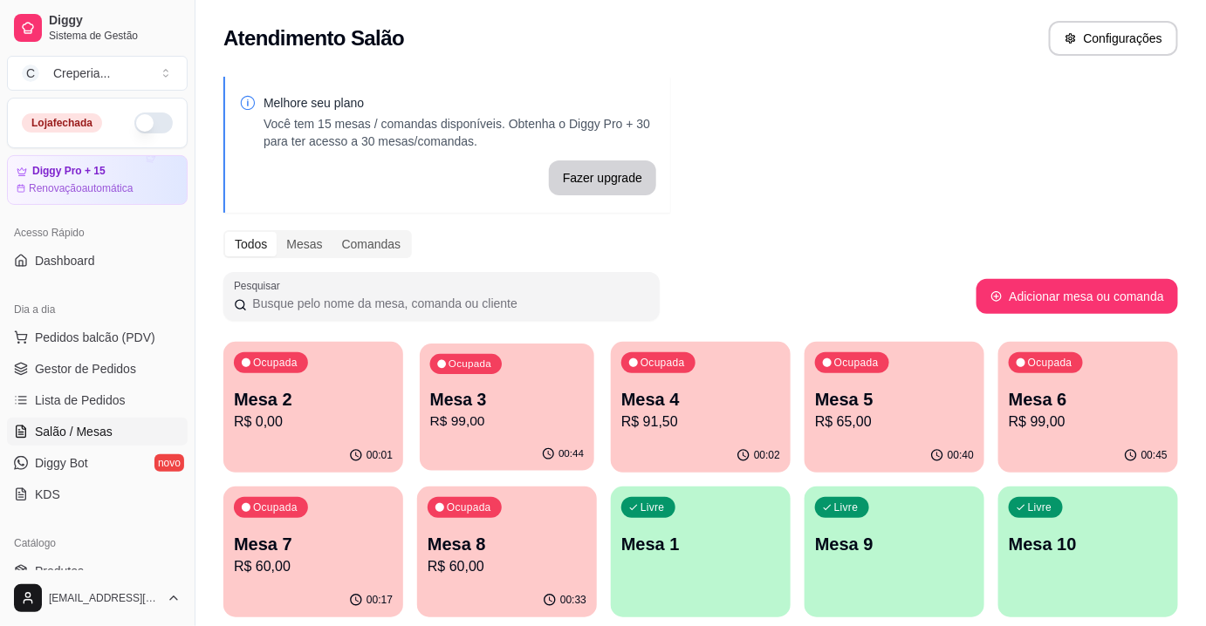
click at [551, 429] on p "R$ 99,00" at bounding box center [507, 422] width 154 height 20
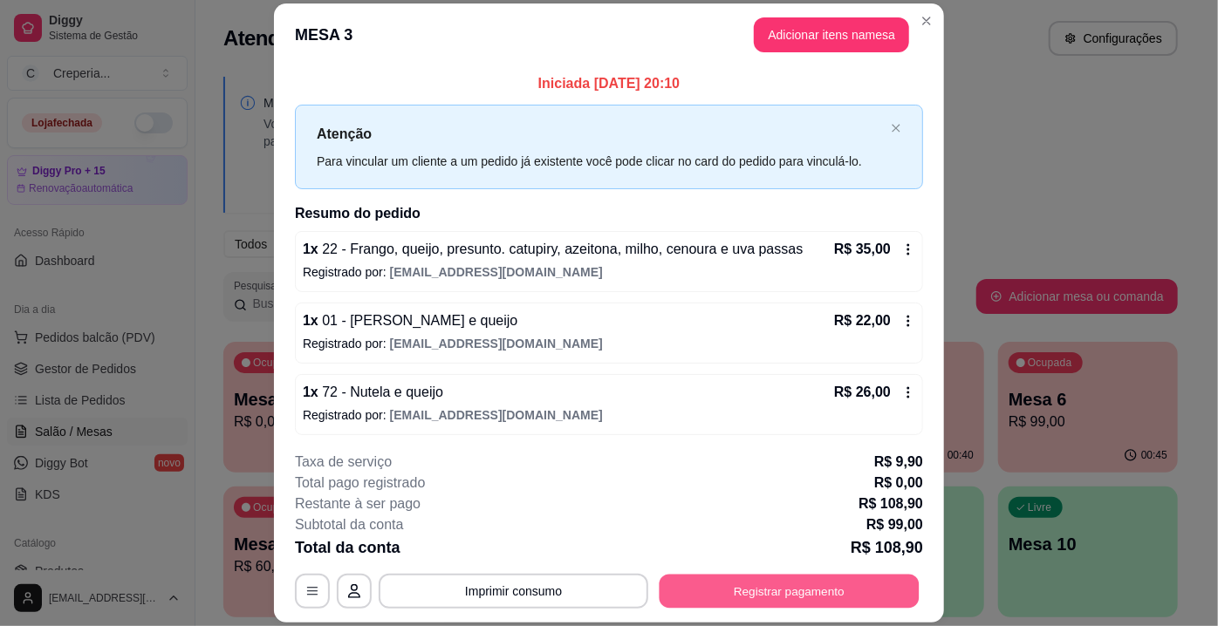
click at [717, 588] on button "Registrar pagamento" at bounding box center [790, 592] width 260 height 34
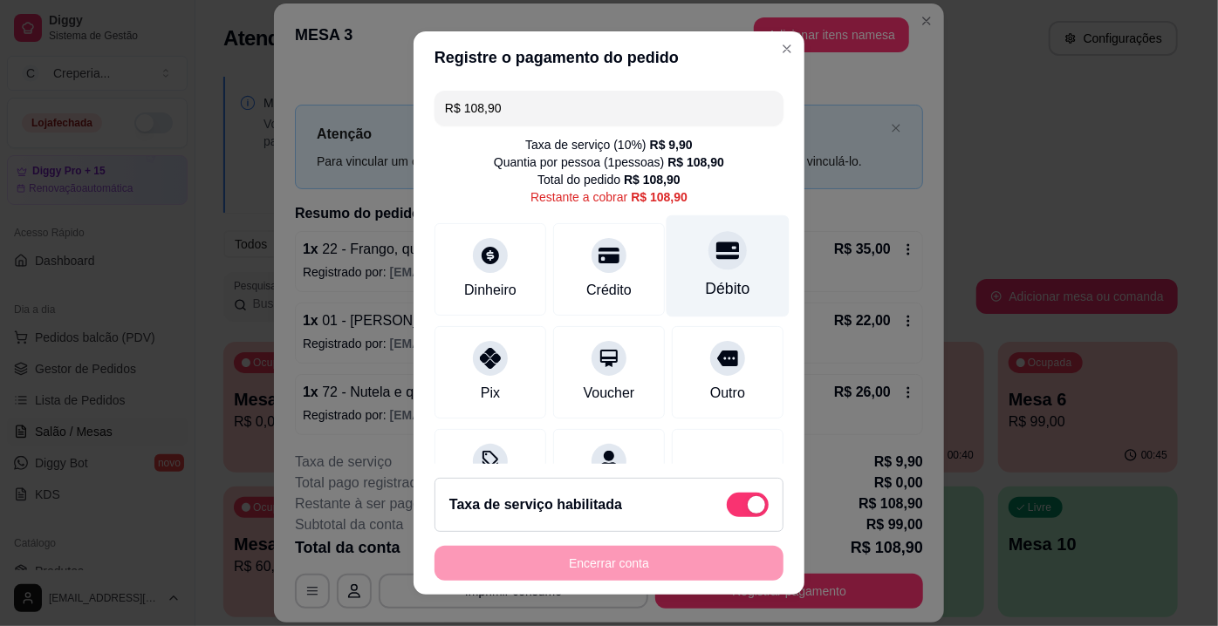
click at [723, 222] on div "Débito" at bounding box center [727, 266] width 123 height 102
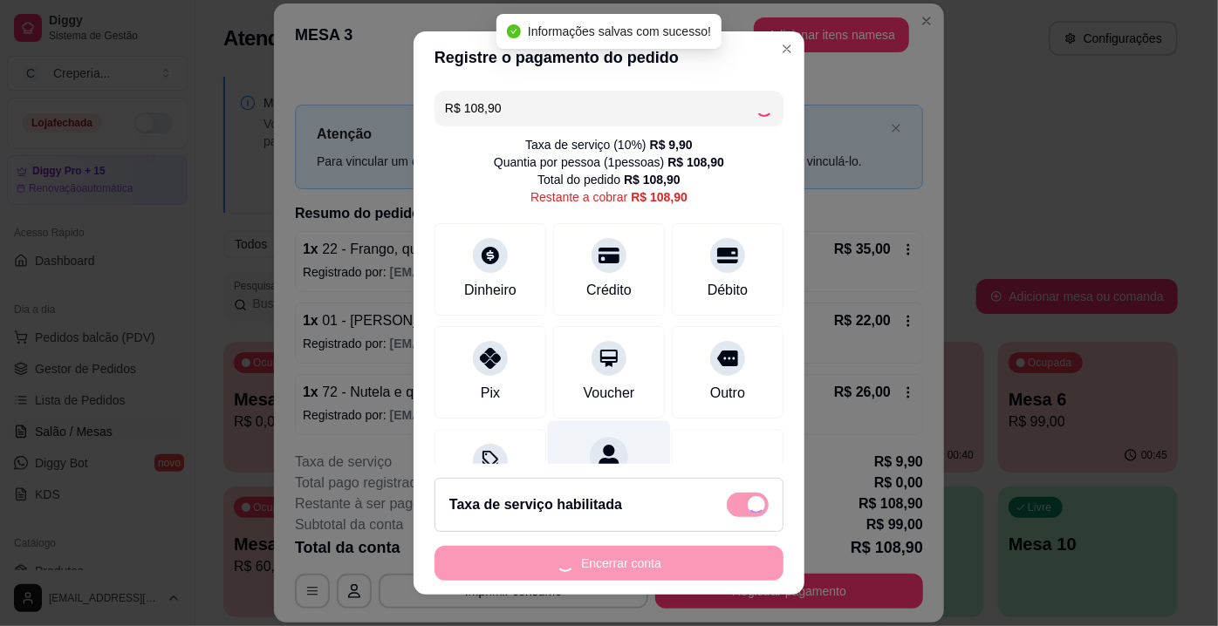
type input "R$ 0,00"
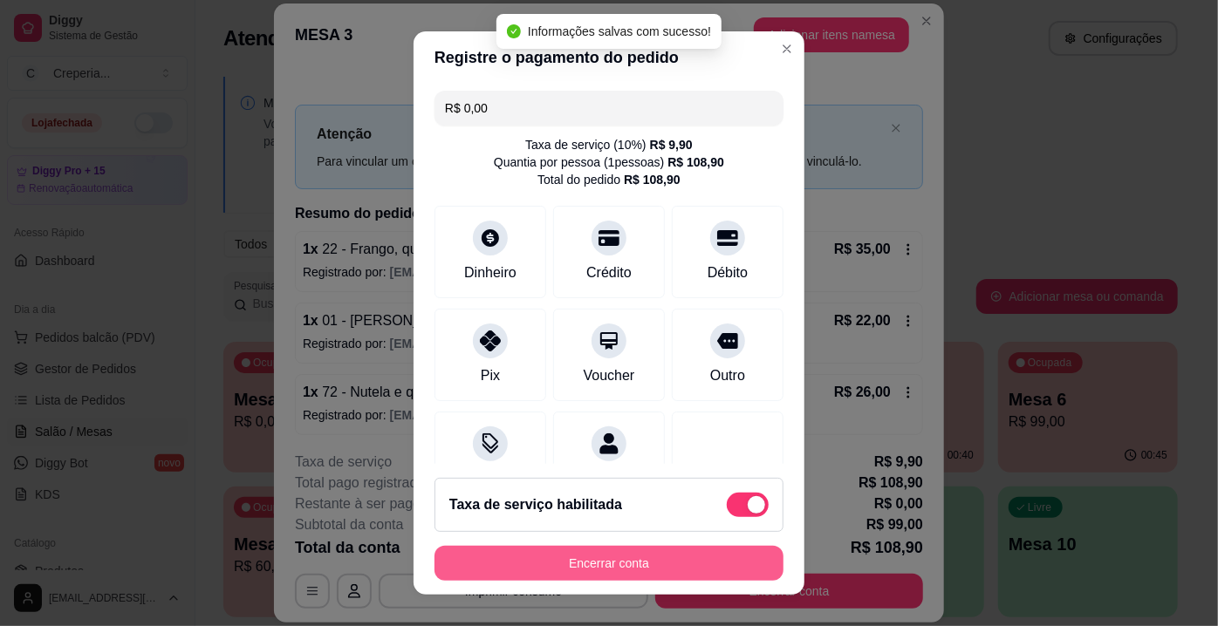
click at [614, 562] on button "Encerrar conta" at bounding box center [608, 563] width 349 height 35
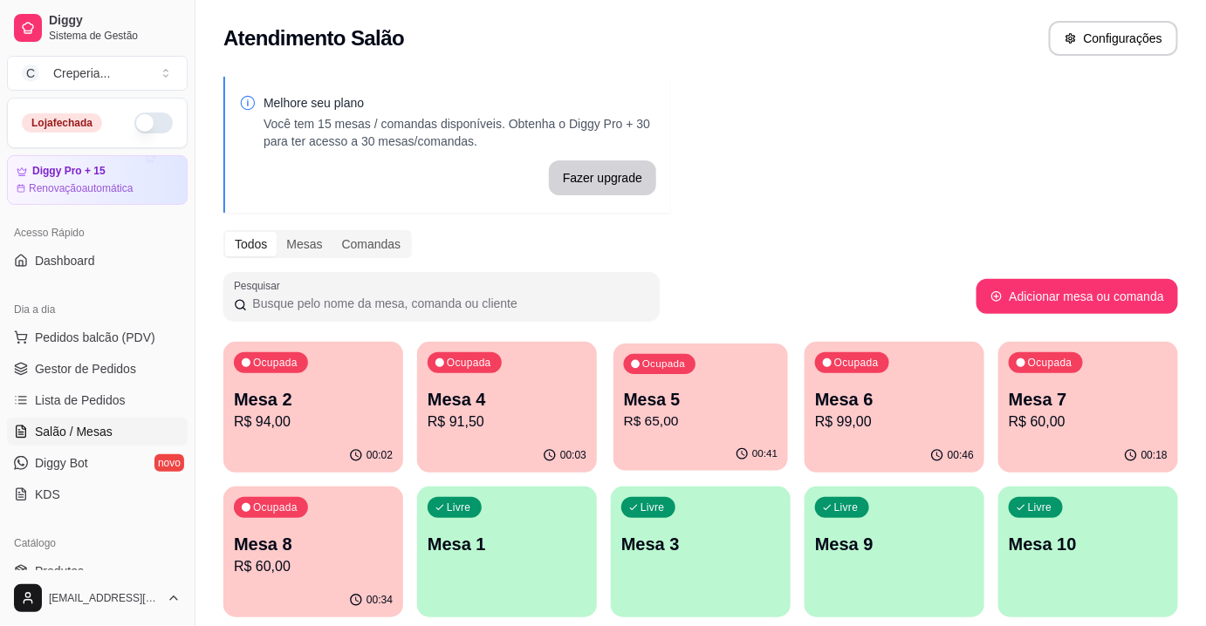
click at [660, 429] on p "R$ 65,00" at bounding box center [701, 422] width 154 height 20
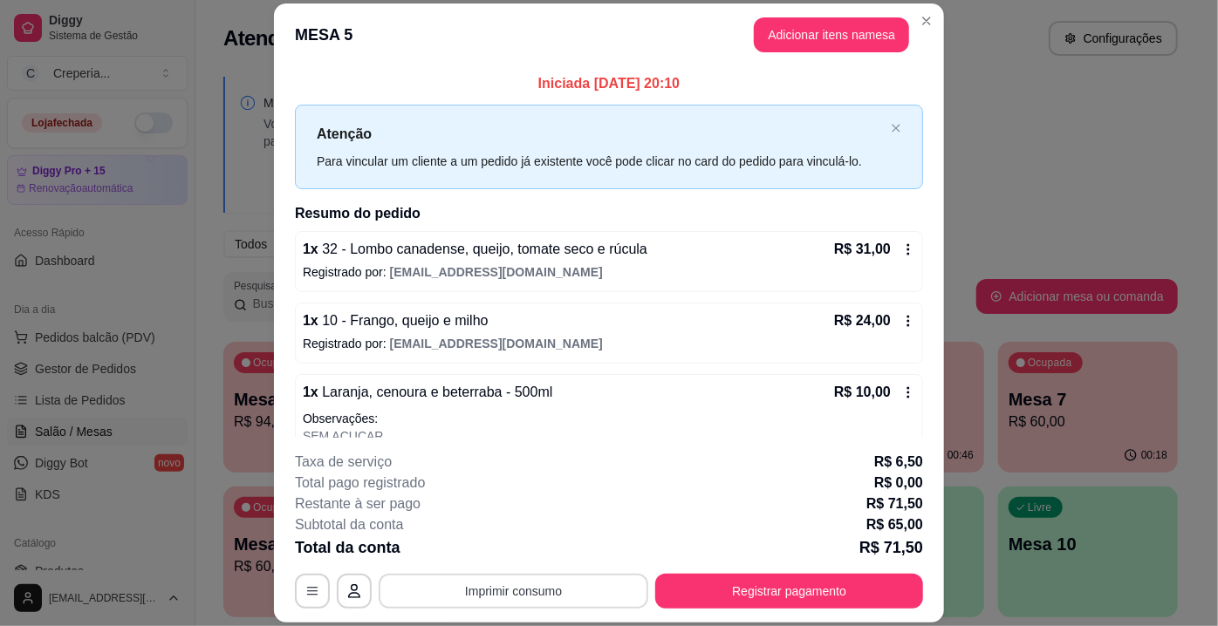
click at [522, 591] on button "Imprimir consumo" at bounding box center [514, 591] width 270 height 35
click at [543, 545] on button "IMPRESSORA" at bounding box center [513, 551] width 122 height 27
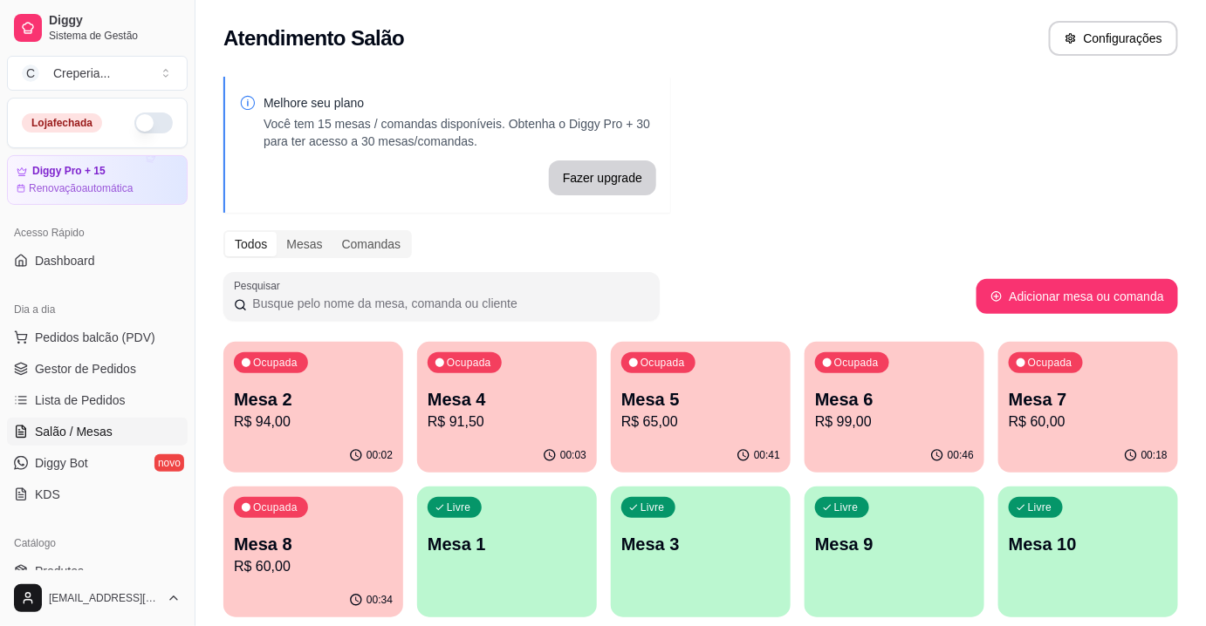
click at [312, 543] on p "Mesa 8" at bounding box center [313, 544] width 159 height 24
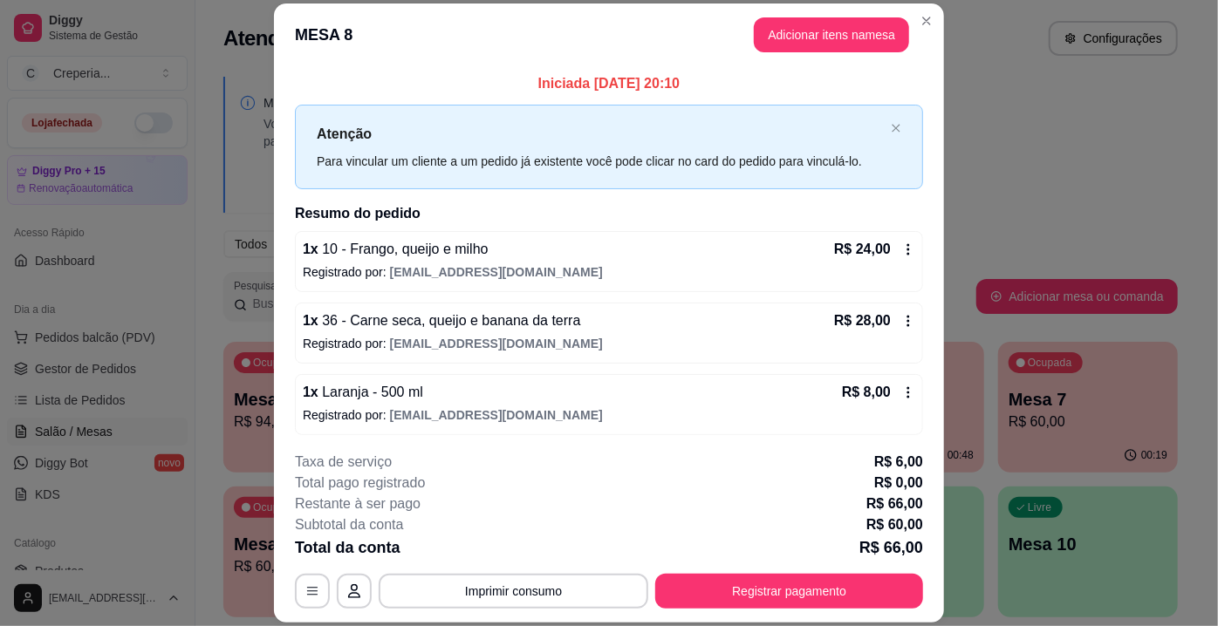
click at [762, 610] on footer "**********" at bounding box center [609, 530] width 670 height 185
click at [721, 594] on button "Registrar pagamento" at bounding box center [789, 591] width 268 height 35
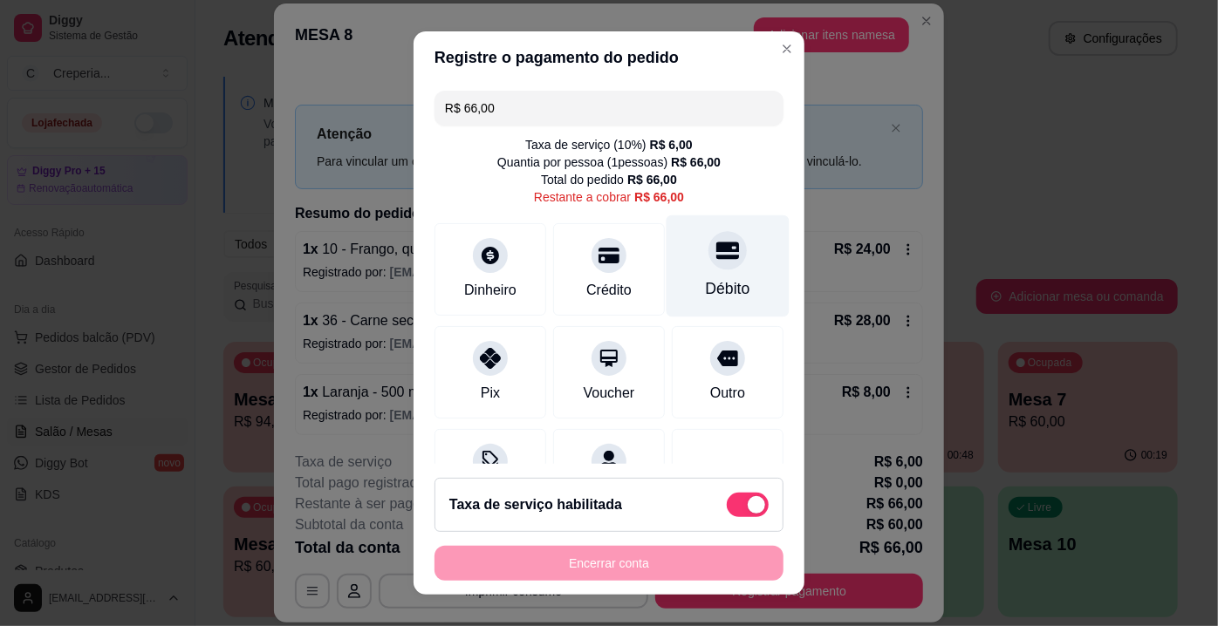
click at [712, 274] on div "Débito" at bounding box center [727, 266] width 123 height 102
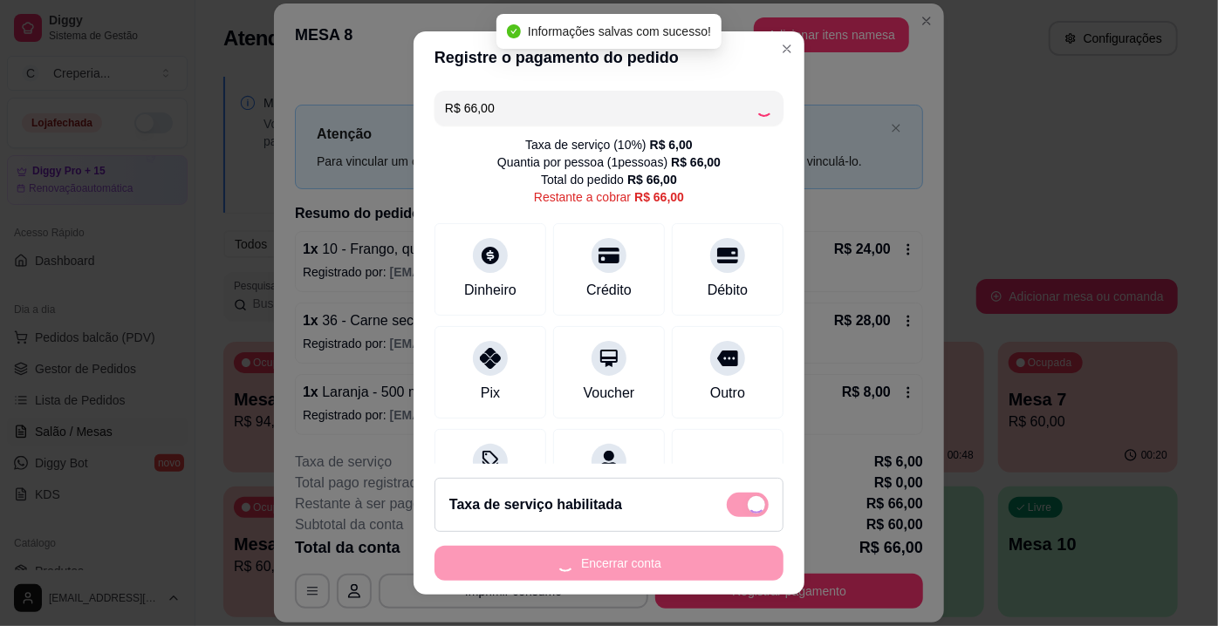
type input "R$ 0,00"
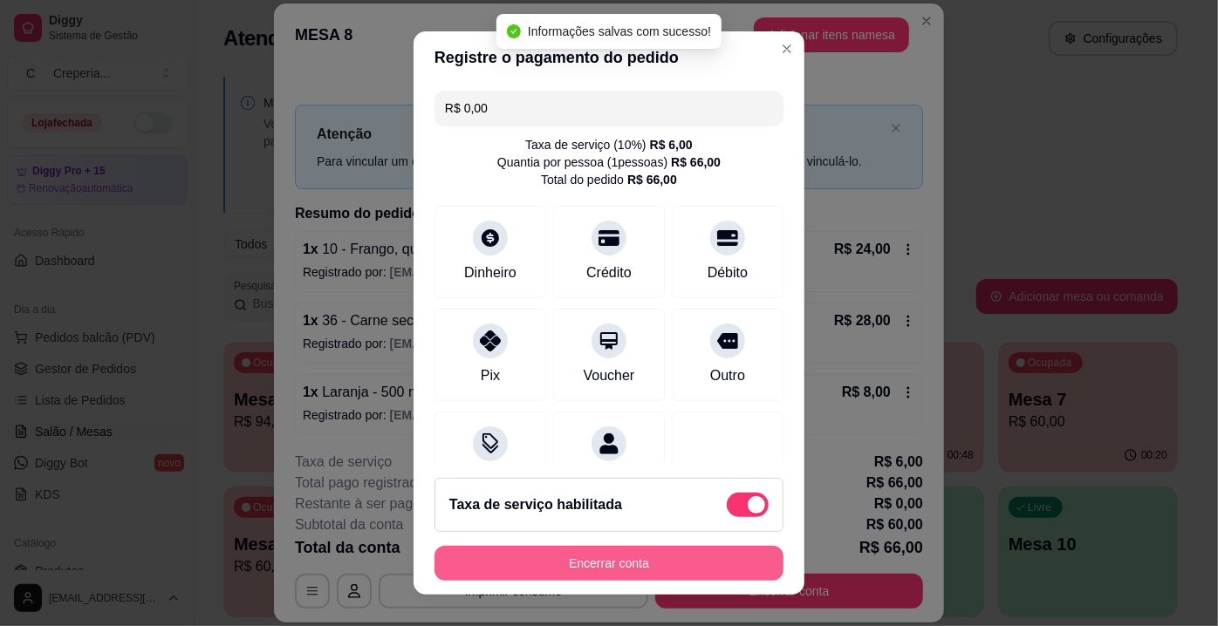
click at [600, 568] on button "Encerrar conta" at bounding box center [608, 563] width 349 height 35
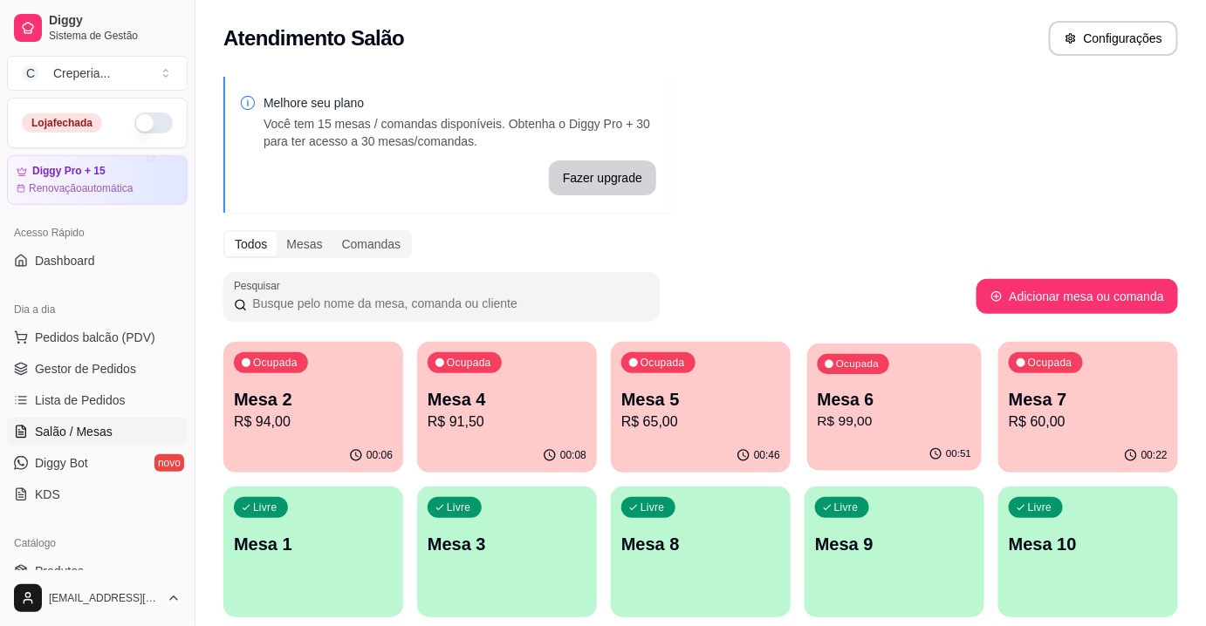
click at [906, 399] on p "Mesa 6" at bounding box center [894, 400] width 154 height 24
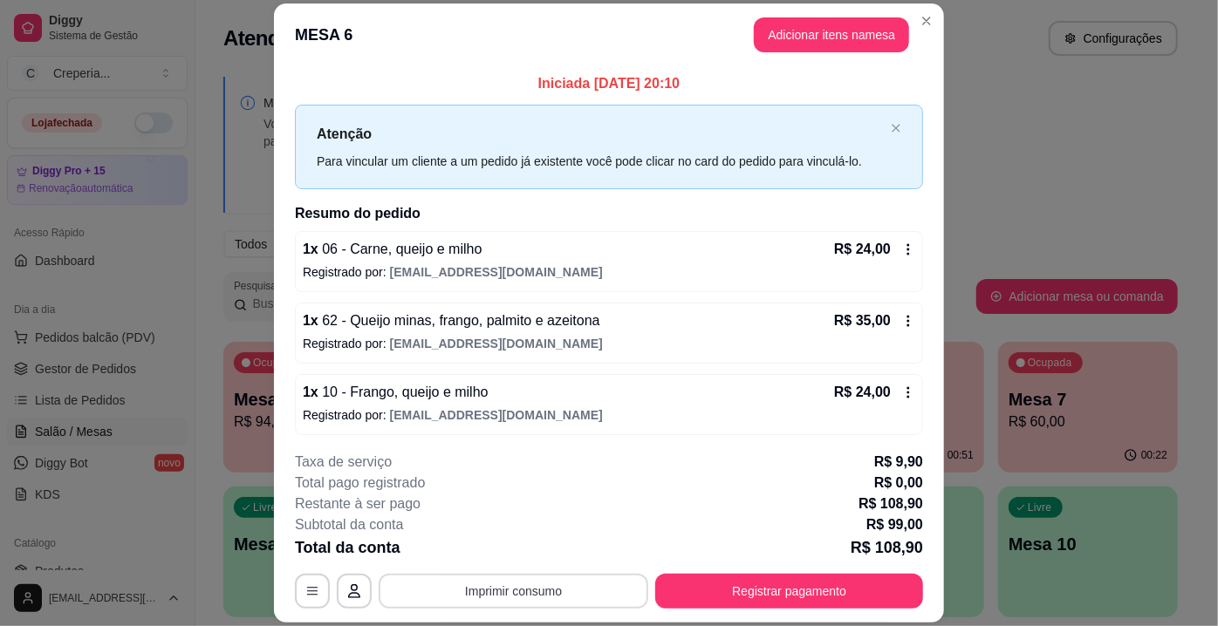
click at [476, 595] on button "Imprimir consumo" at bounding box center [514, 591] width 270 height 35
click at [489, 557] on button "IMPRESSORA" at bounding box center [513, 551] width 122 height 27
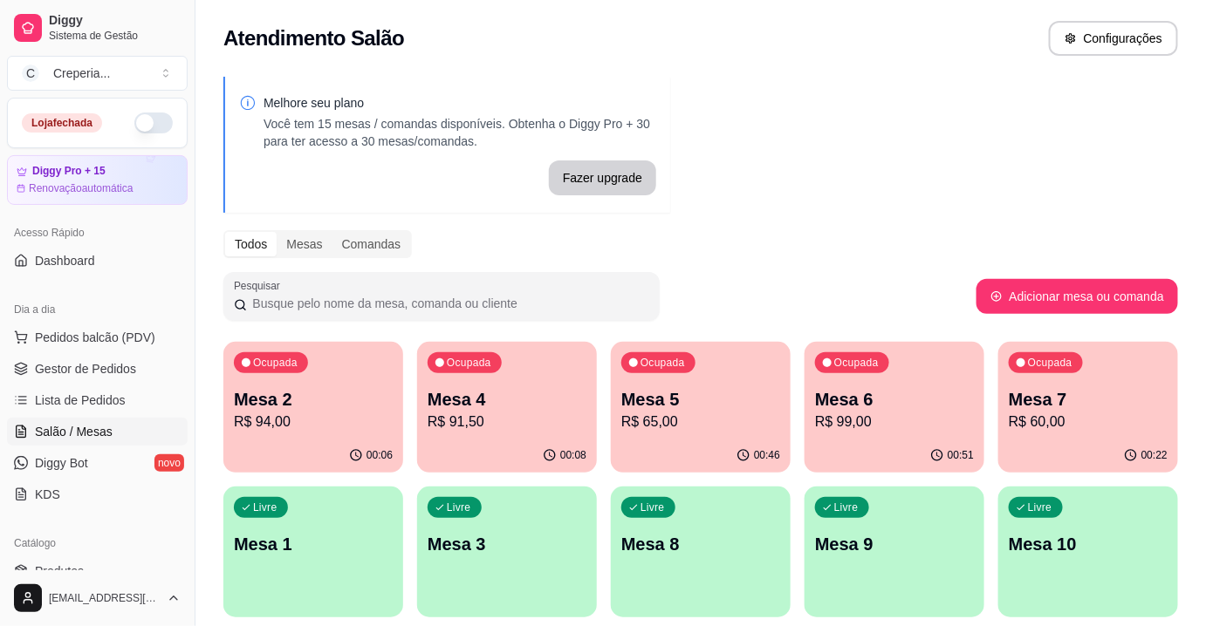
click at [681, 410] on p "Mesa 5" at bounding box center [700, 399] width 159 height 24
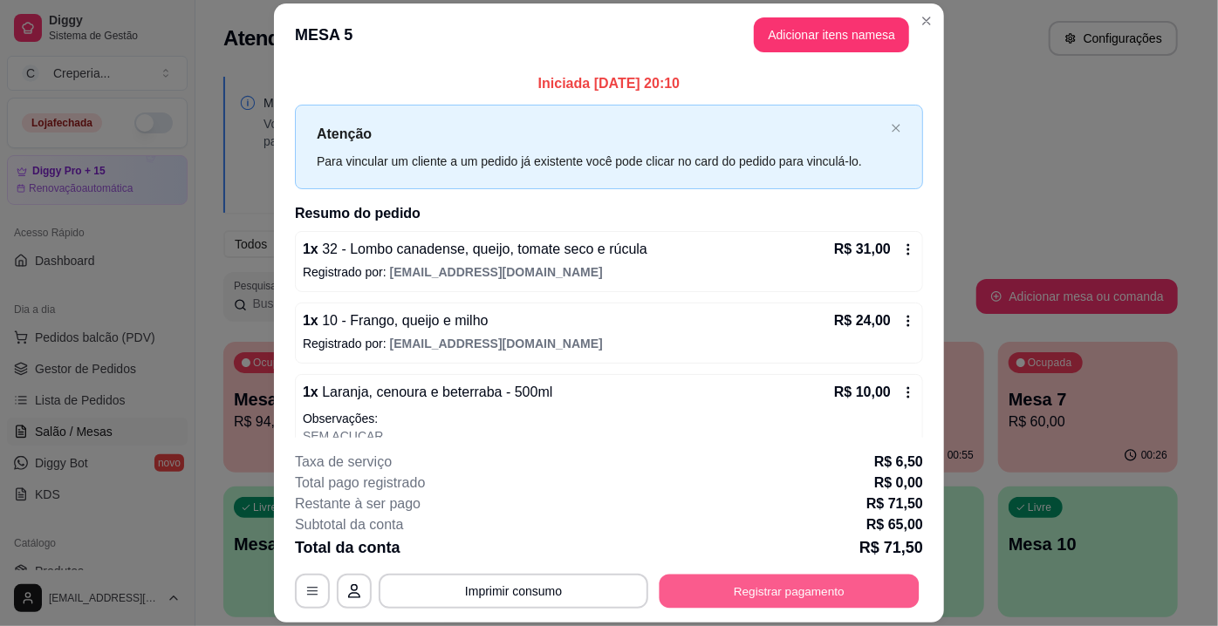
click at [793, 595] on button "Registrar pagamento" at bounding box center [790, 592] width 260 height 34
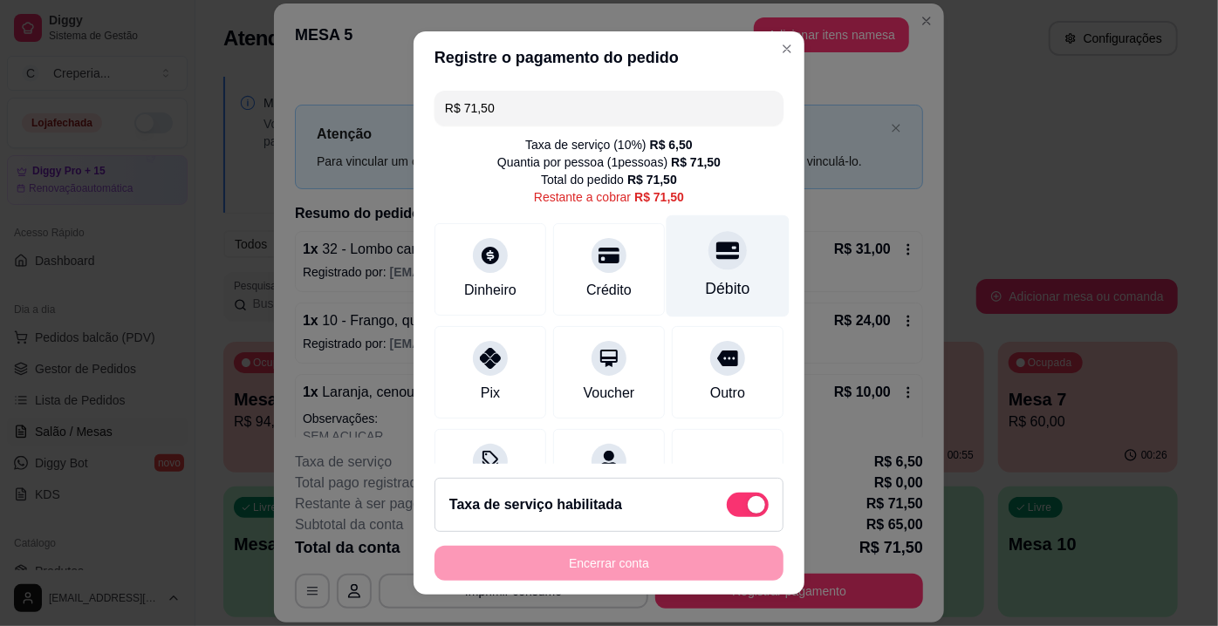
click at [683, 234] on div "Débito" at bounding box center [727, 266] width 123 height 102
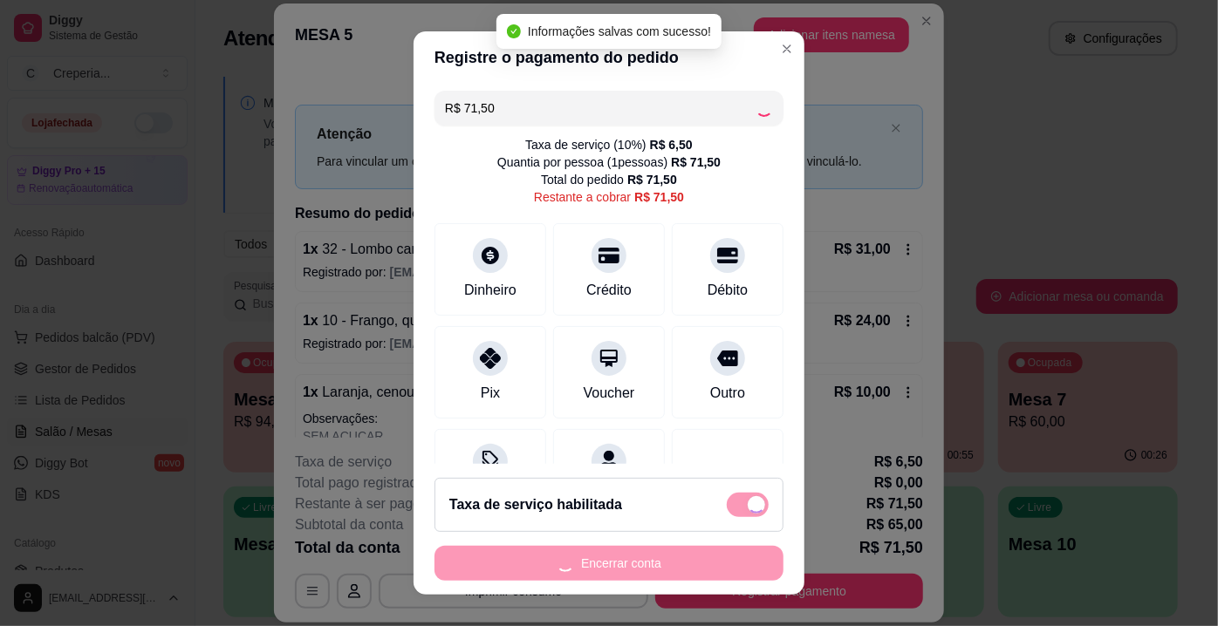
type input "R$ 0,00"
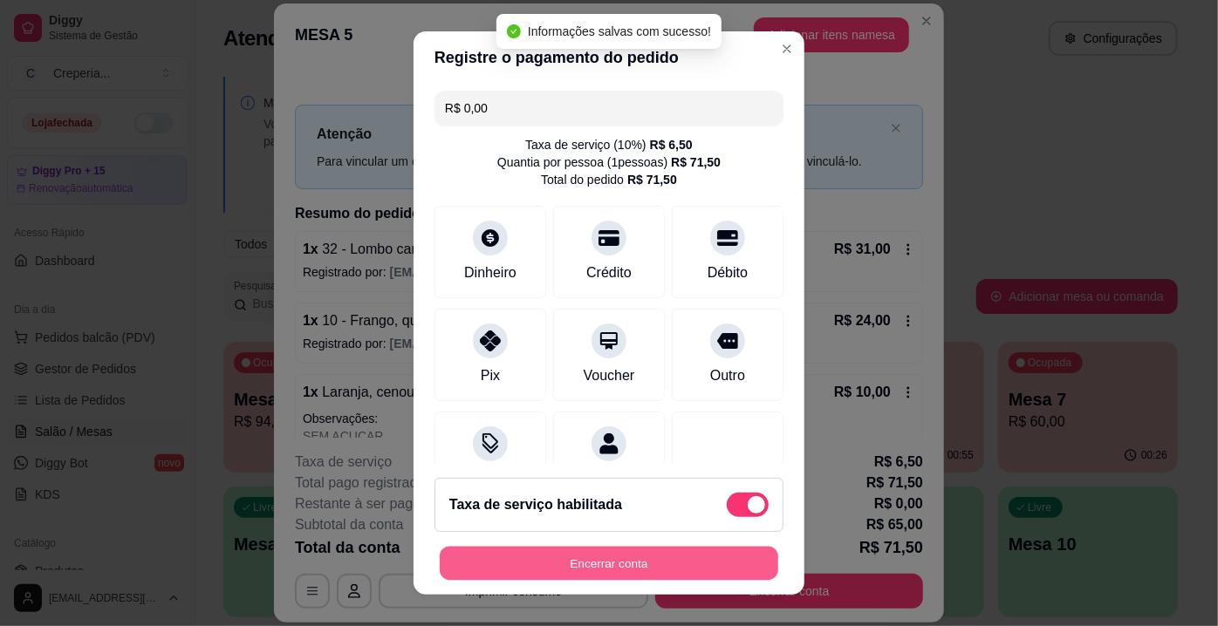
click at [562, 564] on button "Encerrar conta" at bounding box center [609, 564] width 338 height 34
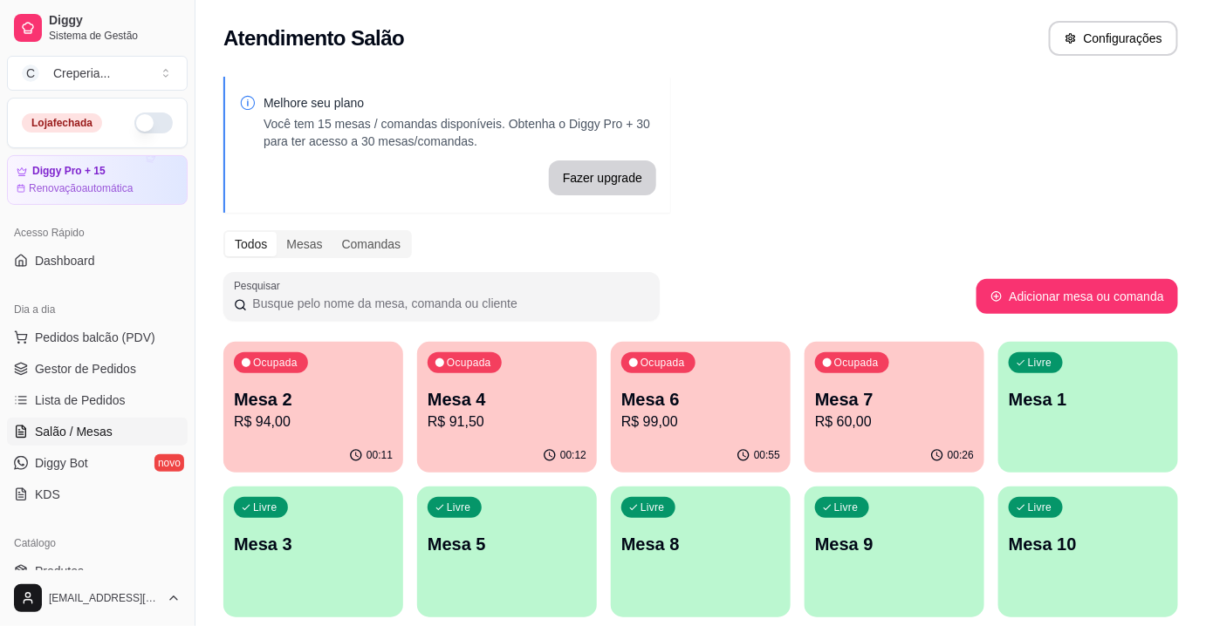
click at [729, 420] on p "R$ 99,00" at bounding box center [700, 422] width 159 height 21
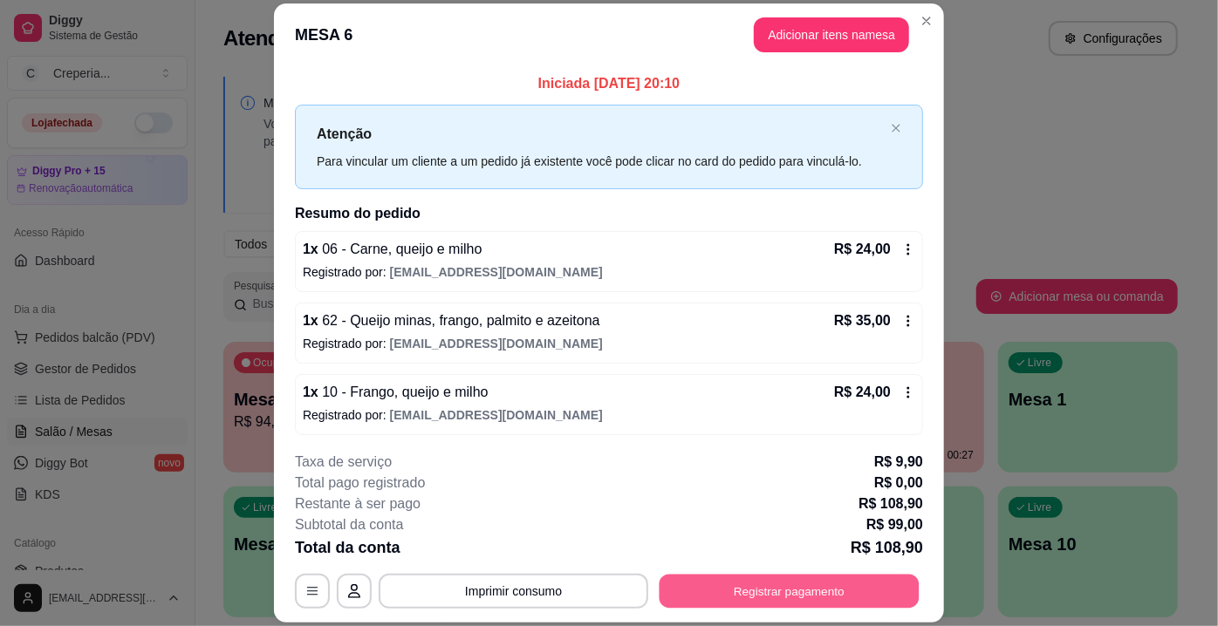
click at [754, 591] on button "Registrar pagamento" at bounding box center [790, 592] width 260 height 34
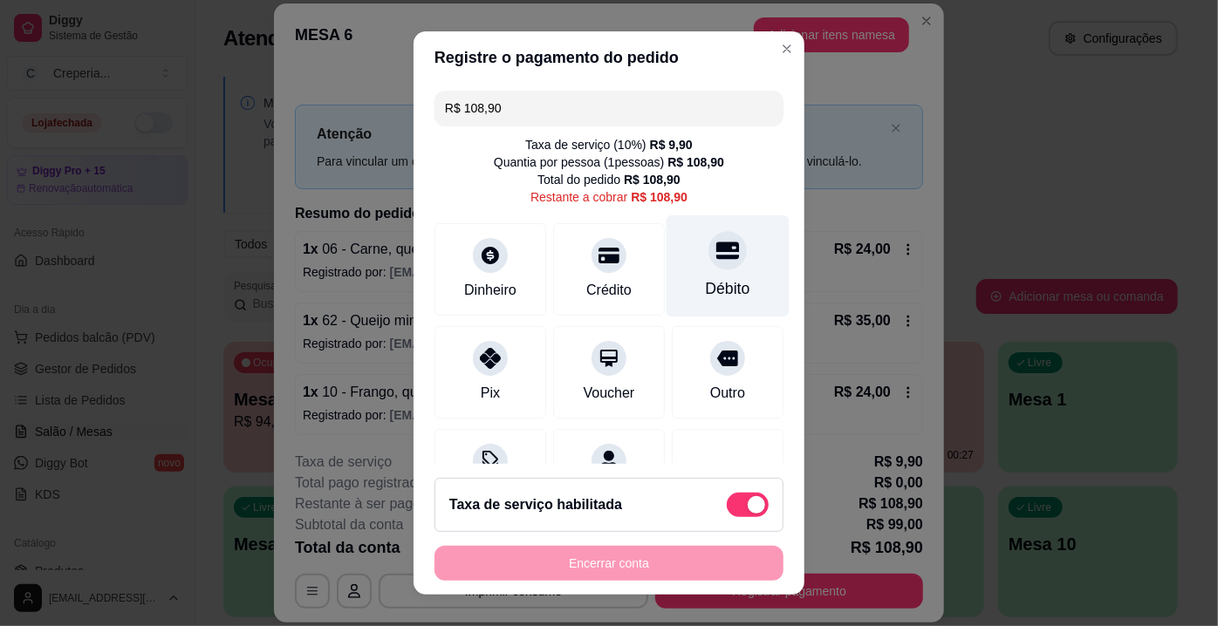
click at [702, 275] on div "Débito" at bounding box center [727, 266] width 123 height 102
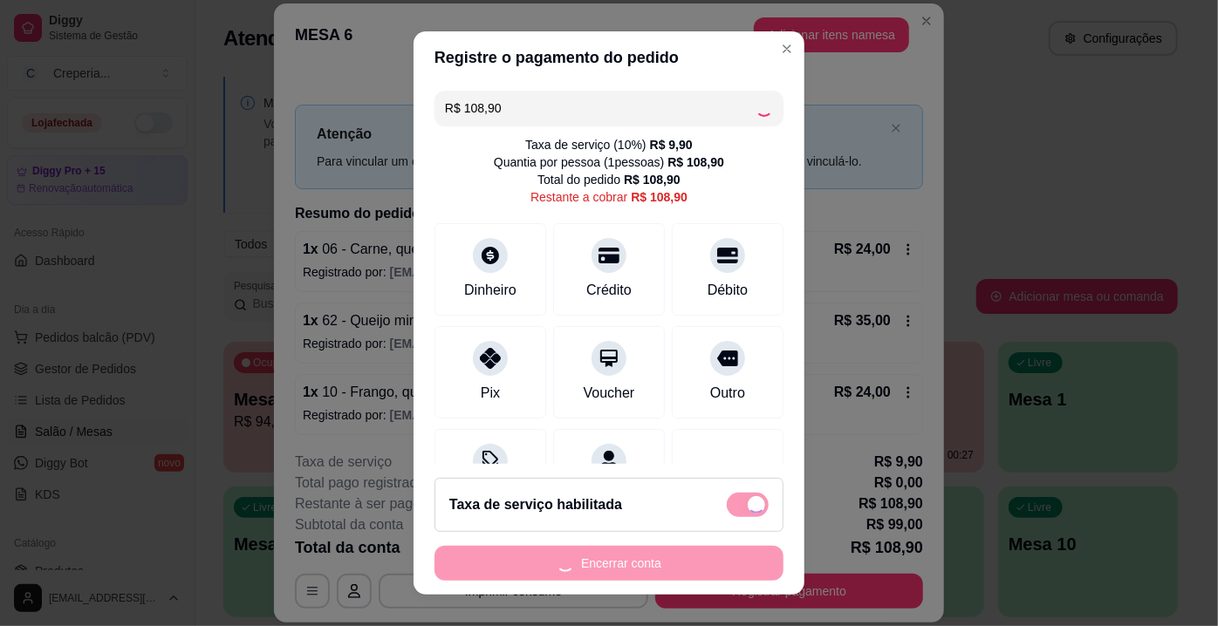
type input "R$ 0,00"
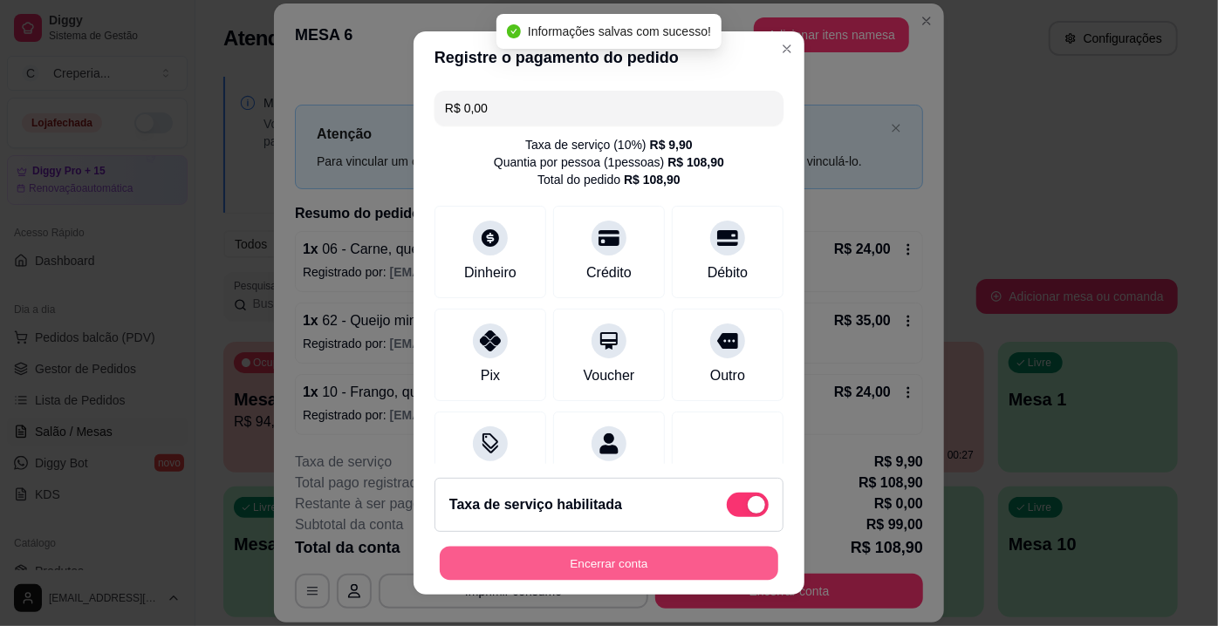
click at [616, 555] on button "Encerrar conta" at bounding box center [609, 564] width 338 height 34
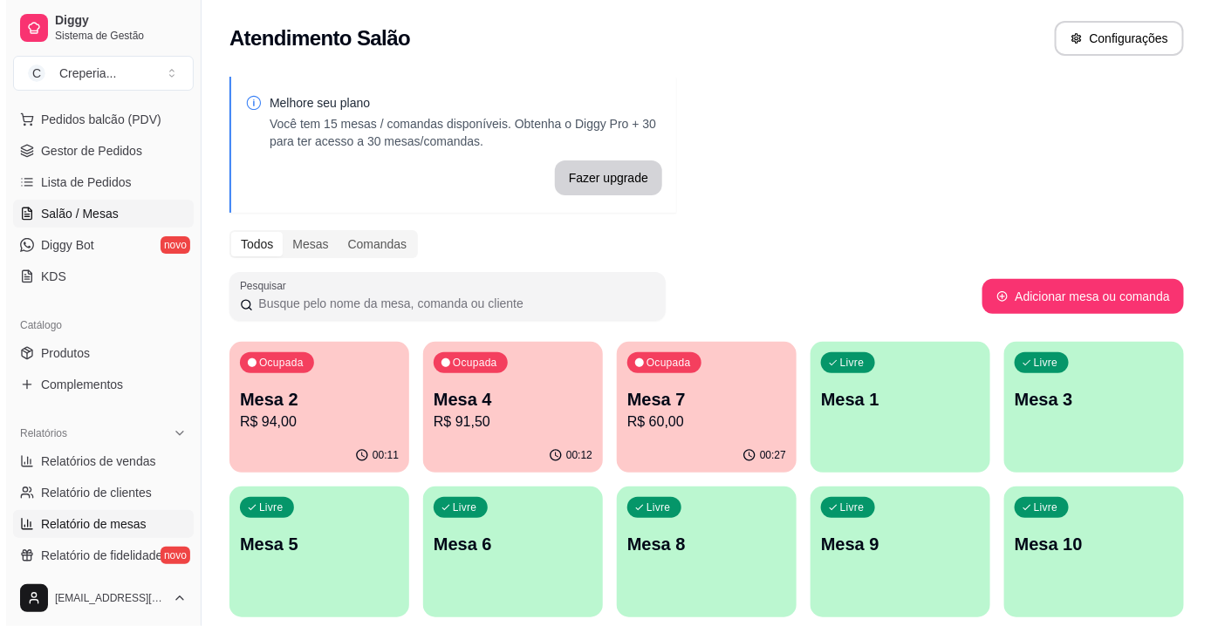
scroll to position [237, 0]
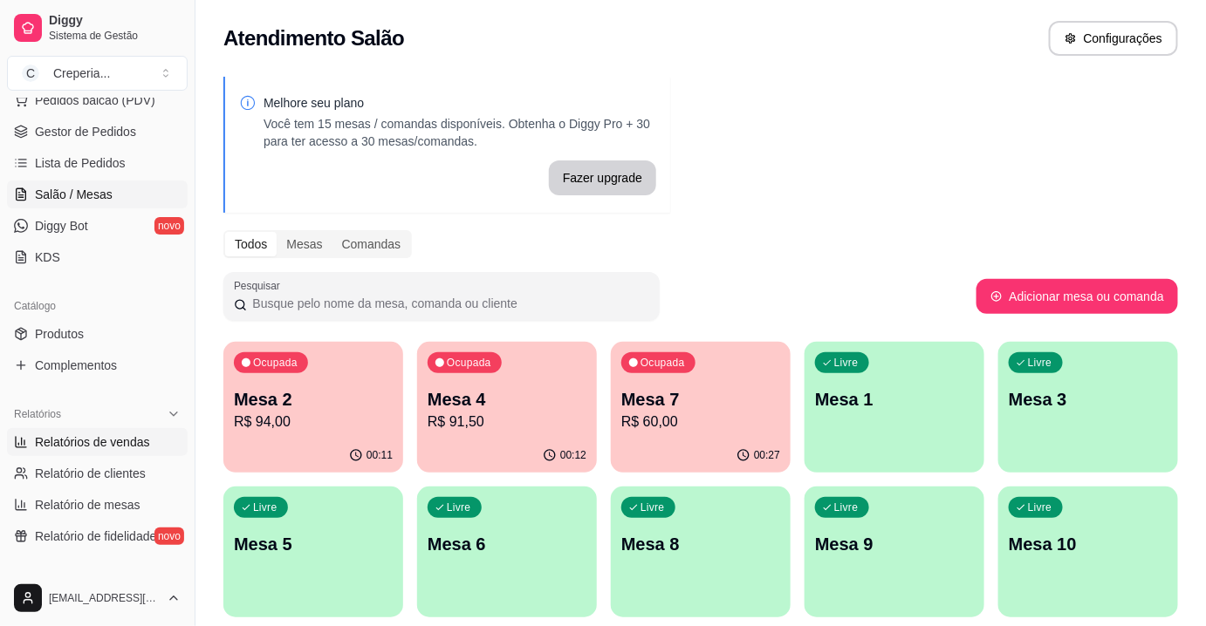
click at [120, 434] on span "Relatórios de vendas" at bounding box center [92, 442] width 115 height 17
select select "ALL"
select select "0"
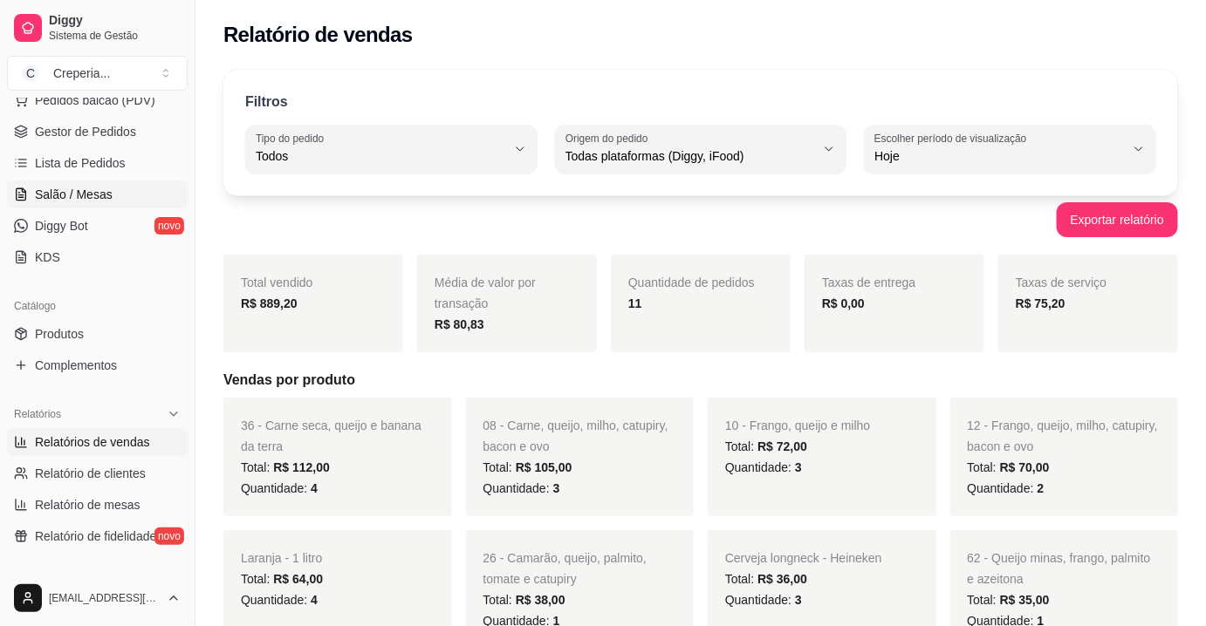
click at [94, 195] on span "Salão / Mesas" at bounding box center [74, 194] width 78 height 17
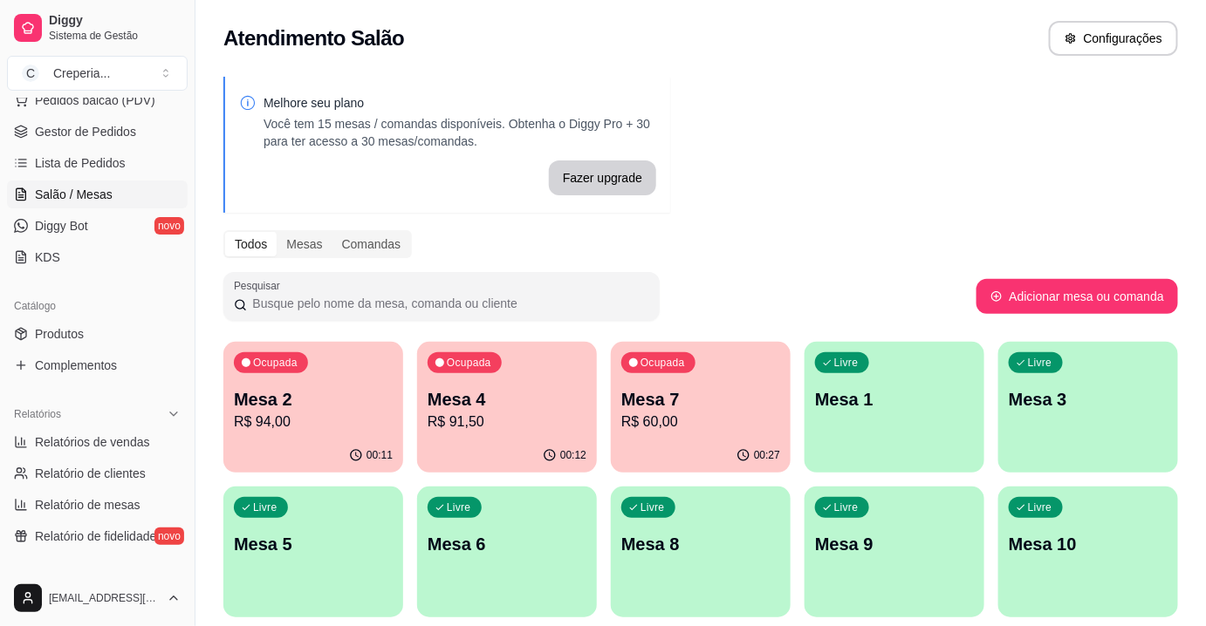
click at [709, 410] on p "Mesa 7" at bounding box center [700, 399] width 159 height 24
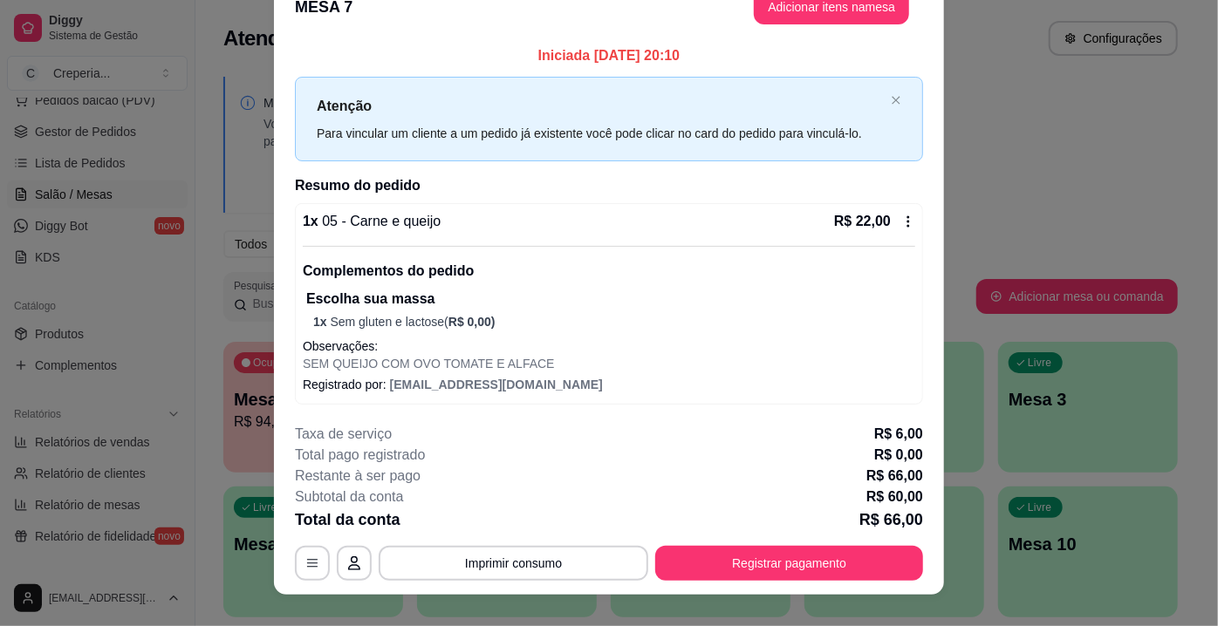
scroll to position [52, 0]
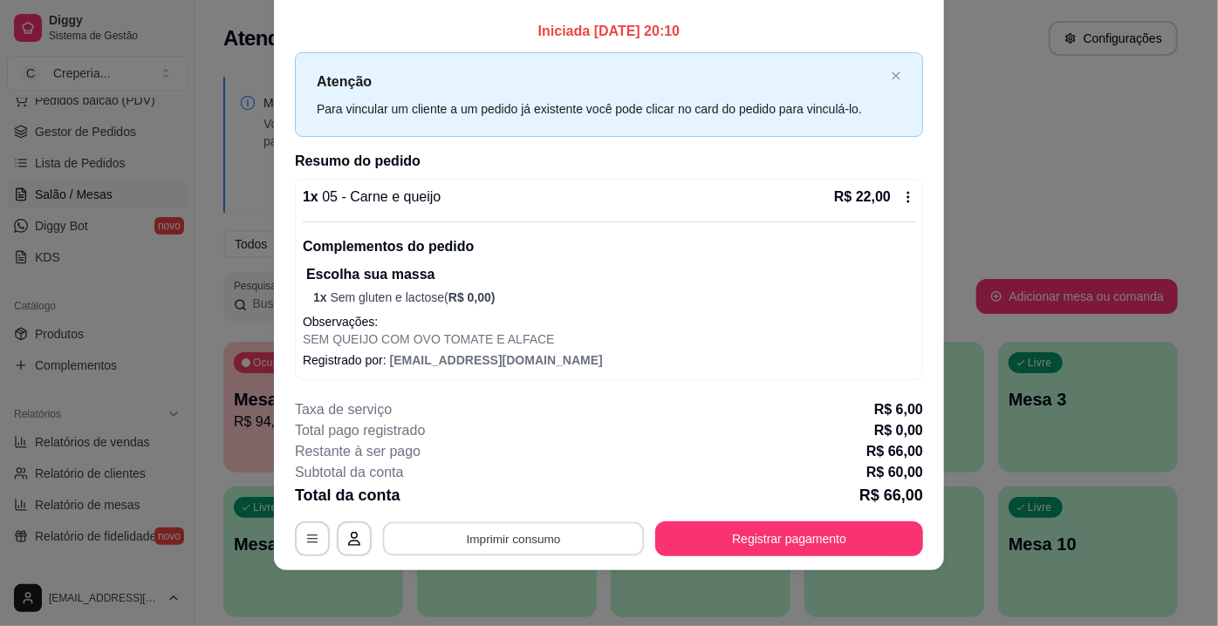
click at [479, 543] on button "Imprimir consumo" at bounding box center [514, 540] width 262 height 34
click at [482, 496] on button "IMPRESSORA" at bounding box center [513, 499] width 122 height 27
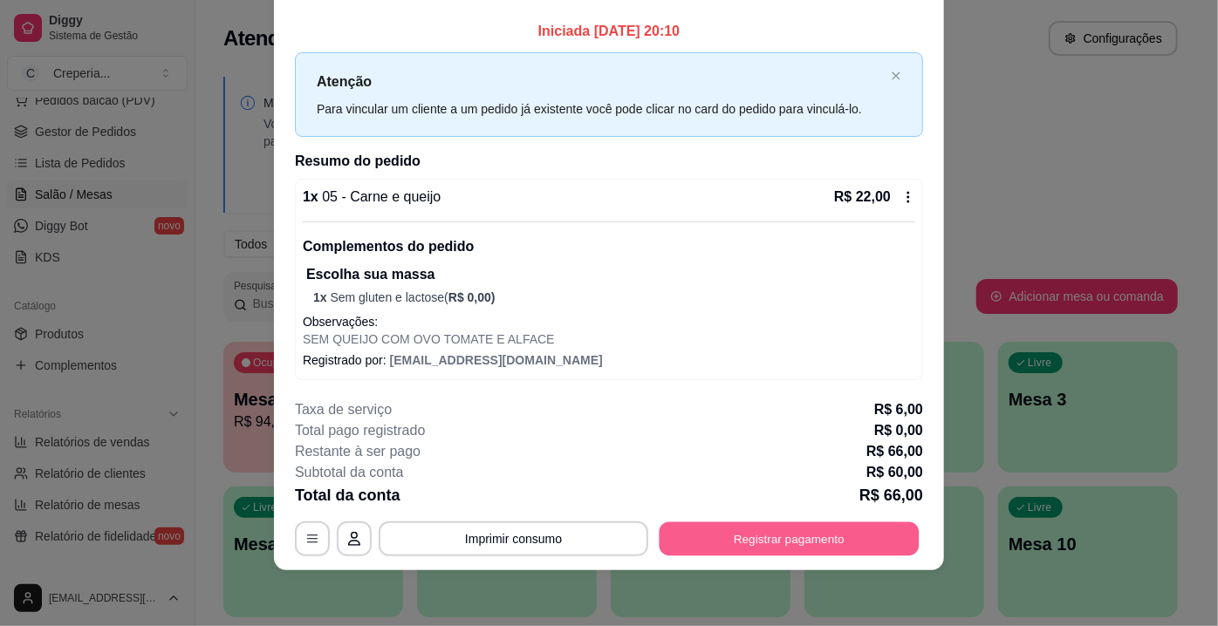
click at [791, 538] on button "Registrar pagamento" at bounding box center [790, 540] width 260 height 34
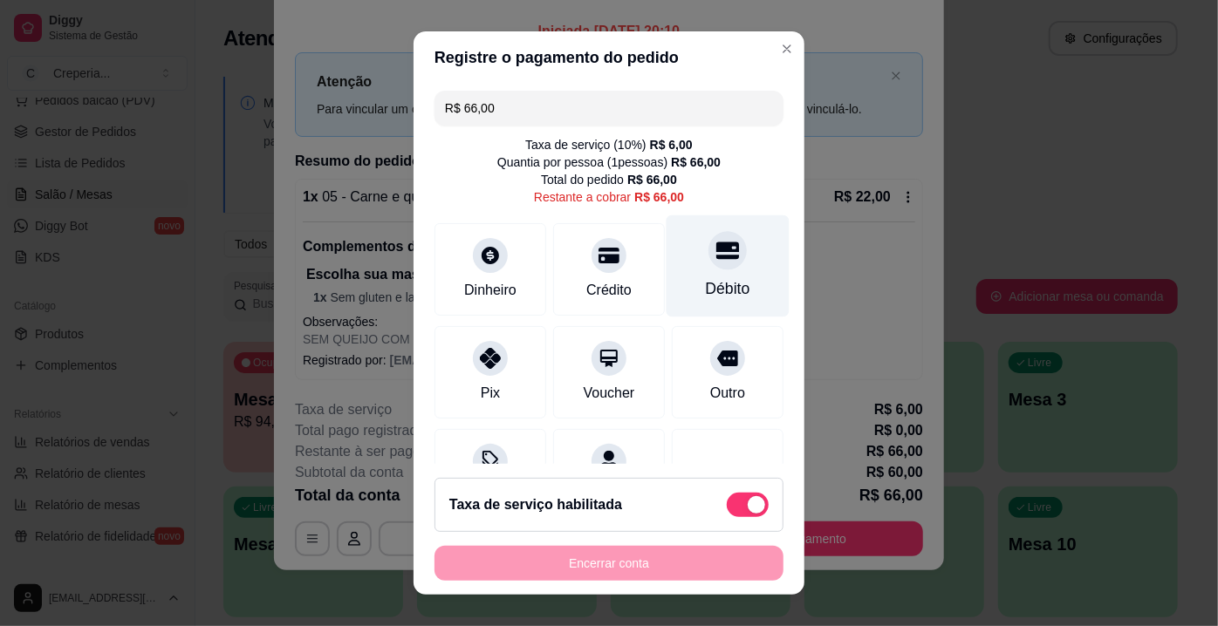
click at [703, 273] on div "Débito" at bounding box center [727, 266] width 123 height 102
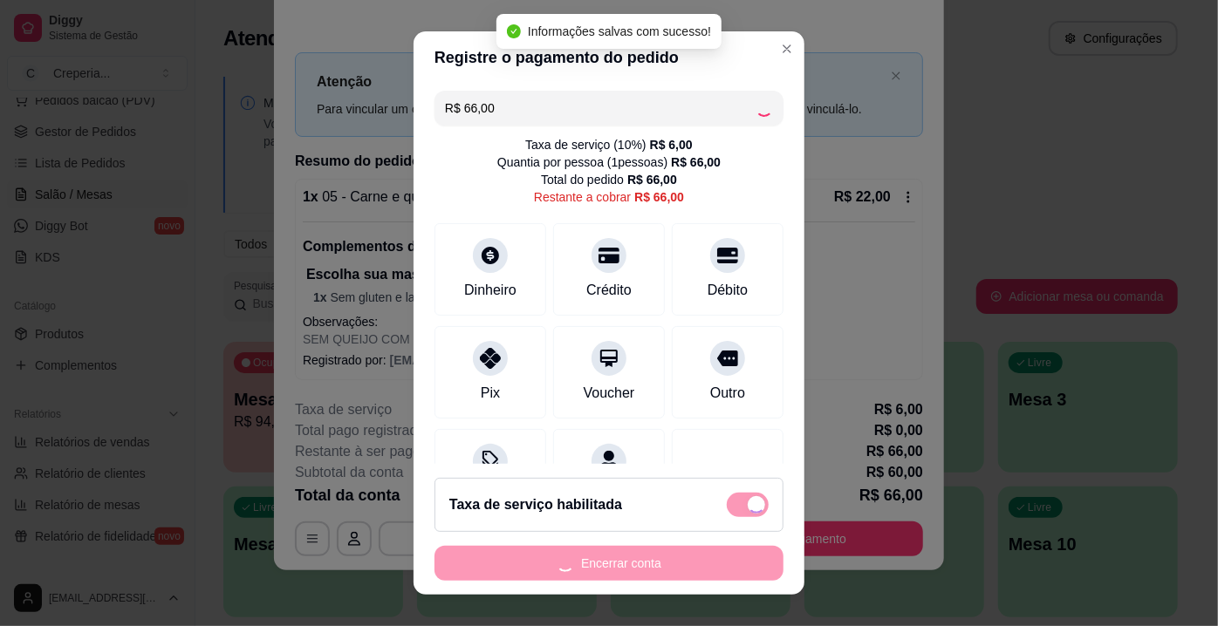
type input "R$ 0,00"
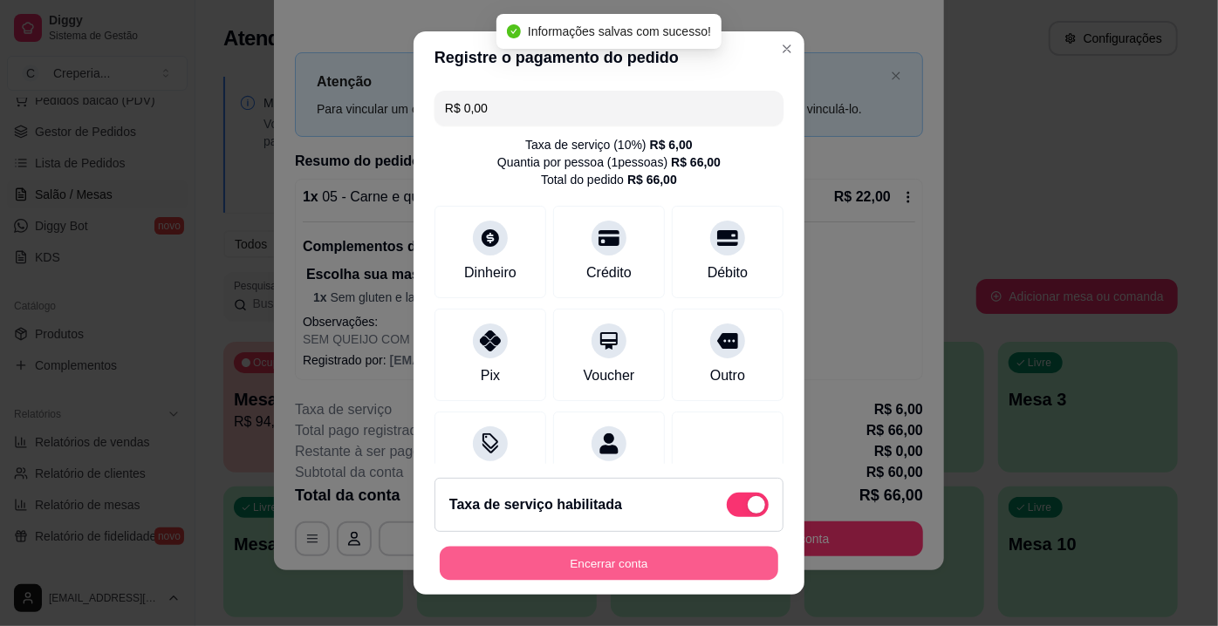
click at [574, 558] on button "Encerrar conta" at bounding box center [609, 564] width 338 height 34
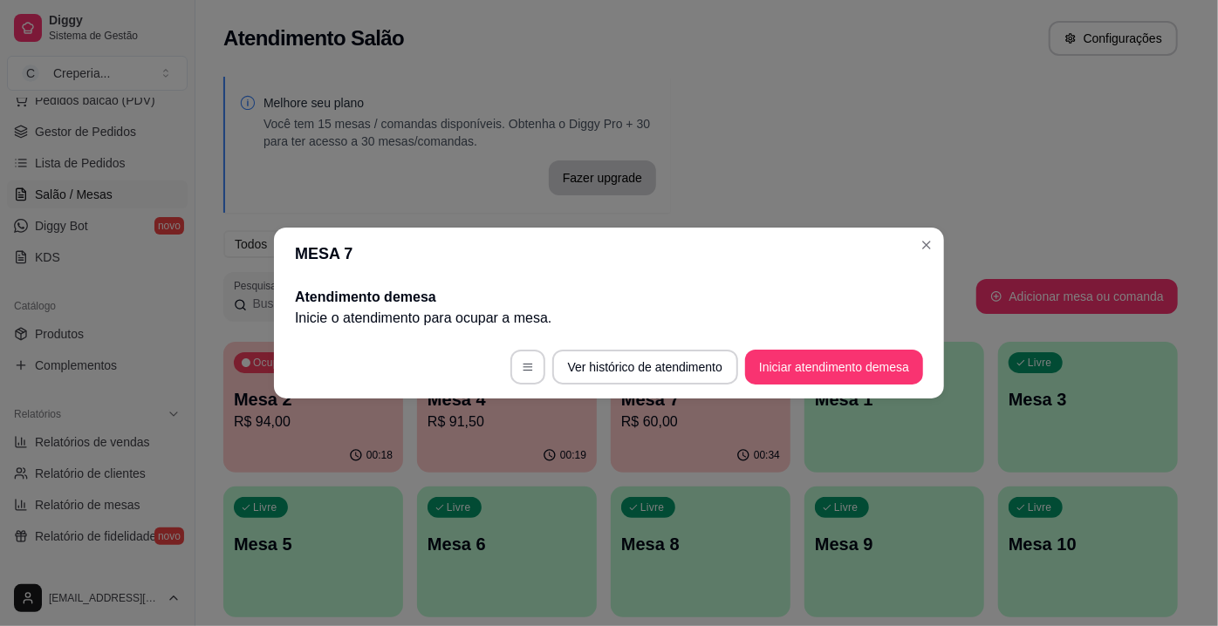
scroll to position [0, 0]
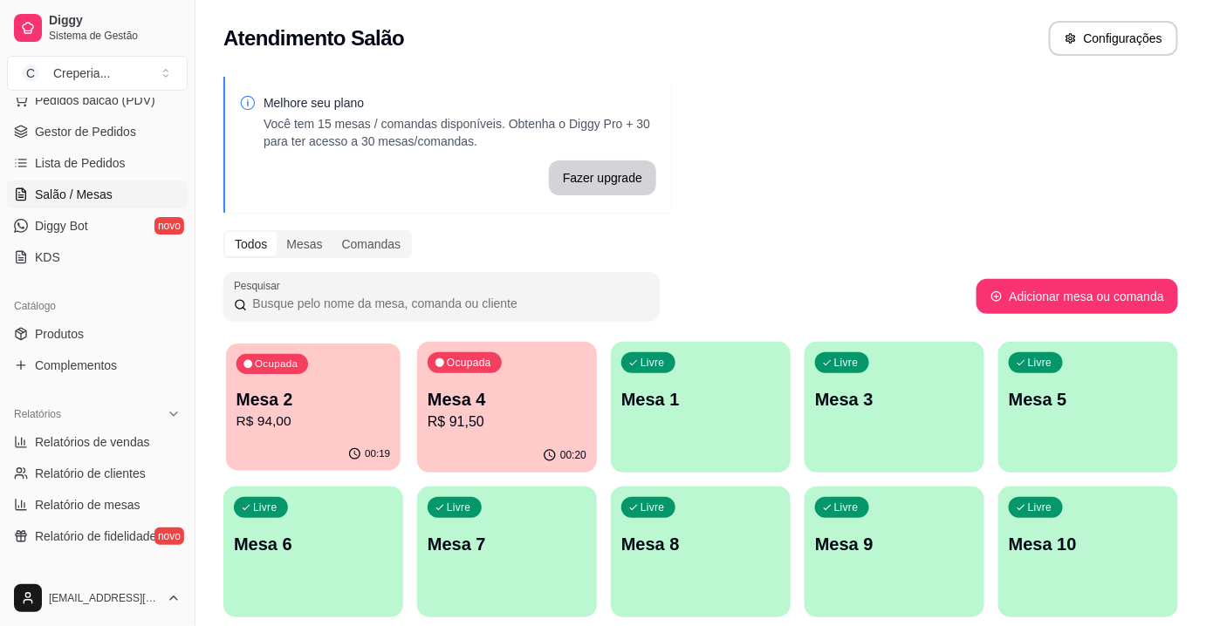
click at [359, 403] on p "Mesa 2" at bounding box center [313, 400] width 154 height 24
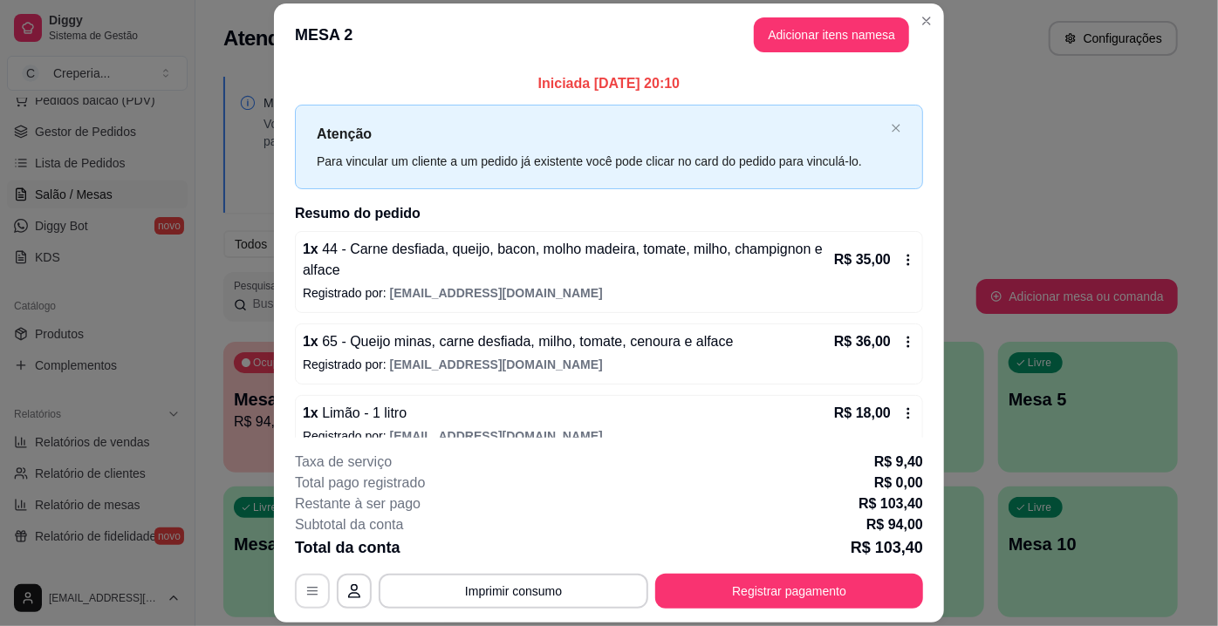
click at [309, 591] on icon "button" at bounding box center [312, 591] width 14 height 14
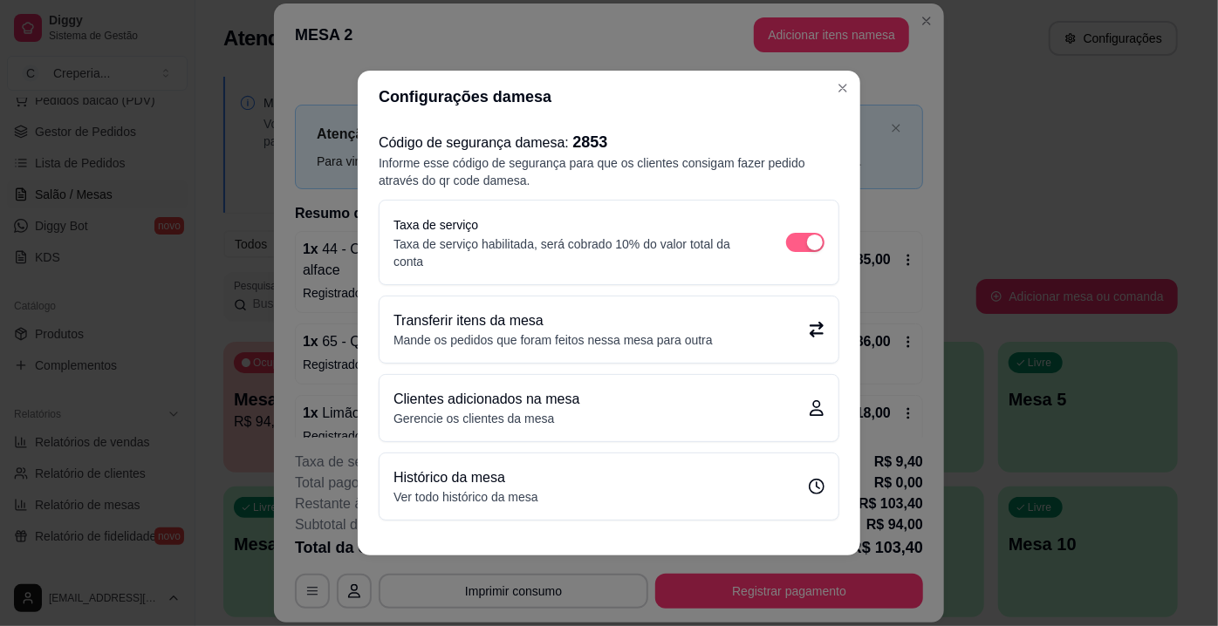
click at [803, 249] on span "button" at bounding box center [805, 242] width 38 height 19
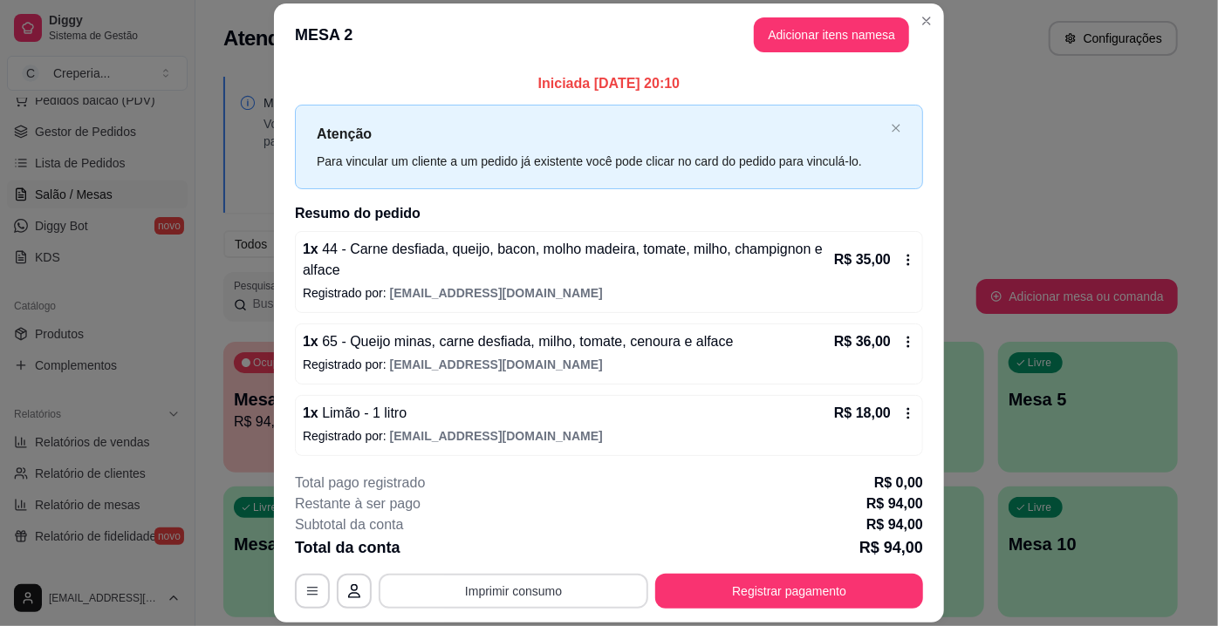
click at [507, 603] on button "Imprimir consumo" at bounding box center [514, 591] width 270 height 35
click at [512, 553] on button "IMPRESSORA" at bounding box center [513, 552] width 126 height 28
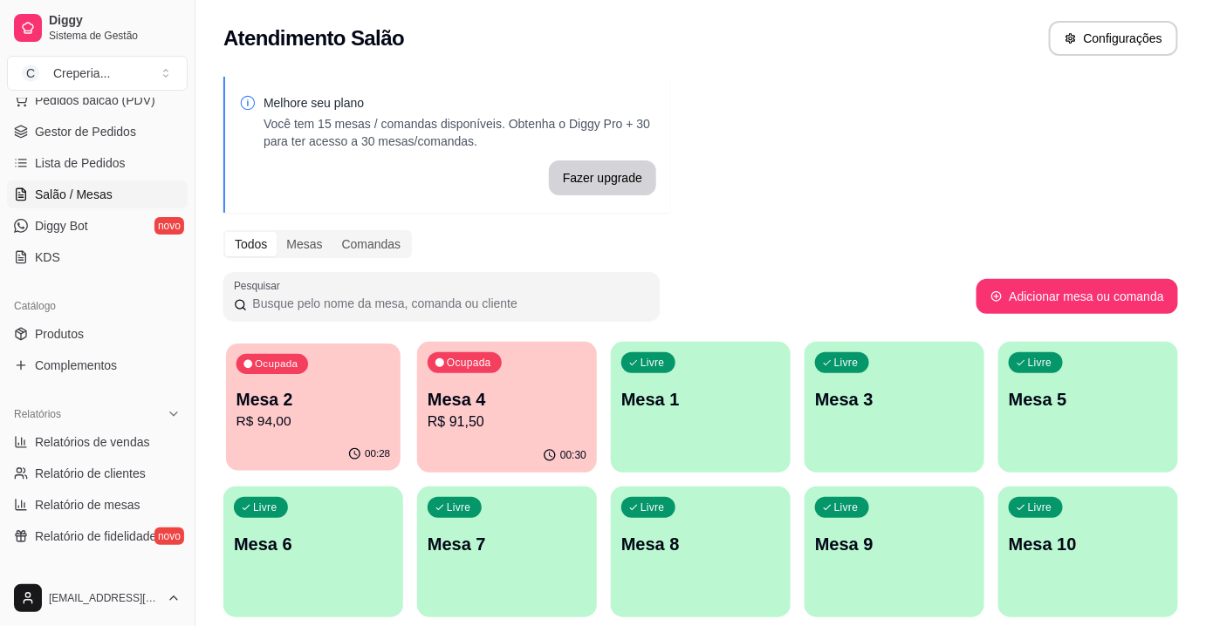
click at [264, 382] on div "Ocupada Mesa 2 R$ 94,00" at bounding box center [313, 391] width 174 height 94
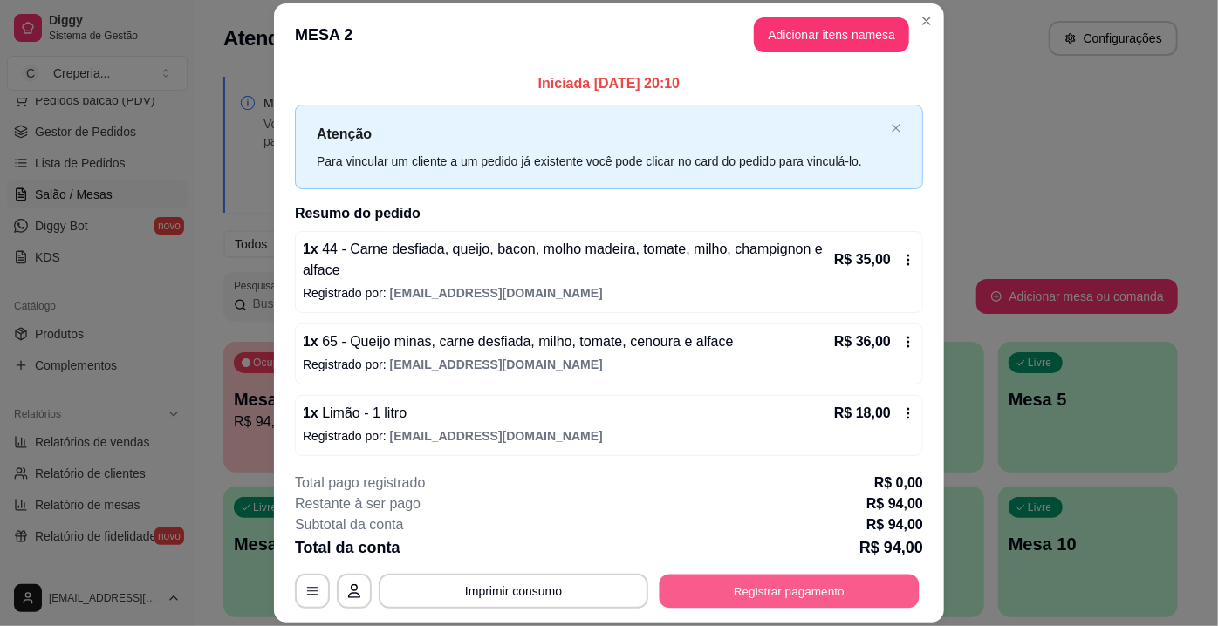
click at [811, 598] on button "Registrar pagamento" at bounding box center [790, 592] width 260 height 34
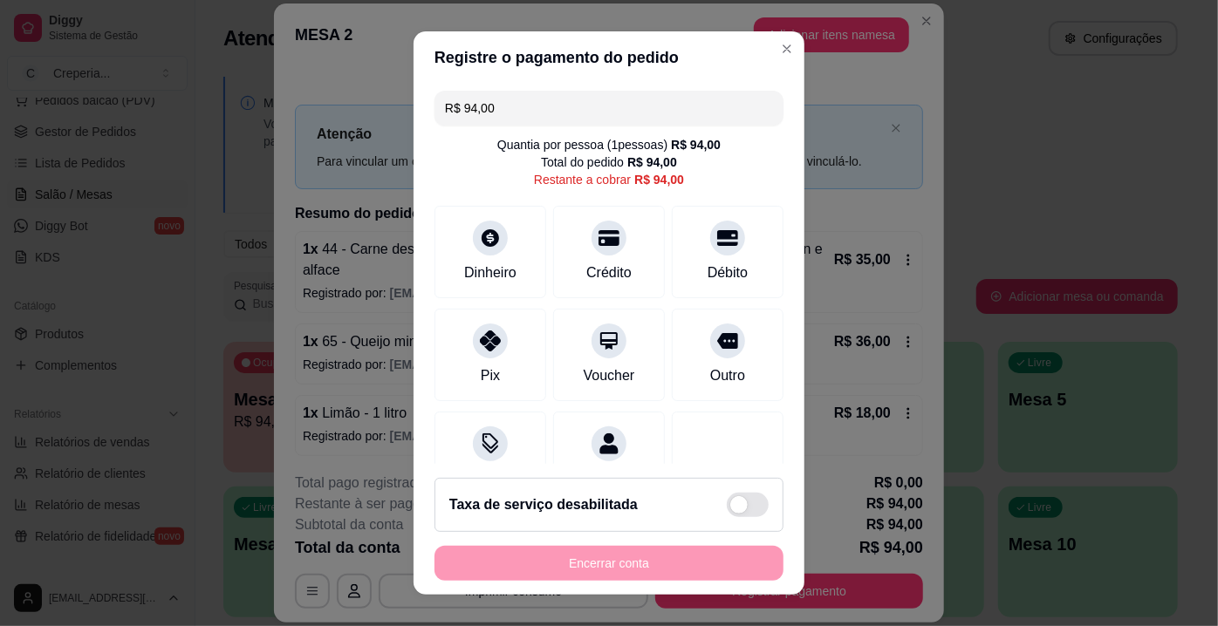
drag, startPoint x: 683, startPoint y: 245, endPoint x: 681, endPoint y: 302, distance: 56.7
click at [681, 257] on div "Débito" at bounding box center [728, 252] width 112 height 92
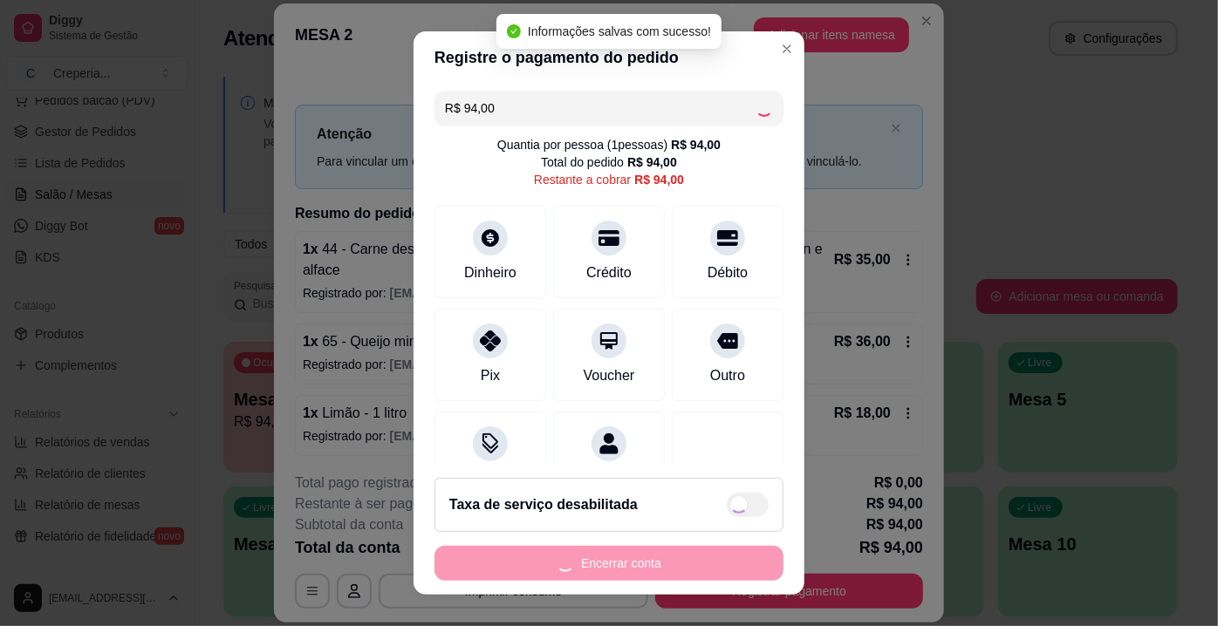
type input "R$ 0,00"
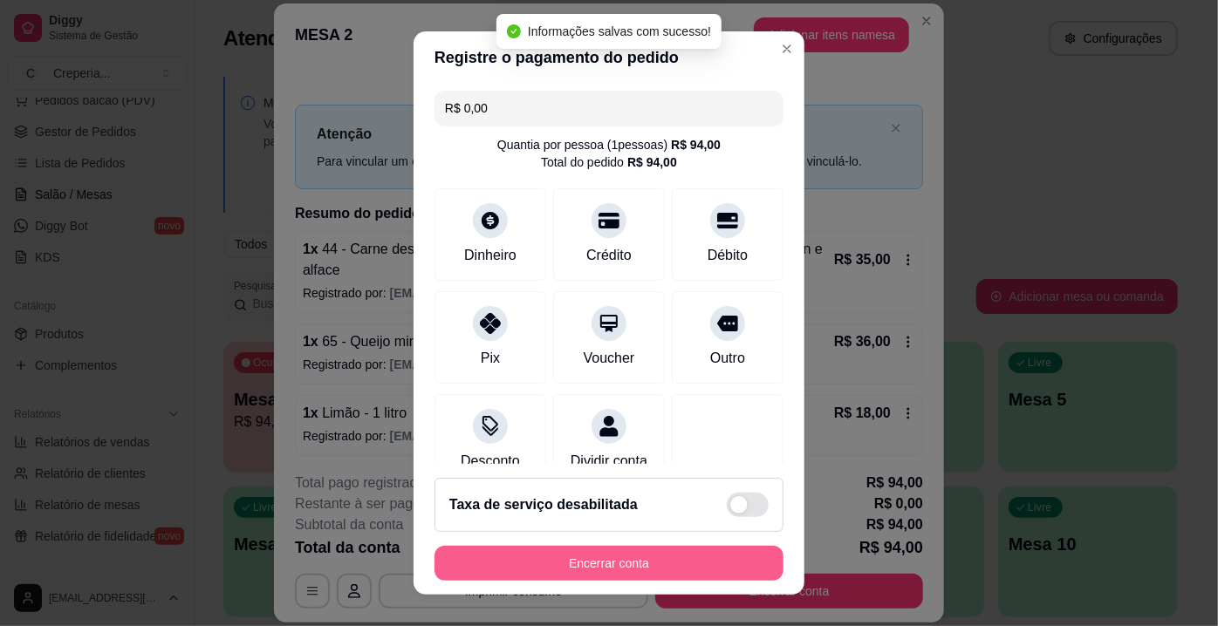
click at [735, 547] on button "Encerrar conta" at bounding box center [608, 563] width 349 height 35
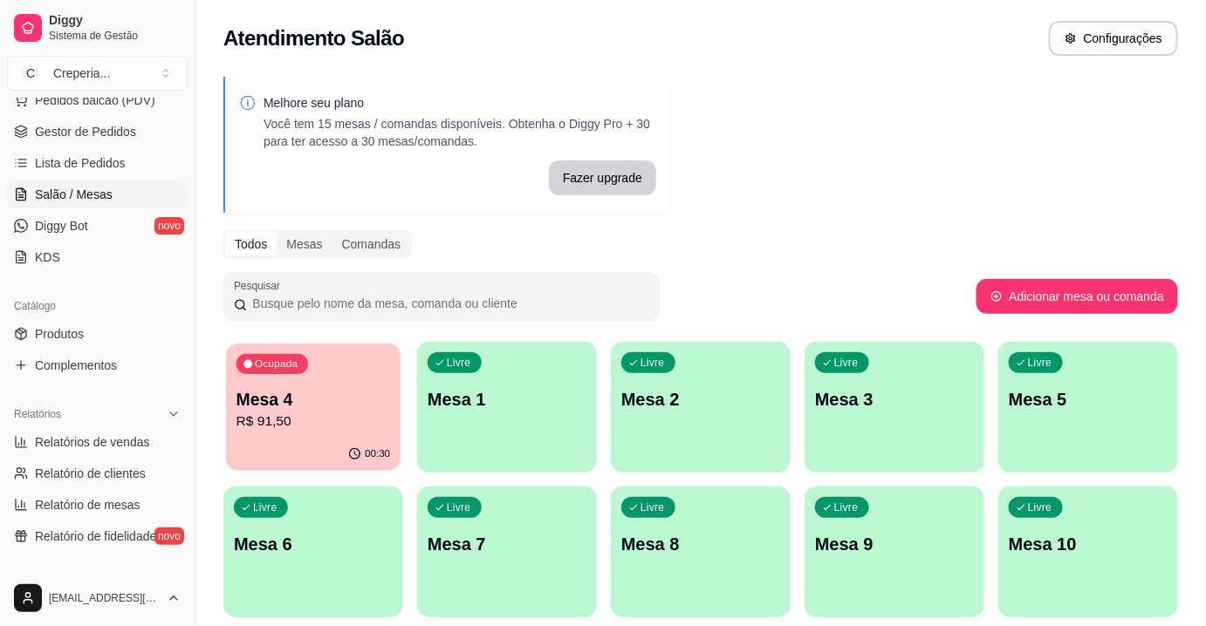
click at [347, 386] on div "Ocupada Mesa 4 R$ 91,50" at bounding box center [313, 391] width 174 height 94
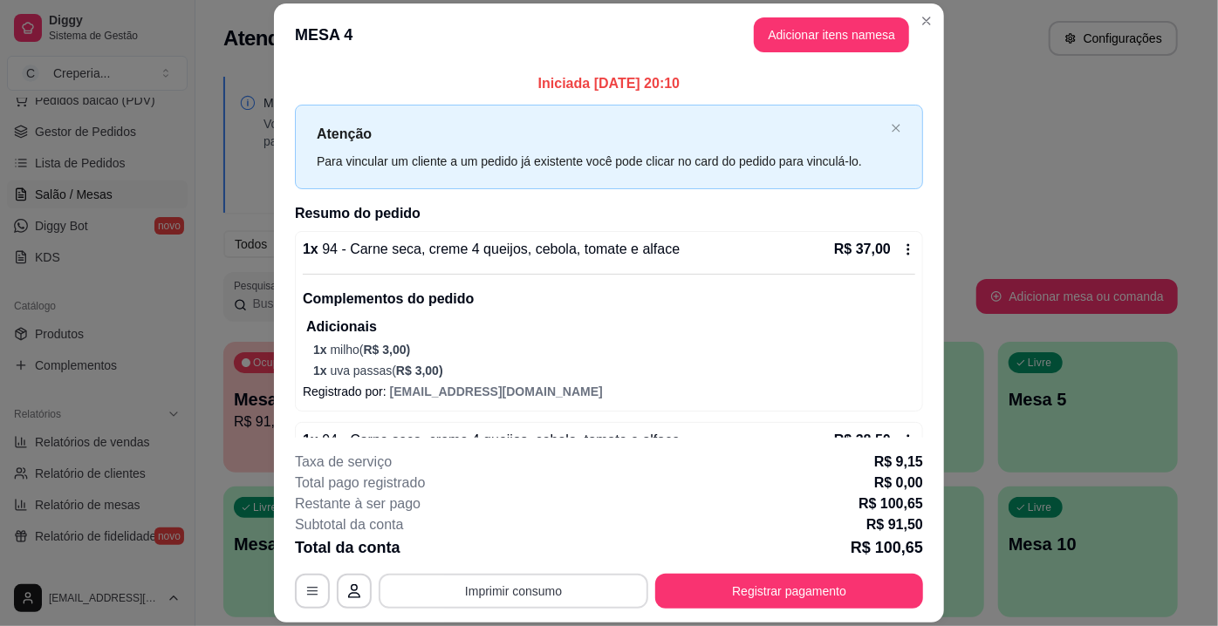
click at [518, 604] on button "Imprimir consumo" at bounding box center [514, 591] width 270 height 35
click at [511, 551] on button "IMPRESSORA" at bounding box center [513, 551] width 122 height 27
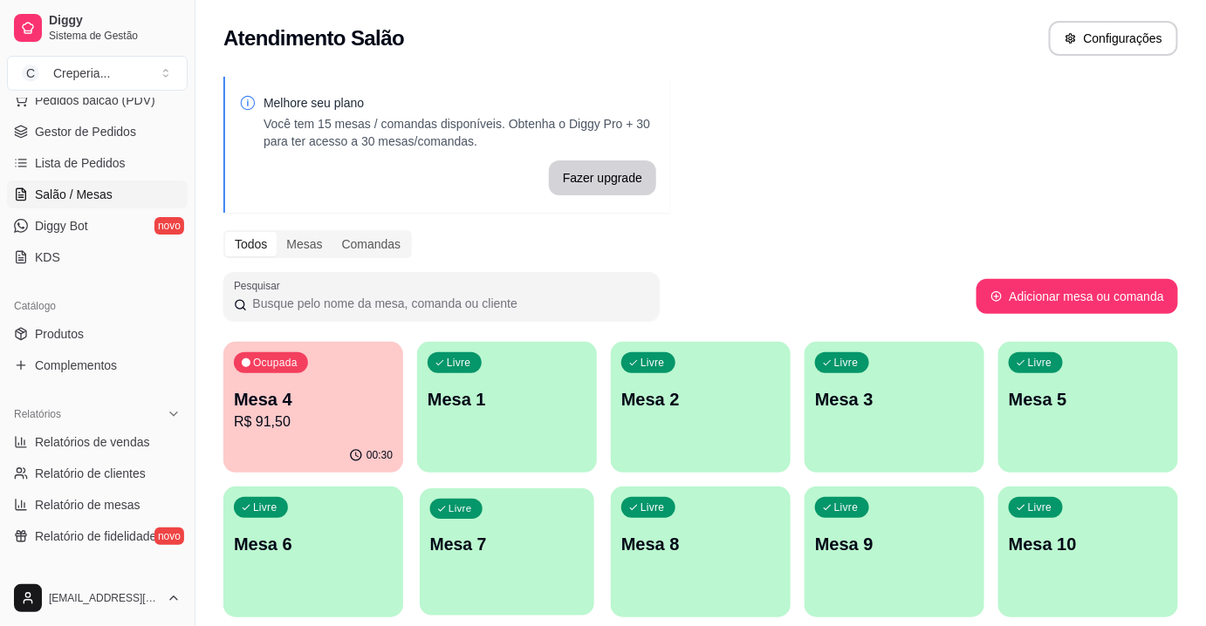
click at [449, 565] on div "Livre Mesa 7" at bounding box center [507, 542] width 174 height 106
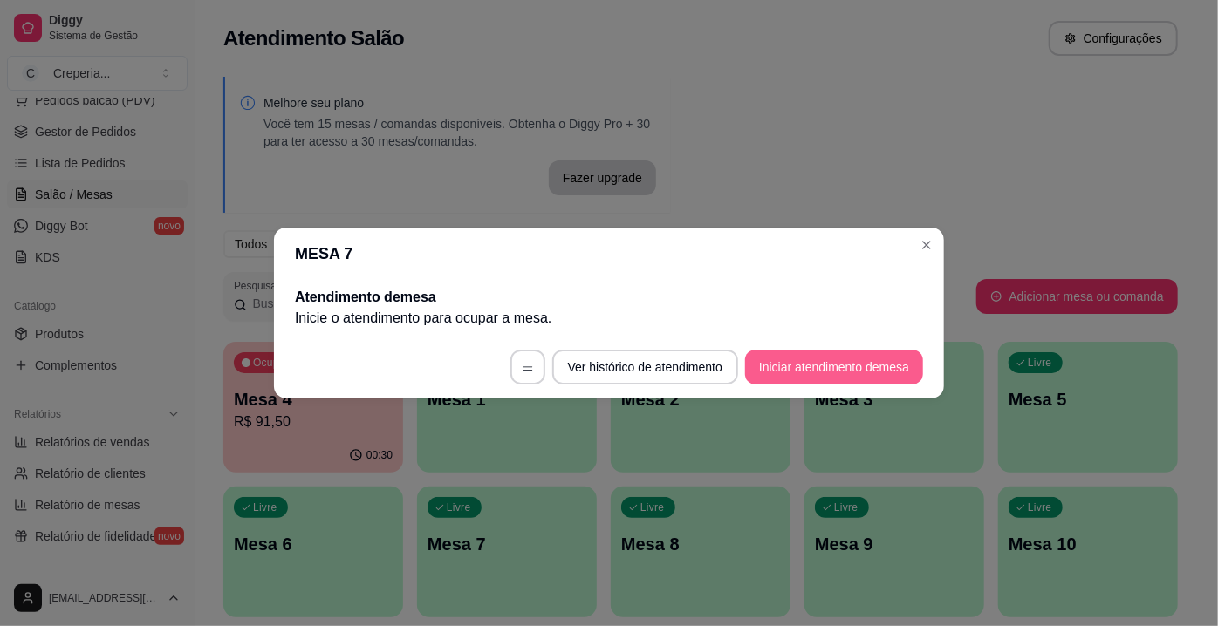
click at [751, 357] on button "Iniciar atendimento de mesa" at bounding box center [834, 367] width 178 height 35
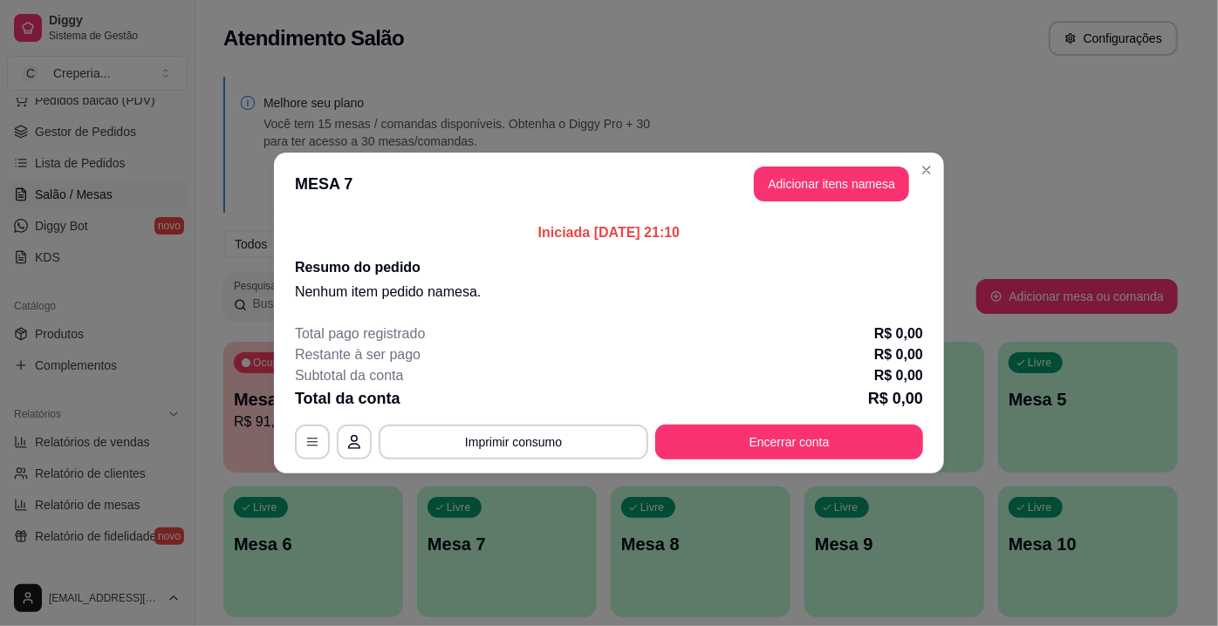
drag, startPoint x: 380, startPoint y: 210, endPoint x: 759, endPoint y: 64, distance: 406.0
click at [400, 205] on header "MESA 7 Adicionar itens na mesa" at bounding box center [609, 184] width 670 height 63
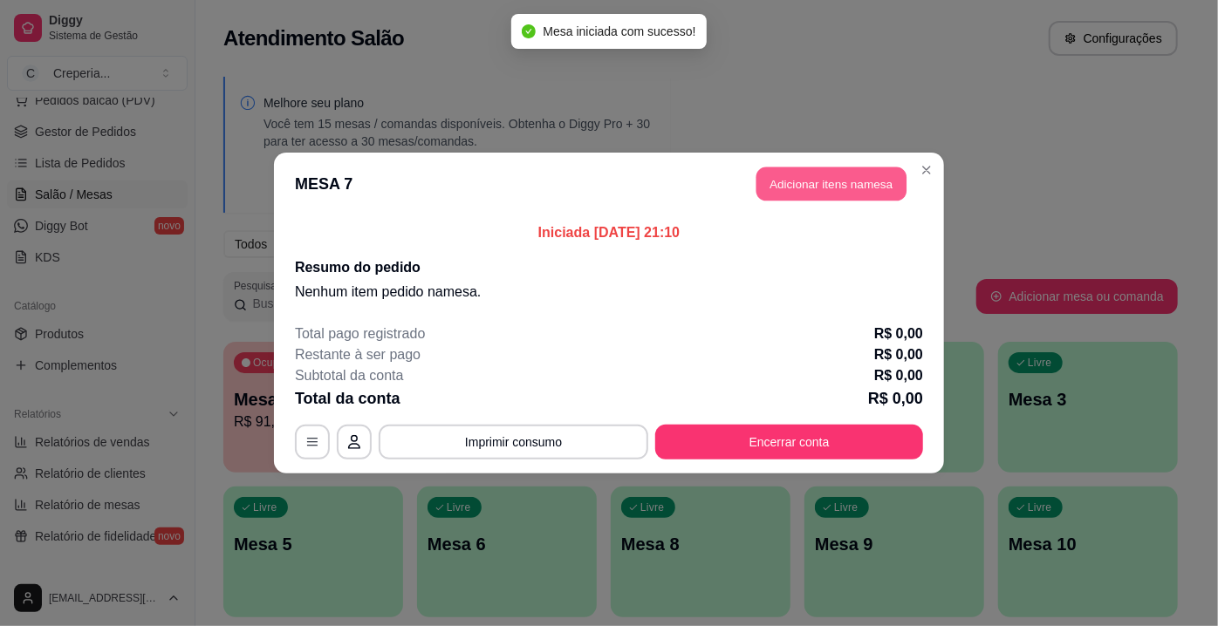
click at [796, 195] on button "Adicionar itens na mesa" at bounding box center [831, 184] width 150 height 34
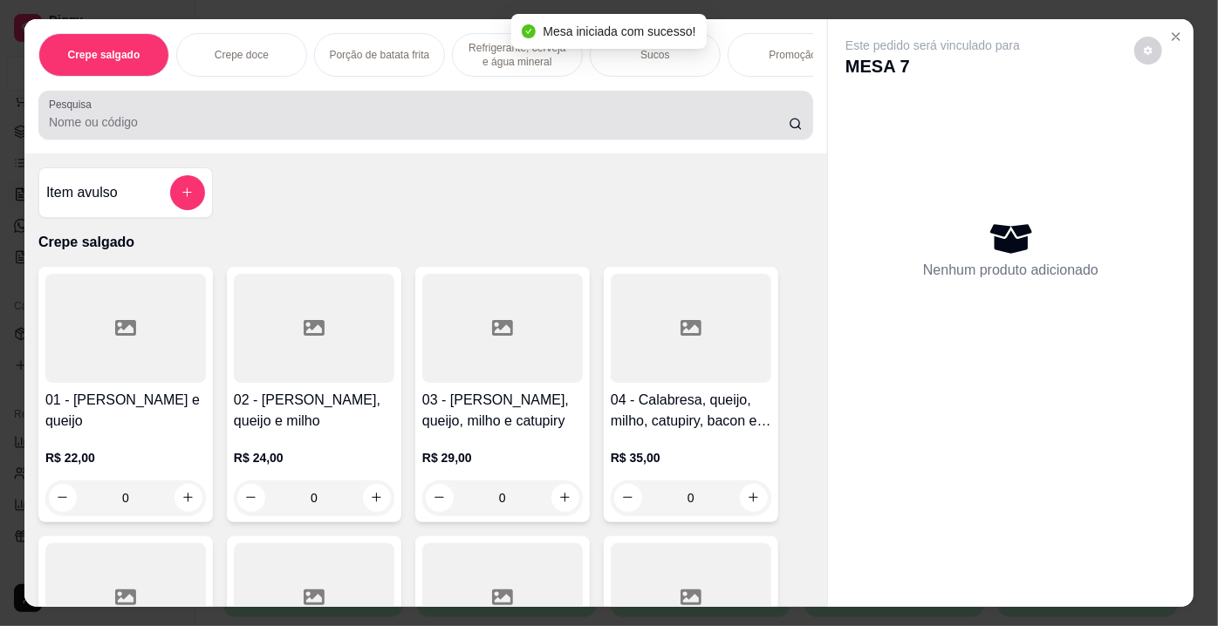
click at [436, 138] on div "Pesquisa" at bounding box center [425, 115] width 775 height 49
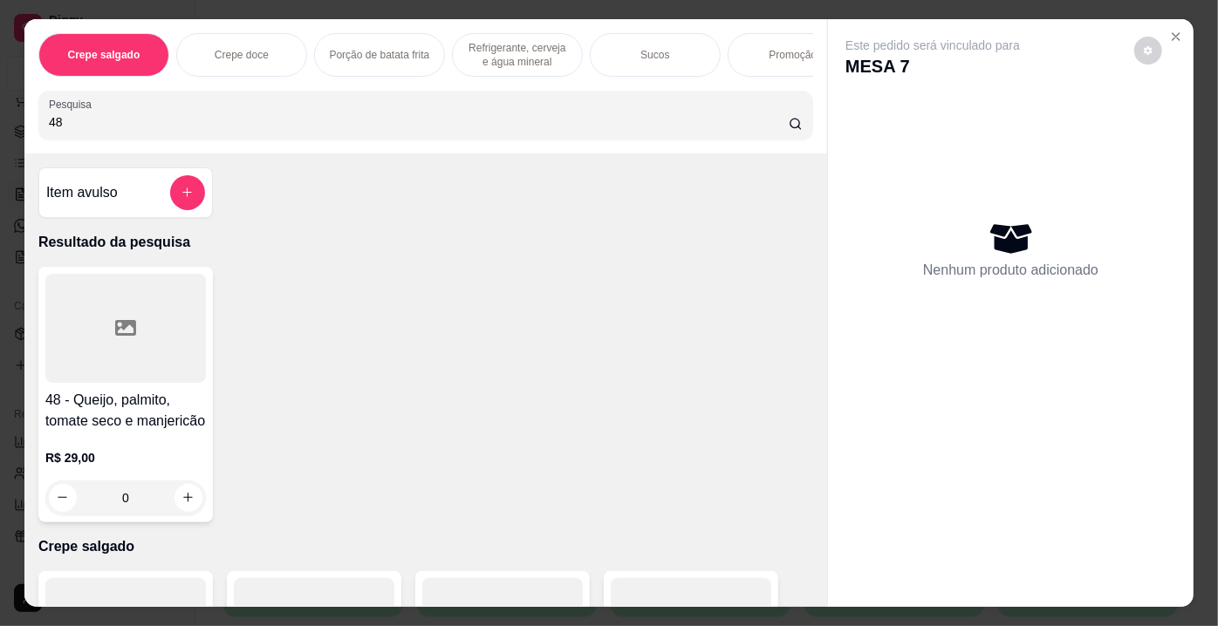
type input "48"
click at [176, 330] on div at bounding box center [125, 328] width 161 height 109
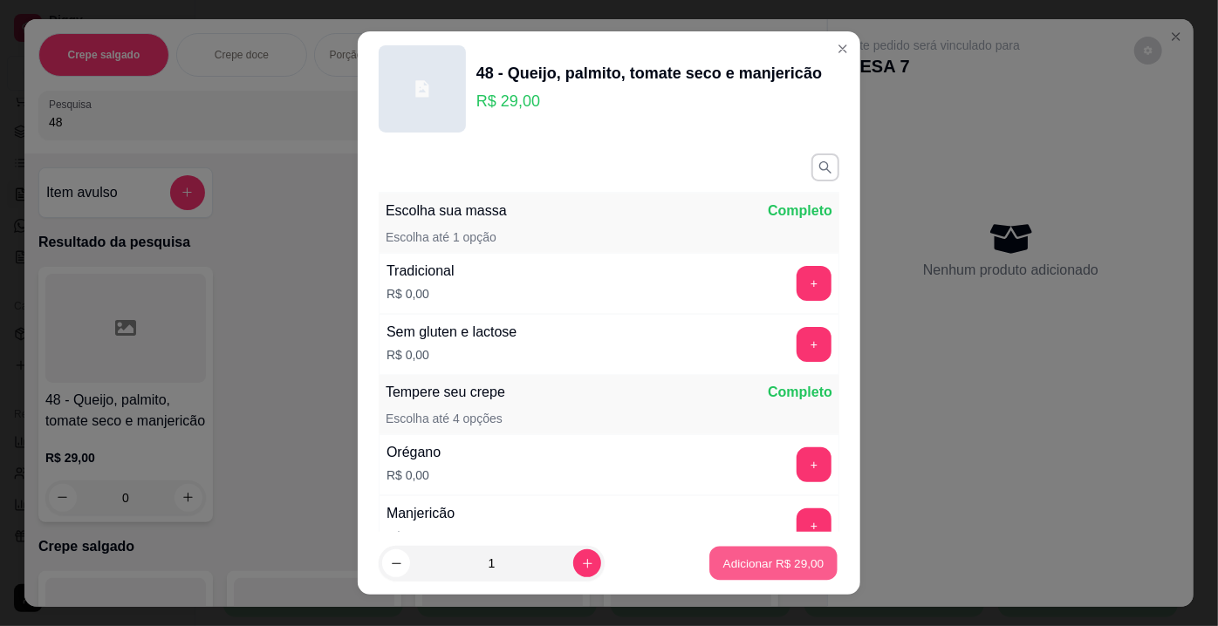
click at [746, 555] on p "Adicionar R$ 29,00" at bounding box center [773, 563] width 101 height 17
type input "1"
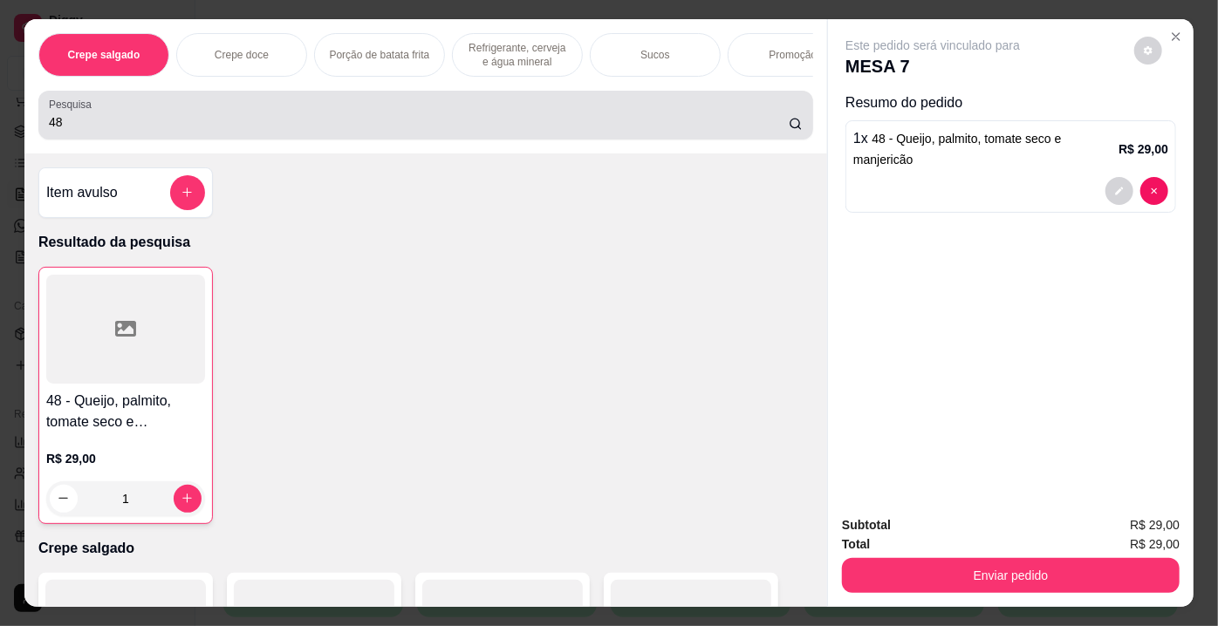
click at [369, 140] on div "Pesquisa 48" at bounding box center [425, 115] width 775 height 49
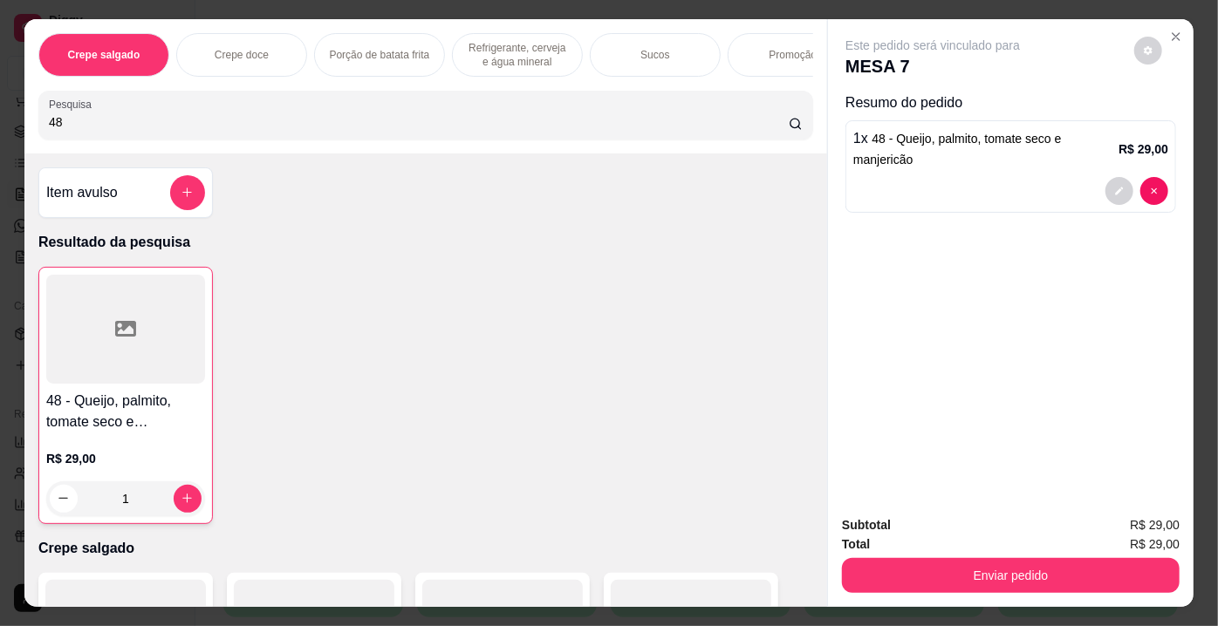
type input "4"
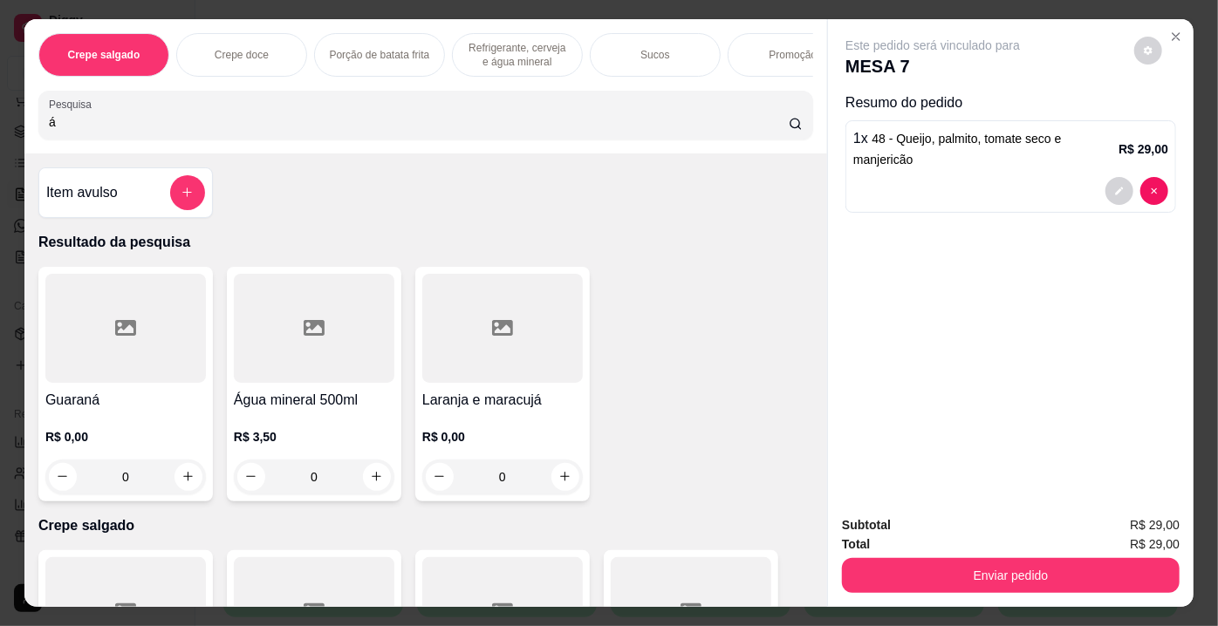
type input "á"
click at [328, 383] on div at bounding box center [314, 328] width 161 height 109
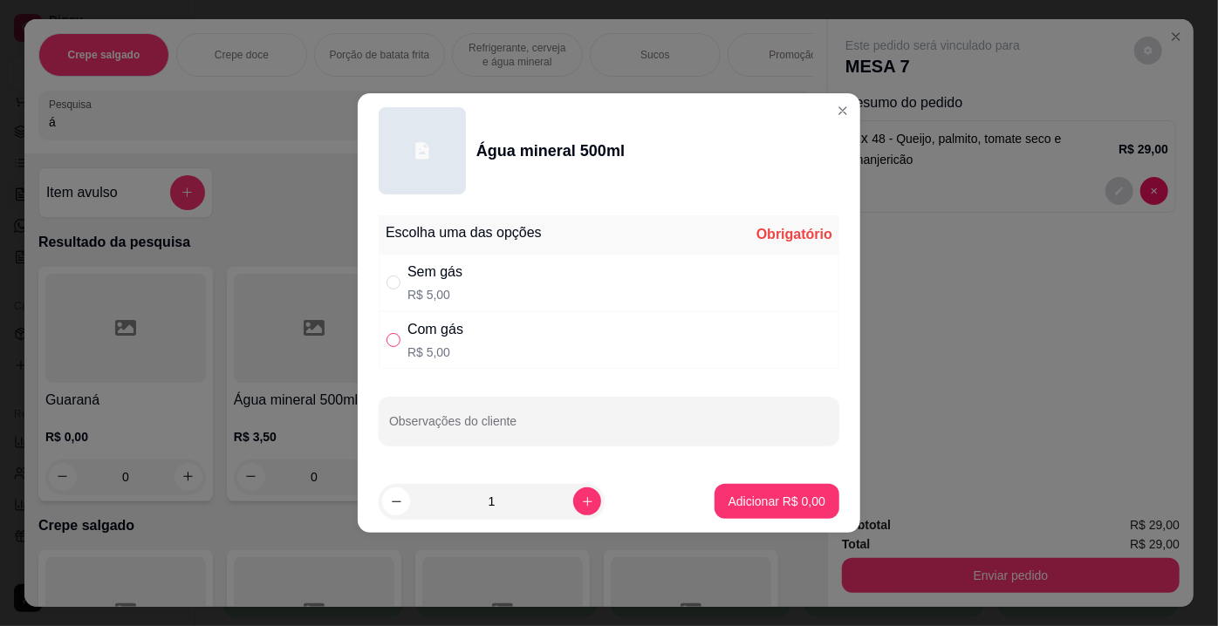
click at [400, 336] on input "" at bounding box center [393, 340] width 14 height 14
radio input "true"
click at [742, 493] on p "Adicionar R$ 5,00" at bounding box center [776, 501] width 97 height 17
type input "1"
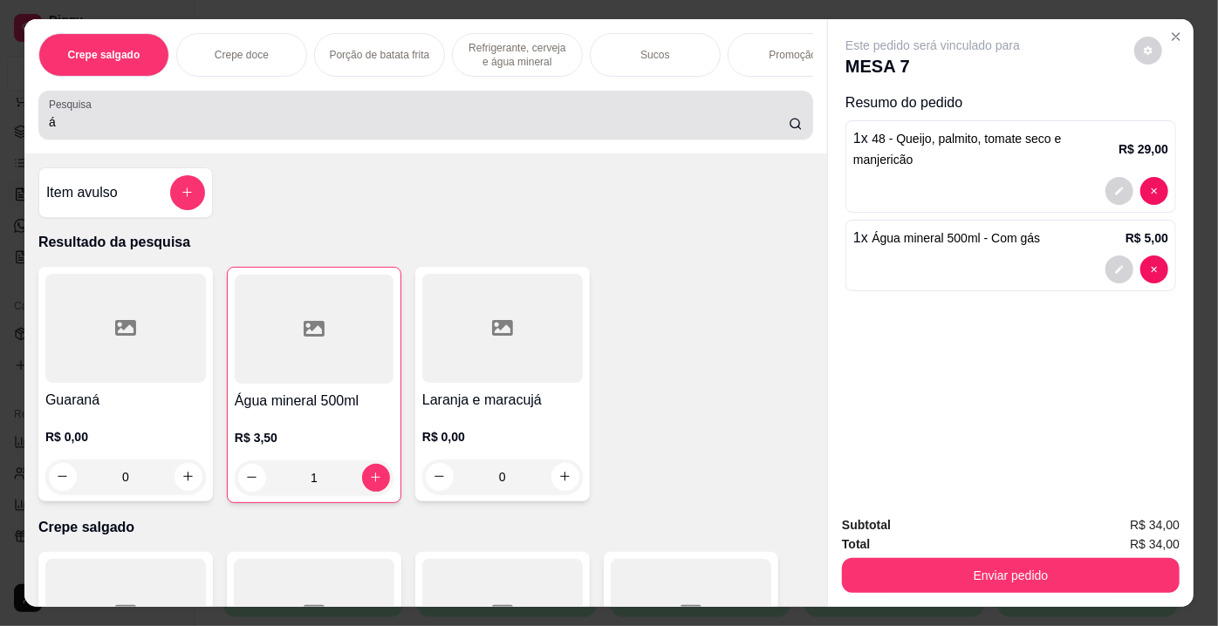
click at [379, 140] on div "Pesquisa á" at bounding box center [425, 115] width 775 height 49
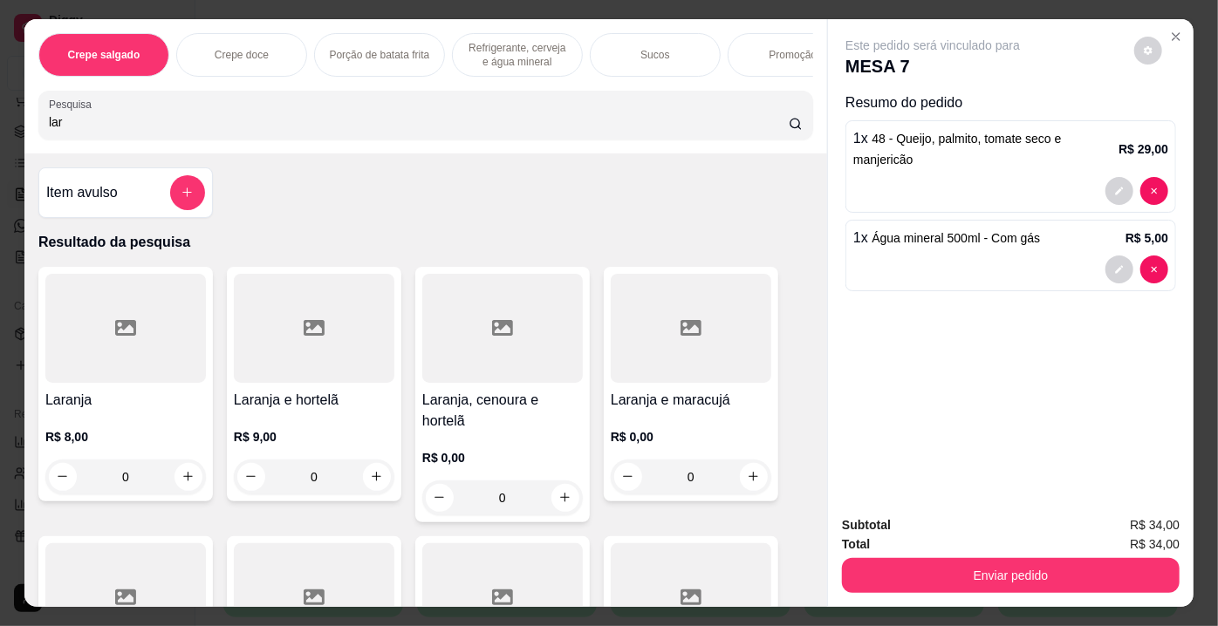
type input "lar"
click at [163, 330] on div at bounding box center [125, 328] width 161 height 109
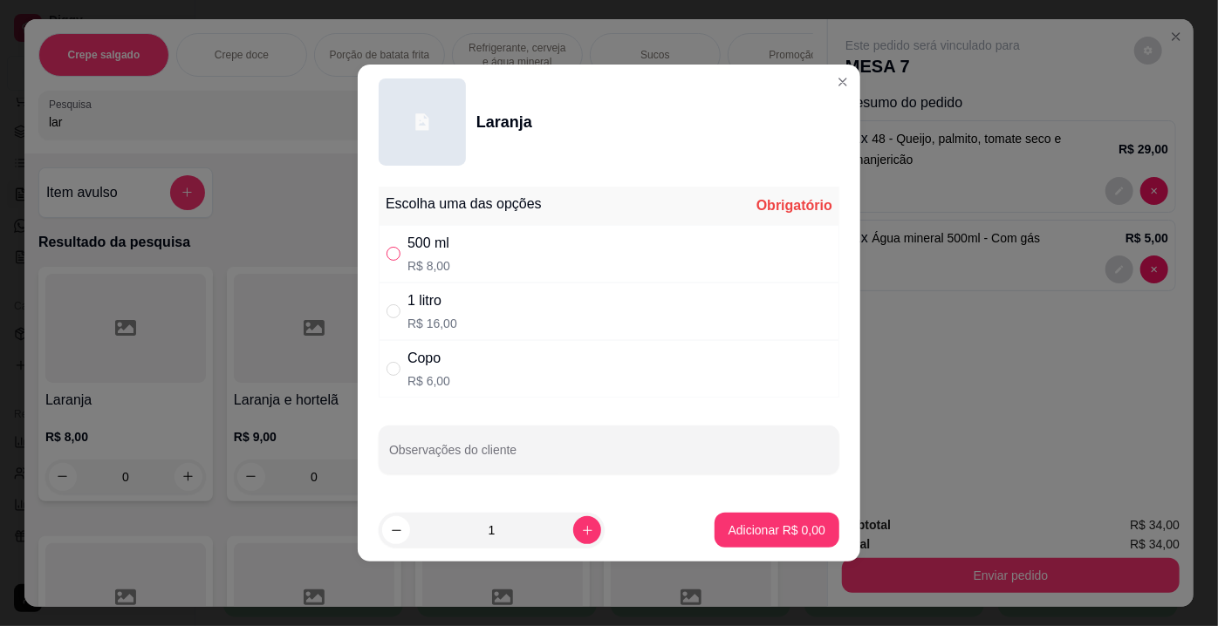
drag, startPoint x: 395, startPoint y: 253, endPoint x: 395, endPoint y: 266, distance: 13.1
click at [395, 256] on input "" at bounding box center [393, 254] width 14 height 14
radio input "true"
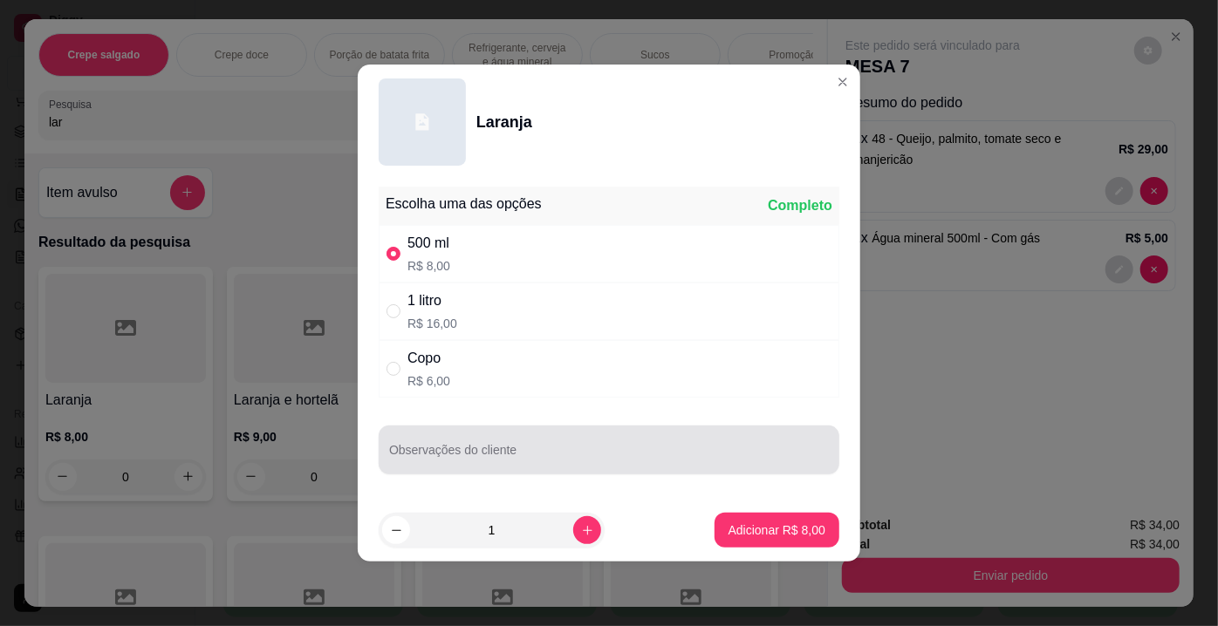
click at [477, 448] on div "Observações do cliente" at bounding box center [609, 450] width 461 height 49
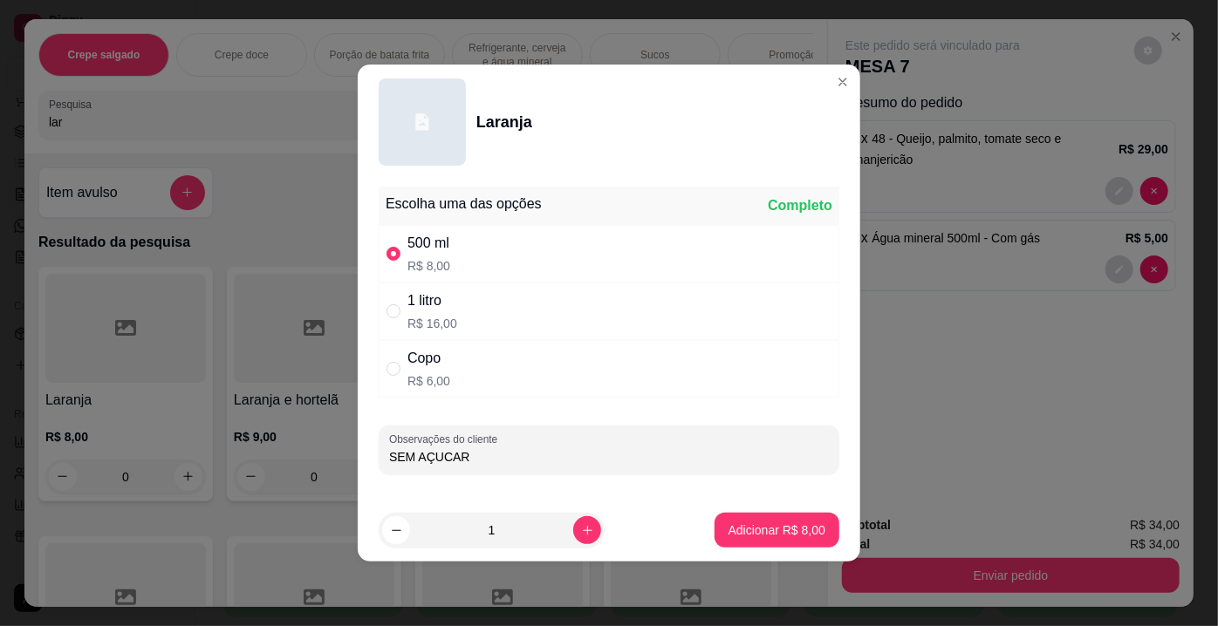
type input "SEM AÇUCAR"
click at [770, 506] on footer "1 Adicionar R$ 8,00" at bounding box center [609, 530] width 502 height 63
click at [769, 522] on p "Adicionar R$ 8,00" at bounding box center [776, 530] width 94 height 17
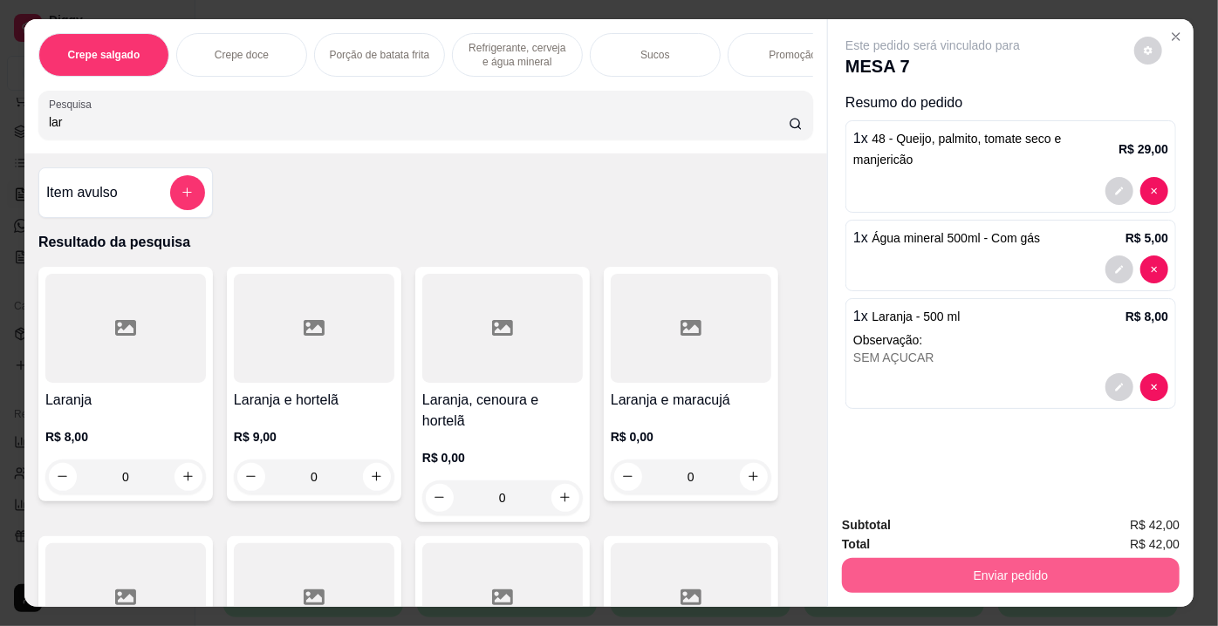
click at [1049, 558] on button "Enviar pedido" at bounding box center [1011, 575] width 338 height 35
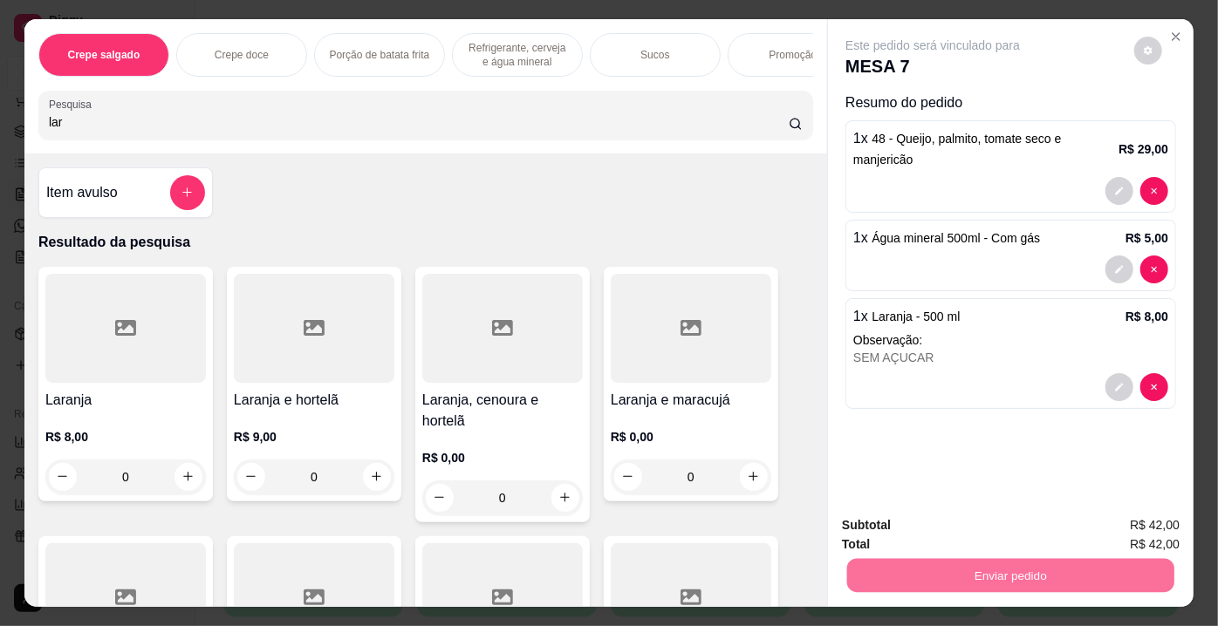
click at [1097, 516] on button "Enviar pedido" at bounding box center [1135, 527] width 96 height 32
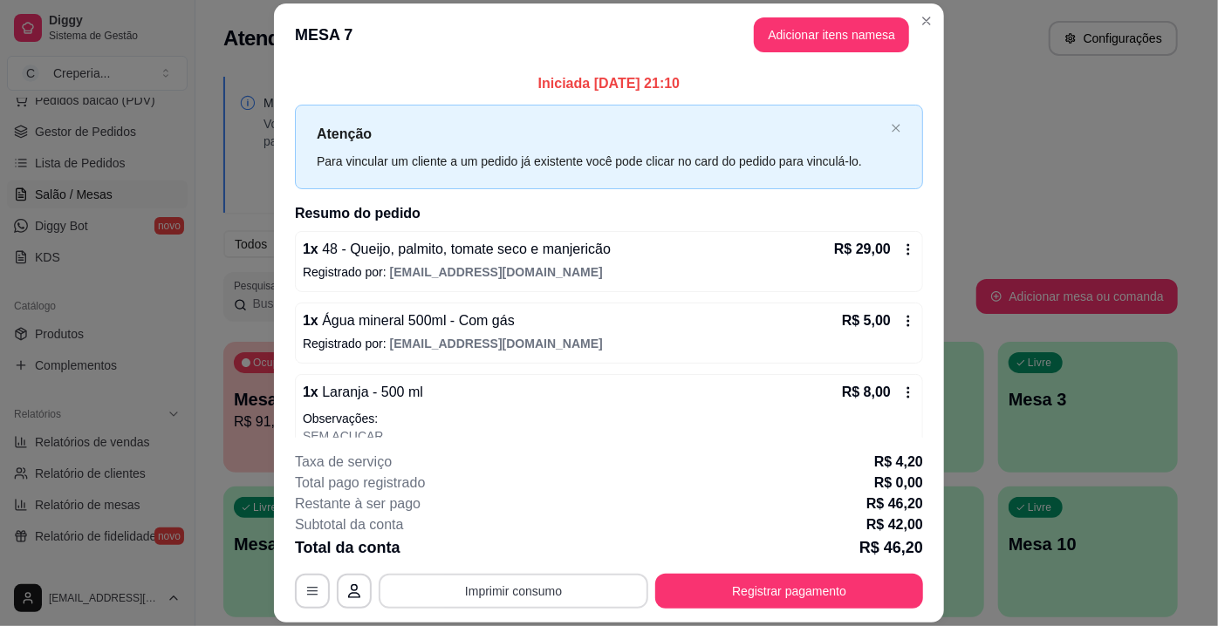
click at [502, 593] on button "Imprimir consumo" at bounding box center [514, 591] width 270 height 35
click at [493, 575] on button "Imprimir consumo" at bounding box center [514, 592] width 262 height 34
click at [509, 584] on button "Imprimir consumo" at bounding box center [514, 591] width 270 height 35
click at [489, 551] on button "IMPRESSORA" at bounding box center [513, 552] width 126 height 28
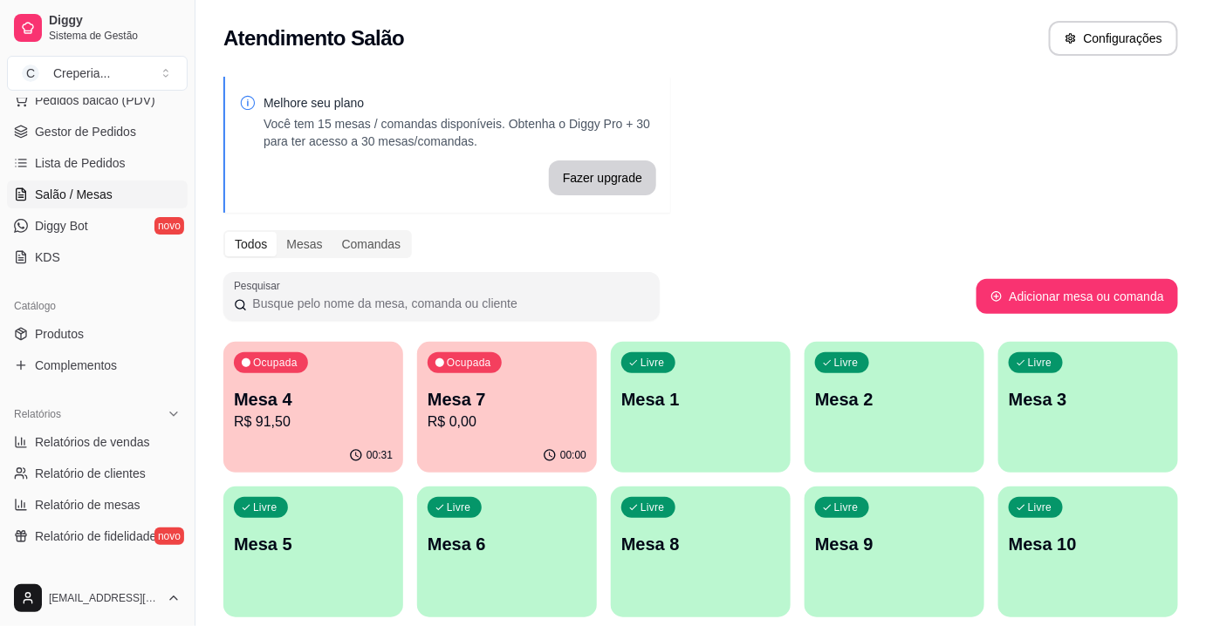
click at [321, 337] on div "Melhore seu plano Você tem 15 mesas / comandas disponíveis. Obtenha o Diggy Pro…" at bounding box center [700, 424] width 1010 height 717
click at [335, 358] on div "Ocupada Mesa 4 R$ 91,50" at bounding box center [313, 391] width 174 height 94
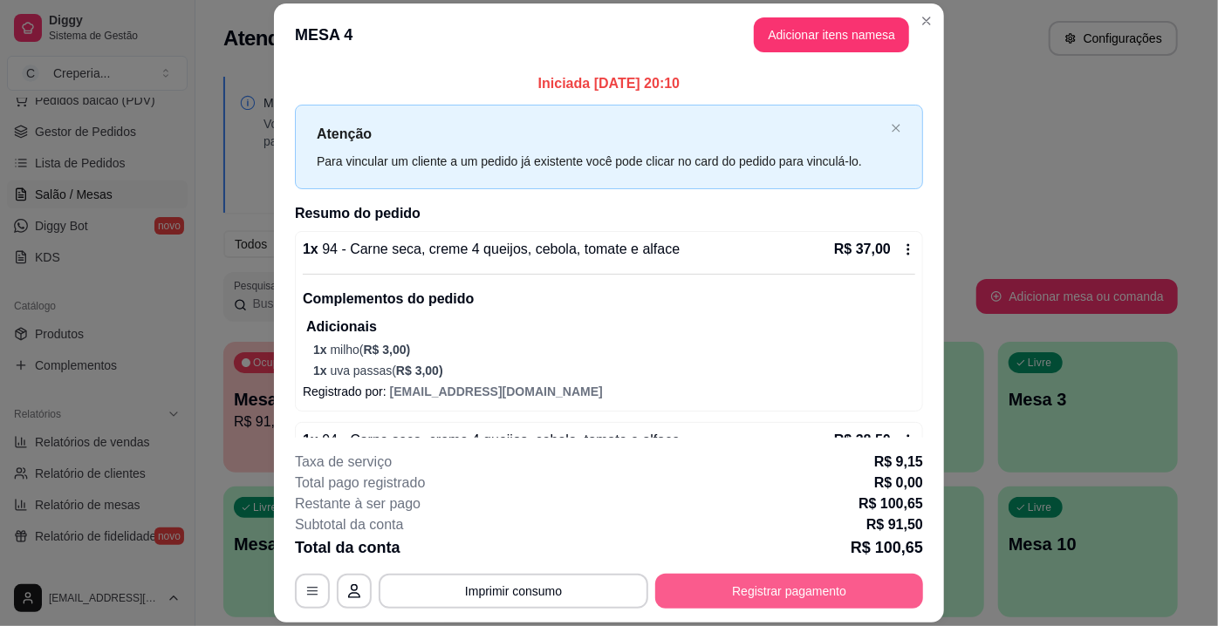
click at [902, 598] on button "Registrar pagamento" at bounding box center [789, 591] width 268 height 35
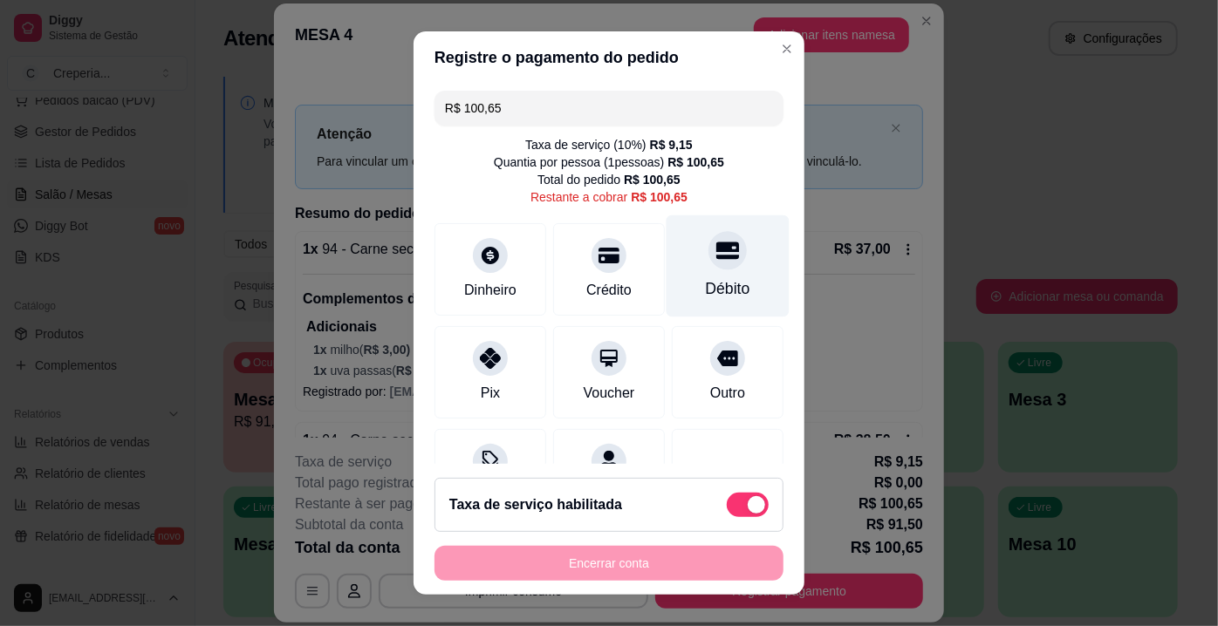
click at [736, 262] on div "Débito" at bounding box center [727, 266] width 123 height 102
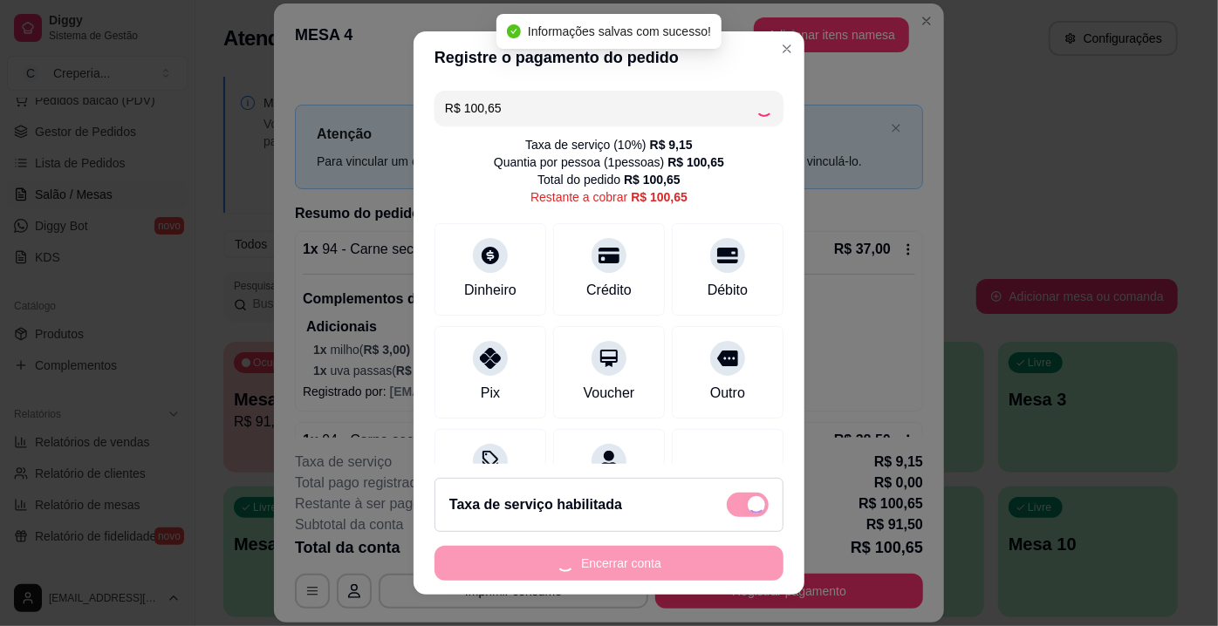
type input "R$ 0,00"
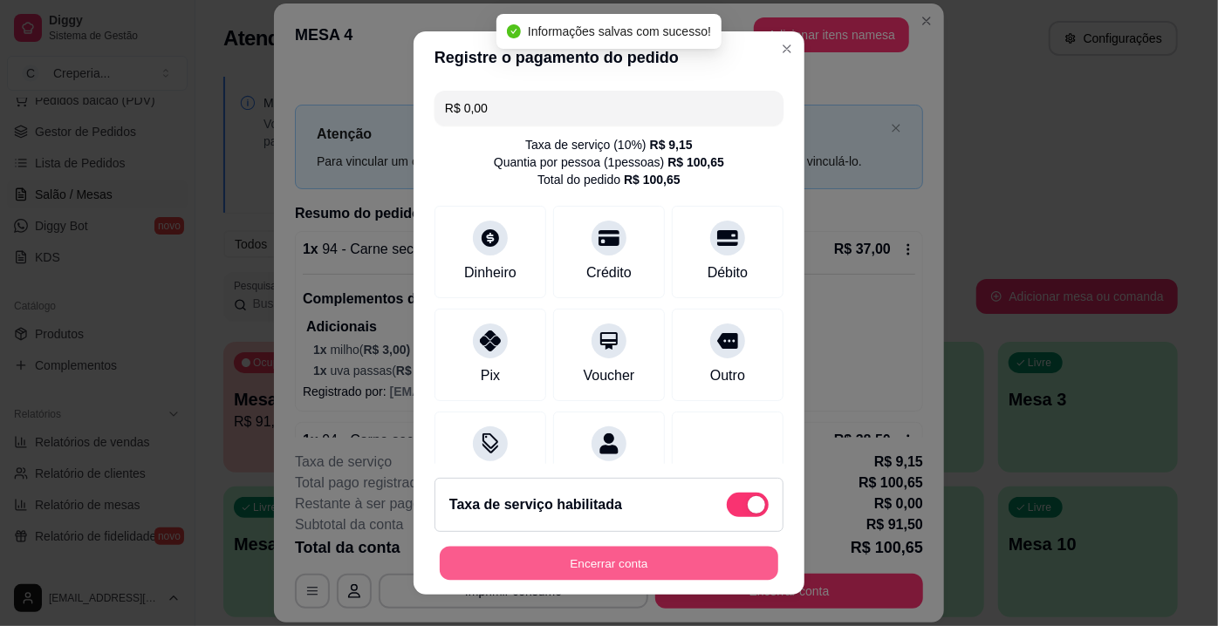
click at [683, 565] on button "Encerrar conta" at bounding box center [609, 564] width 338 height 34
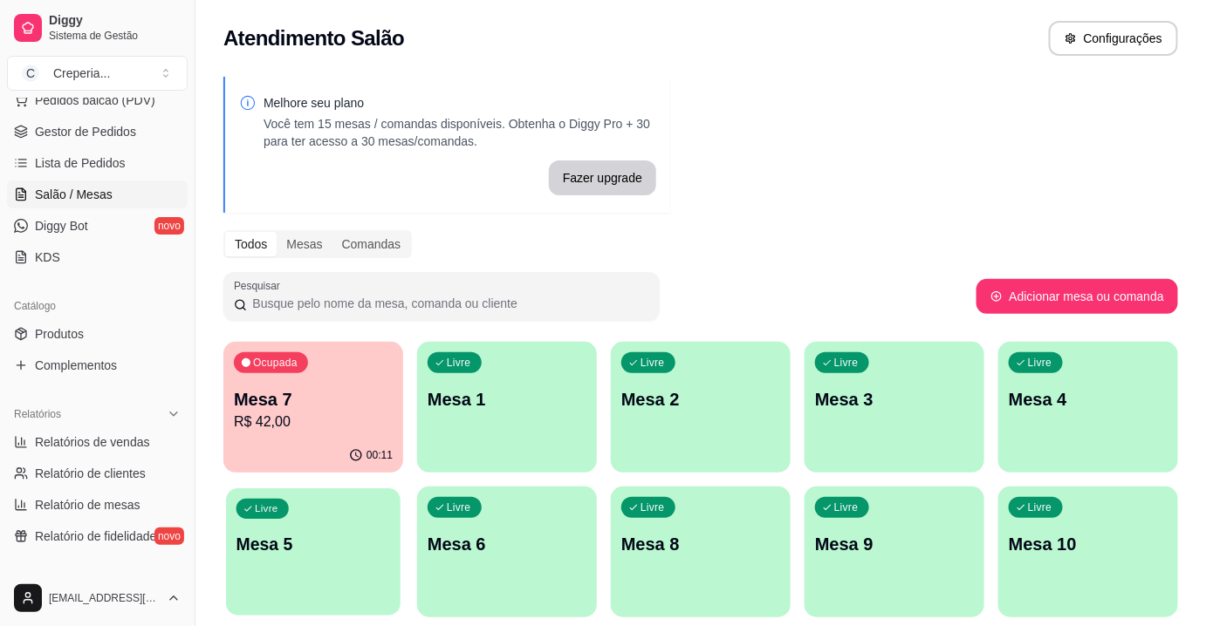
click at [345, 537] on p "Mesa 5" at bounding box center [313, 545] width 154 height 24
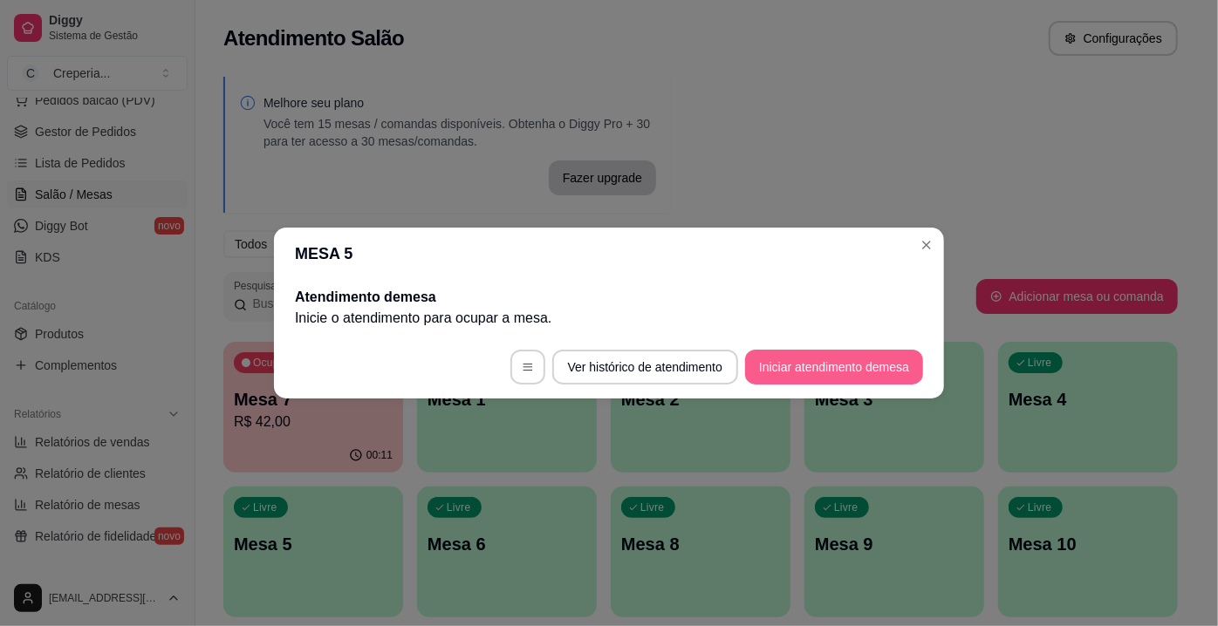
click at [874, 366] on button "Iniciar atendimento de mesa" at bounding box center [834, 367] width 178 height 35
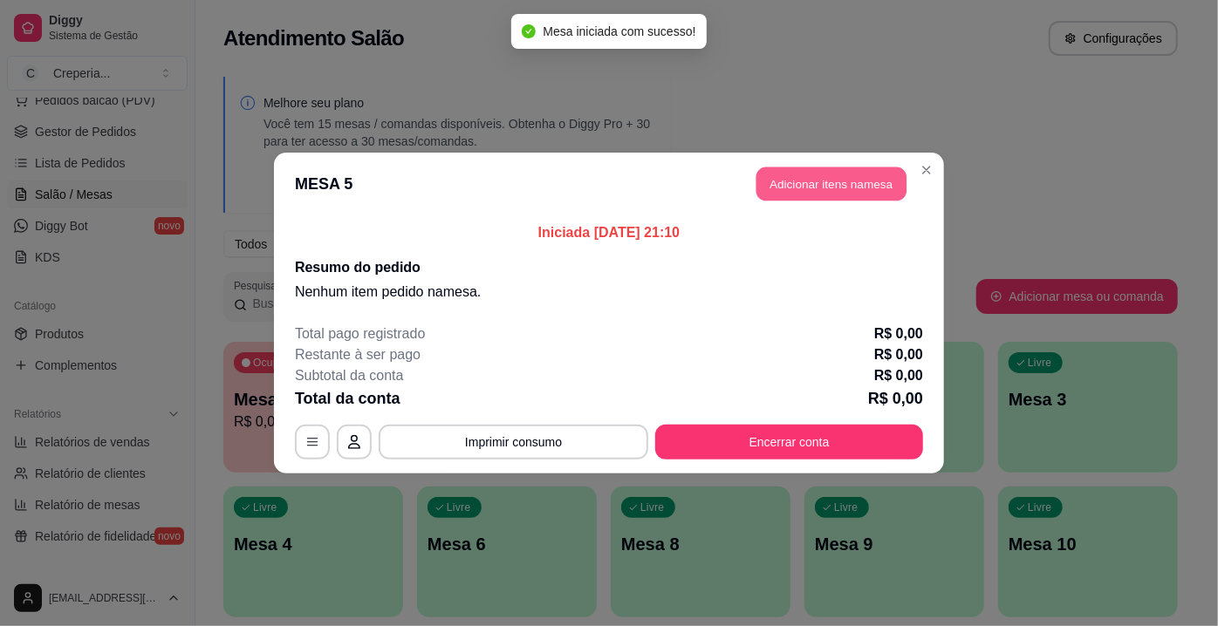
click at [779, 172] on button "Adicionar itens na mesa" at bounding box center [831, 184] width 150 height 34
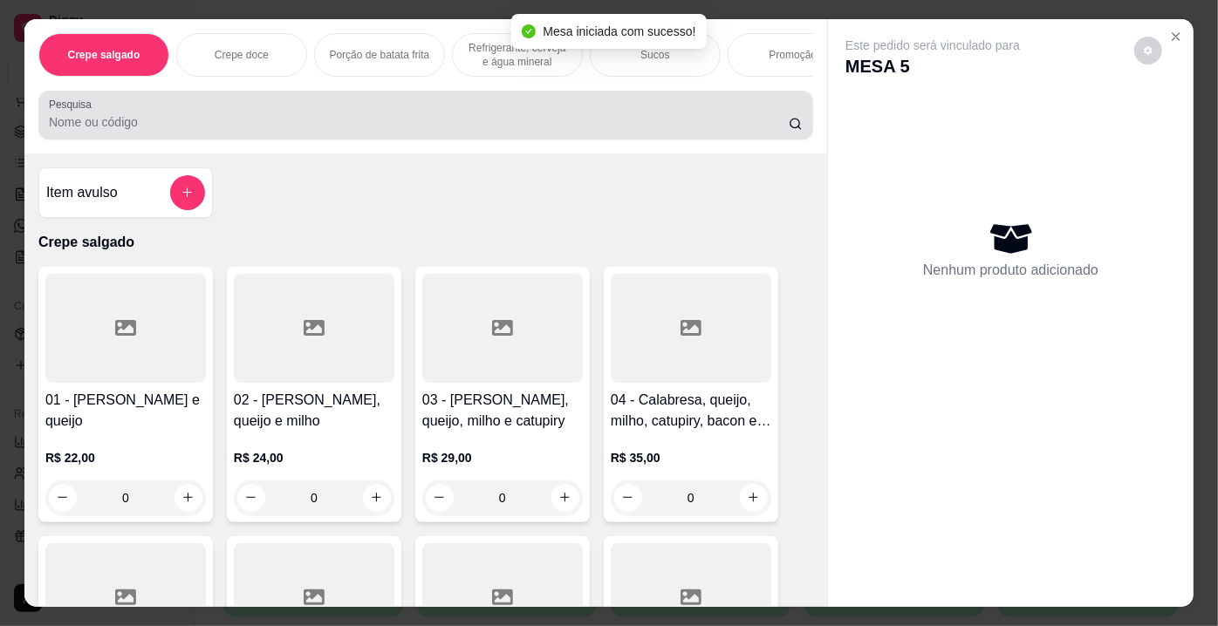
click at [134, 129] on input "Pesquisa" at bounding box center [419, 121] width 740 height 17
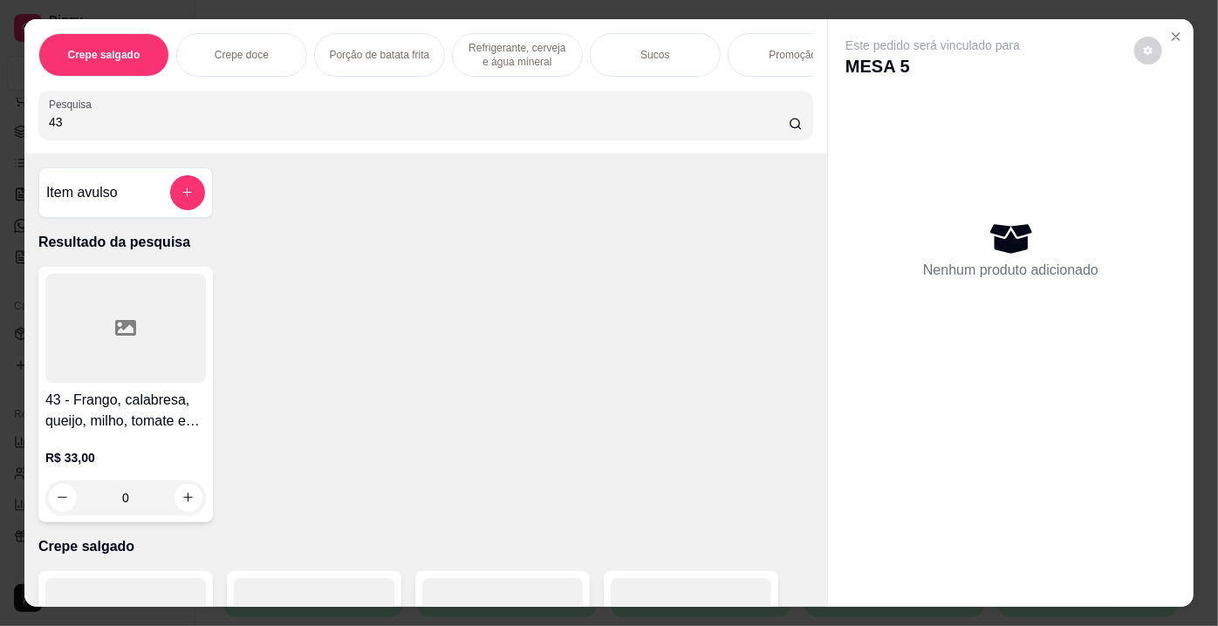
type input "43"
click at [166, 337] on div at bounding box center [125, 328] width 161 height 109
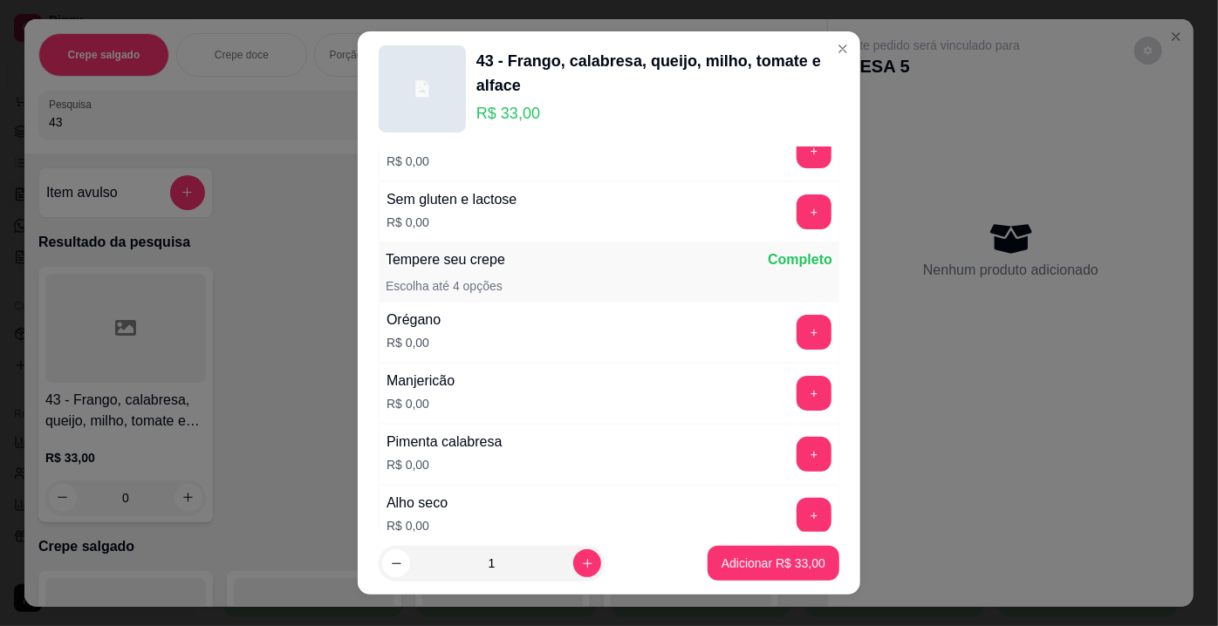
scroll to position [158, 0]
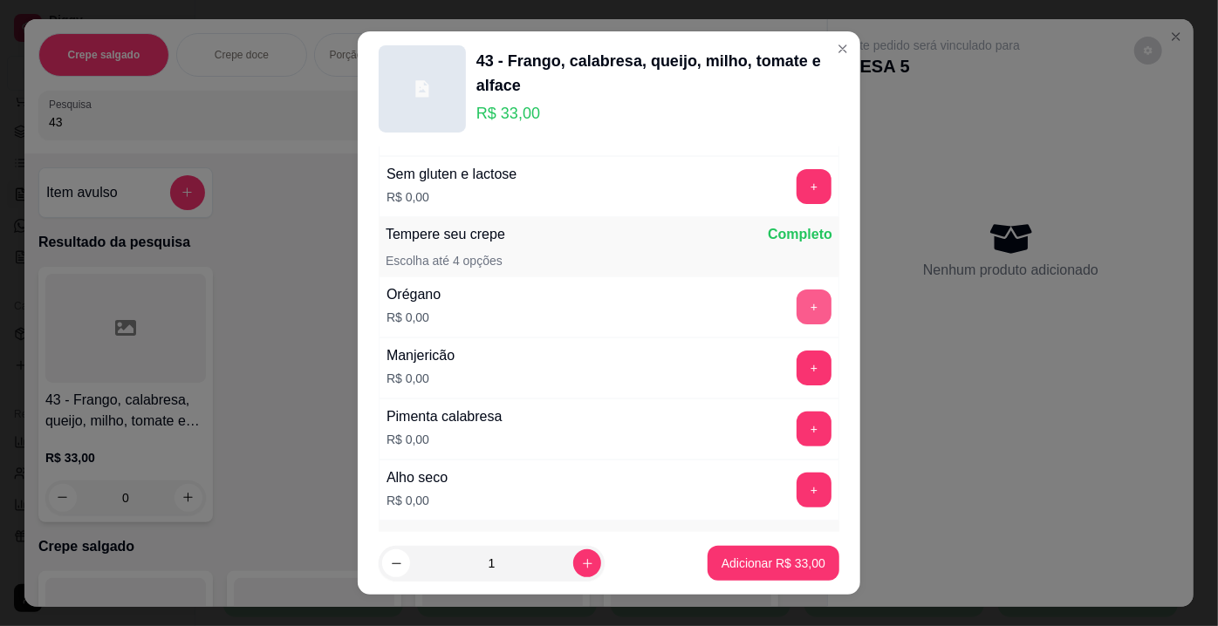
click at [796, 310] on button "+" at bounding box center [813, 307] width 35 height 35
click at [796, 488] on button "+" at bounding box center [813, 490] width 35 height 35
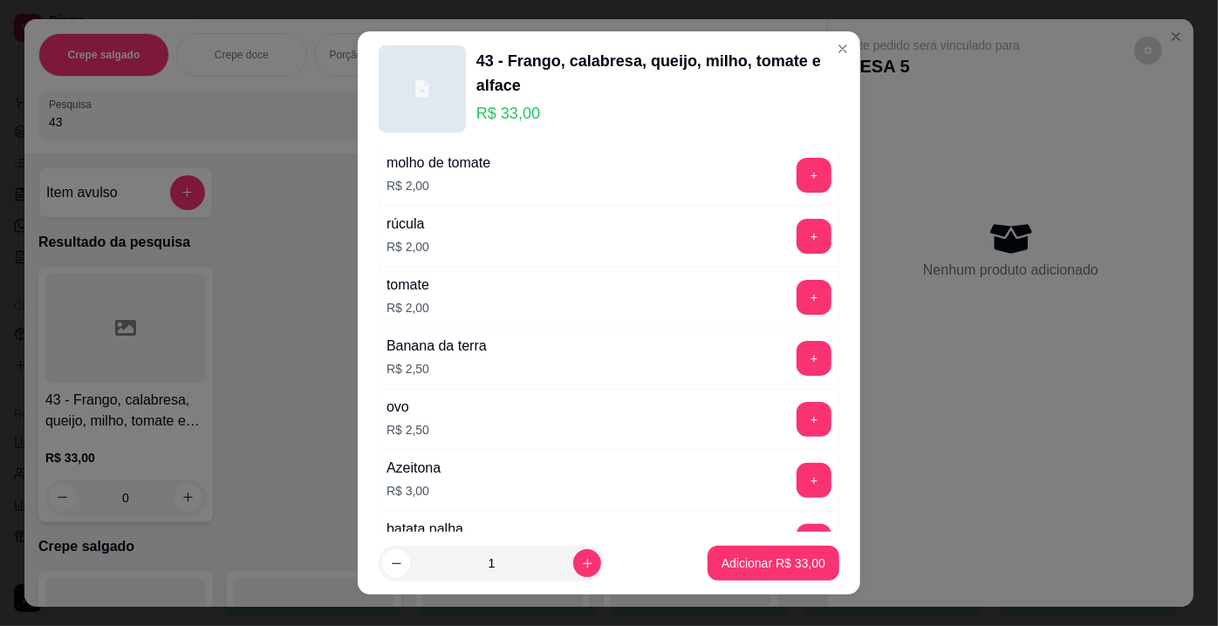
scroll to position [872, 0]
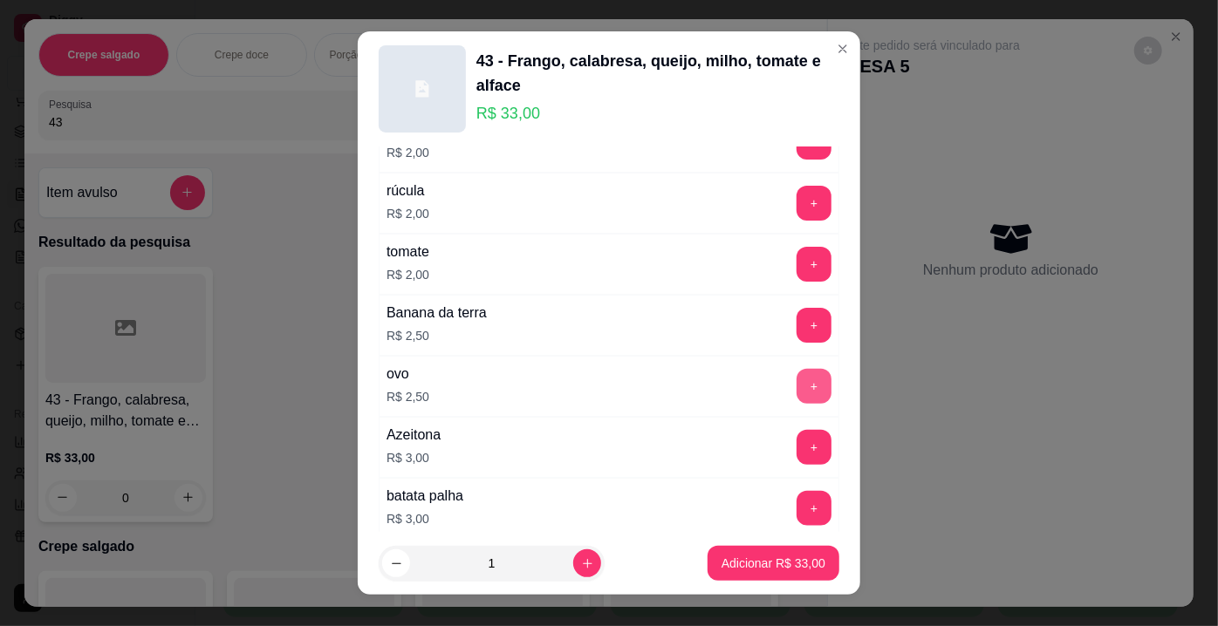
click at [796, 374] on button "+" at bounding box center [813, 386] width 35 height 35
click at [772, 557] on p "Adicionar R$ 35,50" at bounding box center [773, 563] width 101 height 17
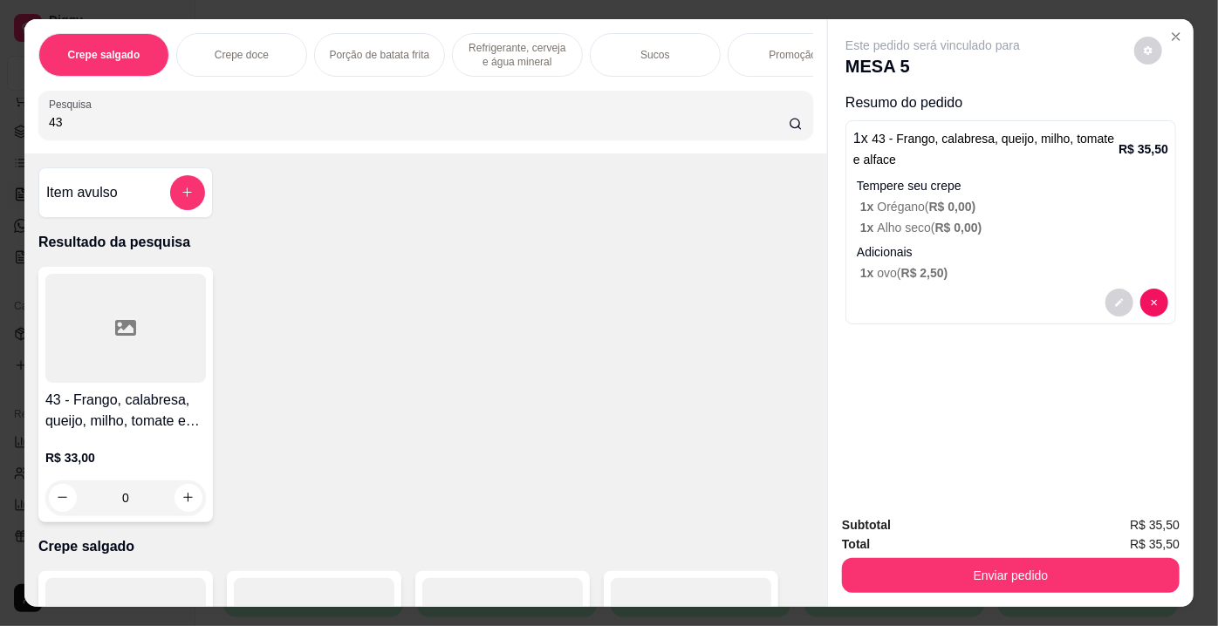
drag, startPoint x: 162, startPoint y: 133, endPoint x: 4, endPoint y: 127, distance: 158.0
click at [4, 127] on div "Crepe salgado Crepe doce Porção de batata frita Refrigerante, cerveja e água mi…" at bounding box center [609, 313] width 1218 height 626
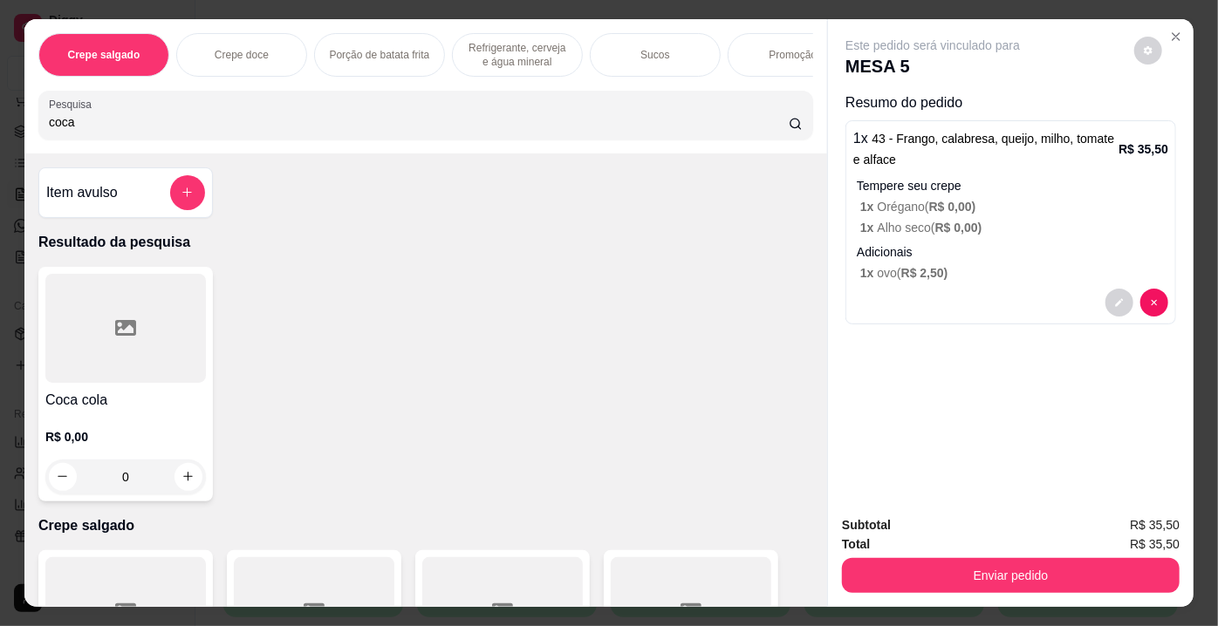
type input "coca"
click at [66, 331] on div at bounding box center [125, 328] width 161 height 109
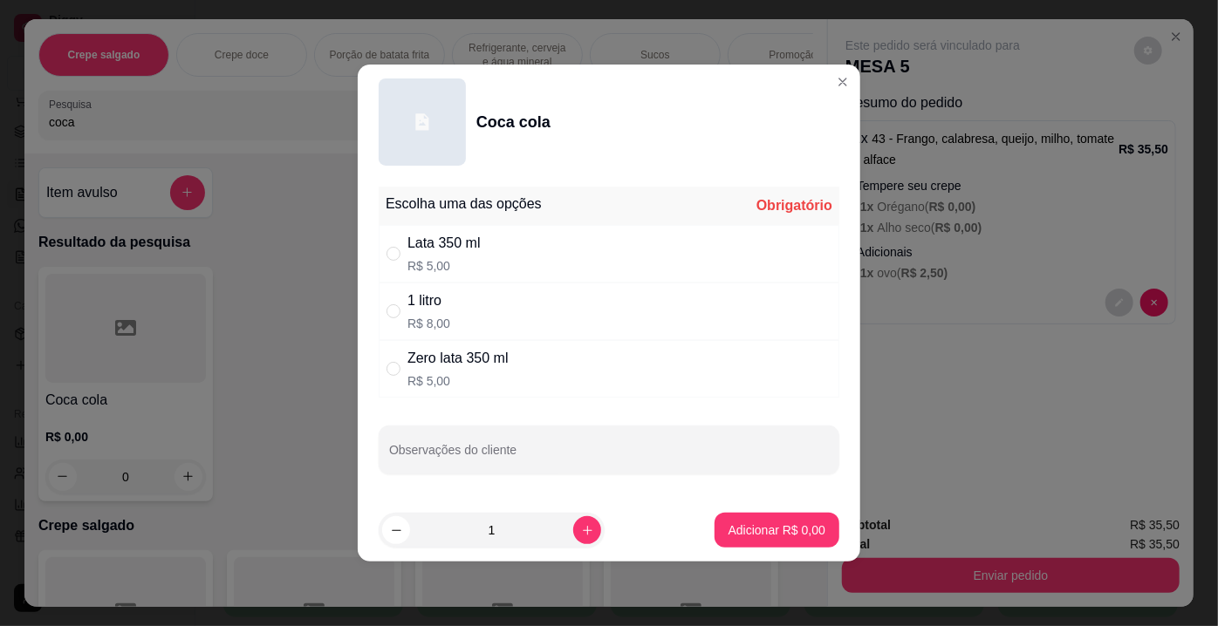
click at [407, 306] on div "1 litro" at bounding box center [428, 300] width 43 height 21
radio input "true"
click at [757, 524] on p "Adicionar R$ 8,00" at bounding box center [776, 530] width 97 height 17
type input "1"
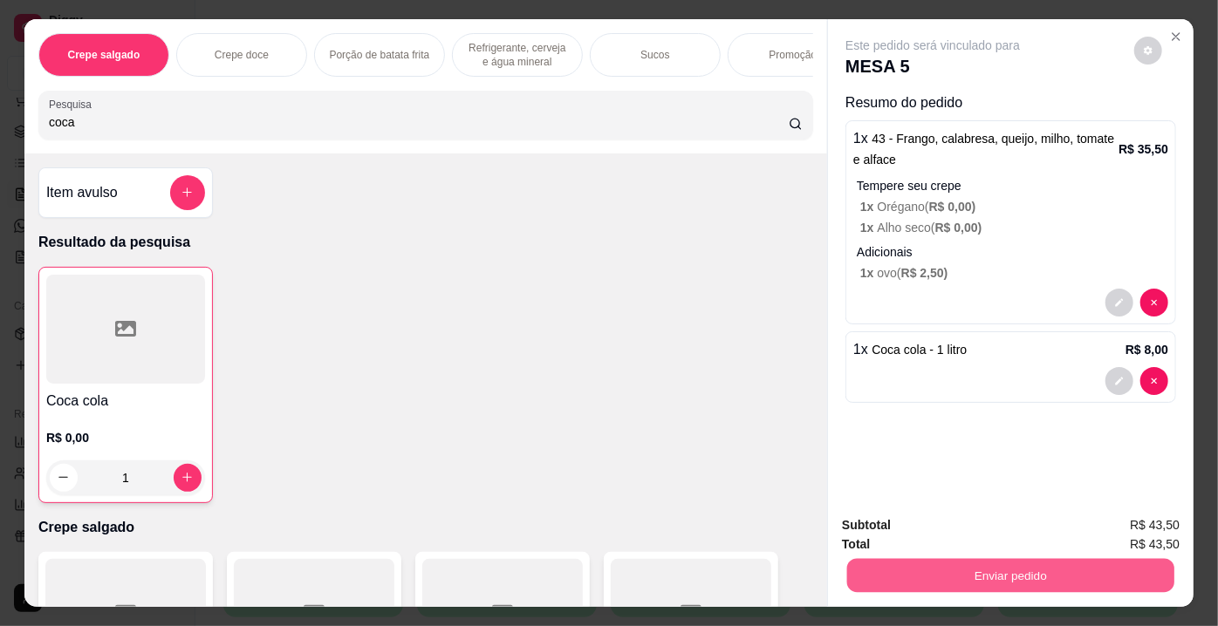
click at [968, 571] on button "Enviar pedido" at bounding box center [1010, 576] width 327 height 34
click at [1117, 520] on button "Enviar pedido" at bounding box center [1134, 527] width 99 height 33
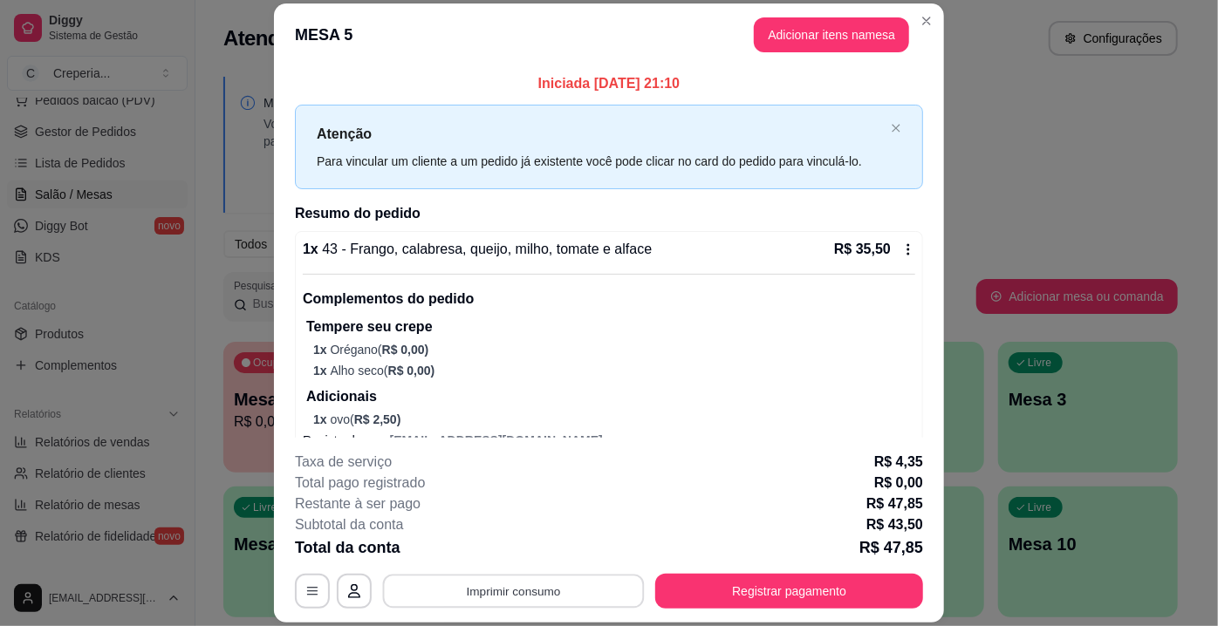
click at [594, 586] on button "Imprimir consumo" at bounding box center [514, 592] width 262 height 34
click at [539, 550] on button "IMPRESSORA" at bounding box center [513, 551] width 122 height 27
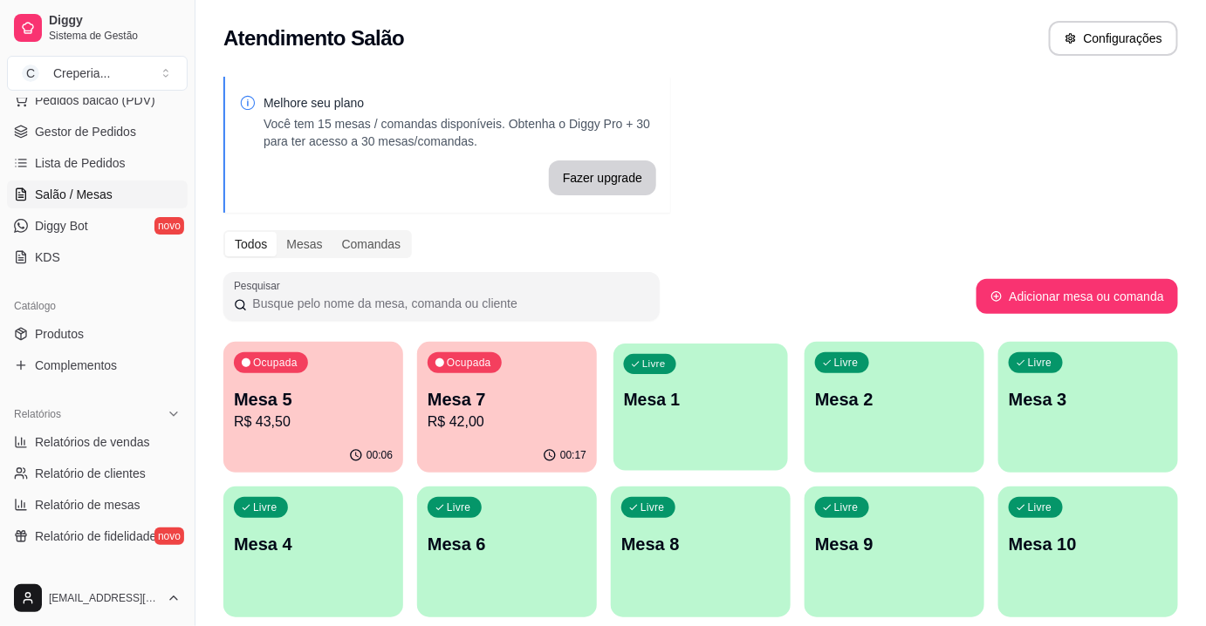
click at [719, 417] on div "Livre Mesa 1" at bounding box center [700, 397] width 174 height 106
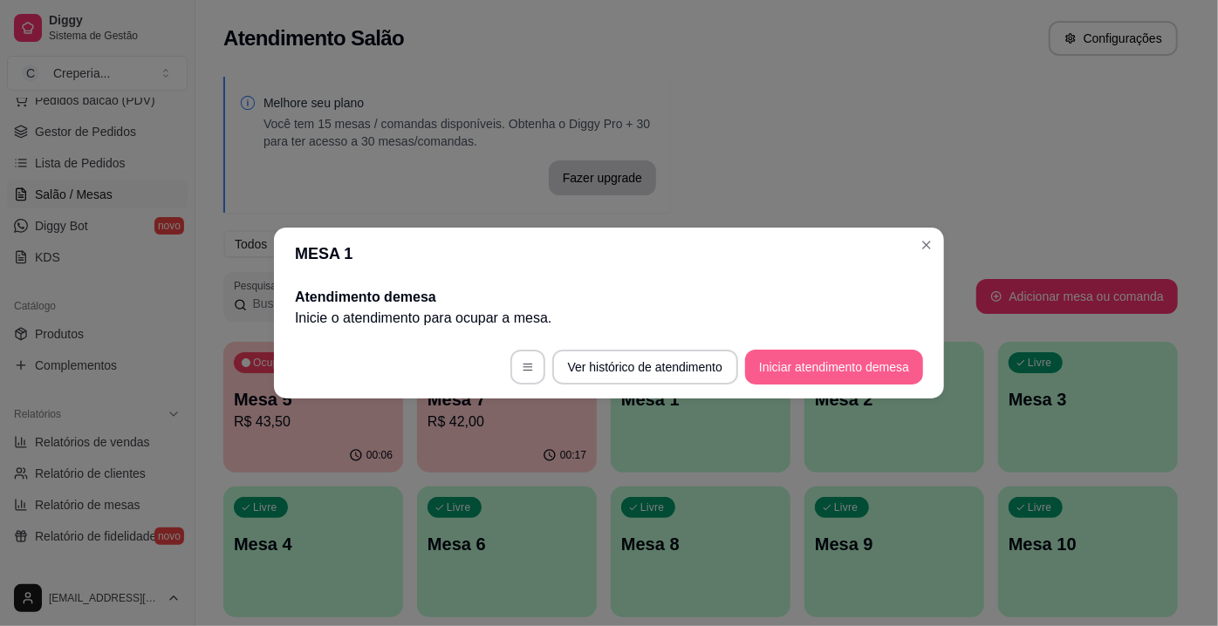
click at [889, 369] on button "Iniciar atendimento de mesa" at bounding box center [834, 367] width 178 height 35
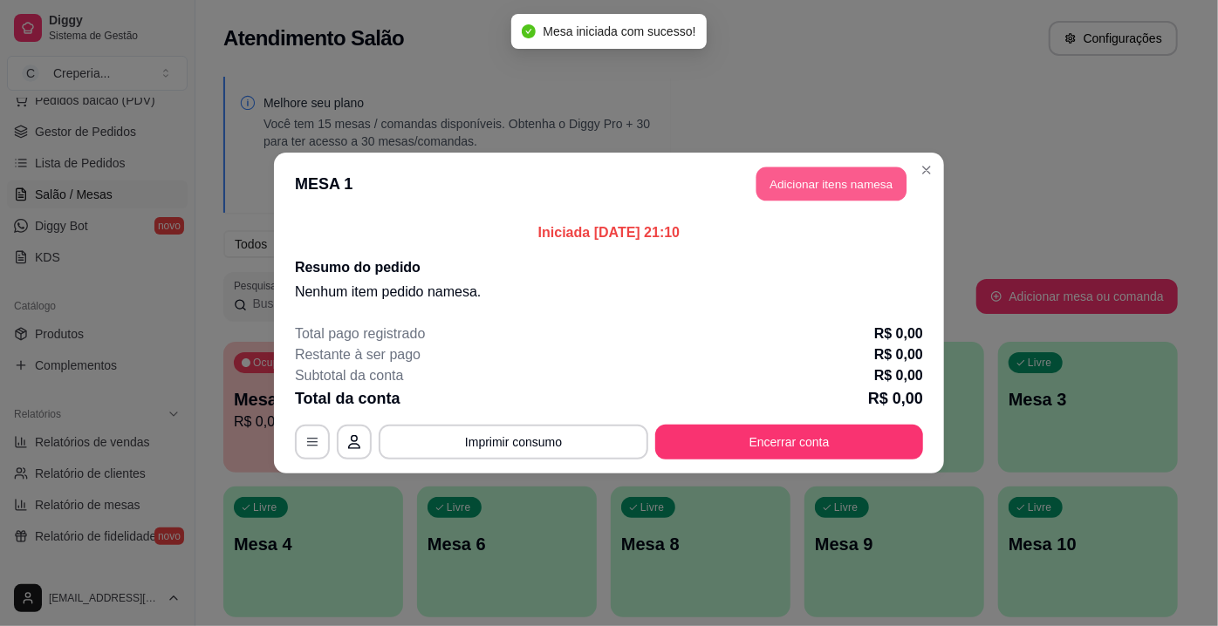
click at [787, 184] on button "Adicionar itens na mesa" at bounding box center [831, 184] width 150 height 34
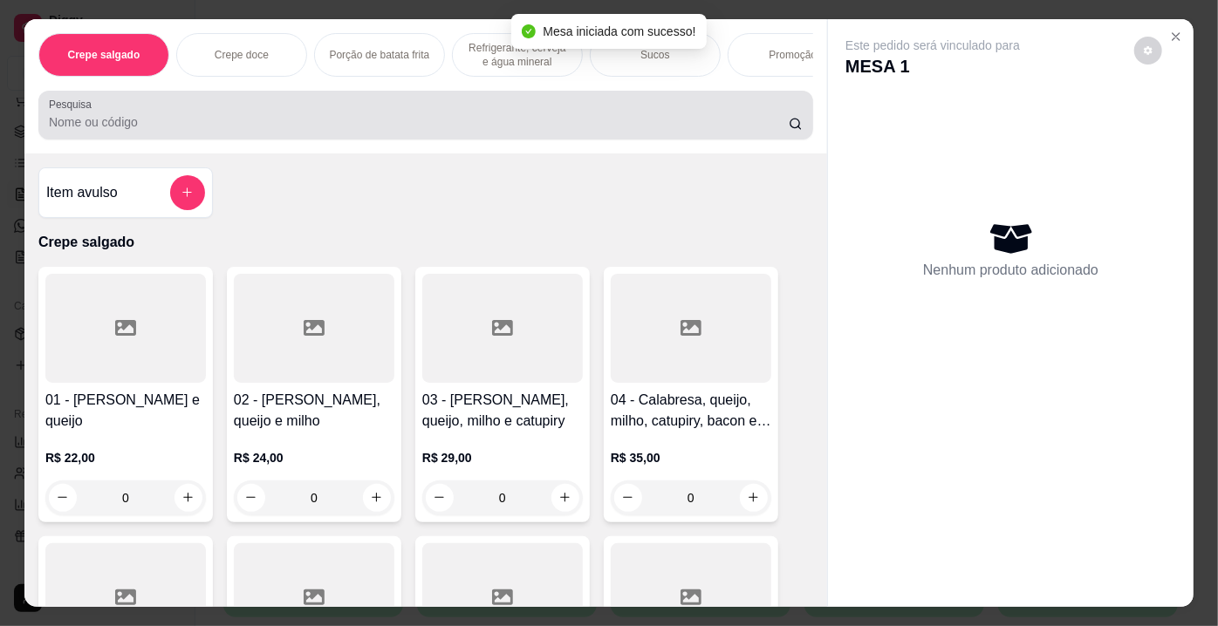
click at [333, 129] on input "Pesquisa" at bounding box center [419, 121] width 740 height 17
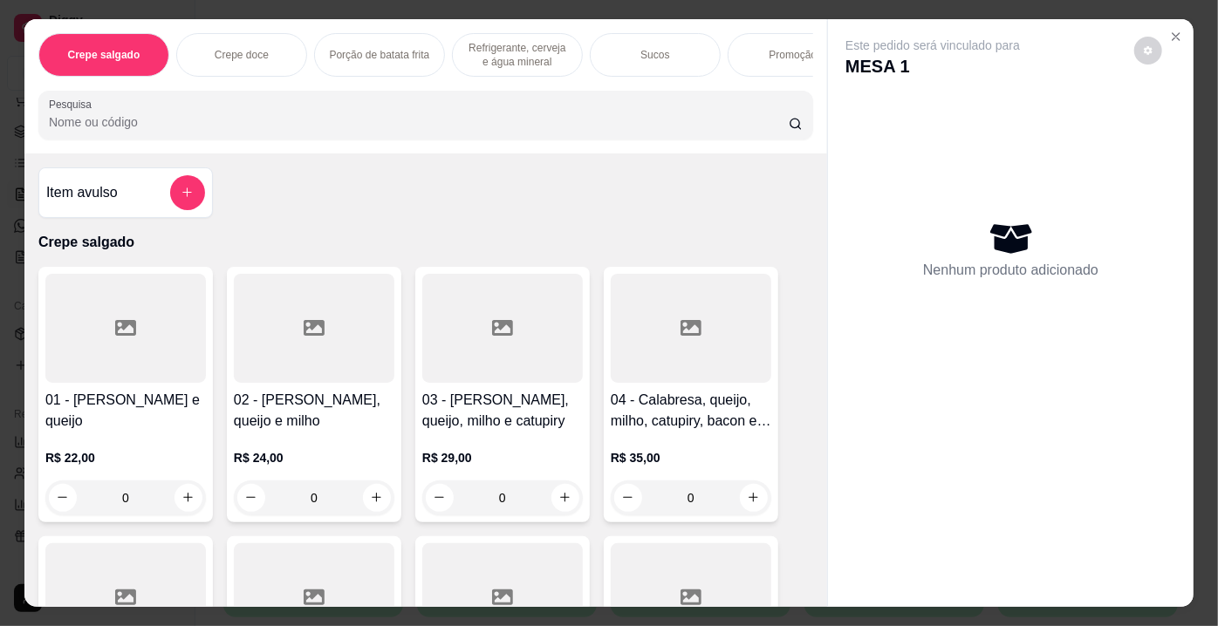
click at [333, 128] on input "Pesquisa" at bounding box center [419, 121] width 740 height 17
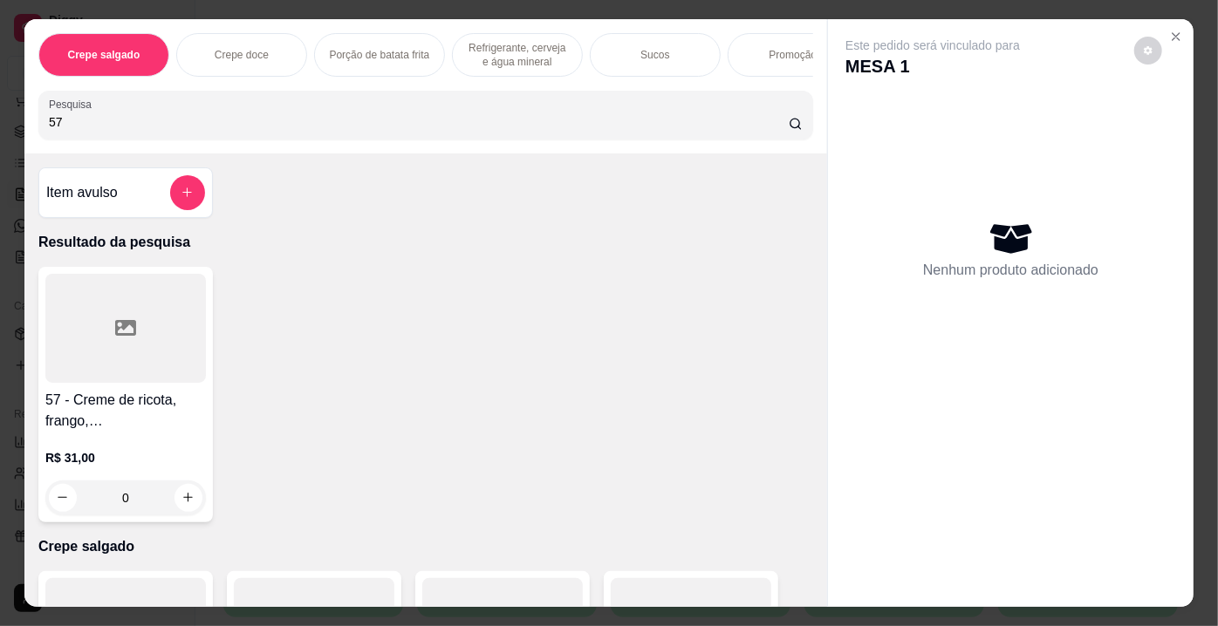
type input "57"
click at [99, 318] on div at bounding box center [125, 328] width 161 height 109
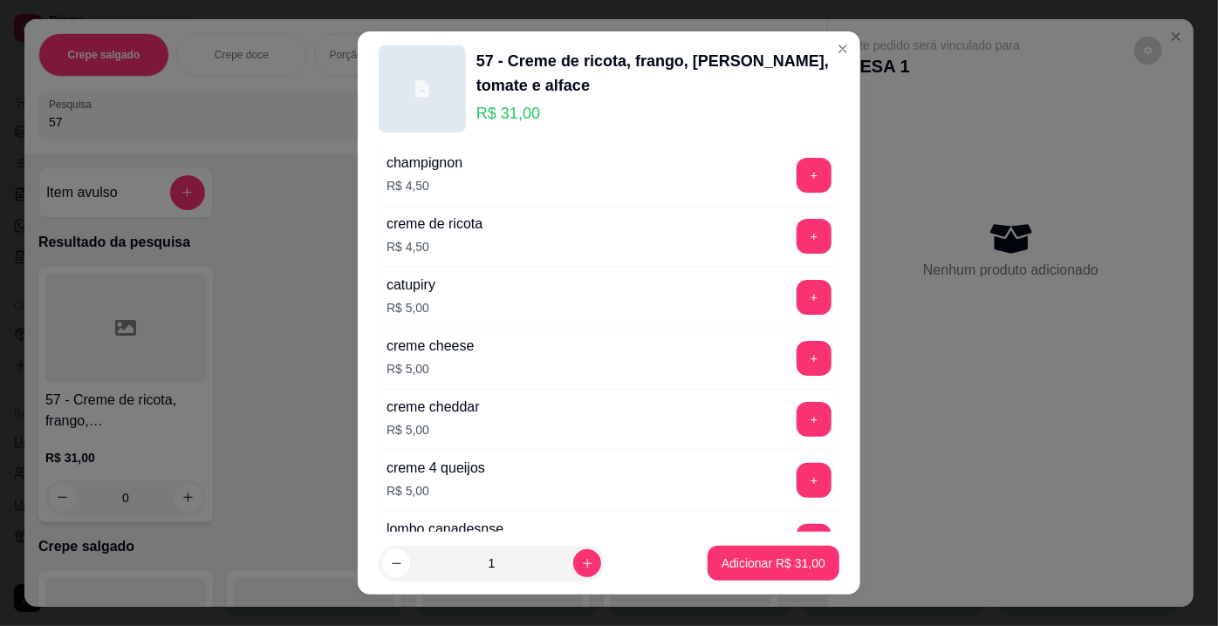
scroll to position [3163, 0]
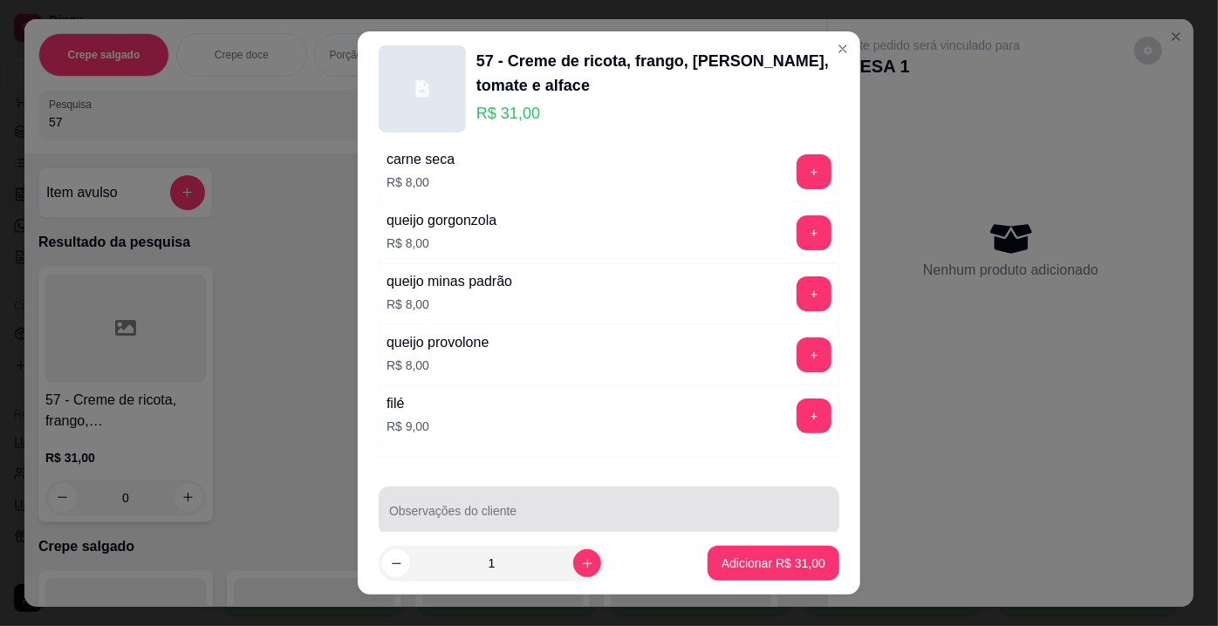
click at [730, 502] on div "Observações do cliente" at bounding box center [609, 511] width 461 height 49
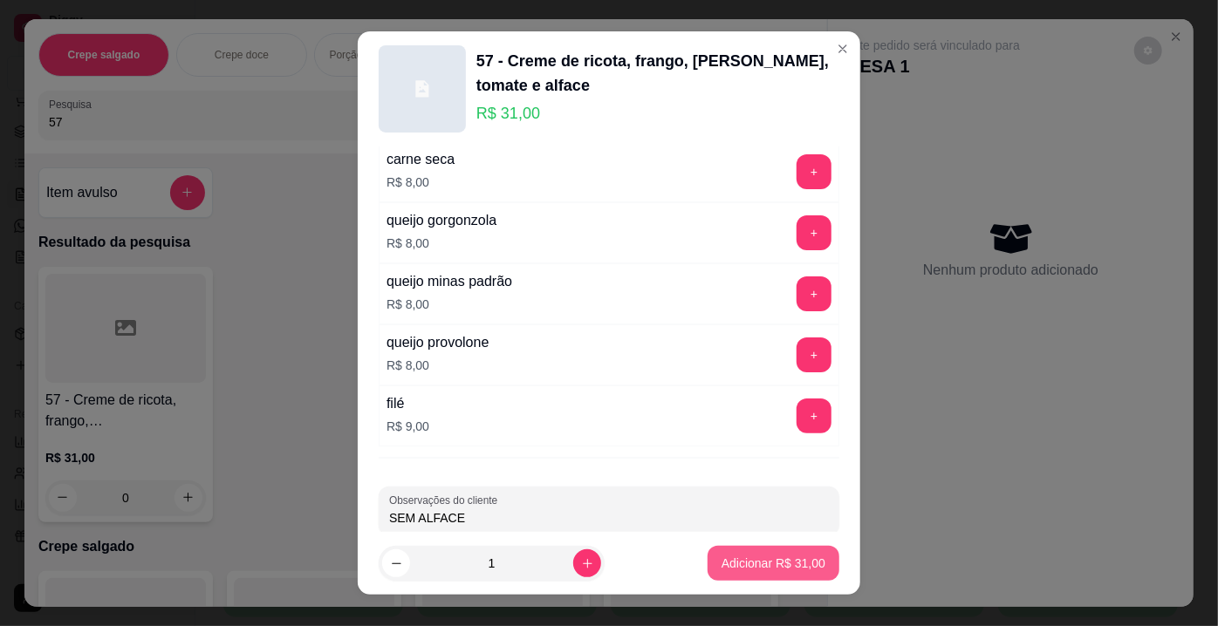
type input "SEM ALFACE"
click at [762, 564] on p "Adicionar R$ 31,00" at bounding box center [773, 563] width 104 height 17
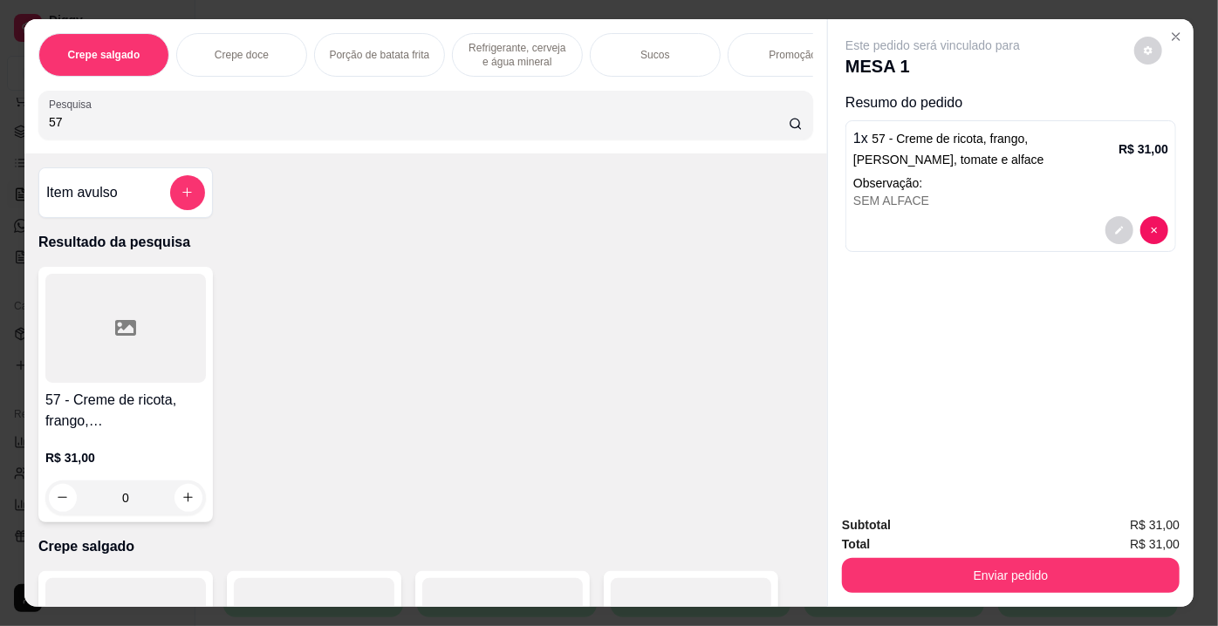
drag, startPoint x: 147, startPoint y: 126, endPoint x: 13, endPoint y: 126, distance: 133.5
click at [13, 126] on div "Crepe salgado Crepe doce Porção de batata frita Refrigerante, cerveja e água mi…" at bounding box center [609, 313] width 1218 height 626
type input "10"
drag, startPoint x: 147, startPoint y: 345, endPoint x: 151, endPoint y: 352, distance: 9.0
click at [151, 352] on div at bounding box center [125, 328] width 161 height 109
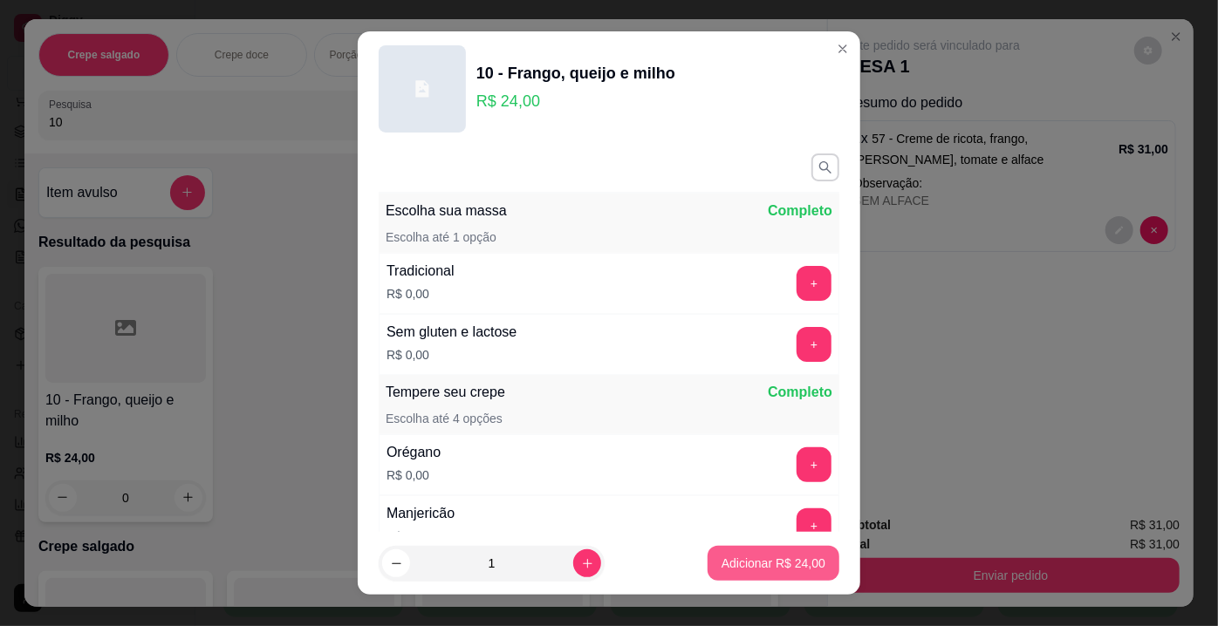
click at [748, 564] on p "Adicionar R$ 24,00" at bounding box center [773, 563] width 104 height 17
type input "1"
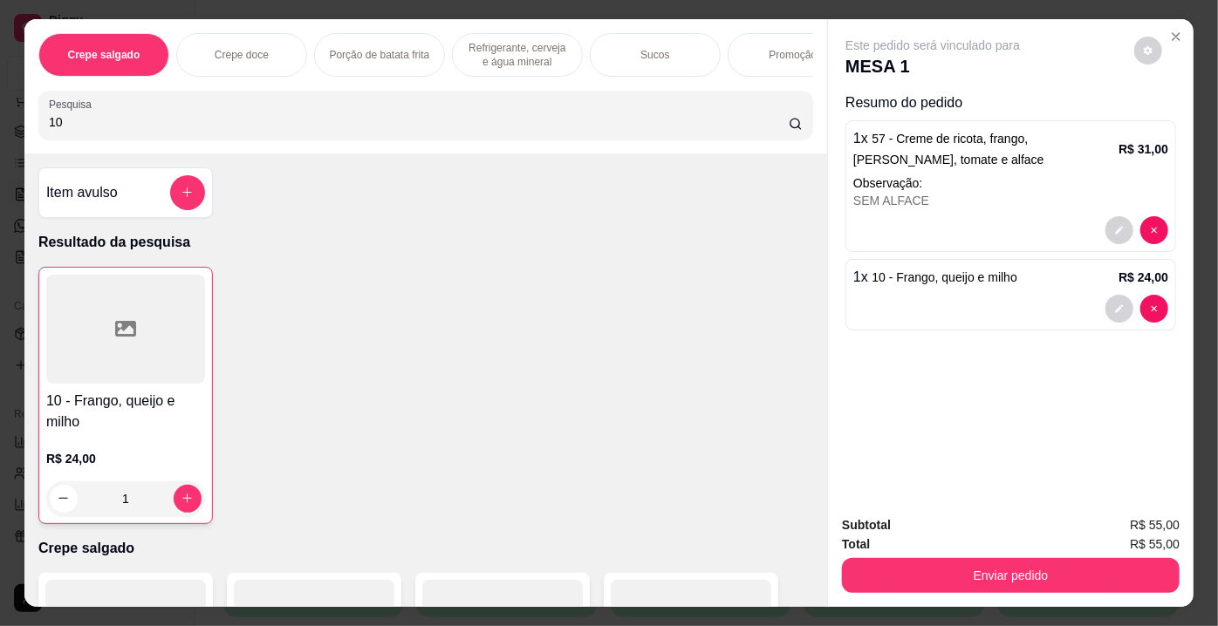
click at [108, 124] on input "10" at bounding box center [419, 121] width 740 height 17
click at [99, 277] on div "10 - Frango, queijo e milho R$ 24,00 1" at bounding box center [125, 395] width 174 height 257
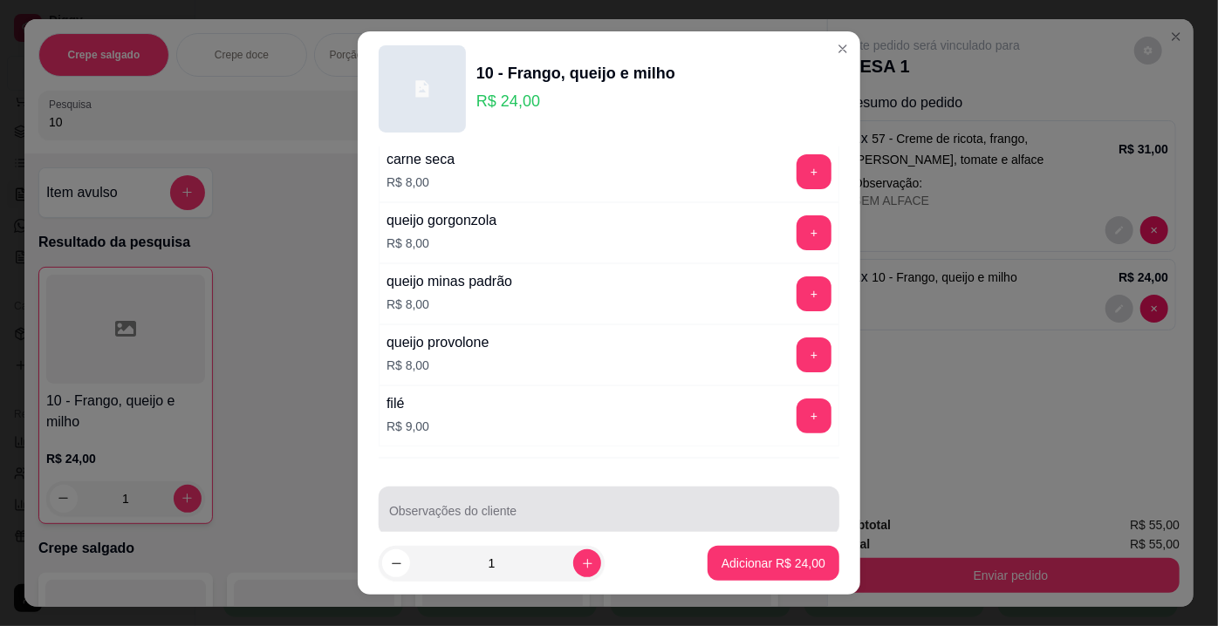
click at [679, 509] on input "Observações do cliente" at bounding box center [609, 517] width 440 height 17
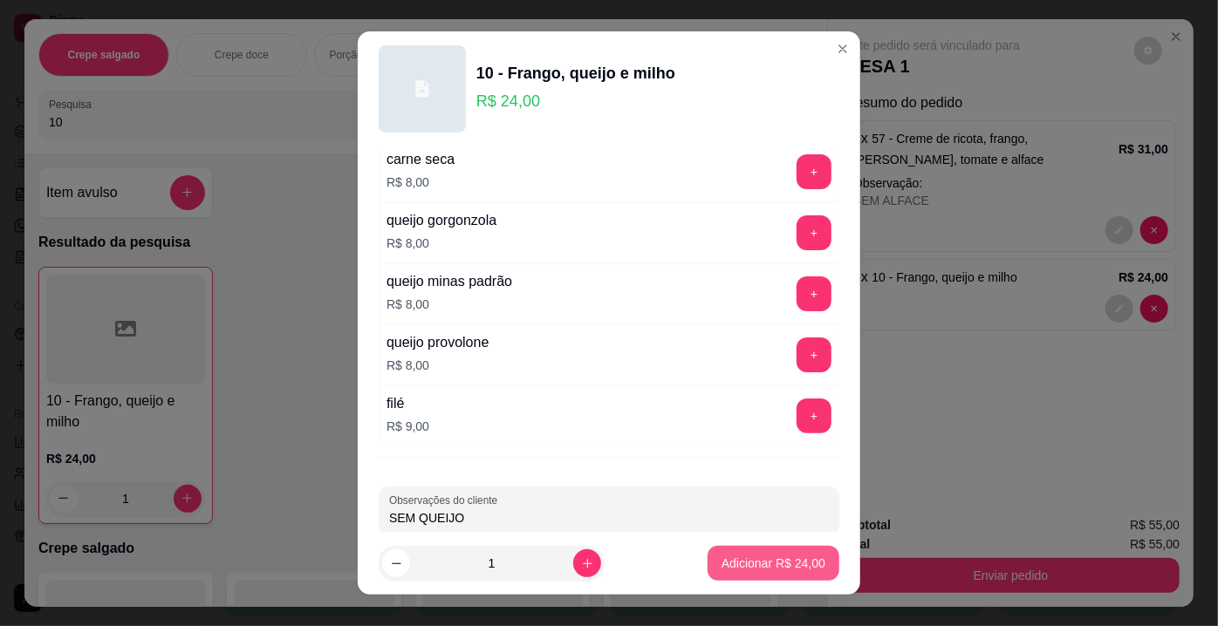
type input "SEM QUEIJO"
click at [797, 552] on button "Adicionar R$ 24,00" at bounding box center [773, 563] width 132 height 35
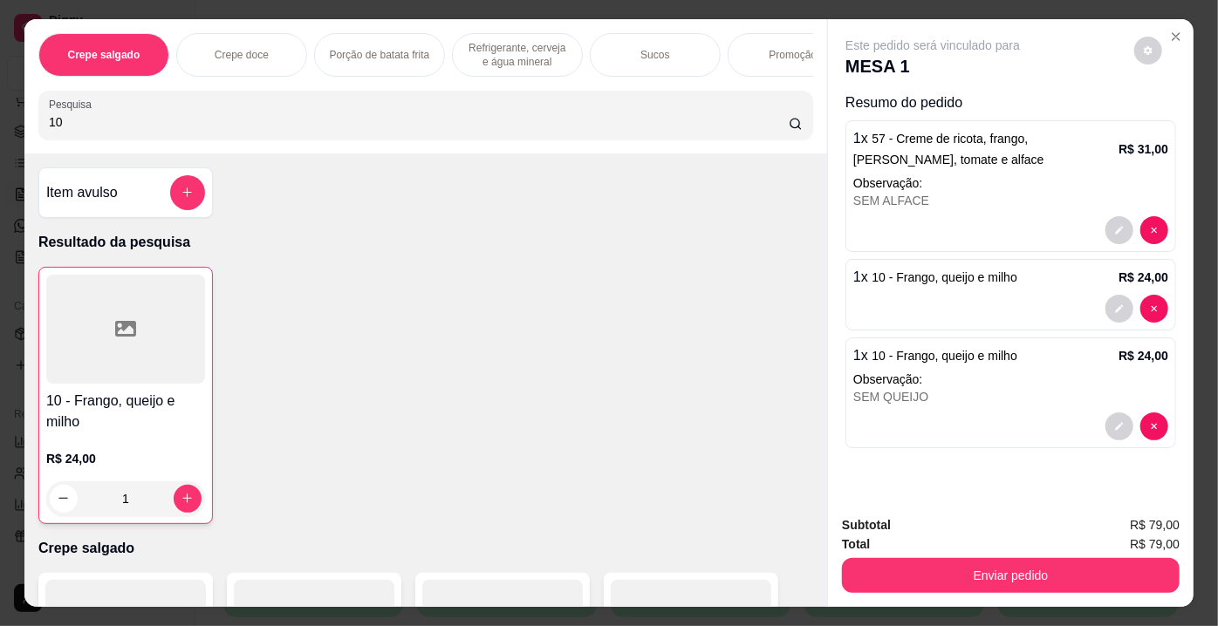
drag, startPoint x: 74, startPoint y: 132, endPoint x: 0, endPoint y: 131, distance: 74.2
click at [0, 131] on div "Crepe salgado Crepe doce Porção de batata frita Refrigerante, cerveja e água mi…" at bounding box center [609, 313] width 1218 height 626
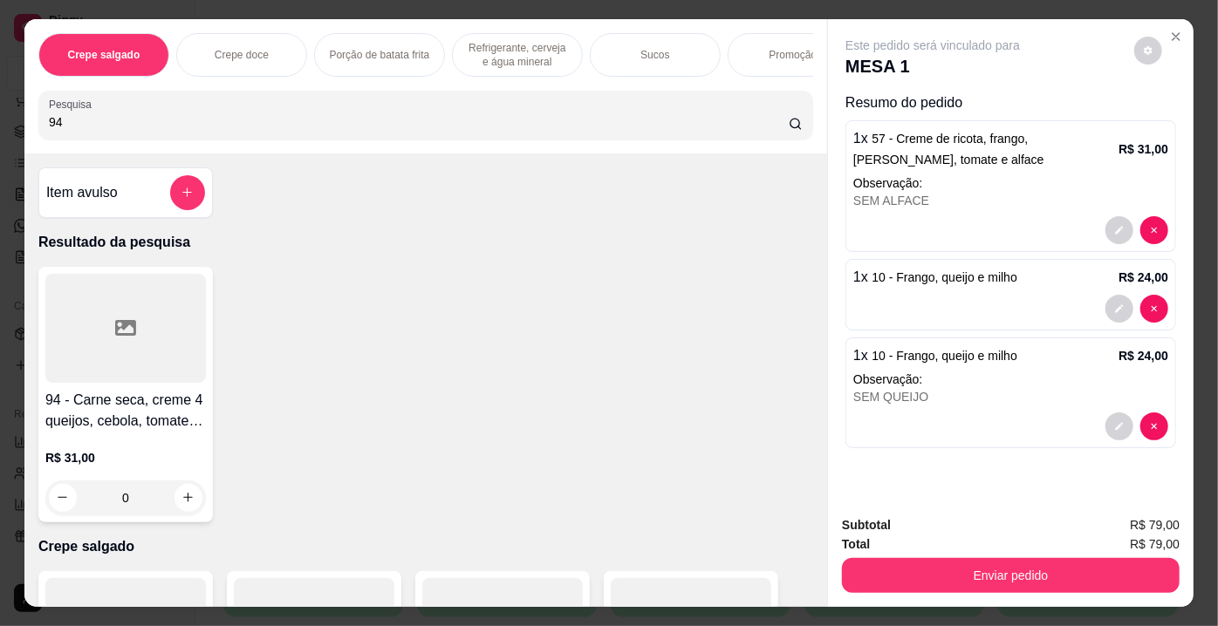
click at [94, 316] on div at bounding box center [125, 328] width 161 height 109
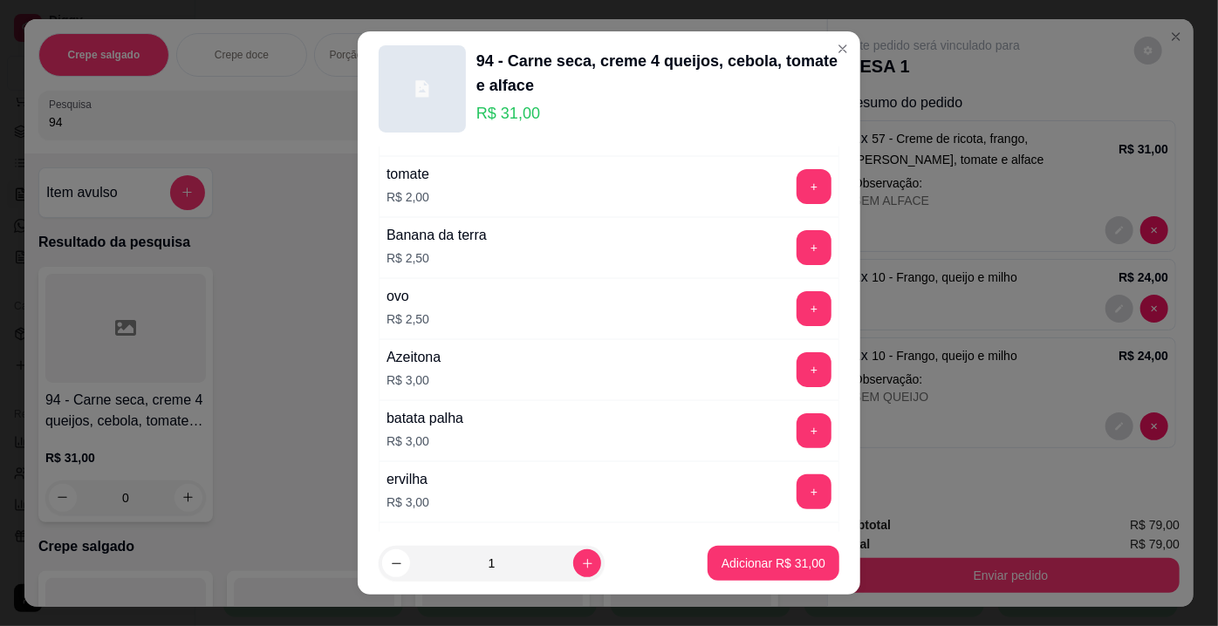
scroll to position [951, 0]
click at [796, 234] on button "+" at bounding box center [813, 246] width 35 height 35
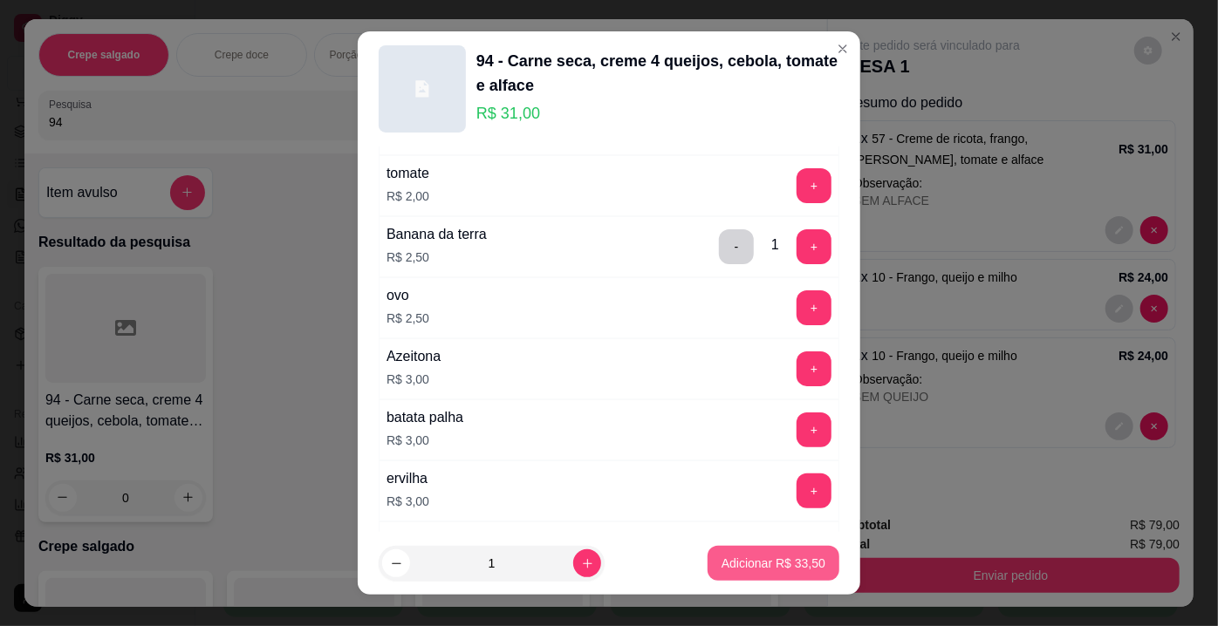
click at [763, 571] on p "Adicionar R$ 33,50" at bounding box center [773, 563] width 104 height 17
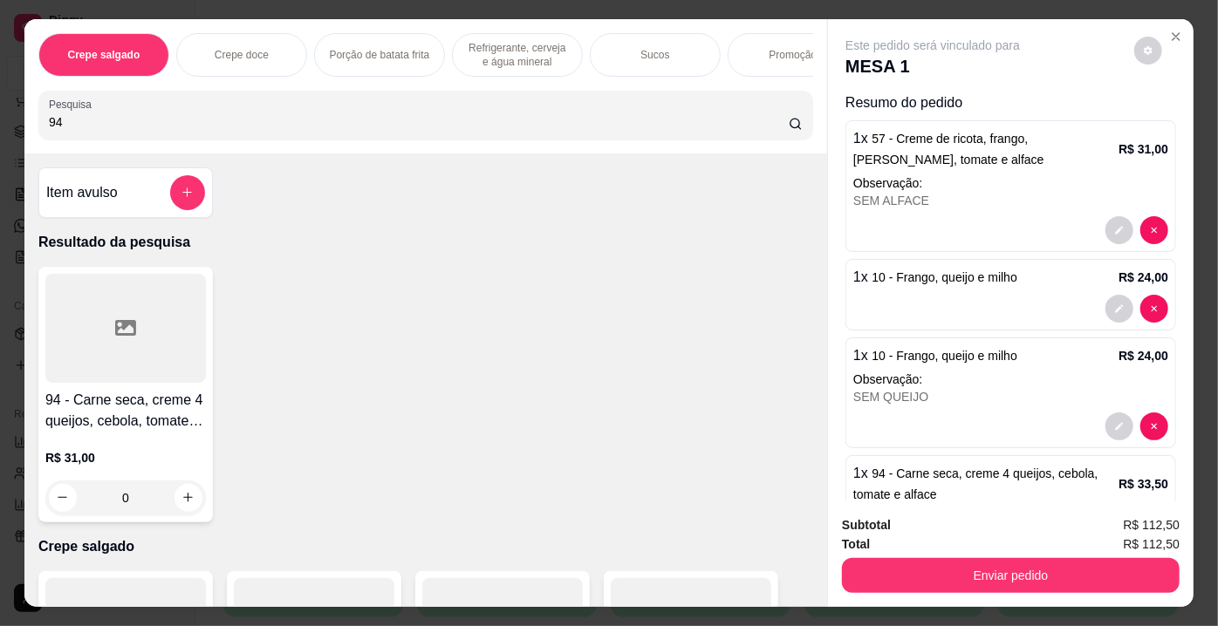
drag, startPoint x: 97, startPoint y: 121, endPoint x: 0, endPoint y: 120, distance: 96.8
click at [0, 120] on div "Crepe salgado Crepe doce Porção de batata frita Refrigerante, cerveja e água mi…" at bounding box center [609, 313] width 1218 height 626
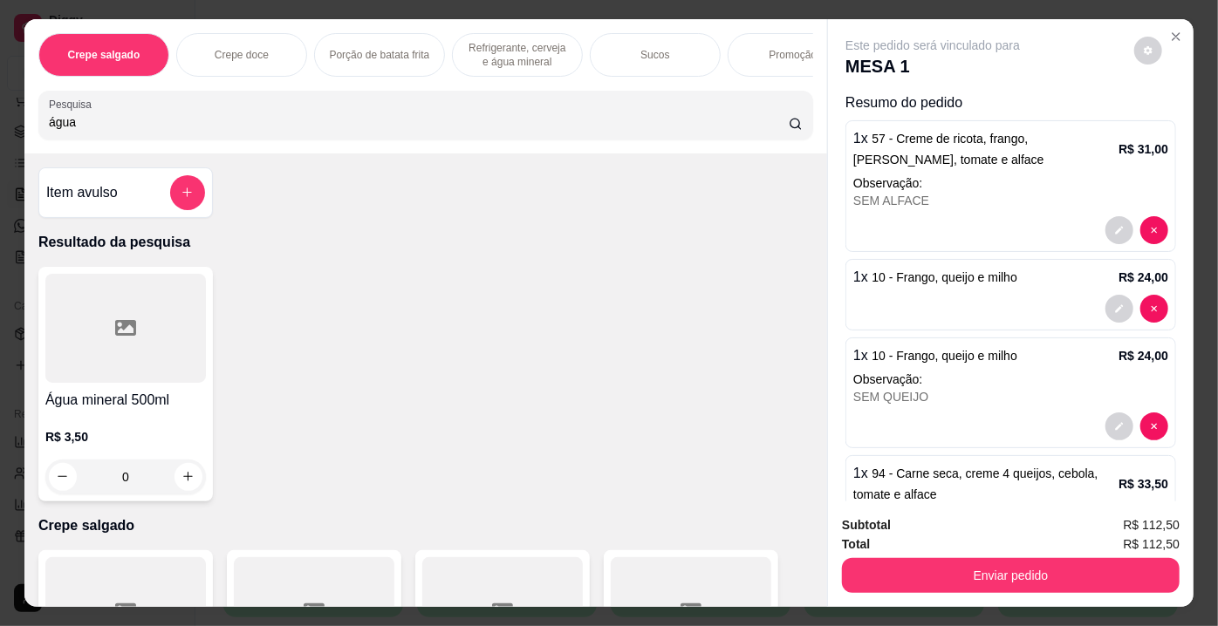
type input "água"
drag, startPoint x: 126, startPoint y: 327, endPoint x: 134, endPoint y: 333, distance: 9.9
click at [134, 333] on div at bounding box center [125, 328] width 161 height 109
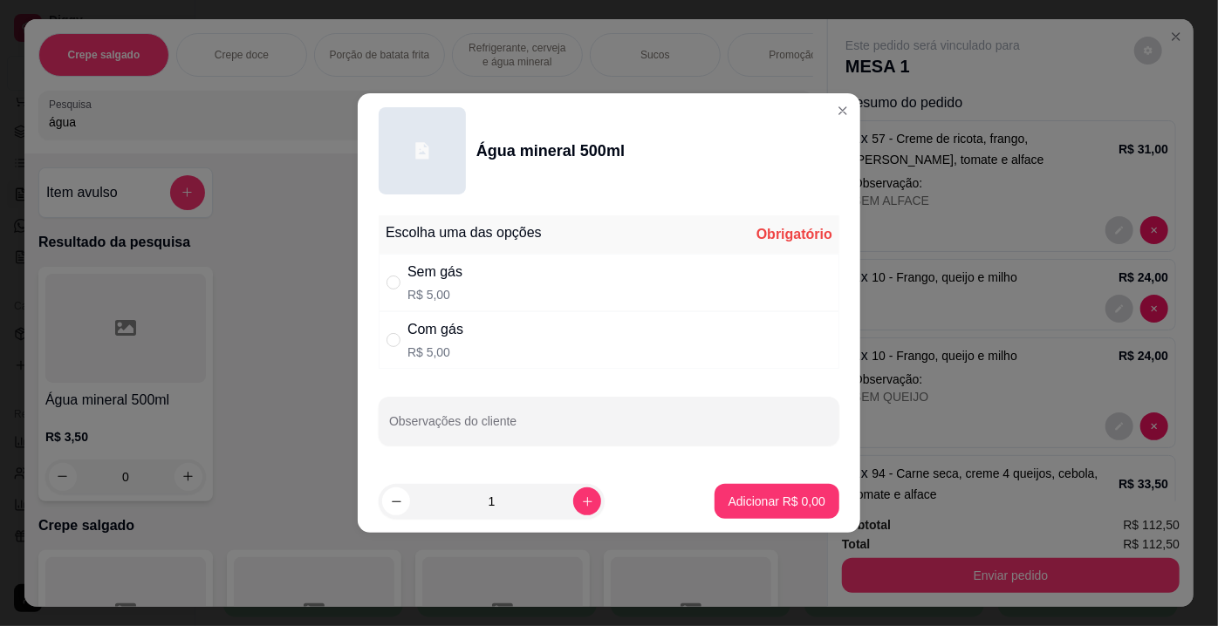
click at [455, 319] on div "Com gás" at bounding box center [435, 329] width 56 height 21
radio input "true"
click at [742, 490] on button "Adicionar R$ 5,00" at bounding box center [776, 502] width 121 height 34
type input "1"
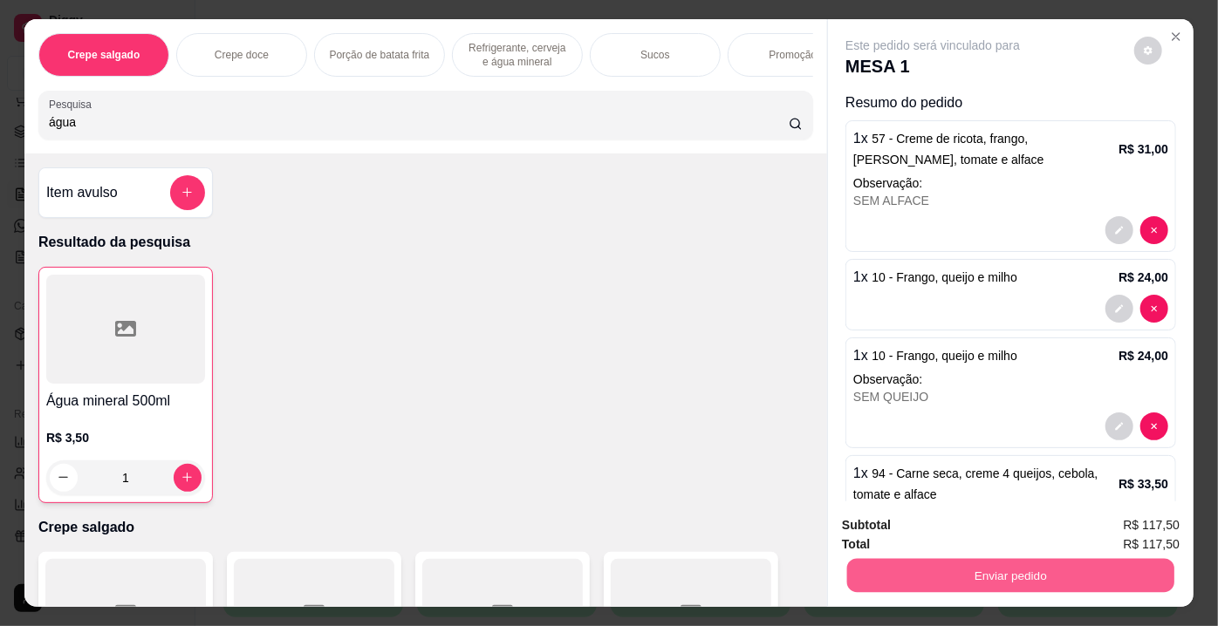
click at [935, 564] on button "Enviar pedido" at bounding box center [1010, 576] width 327 height 34
click at [1119, 520] on button "Enviar pedido" at bounding box center [1134, 527] width 99 height 33
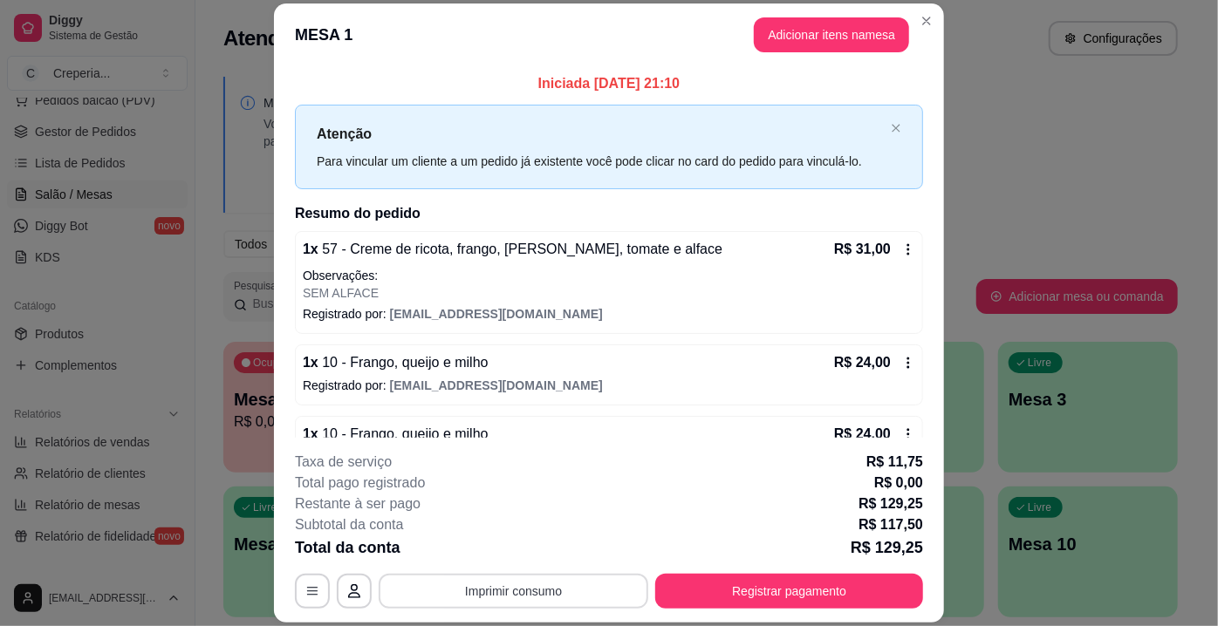
click at [472, 590] on button "Imprimir consumo" at bounding box center [514, 591] width 270 height 35
click at [520, 557] on button "IMPRESSORA" at bounding box center [513, 551] width 122 height 27
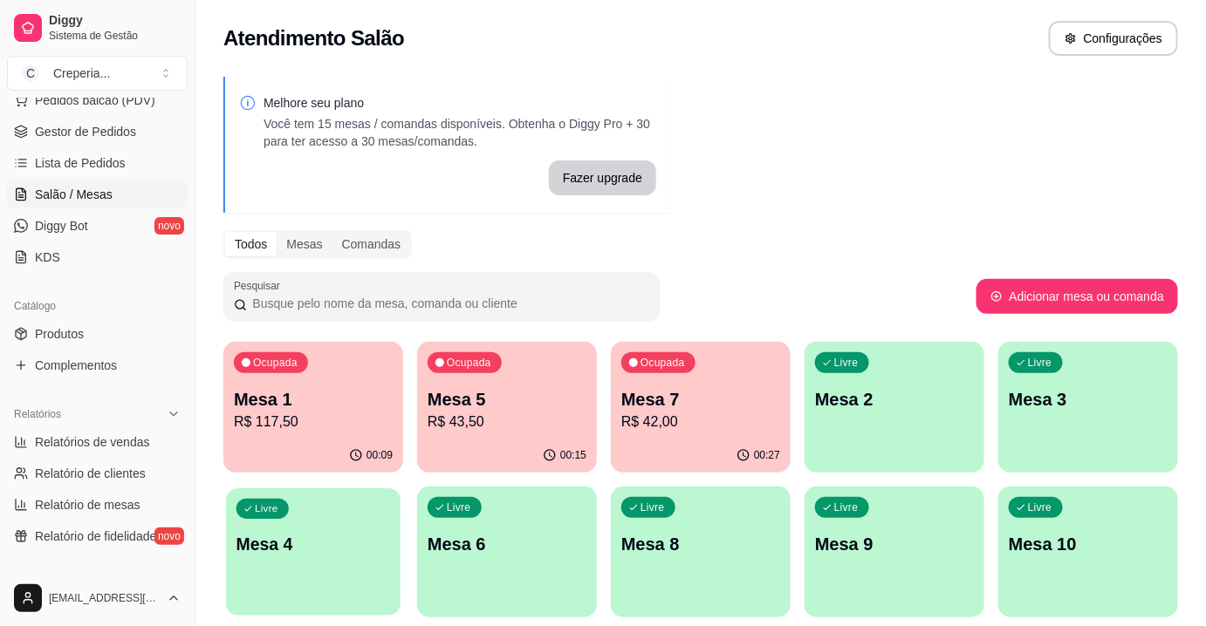
click at [345, 564] on div "Livre Mesa 4" at bounding box center [313, 542] width 174 height 106
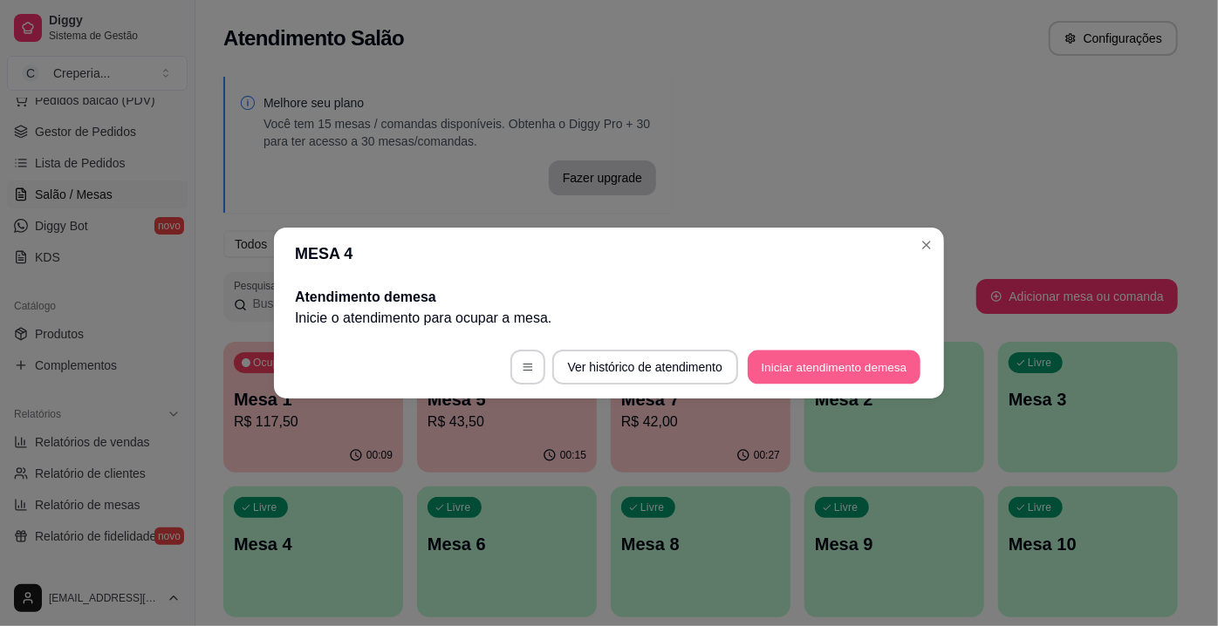
click at [804, 375] on button "Iniciar atendimento de mesa" at bounding box center [834, 368] width 173 height 34
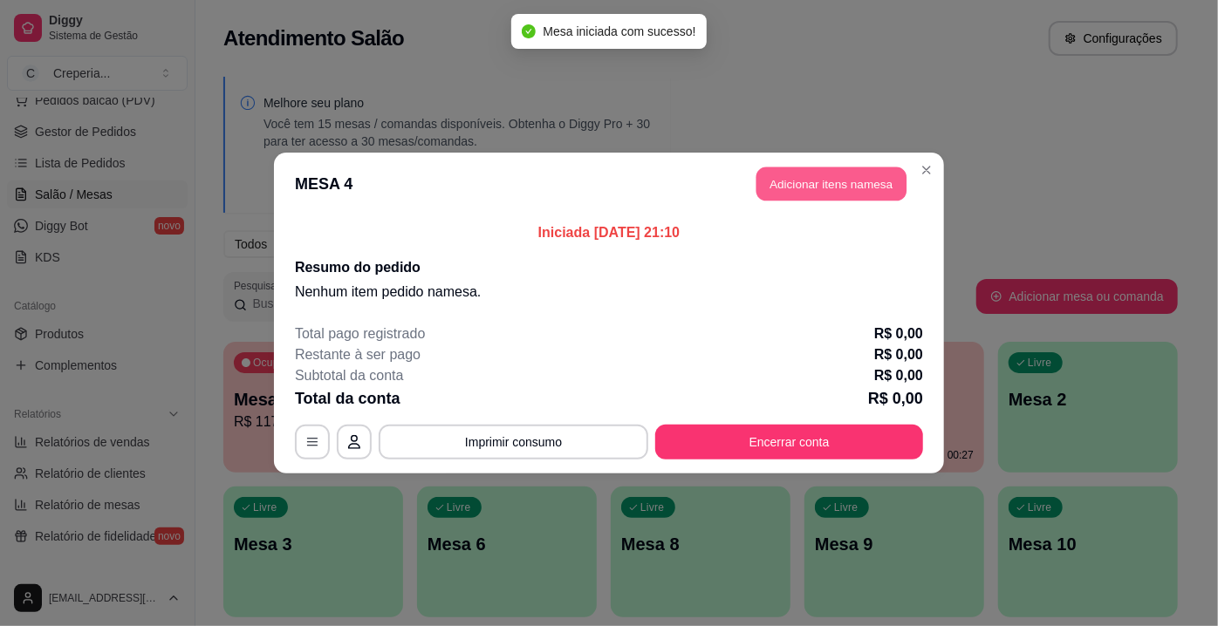
click at [877, 176] on button "Adicionar itens na mesa" at bounding box center [831, 184] width 150 height 34
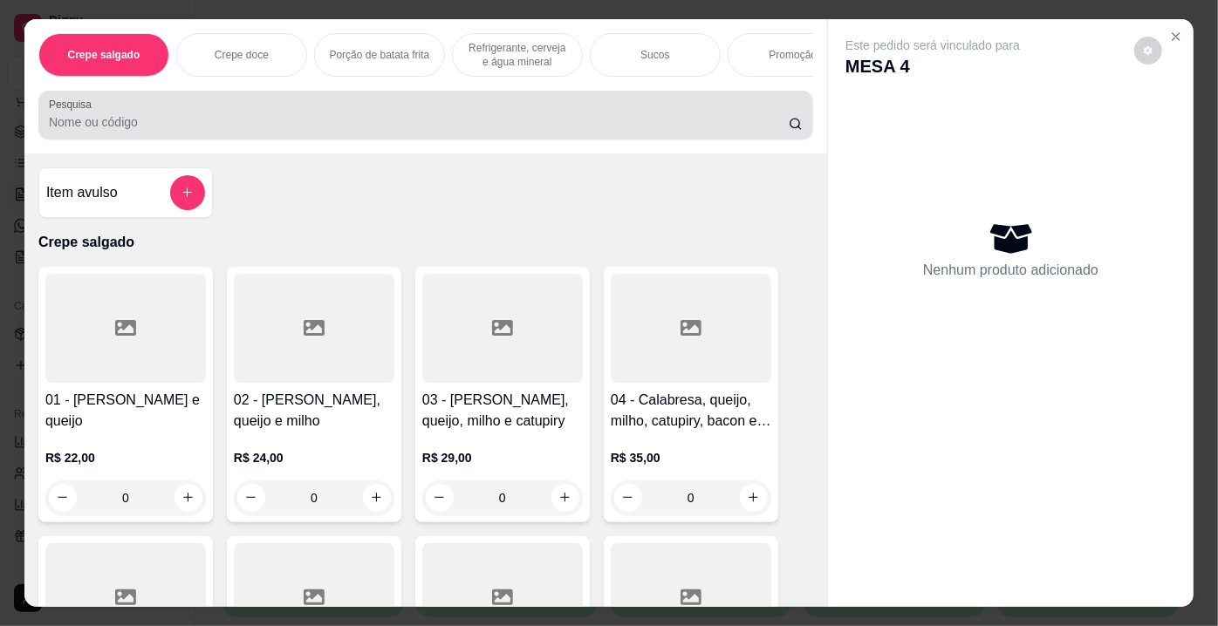
click at [325, 99] on div "Pesquisa" at bounding box center [425, 115] width 775 height 49
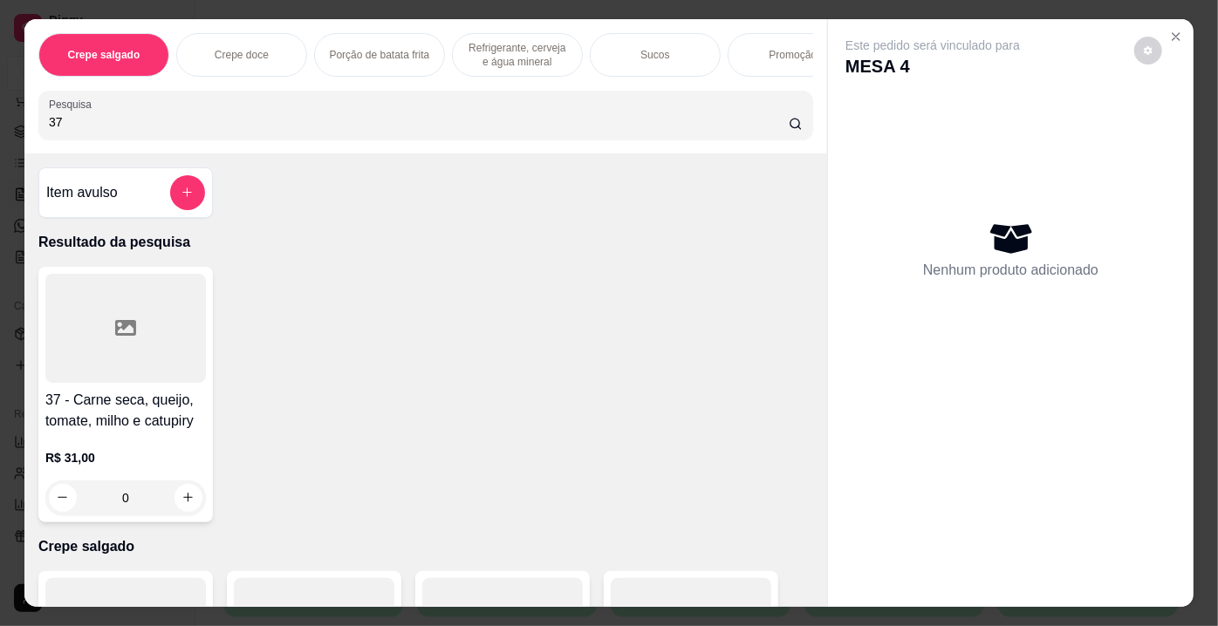
type input "37"
click at [45, 353] on div at bounding box center [125, 328] width 161 height 109
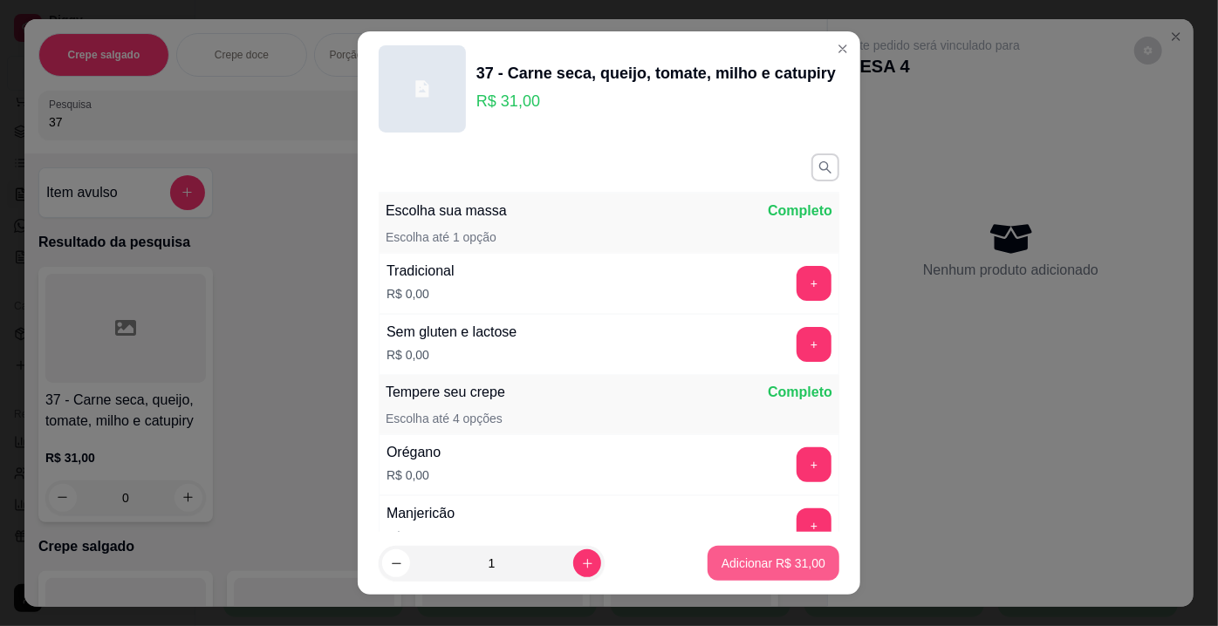
click at [811, 569] on button "Adicionar R$ 31,00" at bounding box center [773, 563] width 132 height 35
type input "1"
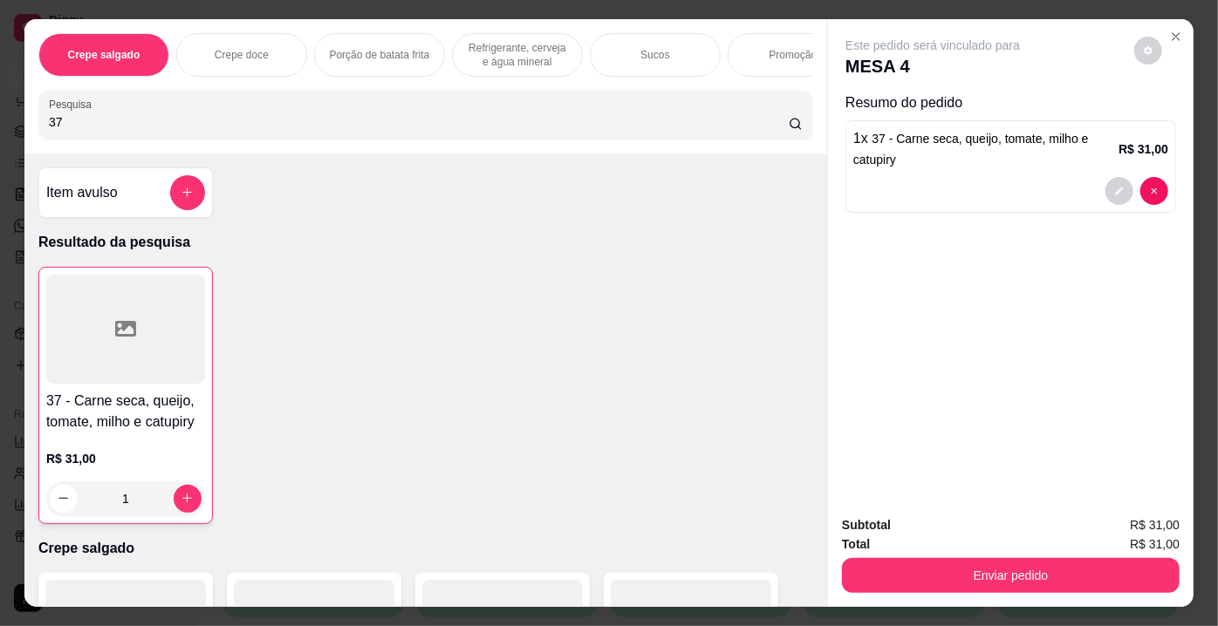
click at [110, 131] on input "37" at bounding box center [419, 121] width 740 height 17
type input "38"
click at [103, 333] on div at bounding box center [125, 328] width 161 height 109
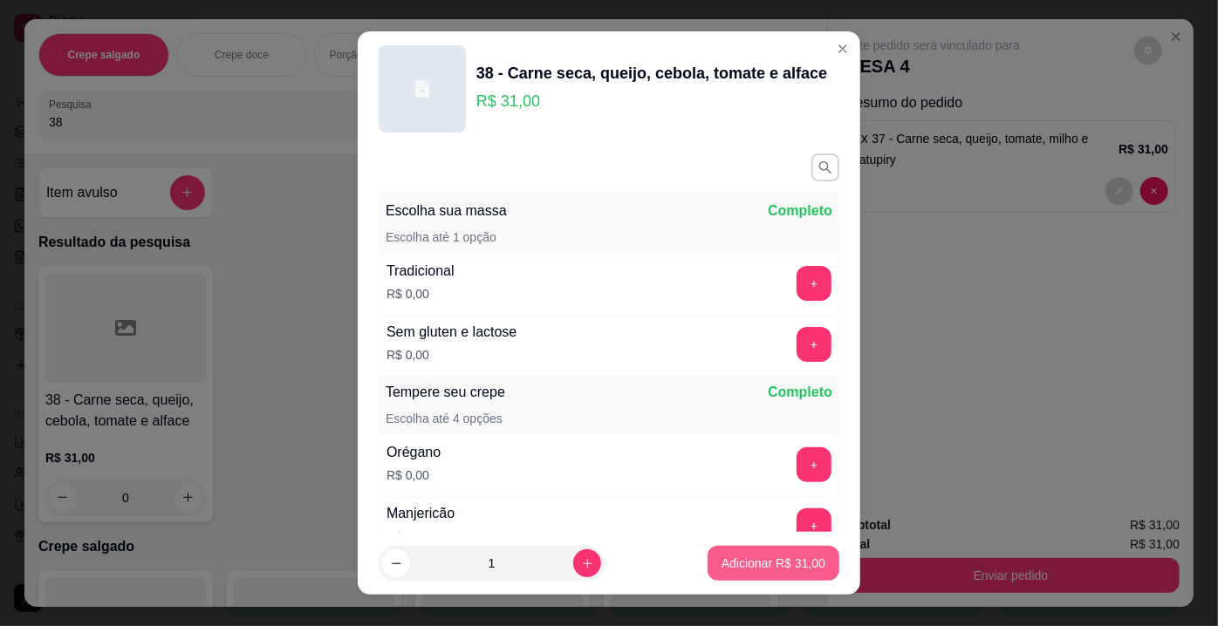
click at [749, 563] on p "Adicionar R$ 31,00" at bounding box center [773, 563] width 104 height 17
type input "1"
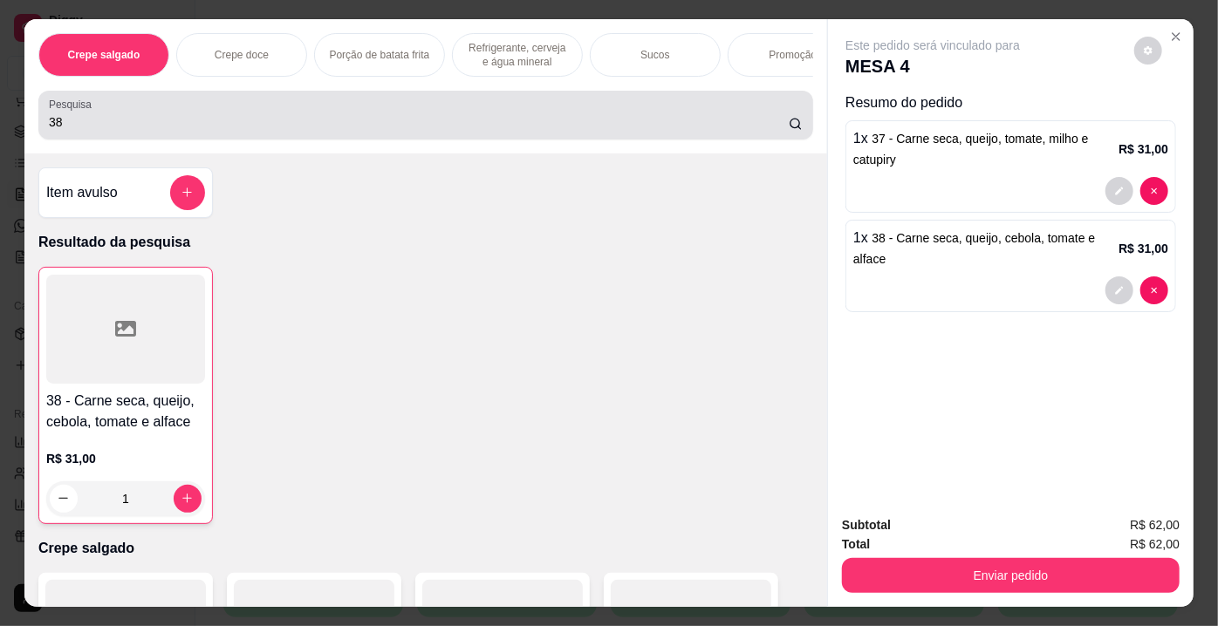
click at [270, 140] on div "Pesquisa 38" at bounding box center [425, 115] width 775 height 49
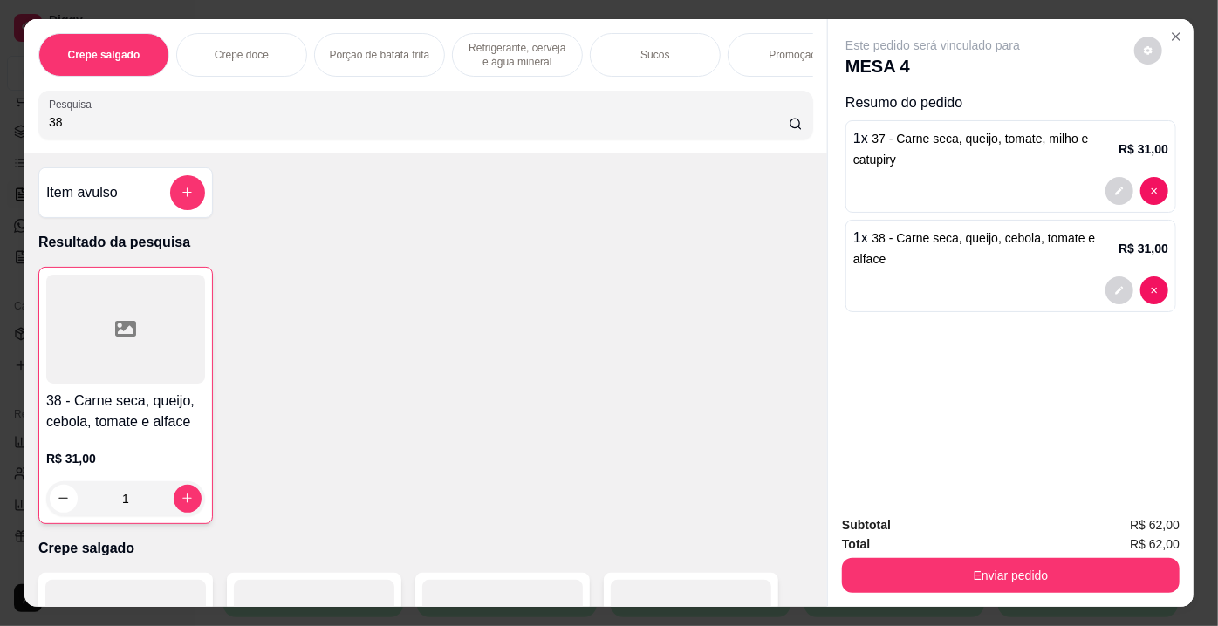
type input "3"
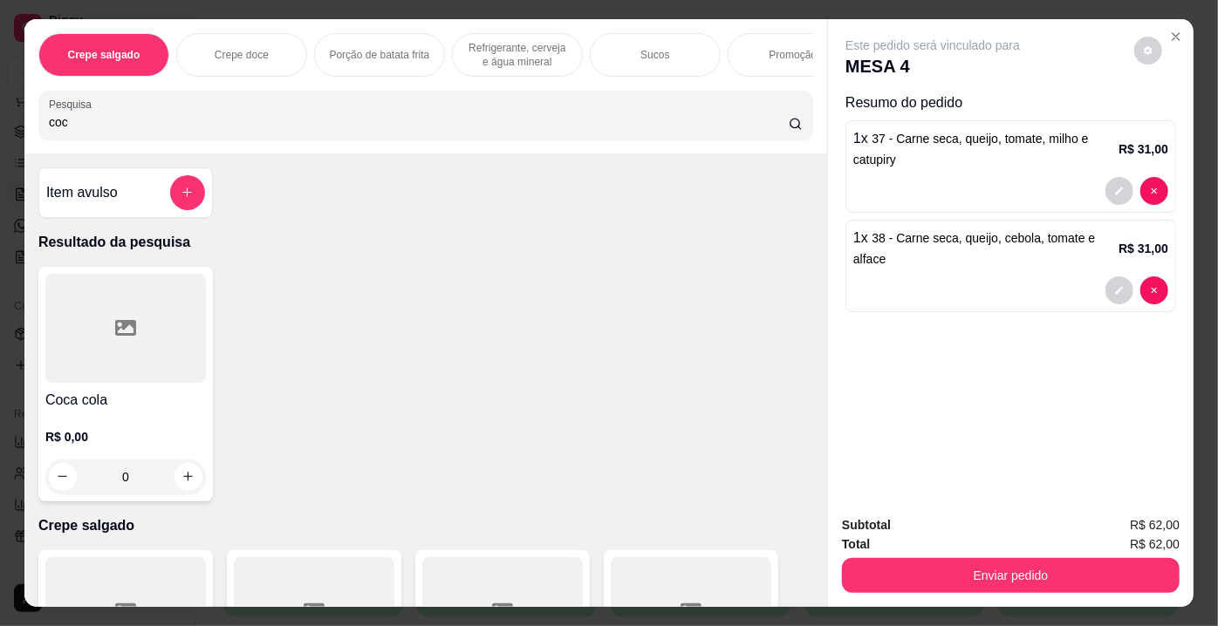
type input "coc"
click at [95, 347] on div at bounding box center [125, 328] width 161 height 109
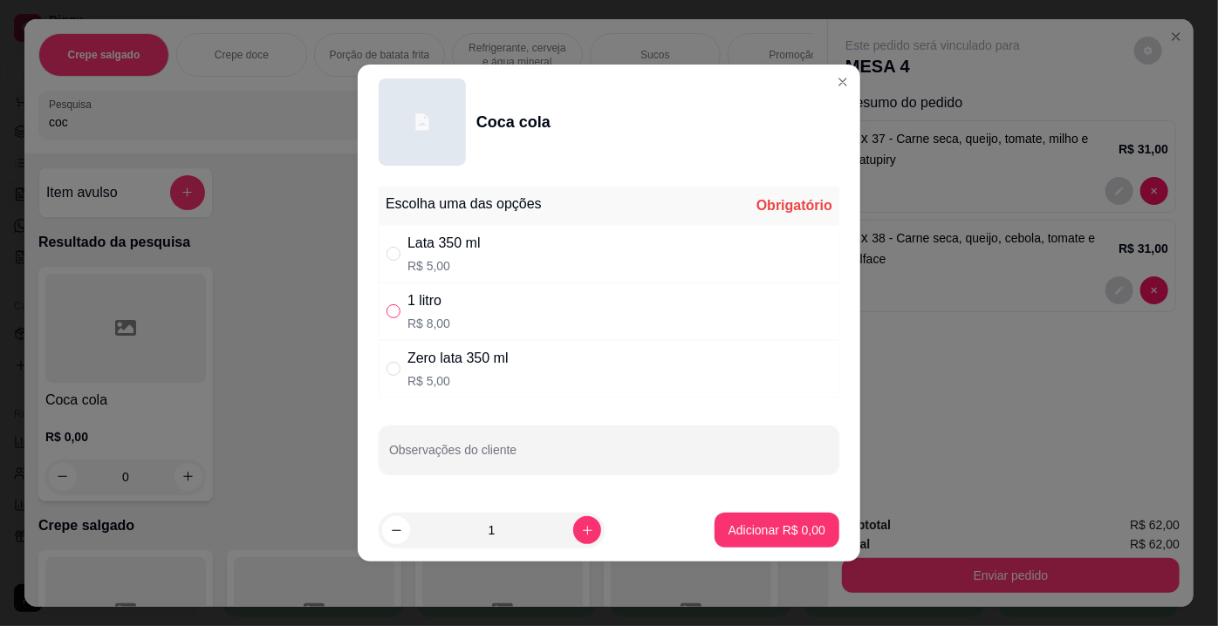
click at [387, 311] on input "" at bounding box center [393, 311] width 14 height 14
radio input "true"
click at [748, 513] on button "Adicionar R$ 8,00" at bounding box center [776, 530] width 125 height 35
type input "1"
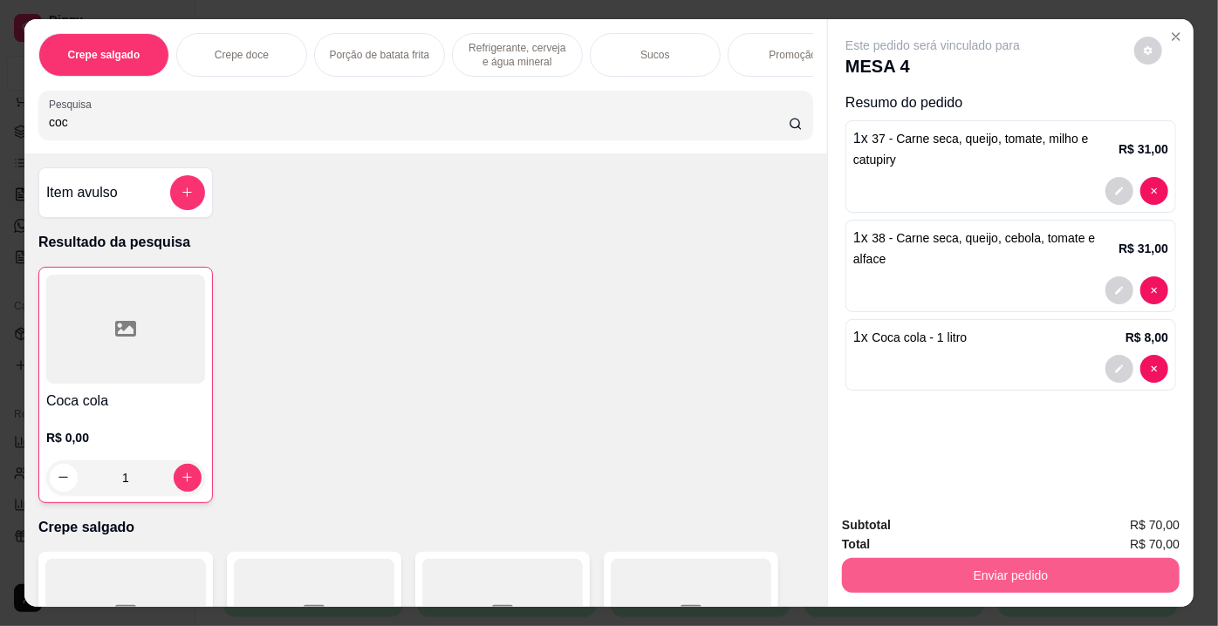
click at [960, 558] on button "Enviar pedido" at bounding box center [1011, 575] width 338 height 35
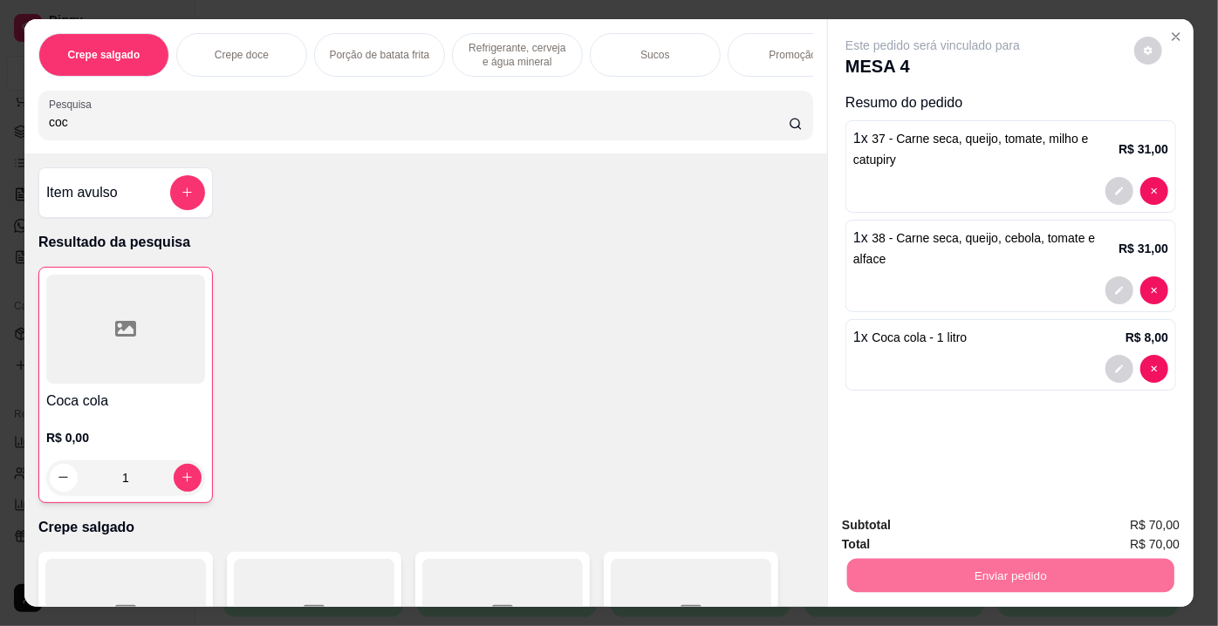
click at [1101, 516] on button "Enviar pedido" at bounding box center [1135, 527] width 96 height 32
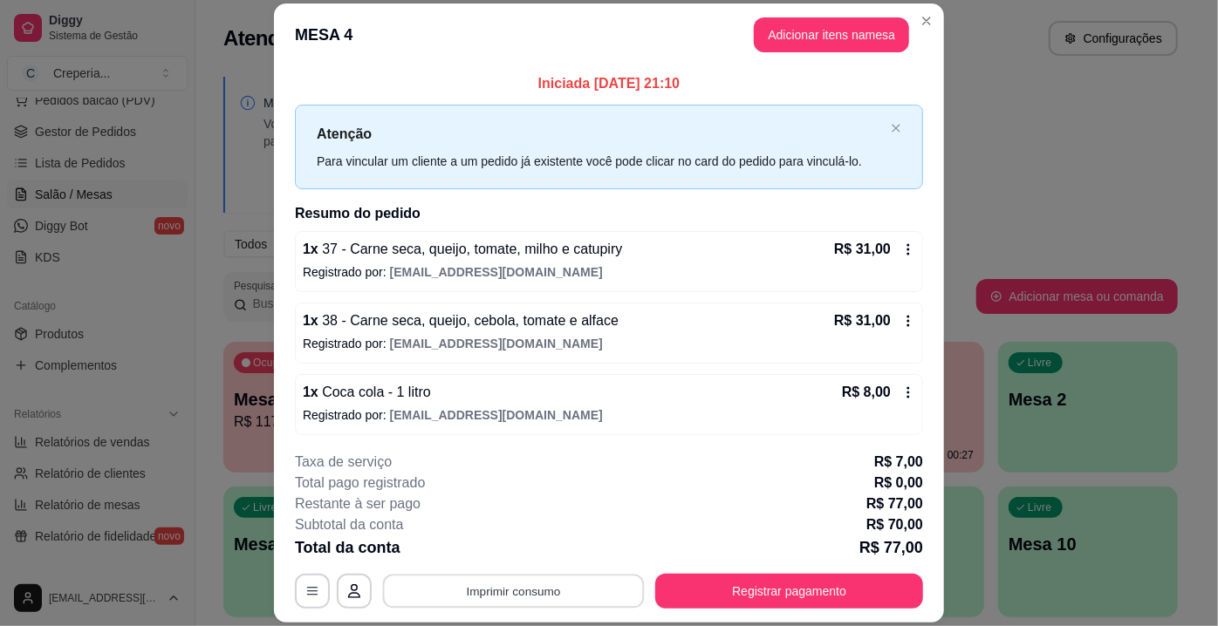
click at [526, 601] on button "Imprimir consumo" at bounding box center [514, 592] width 262 height 34
click at [523, 563] on button "IMPRESSORA" at bounding box center [513, 552] width 126 height 28
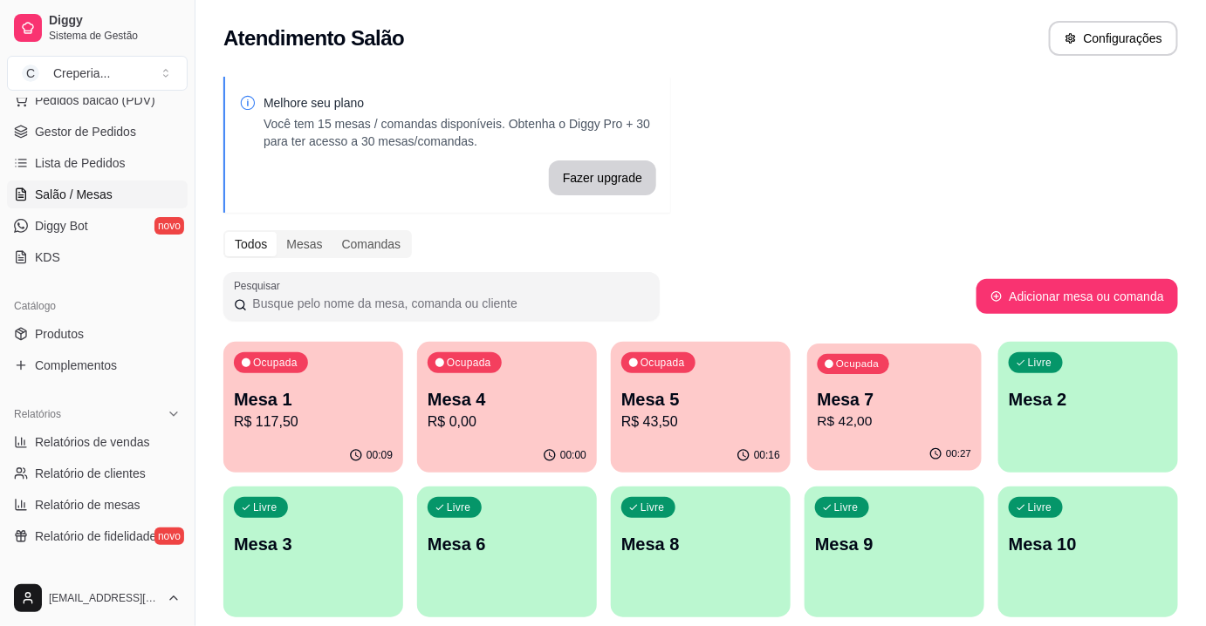
click at [855, 419] on p "R$ 42,00" at bounding box center [894, 422] width 154 height 20
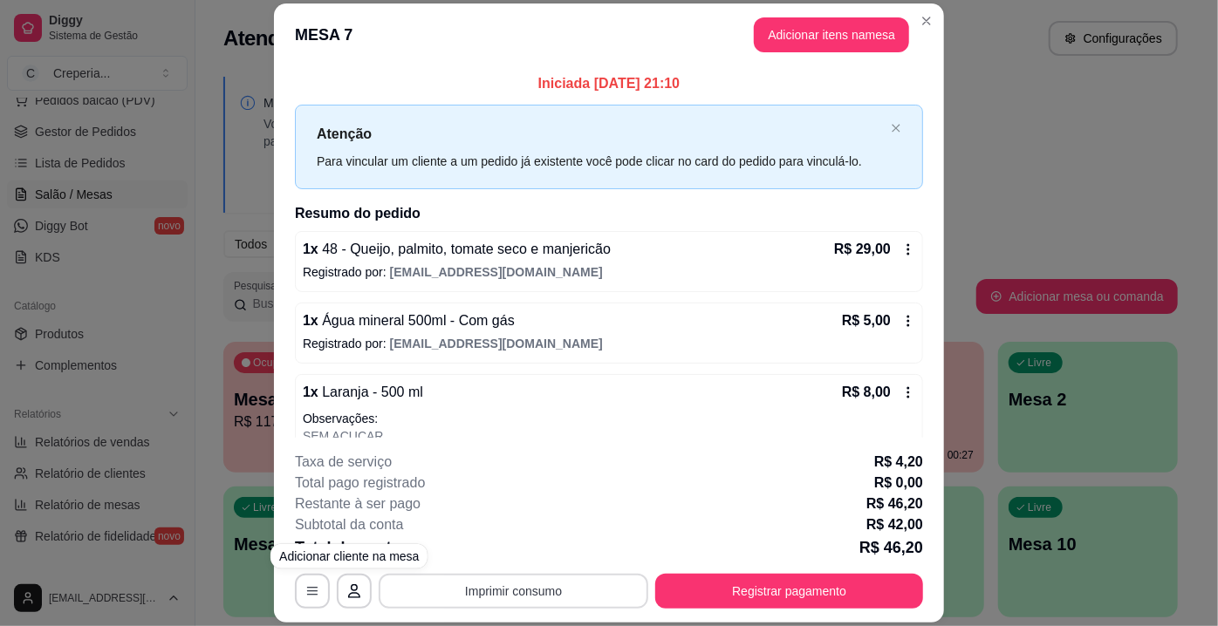
click at [448, 596] on button "Imprimir consumo" at bounding box center [514, 591] width 270 height 35
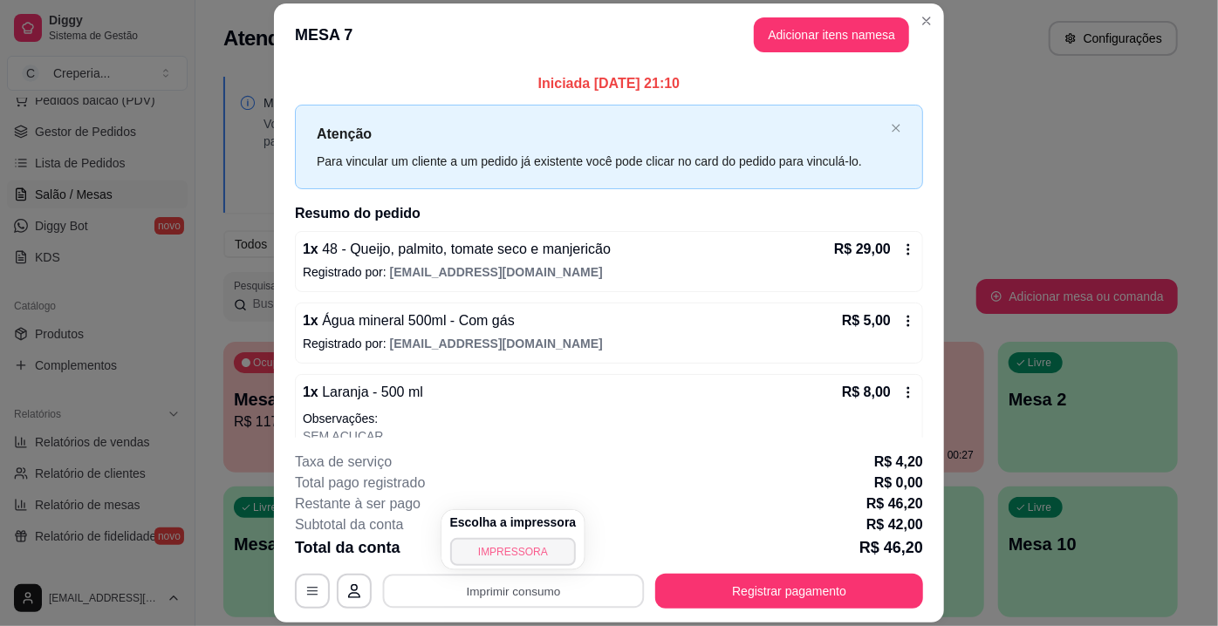
click at [472, 545] on button "IMPRESSORA" at bounding box center [513, 552] width 126 height 28
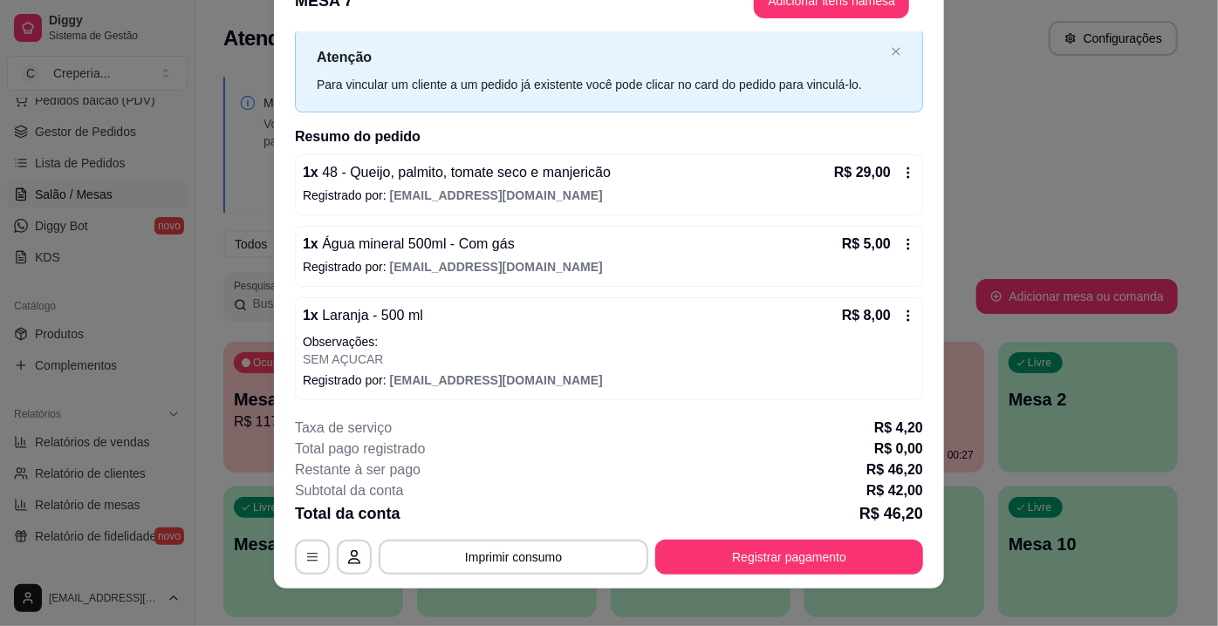
scroll to position [52, 0]
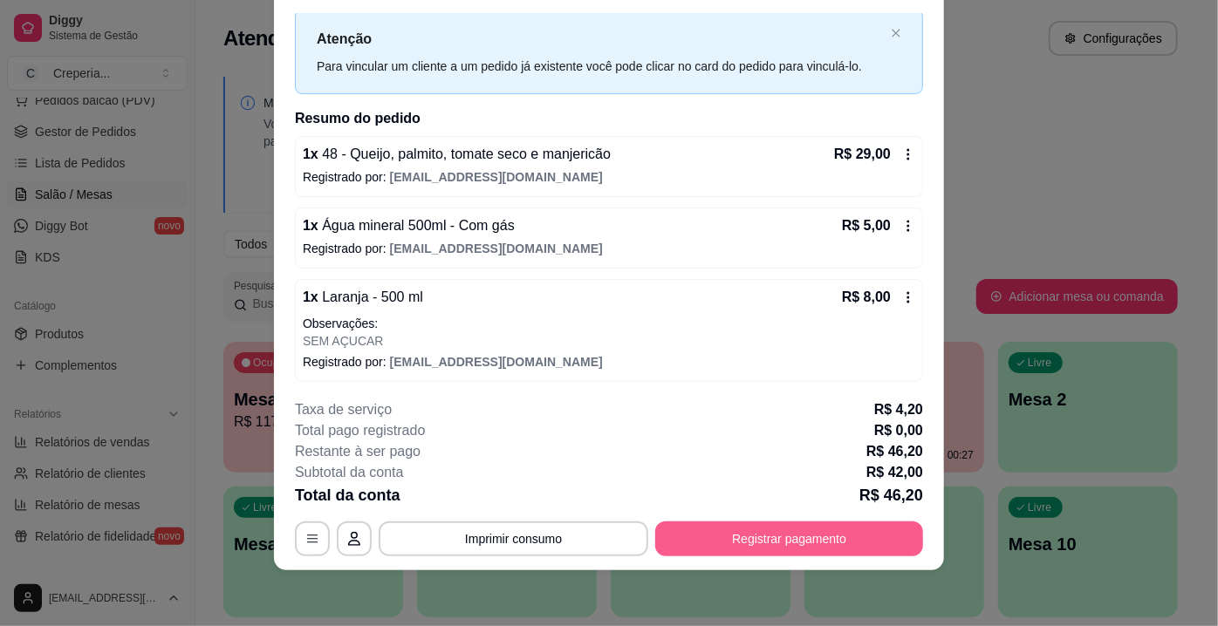
click at [707, 552] on button "Registrar pagamento" at bounding box center [789, 539] width 268 height 35
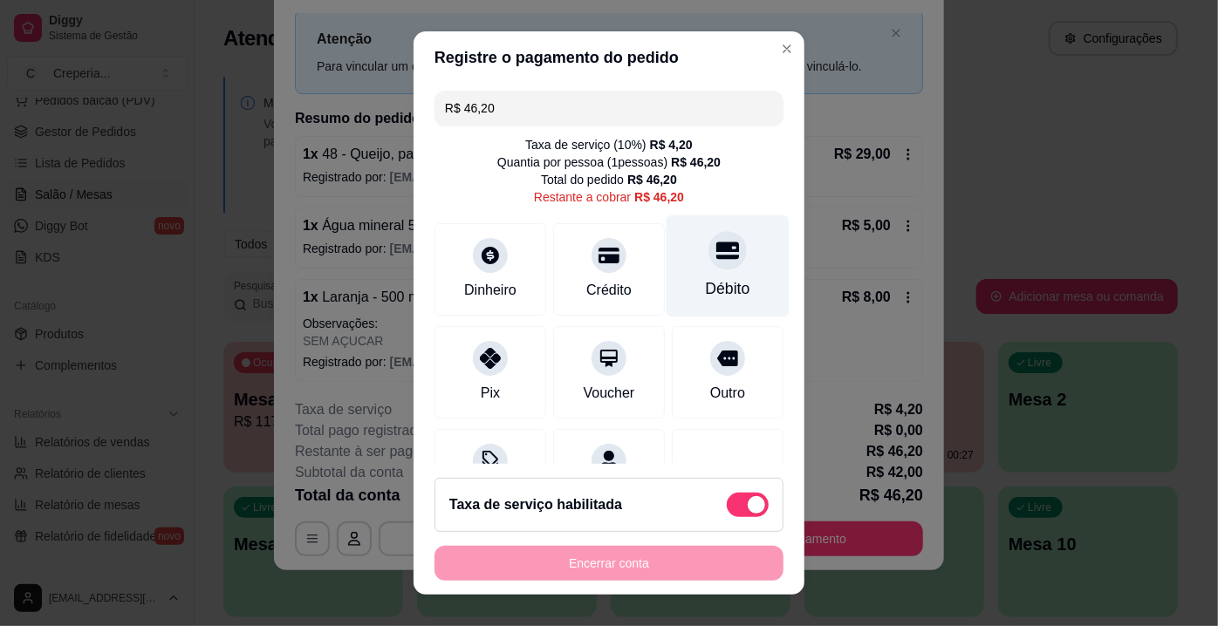
click at [731, 255] on div "Débito" at bounding box center [727, 266] width 123 height 102
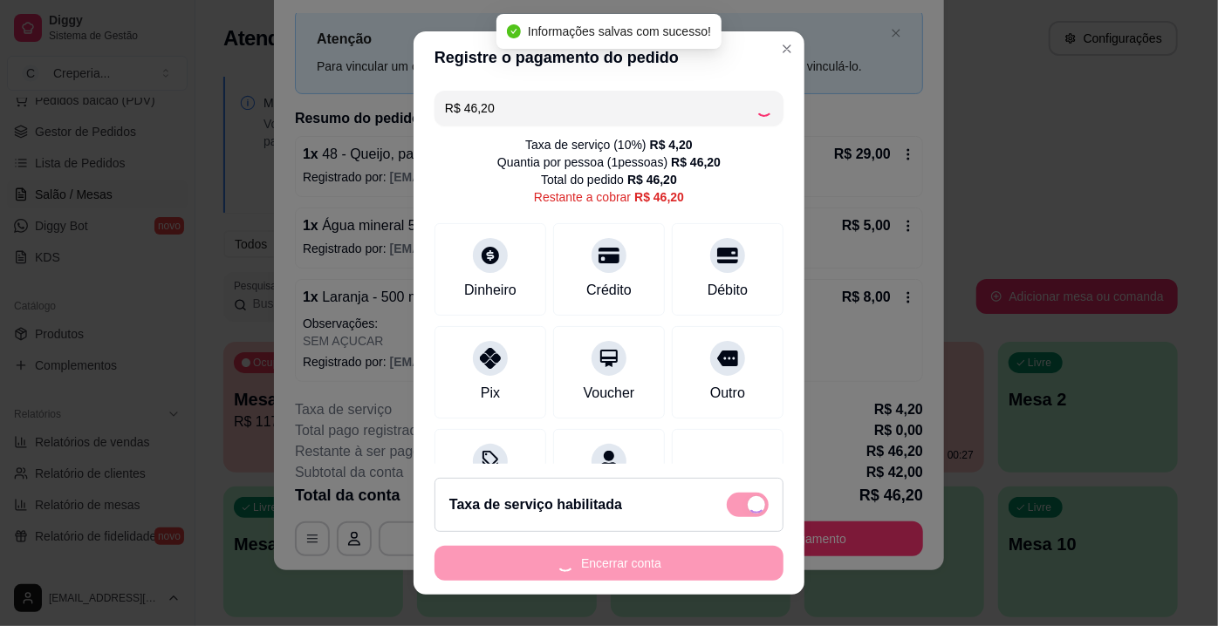
type input "R$ 0,00"
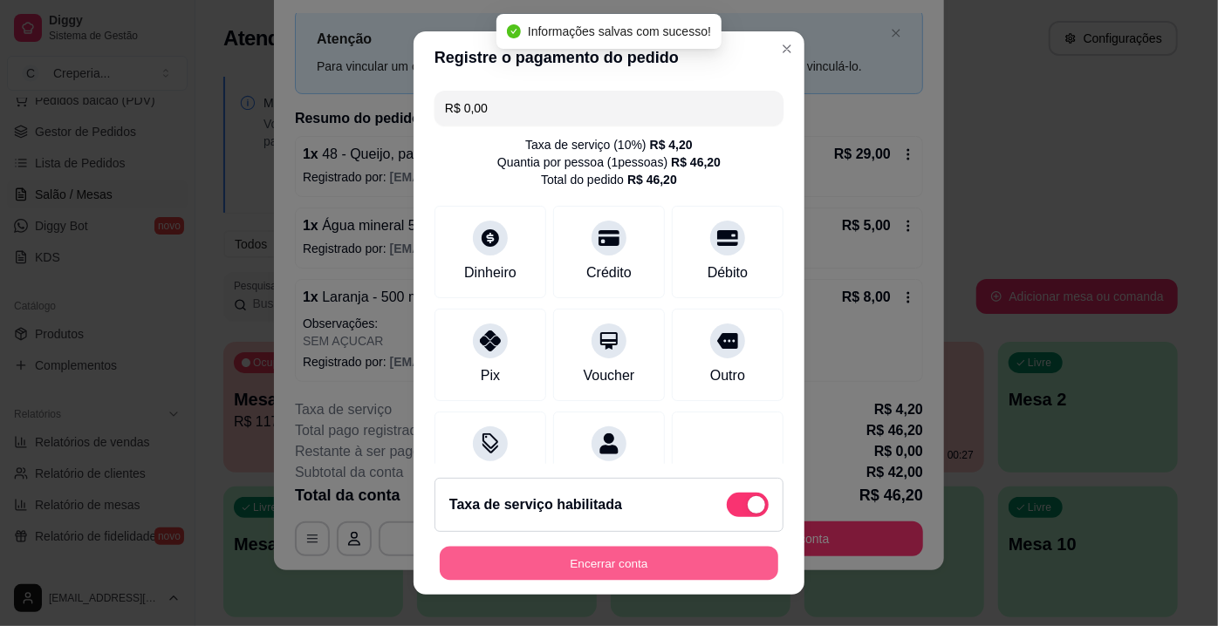
click at [569, 571] on button "Encerrar conta" at bounding box center [609, 564] width 338 height 34
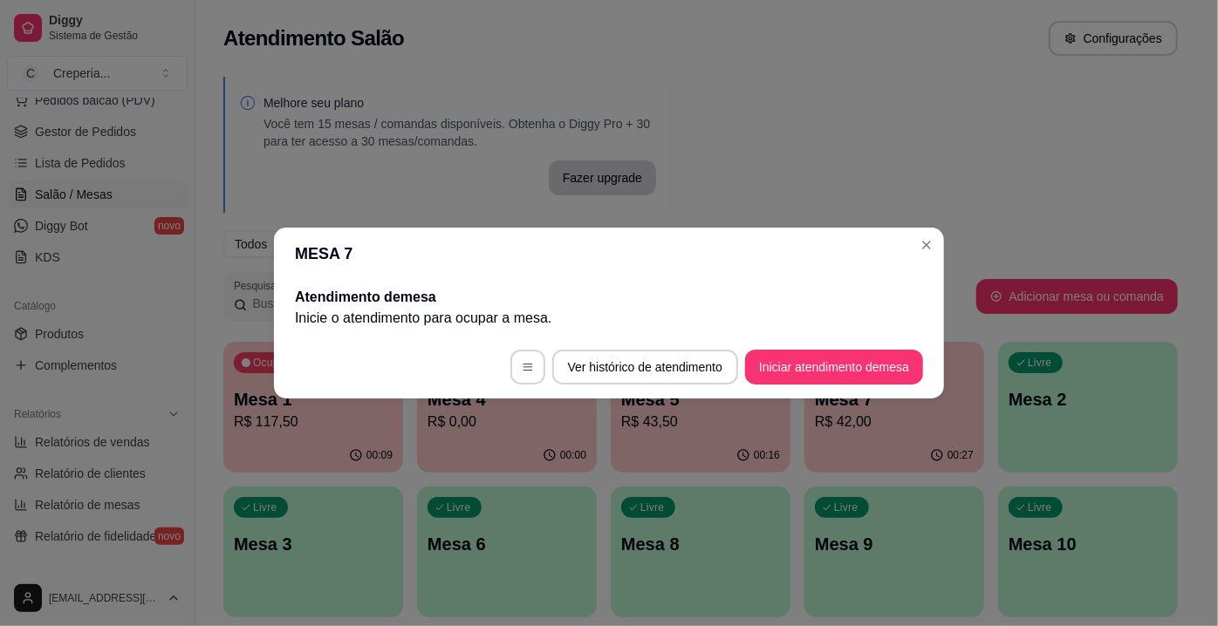
scroll to position [0, 0]
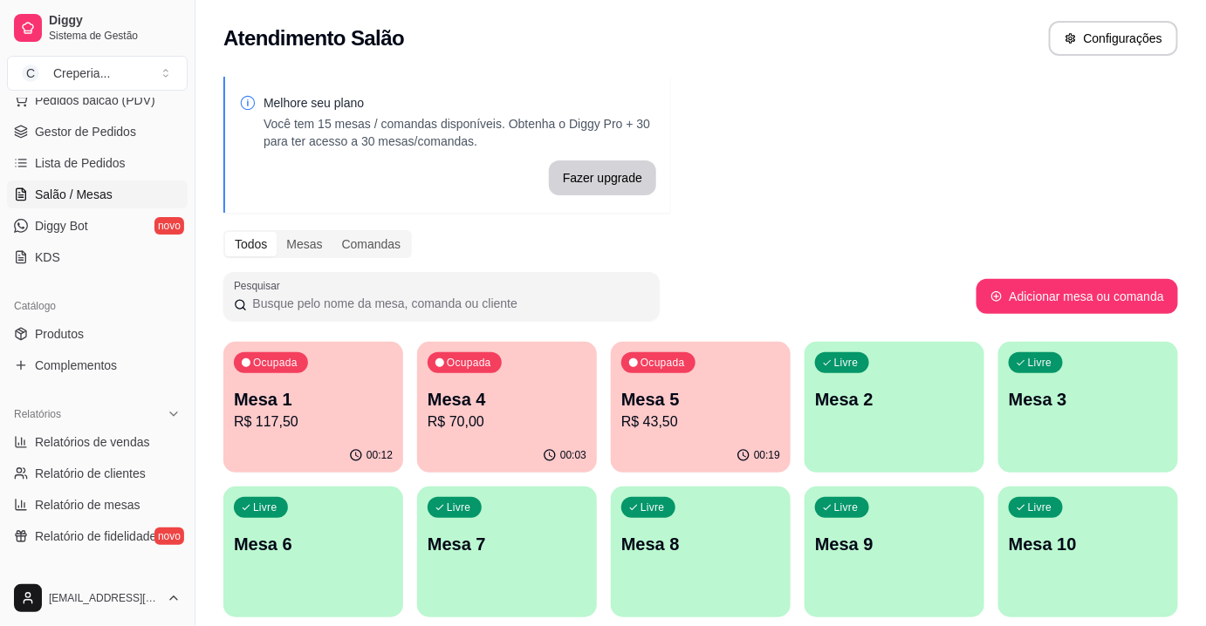
click at [797, 573] on div "Ocupada Mesa 1 R$ 117,50 00:12 Ocupada Mesa 4 R$ 70,00 00:03 Ocupada Mesa 5 R$ …" at bounding box center [700, 552] width 954 height 420
click at [757, 566] on div "Livre Mesa 8" at bounding box center [700, 542] width 174 height 106
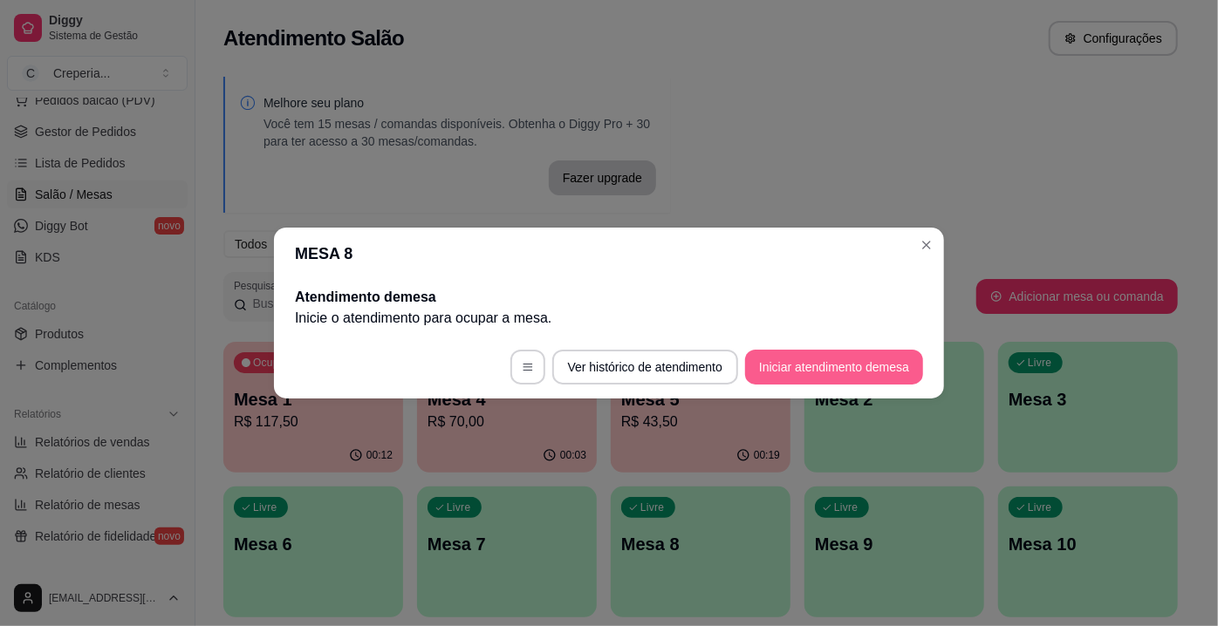
click at [853, 382] on button "Iniciar atendimento de mesa" at bounding box center [834, 367] width 178 height 35
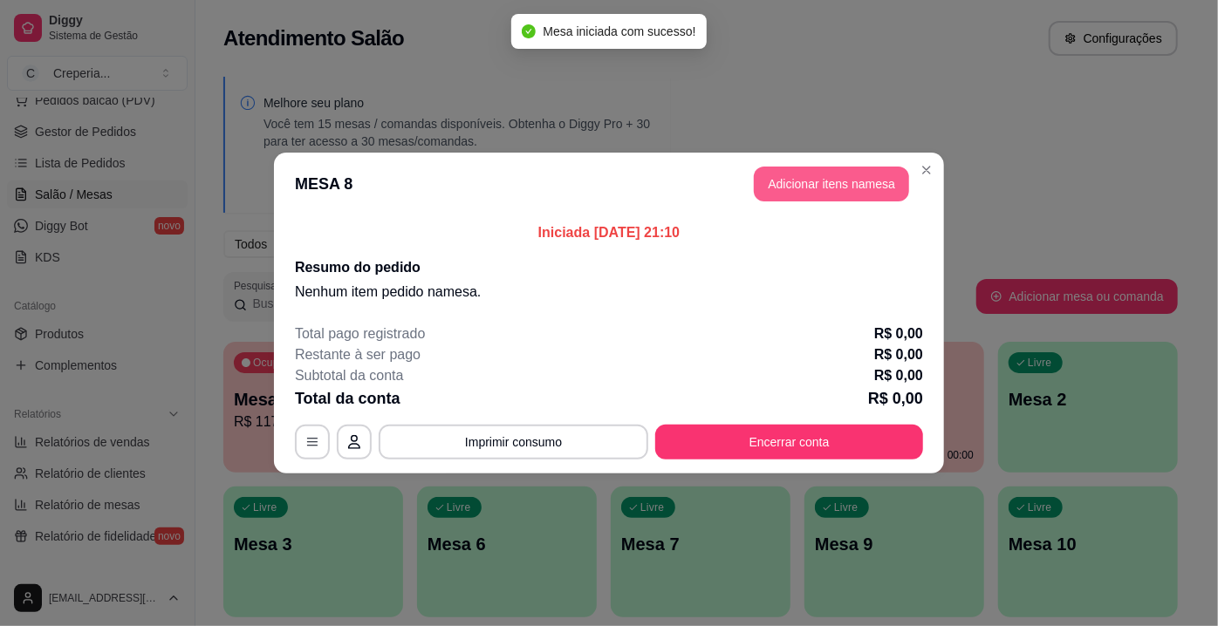
click at [815, 174] on button "Adicionar itens na mesa" at bounding box center [831, 184] width 155 height 35
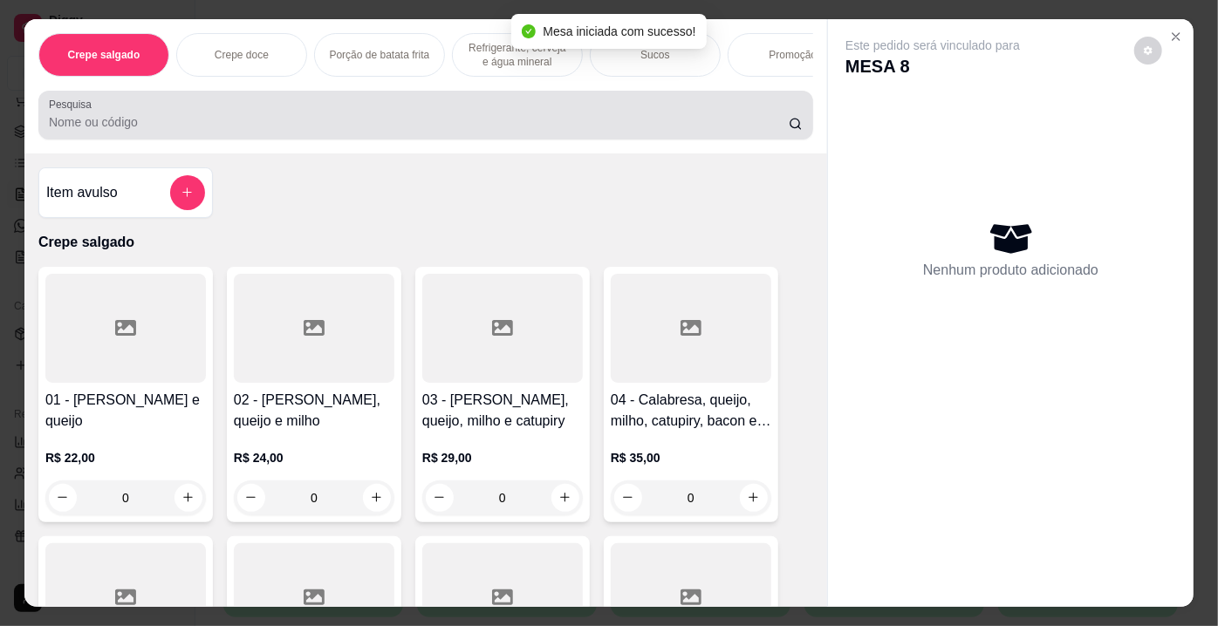
click at [356, 133] on div at bounding box center [426, 115] width 754 height 35
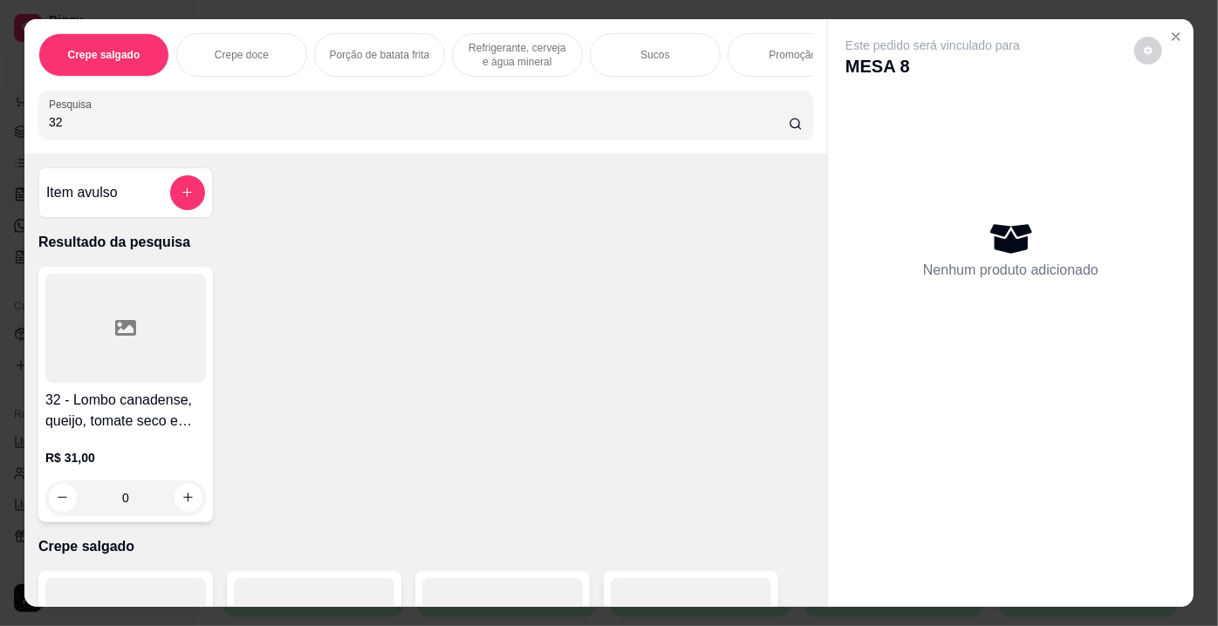
type input "32"
click at [117, 267] on div "Item avulso Resultado da pesquisa 32 - Lombo canadense, queijo, tomate seco e r…" at bounding box center [425, 381] width 803 height 454
drag, startPoint x: 111, startPoint y: 289, endPoint x: 116, endPoint y: 277, distance: 12.5
click at [116, 277] on div "32 - Lombo canadense, queijo, tomate seco e rúcula R$ 31,00 0" at bounding box center [125, 395] width 174 height 256
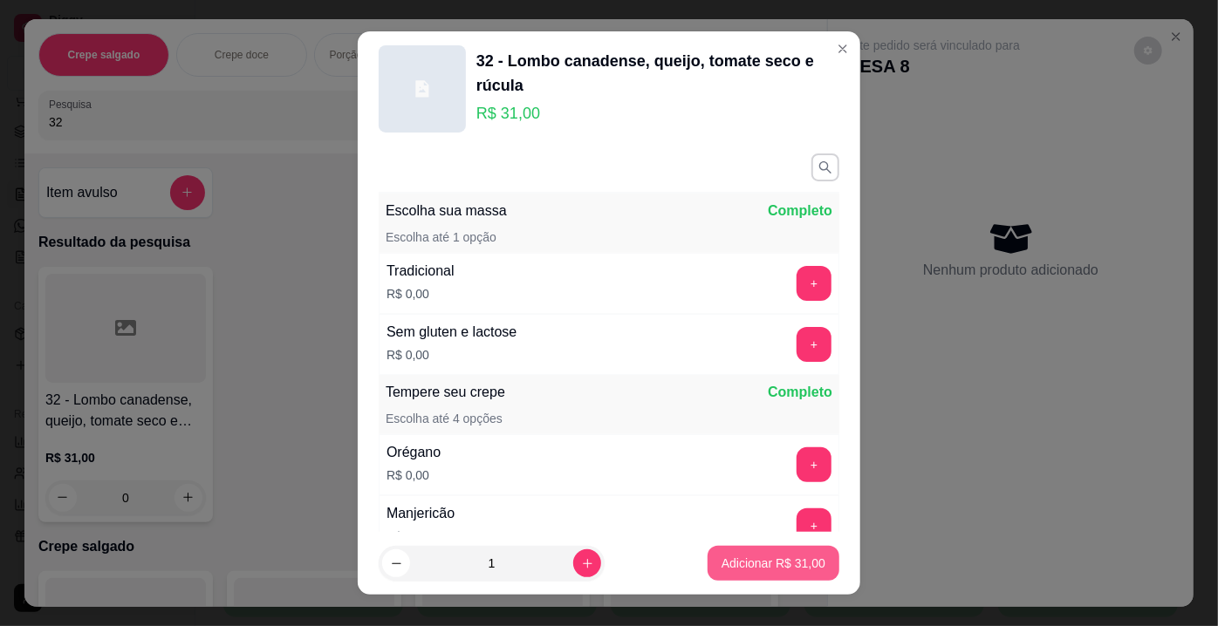
click at [774, 569] on p "Adicionar R$ 31,00" at bounding box center [773, 563] width 104 height 17
type input "1"
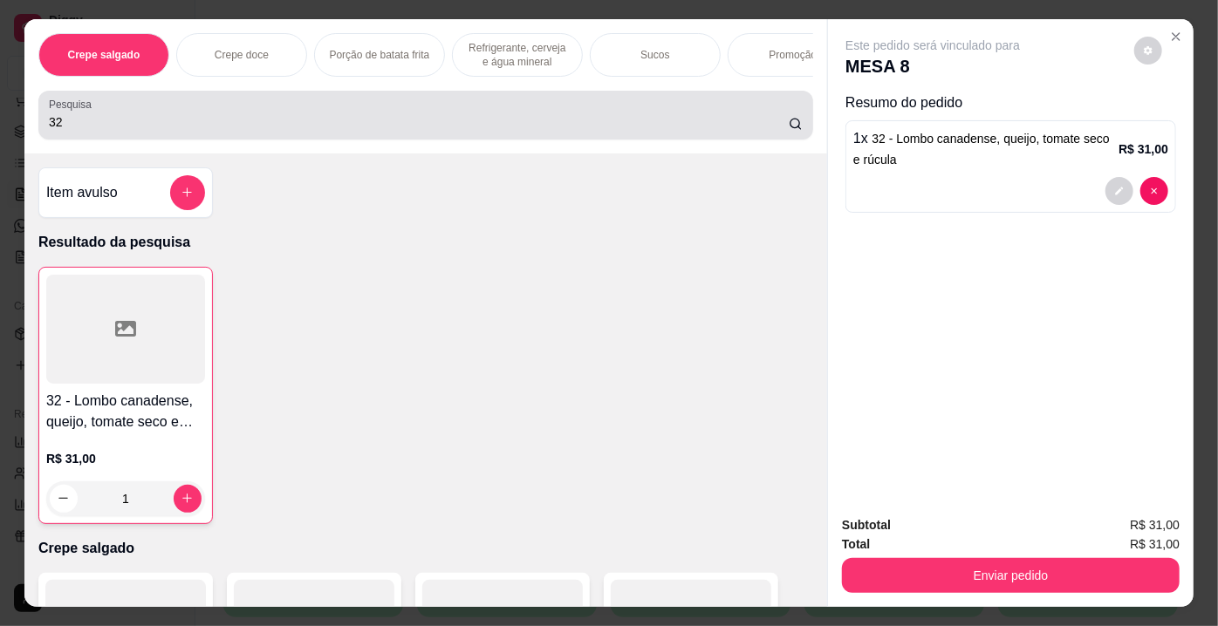
click at [461, 110] on div "32" at bounding box center [426, 115] width 754 height 35
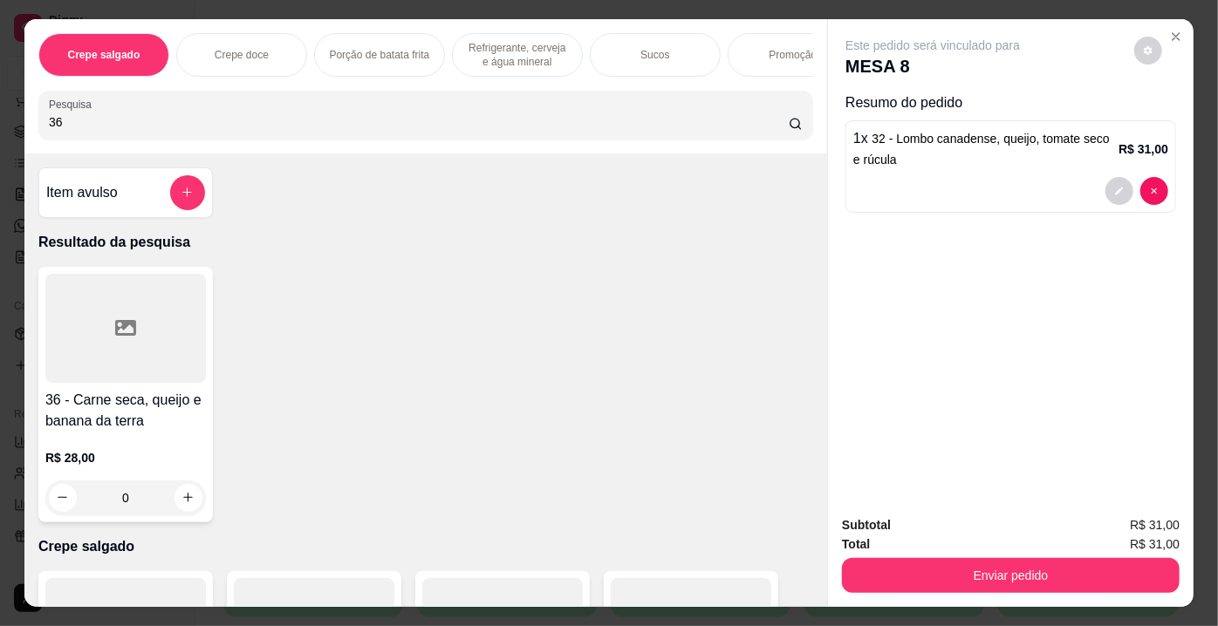
type input "36"
click at [88, 354] on div at bounding box center [125, 328] width 161 height 109
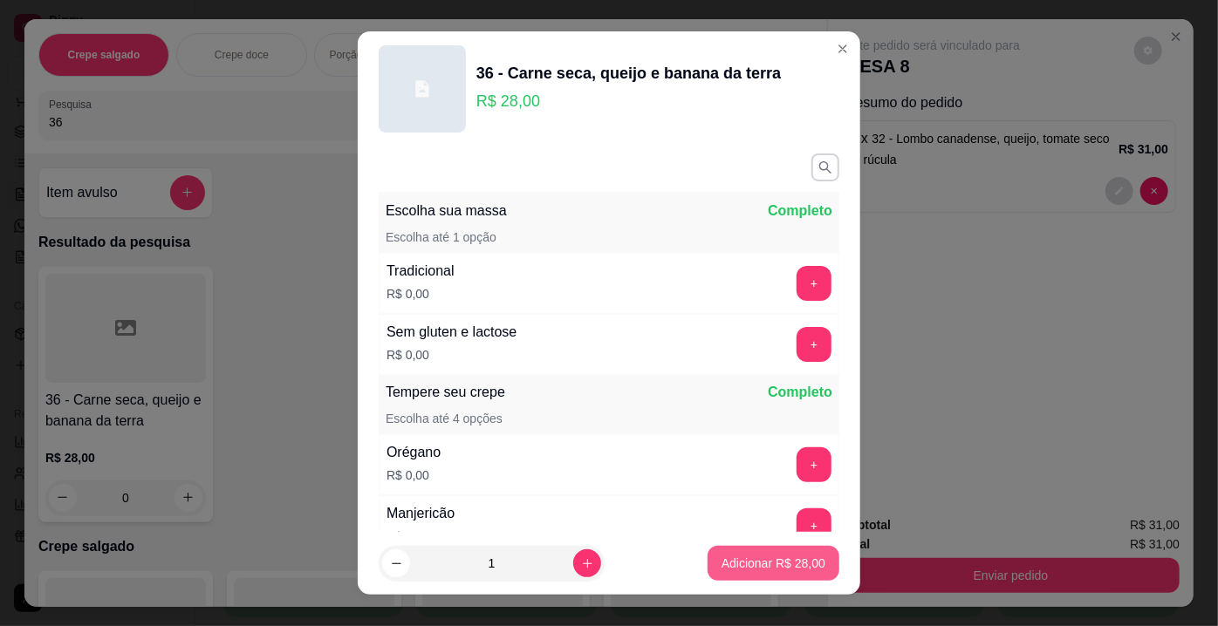
click at [725, 562] on p "Adicionar R$ 28,00" at bounding box center [773, 563] width 104 height 17
type input "1"
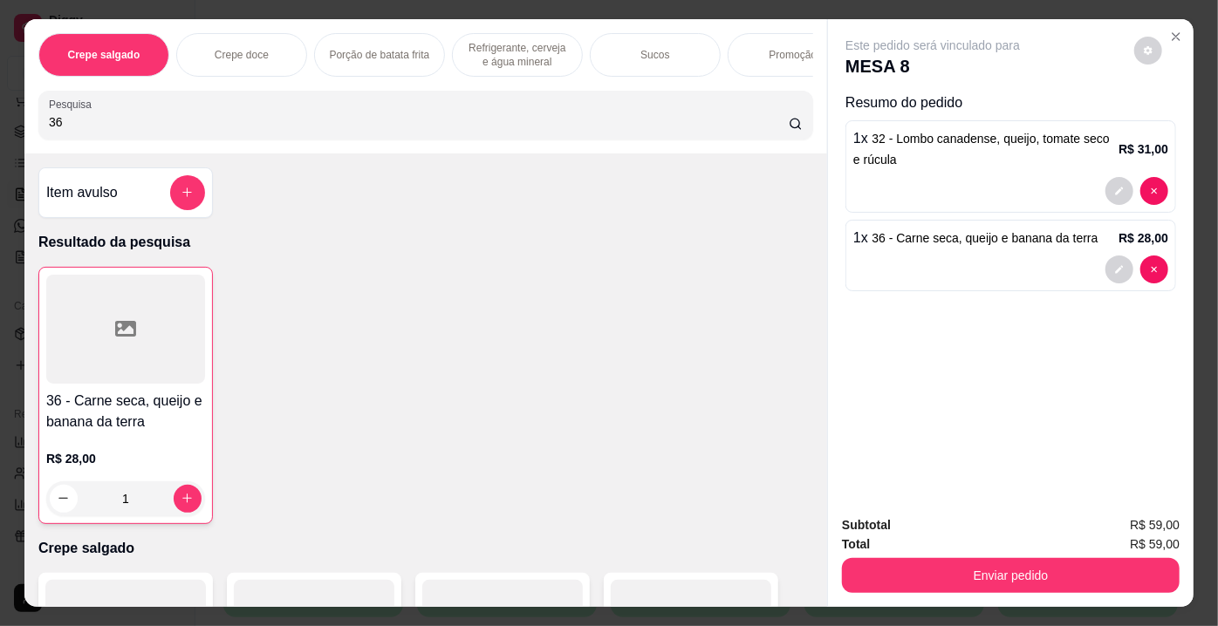
click at [538, 126] on input "36" at bounding box center [419, 121] width 740 height 17
click at [169, 299] on div at bounding box center [125, 329] width 159 height 109
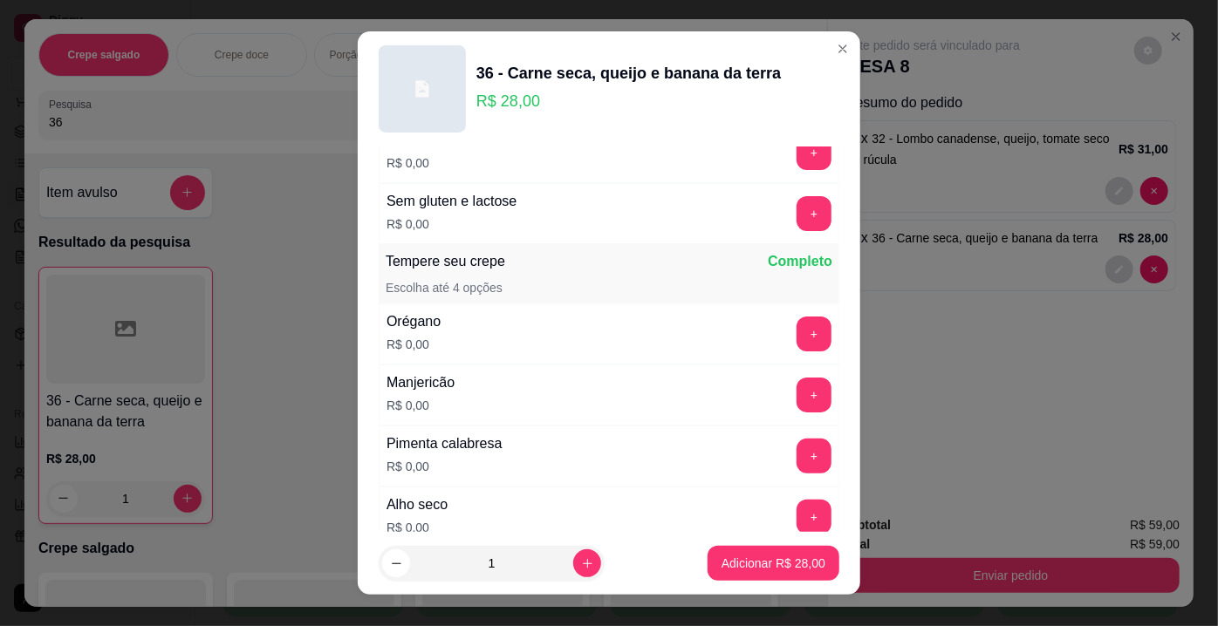
scroll to position [158, 0]
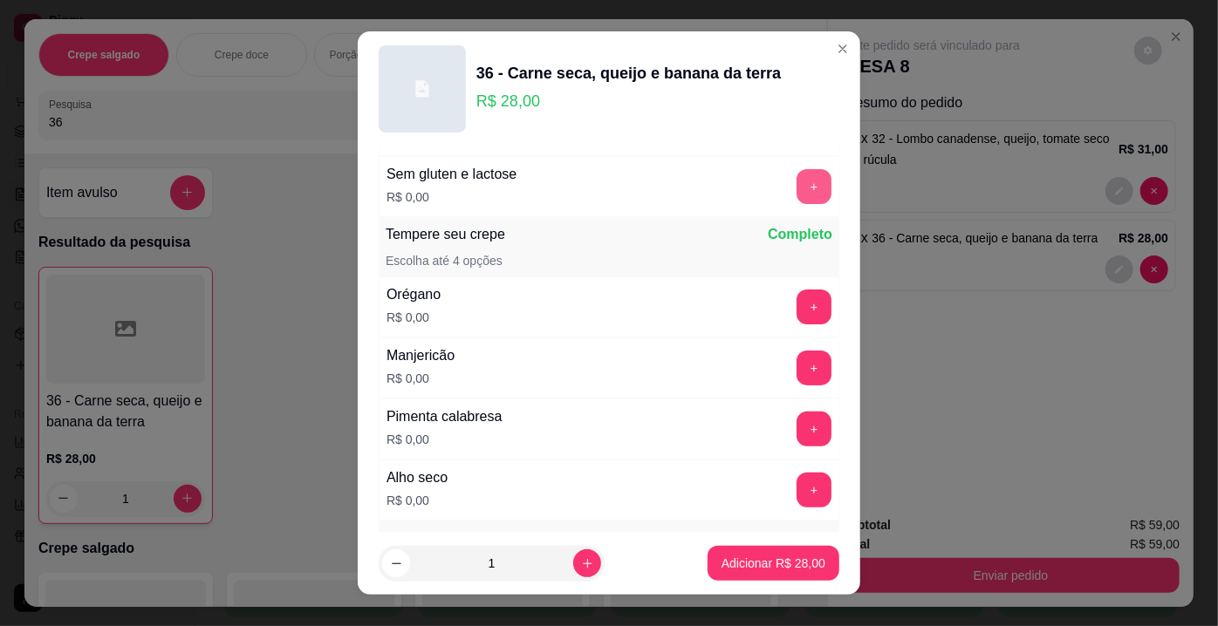
click at [796, 190] on button "+" at bounding box center [813, 186] width 35 height 35
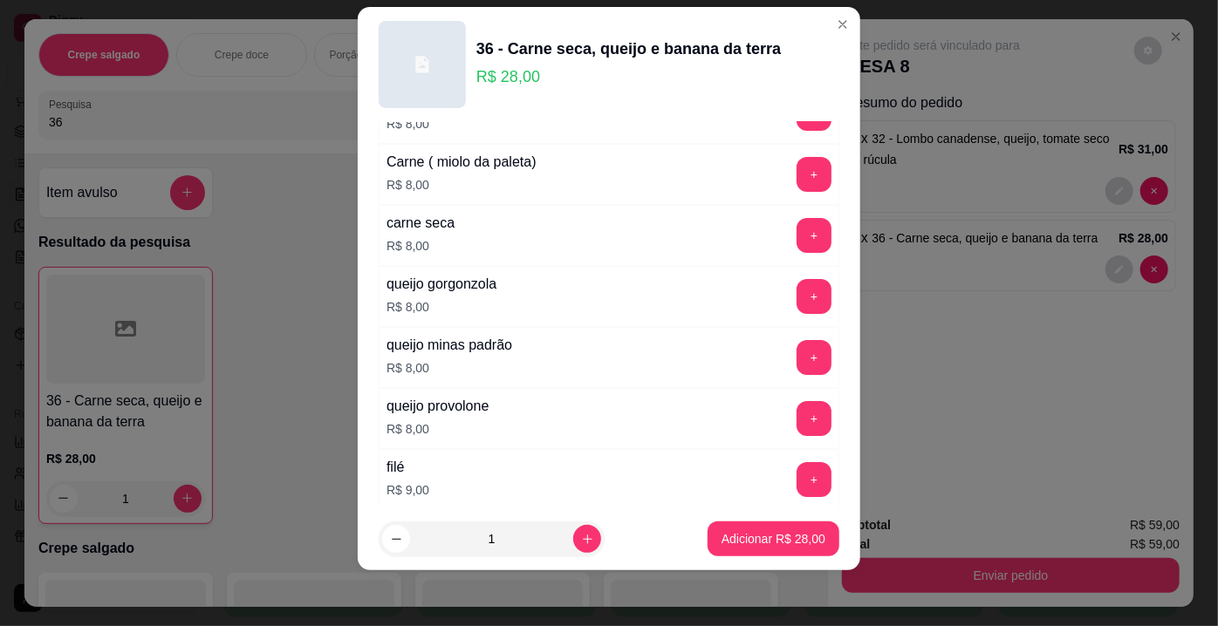
scroll to position [3163, 0]
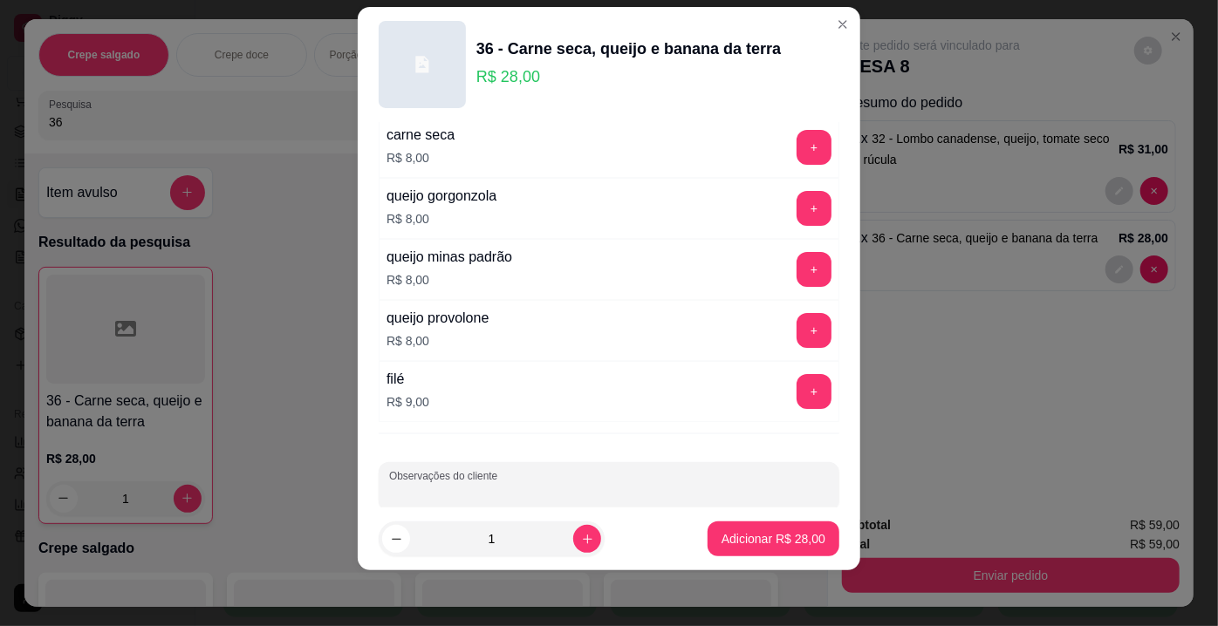
click at [519, 485] on input "Observações do cliente" at bounding box center [609, 493] width 440 height 17
type input "PRA LEVAR"
click at [779, 531] on p "Adicionar R$ 28,00" at bounding box center [773, 538] width 104 height 17
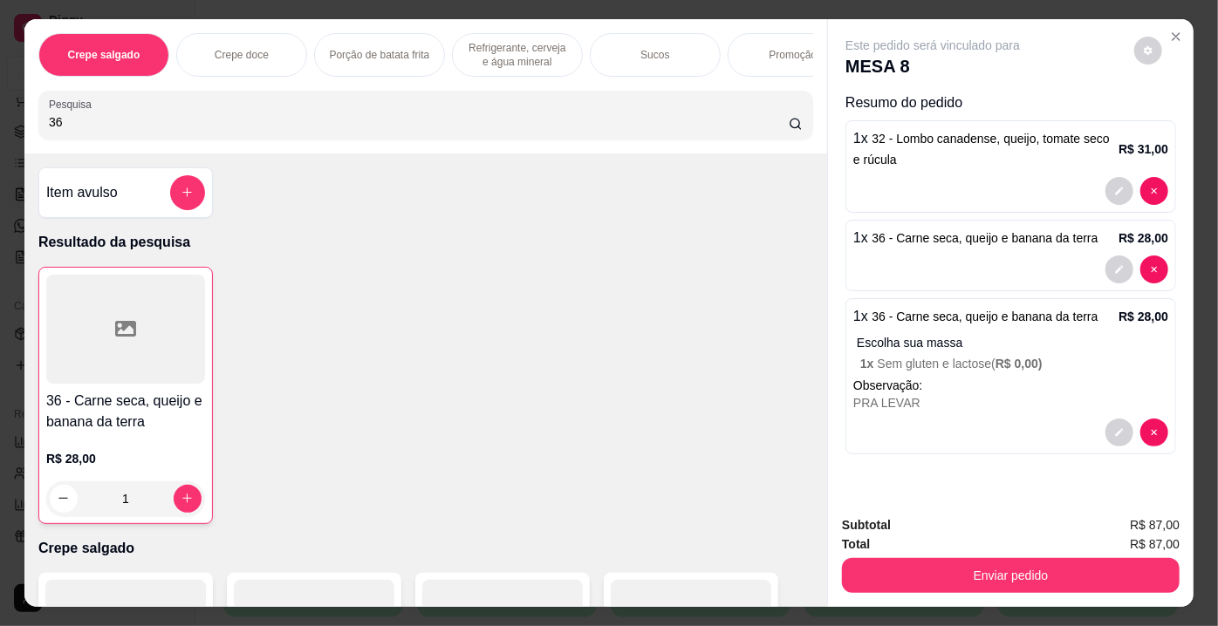
click at [147, 93] on div "Crepe salgado Crepe doce Porção de batata frita Refrigerante, cerveja e água mi…" at bounding box center [425, 86] width 803 height 134
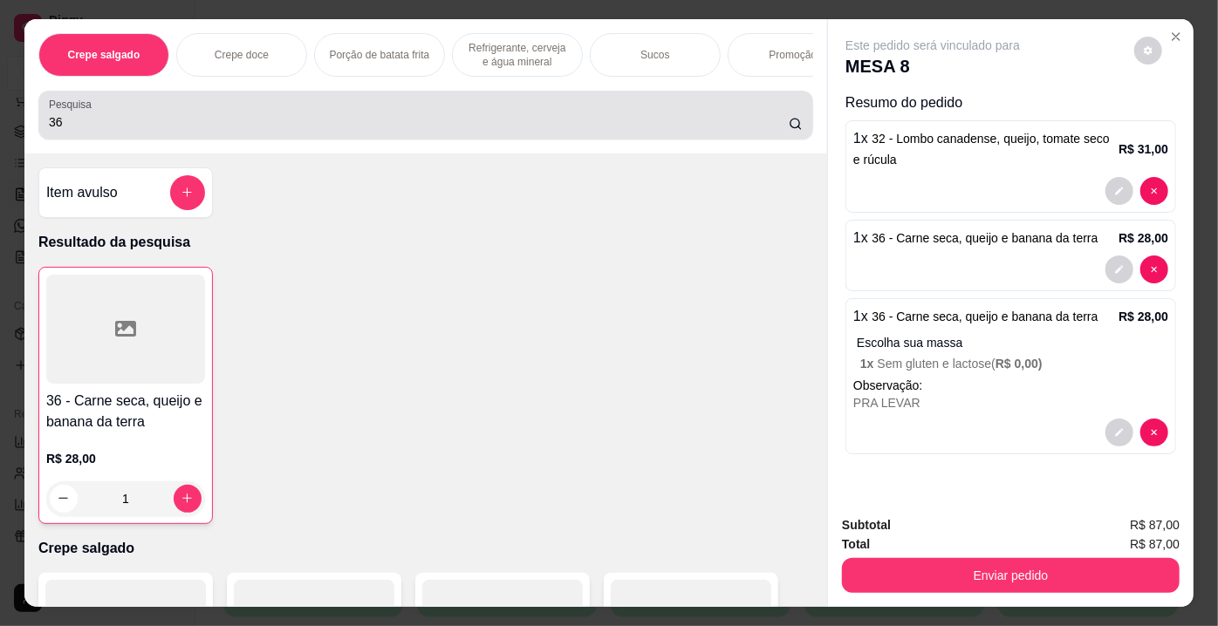
click at [148, 96] on div "Pesquisa 36" at bounding box center [425, 115] width 775 height 49
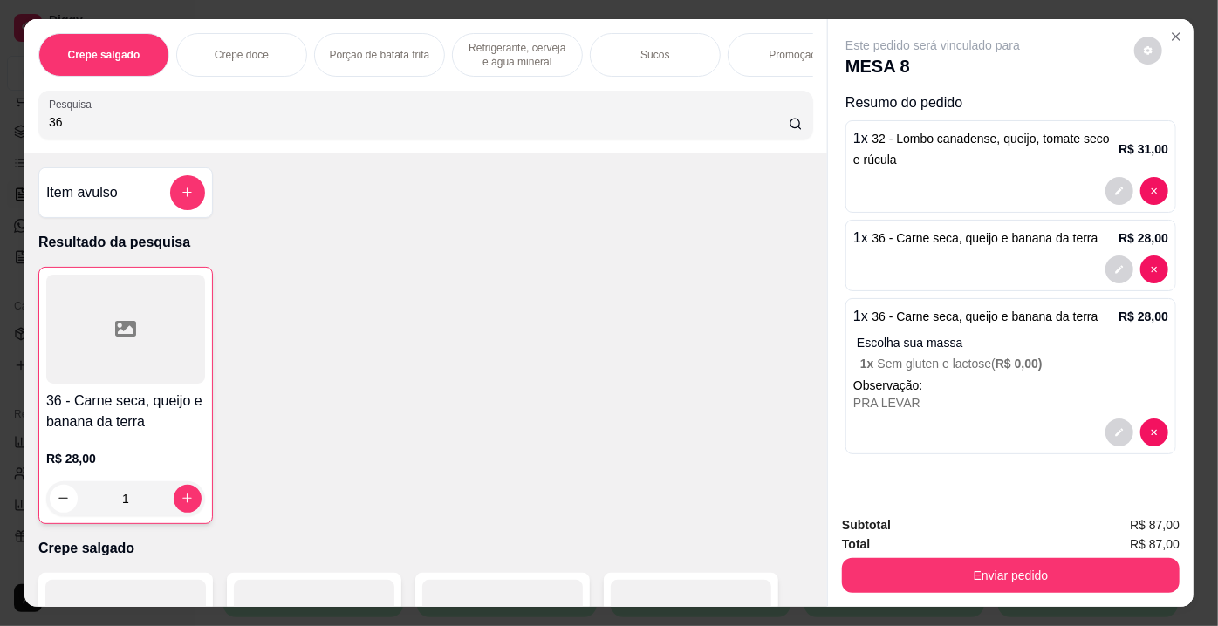
type input "3"
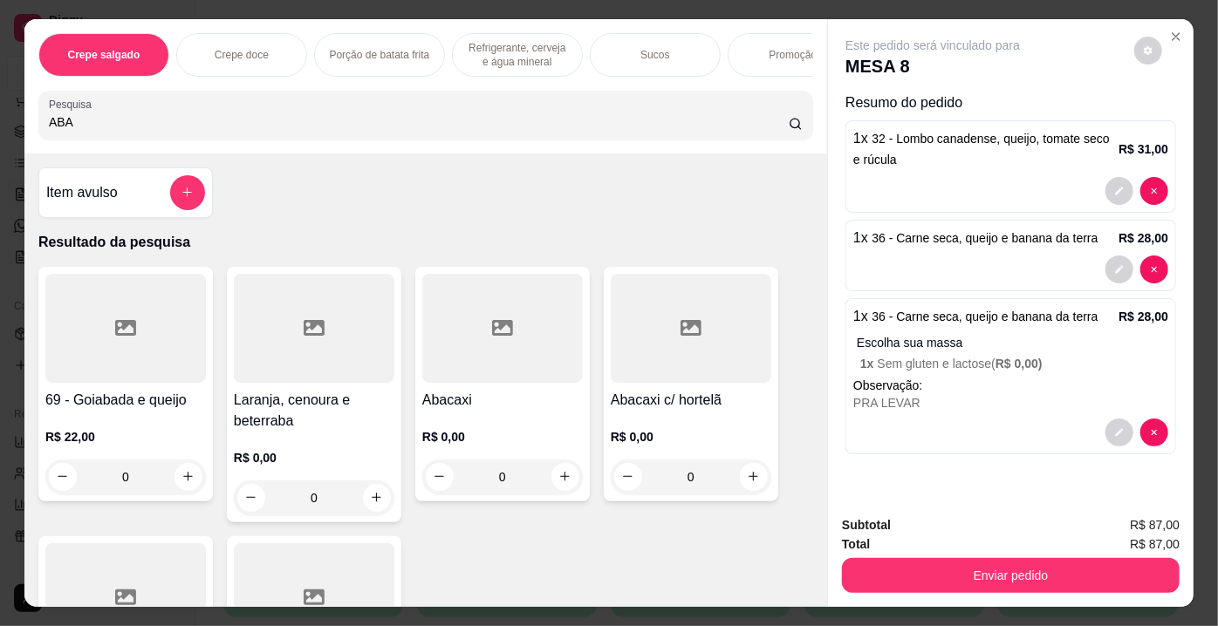
type input "ABA"
click at [638, 346] on div at bounding box center [691, 328] width 161 height 109
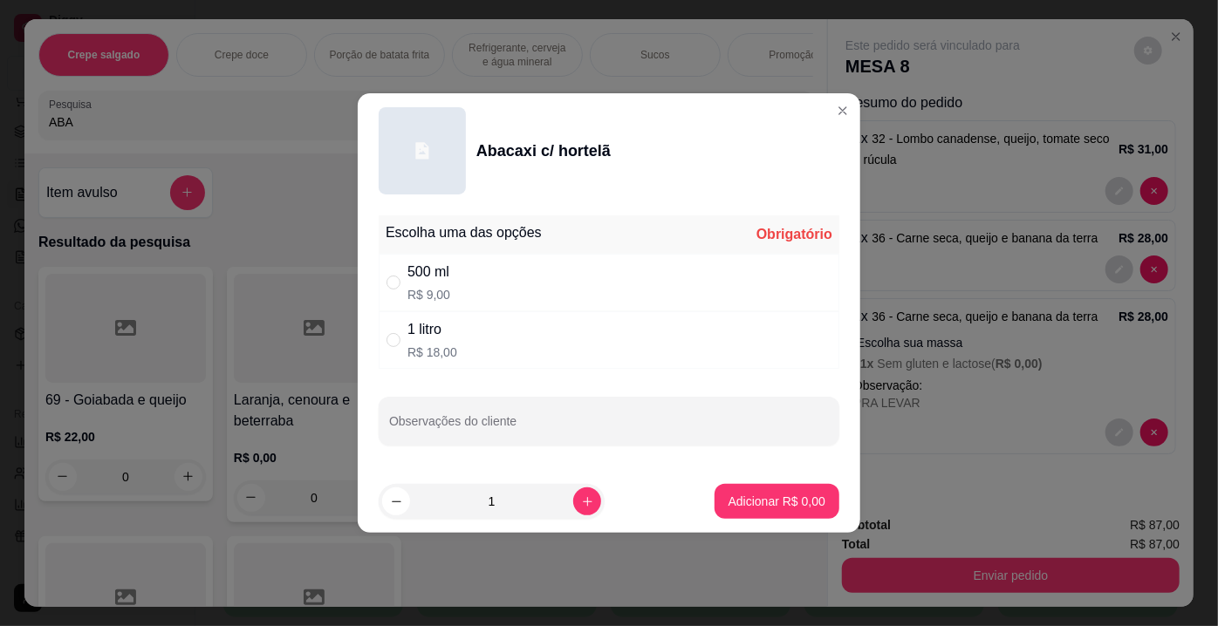
click at [402, 276] on div "" at bounding box center [396, 282] width 21 height 19
radio input "true"
click at [772, 494] on p "Adicionar R$ 9,00" at bounding box center [776, 501] width 97 height 17
type input "1"
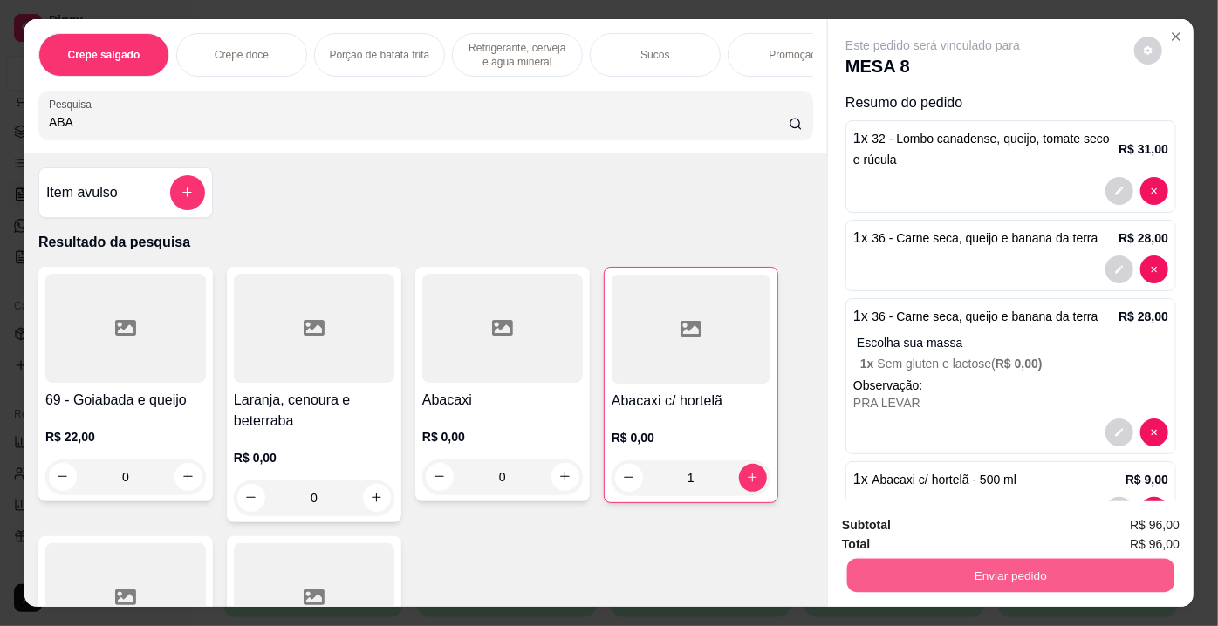
click at [1019, 577] on button "Enviar pedido" at bounding box center [1010, 576] width 327 height 34
click at [1122, 523] on button "Enviar pedido" at bounding box center [1134, 527] width 99 height 33
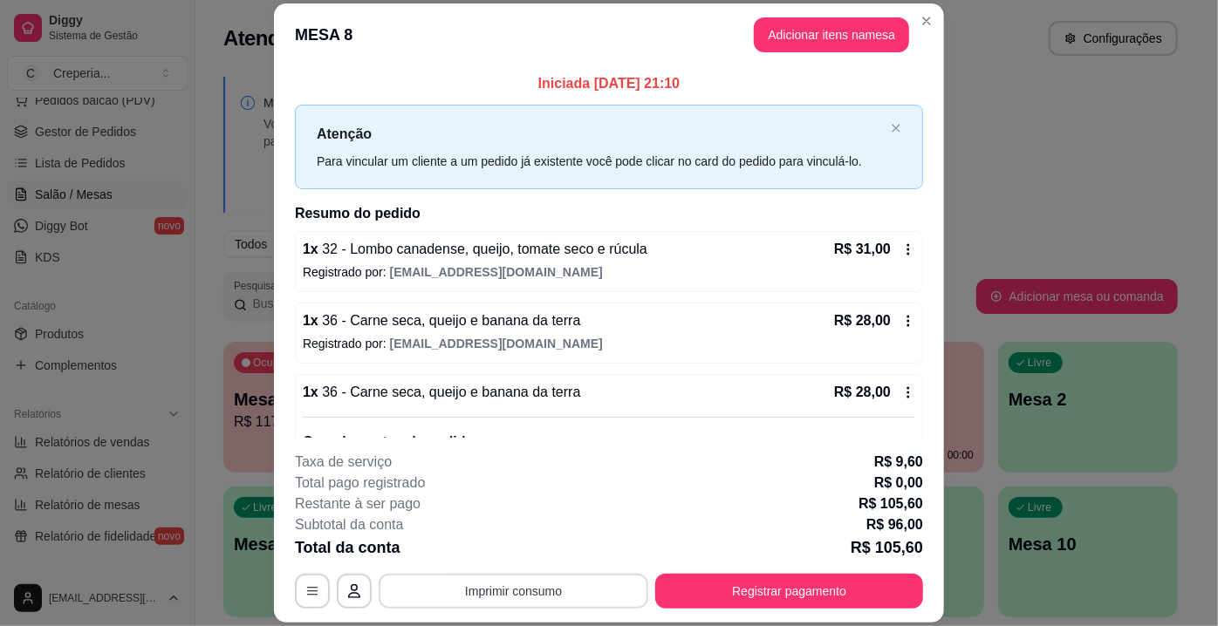
click at [567, 597] on button "Imprimir consumo" at bounding box center [514, 591] width 270 height 35
click at [542, 535] on div "Escolha a impressora IMPRESSORA" at bounding box center [513, 539] width 144 height 59
click at [1035, 312] on div "**********" at bounding box center [609, 313] width 1218 height 626
click at [497, 591] on button "Imprimir consumo" at bounding box center [514, 591] width 270 height 35
click at [495, 551] on button "IMPRESSORA" at bounding box center [513, 551] width 122 height 27
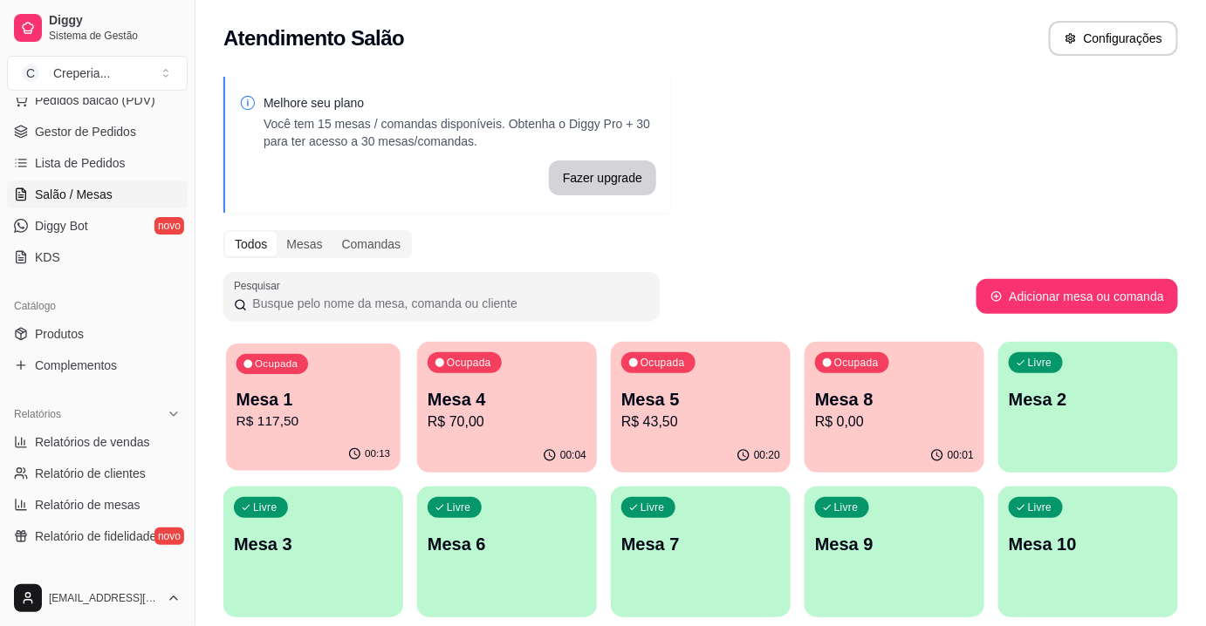
click at [325, 429] on p "R$ 117,50" at bounding box center [313, 422] width 154 height 20
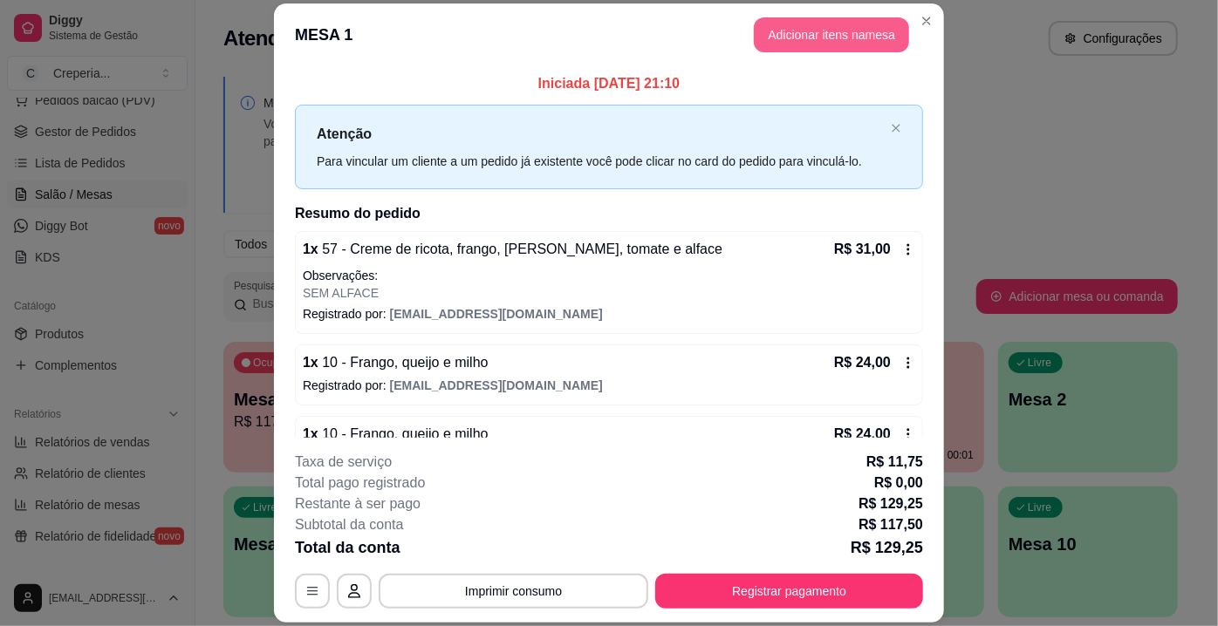
click at [827, 43] on button "Adicionar itens na mesa" at bounding box center [831, 34] width 155 height 35
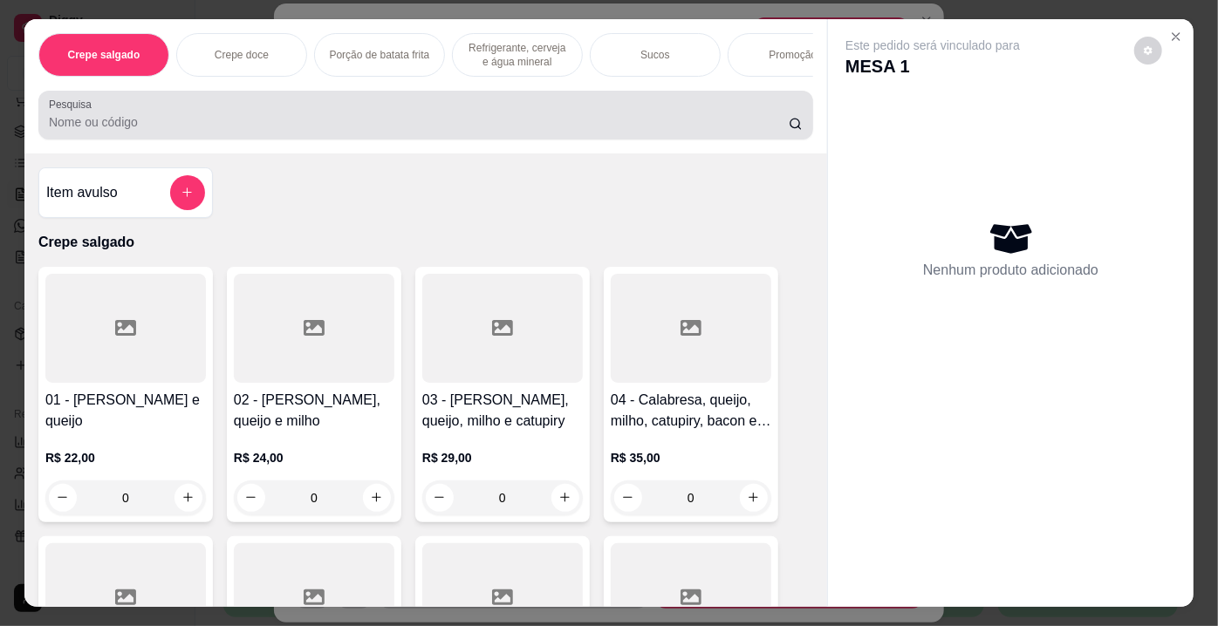
click at [277, 138] on div "Pesquisa" at bounding box center [425, 115] width 775 height 49
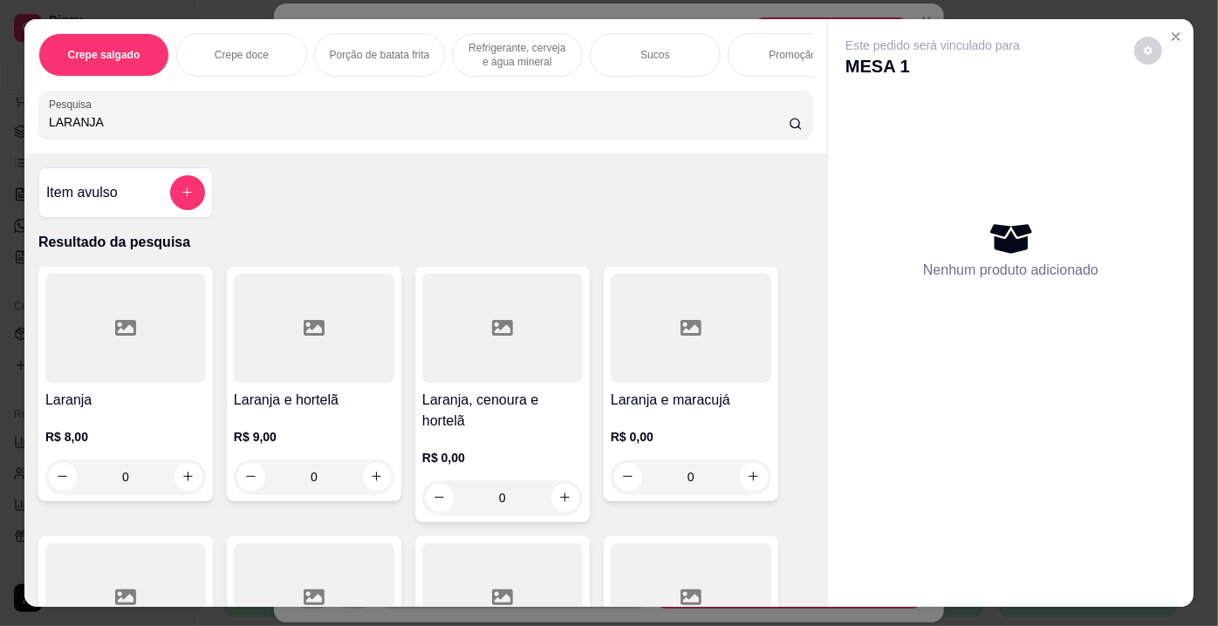
type input "LARANJA"
click at [127, 298] on div at bounding box center [125, 328] width 161 height 109
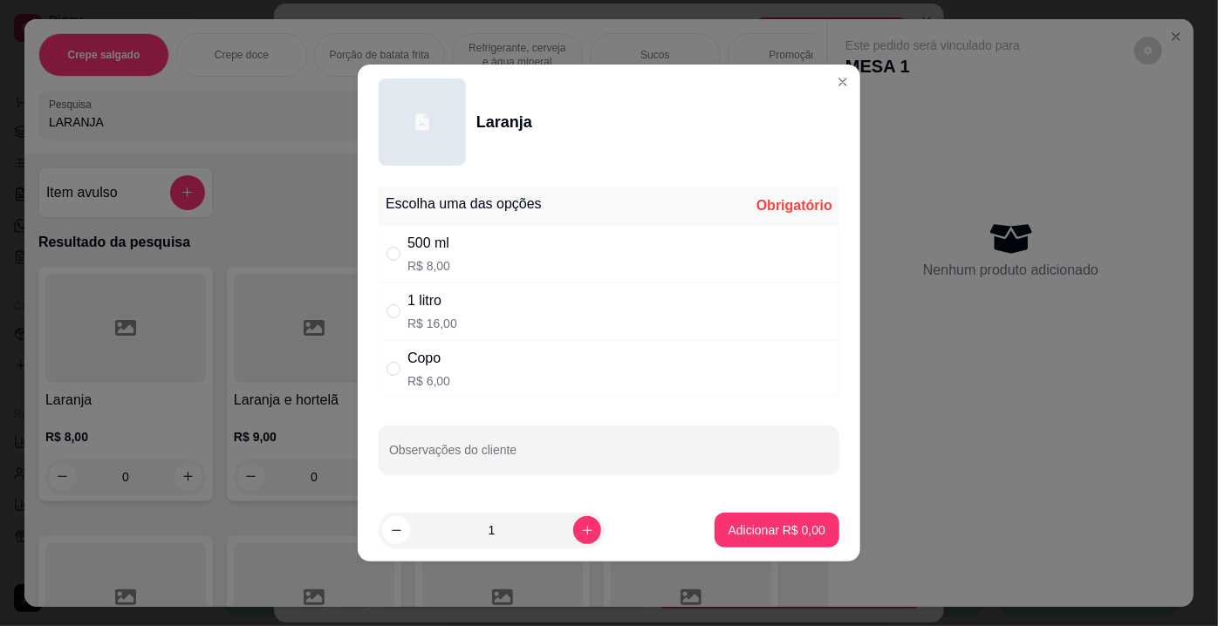
click at [476, 247] on div "500 ml R$ 8,00" at bounding box center [609, 254] width 461 height 58
radio input "true"
click at [796, 524] on p "Adicionar R$ 8,00" at bounding box center [776, 530] width 94 height 17
type input "1"
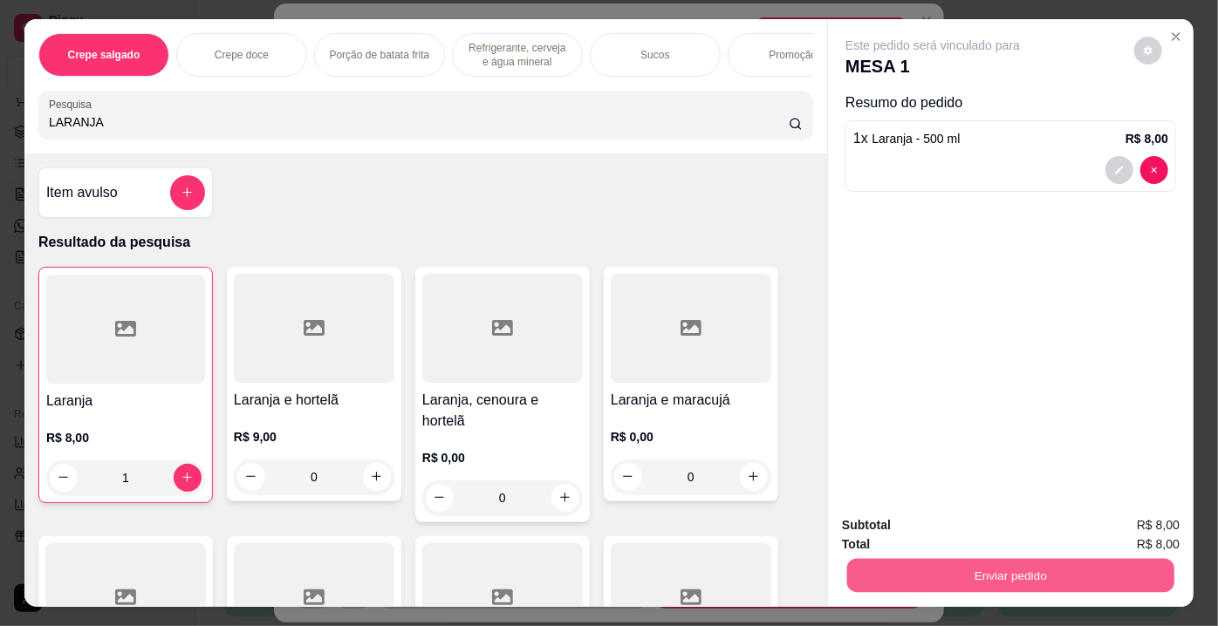
click at [1019, 567] on button "Enviar pedido" at bounding box center [1010, 576] width 327 height 34
click at [1125, 522] on button "Enviar pedido" at bounding box center [1134, 527] width 99 height 33
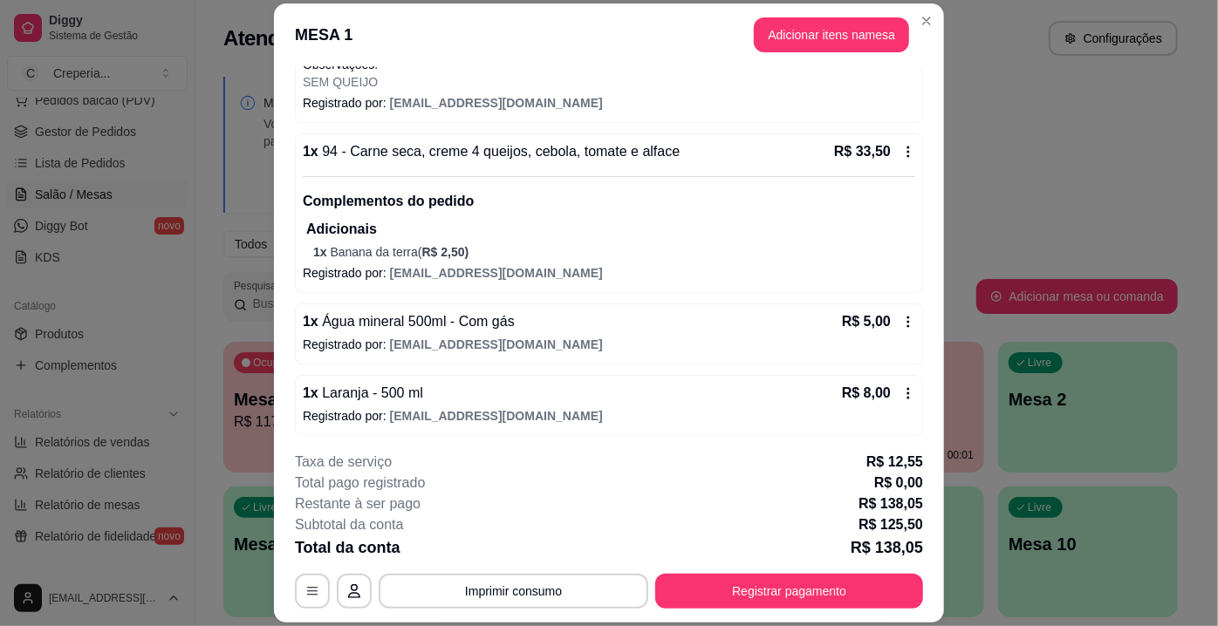
scroll to position [52, 0]
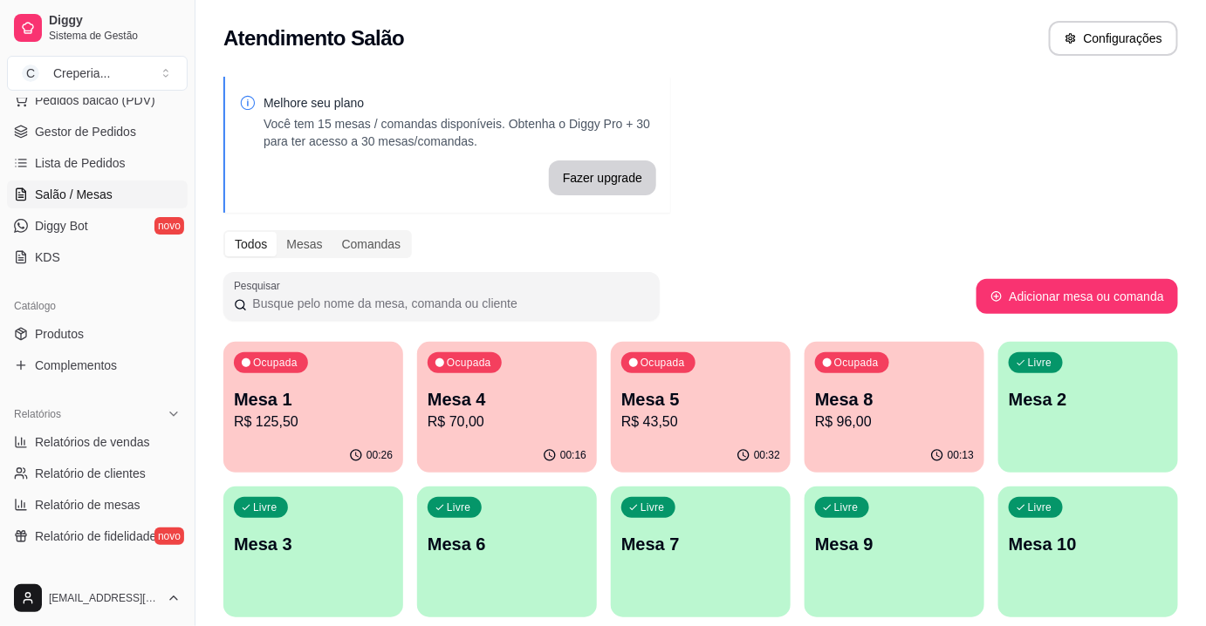
click at [706, 406] on p "Mesa 5" at bounding box center [700, 399] width 159 height 24
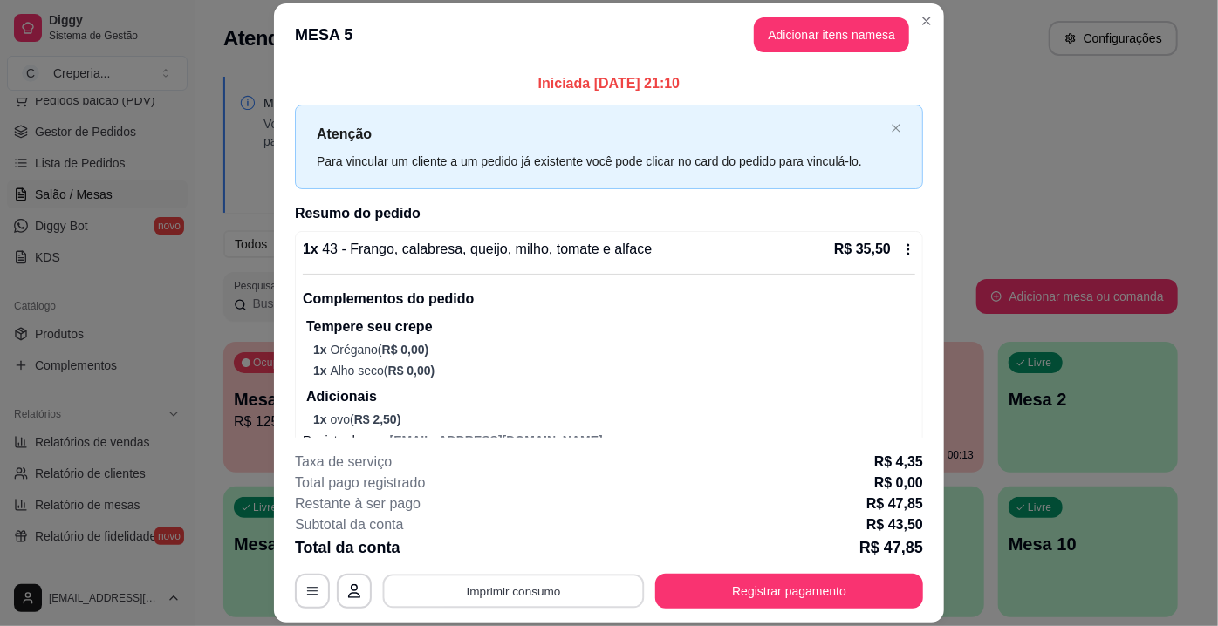
click at [556, 577] on button "Imprimir consumo" at bounding box center [514, 592] width 262 height 34
click at [542, 549] on button "IMPRESSORA" at bounding box center [513, 552] width 126 height 28
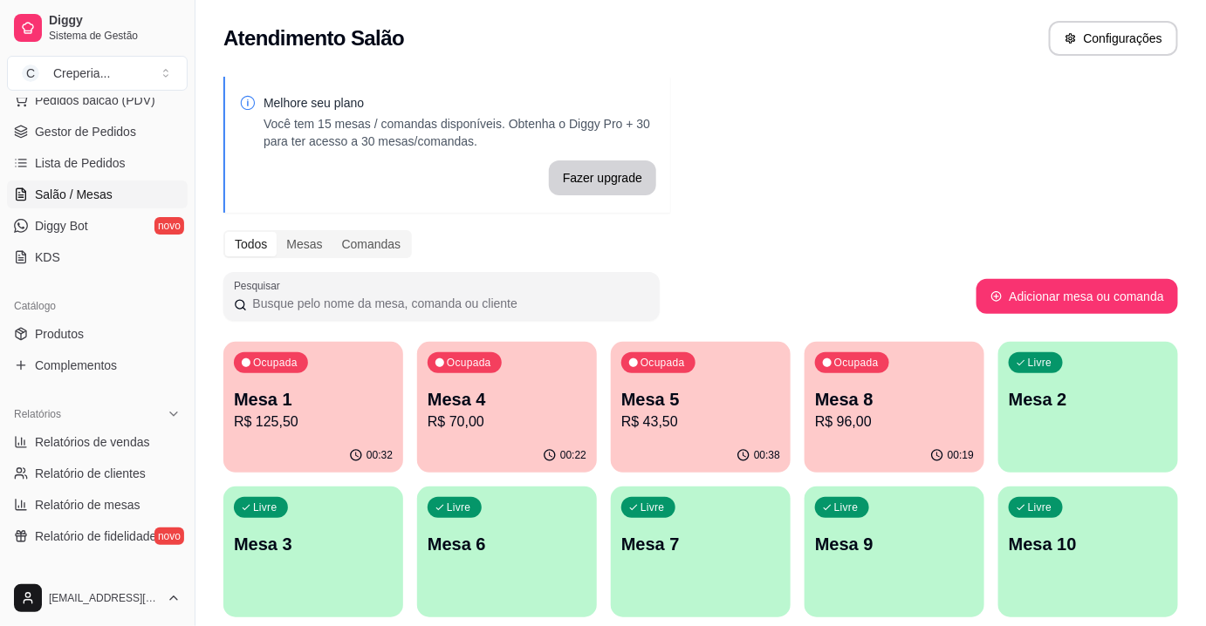
click at [300, 380] on div "Ocupada Mesa 1 R$ 125,50" at bounding box center [313, 390] width 180 height 97
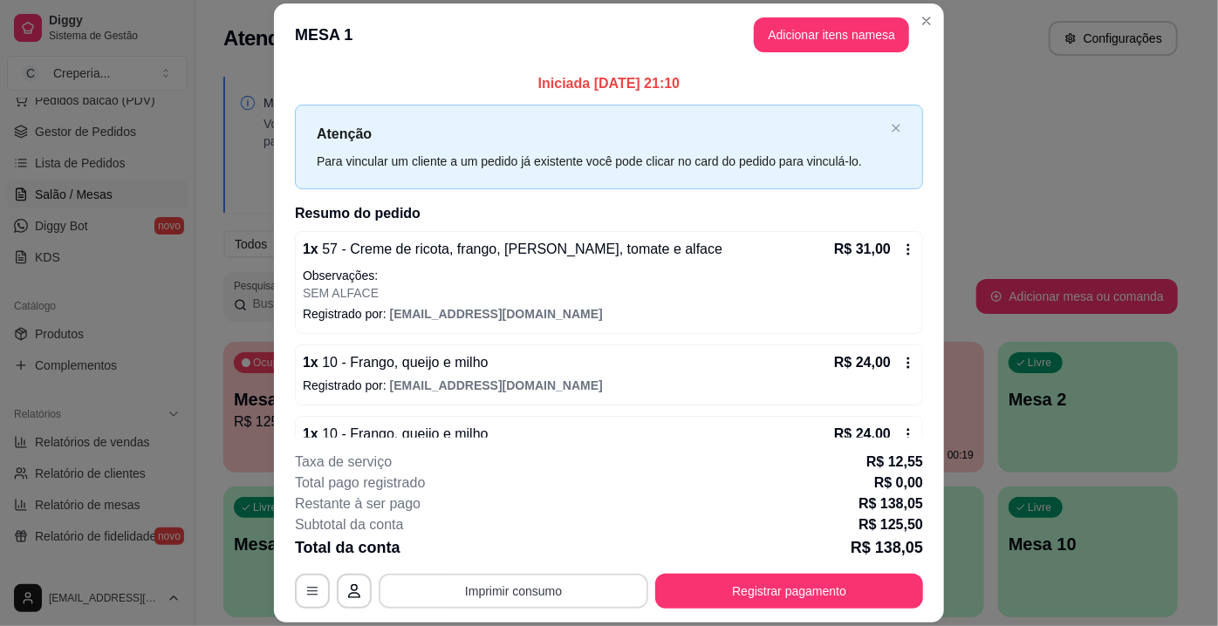
click at [572, 586] on button "Imprimir consumo" at bounding box center [514, 591] width 270 height 35
click at [542, 555] on button "IMPRESSORA" at bounding box center [513, 552] width 126 height 28
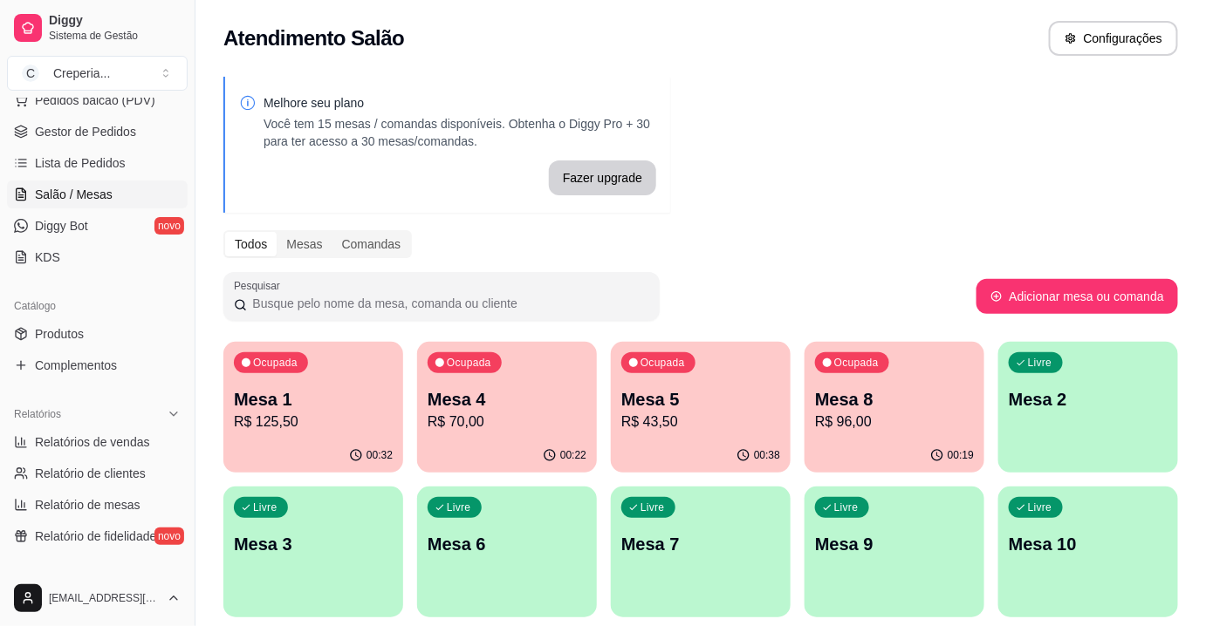
click at [342, 415] on p "R$ 125,50" at bounding box center [313, 422] width 159 height 21
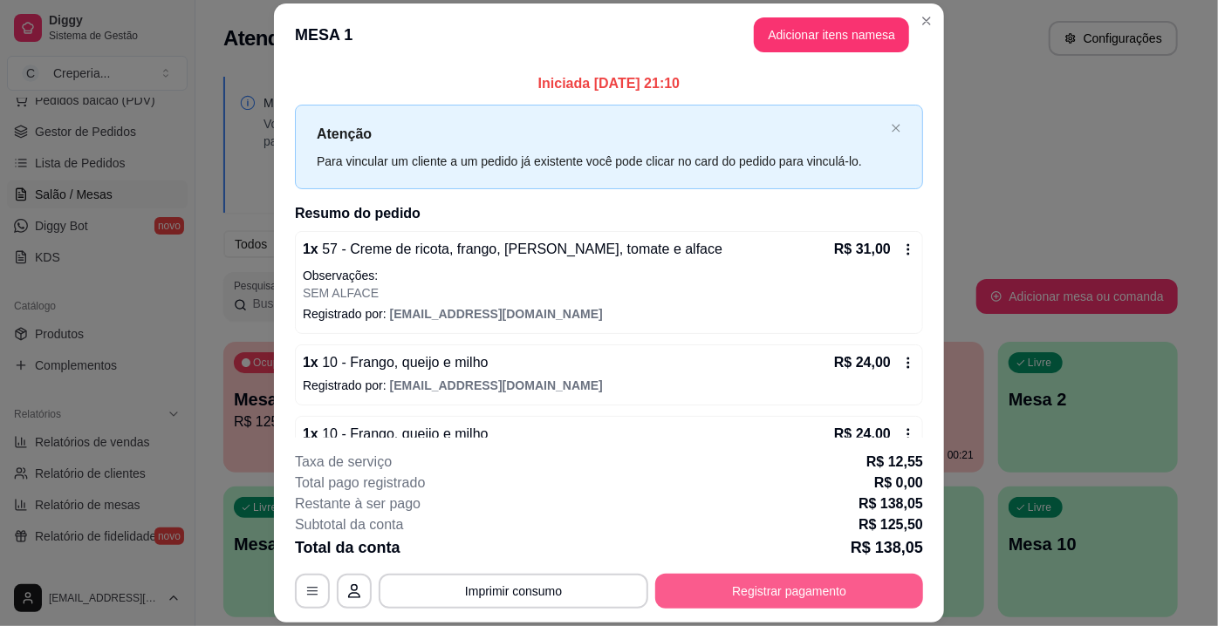
click at [776, 575] on button "Registrar pagamento" at bounding box center [789, 591] width 268 height 35
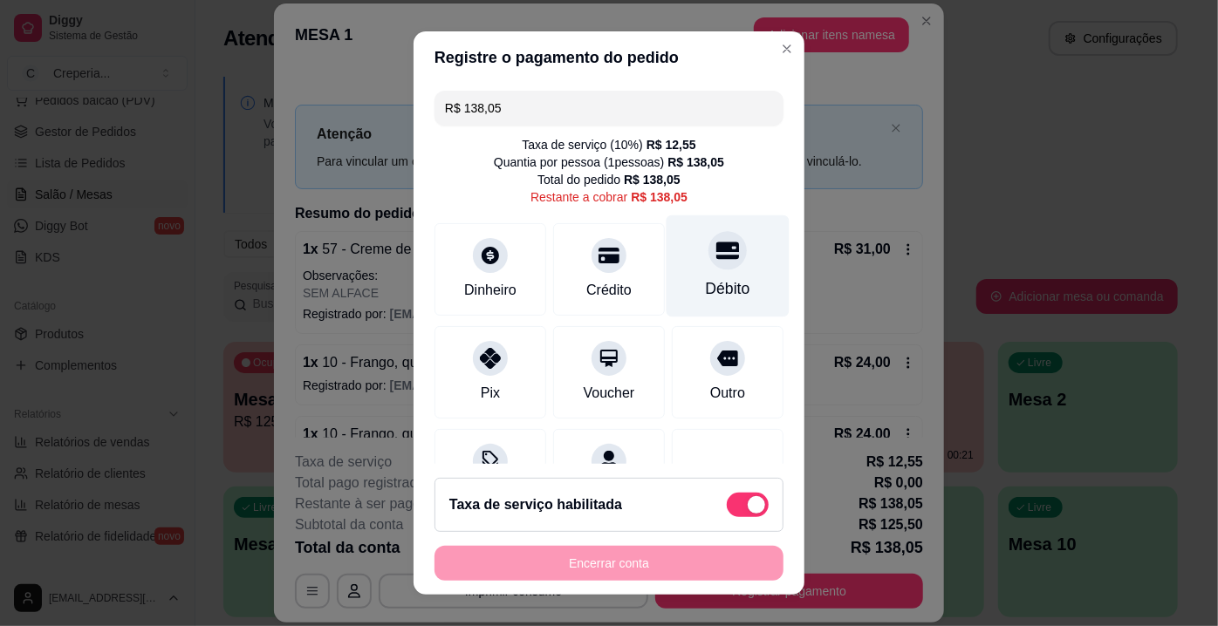
click at [708, 263] on div at bounding box center [727, 250] width 38 height 38
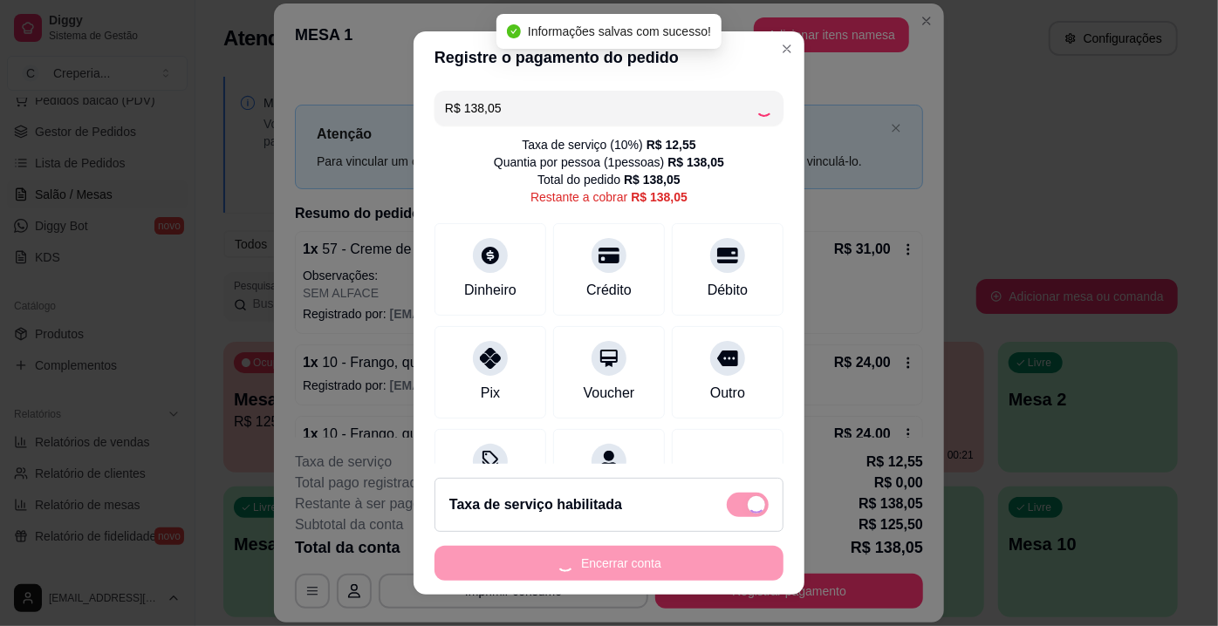
type input "R$ 0,00"
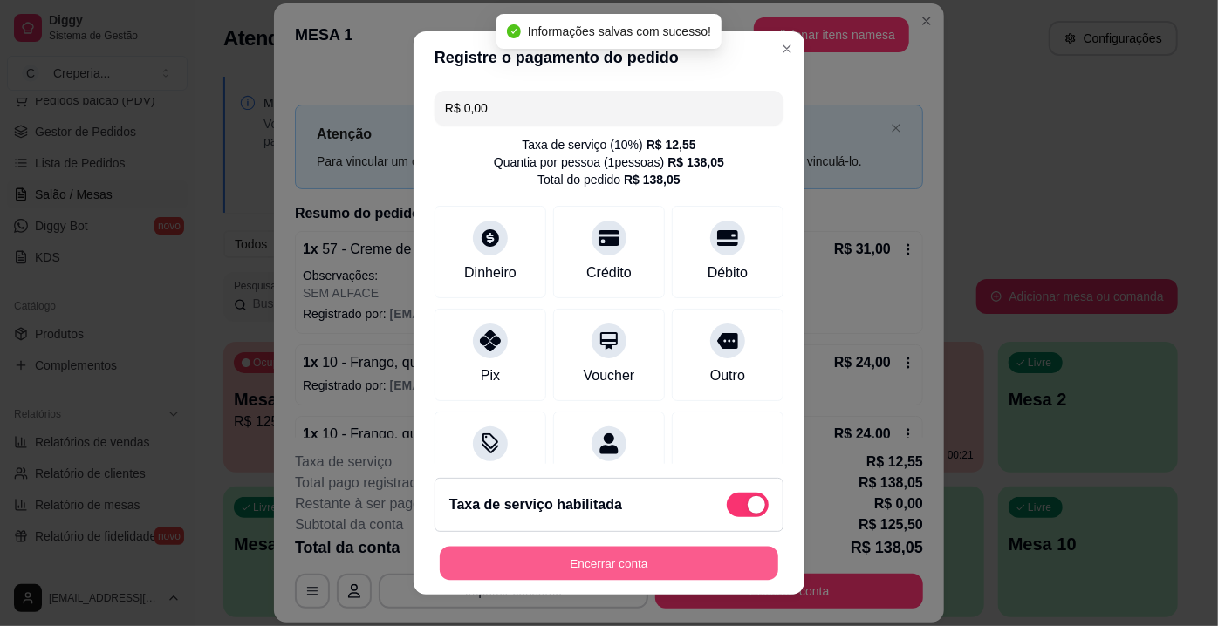
click at [618, 564] on button "Encerrar conta" at bounding box center [609, 564] width 338 height 34
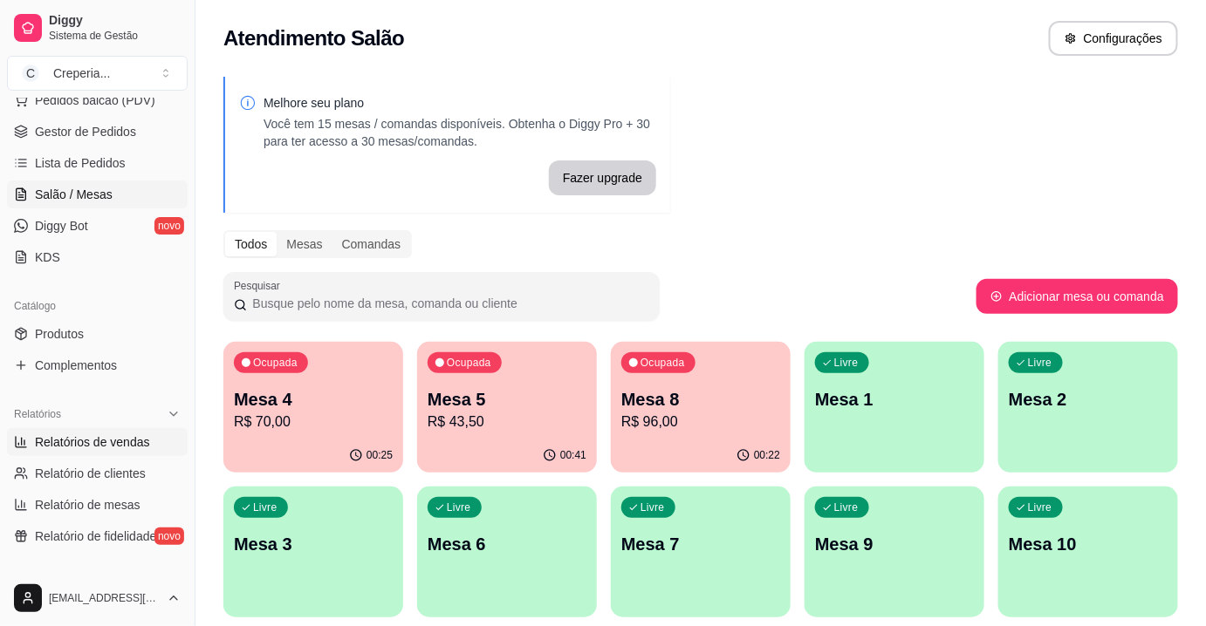
click at [104, 441] on span "Relatórios de vendas" at bounding box center [92, 442] width 115 height 17
select select "ALL"
select select "0"
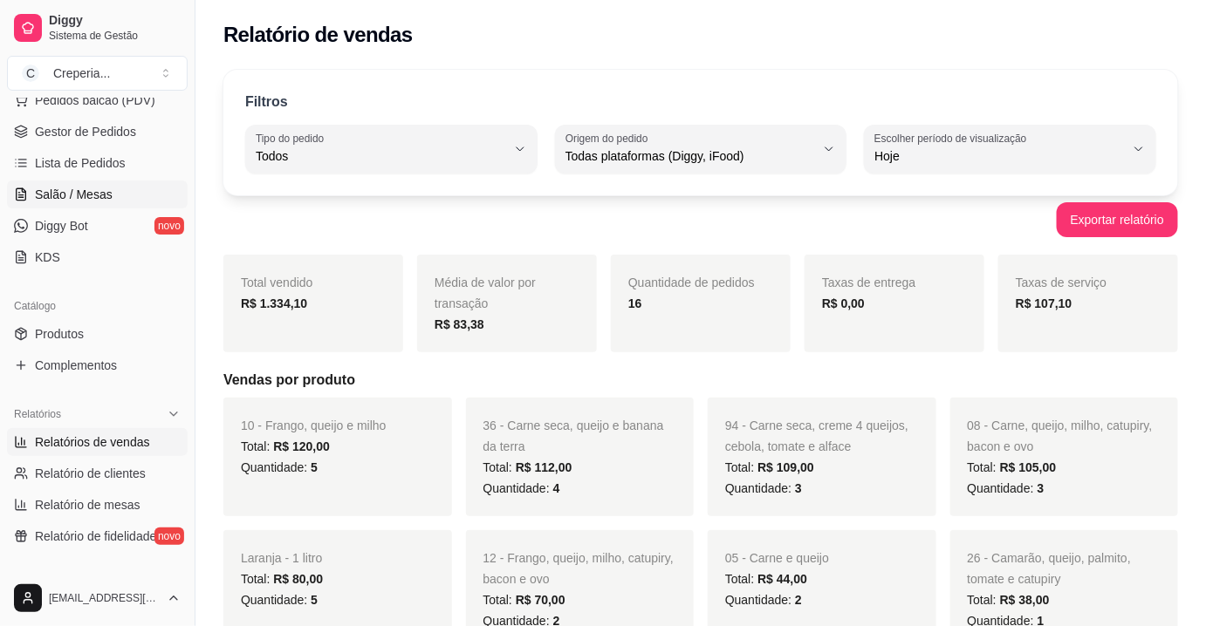
click at [95, 201] on span "Salão / Mesas" at bounding box center [74, 194] width 78 height 17
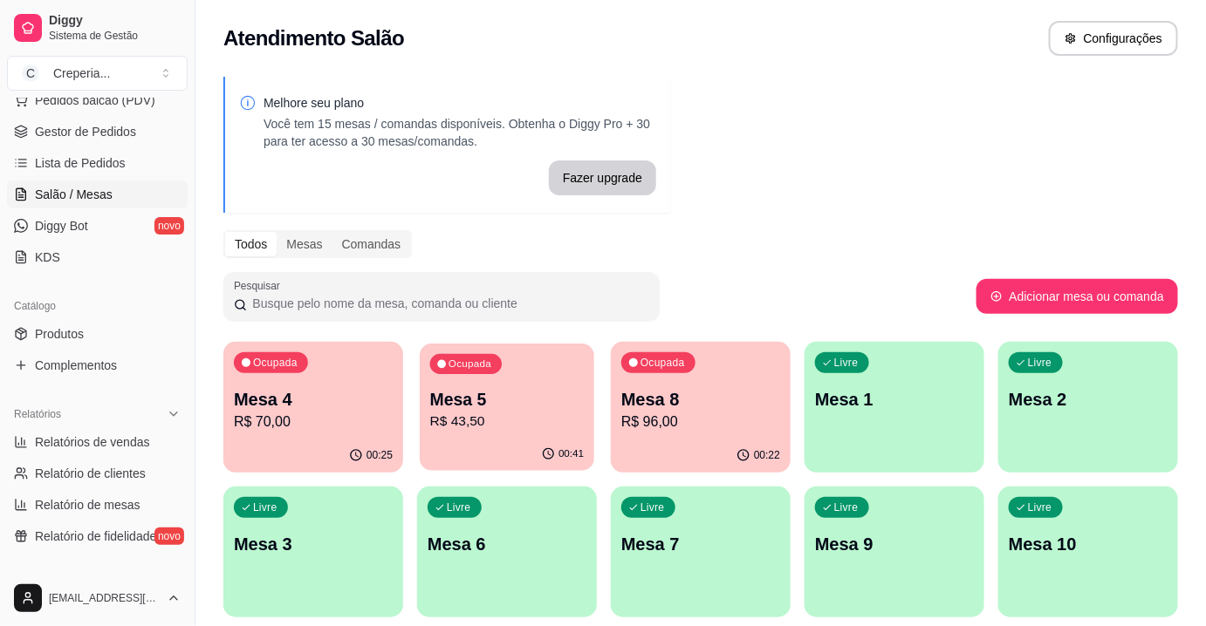
click at [526, 407] on p "Mesa 5" at bounding box center [507, 400] width 154 height 24
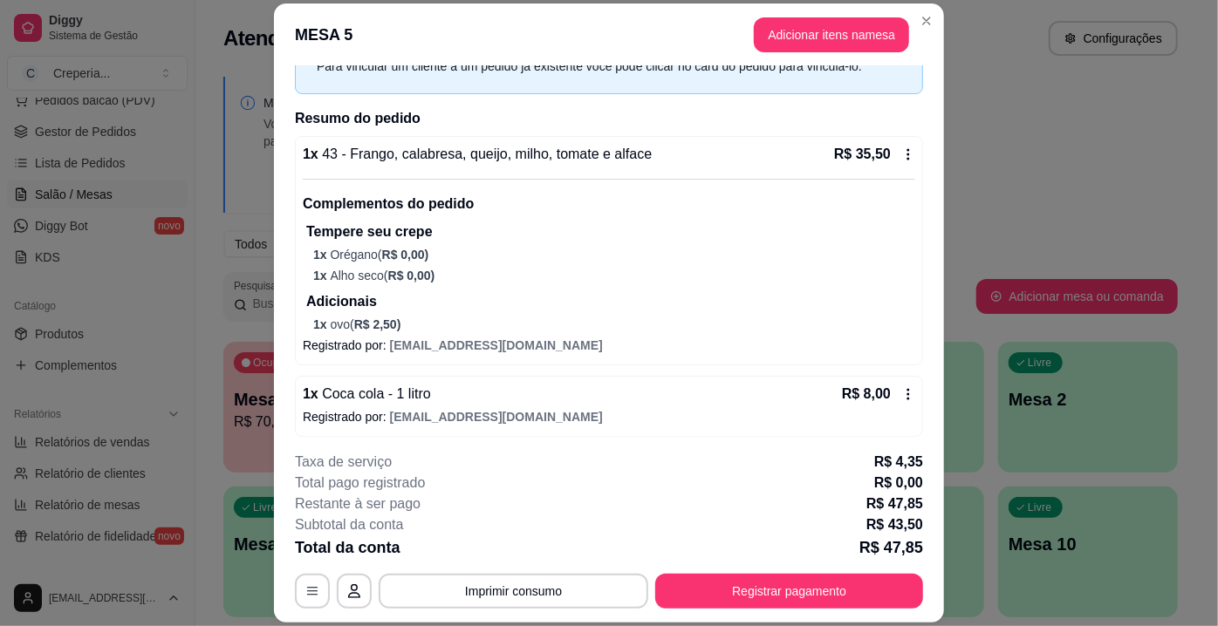
scroll to position [98, 0]
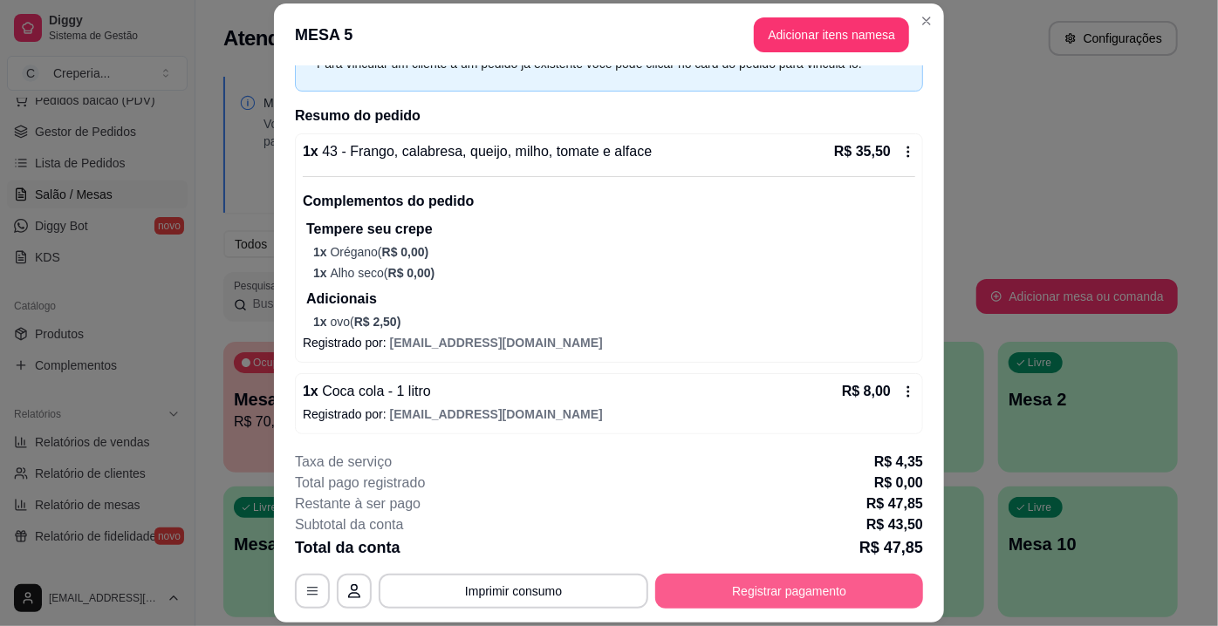
click at [760, 587] on button "Registrar pagamento" at bounding box center [789, 591] width 268 height 35
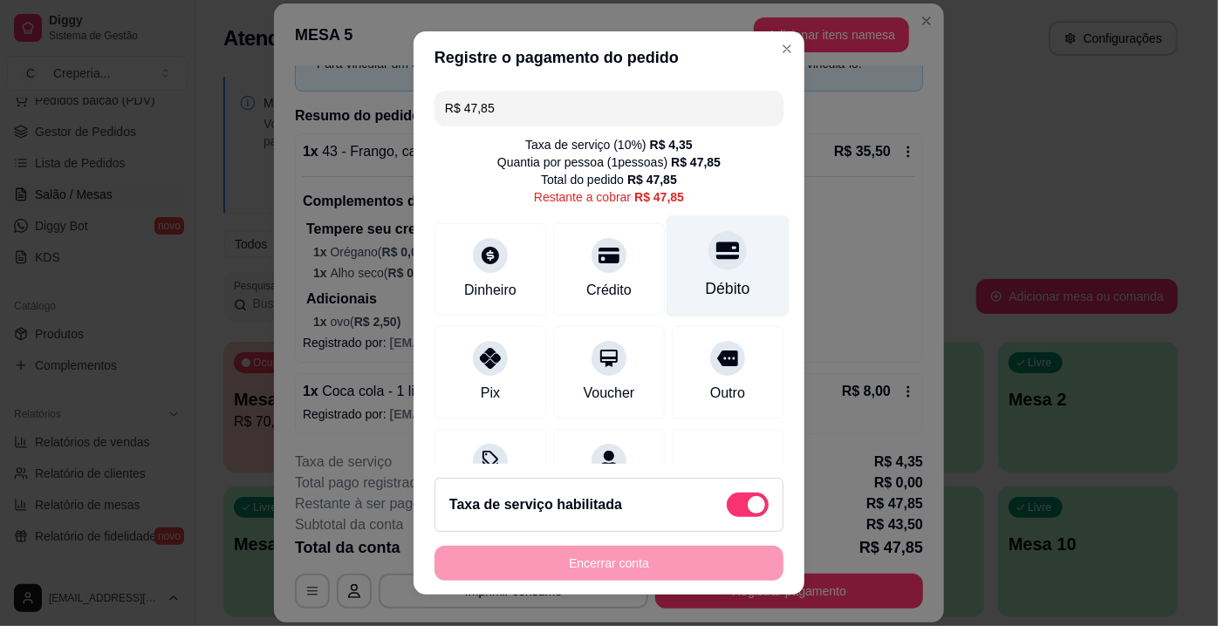
click at [700, 277] on div "Débito" at bounding box center [727, 266] width 123 height 102
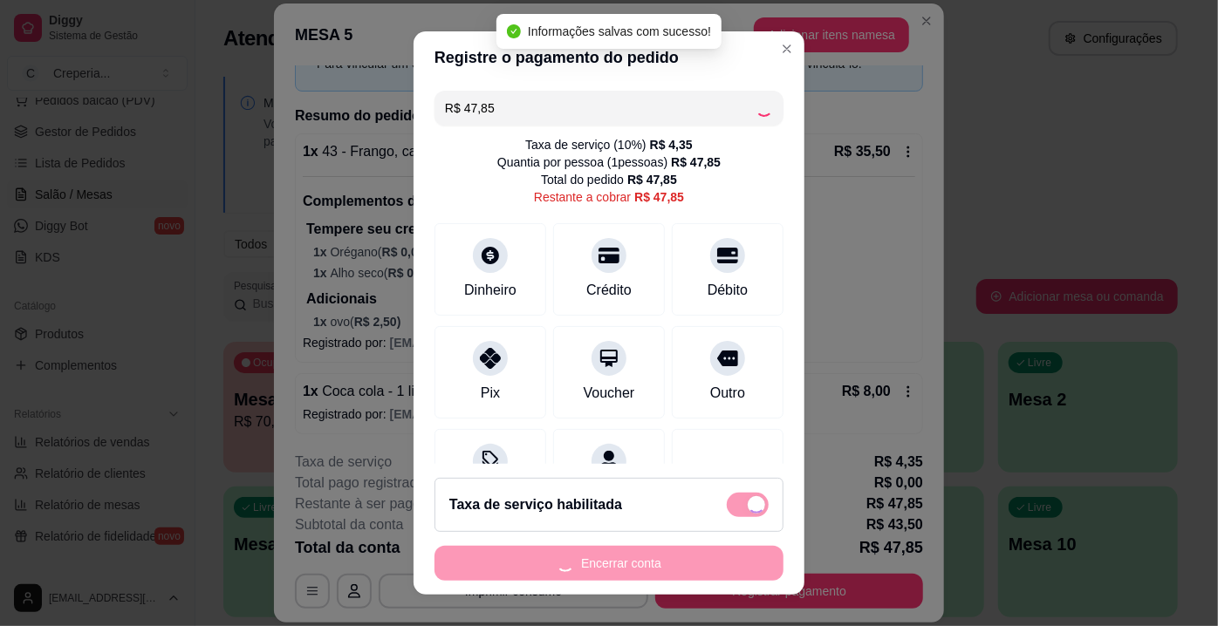
type input "R$ 0,00"
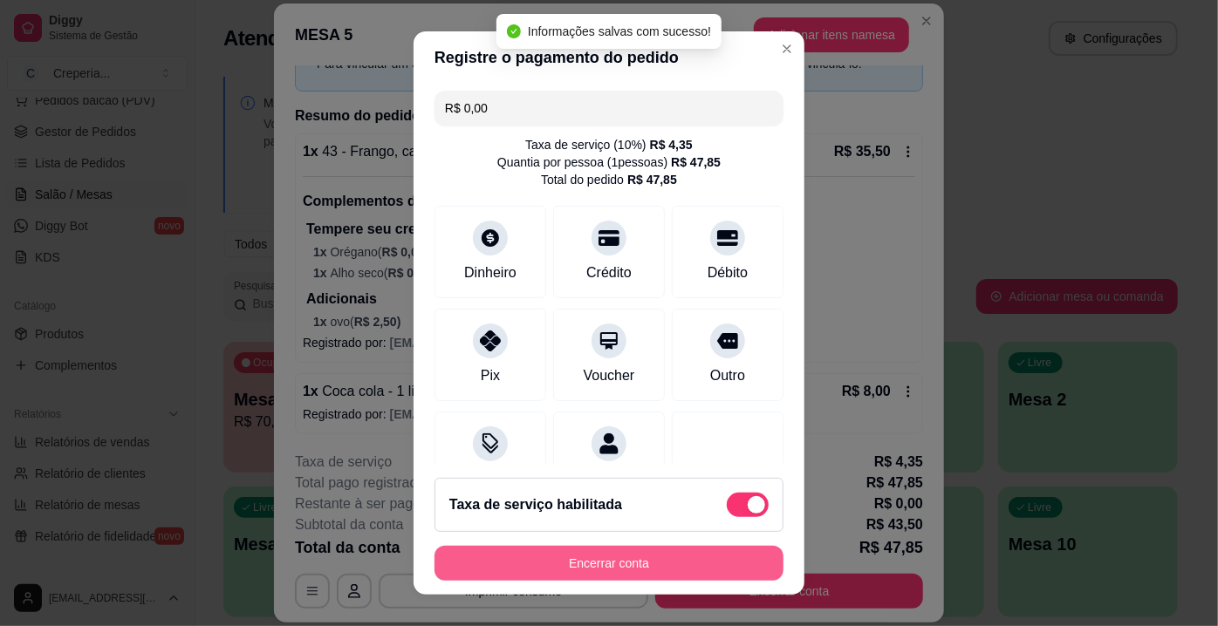
click at [667, 564] on button "Encerrar conta" at bounding box center [608, 563] width 349 height 35
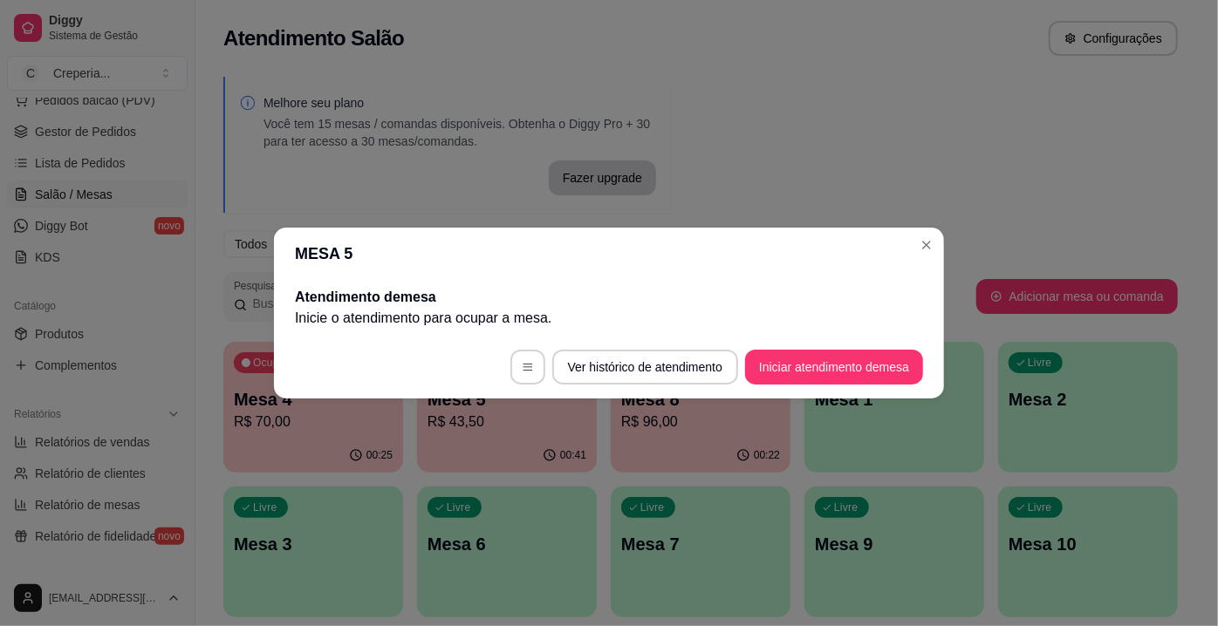
scroll to position [0, 0]
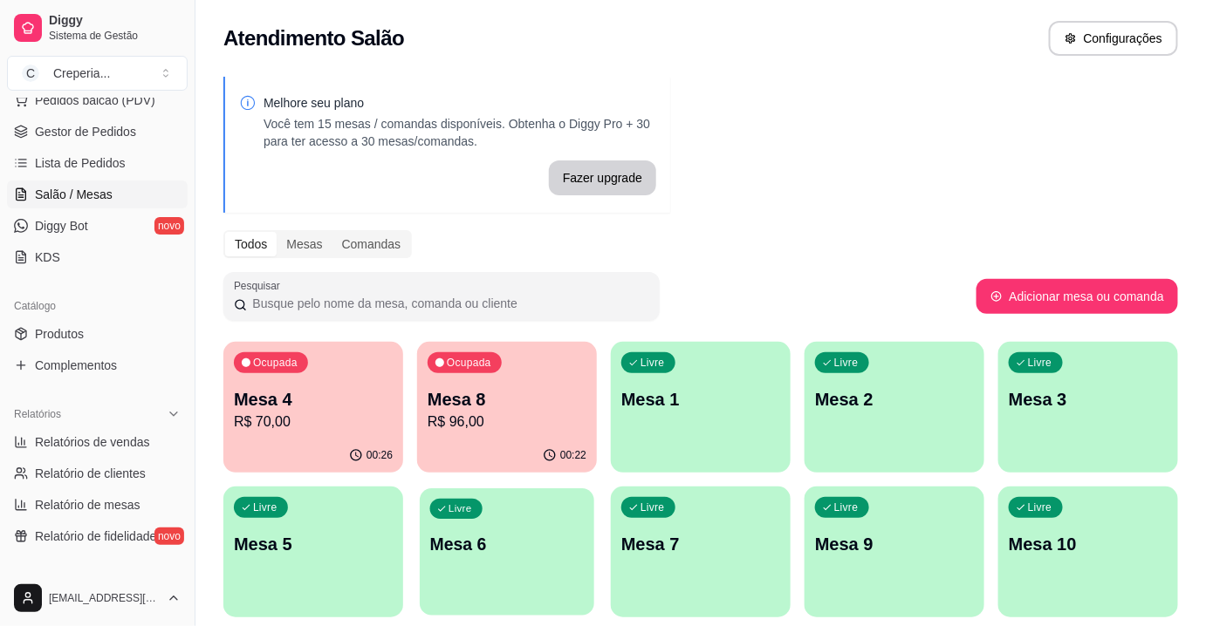
click at [485, 524] on div "Livre Mesa 6" at bounding box center [507, 542] width 174 height 106
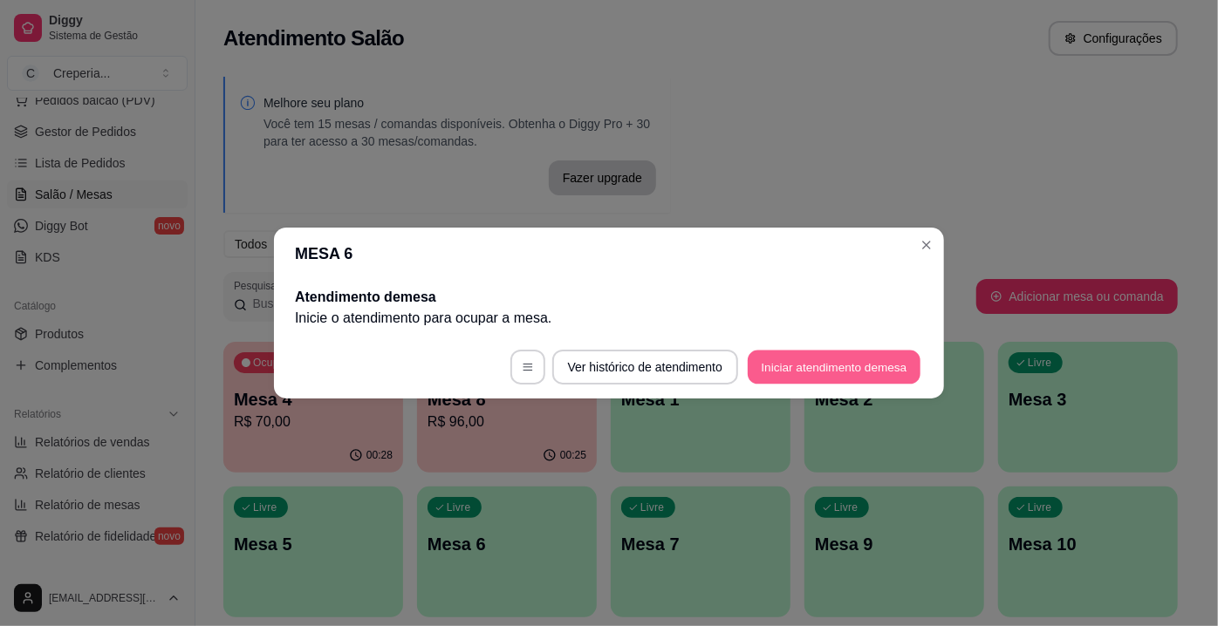
click at [851, 369] on button "Iniciar atendimento de mesa" at bounding box center [834, 368] width 173 height 34
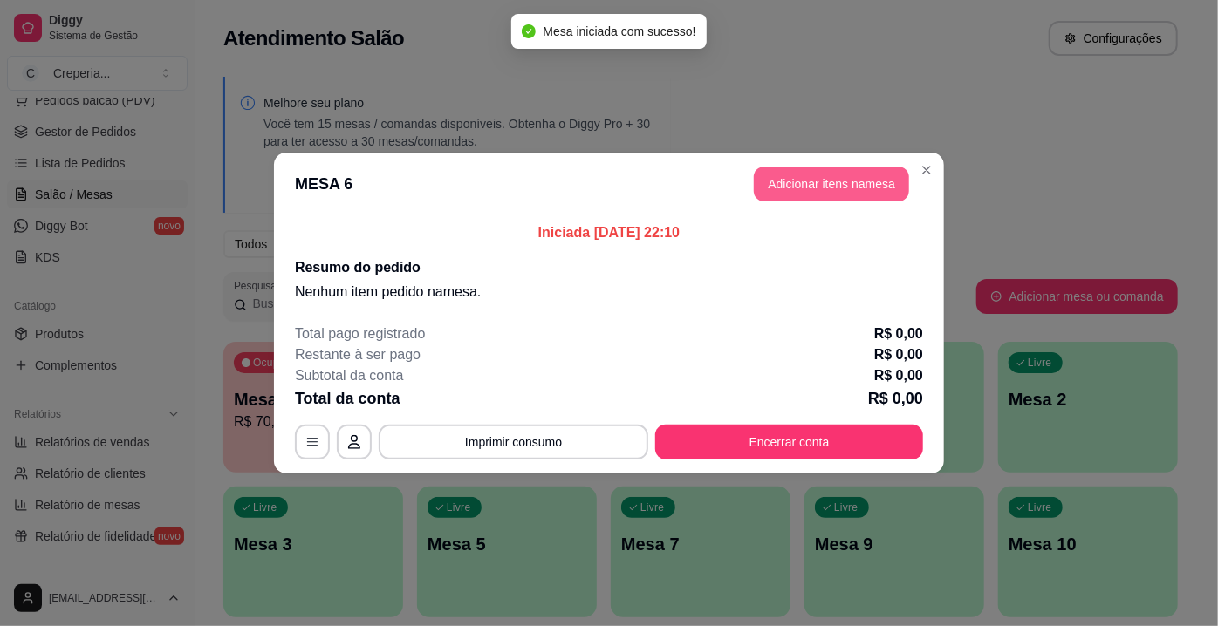
click at [803, 197] on button "Adicionar itens na mesa" at bounding box center [831, 184] width 155 height 35
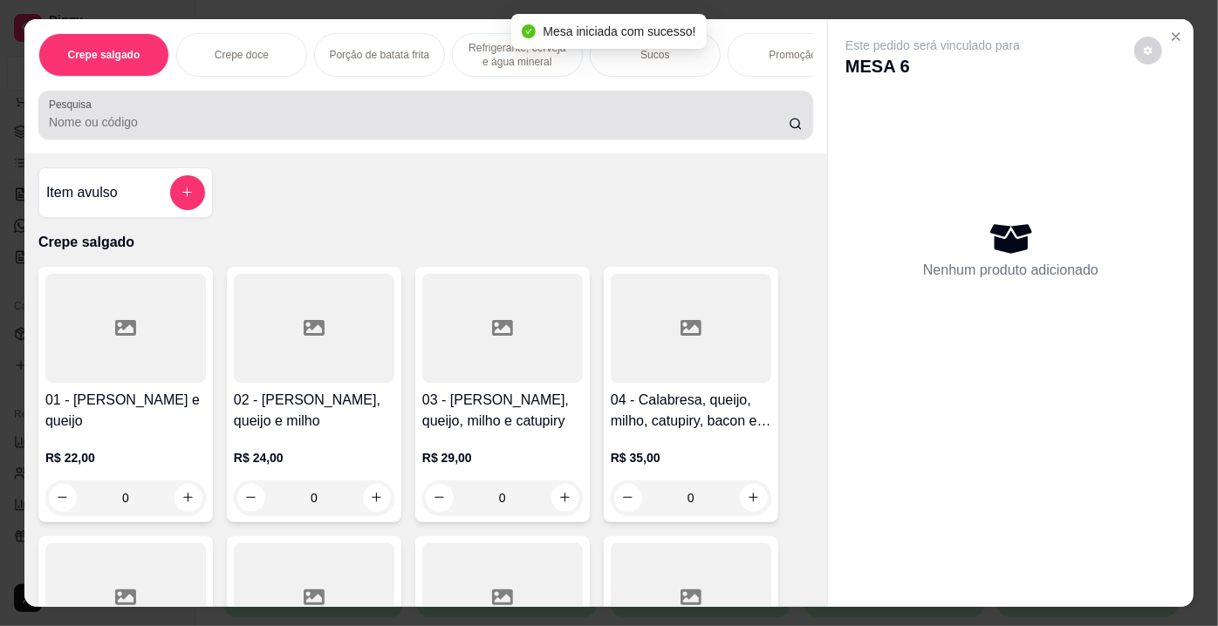
click at [423, 129] on input "Pesquisa" at bounding box center [419, 121] width 740 height 17
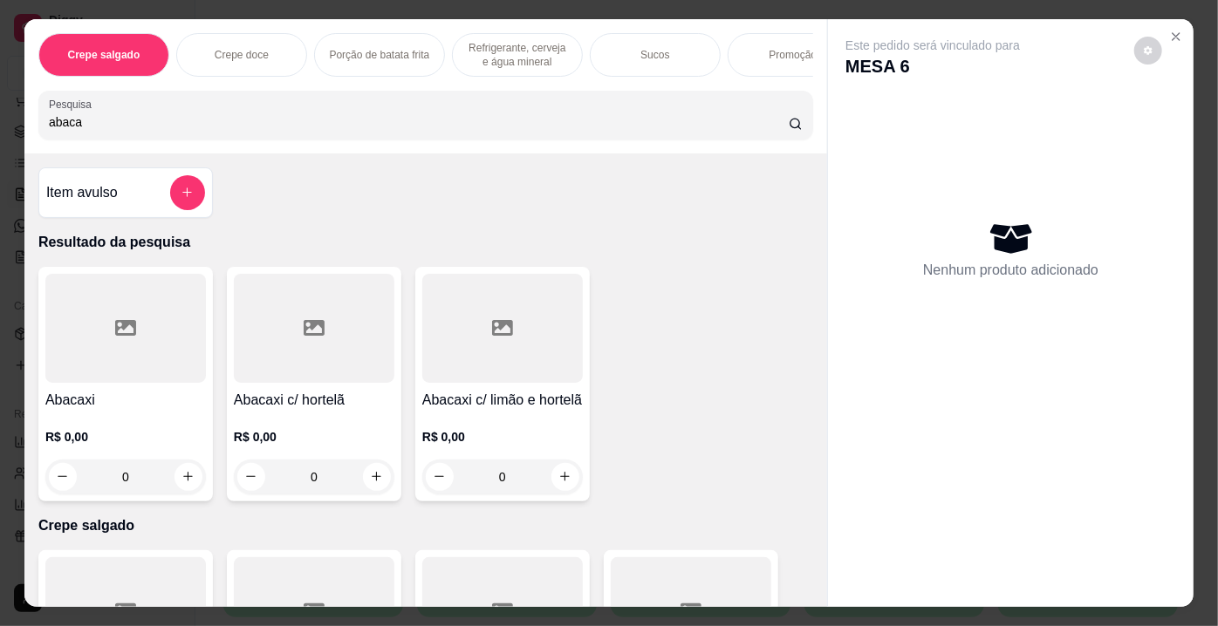
type input "abaca"
click at [492, 360] on div at bounding box center [502, 328] width 161 height 109
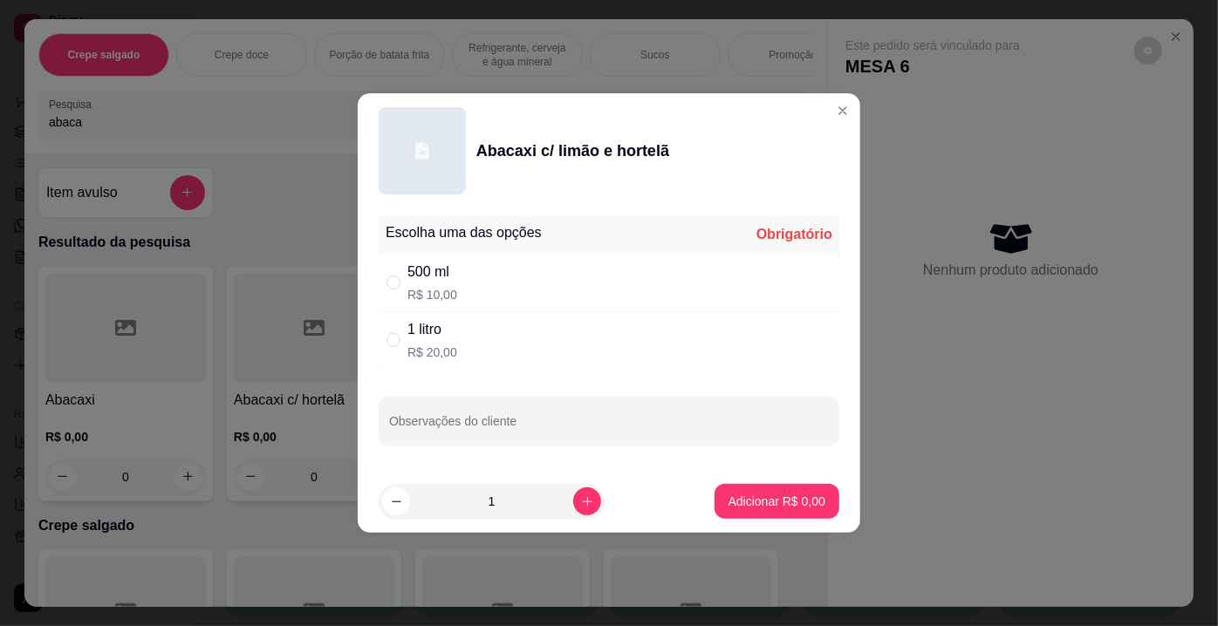
click at [449, 332] on div "1 litro" at bounding box center [432, 329] width 50 height 21
radio input "true"
click at [733, 489] on button "Adicionar R$ 20,00" at bounding box center [773, 502] width 128 height 34
type input "1"
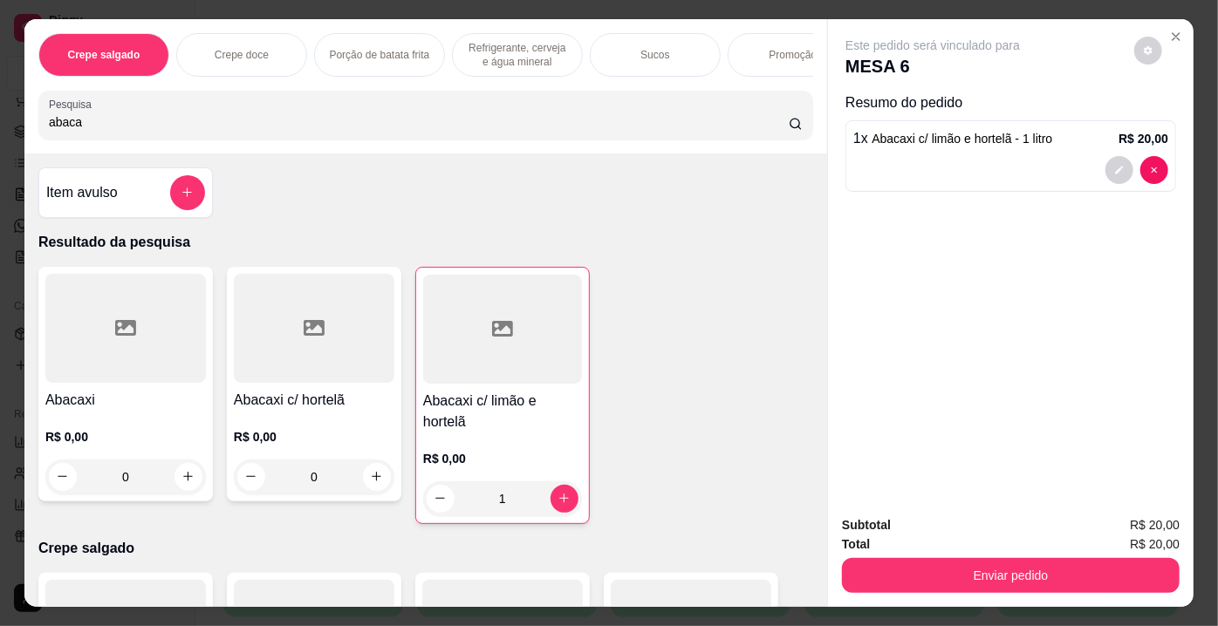
drag, startPoint x: 113, startPoint y: 126, endPoint x: 0, endPoint y: 119, distance: 112.8
click at [0, 119] on div "Crepe salgado Crepe doce Porção de batata frita Refrigerante, cerveja e água mi…" at bounding box center [609, 313] width 1218 height 626
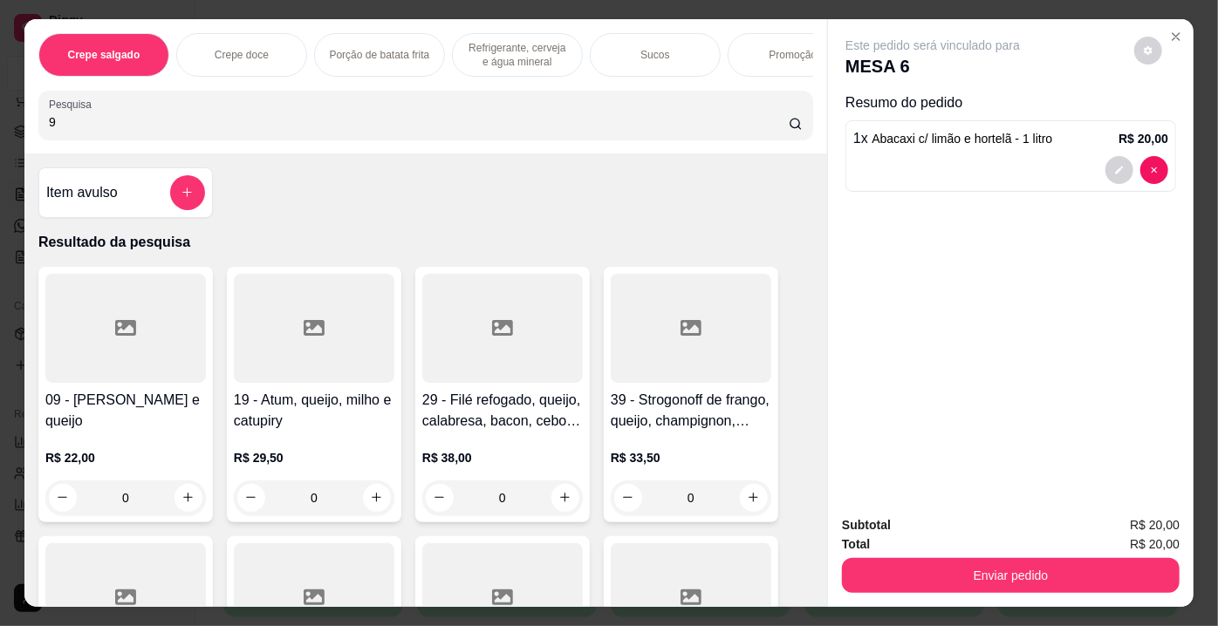
type input "9"
click at [169, 347] on div at bounding box center [125, 328] width 161 height 109
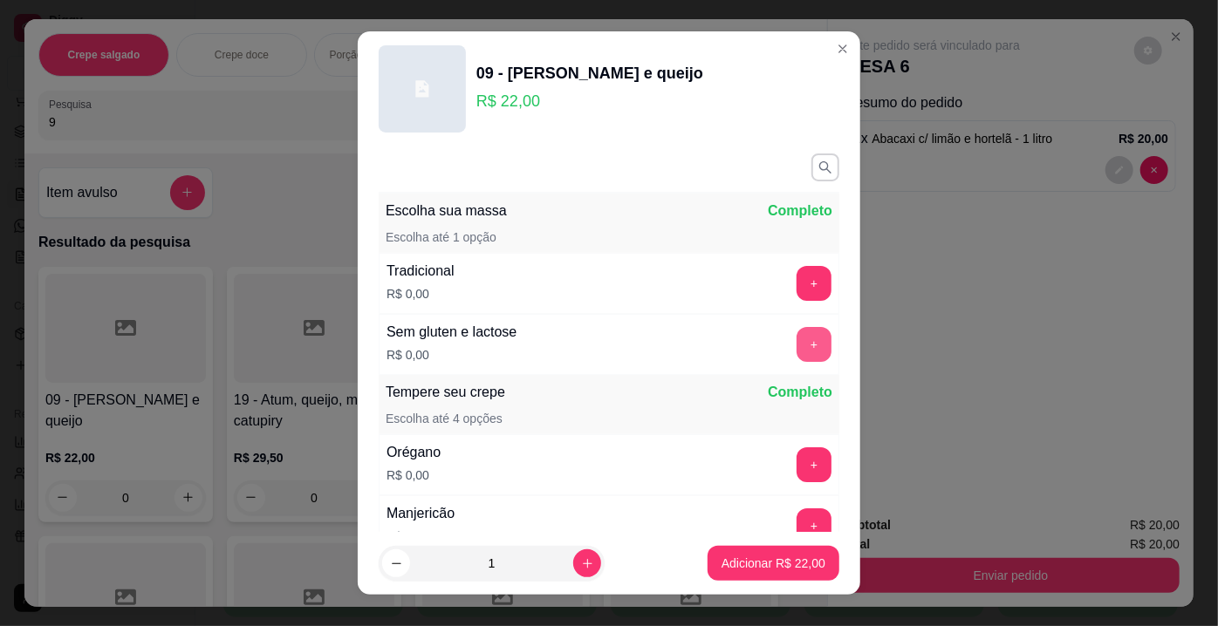
click at [796, 339] on button "+" at bounding box center [813, 344] width 35 height 35
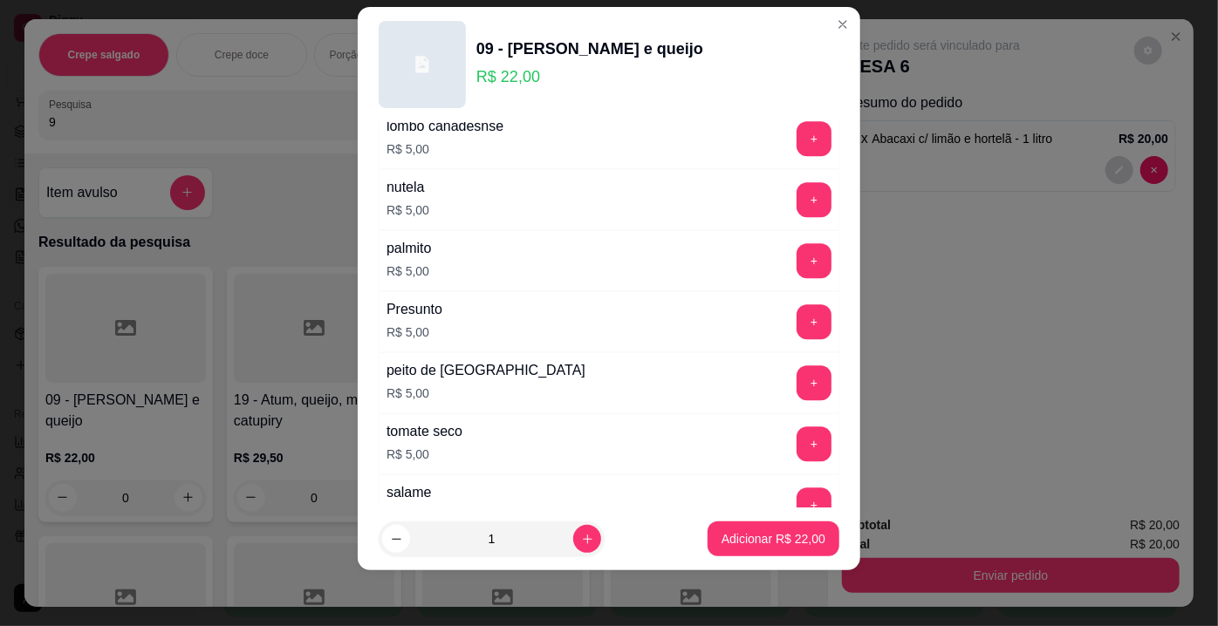
scroll to position [3163, 0]
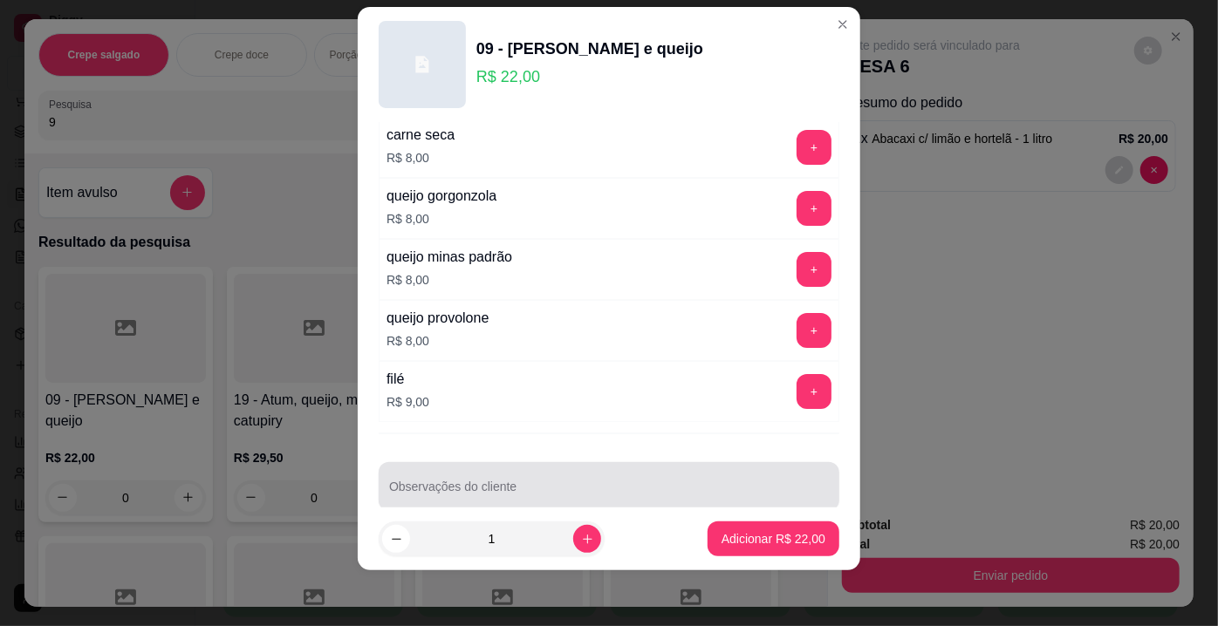
click at [779, 485] on input "Observações do cliente" at bounding box center [609, 493] width 440 height 17
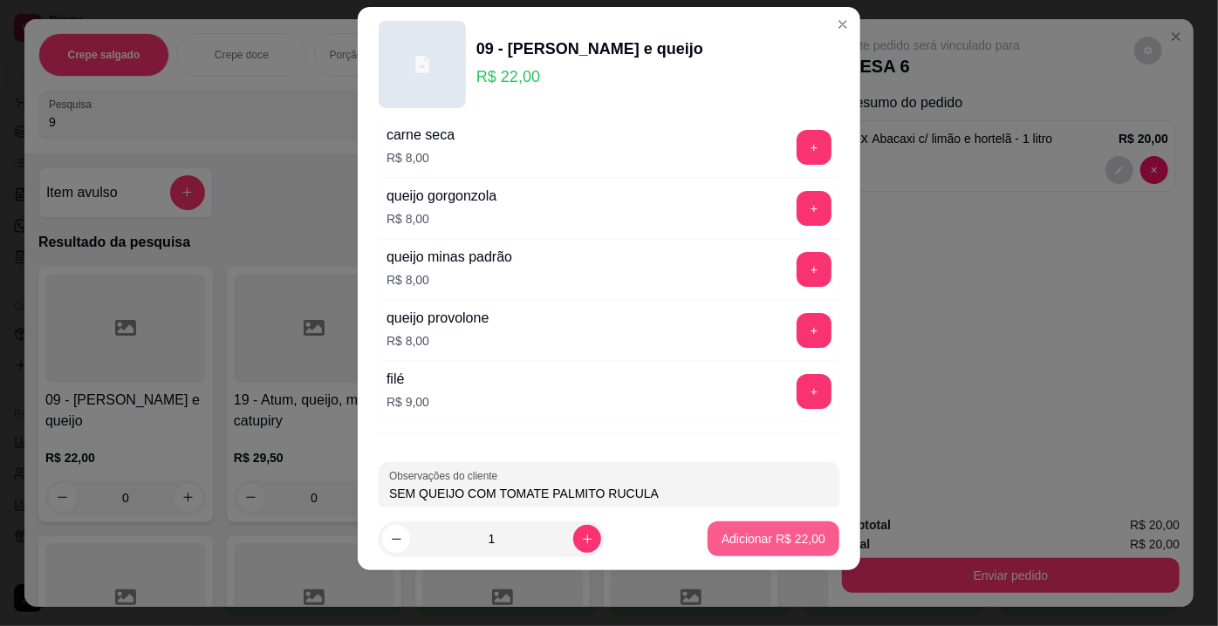
type input "SEM QUEIJO COM TOMATE PALMITO RUCULA"
click at [761, 535] on p "Adicionar R$ 22,00" at bounding box center [773, 538] width 104 height 17
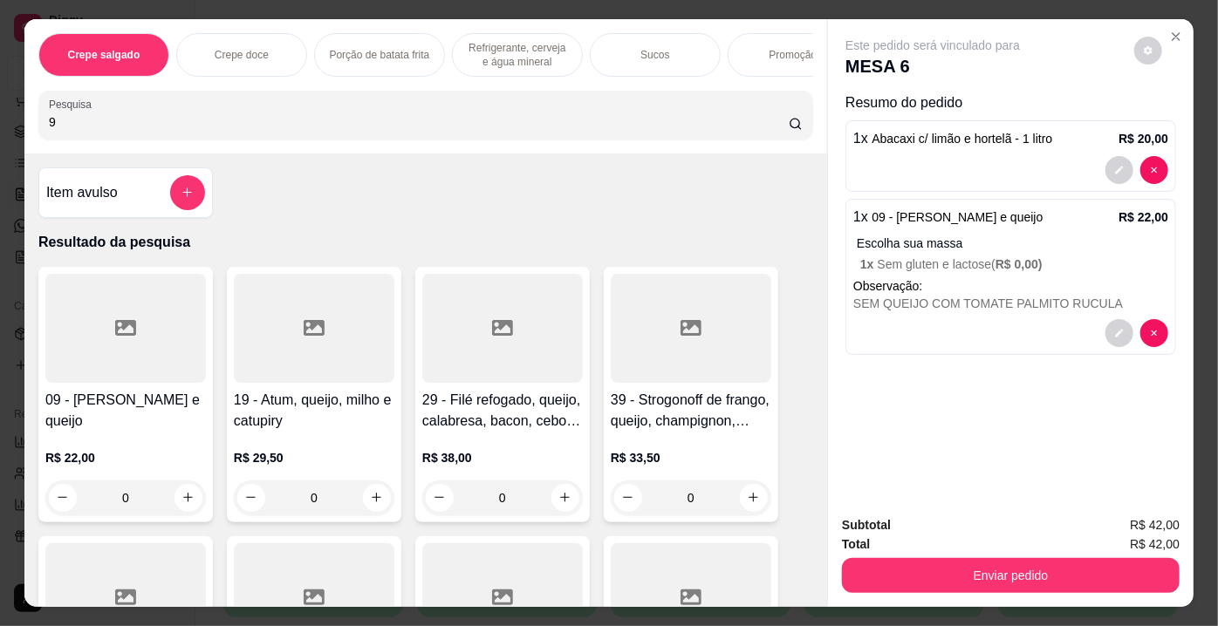
click at [124, 338] on icon at bounding box center [125, 328] width 21 height 21
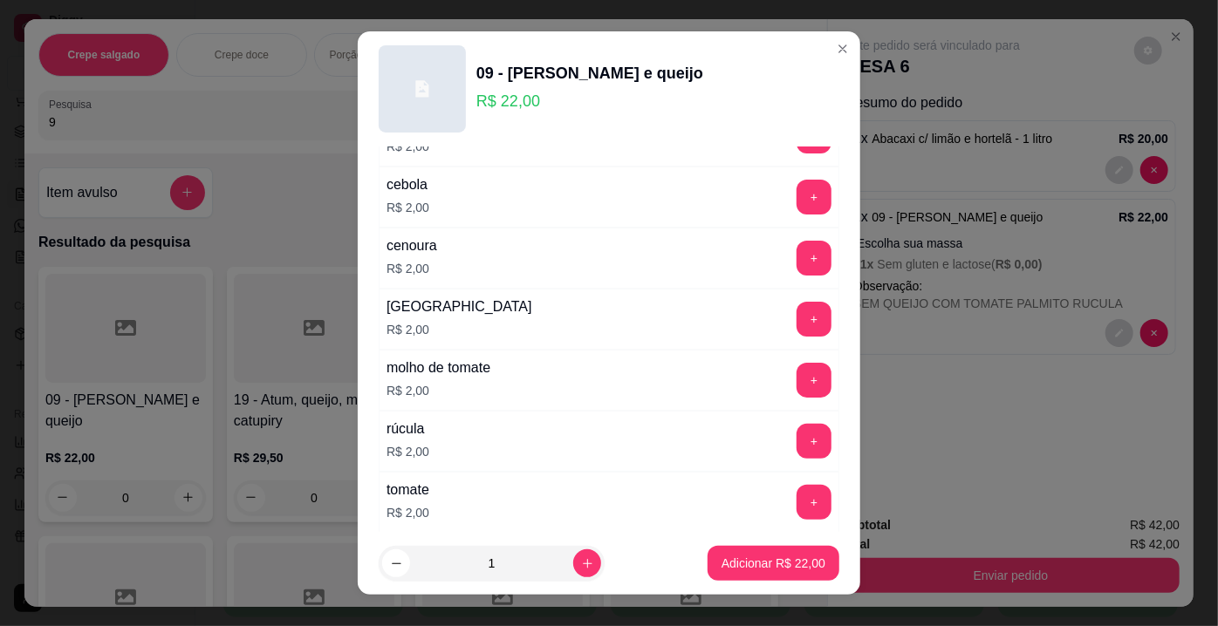
scroll to position [714, 0]
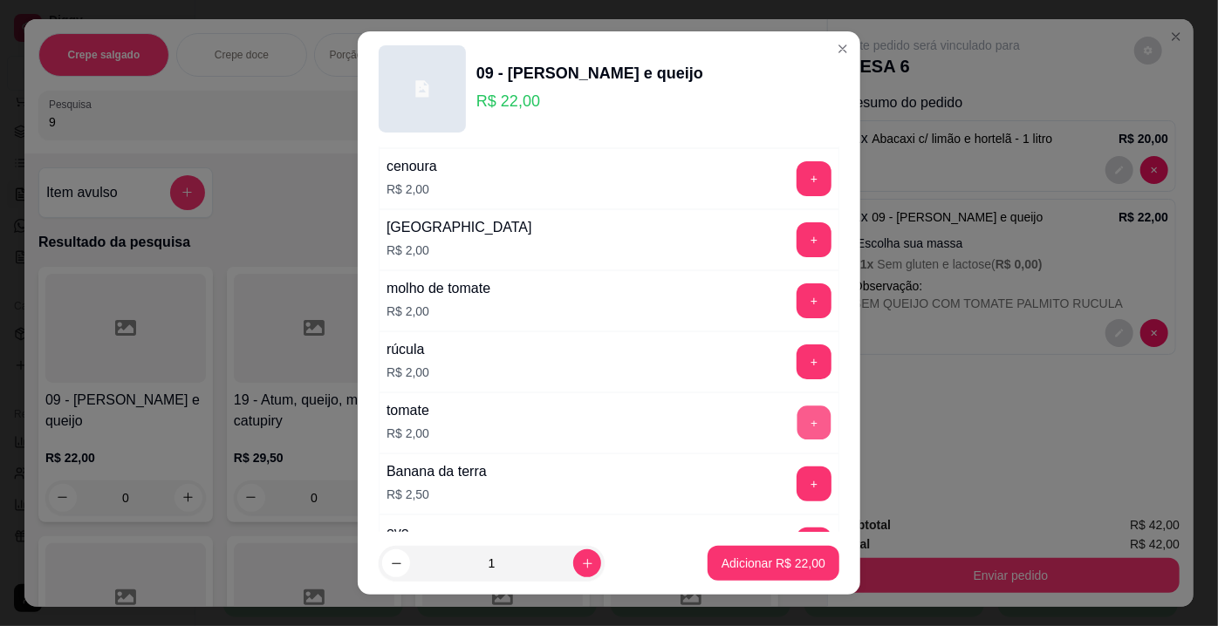
click at [797, 410] on button "+" at bounding box center [814, 424] width 34 height 34
click at [760, 563] on p "Adicionar R$ 24,00" at bounding box center [773, 563] width 104 height 17
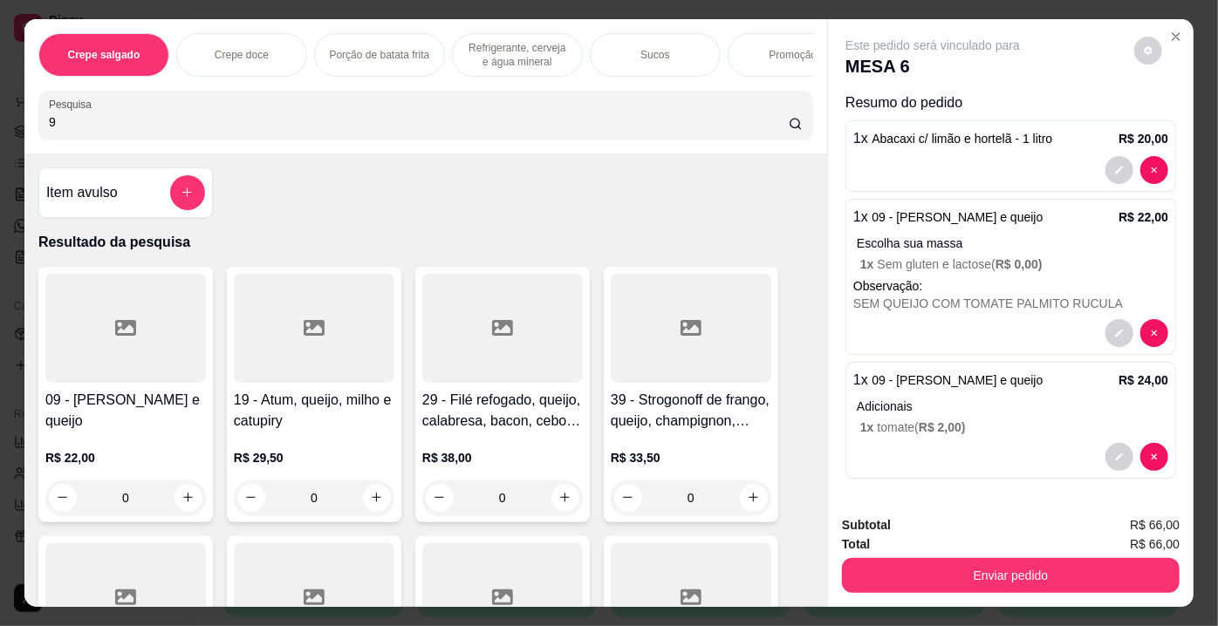
drag, startPoint x: 137, startPoint y: 126, endPoint x: 0, endPoint y: 101, distance: 139.1
click at [0, 101] on div "Crepe salgado Crepe doce Porção de batata frita Refrigerante, cerveja e água mi…" at bounding box center [609, 313] width 1218 height 626
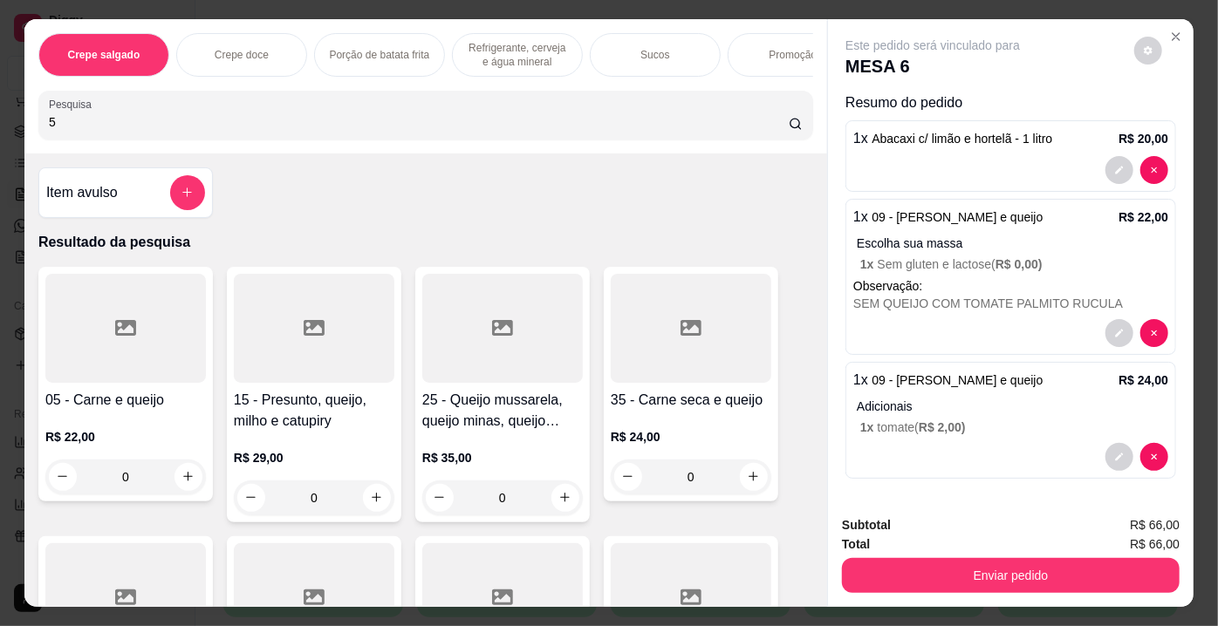
type input "5"
click at [143, 346] on div at bounding box center [125, 328] width 161 height 109
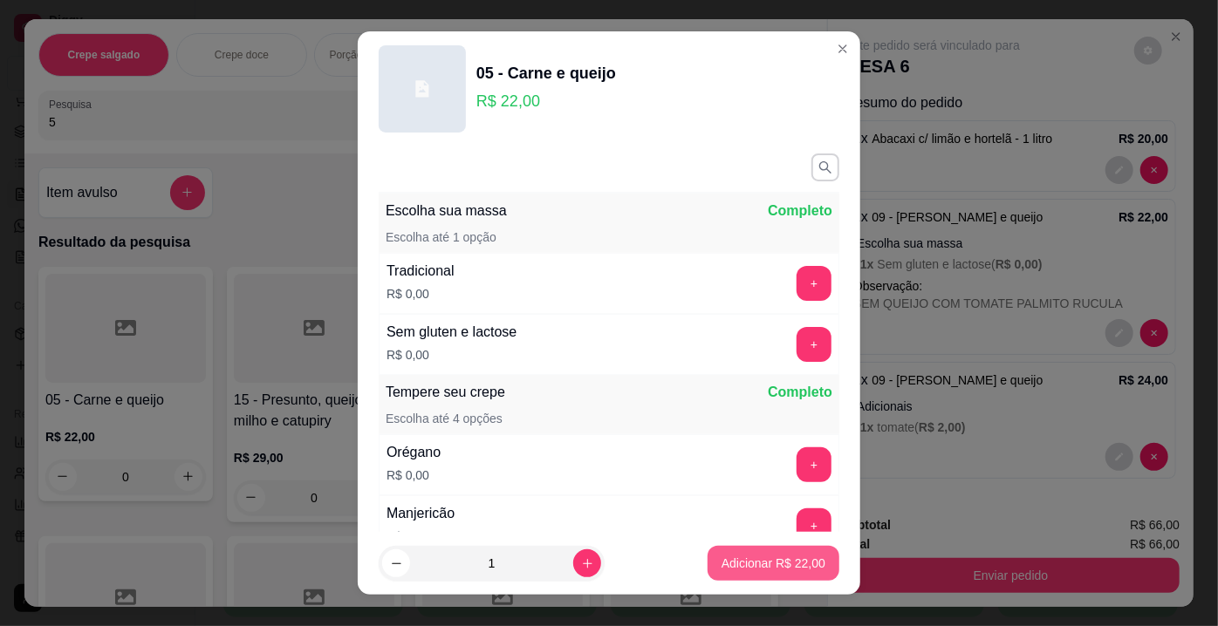
click at [739, 559] on p "Adicionar R$ 22,00" at bounding box center [773, 563] width 104 height 17
type input "1"
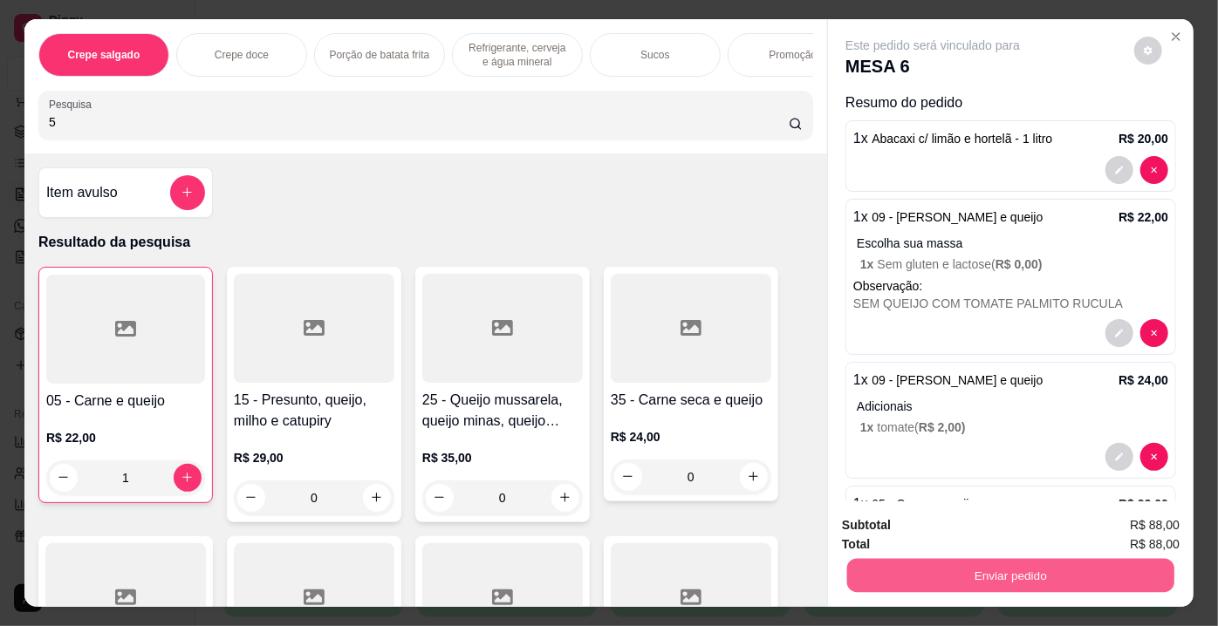
click at [974, 565] on button "Enviar pedido" at bounding box center [1010, 576] width 327 height 34
click at [1165, 523] on button "Enviar pedido" at bounding box center [1135, 527] width 96 height 32
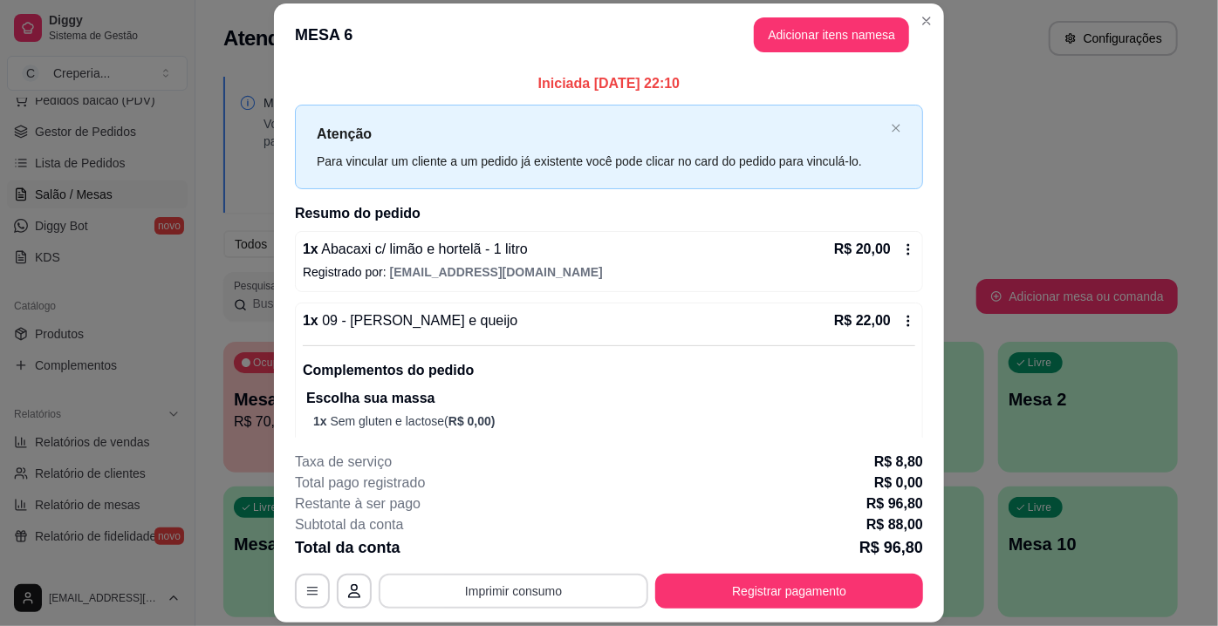
click at [562, 587] on button "Imprimir consumo" at bounding box center [514, 591] width 270 height 35
click at [528, 559] on button "IMPRESSORA" at bounding box center [513, 552] width 126 height 28
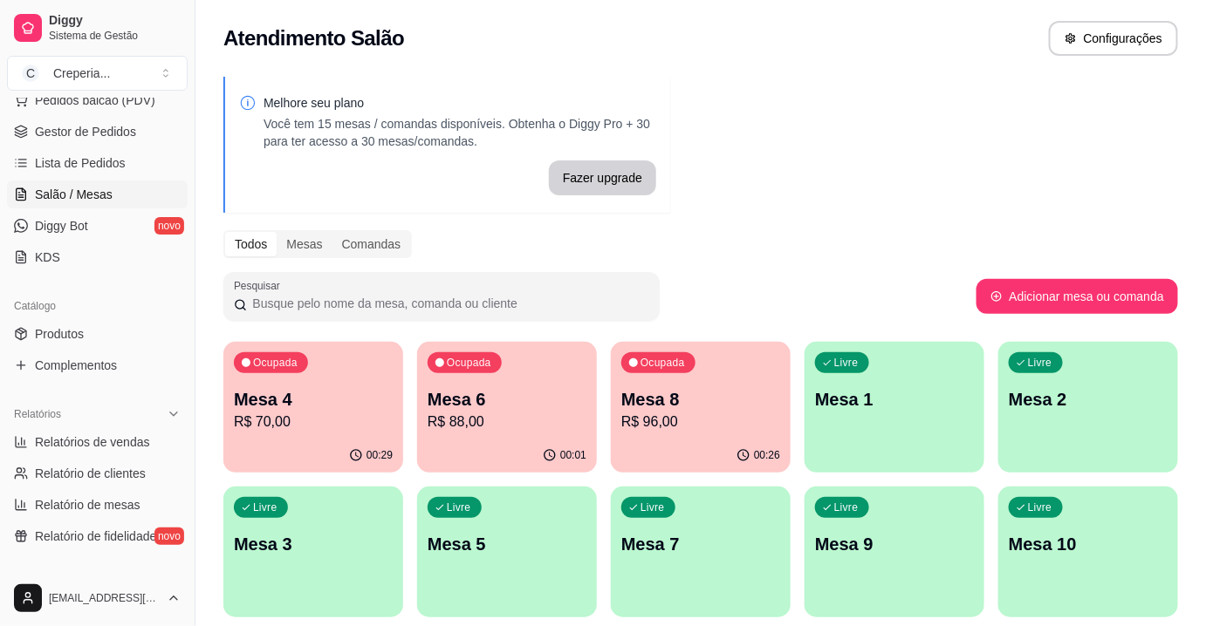
click at [635, 428] on p "R$ 96,00" at bounding box center [700, 422] width 159 height 21
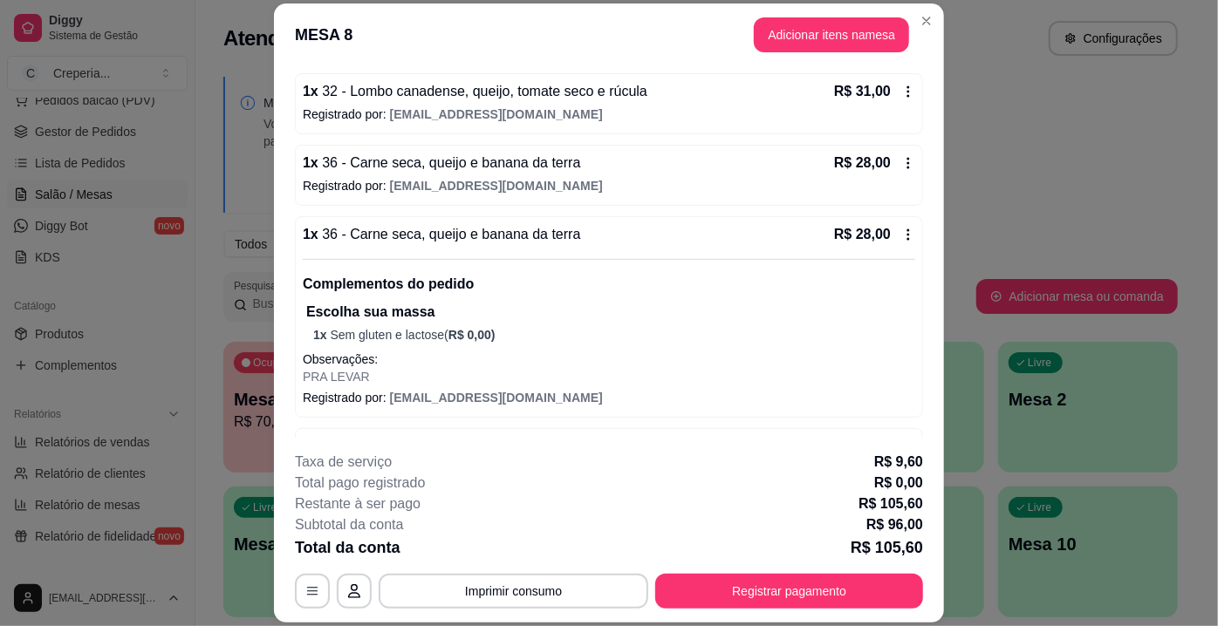
scroll to position [212, 0]
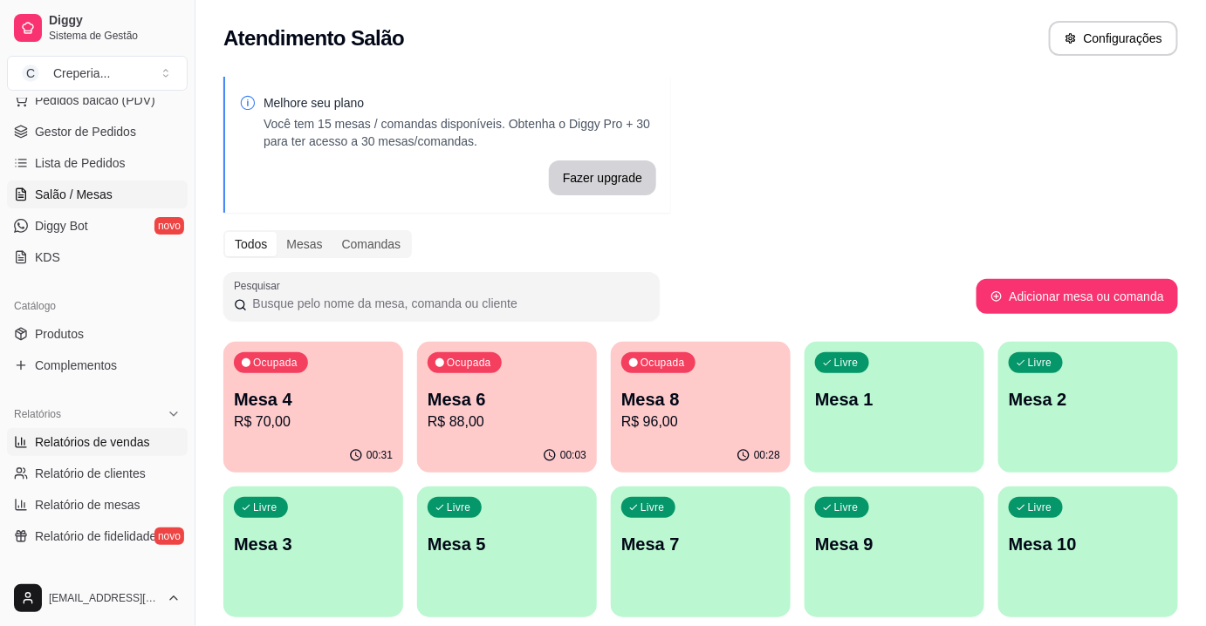
click at [79, 445] on span "Relatórios de vendas" at bounding box center [92, 442] width 115 height 17
select select "ALL"
select select "0"
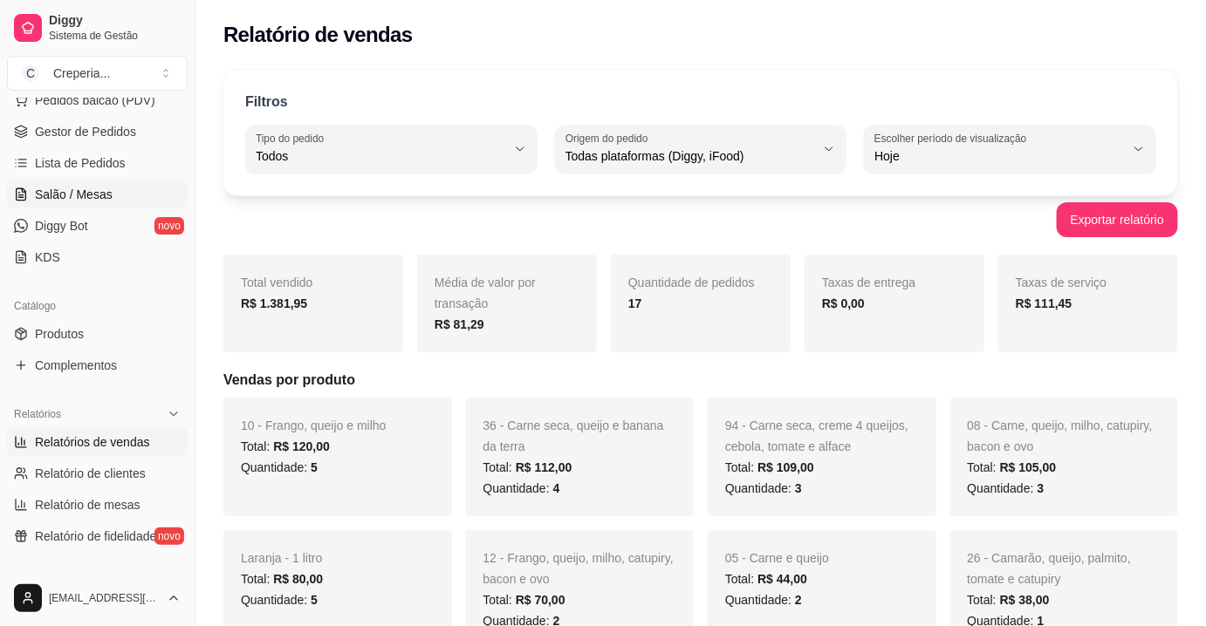
click at [85, 204] on link "Salão / Mesas" at bounding box center [97, 195] width 181 height 28
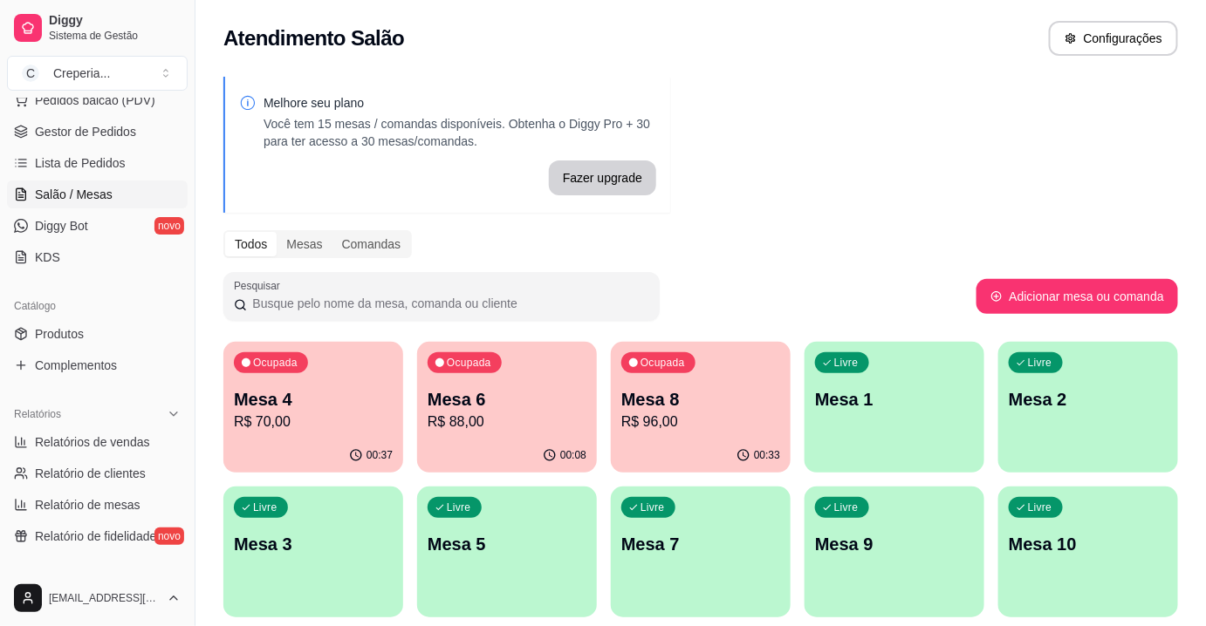
click at [335, 400] on p "Mesa 4" at bounding box center [313, 399] width 159 height 24
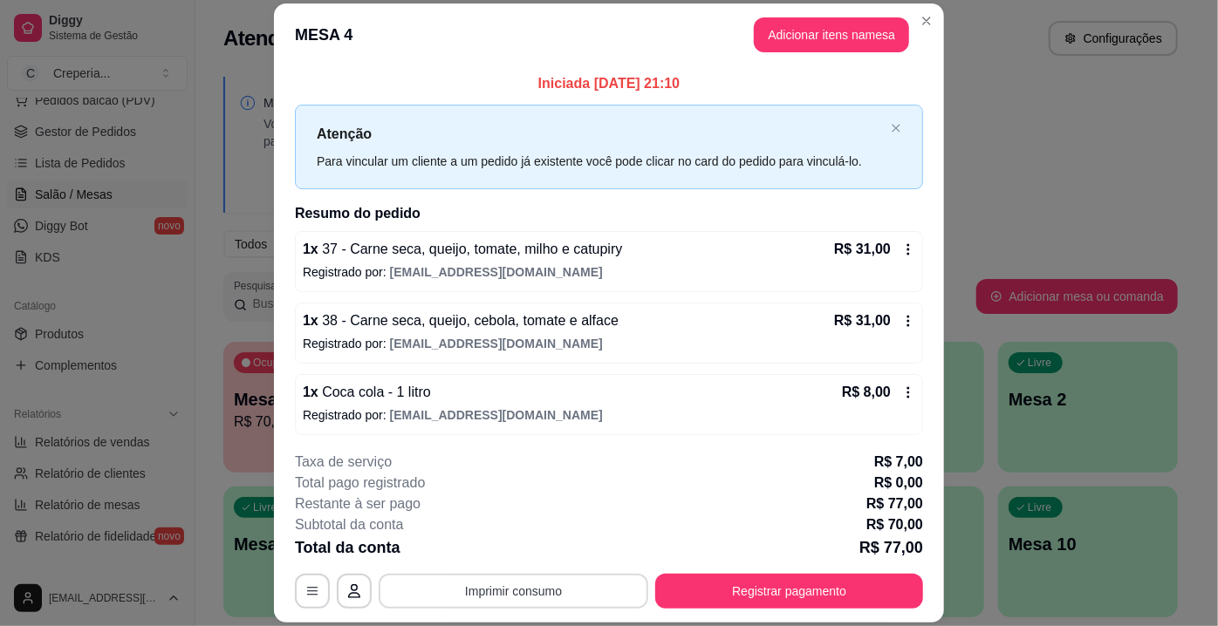
click at [473, 594] on button "Imprimir consumo" at bounding box center [514, 591] width 270 height 35
click at [483, 557] on button "IMPRESSORA" at bounding box center [513, 551] width 122 height 27
click at [728, 591] on button "Registrar pagamento" at bounding box center [789, 591] width 268 height 35
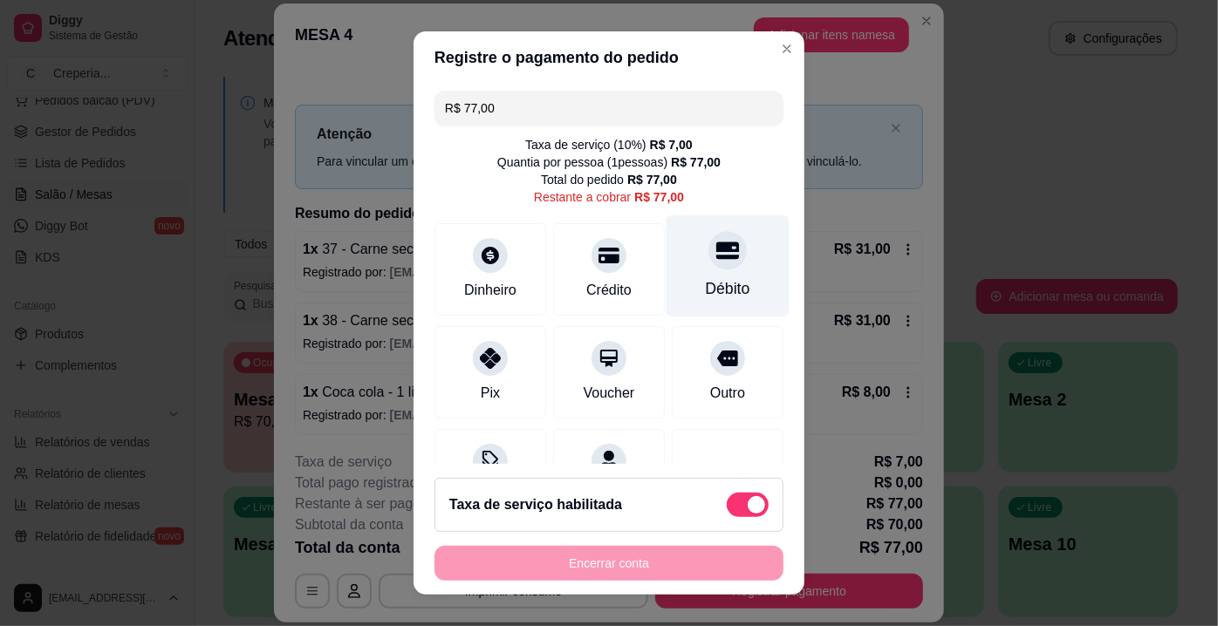
click at [715, 269] on div "Débito" at bounding box center [727, 266] width 123 height 102
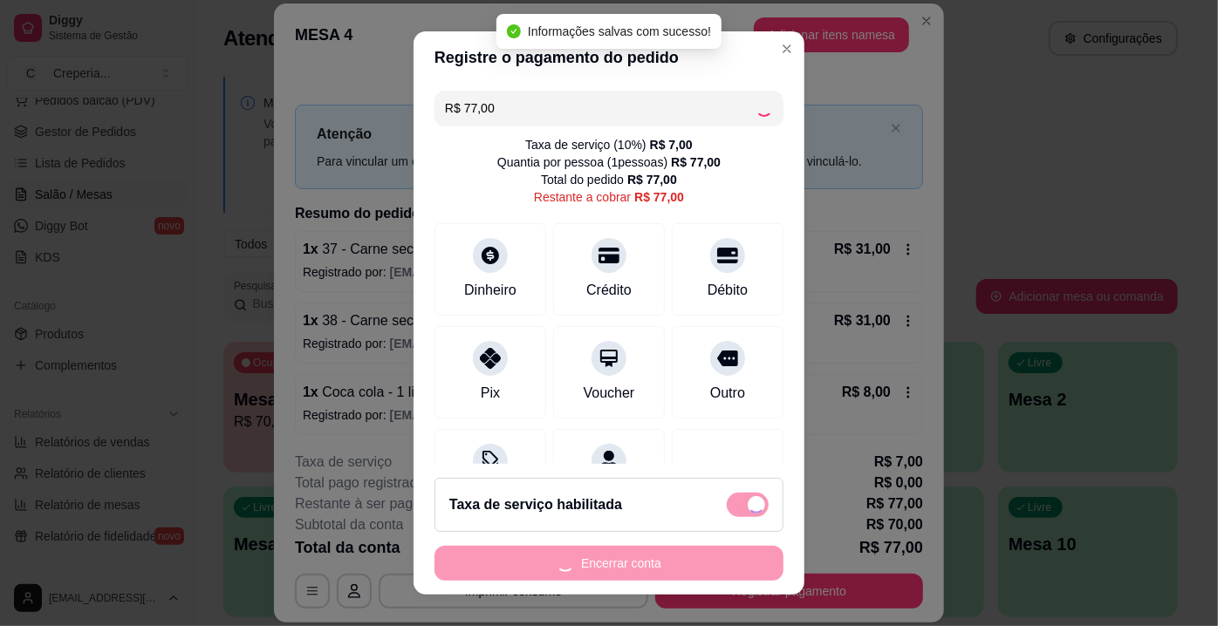
type input "R$ 0,00"
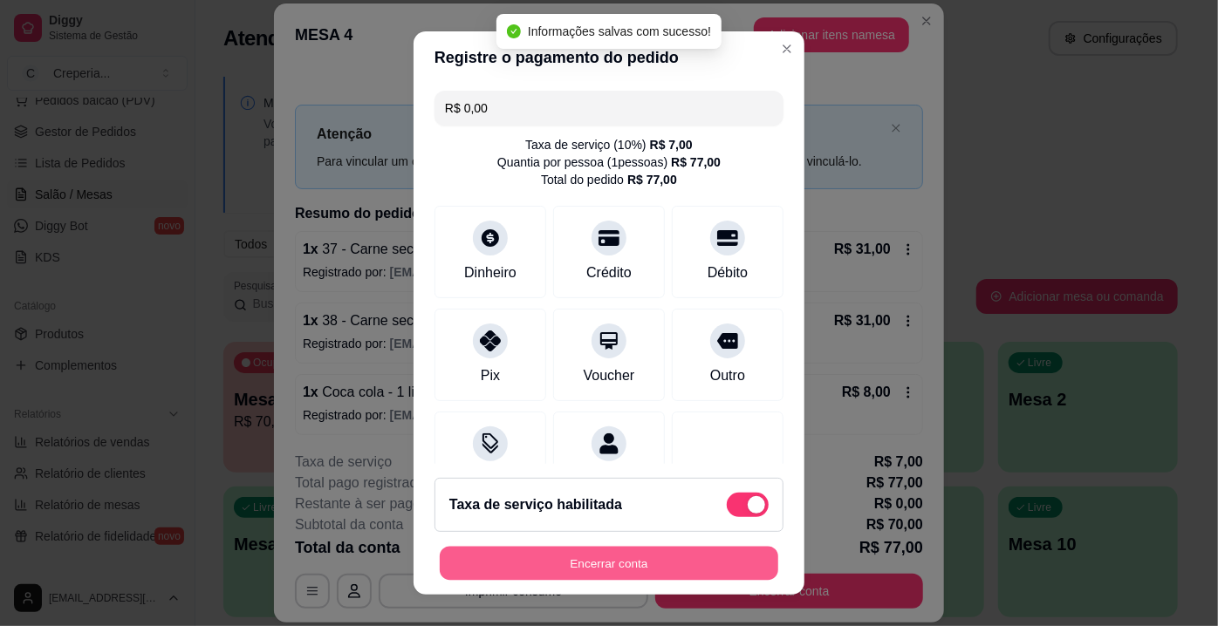
click at [563, 569] on button "Encerrar conta" at bounding box center [609, 564] width 338 height 34
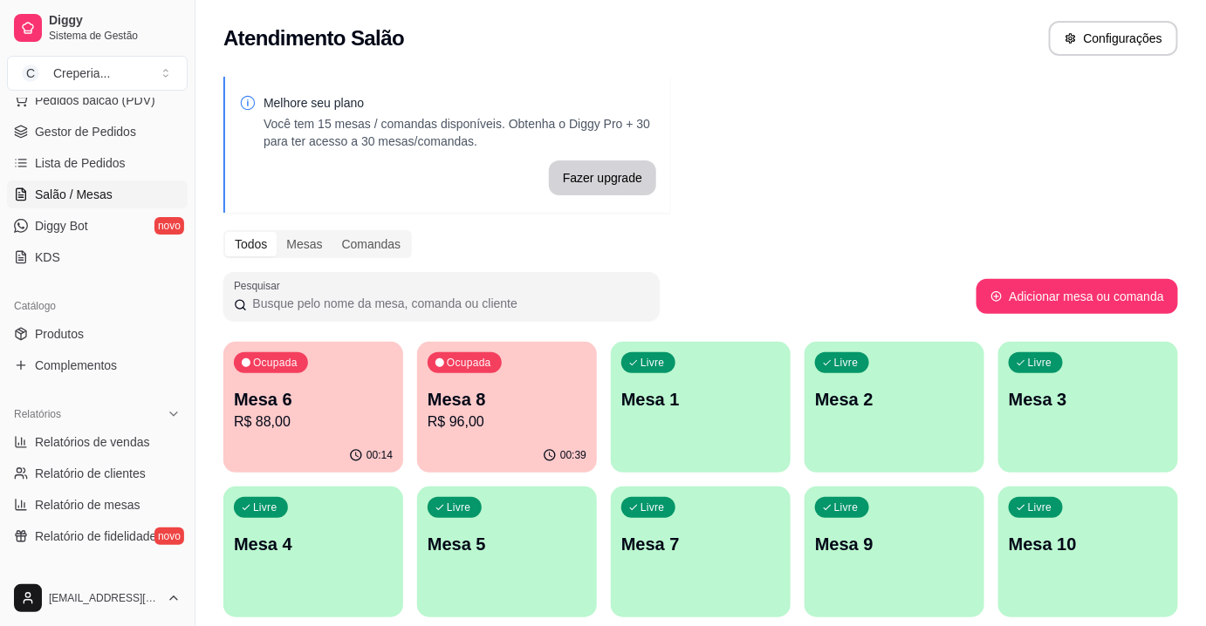
click at [465, 413] on p "R$ 96,00" at bounding box center [506, 422] width 159 height 21
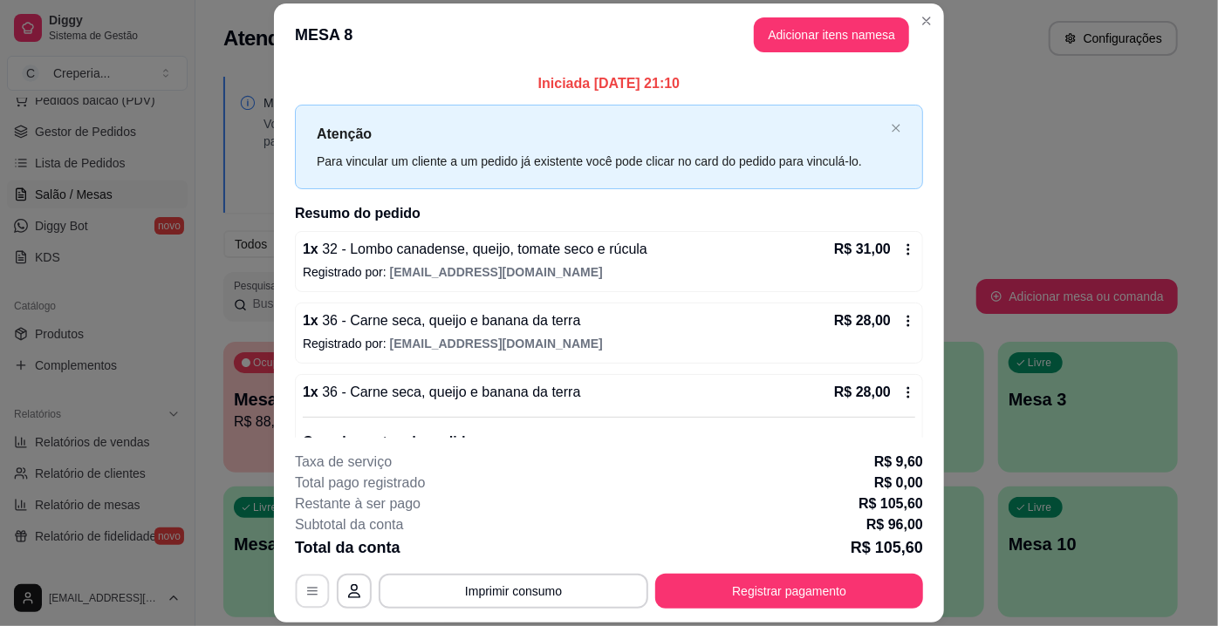
click at [318, 584] on button "button" at bounding box center [313, 592] width 34 height 34
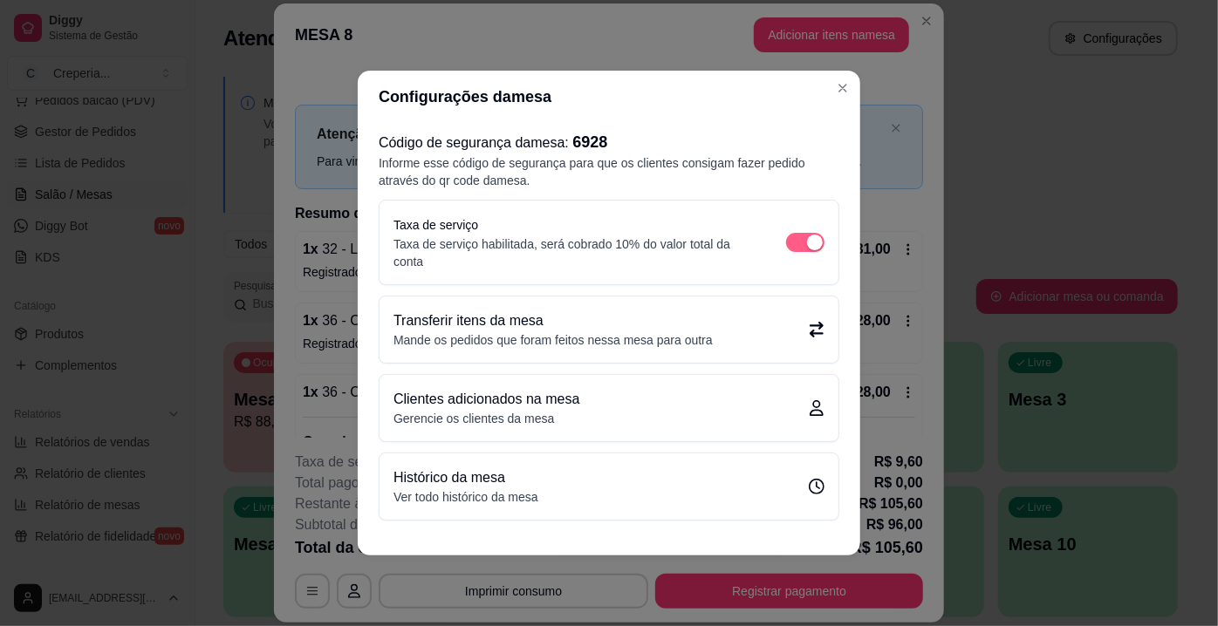
click at [806, 250] on span "button" at bounding box center [805, 242] width 38 height 19
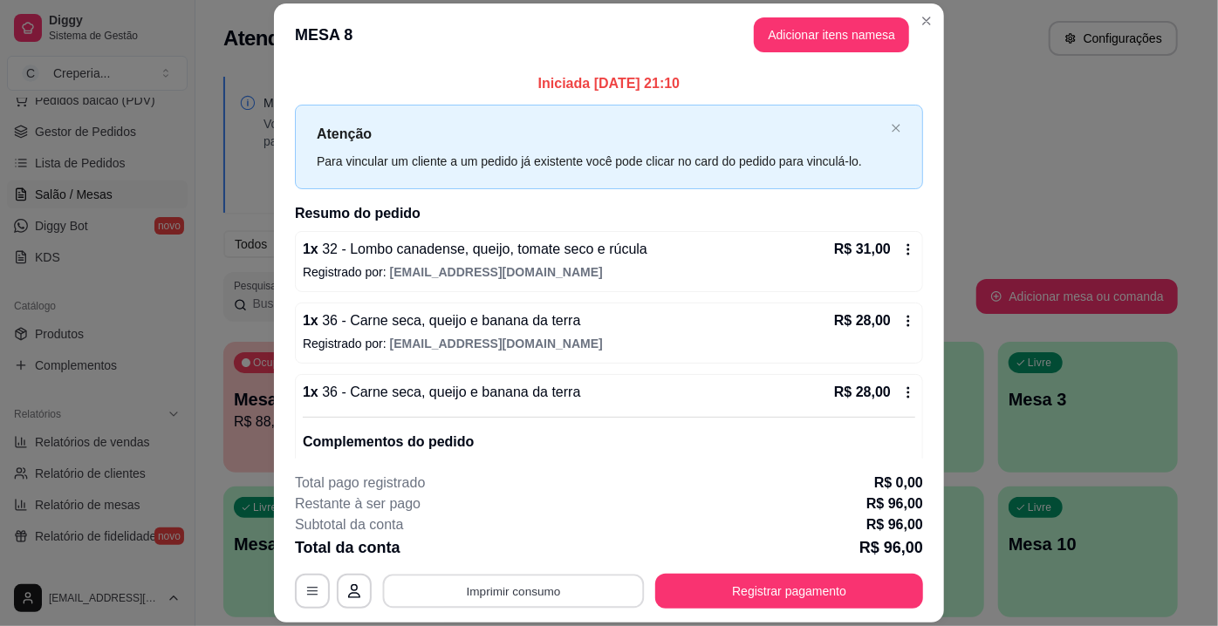
click at [527, 597] on button "Imprimir consumo" at bounding box center [514, 592] width 262 height 34
click at [520, 551] on button "IMPRESSORA" at bounding box center [513, 552] width 126 height 28
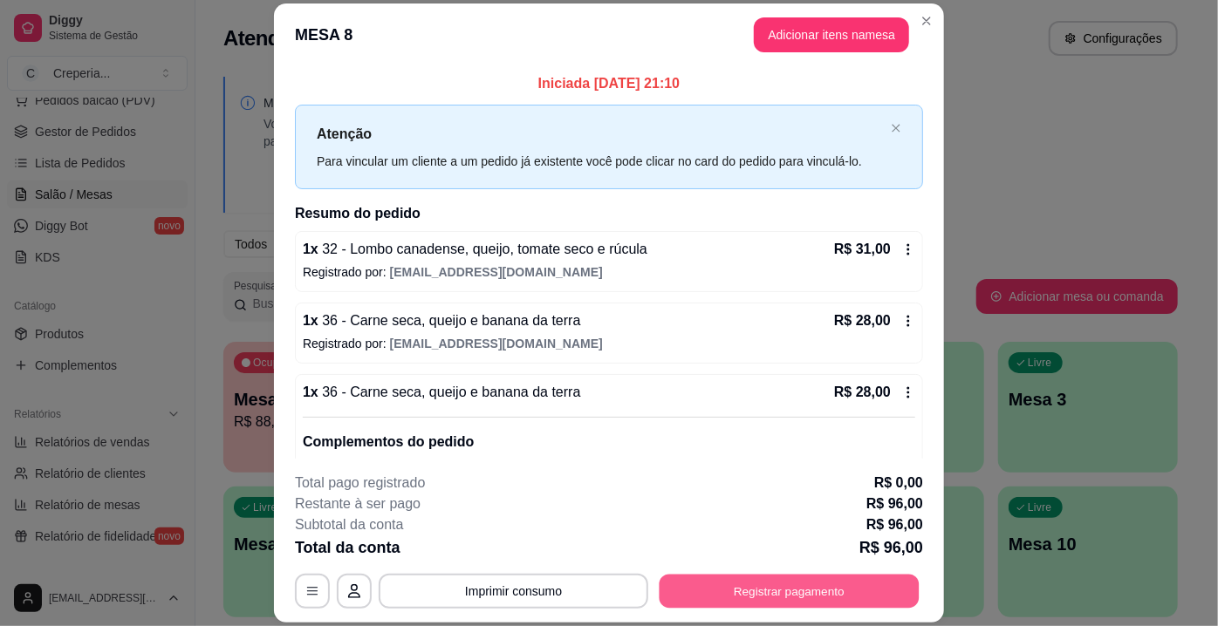
click at [691, 598] on button "Registrar pagamento" at bounding box center [790, 592] width 260 height 34
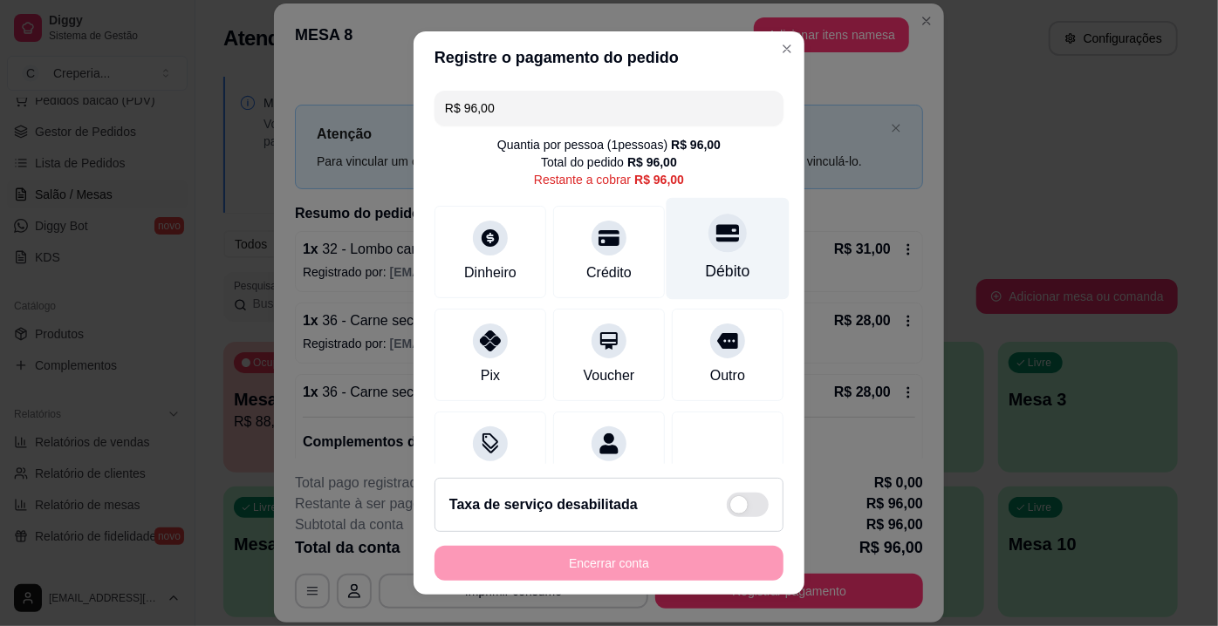
click at [719, 233] on div at bounding box center [727, 233] width 38 height 38
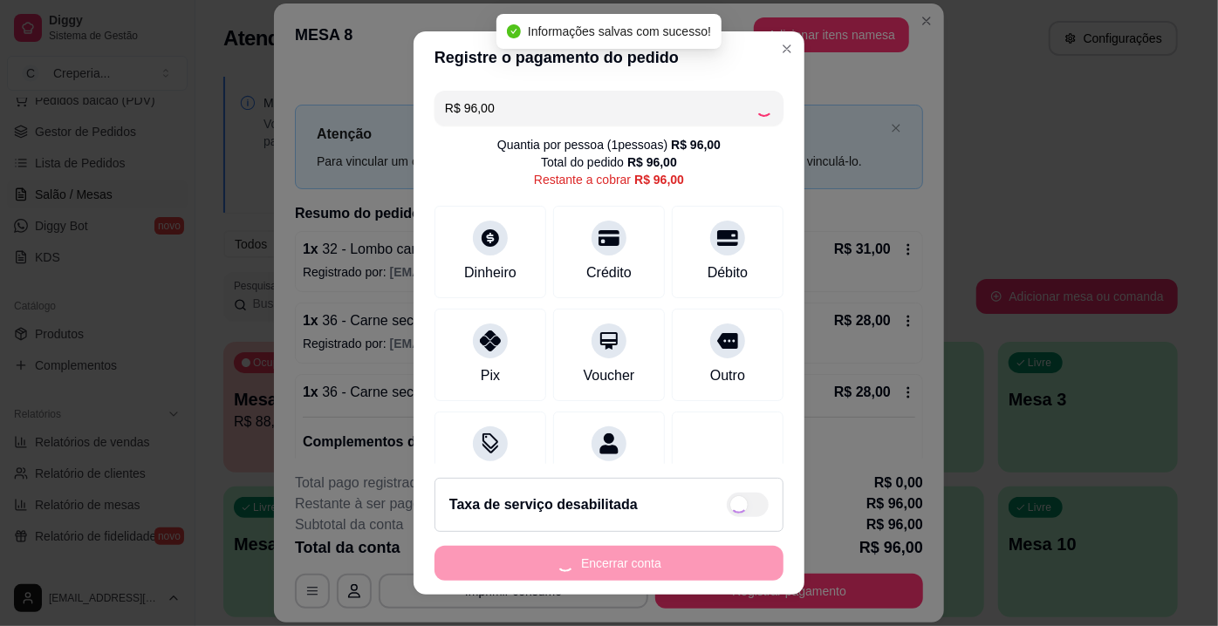
type input "R$ 0,00"
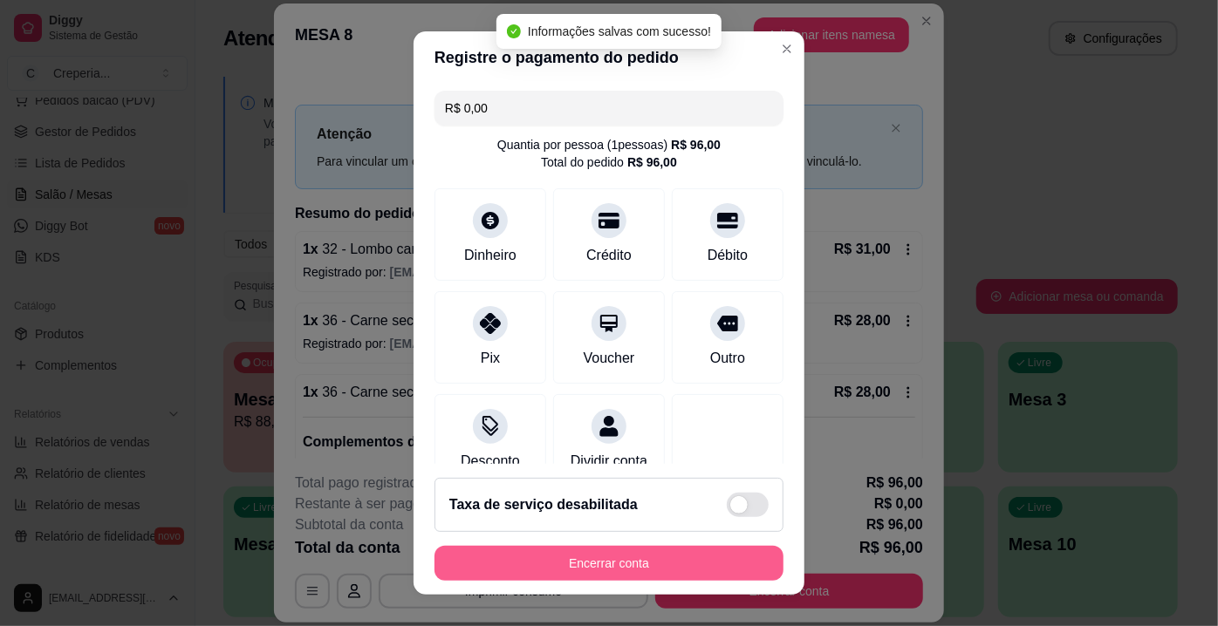
click at [577, 572] on button "Encerrar conta" at bounding box center [608, 563] width 349 height 35
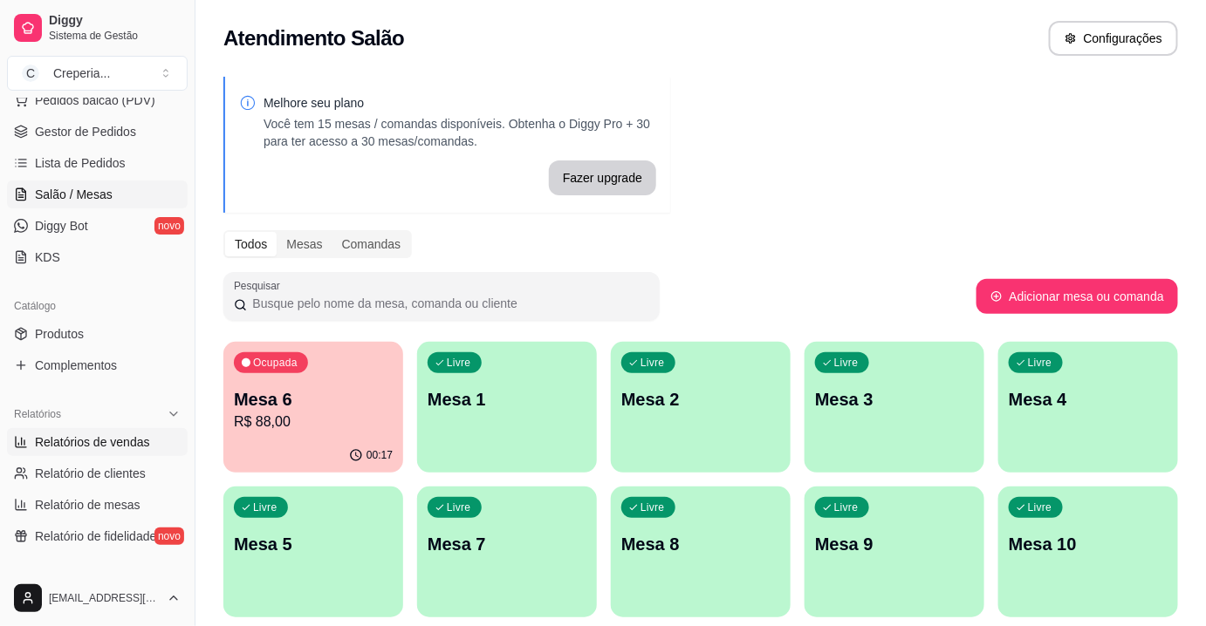
click at [107, 442] on span "Relatórios de vendas" at bounding box center [92, 442] width 115 height 17
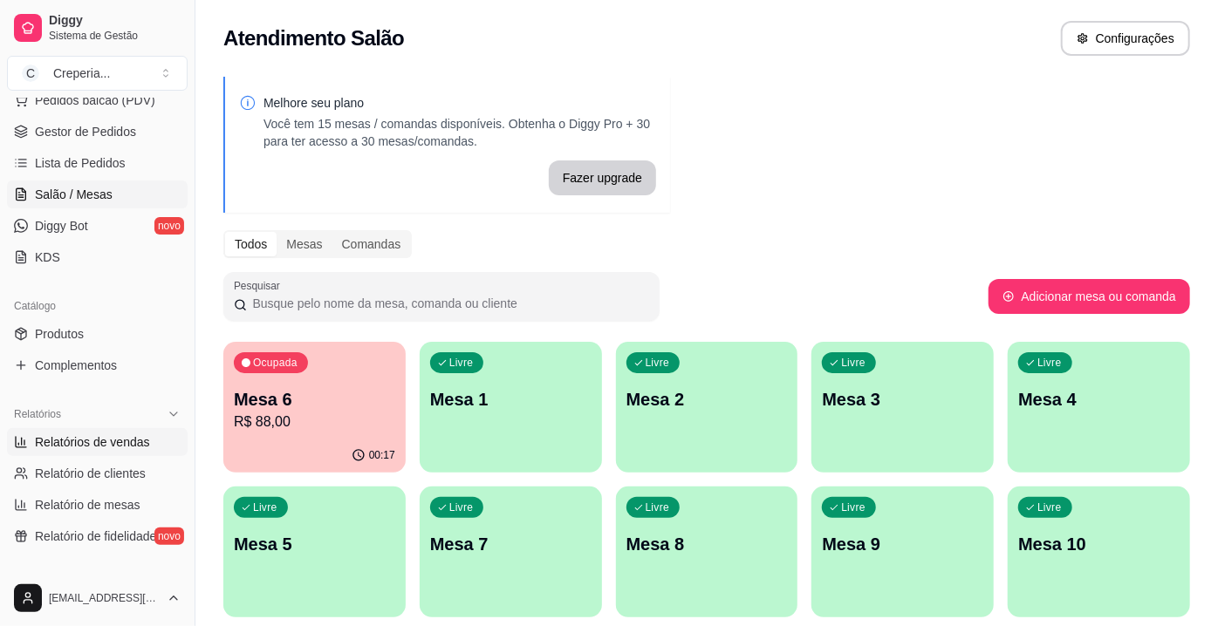
select select "ALL"
select select "0"
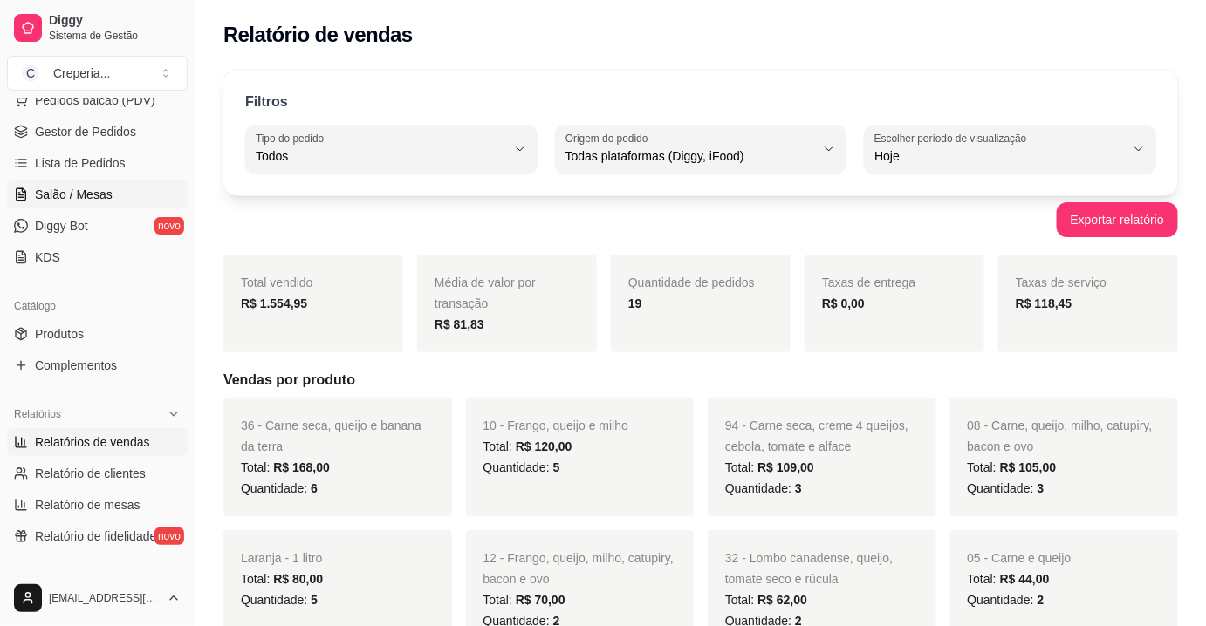
click at [92, 200] on span "Salão / Mesas" at bounding box center [74, 194] width 78 height 17
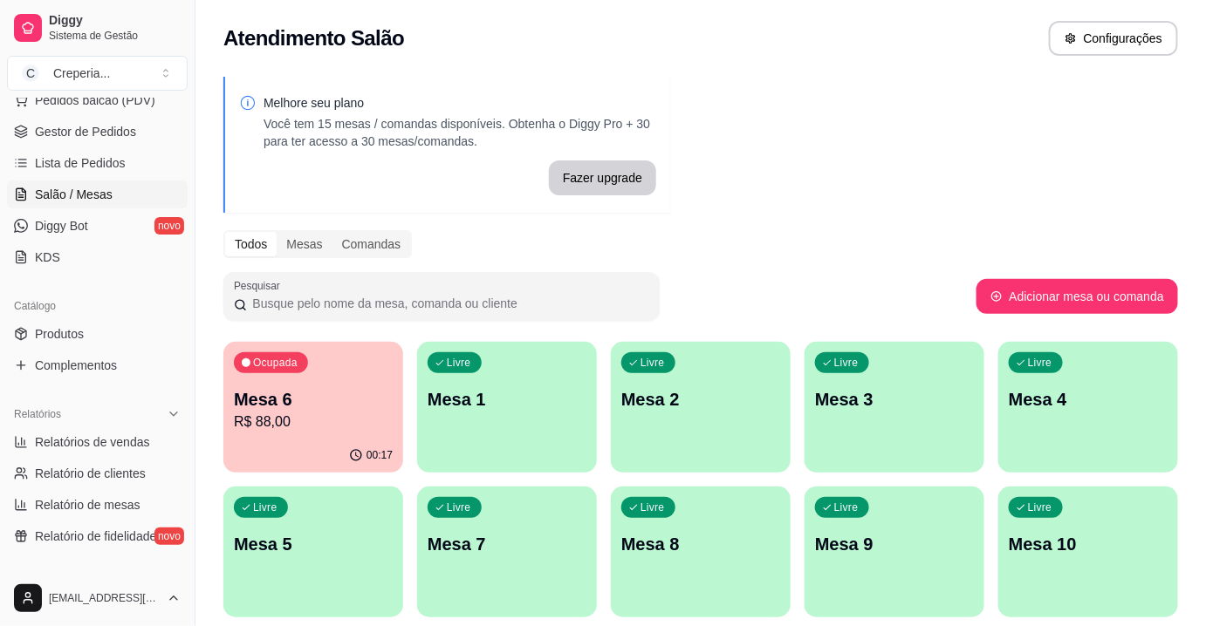
click at [362, 370] on div "Ocupada Mesa 6 R$ 88,00" at bounding box center [313, 390] width 180 height 97
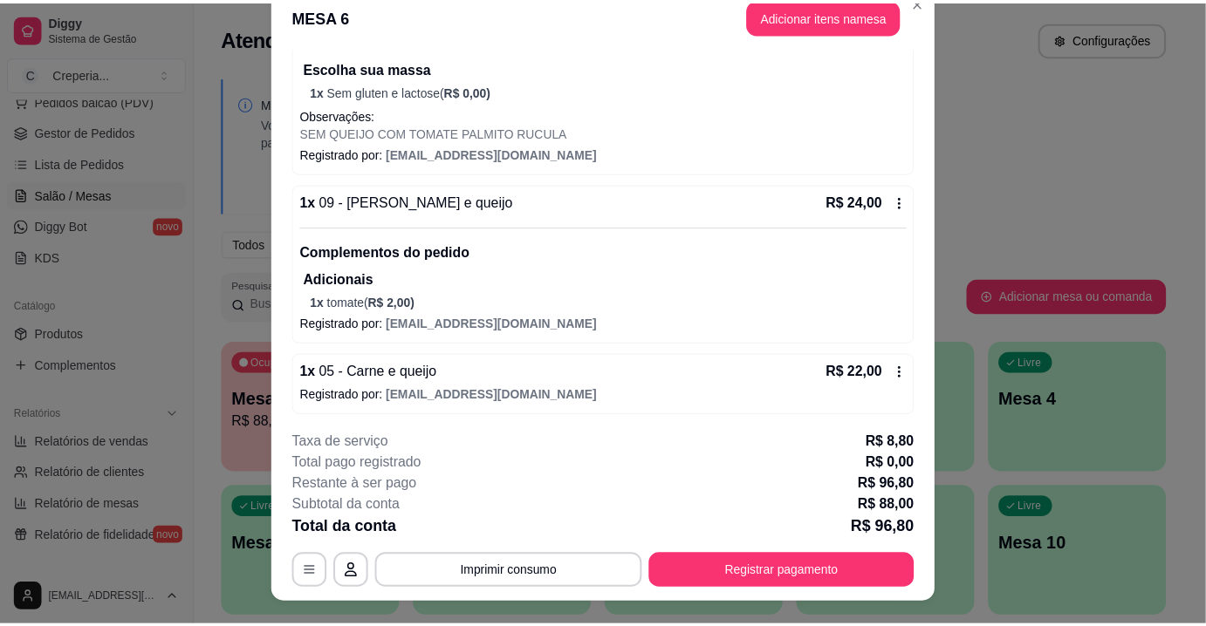
scroll to position [52, 0]
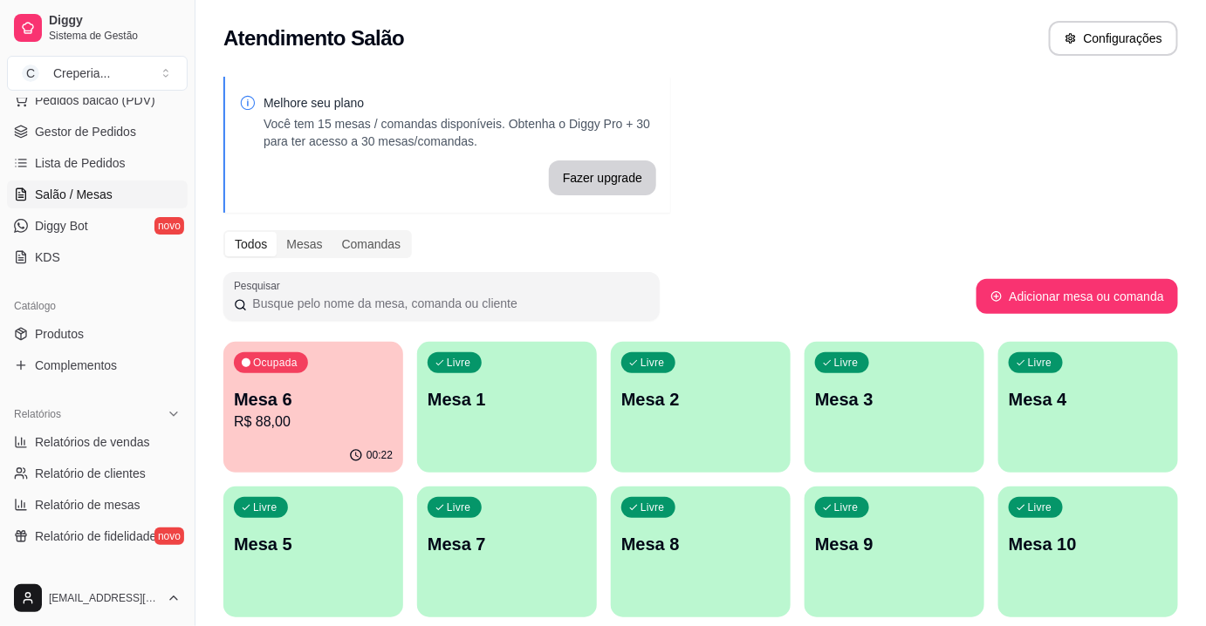
click at [338, 388] on p "Mesa 6" at bounding box center [313, 399] width 159 height 24
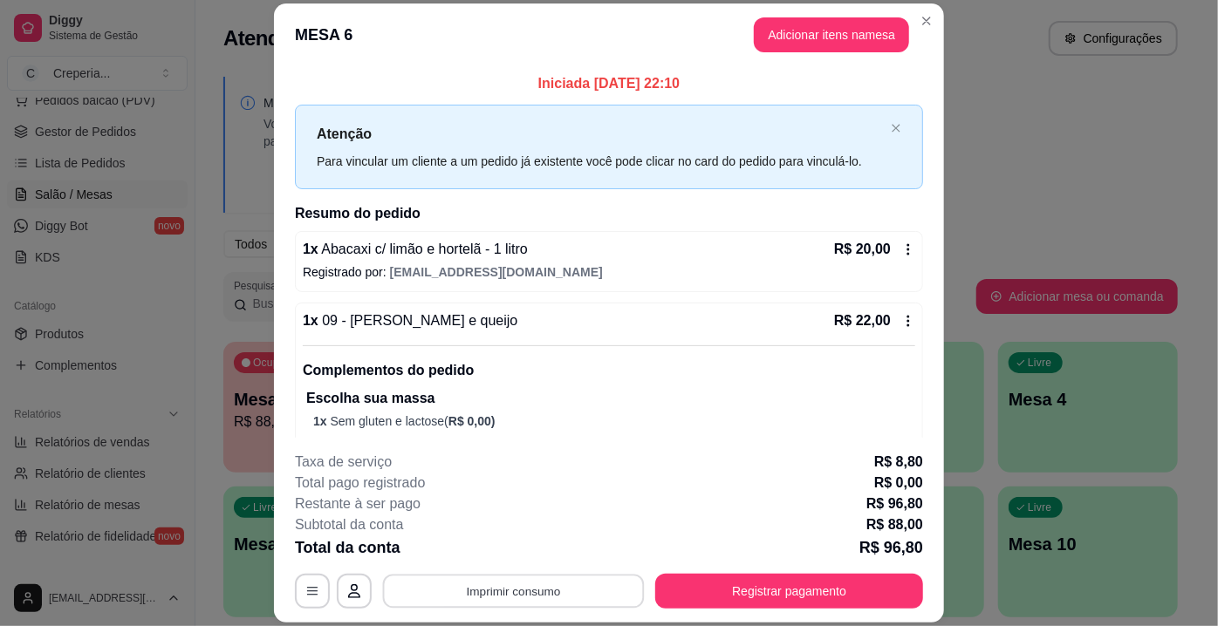
click at [564, 598] on button "Imprimir consumo" at bounding box center [514, 592] width 262 height 34
click at [542, 548] on button "IMPRESSORA" at bounding box center [513, 551] width 122 height 27
click at [774, 584] on button "Registrar pagamento" at bounding box center [789, 591] width 268 height 35
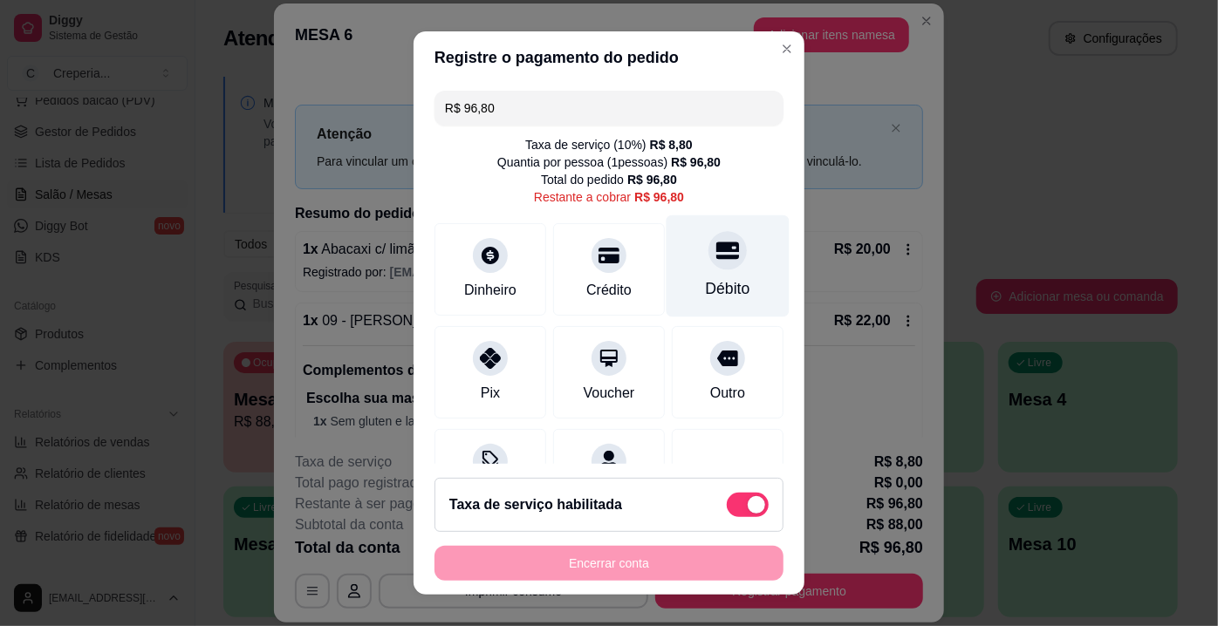
click at [706, 284] on div "Débito" at bounding box center [728, 288] width 44 height 23
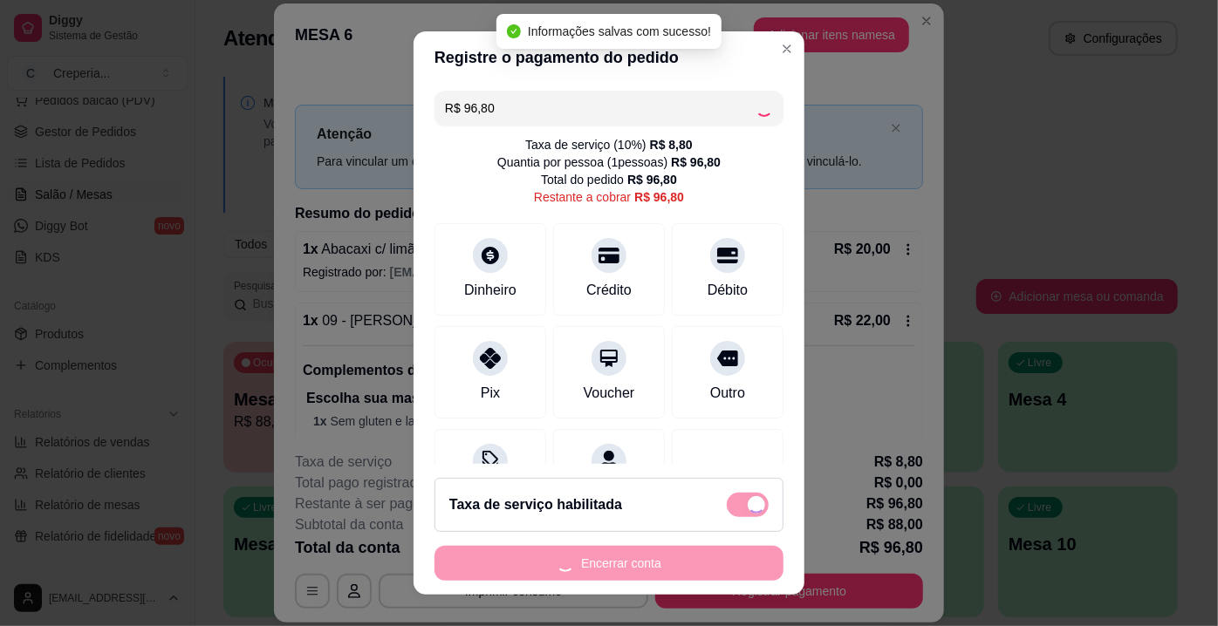
type input "R$ 0,00"
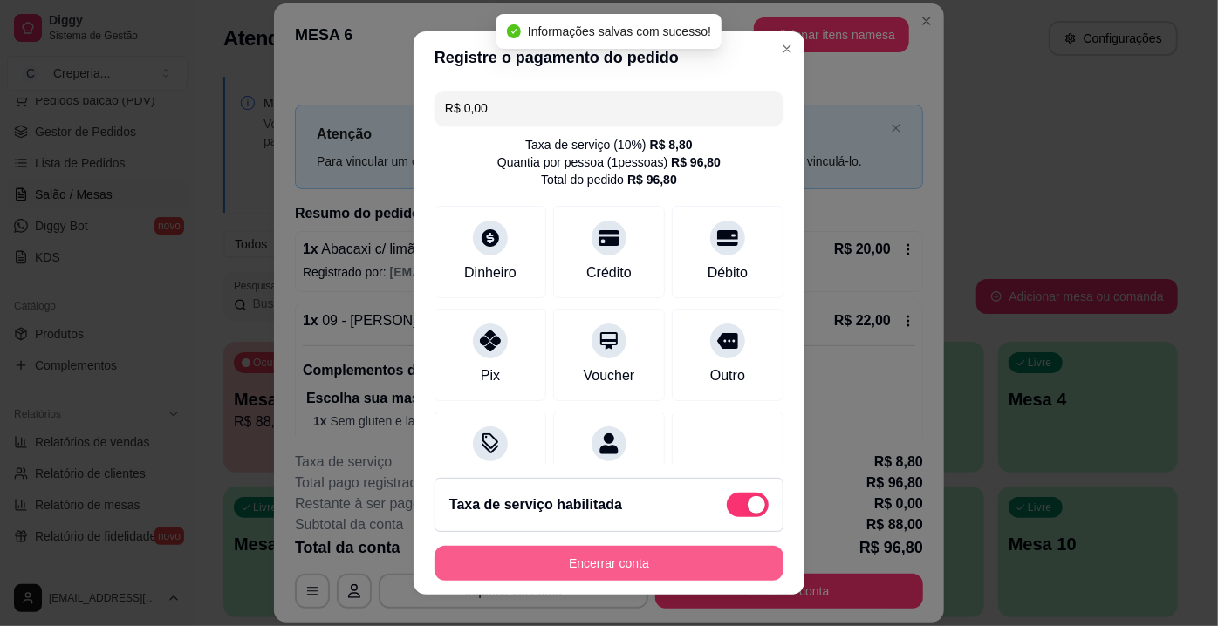
click at [605, 564] on button "Encerrar conta" at bounding box center [608, 563] width 349 height 35
